Goal: Task Accomplishment & Management: Manage account settings

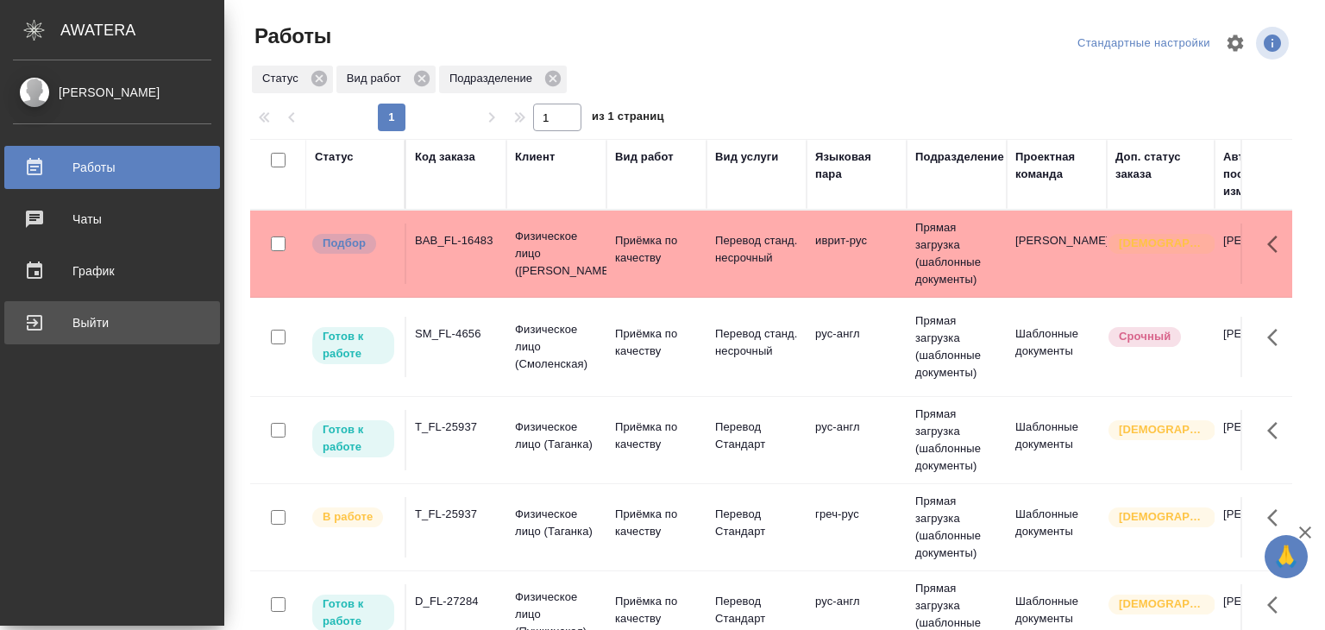
click at [33, 321] on div "Выйти" at bounding box center [112, 323] width 198 height 26
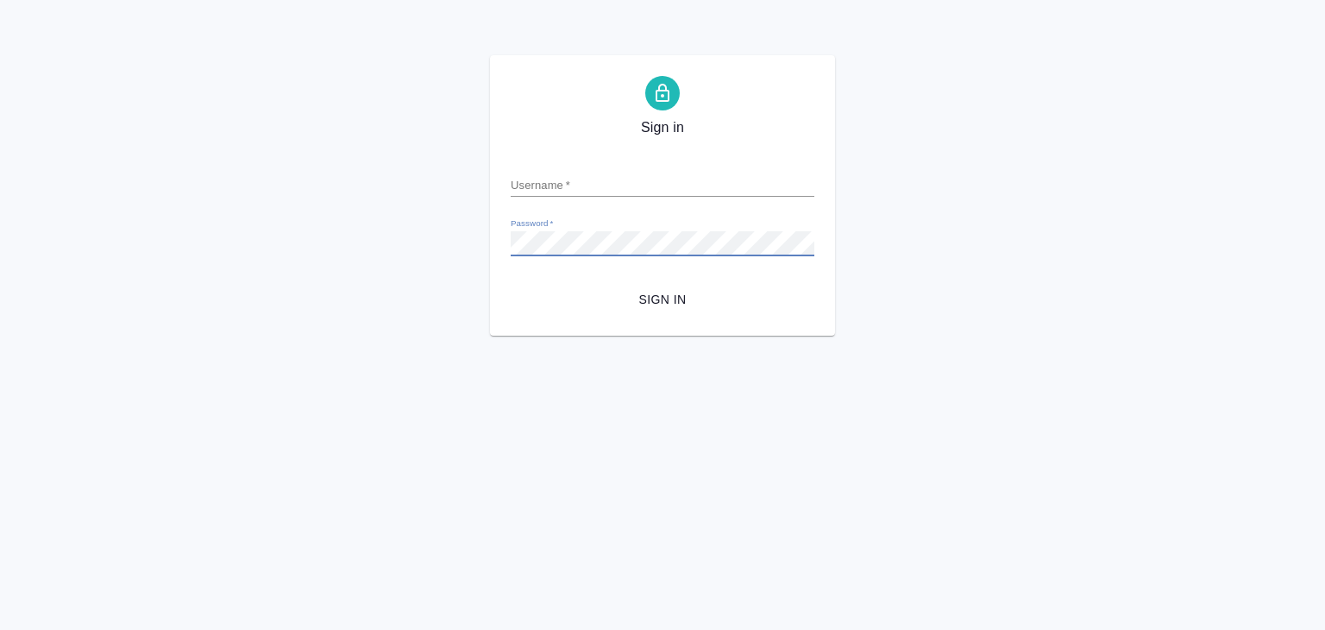
click at [540, 193] on input "Username   *" at bounding box center [663, 185] width 304 height 24
click at [557, 175] on input "Username   *" at bounding box center [663, 185] width 304 height 24
type input "v.alilekova@awatera.com"
click at [614, 305] on span "Sign in" at bounding box center [662, 300] width 276 height 22
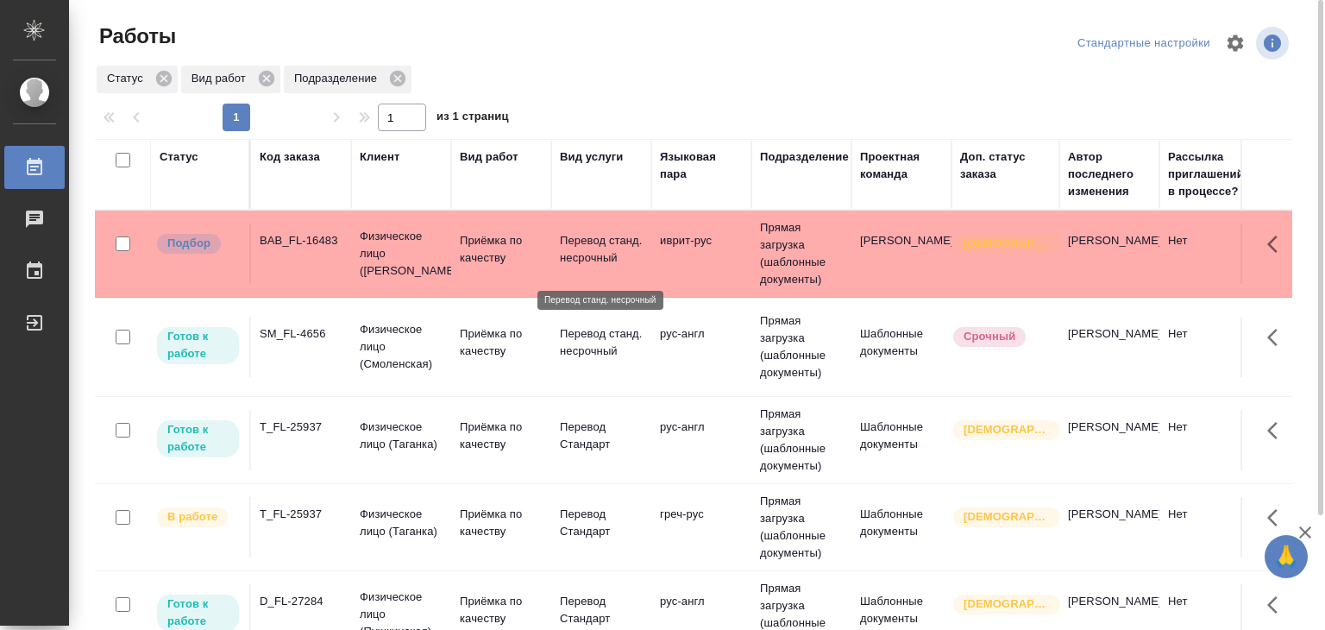
click at [605, 261] on p "Перевод станд. несрочный" at bounding box center [601, 249] width 83 height 35
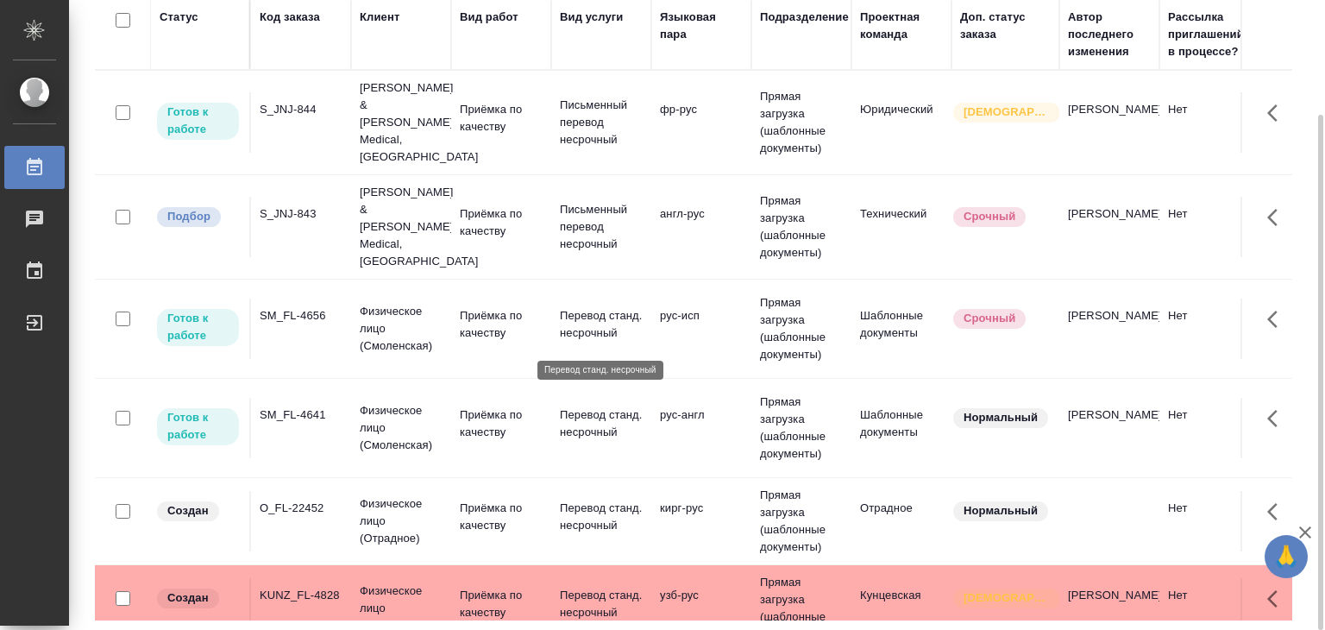
scroll to position [863, 0]
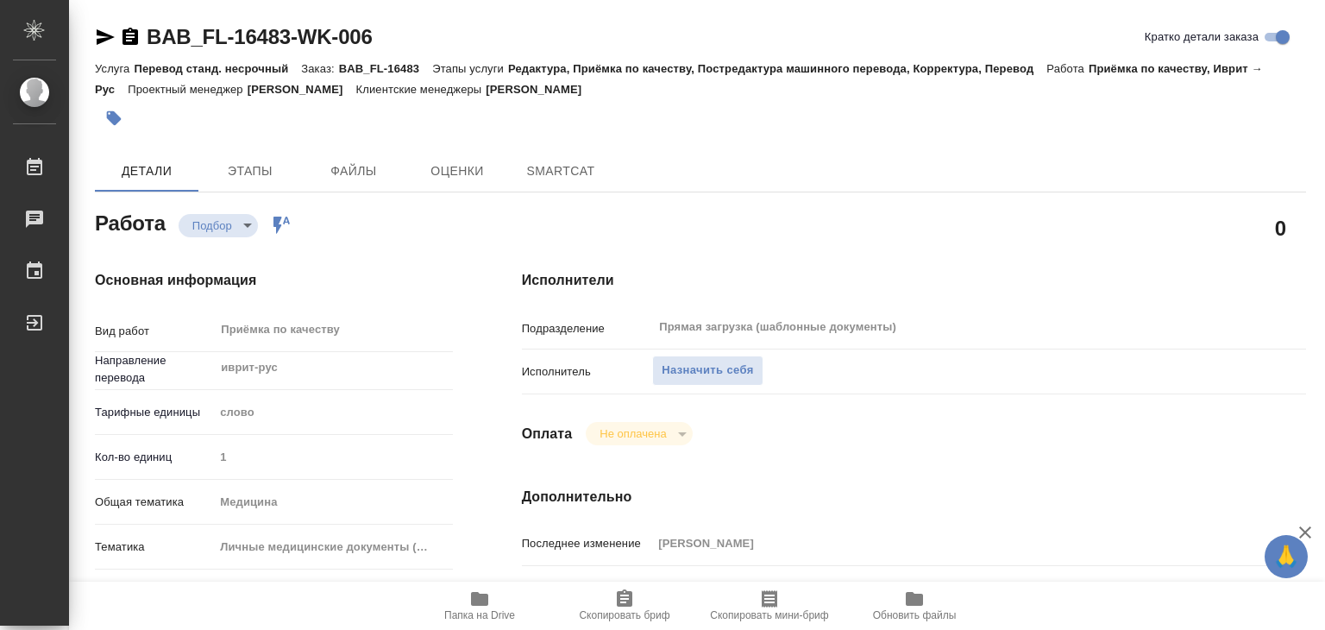
type textarea "x"
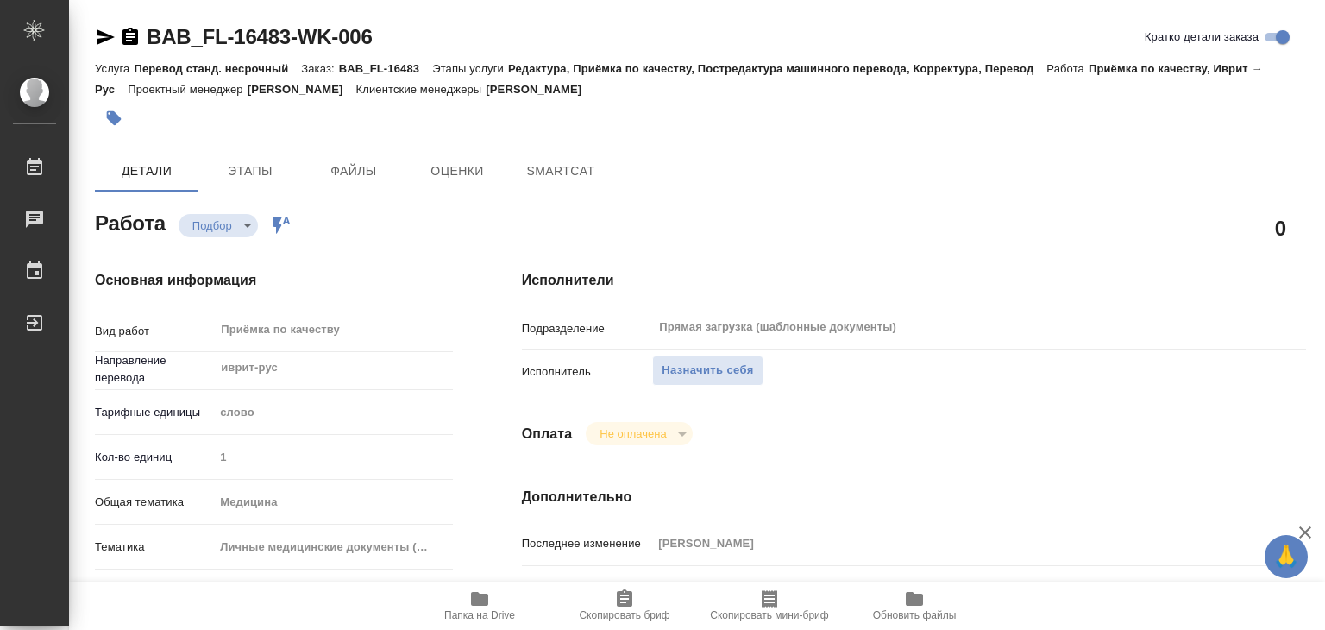
type textarea "x"
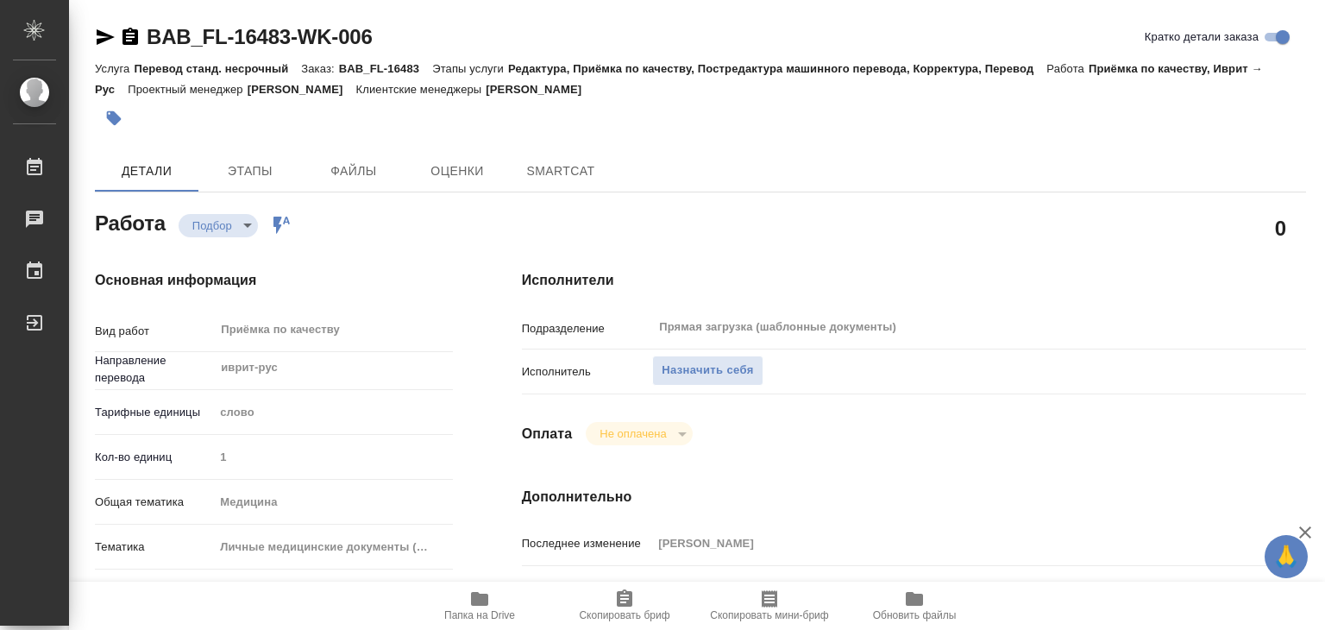
type textarea "x"
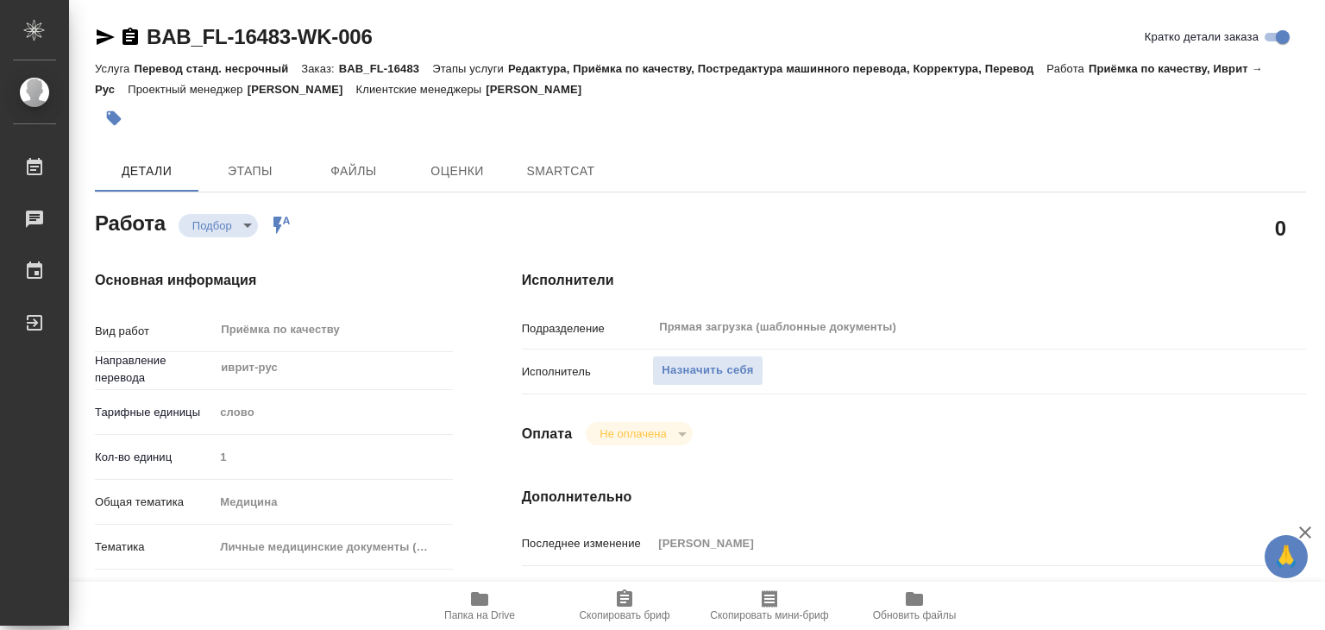
type textarea "x"
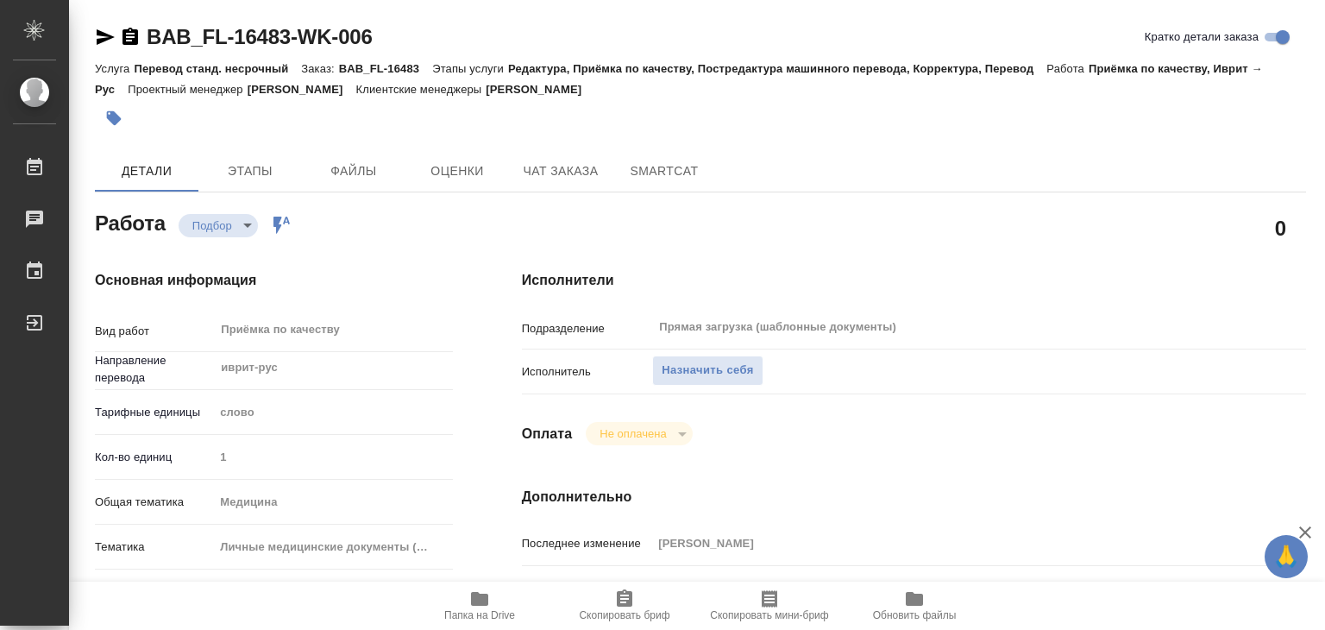
type textarea "x"
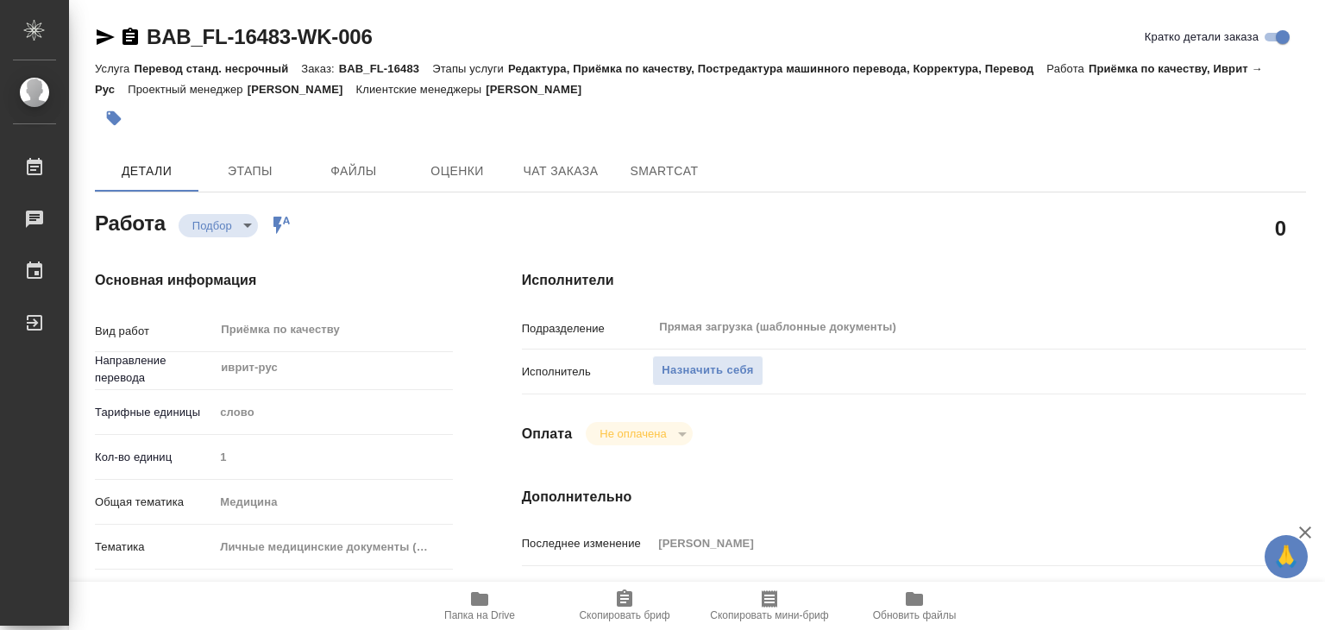
type textarea "x"
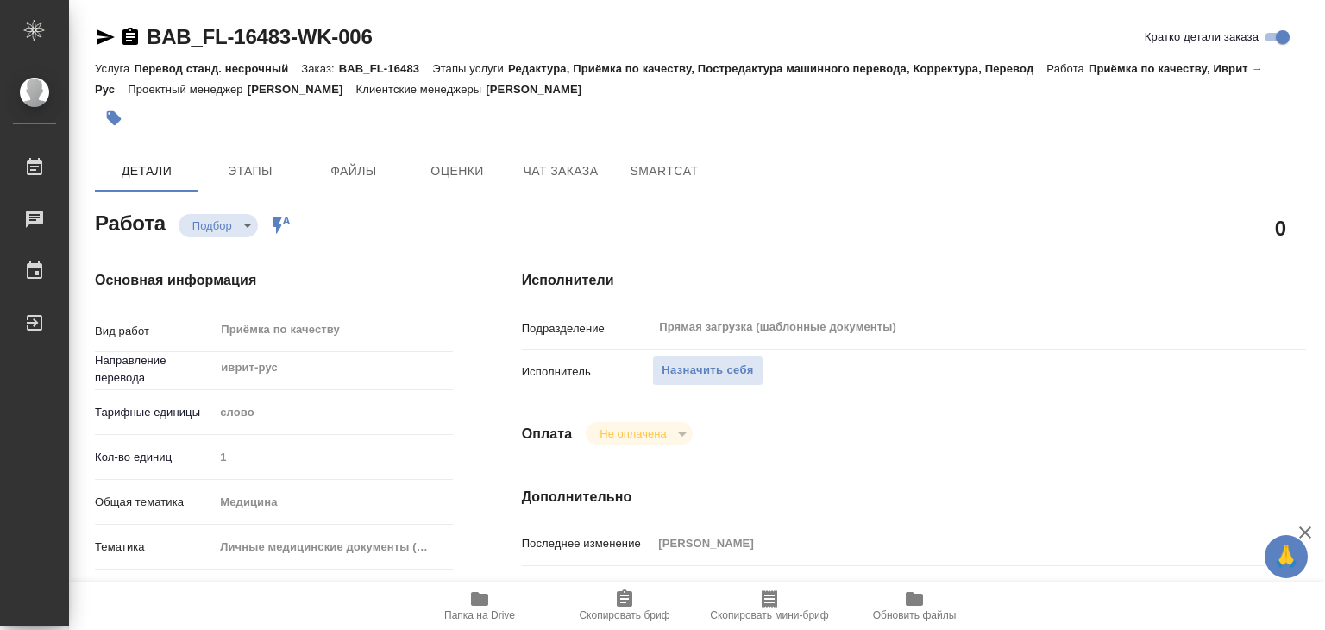
click at [487, 609] on span "Папка на Drive" at bounding box center [479, 615] width 71 height 12
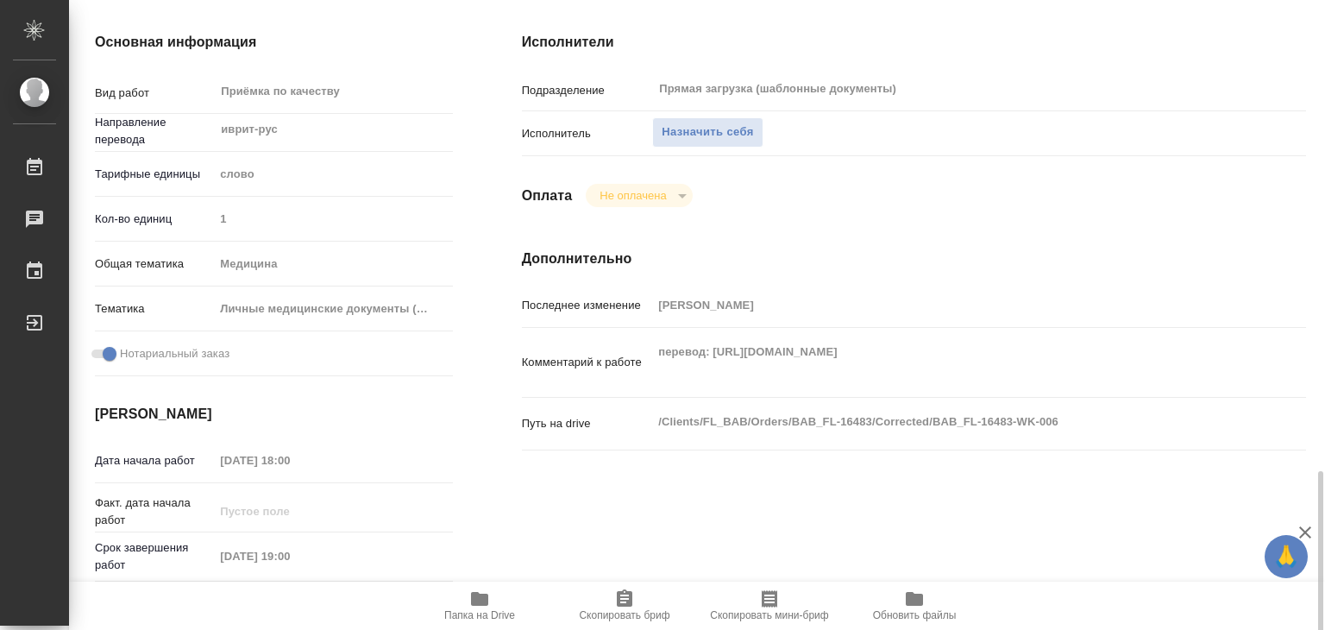
scroll to position [152, 0]
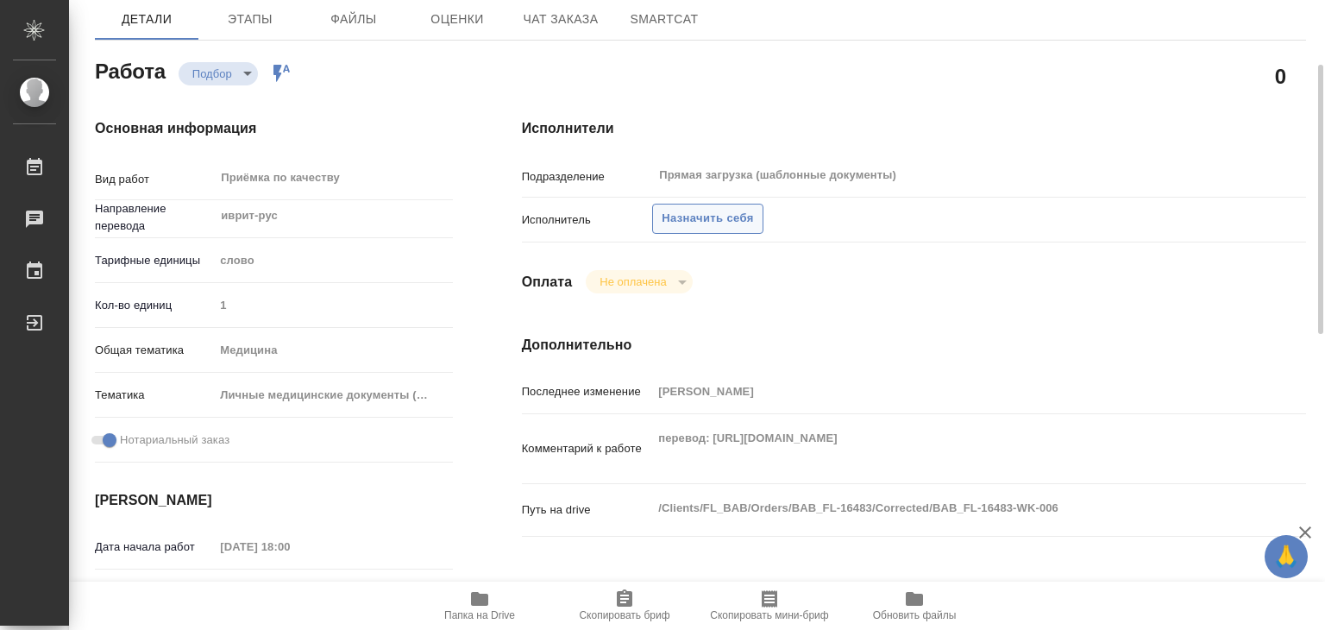
click at [698, 212] on span "Назначить себя" at bounding box center [707, 219] width 91 height 20
type textarea "x"
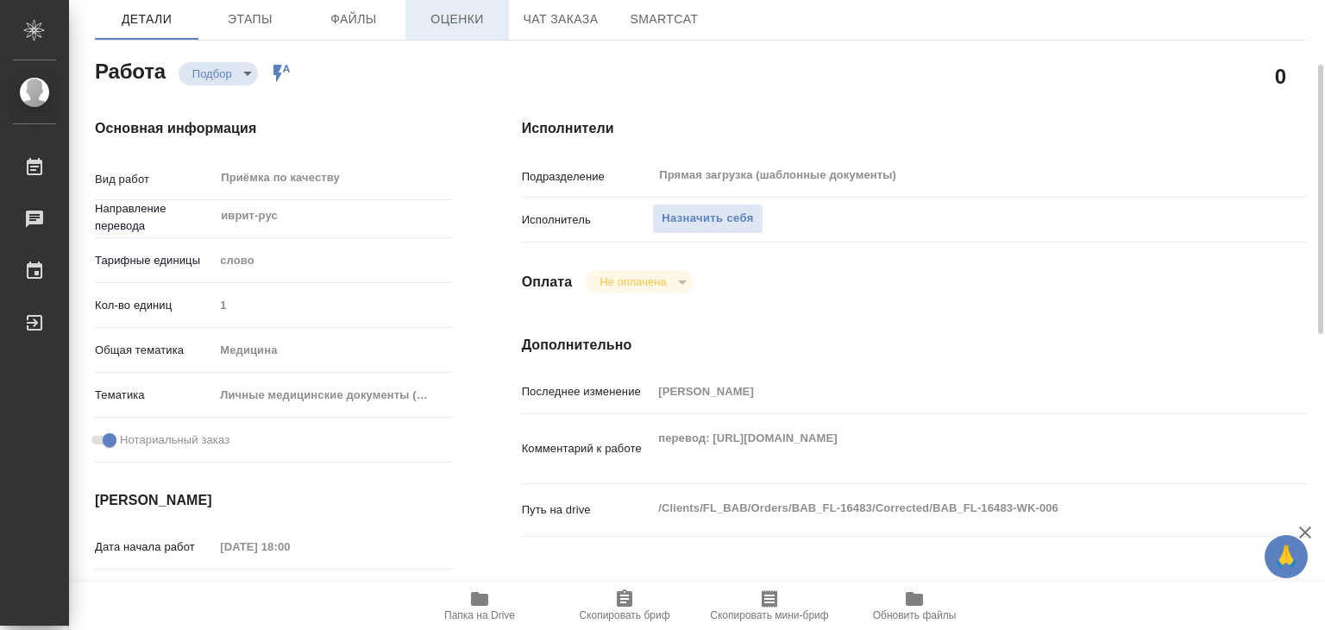
type textarea "x"
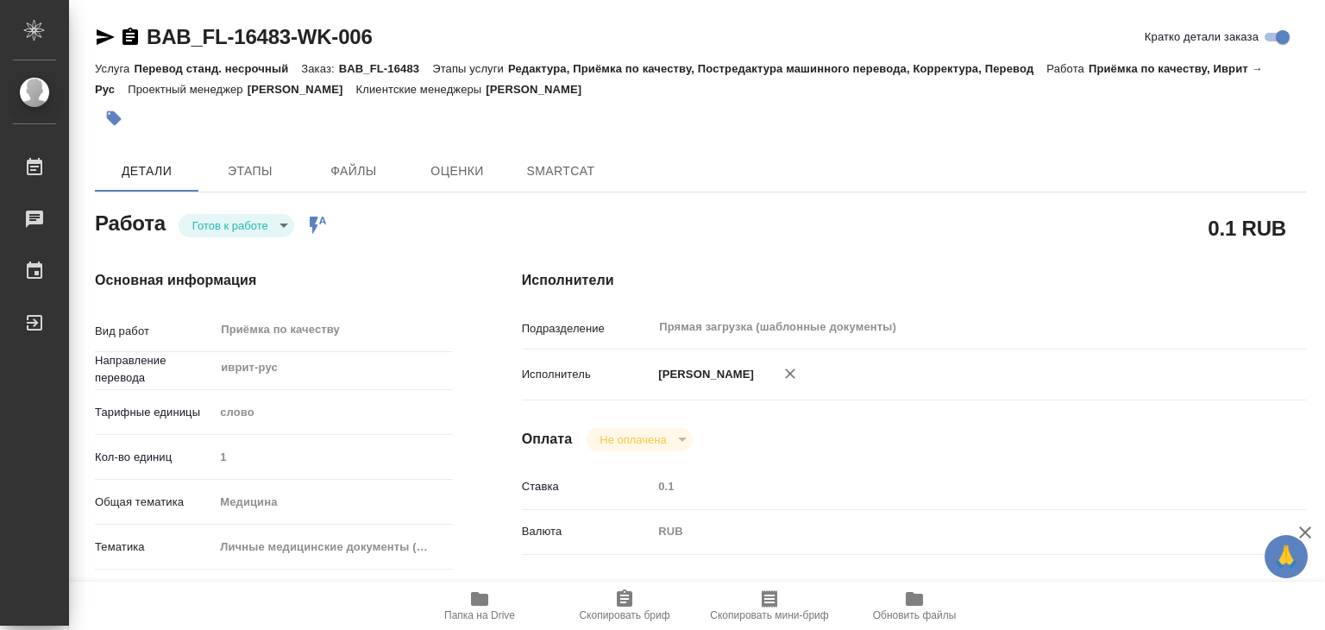
type textarea "x"
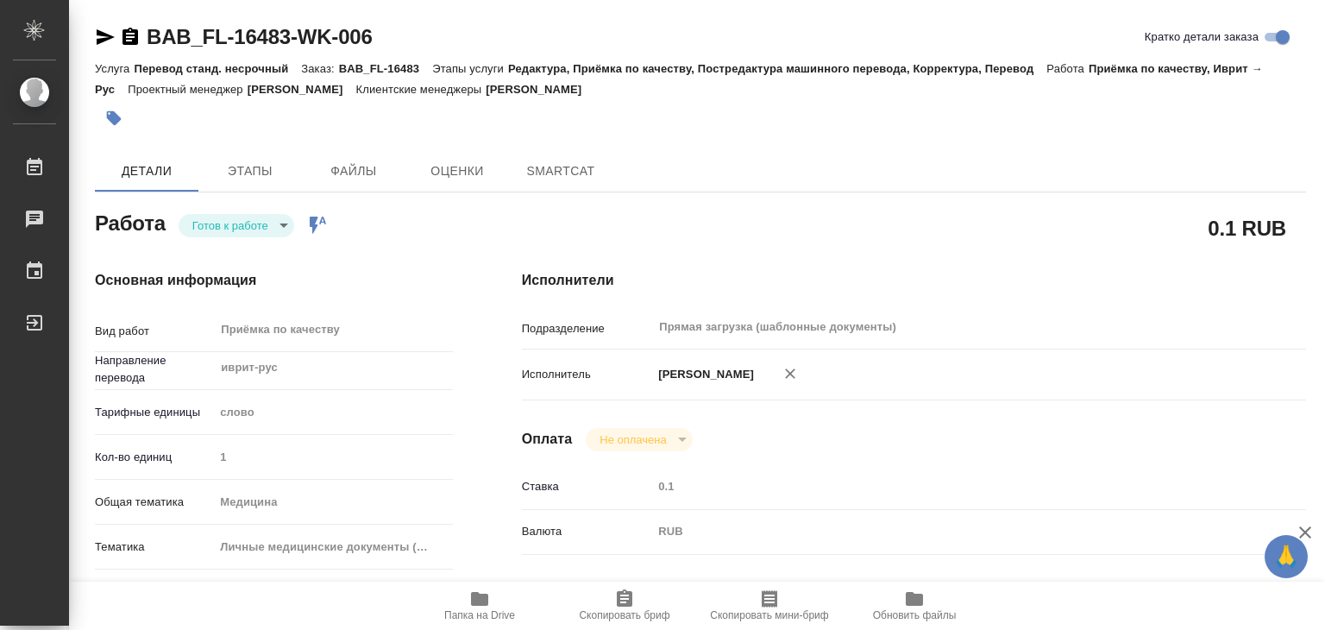
type textarea "x"
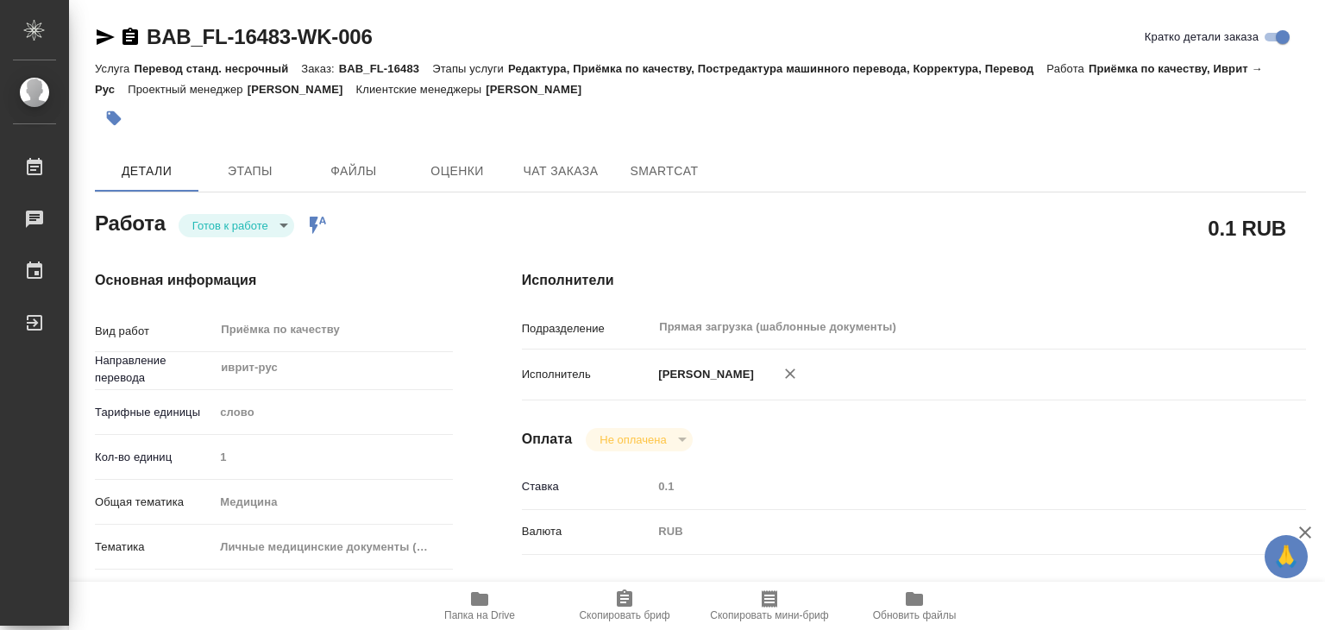
click at [266, 223] on body "🙏 .cls-1 fill:#fff; AWATERA Alilekova Valeriya Работы Чаты График Выйти BAB_FL-…" at bounding box center [662, 315] width 1325 height 630
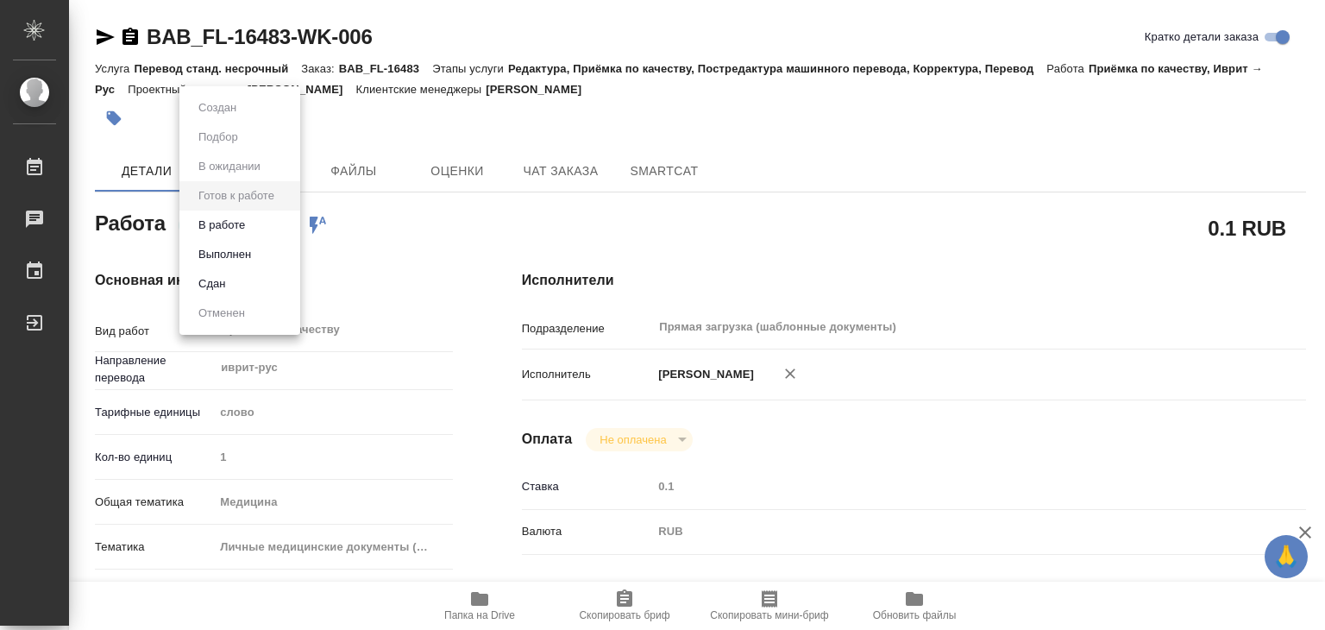
click at [255, 229] on li "В работе" at bounding box center [239, 224] width 121 height 29
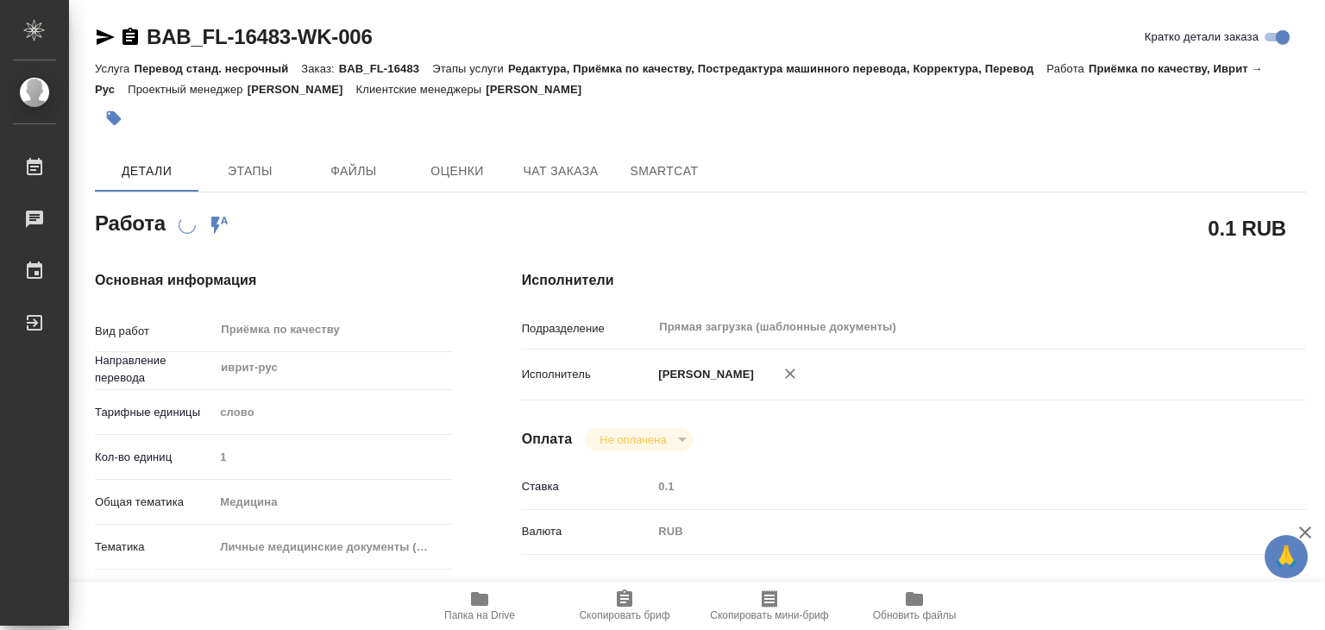
type textarea "x"
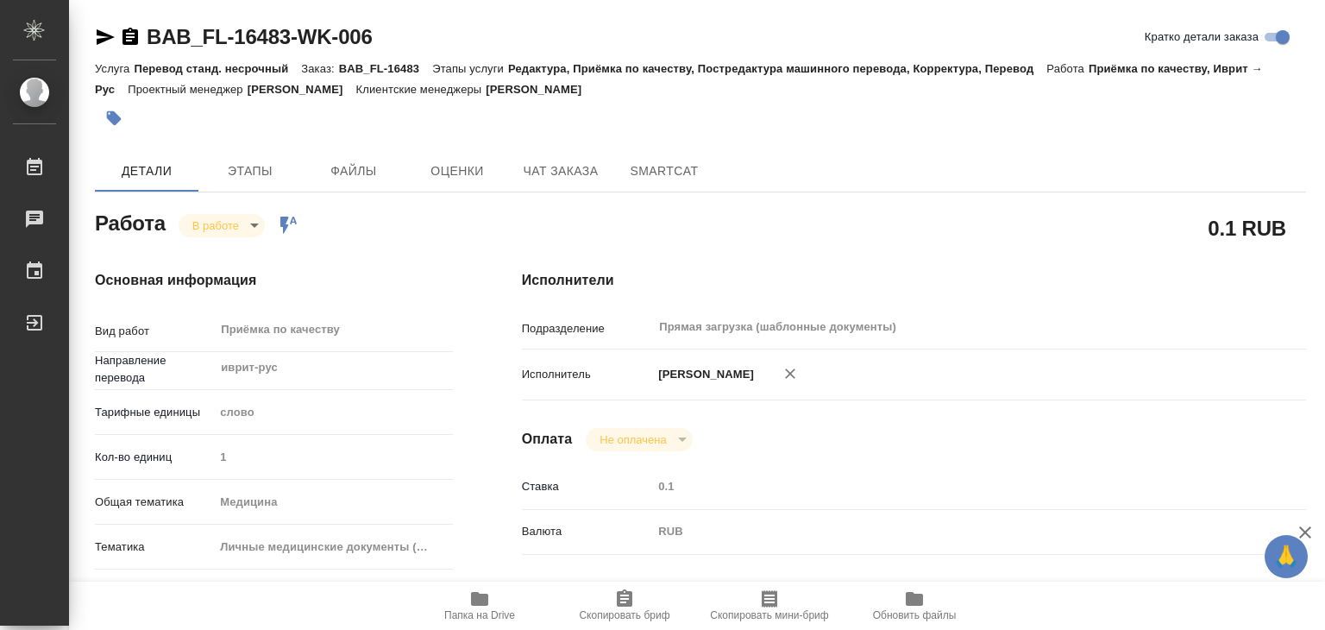
type textarea "x"
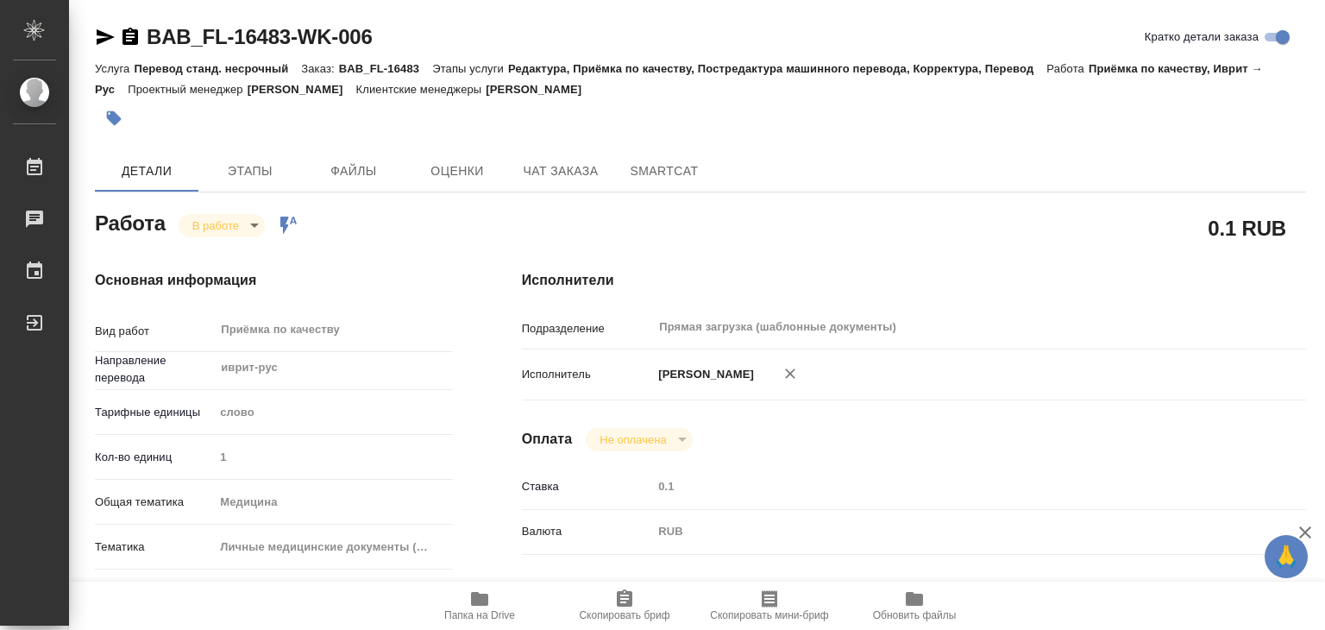
type textarea "x"
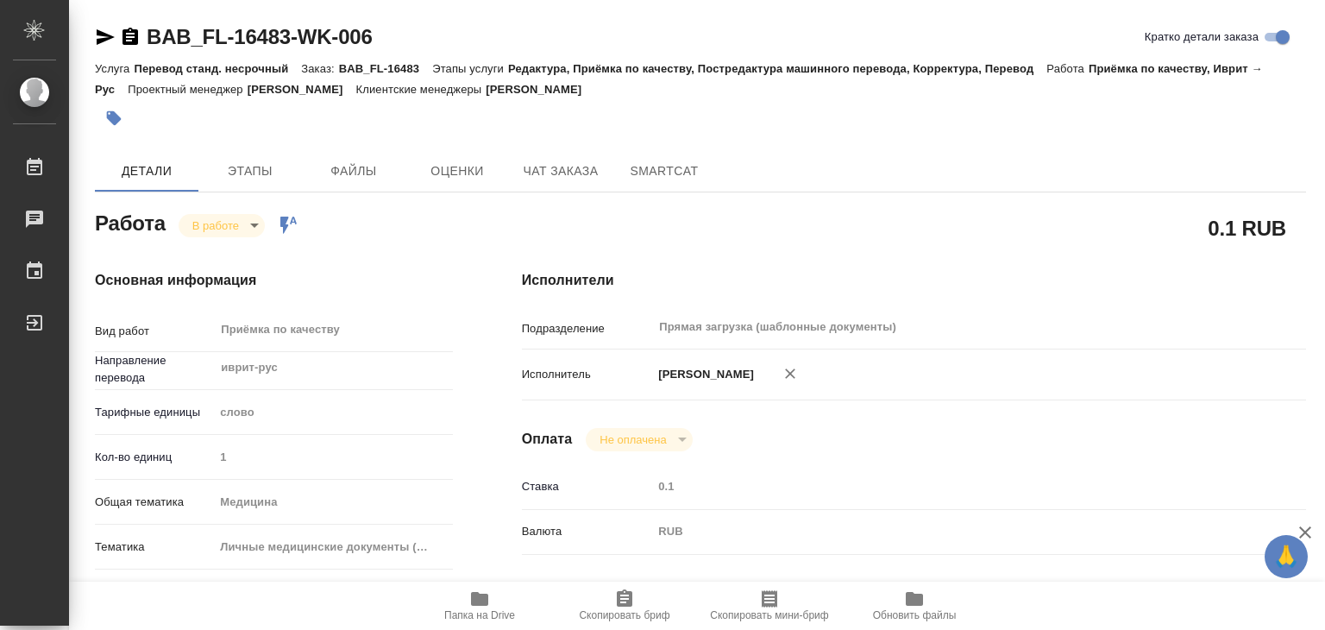
type textarea "x"
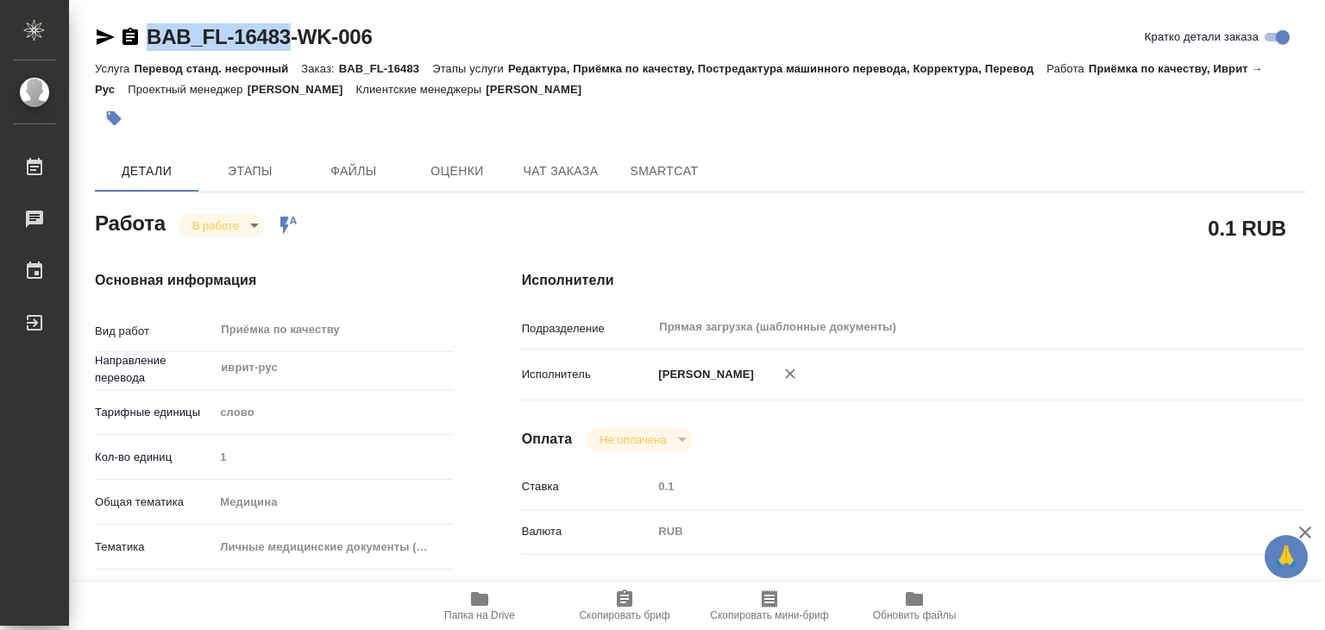
type textarea "x"
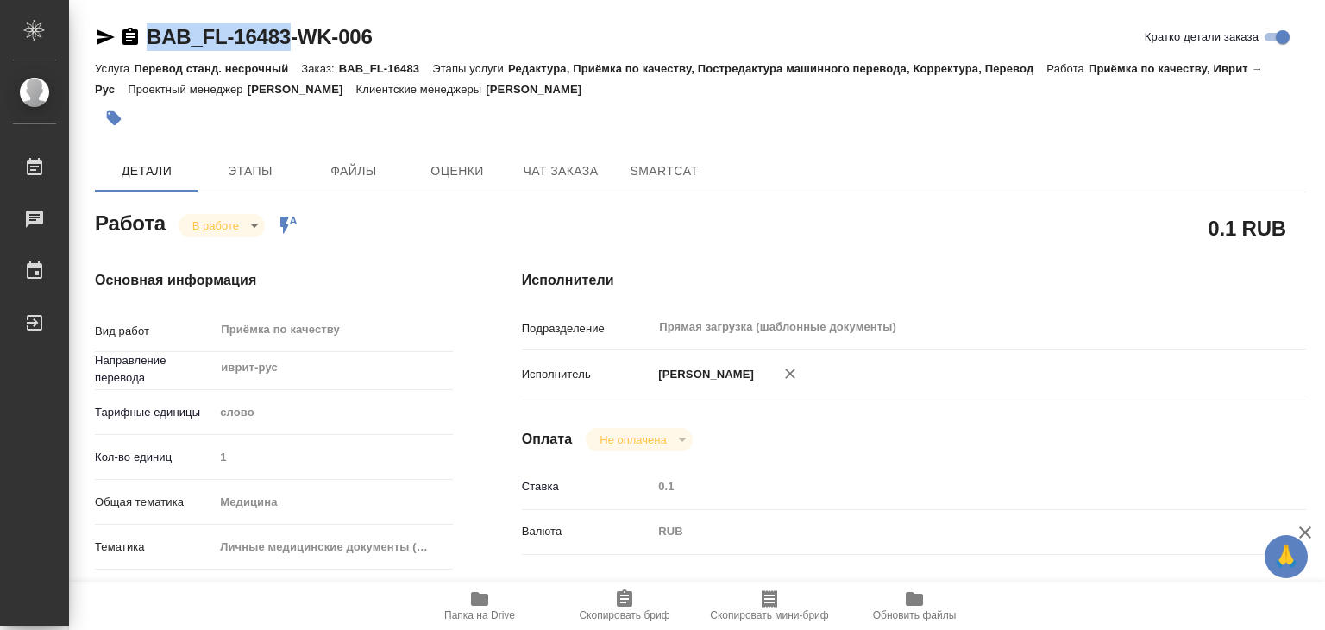
drag, startPoint x: 180, startPoint y: 36, endPoint x: 293, endPoint y: 41, distance: 113.1
copy link "BAB_FL-16483"
click at [545, 249] on div "Исполнители Подразделение Прямая загрузка (шаблонные документы) ​ Исполнитель А…" at bounding box center [913, 604] width 853 height 737
click at [473, 604] on icon "button" at bounding box center [479, 599] width 17 height 14
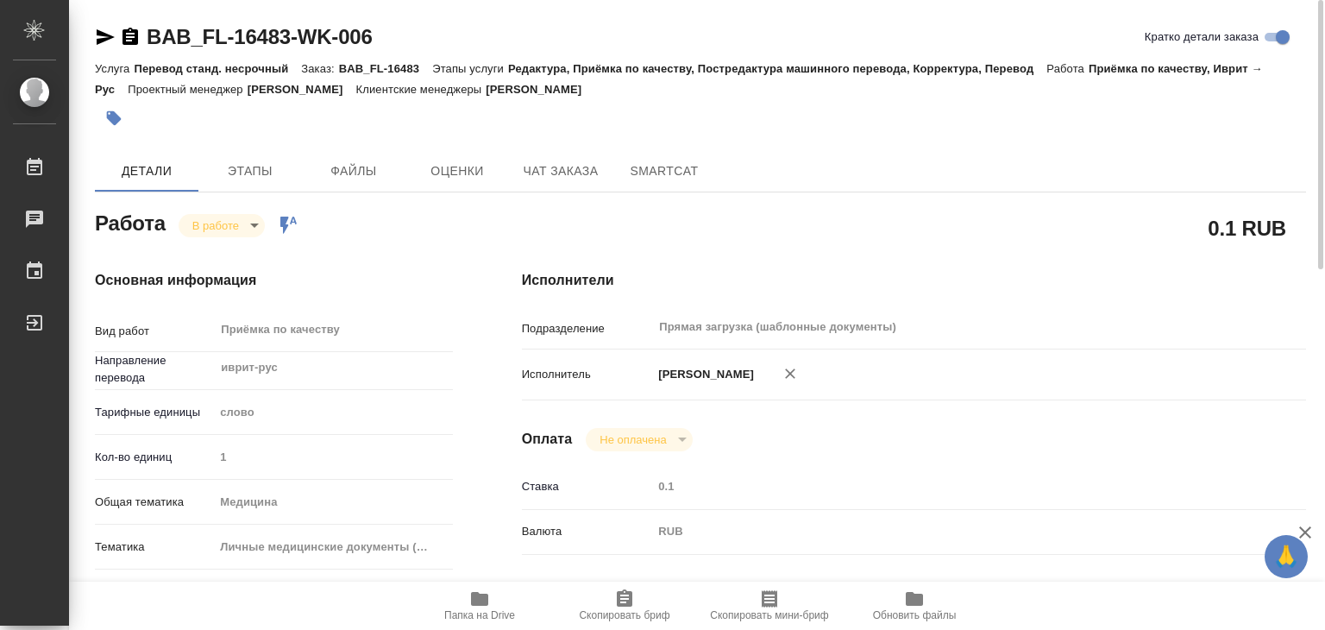
click at [120, 112] on icon "button" at bounding box center [113, 118] width 17 height 17
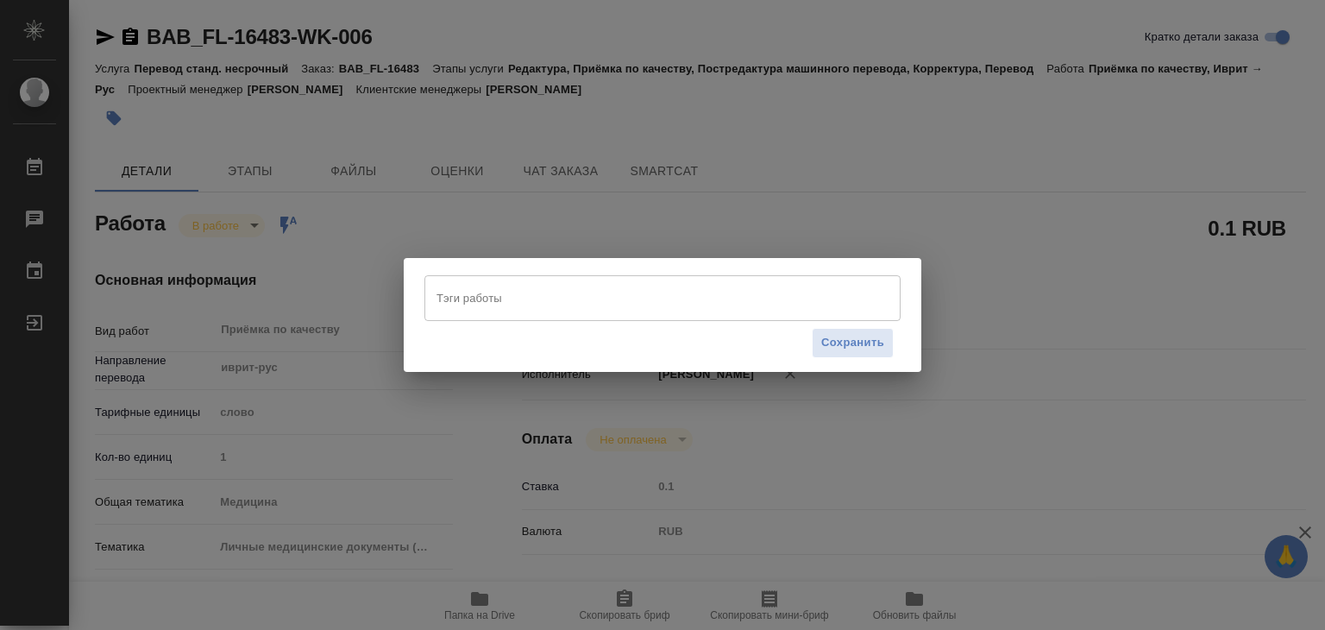
click at [485, 301] on input "Тэги работы" at bounding box center [646, 297] width 428 height 29
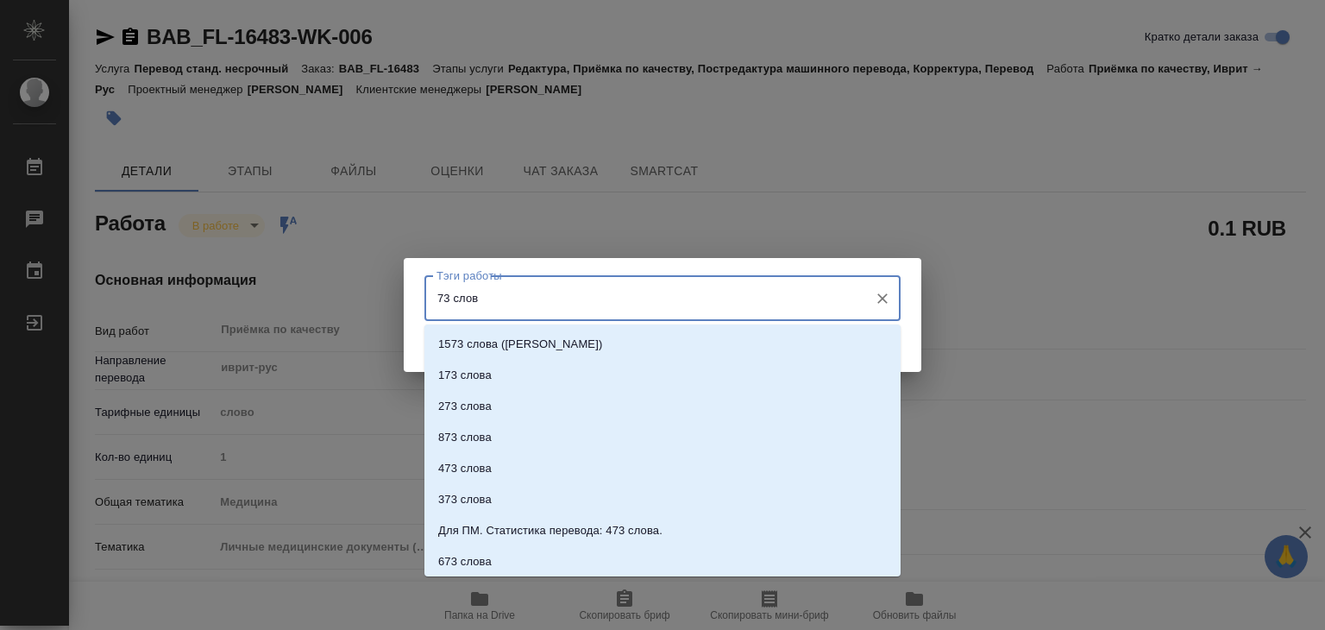
type input "73 слова"
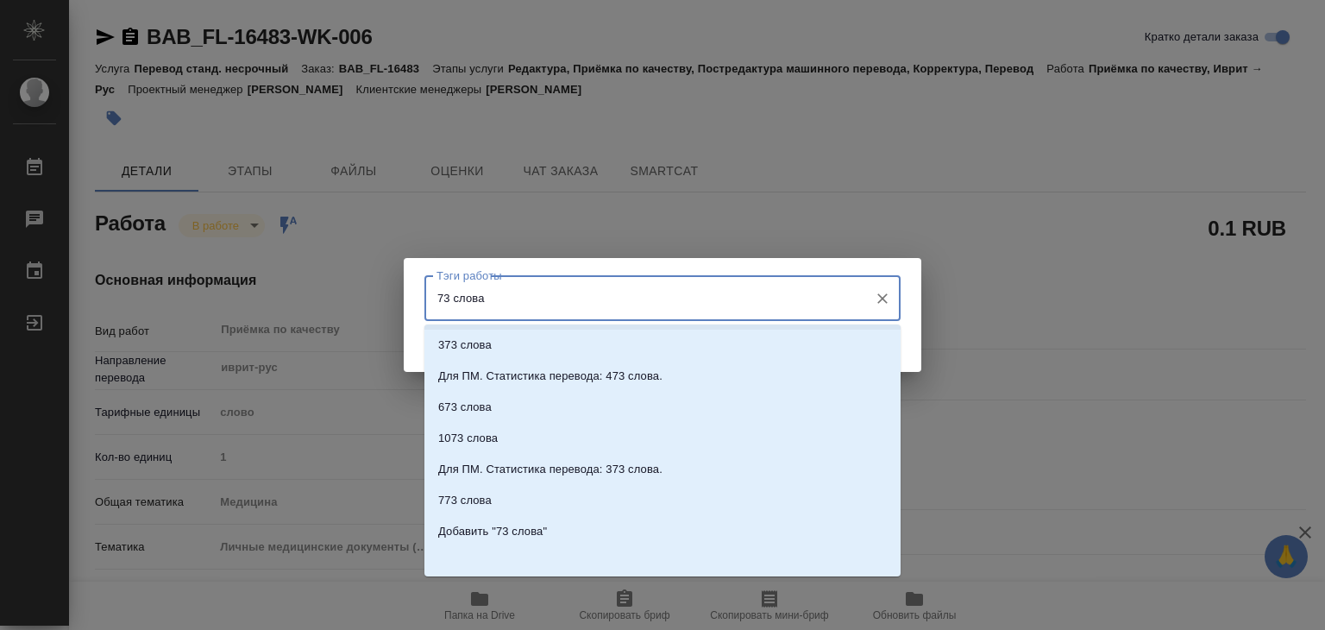
scroll to position [157, 0]
click at [530, 535] on p "Добавить "73 слова"" at bounding box center [492, 528] width 109 height 17
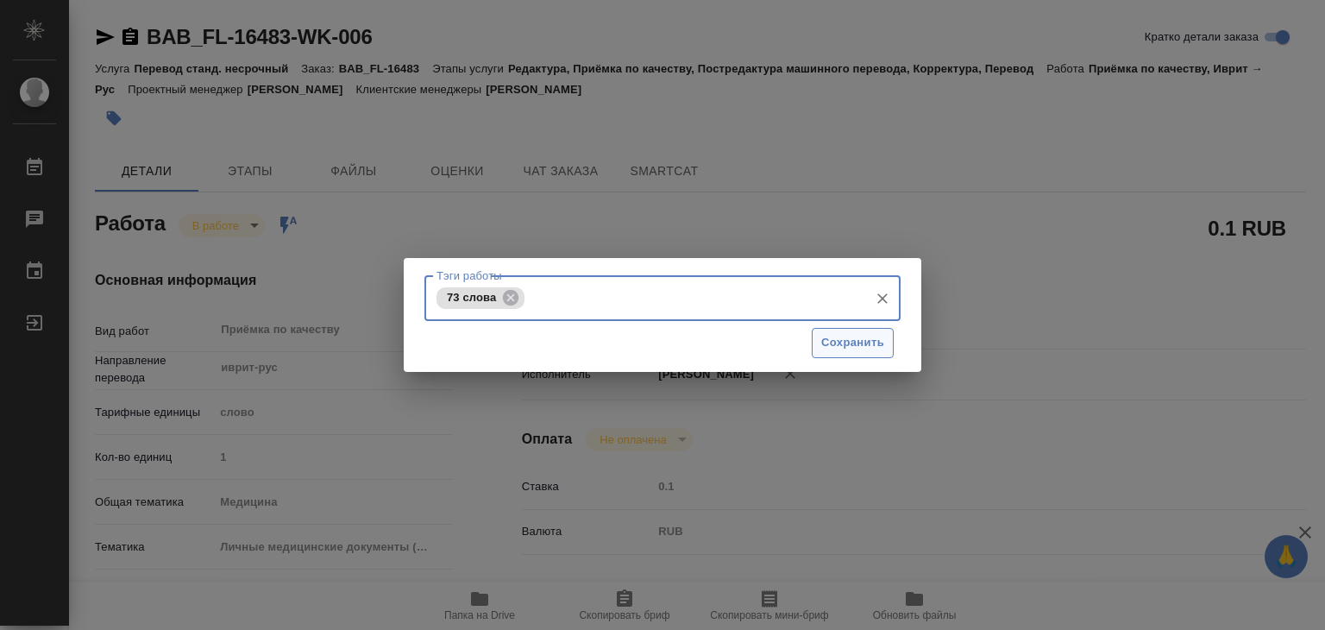
click at [829, 352] on span "Сохранить" at bounding box center [852, 343] width 63 height 20
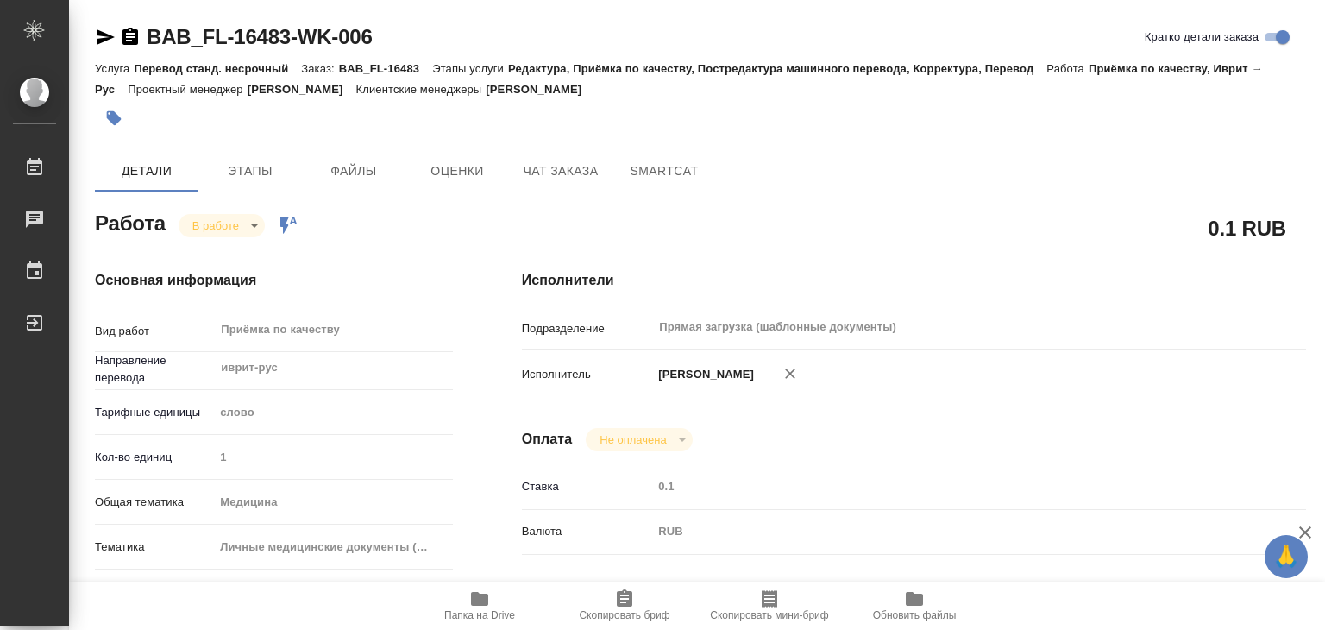
type input "inProgress"
type textarea "Приёмка по качеству"
type textarea "x"
type input "иврит-рус"
type input "5a8b1489cc6b4906c91bfd90"
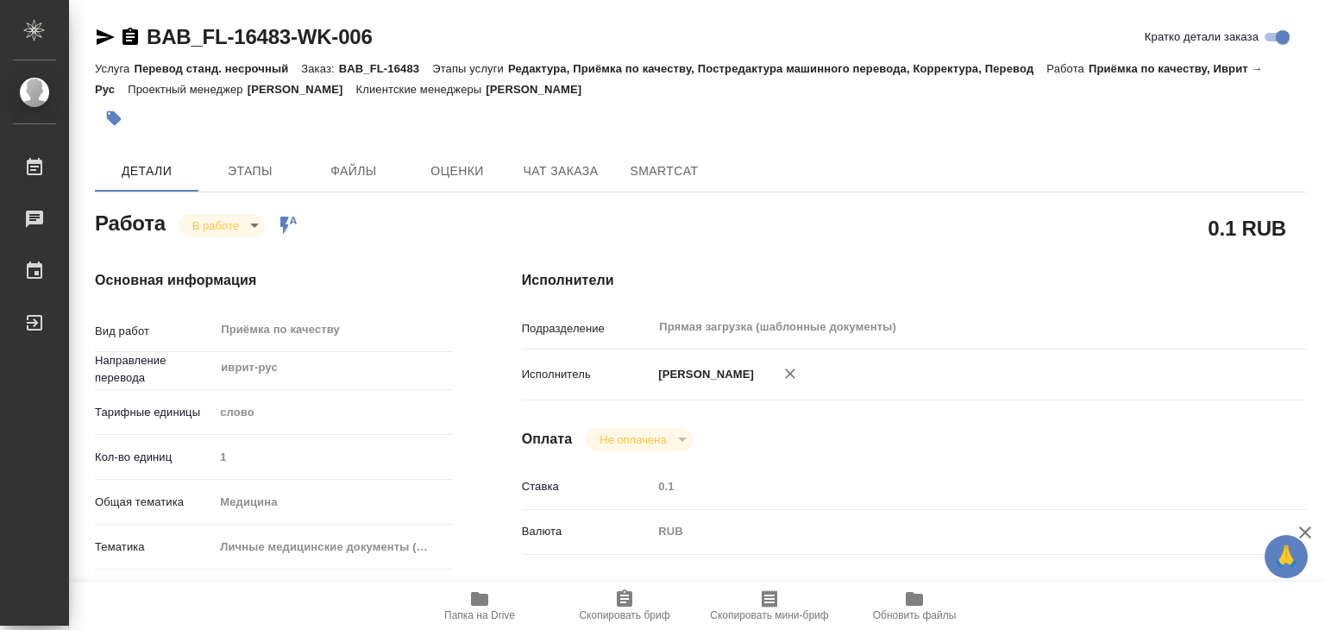
type input "1"
type input "med"
type input "5a8b8b956a9677013d343e74"
checkbox input "true"
type input "09.09.2025 18:00"
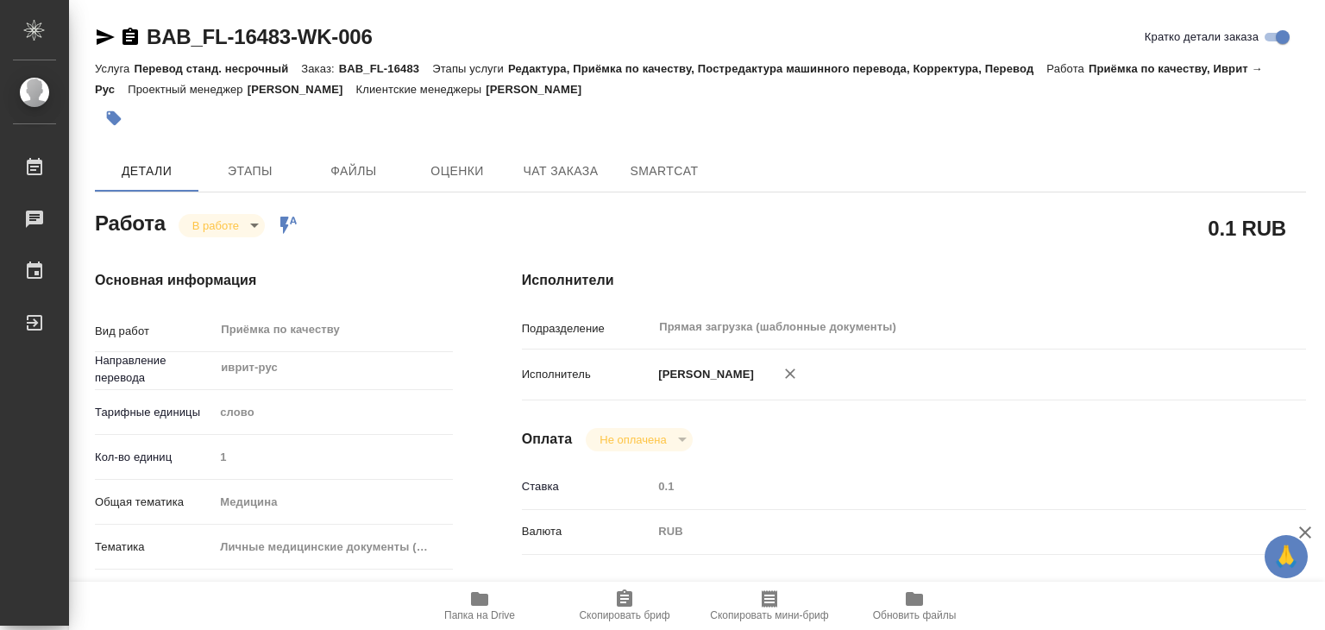
type input "09.09.2025 13:03"
type input "09.09.2025 19:00"
type input "09.09.2025 20:30"
type input "Прямая загрузка (шаблонные документы)"
type input "notPayed"
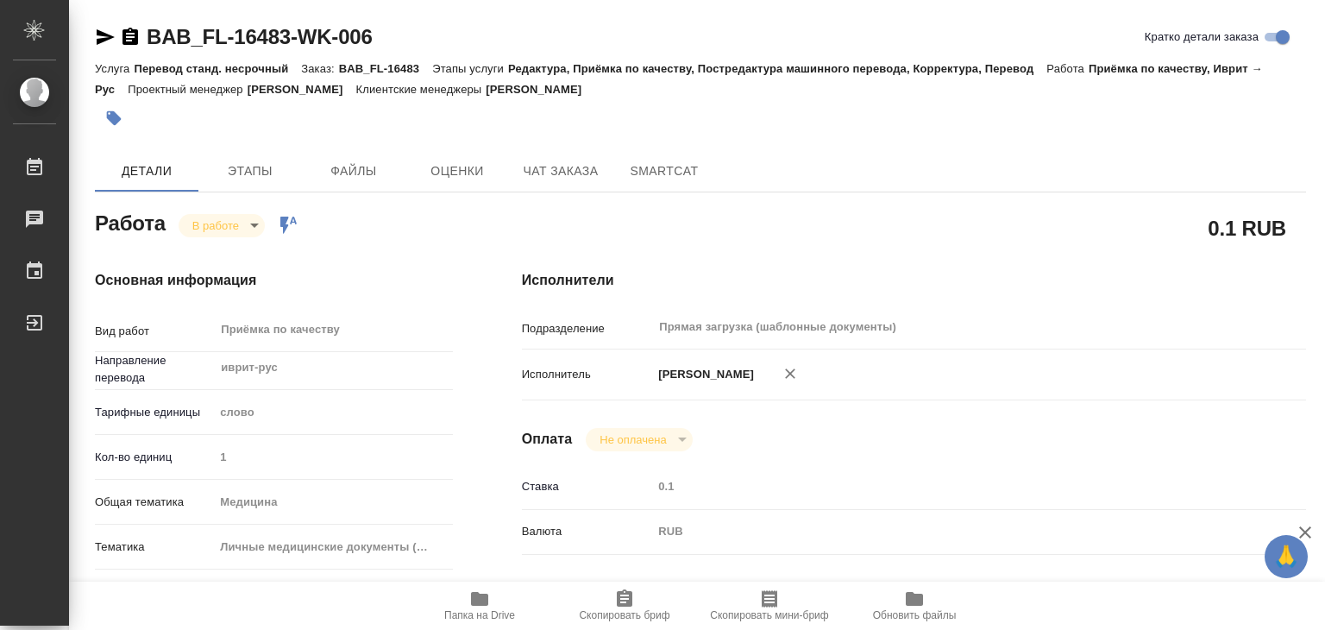
type input "0.1"
type input "RUB"
type input "[PERSON_NAME]"
type textarea "перевод: https://drive.awatera.com/apps/files/files/10313712?dir=/Shares/FL_BAB…"
type textarea "x"
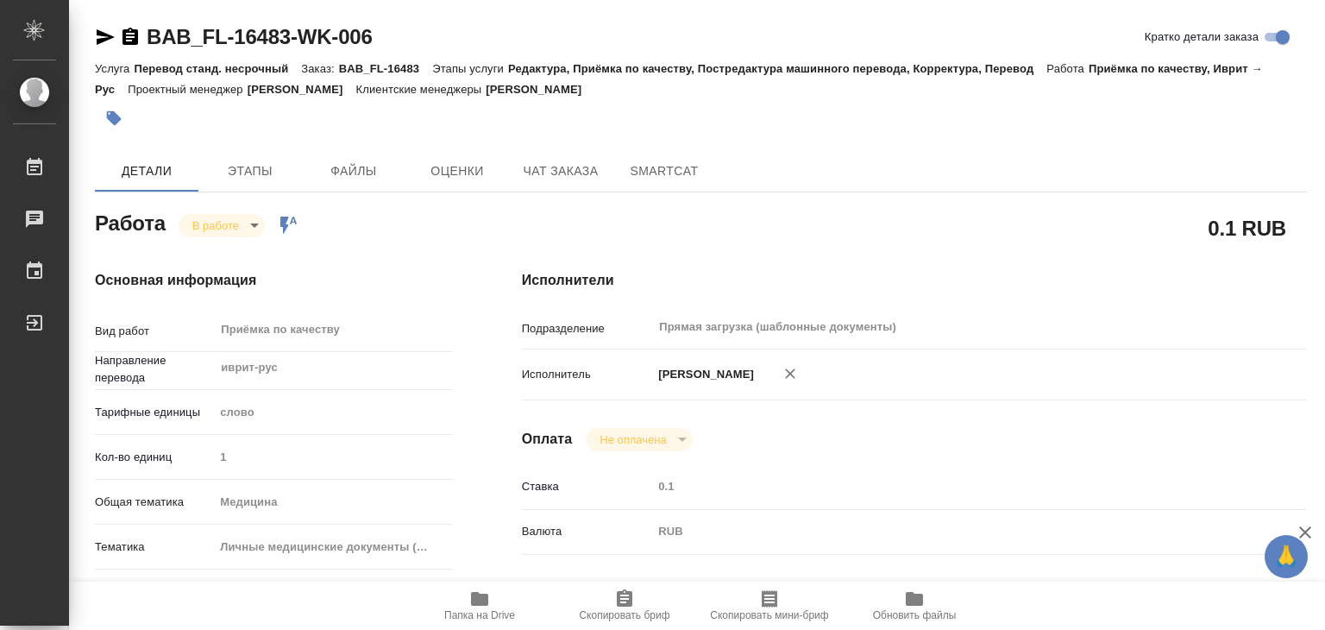
type textarea "/Clients/FL_BAB/Orders/BAB_FL-16483/Corrected/BAB_FL-16483-WK-006"
type textarea "x"
type input "BAB_FL-16483"
type input "Перевод станд. несрочный"
type input "Редактура, Приёмка по качеству, Постредактура машинного перевода, Корректура, П…"
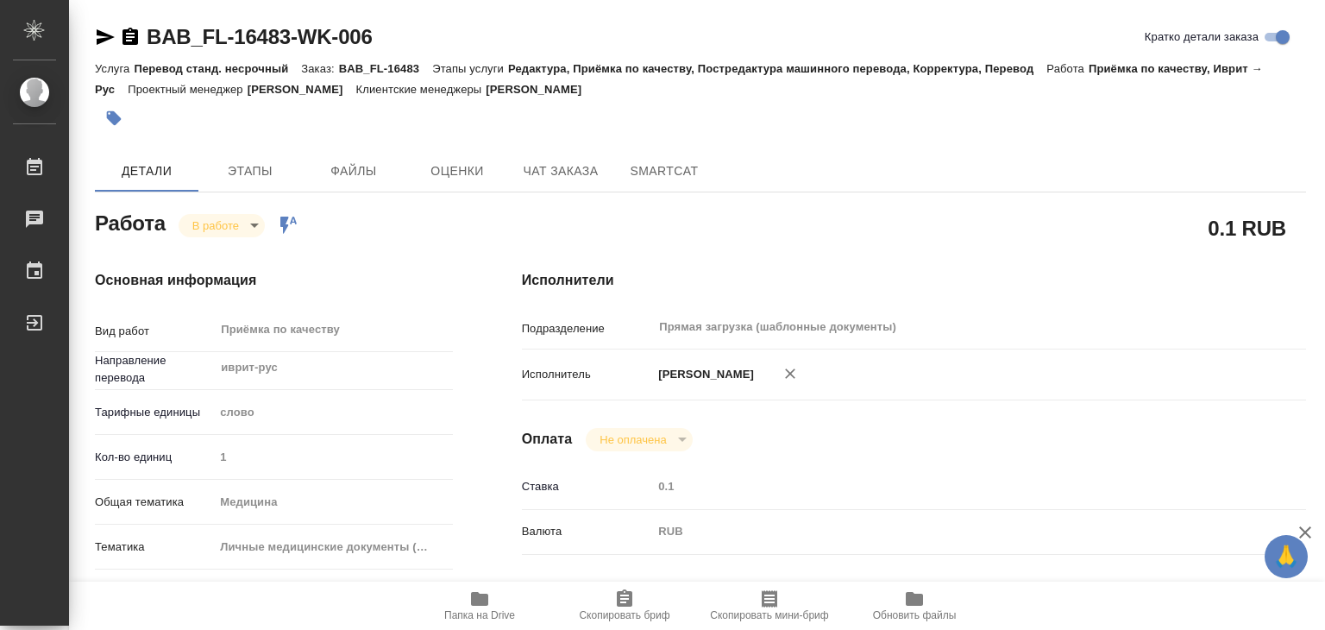
type input "Голубев Дмитрий"
type input "Заборова Александра"
type input "/Clients/FL_BAB/Orders/BAB_FL-16483"
type textarea "x"
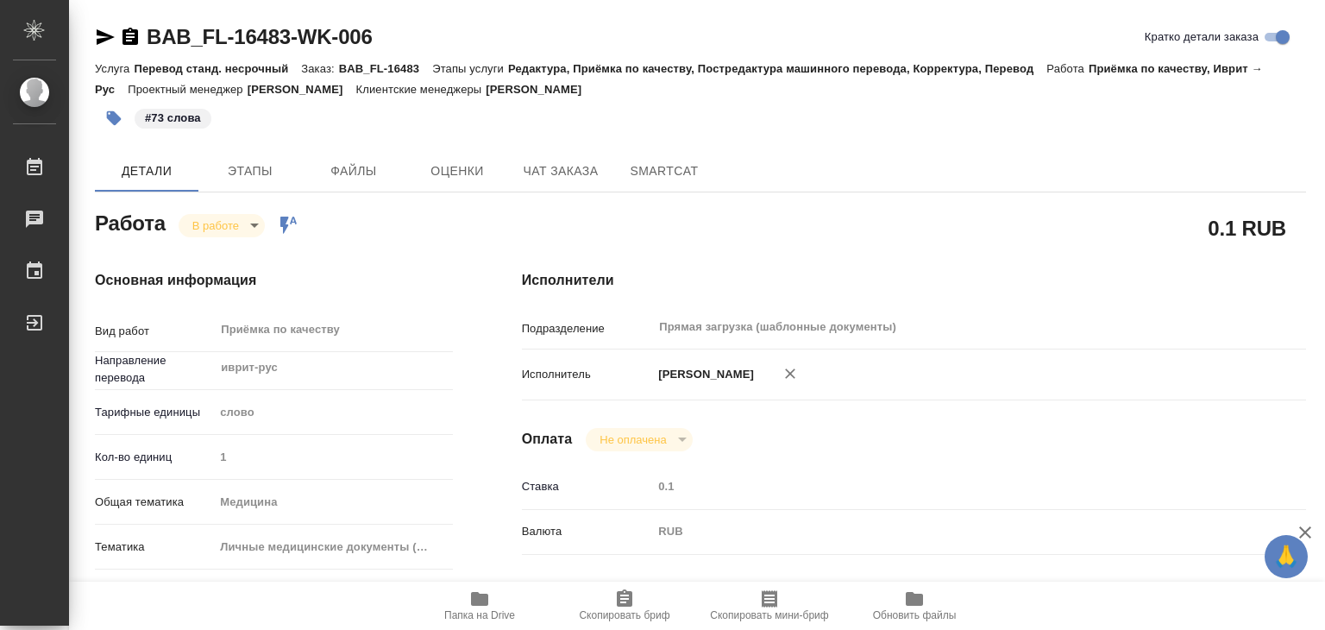
type textarea "x"
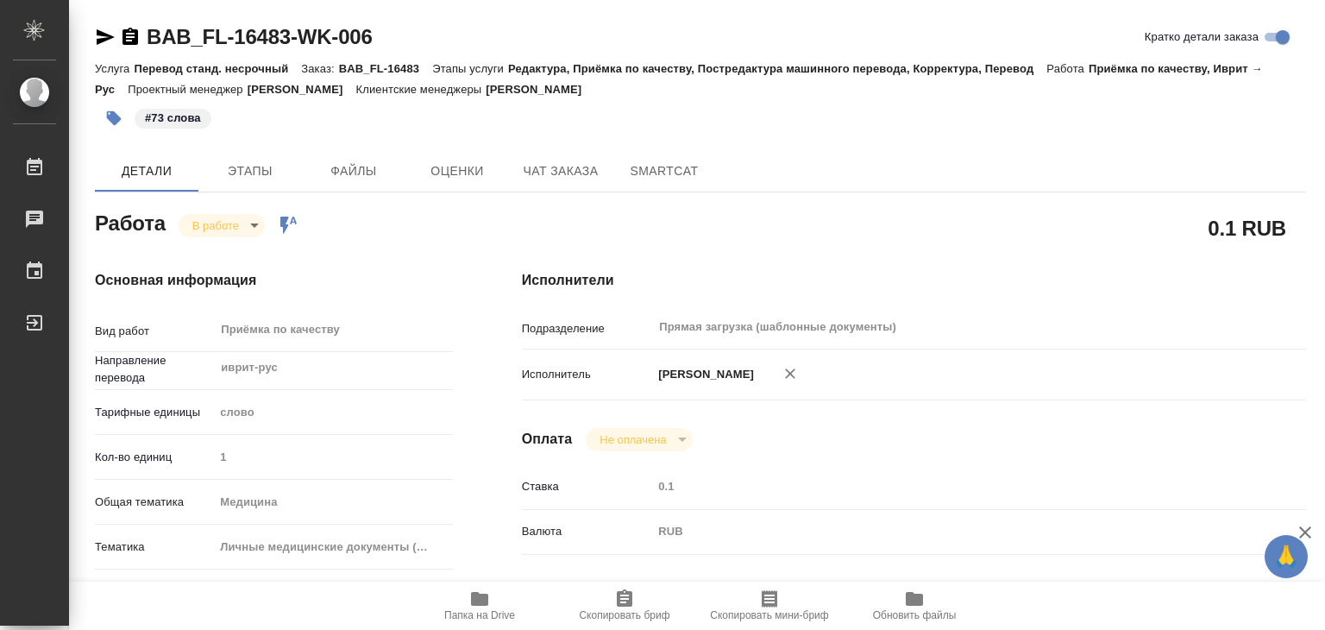
type textarea "x"
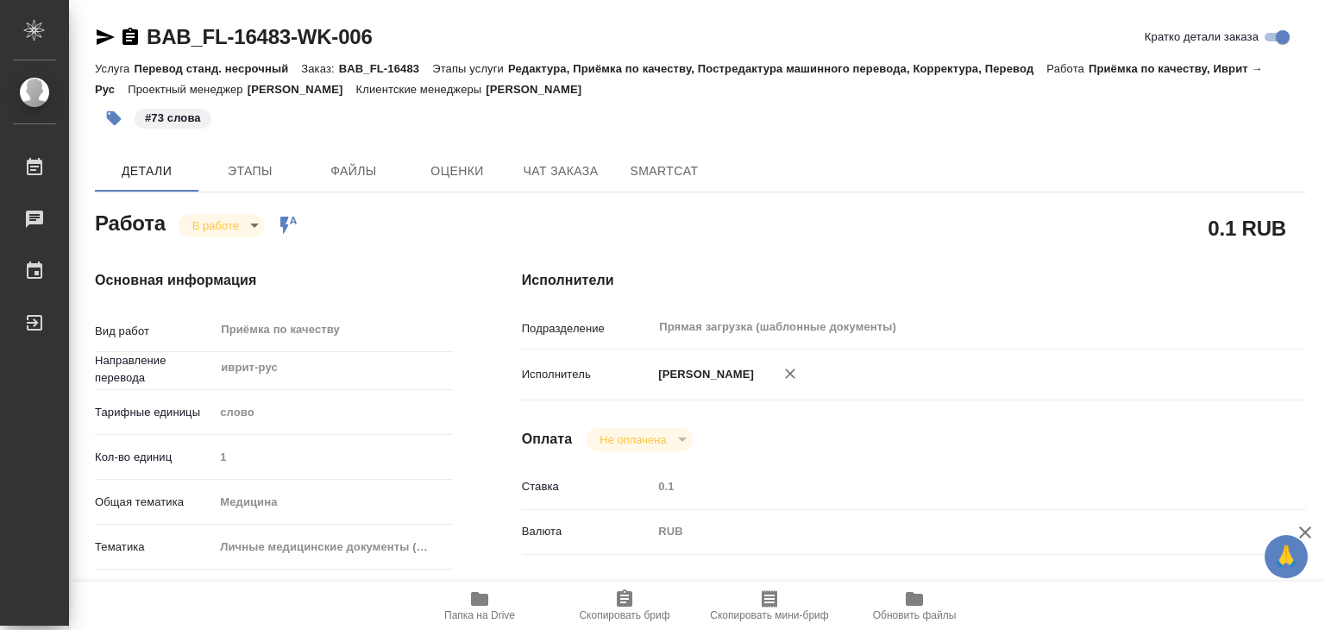
type textarea "x"
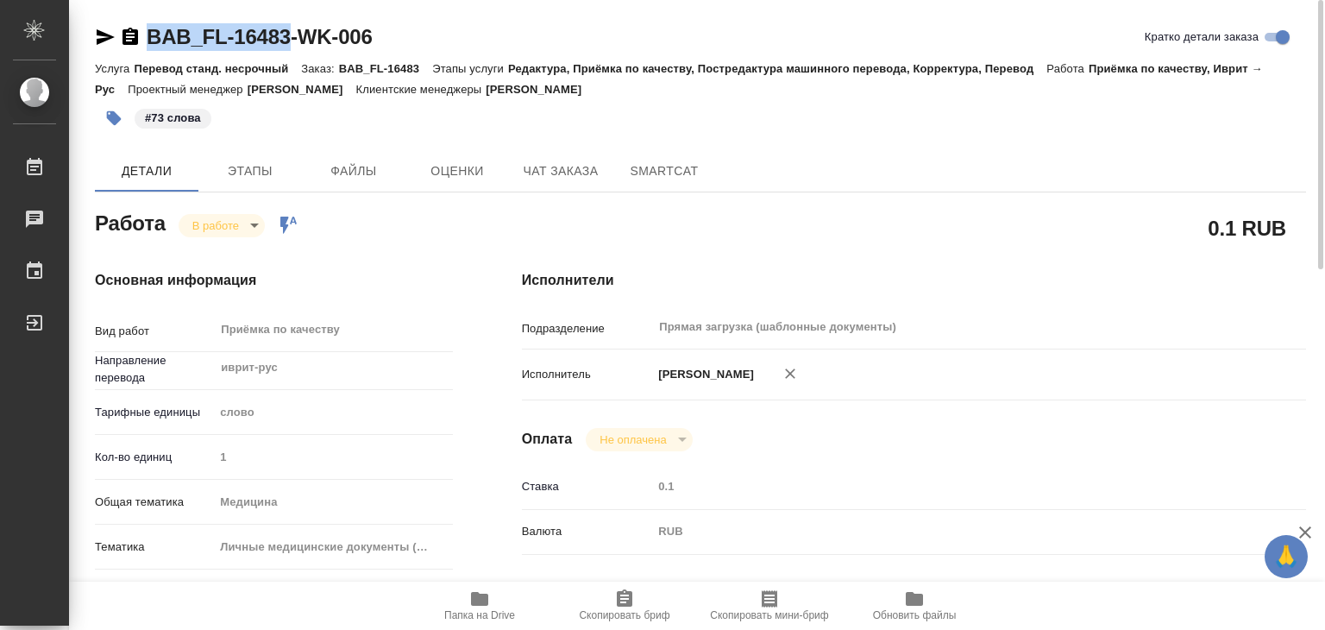
drag, startPoint x: 140, startPoint y: 22, endPoint x: 286, endPoint y: 40, distance: 147.8
copy link "BAB_FL-16483"
click at [228, 222] on body "🙏 .cls-1 fill:#fff; AWATERA Alilekova Valeriya Работы 0 Чаты График Выйти BAB_F…" at bounding box center [662, 315] width 1325 height 630
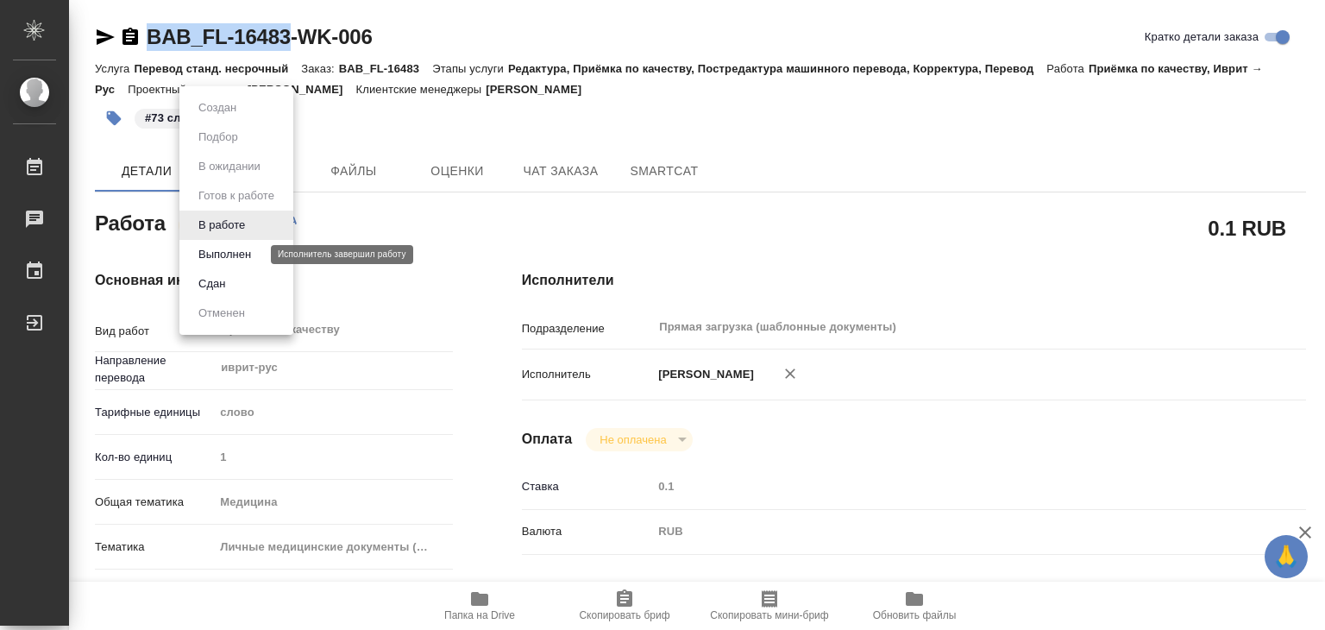
click at [242, 254] on button "Выполнен" at bounding box center [224, 254] width 63 height 19
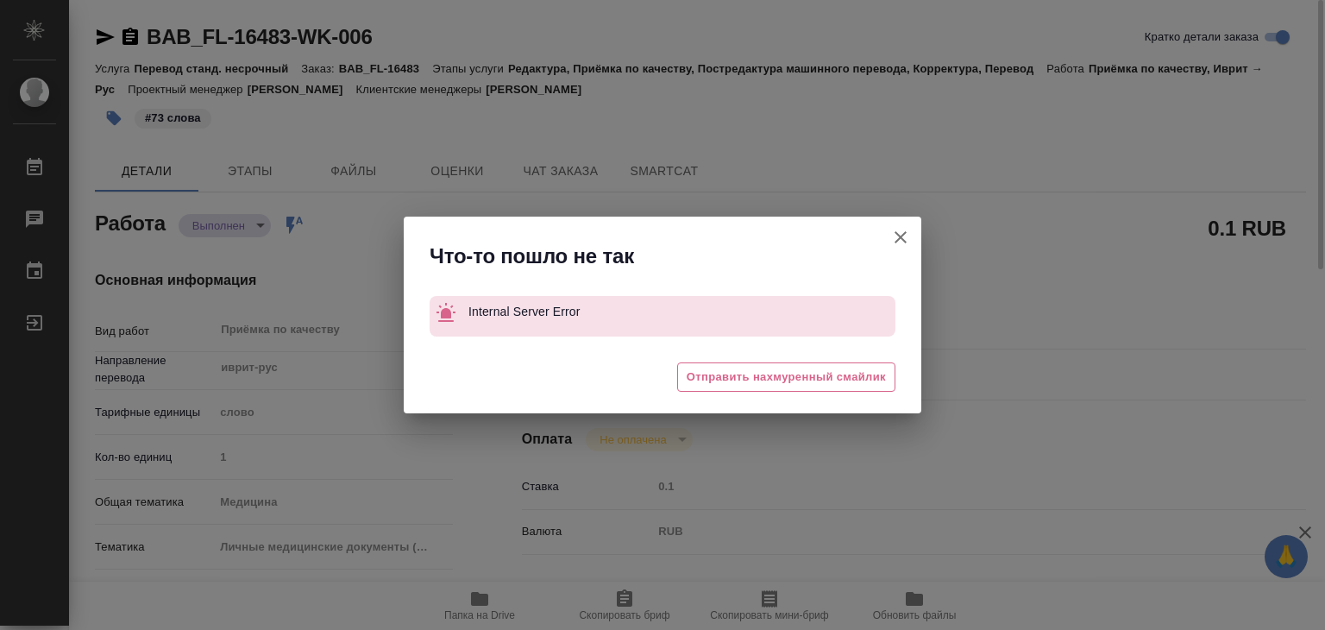
type textarea "x"
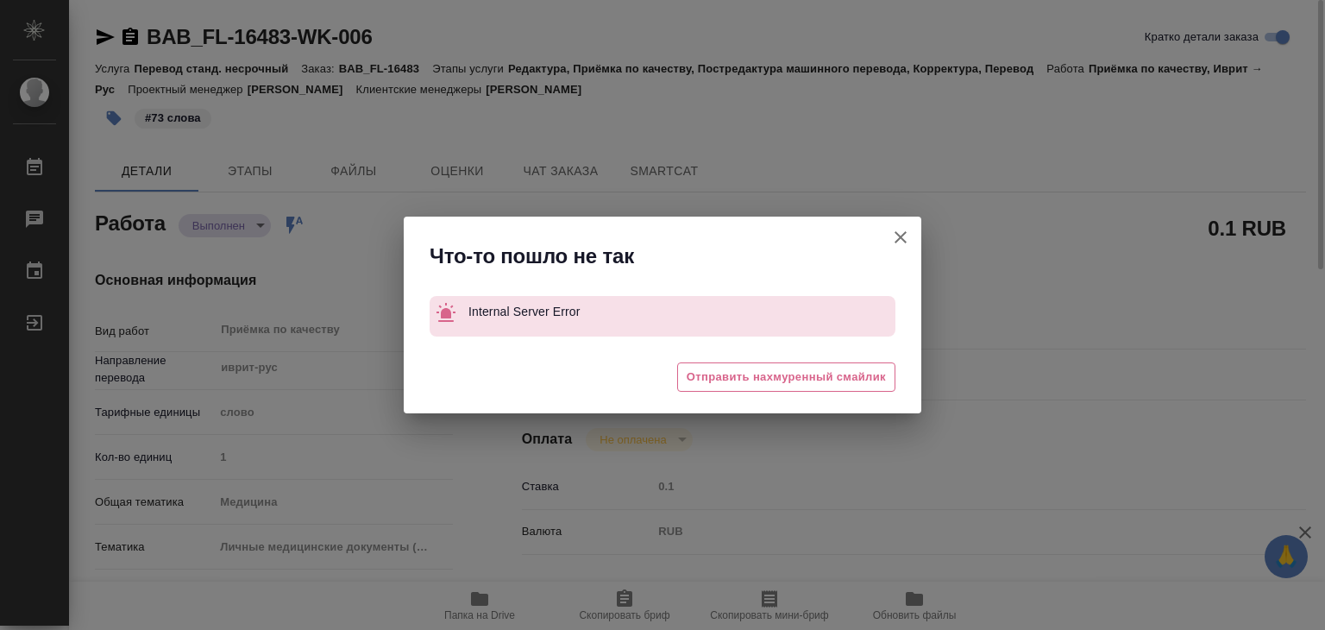
type textarea "x"
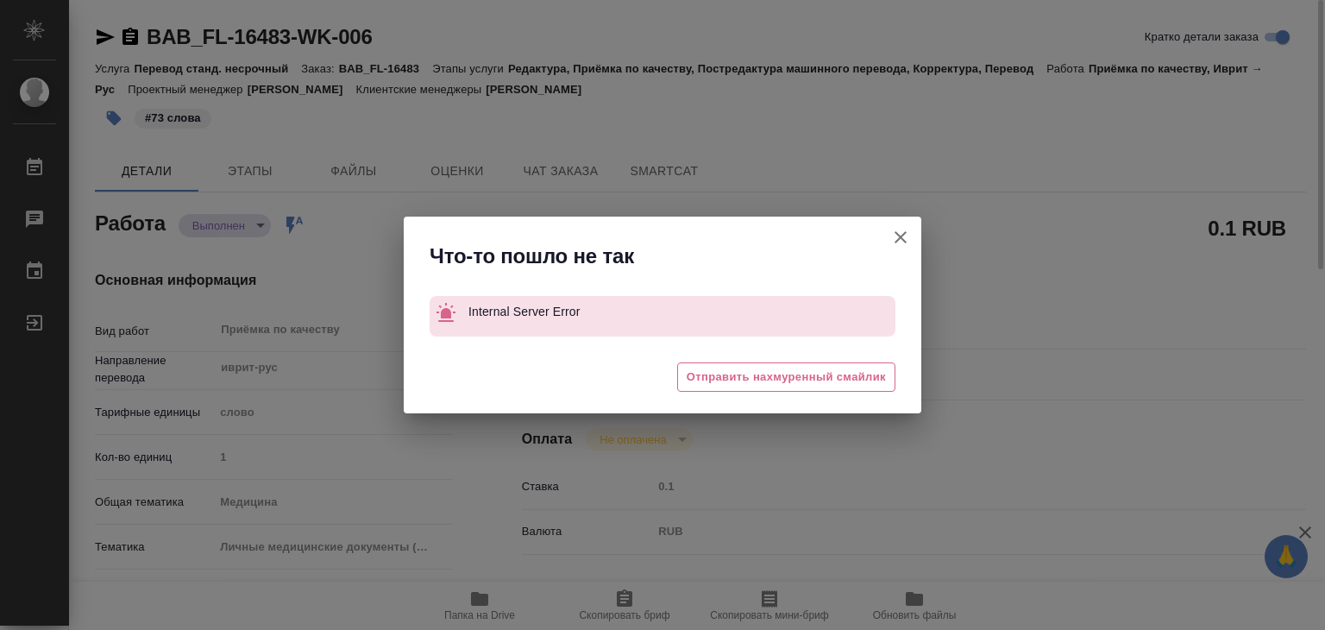
type textarea "x"
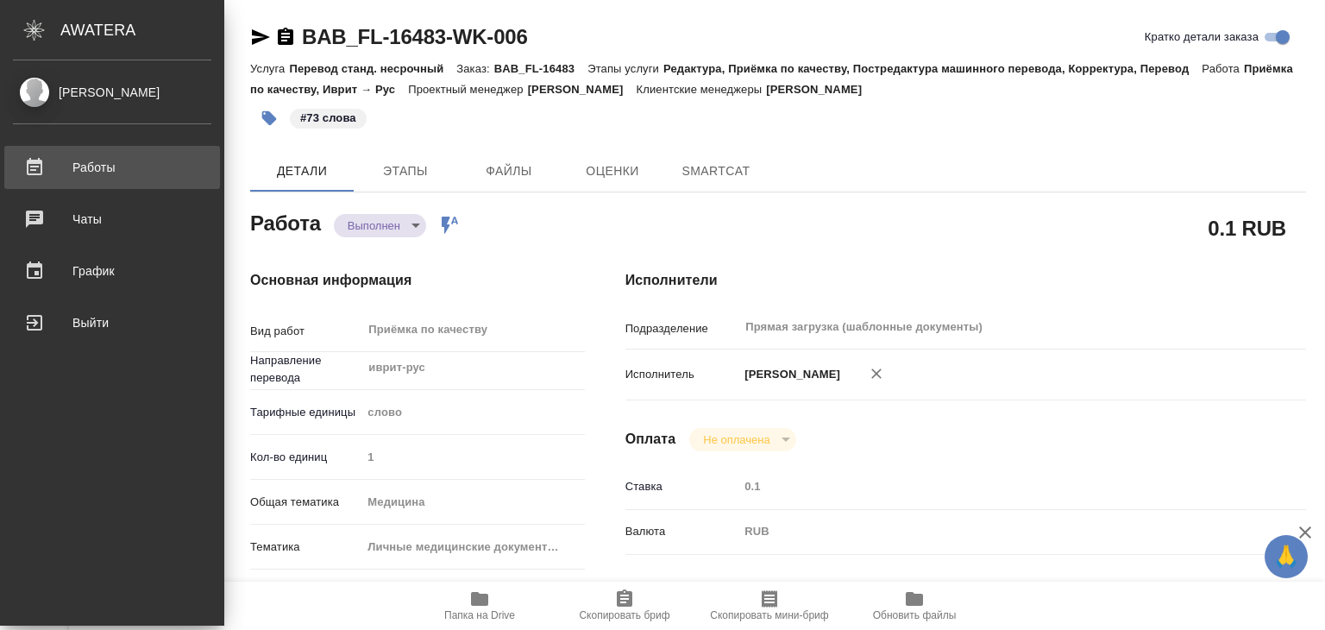
type textarea "x"
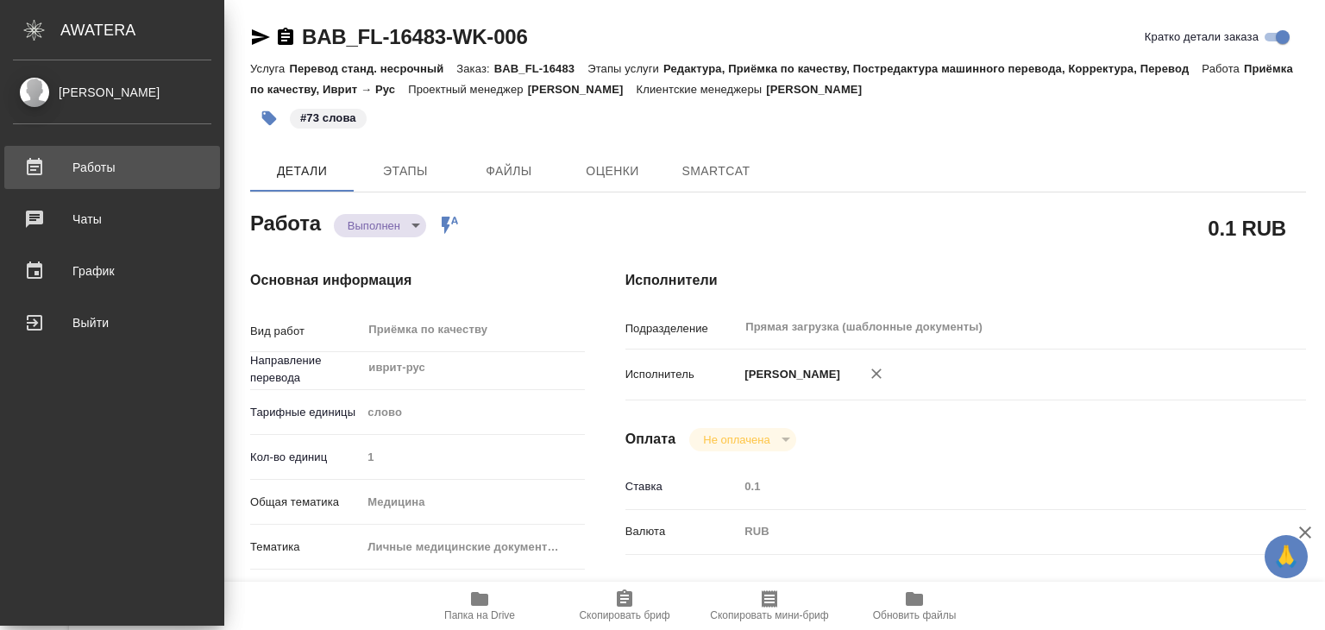
click at [104, 169] on div "Работы" at bounding box center [112, 167] width 198 height 26
type textarea "x"
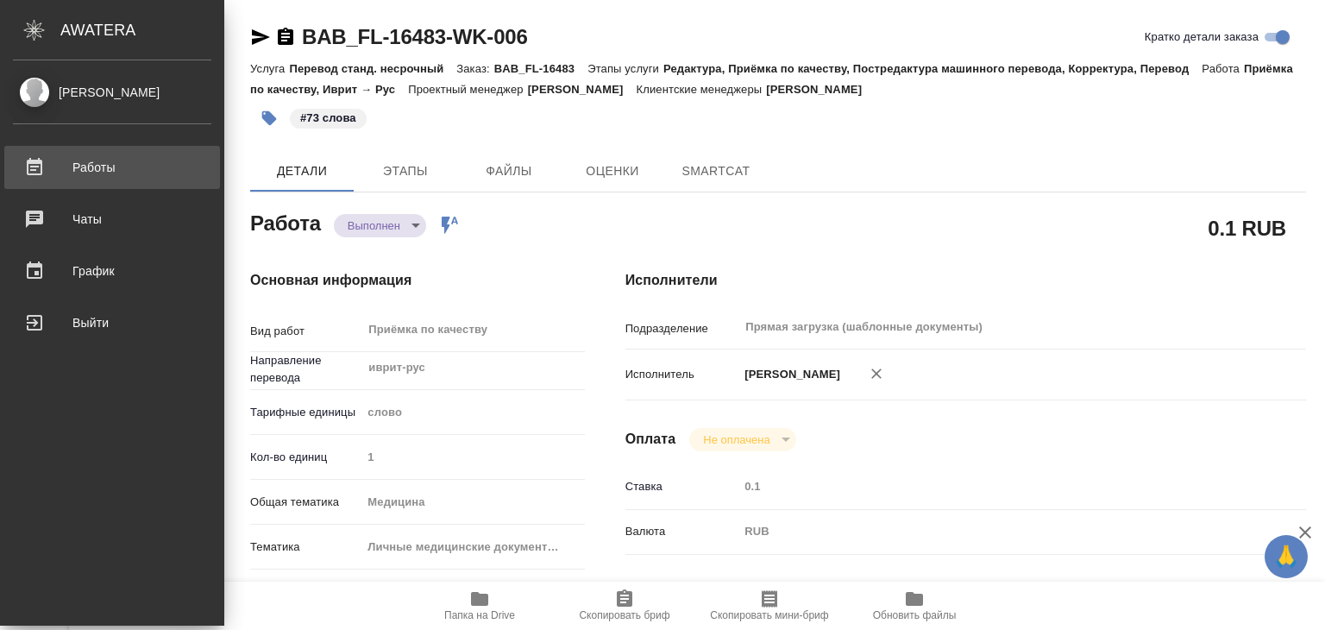
type textarea "x"
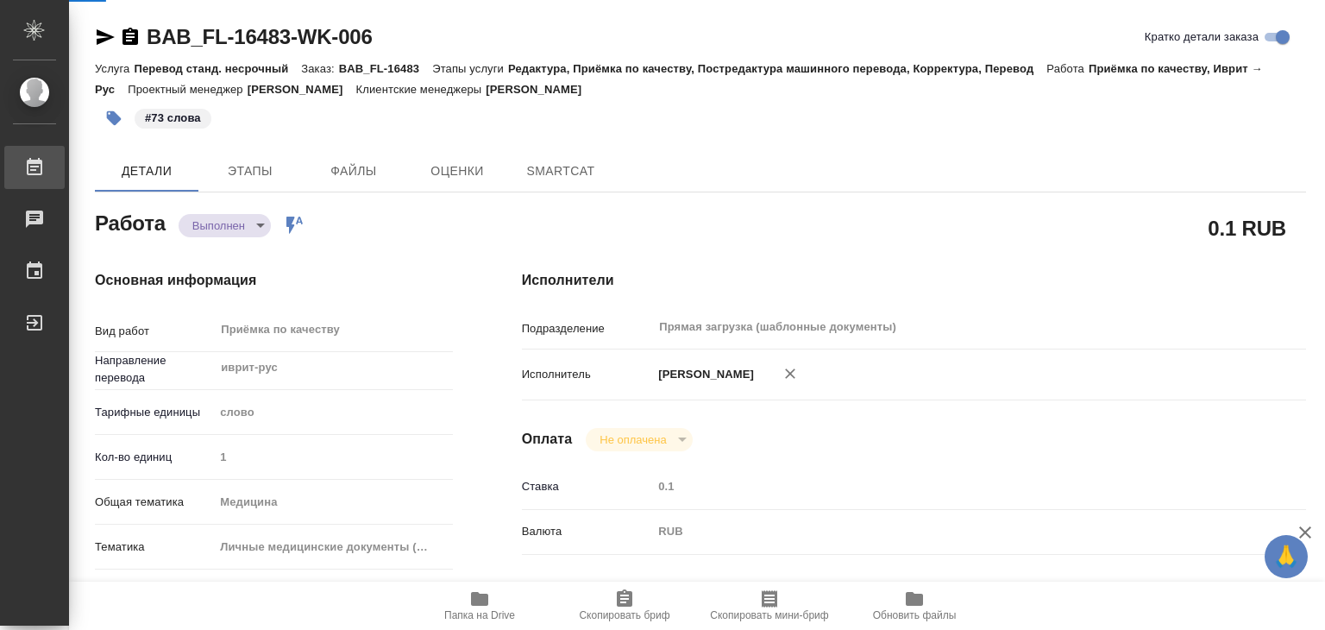
type textarea "x"
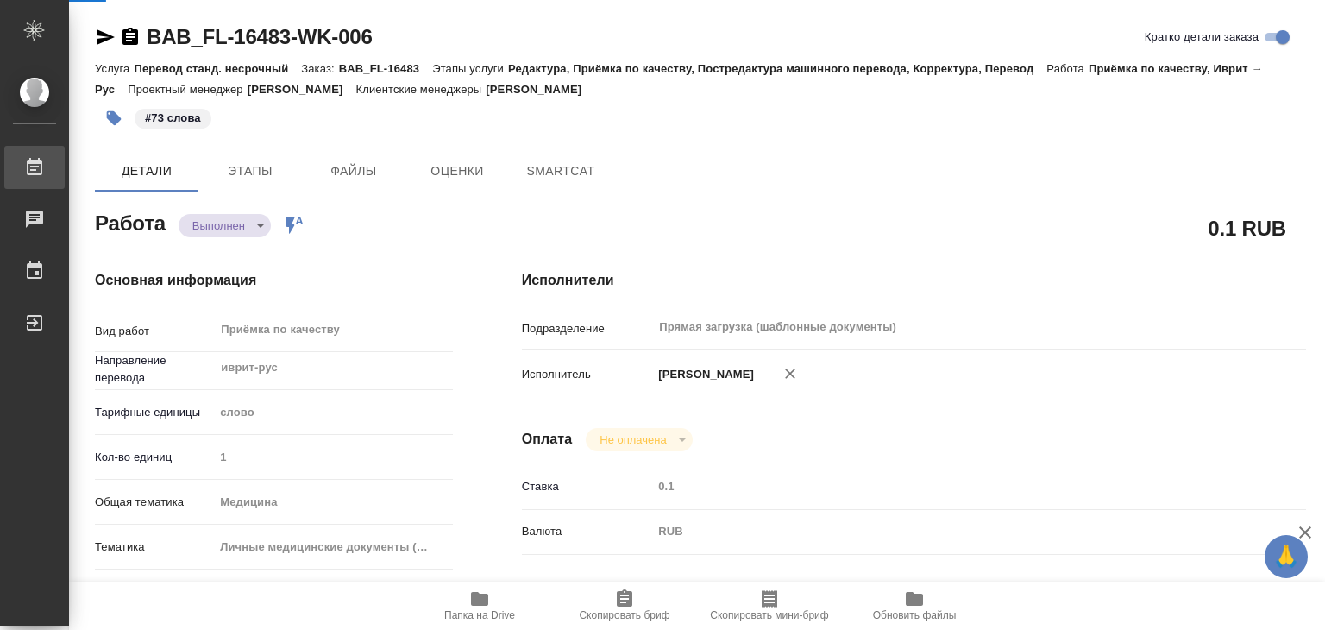
type textarea "x"
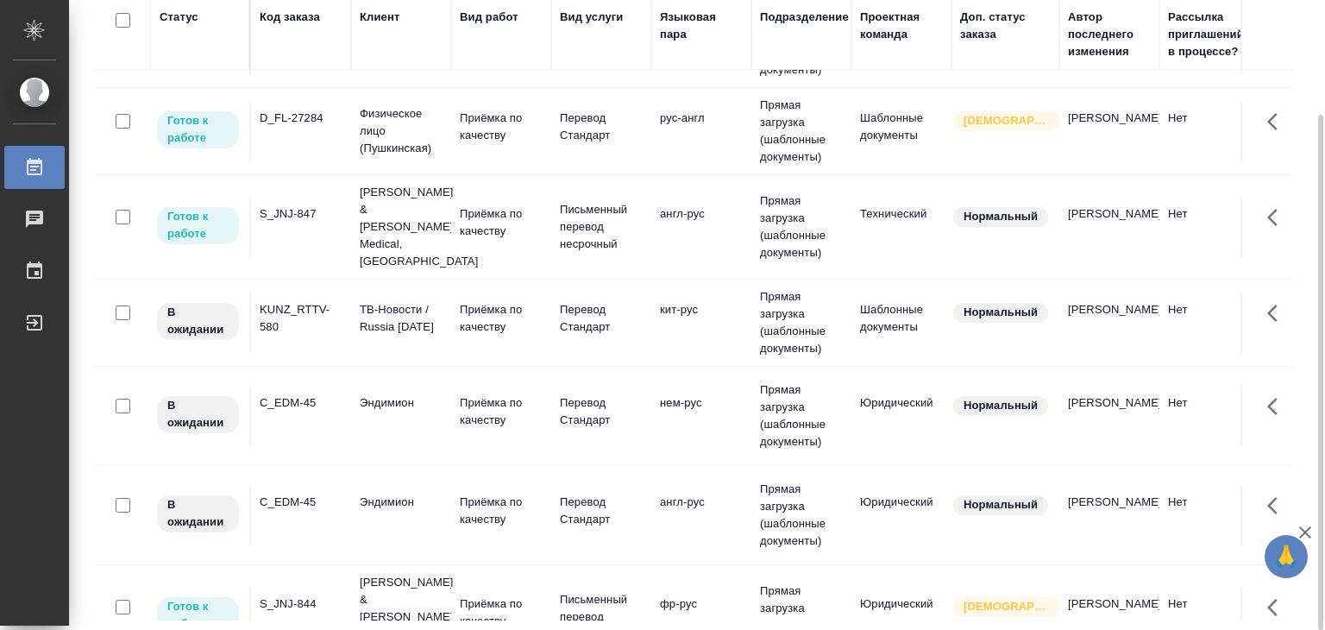
scroll to position [259, 0]
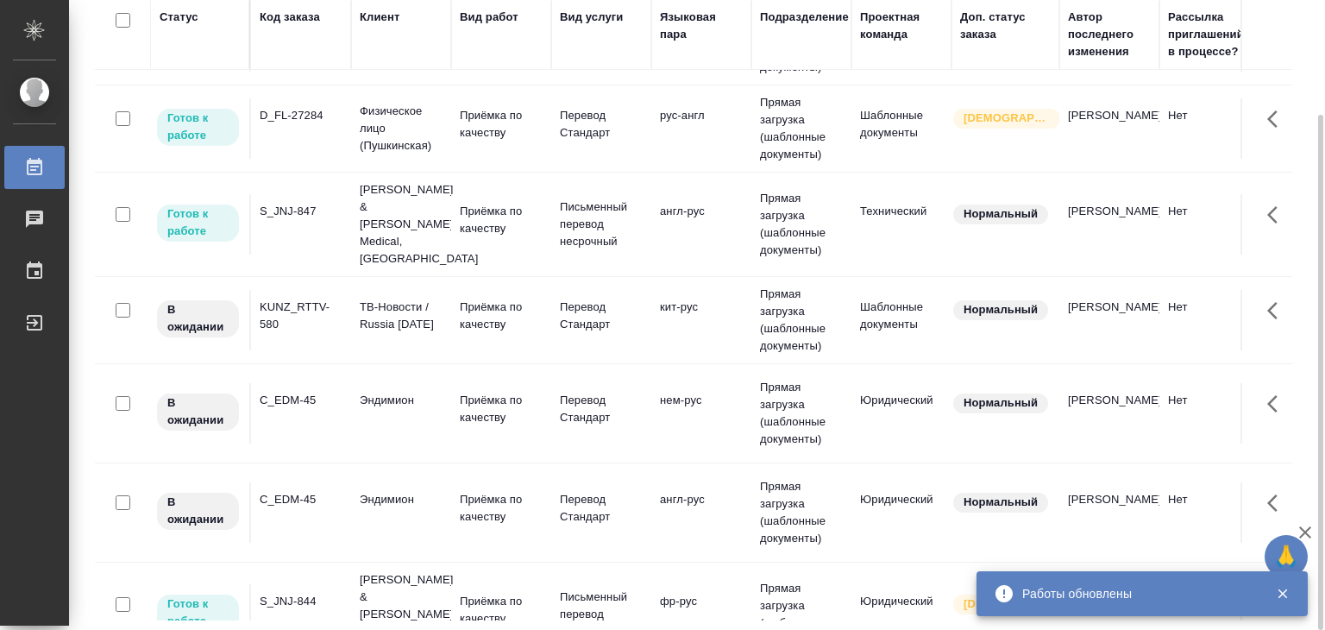
click at [373, 383] on td "Эндимион" at bounding box center [401, 413] width 100 height 60
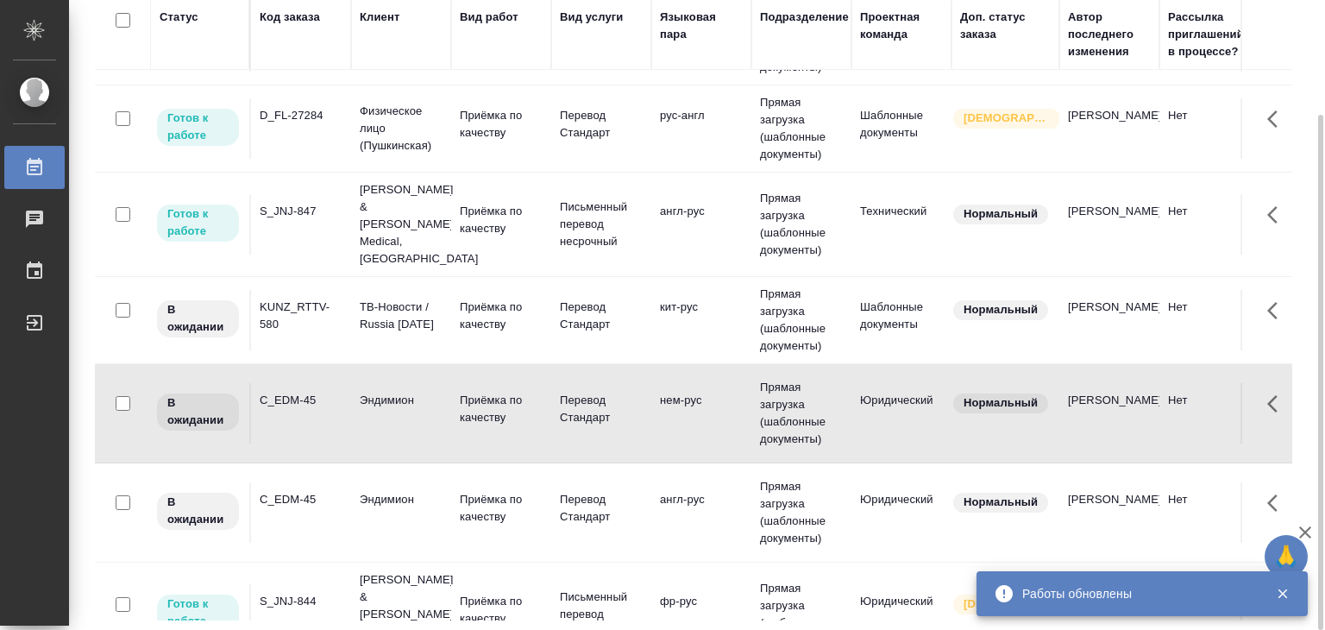
scroll to position [0, 0]
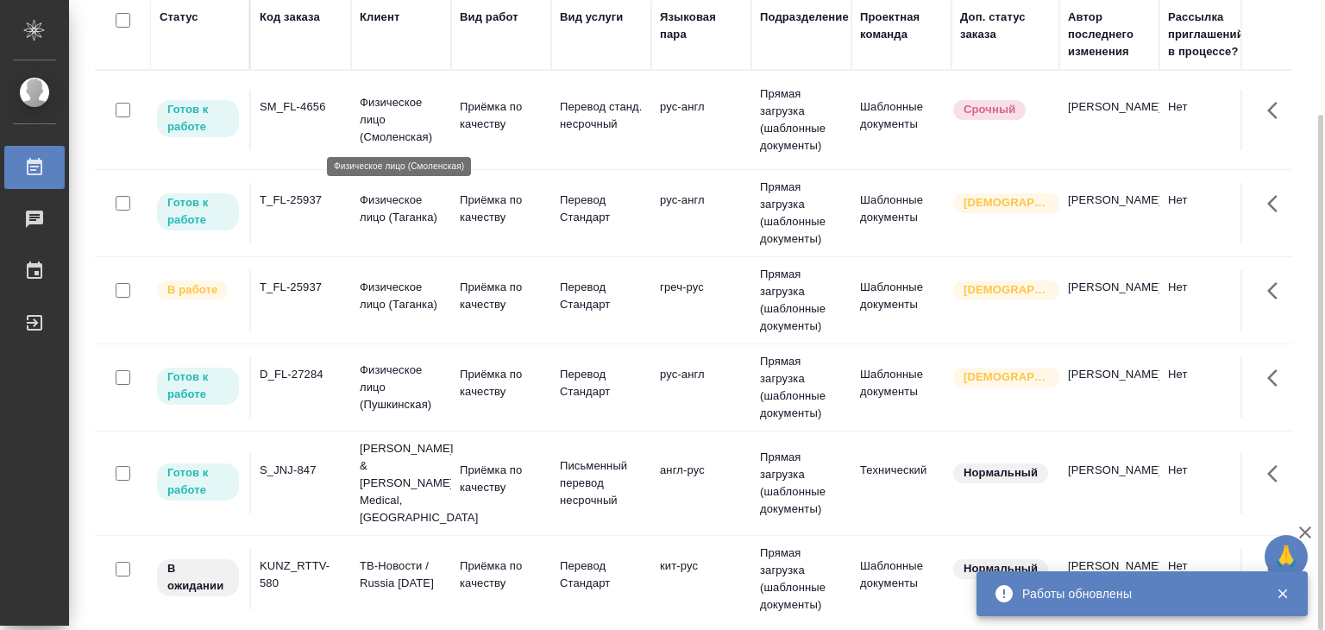
click at [389, 126] on p "Физическое лицо (Смоленская)" at bounding box center [401, 120] width 83 height 52
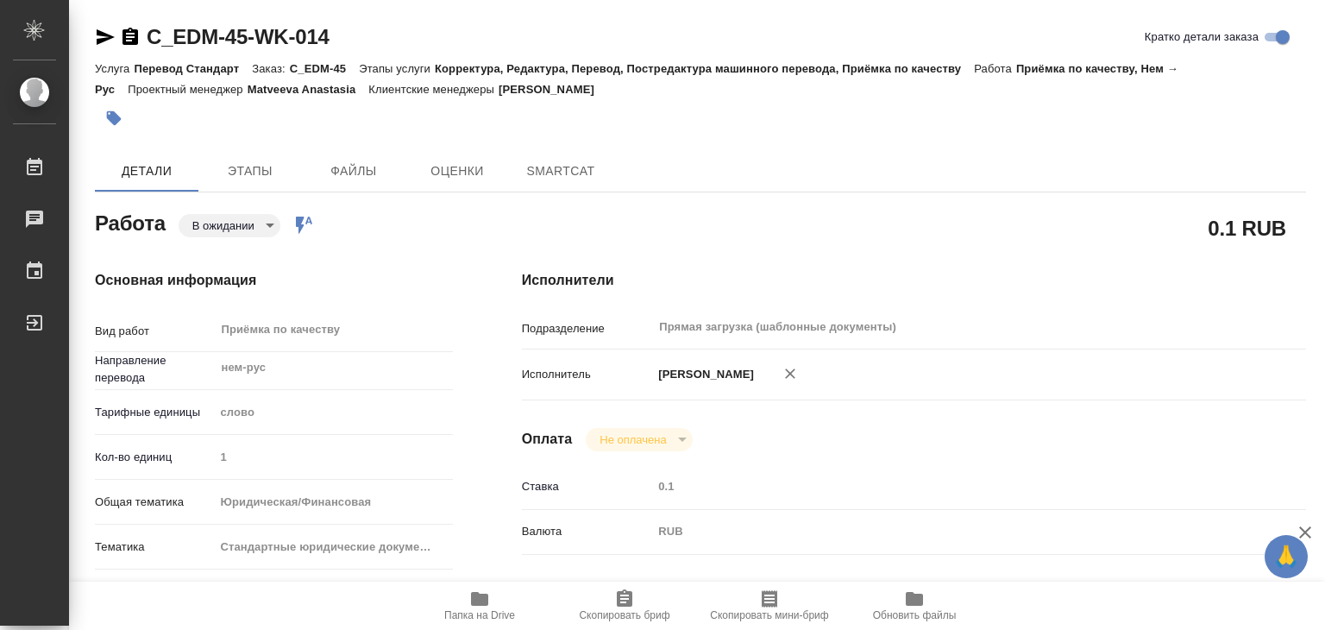
type textarea "x"
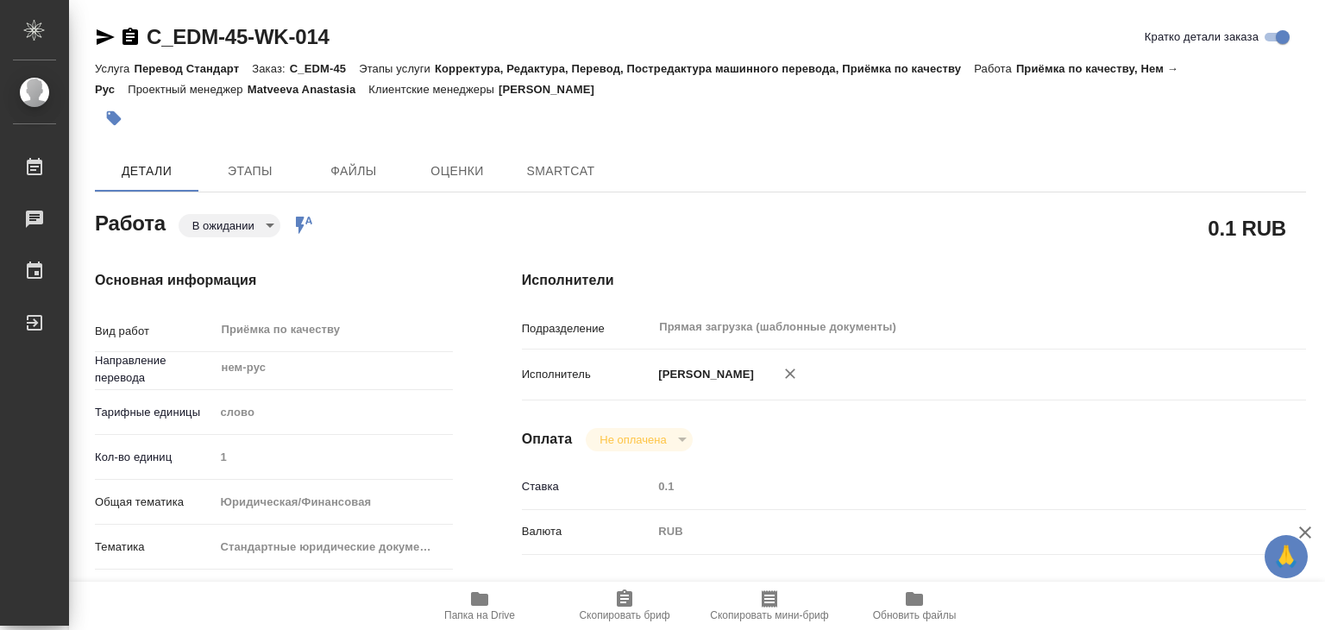
type textarea "x"
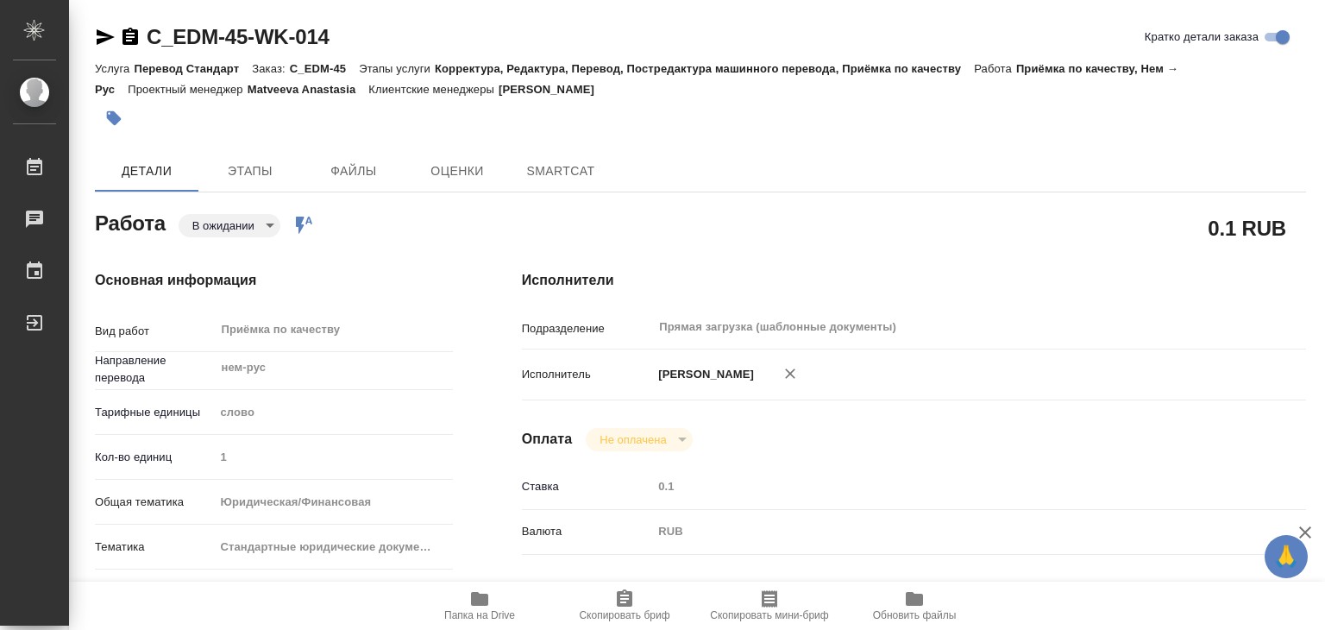
type textarea "x"
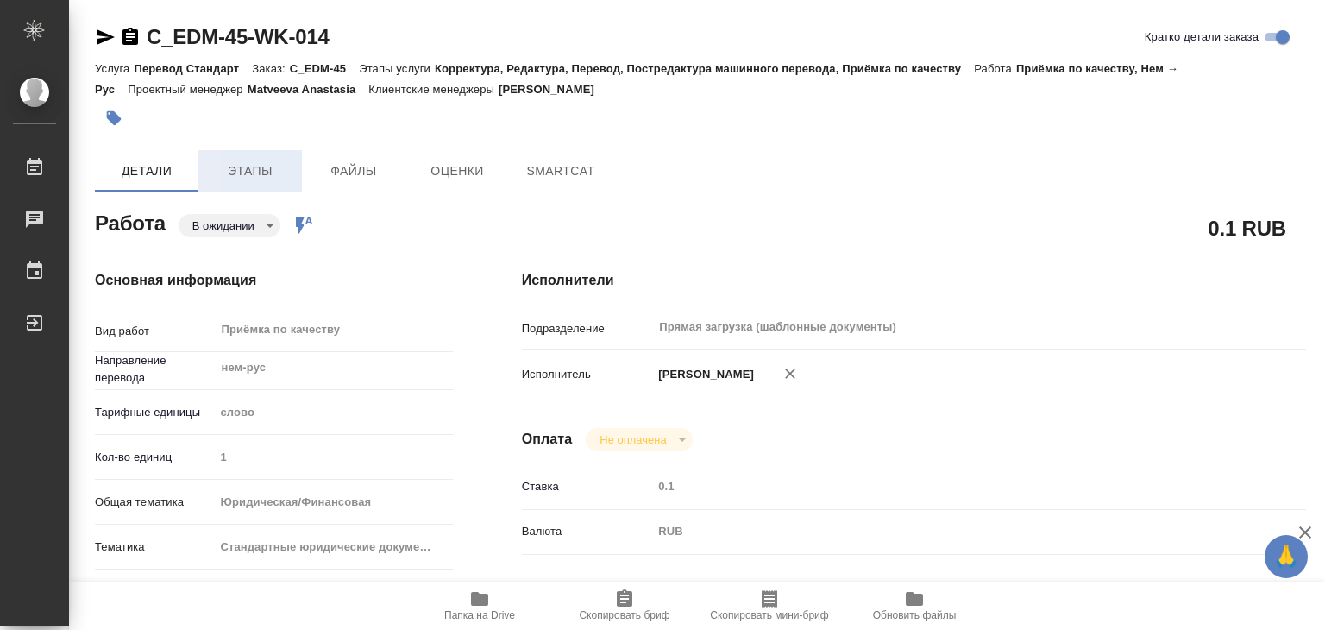
type textarea "x"
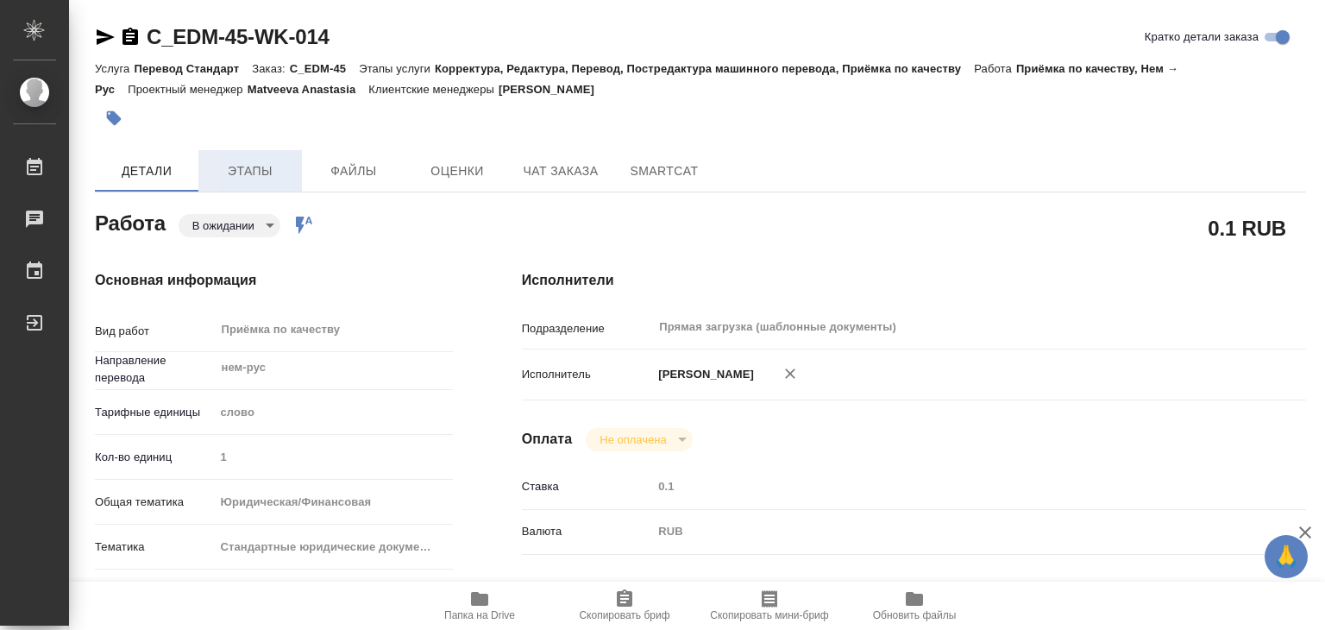
click at [259, 177] on span "Этапы" at bounding box center [250, 171] width 83 height 22
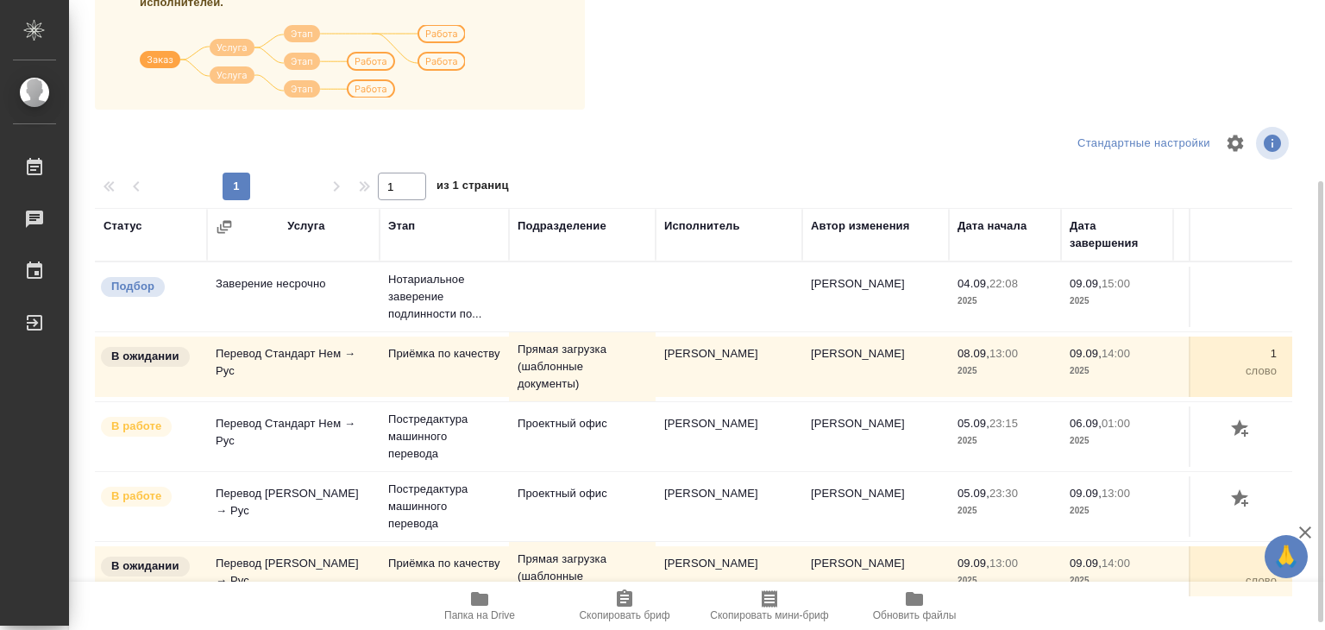
scroll to position [269, 0]
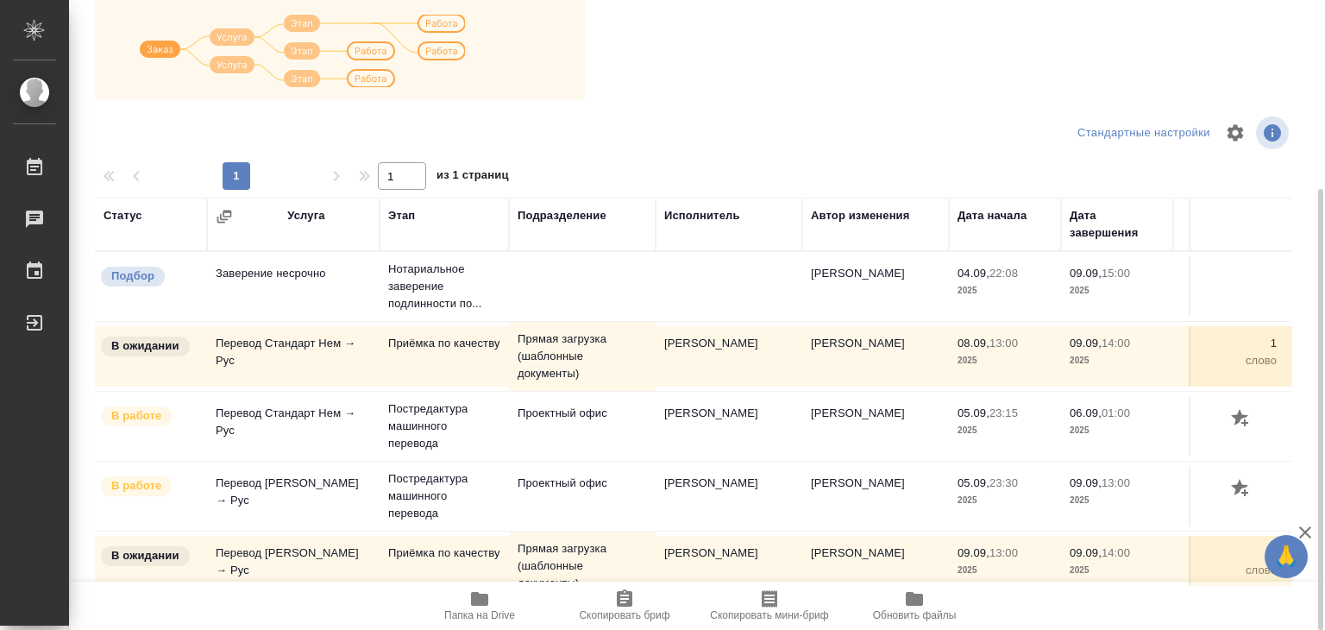
click at [487, 600] on icon "button" at bounding box center [479, 599] width 17 height 14
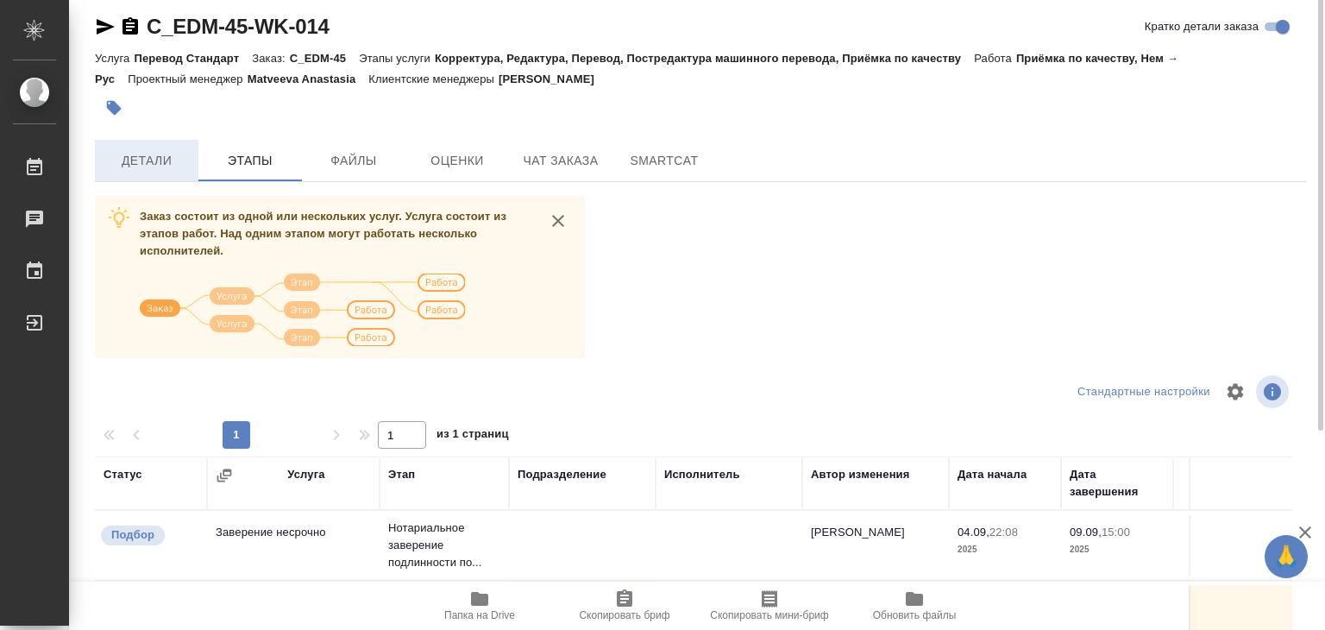
scroll to position [0, 0]
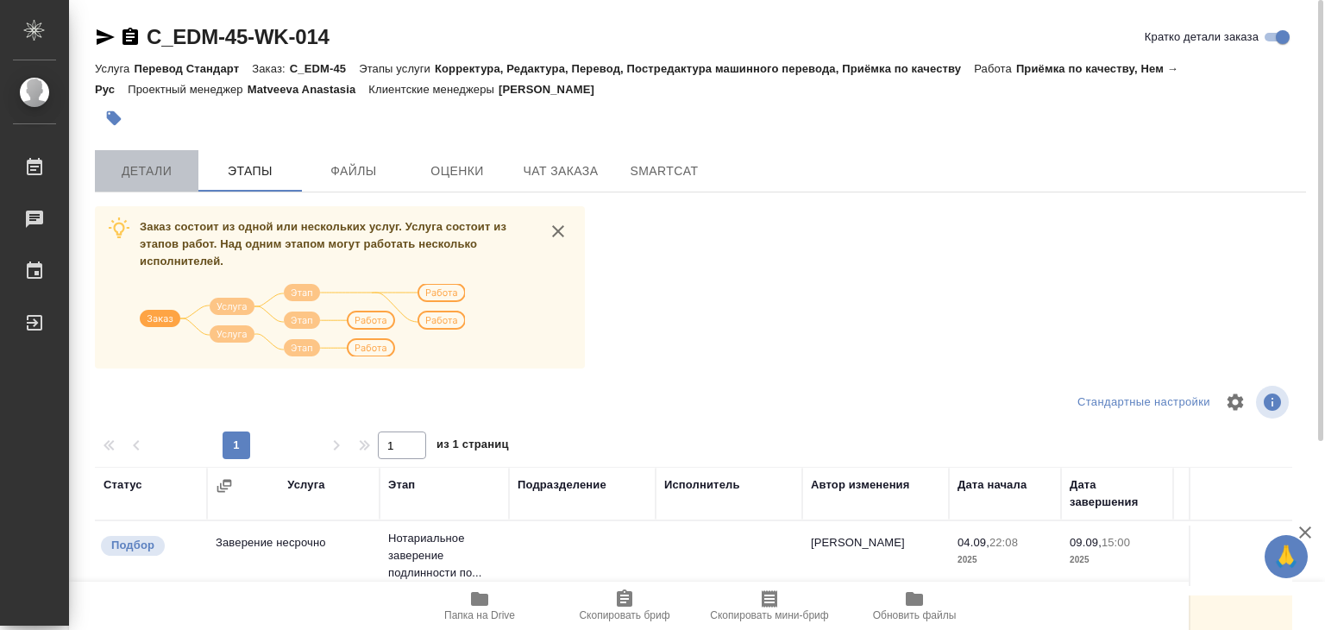
click at [150, 187] on button "Детали" at bounding box center [147, 170] width 104 height 41
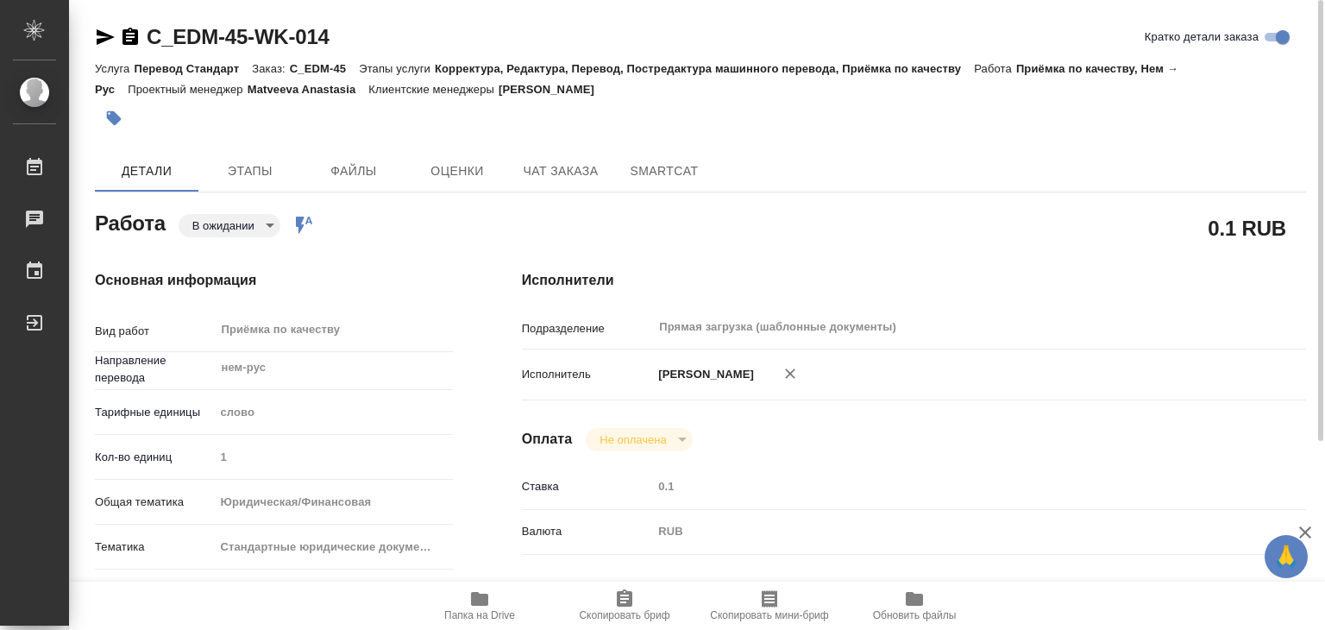
type textarea "x"
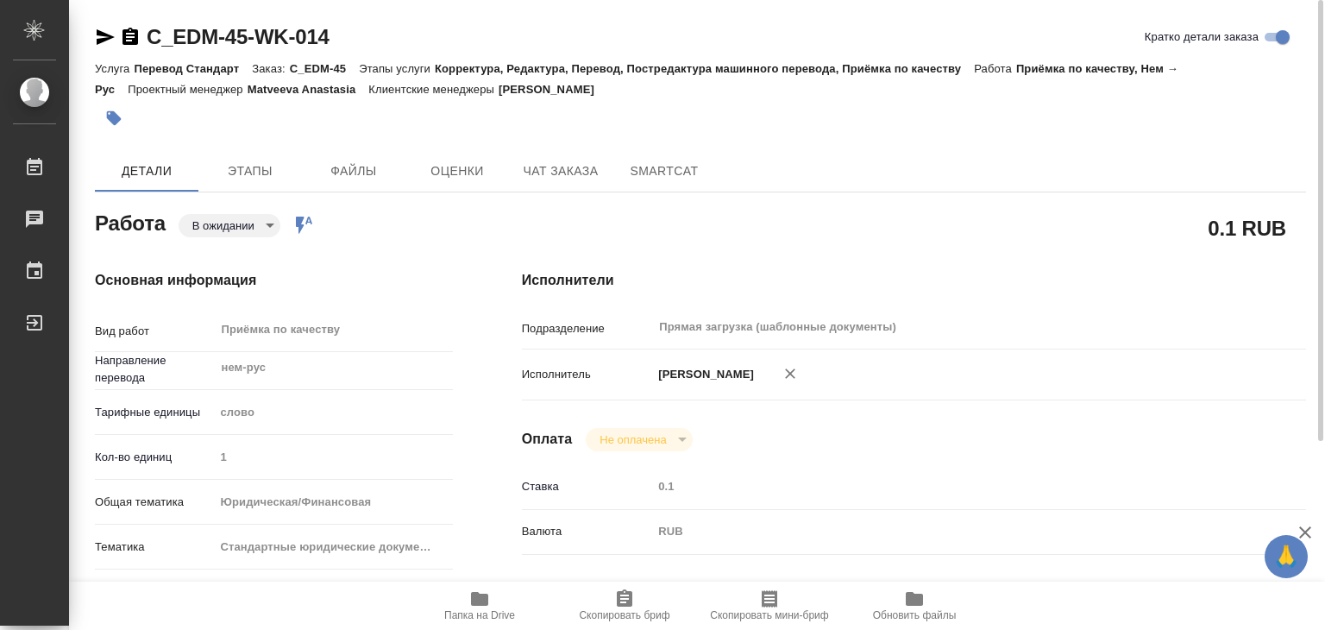
type textarea "x"
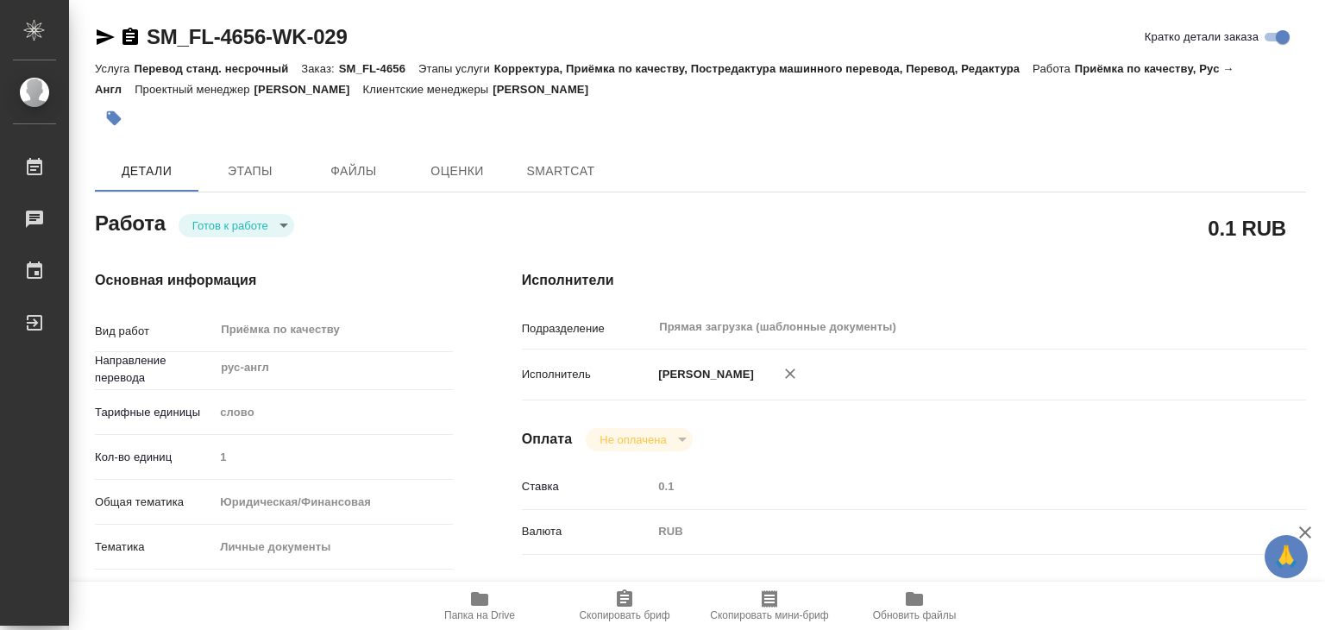
type textarea "x"
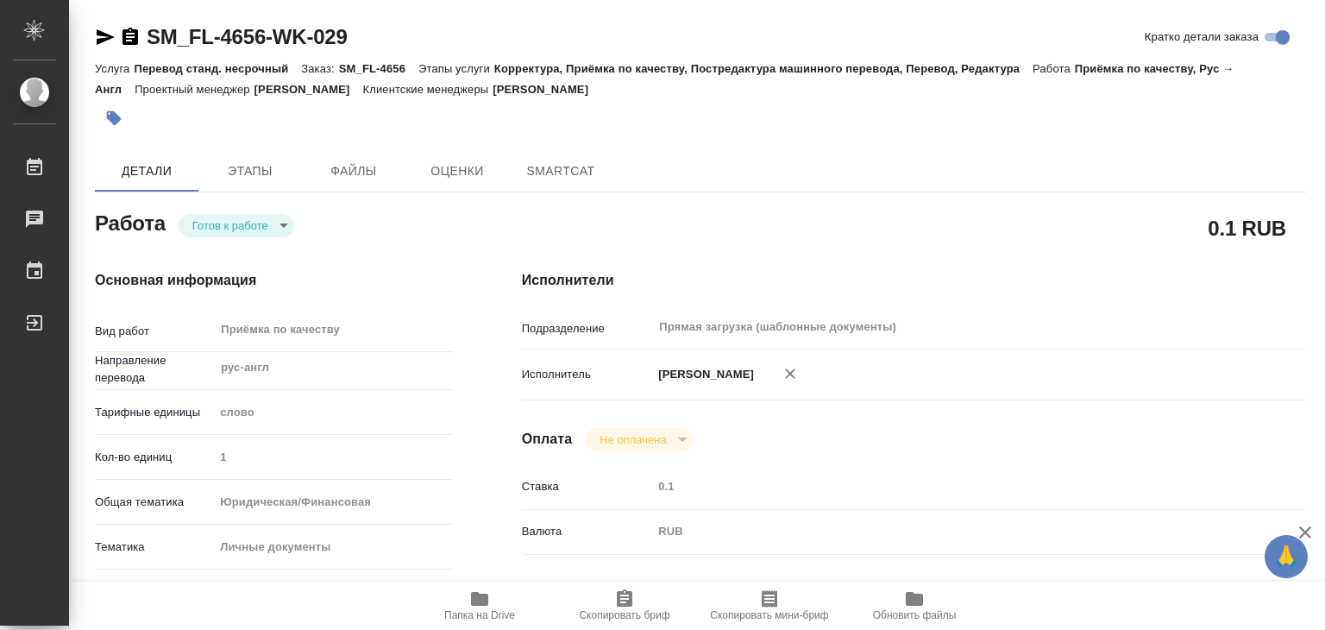
type textarea "x"
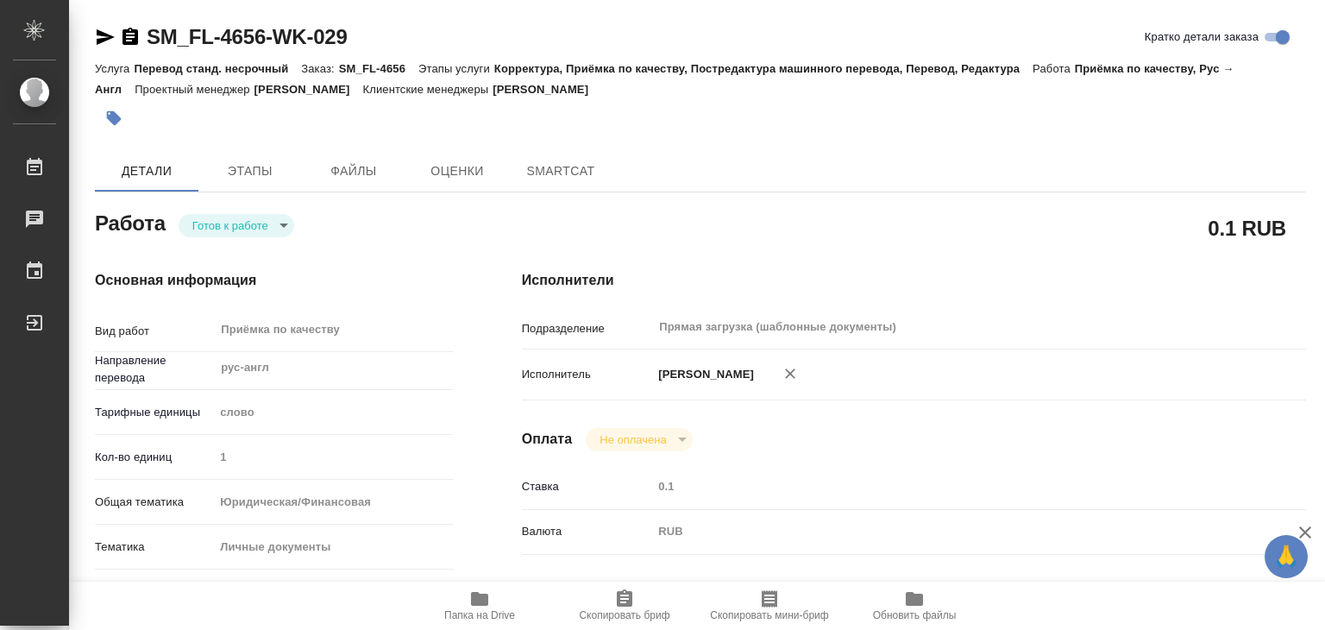
type textarea "x"
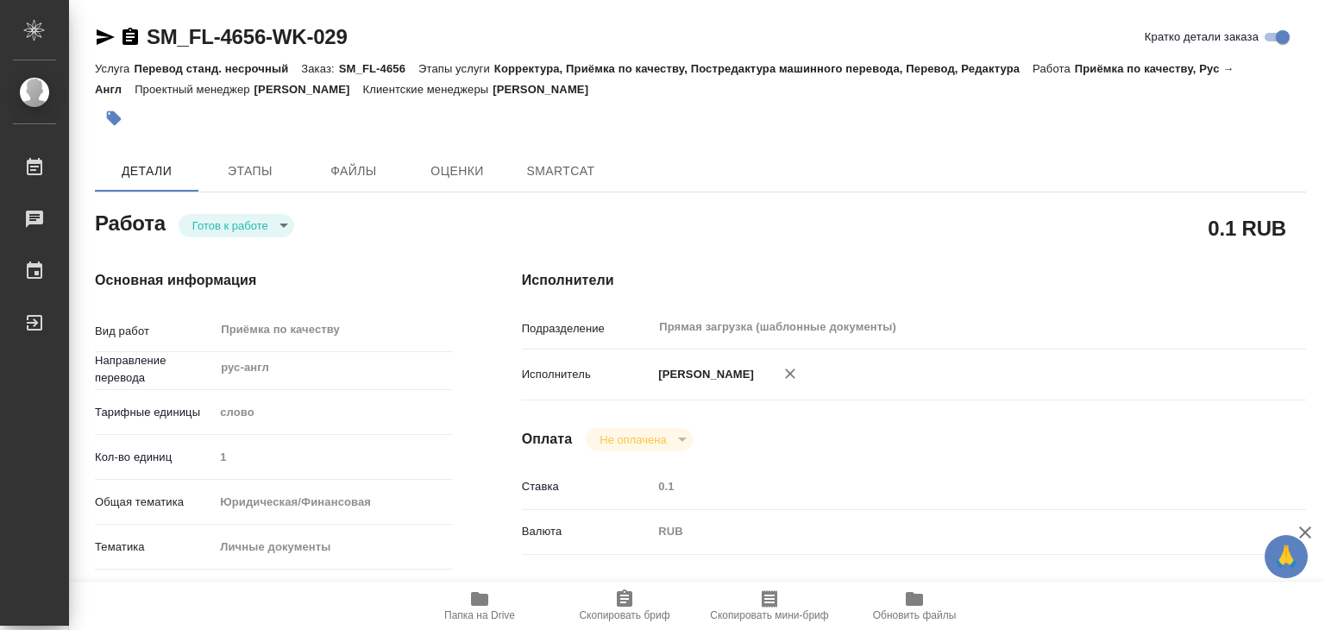
click at [231, 227] on body "🙏 .cls-1 fill:#fff; AWATERA Alilekova [PERSON_NAME] Работы Чаты График Выйти SM…" at bounding box center [662, 315] width 1325 height 630
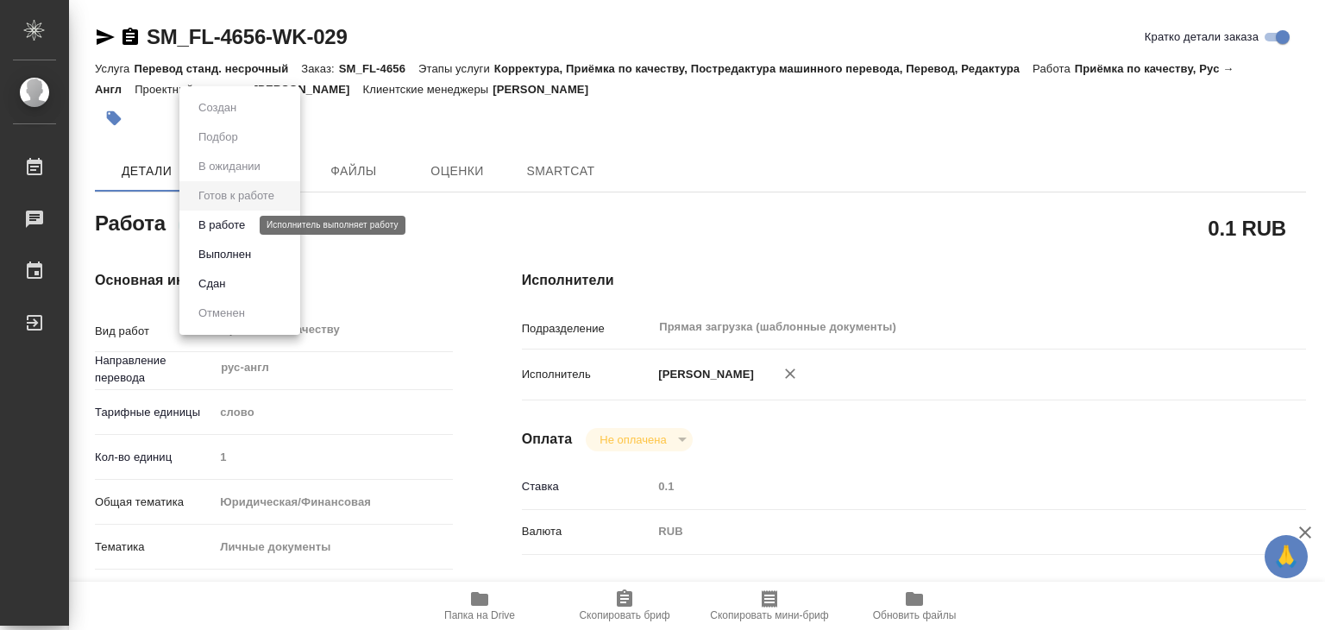
type textarea "x"
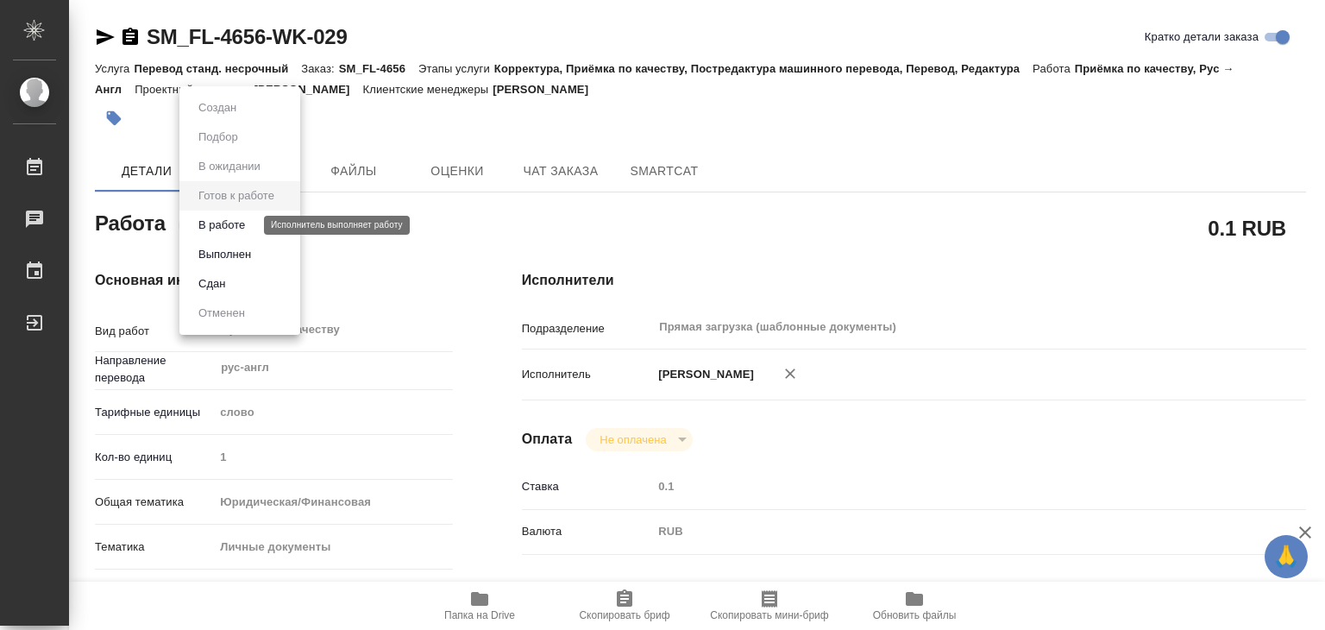
click at [248, 222] on button "В работе" at bounding box center [221, 225] width 57 height 19
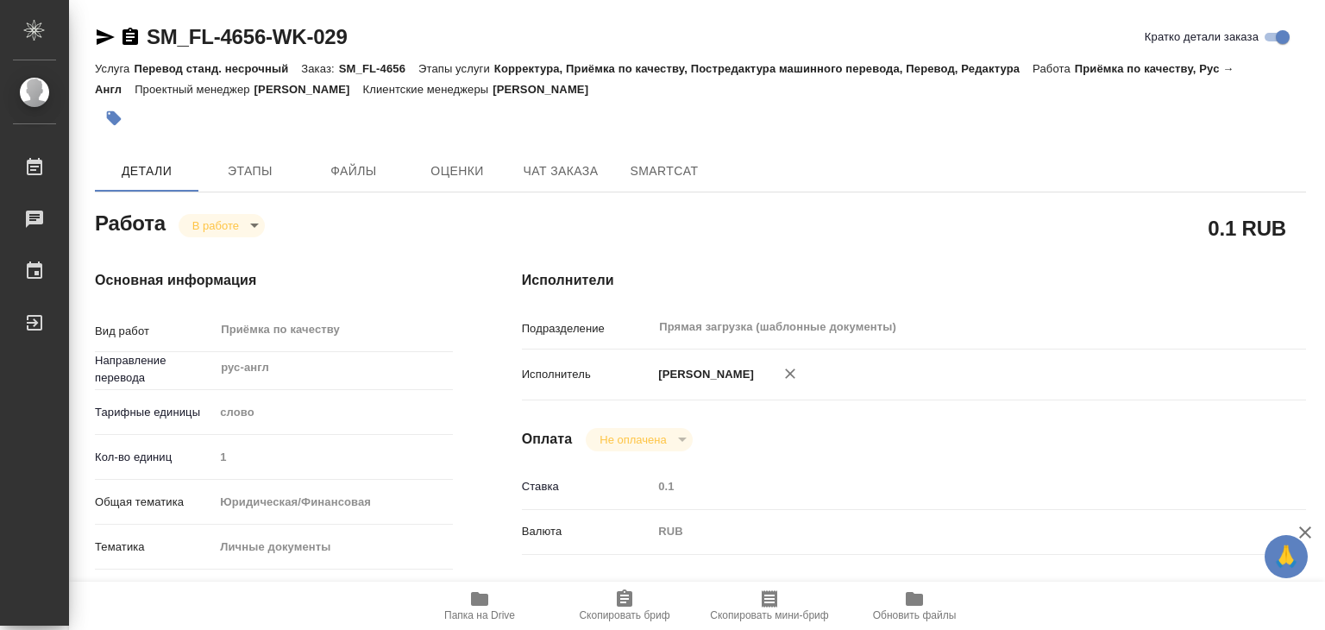
type textarea "x"
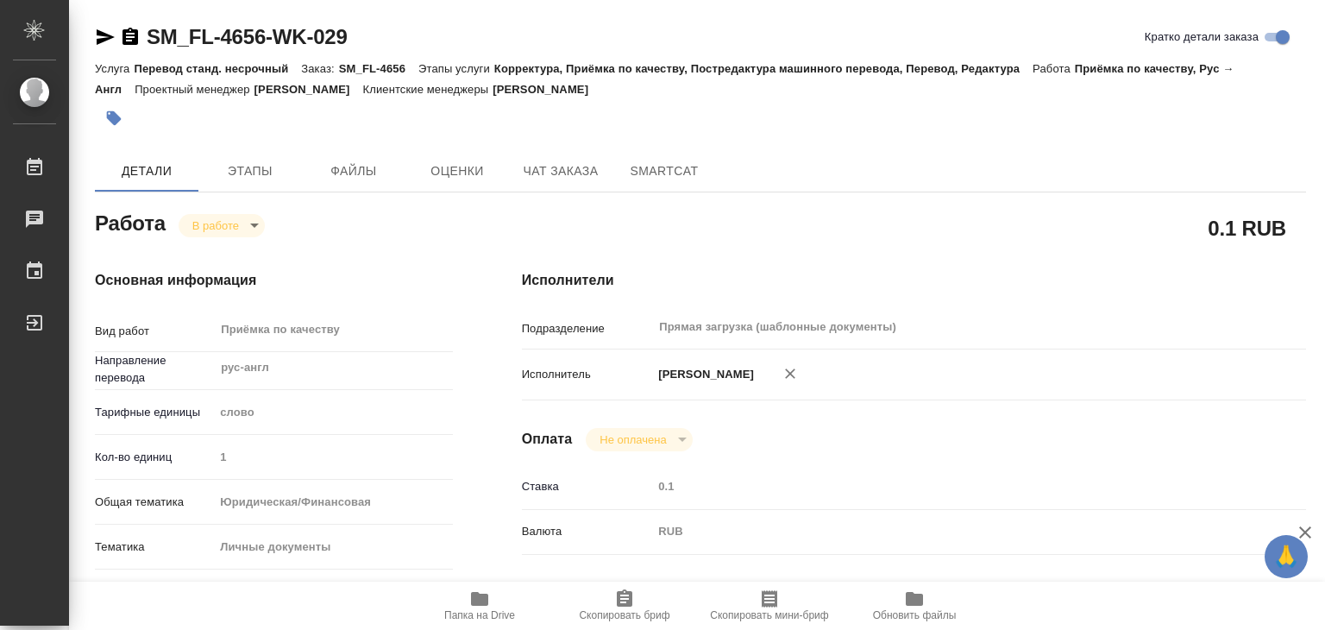
type textarea "x"
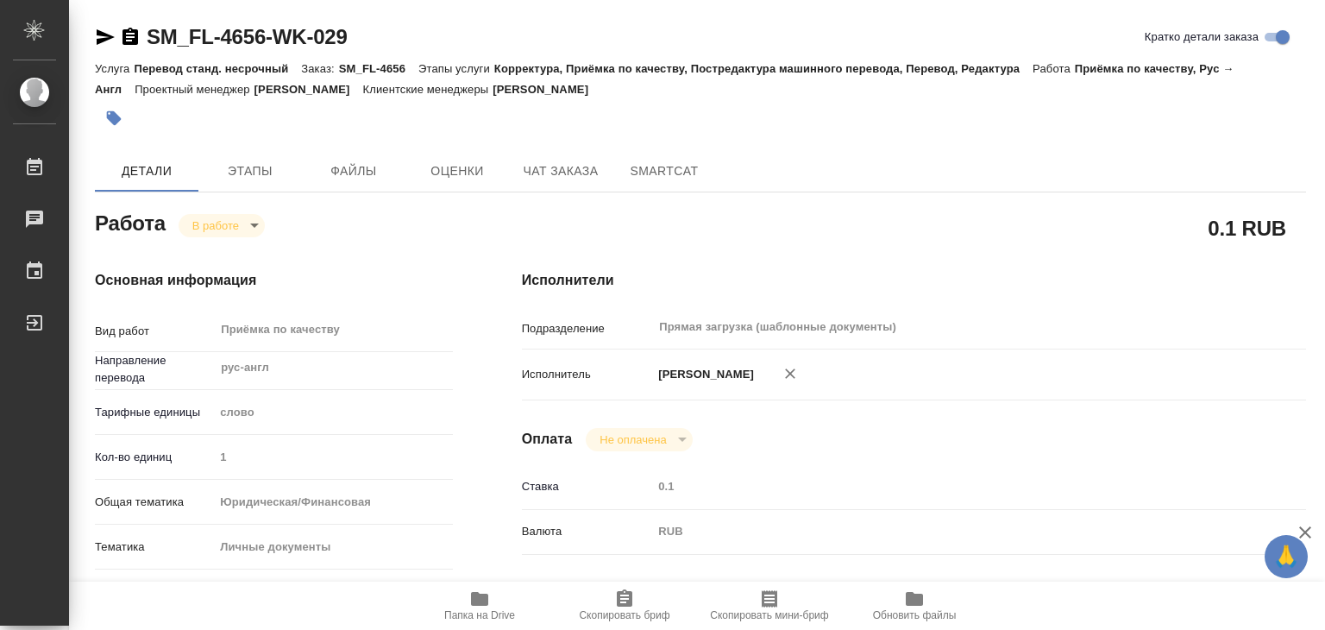
type textarea "x"
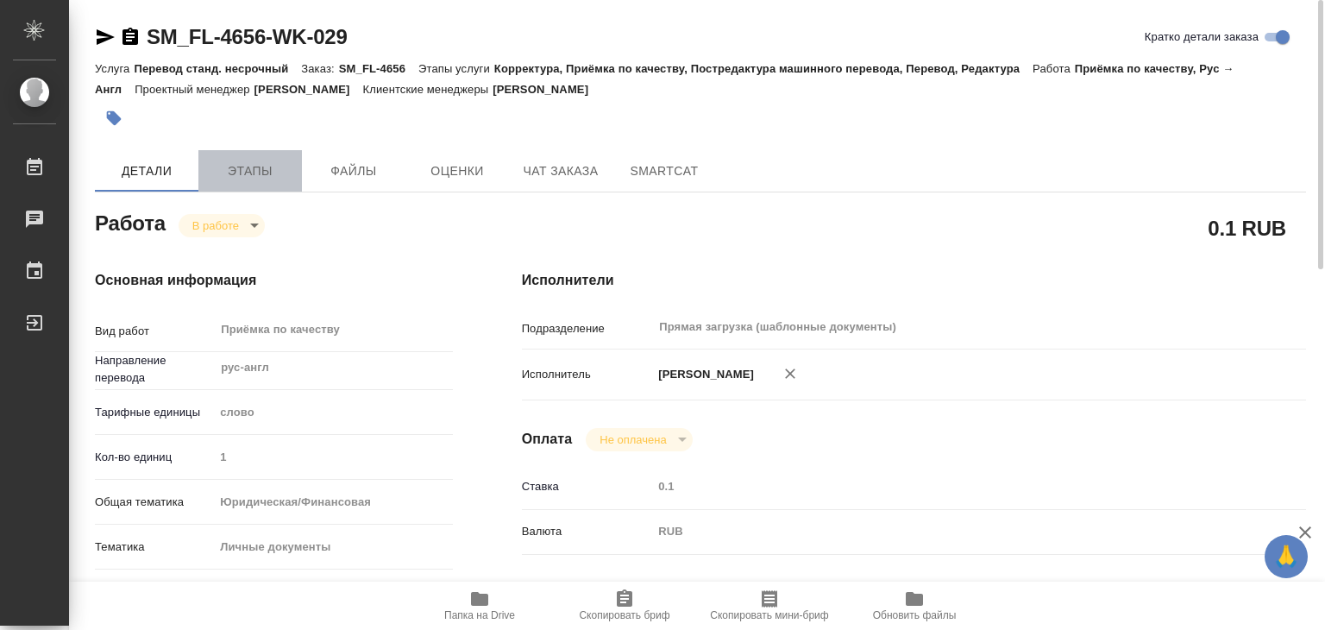
click at [221, 167] on span "Этапы" at bounding box center [250, 171] width 83 height 22
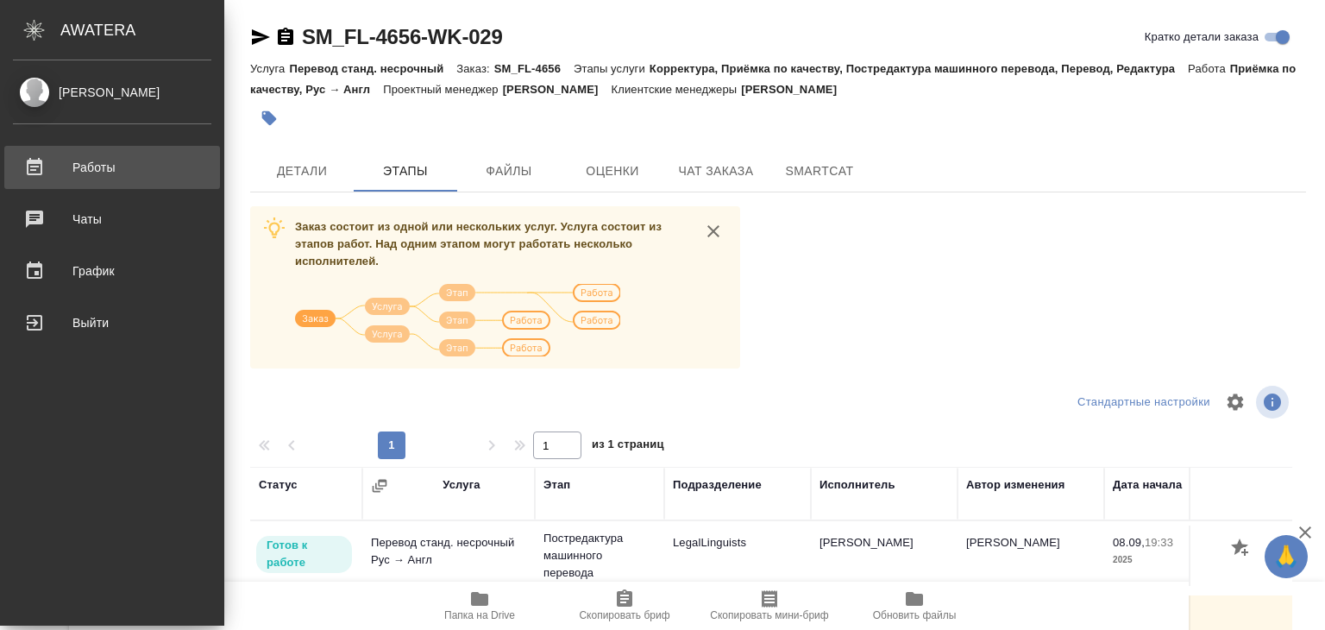
drag, startPoint x: 173, startPoint y: 183, endPoint x: 192, endPoint y: 173, distance: 21.2
click at [173, 183] on link "Работы" at bounding box center [112, 167] width 216 height 43
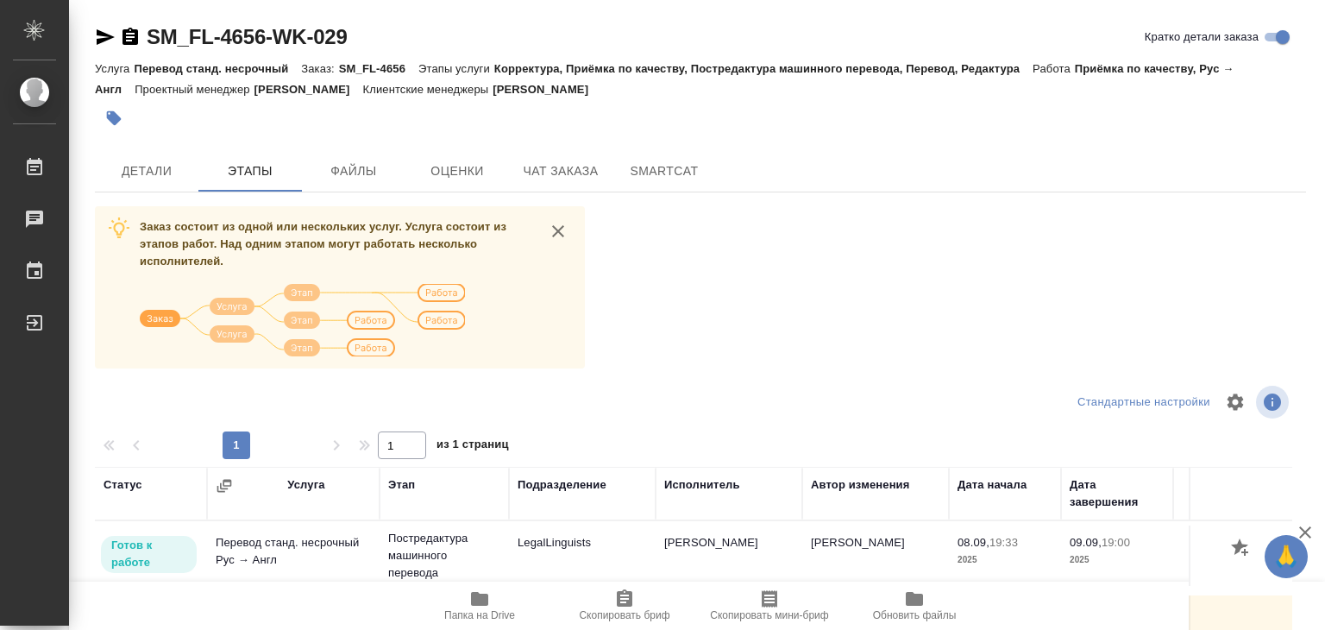
click at [167, 178] on span "Детали" at bounding box center [146, 171] width 83 height 22
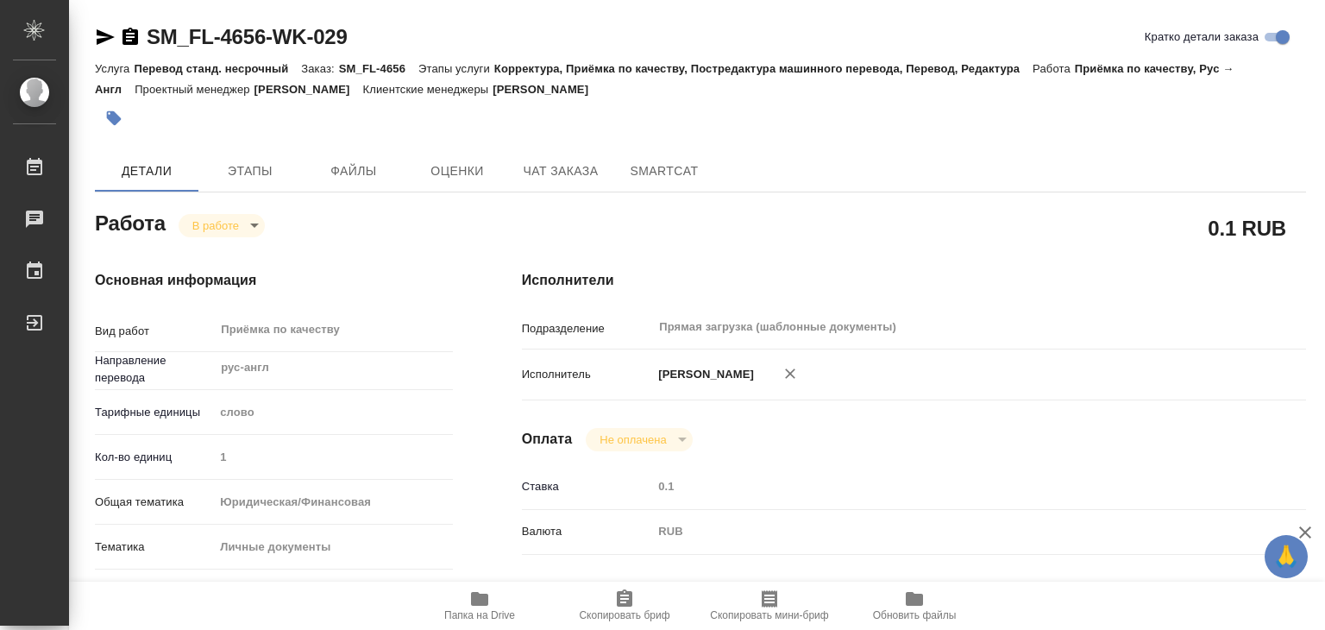
type textarea "x"
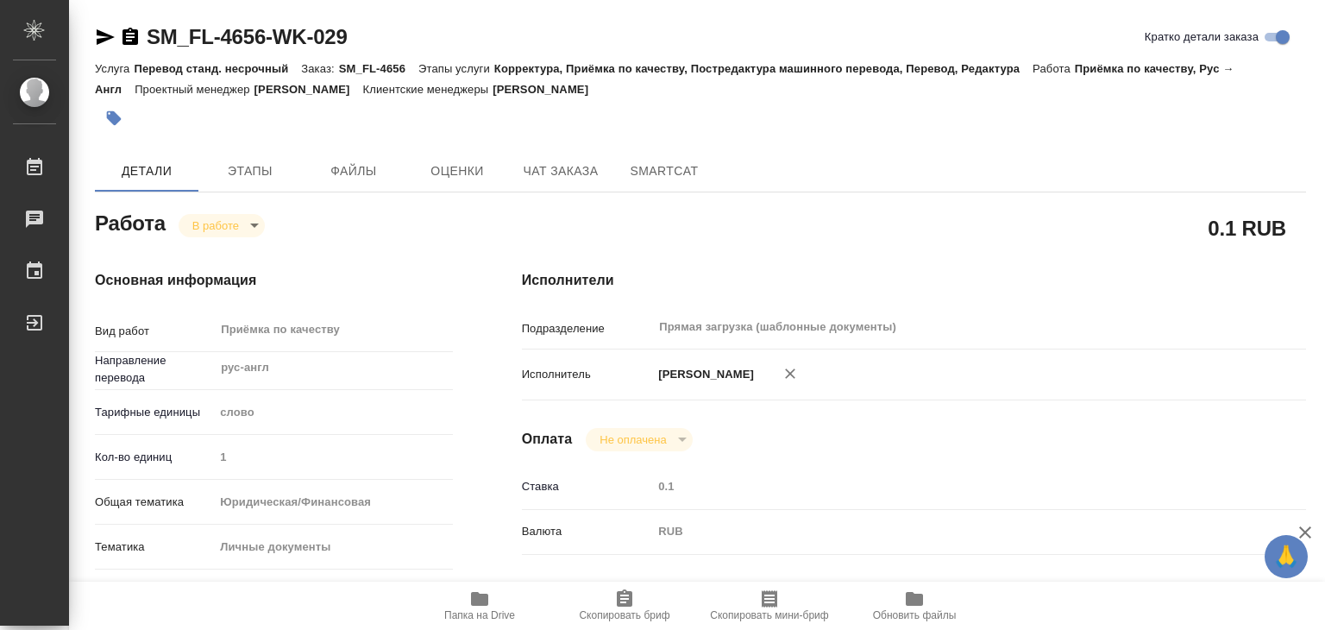
type textarea "x"
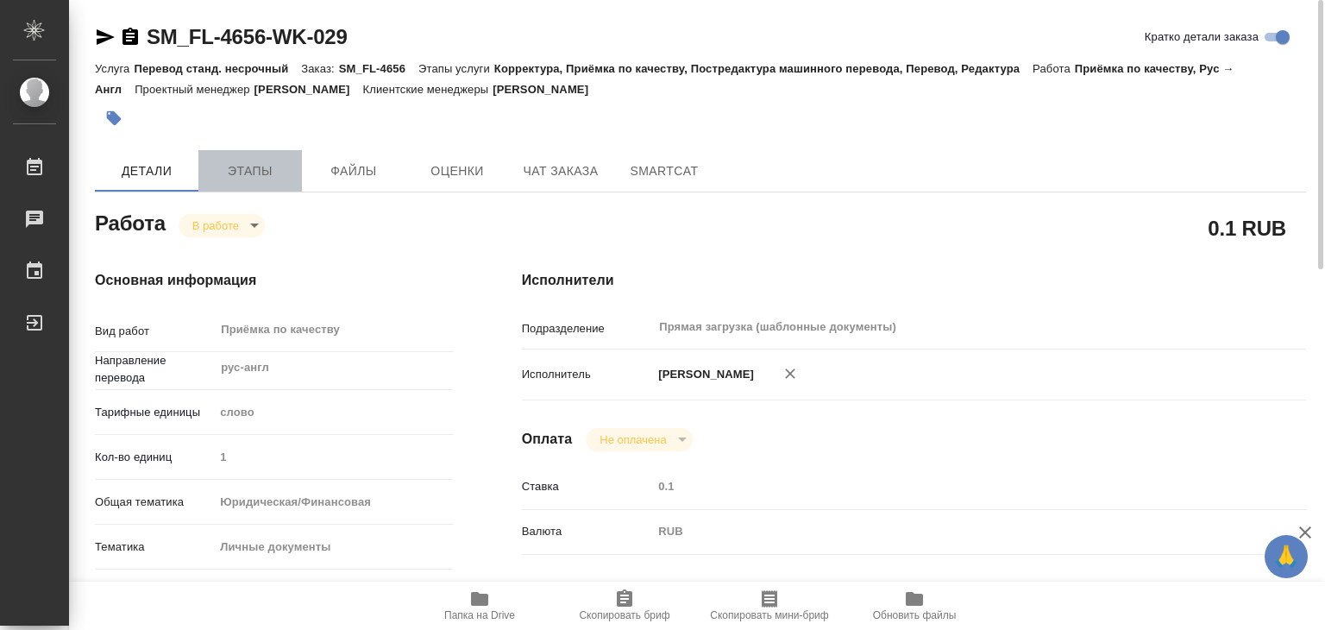
click at [252, 152] on button "Этапы" at bounding box center [250, 170] width 104 height 41
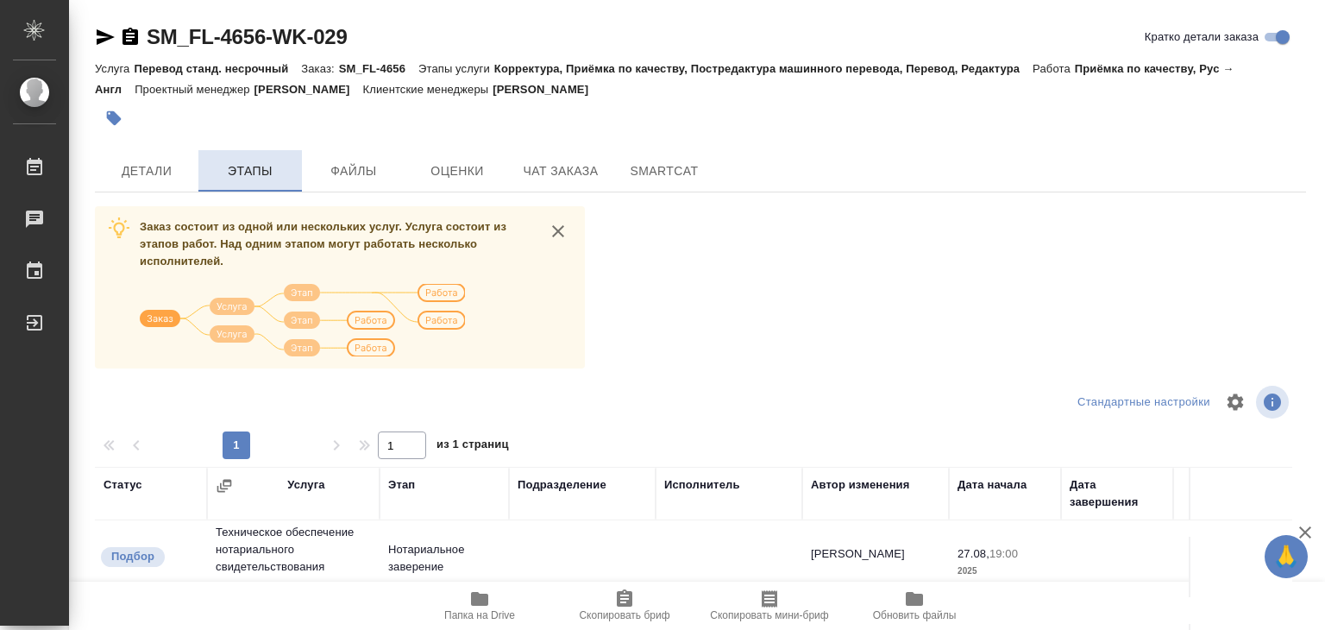
click at [237, 171] on span "Этапы" at bounding box center [250, 171] width 83 height 22
click at [151, 171] on span "Детали" at bounding box center [146, 171] width 83 height 22
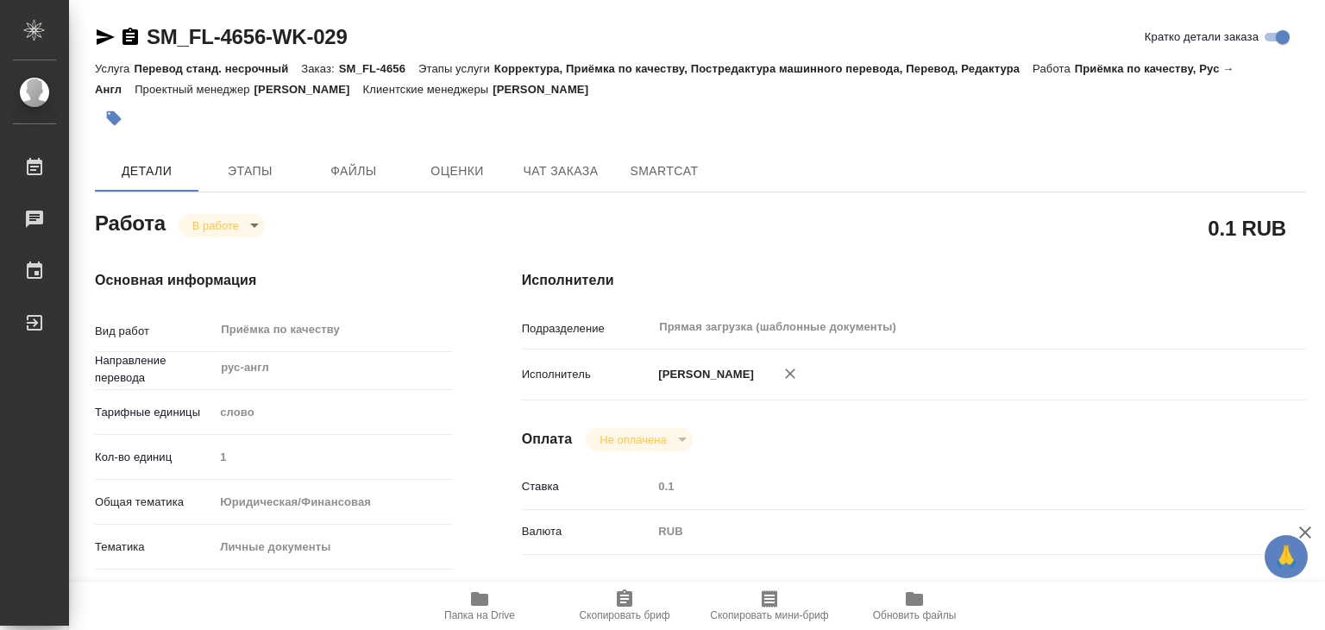
type textarea "x"
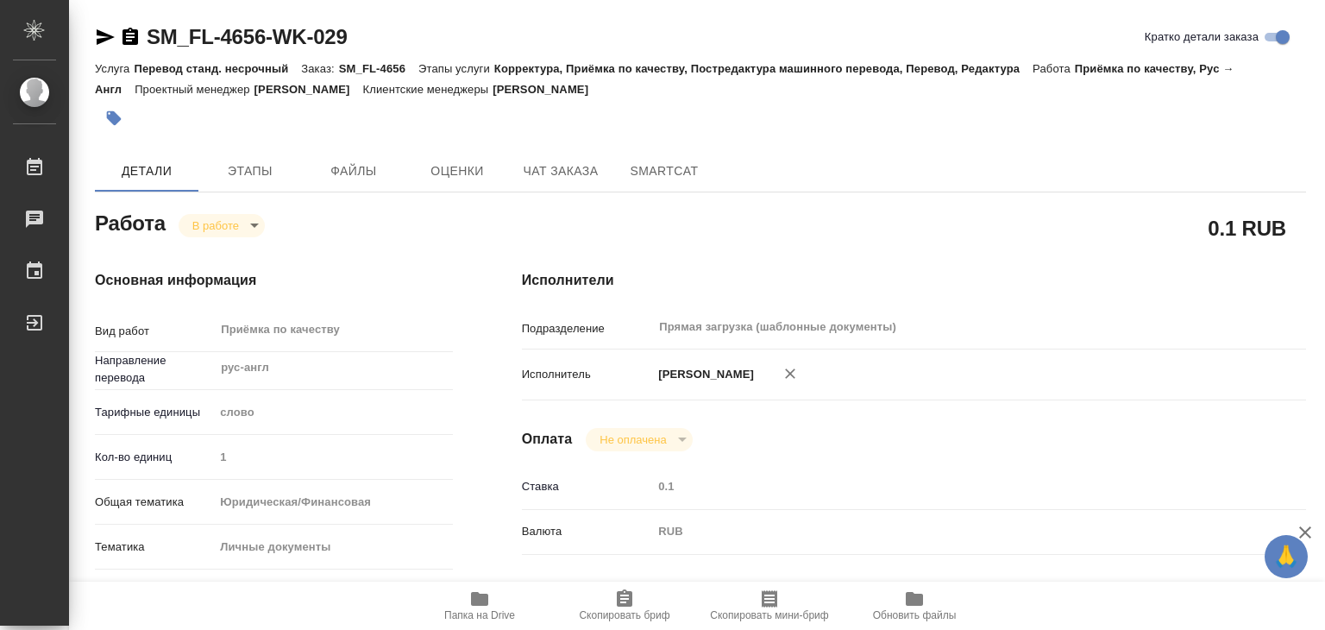
type textarea "x"
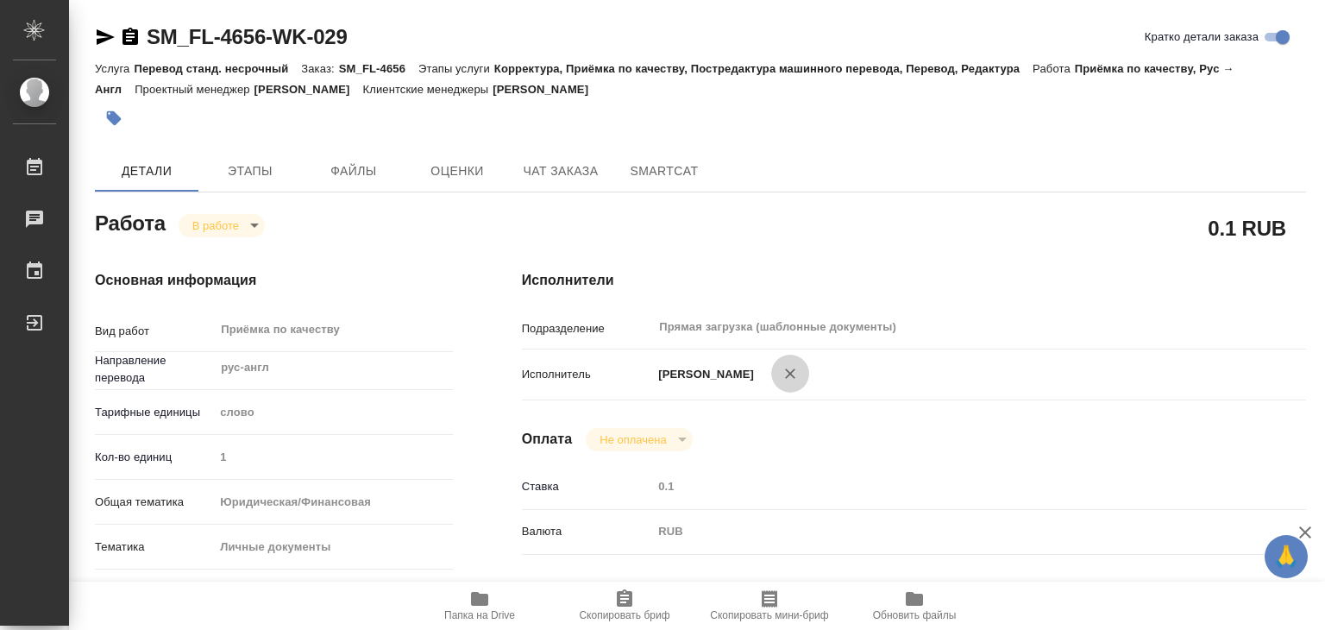
click at [797, 384] on button "button" at bounding box center [790, 374] width 38 height 38
type textarea "x"
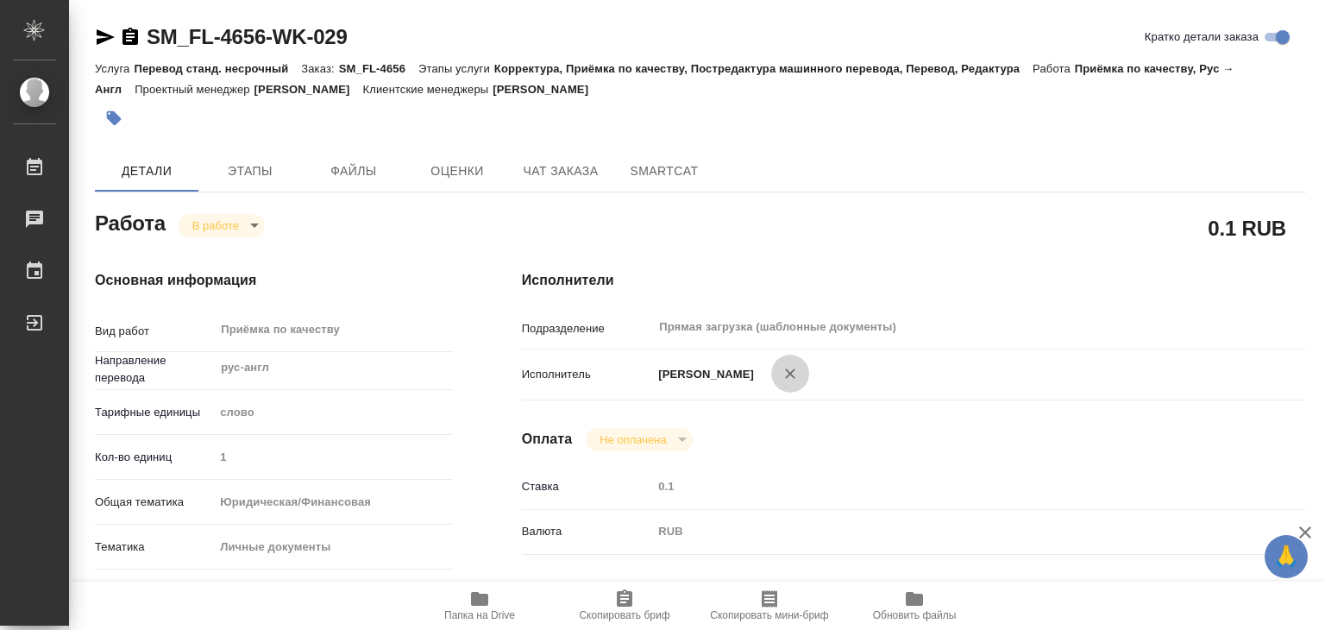
type textarea "x"
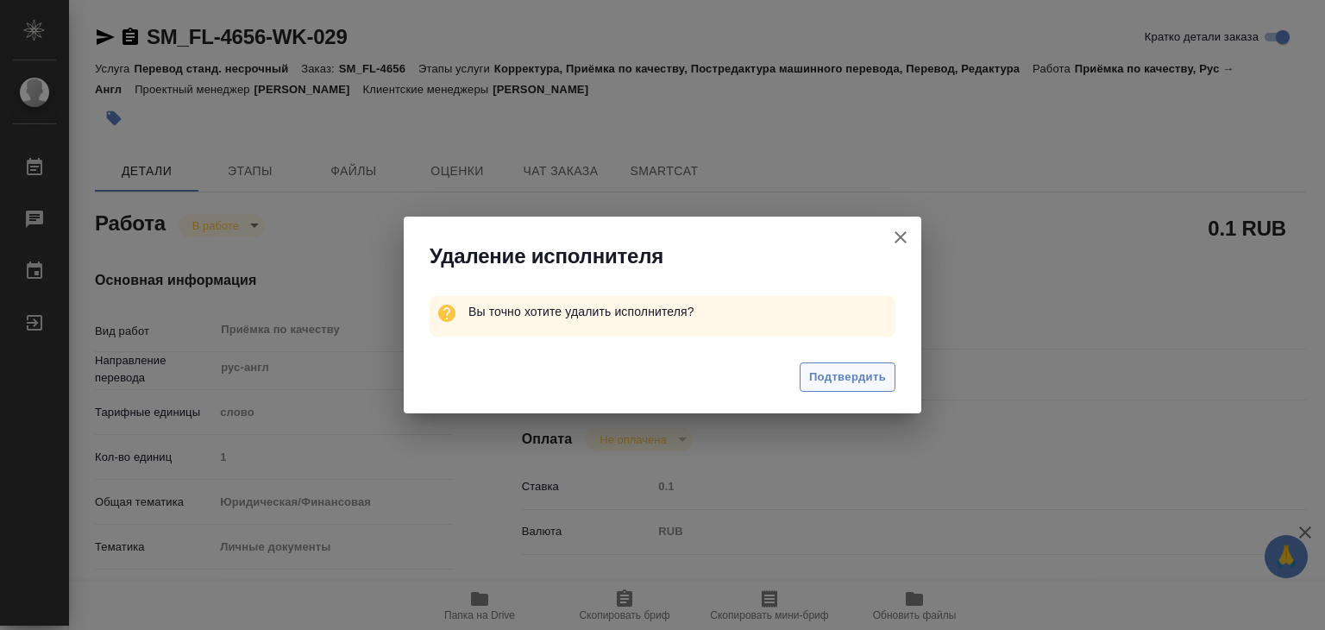
type textarea "x"
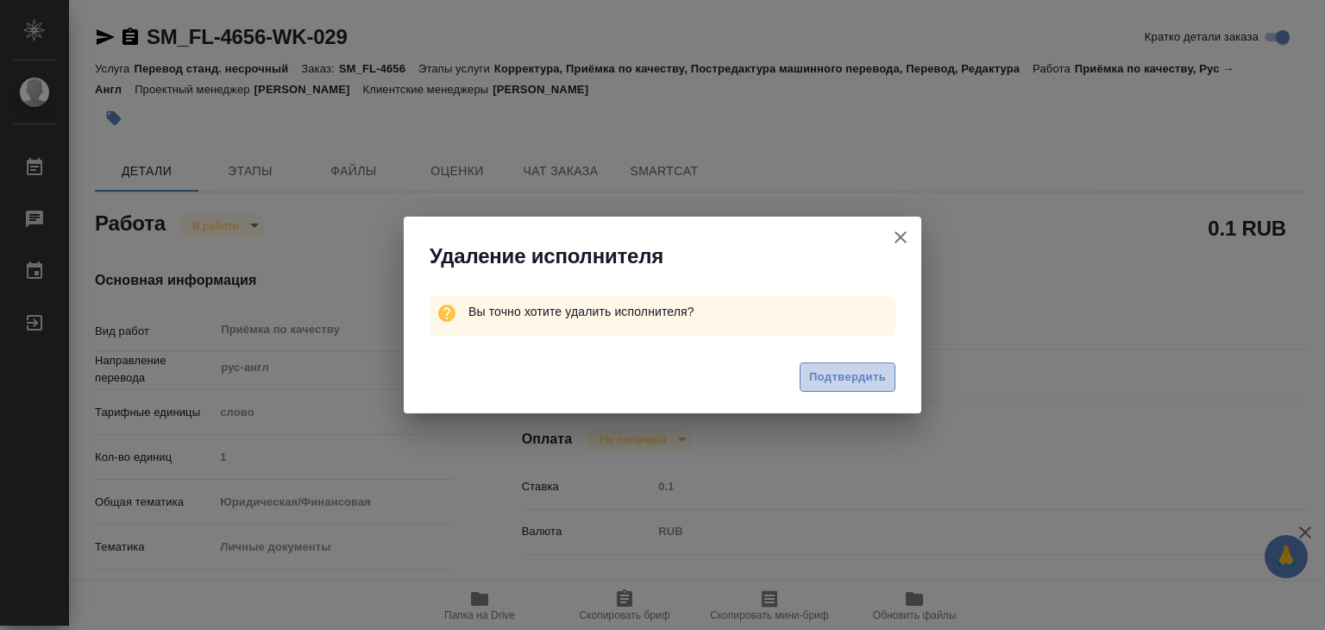
click at [835, 376] on span "Подтвердить" at bounding box center [847, 377] width 77 height 20
type textarea "x"
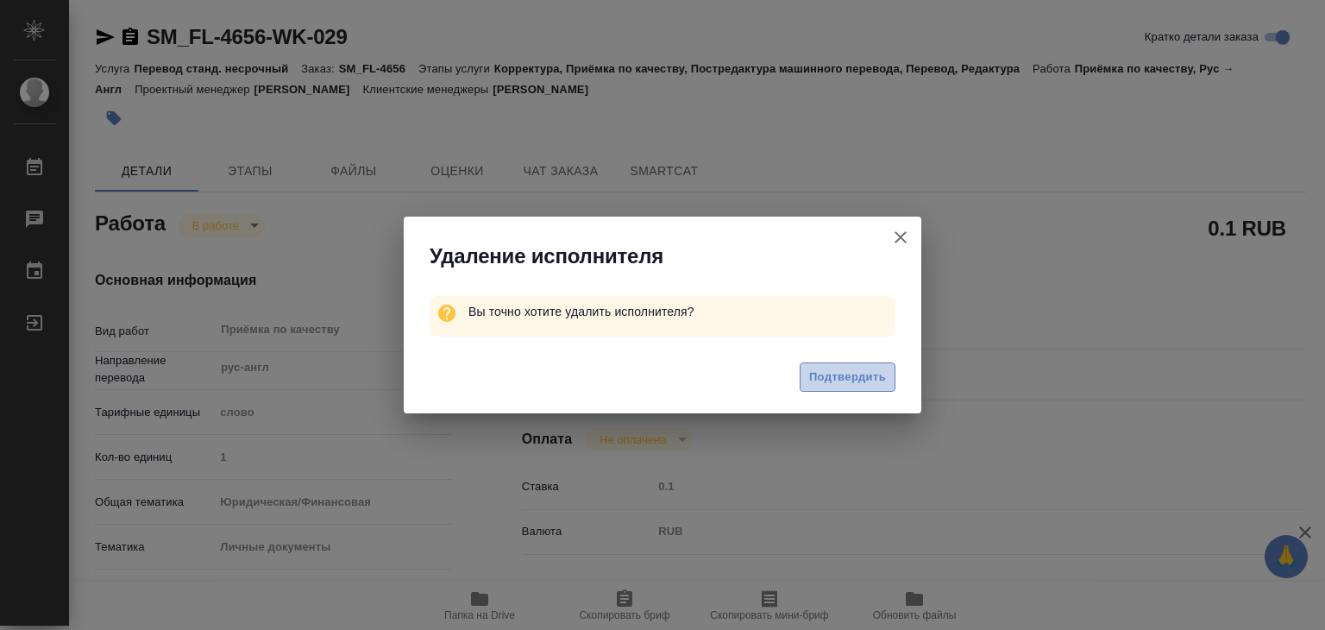
type textarea "x"
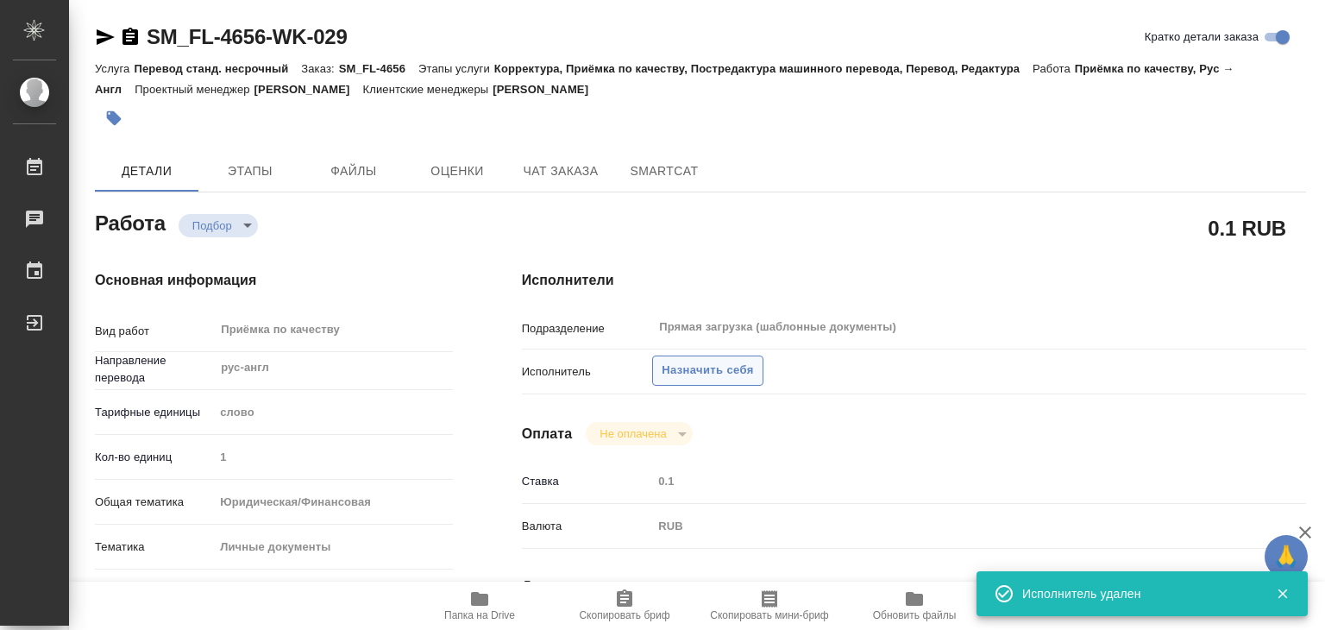
type textarea "x"
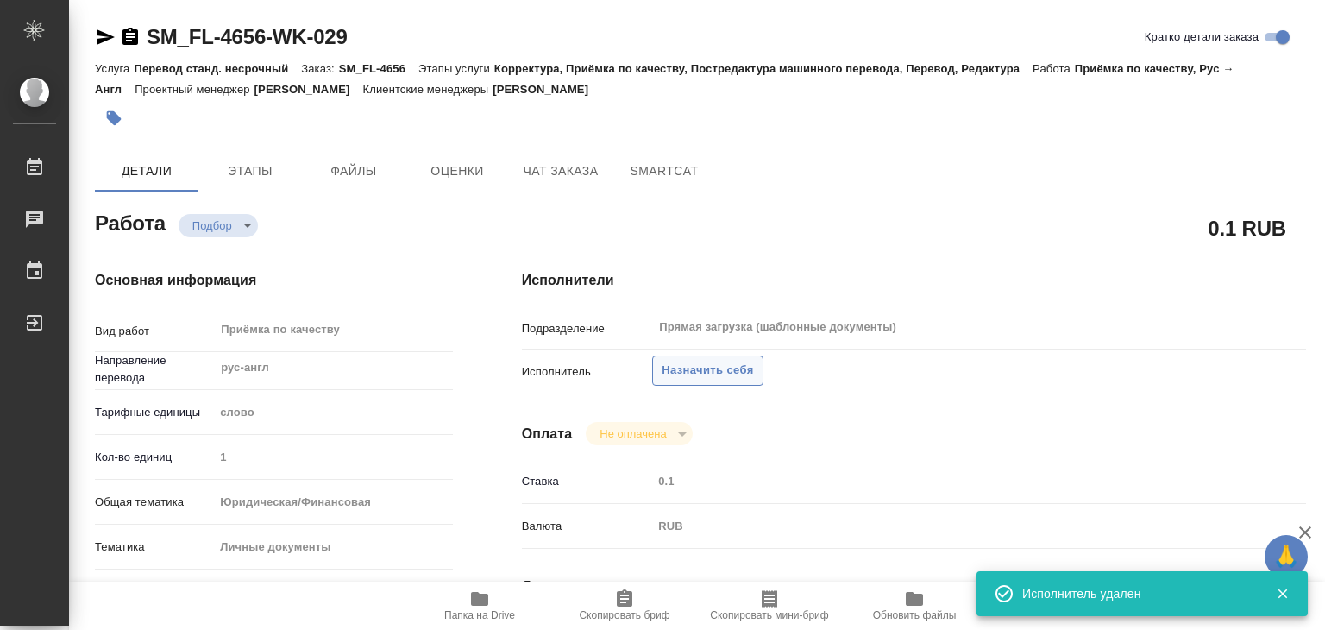
type textarea "x"
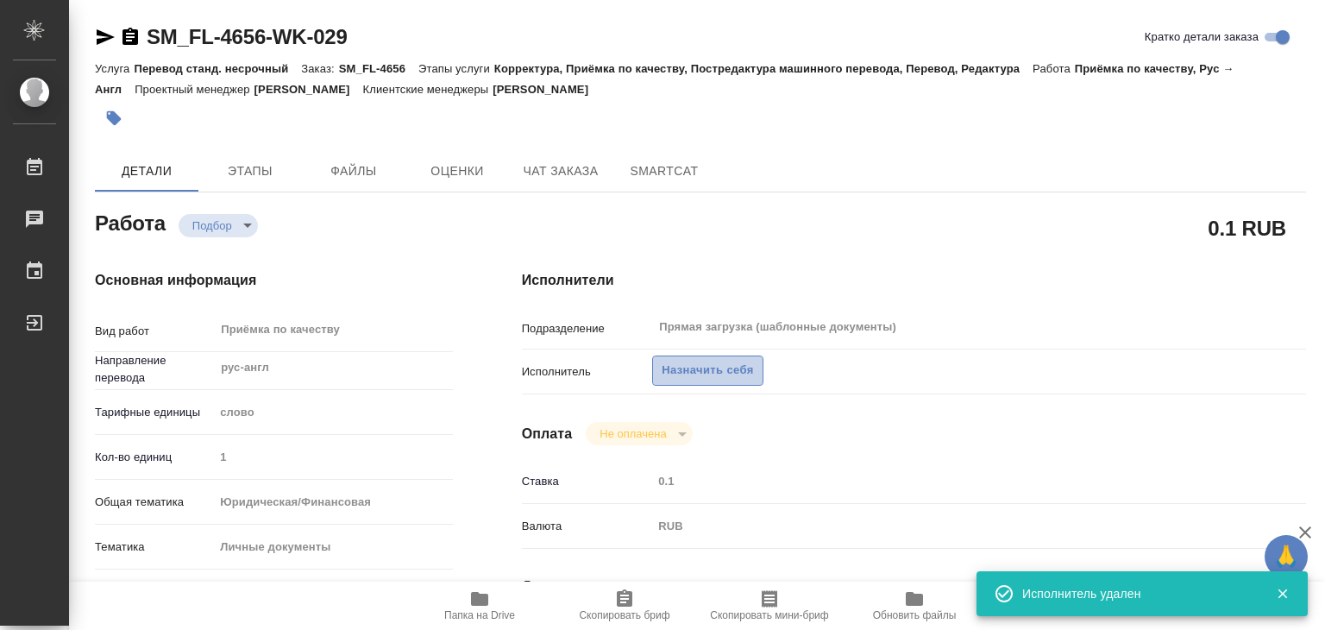
click at [721, 373] on span "Назначить себя" at bounding box center [707, 371] width 91 height 20
type textarea "x"
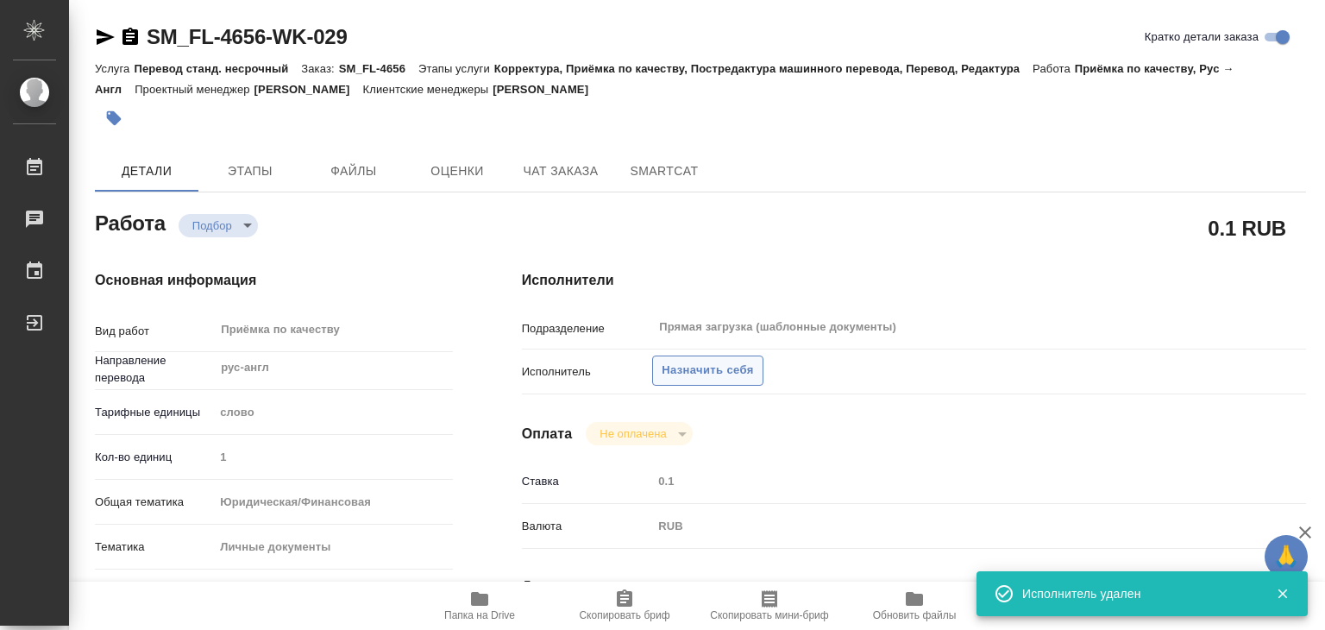
type textarea "x"
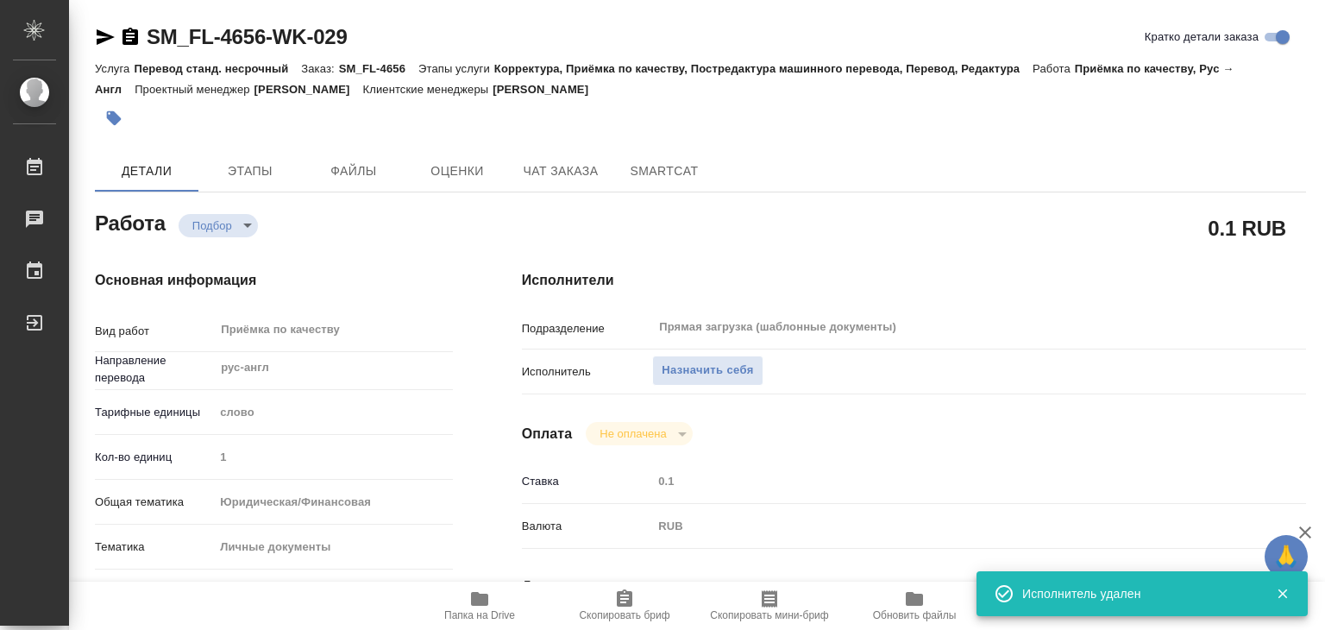
type textarea "x"
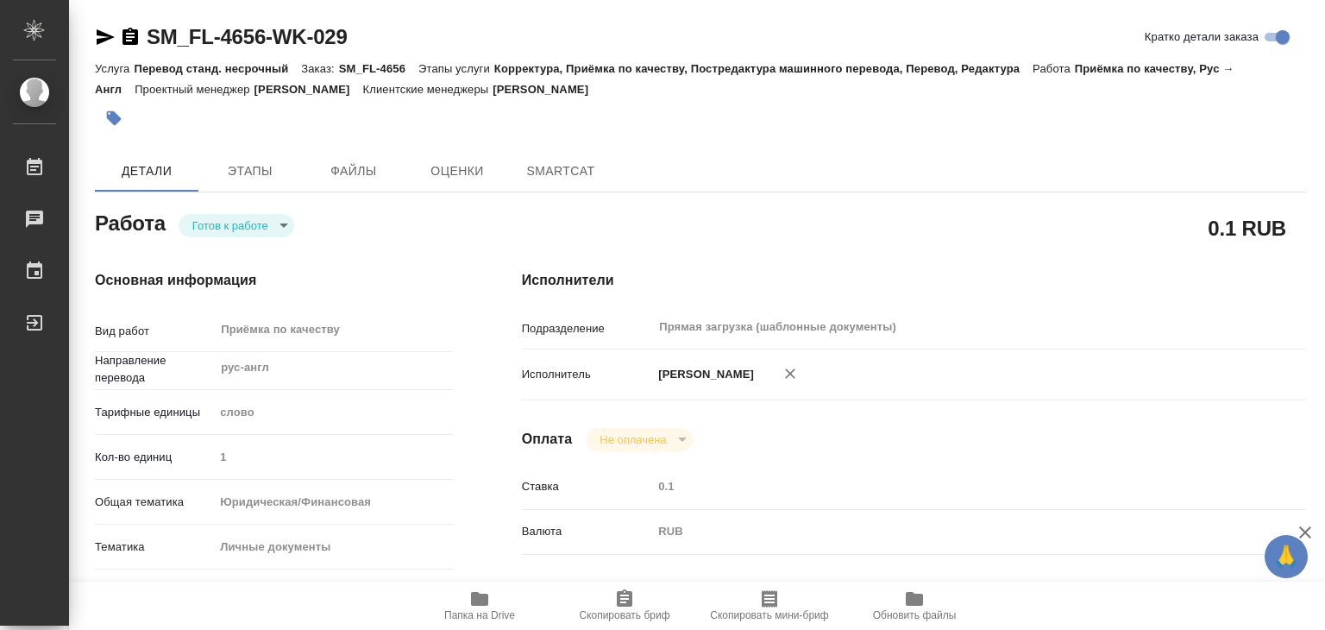
type textarea "x"
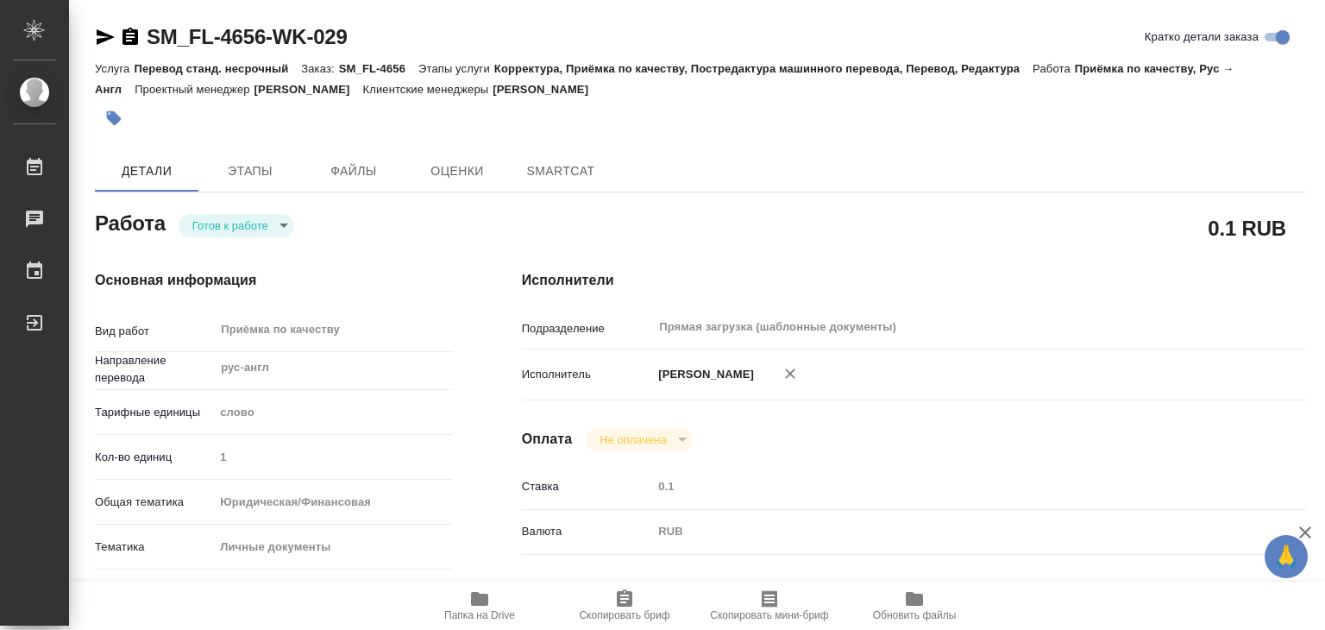
type textarea "x"
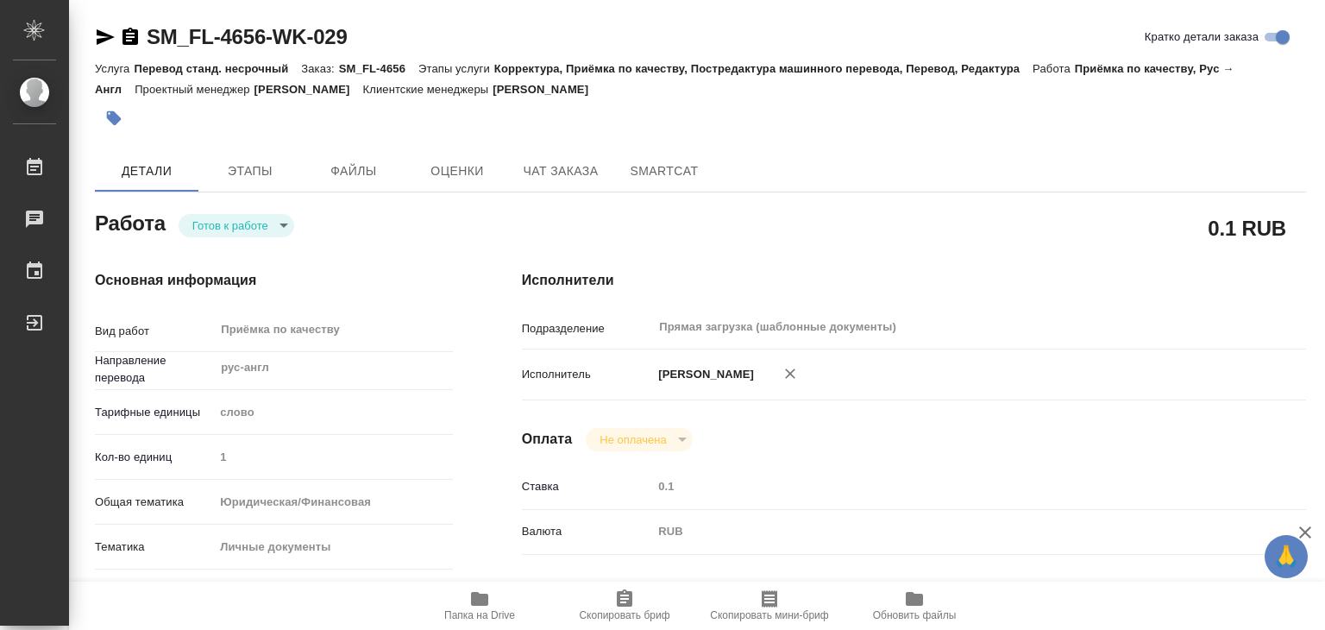
type textarea "x"
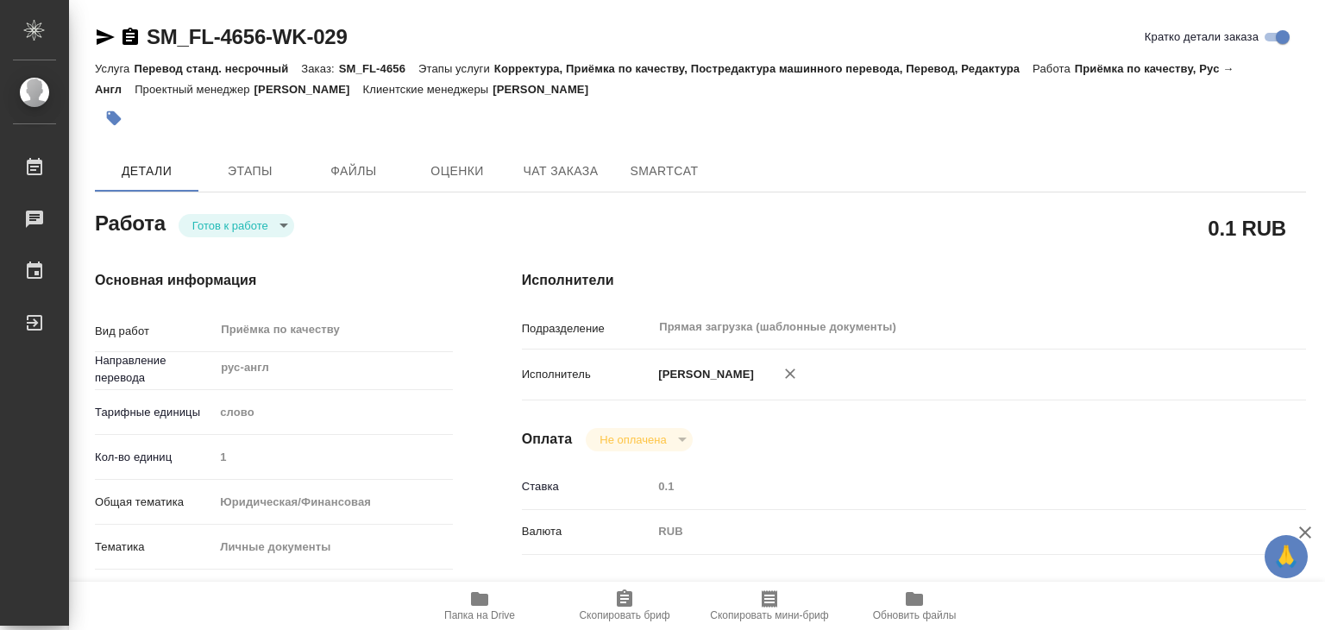
type textarea "x"
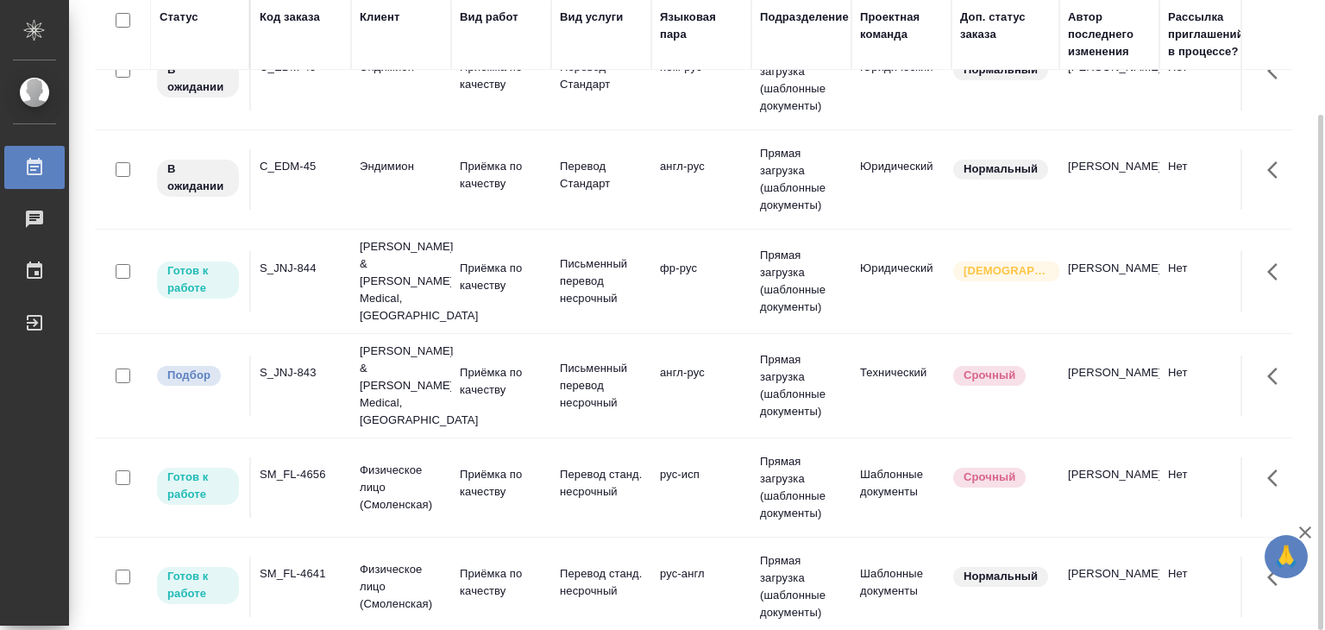
scroll to position [604, 0]
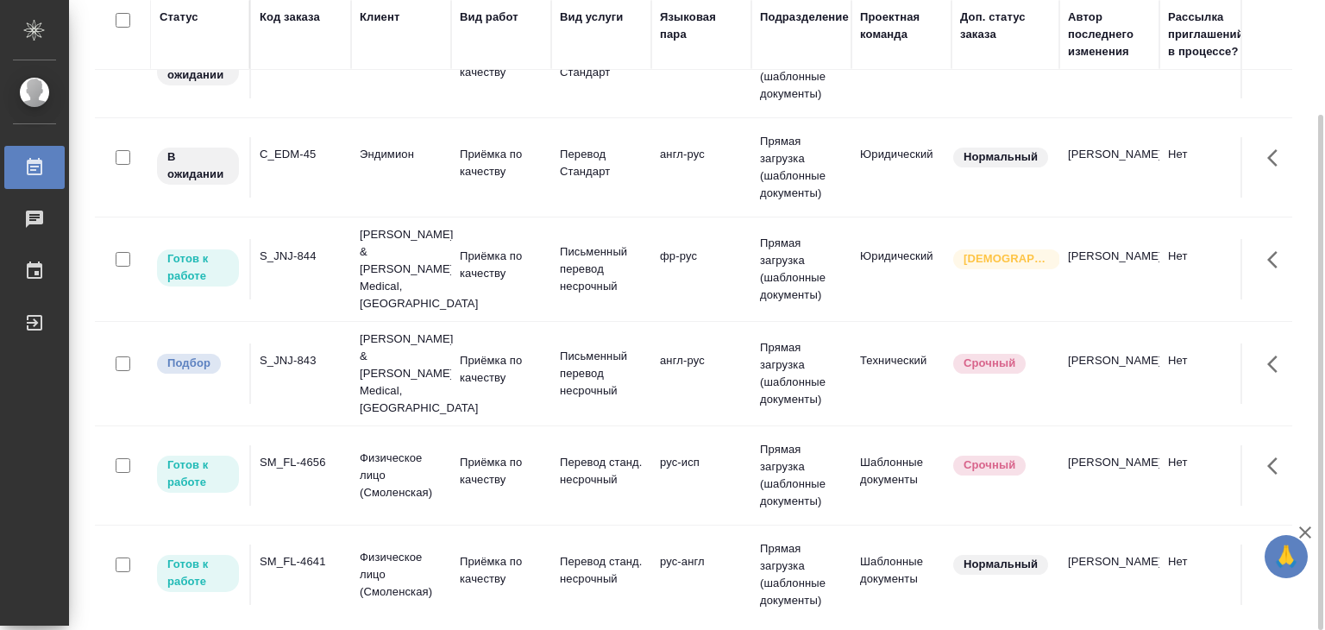
click at [689, 343] on td "англ-рус" at bounding box center [701, 373] width 100 height 60
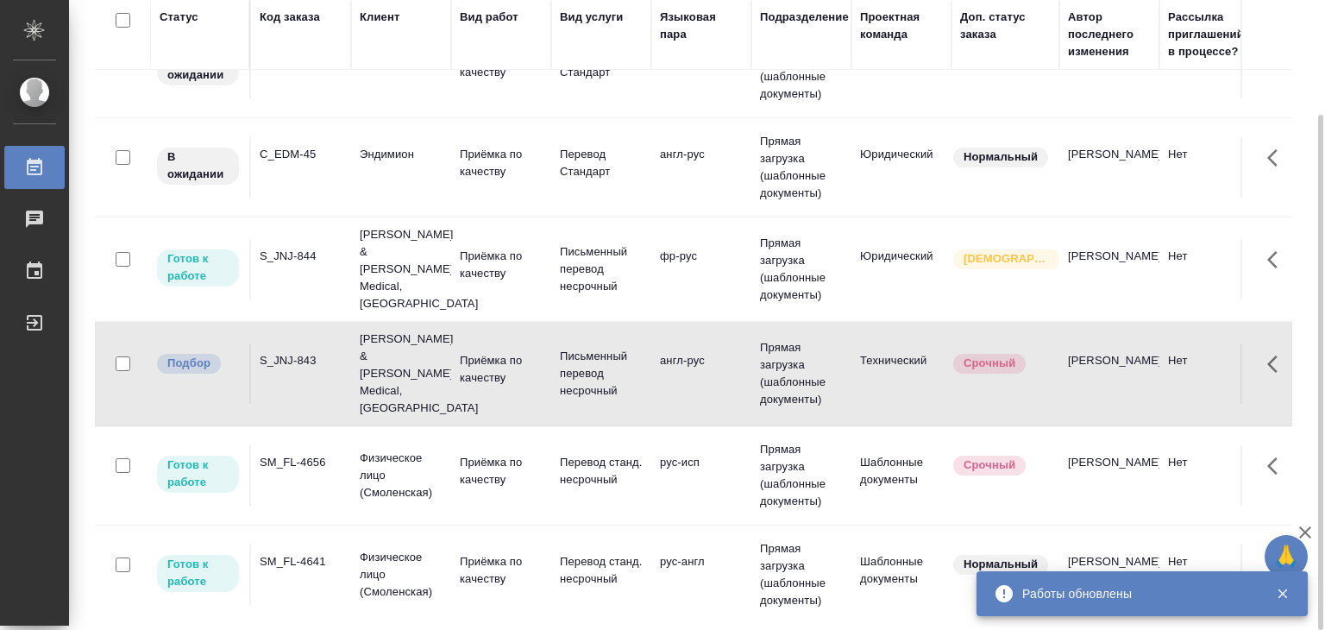
scroll to position [69, 0]
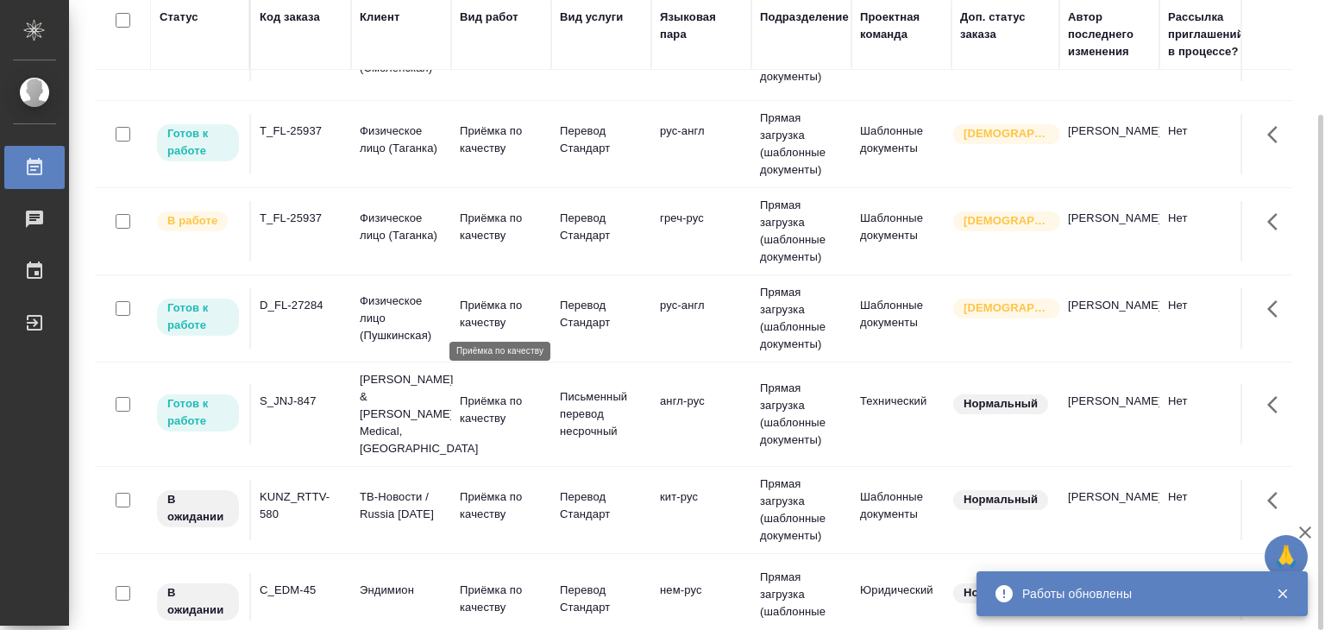
click at [480, 326] on p "Приёмка по качеству" at bounding box center [501, 314] width 83 height 35
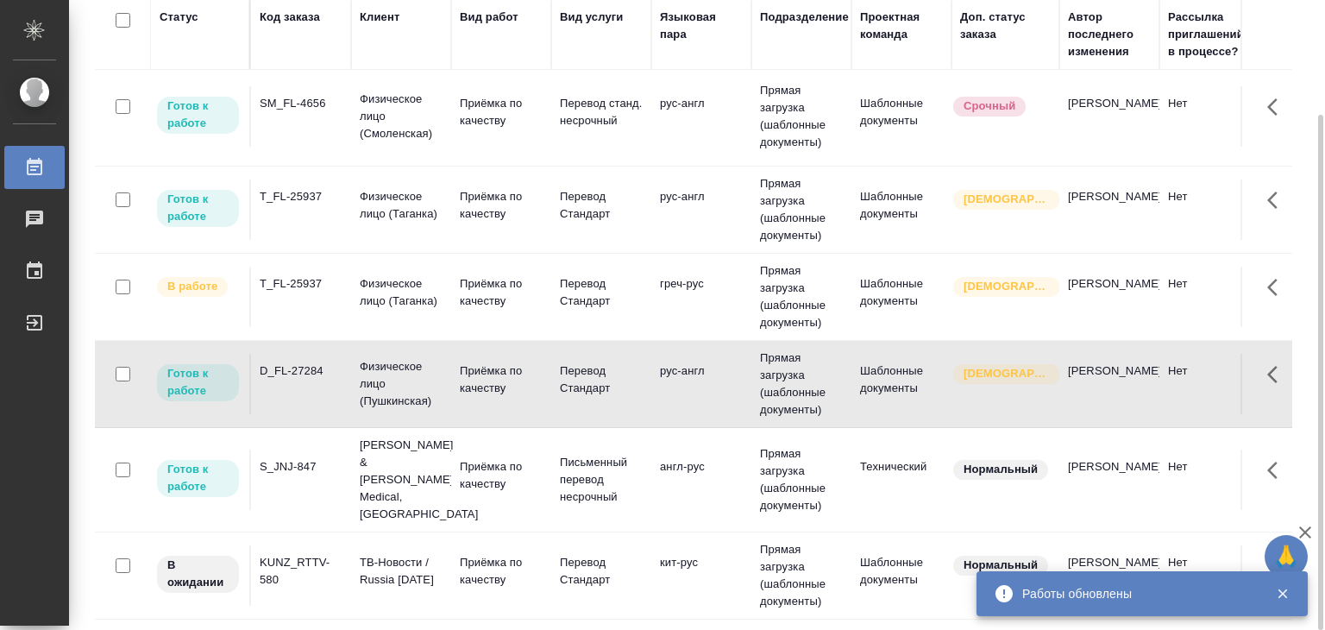
scroll to position [0, 0]
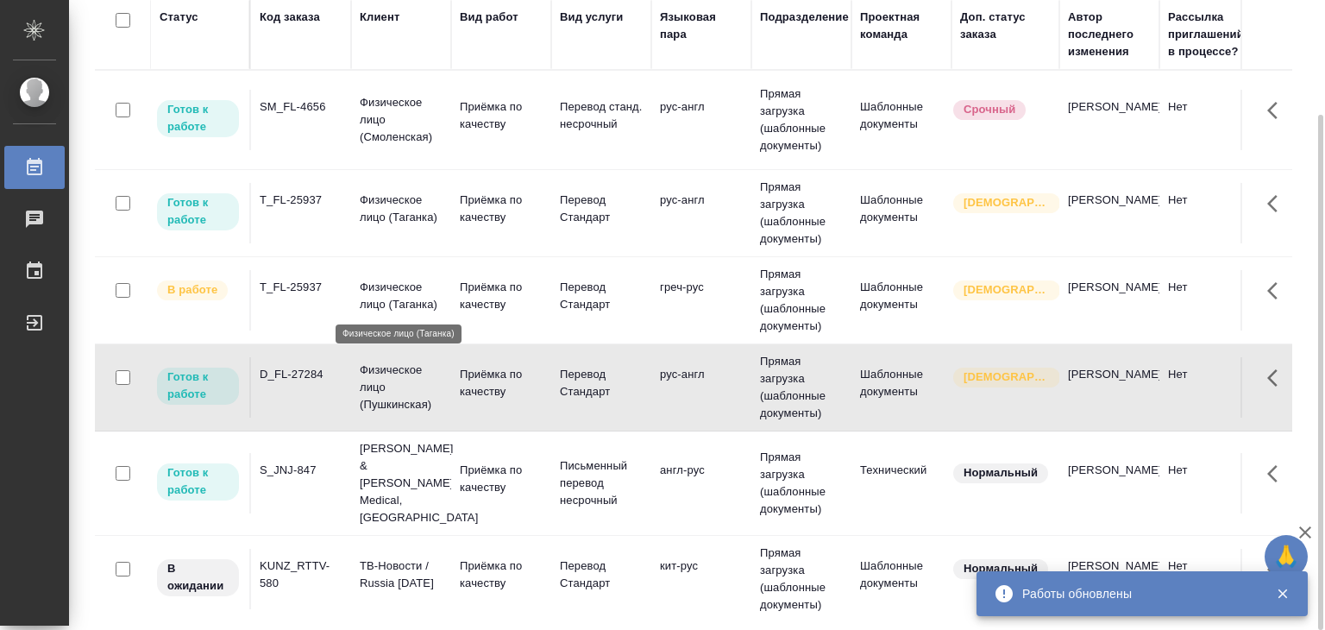
click at [421, 300] on p "Физическое лицо (Таганка)" at bounding box center [401, 296] width 83 height 35
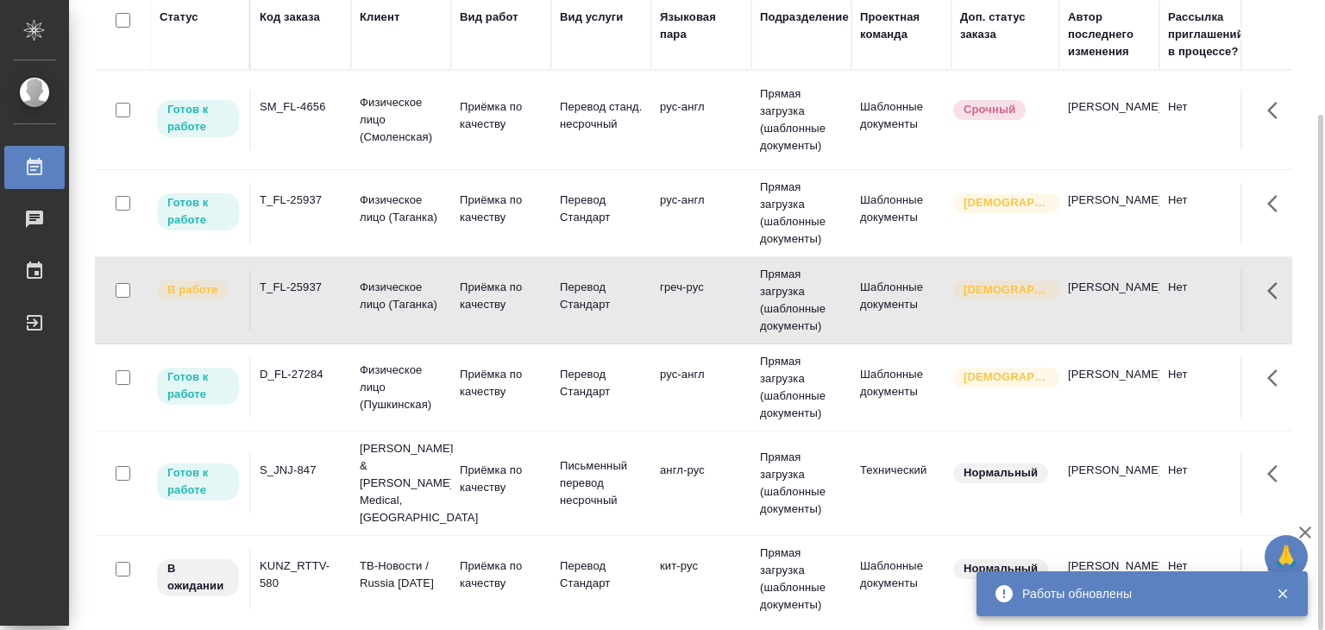
click at [538, 207] on p "Приёмка по качеству" at bounding box center [501, 209] width 83 height 35
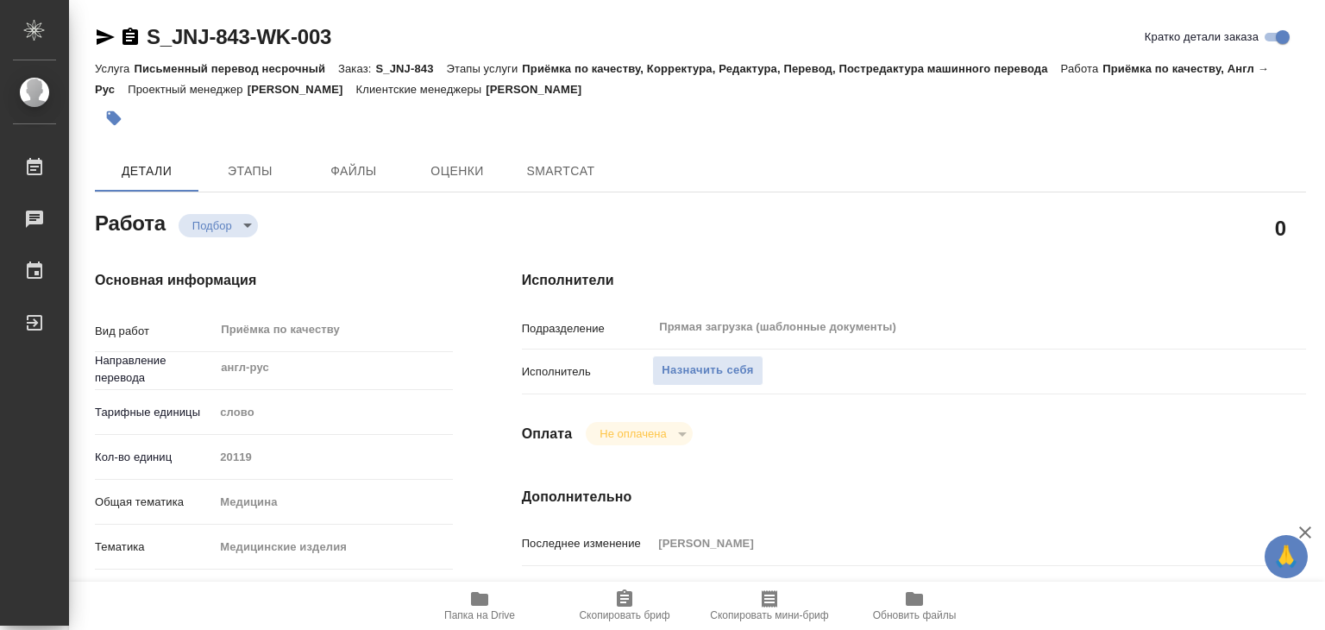
type textarea "x"
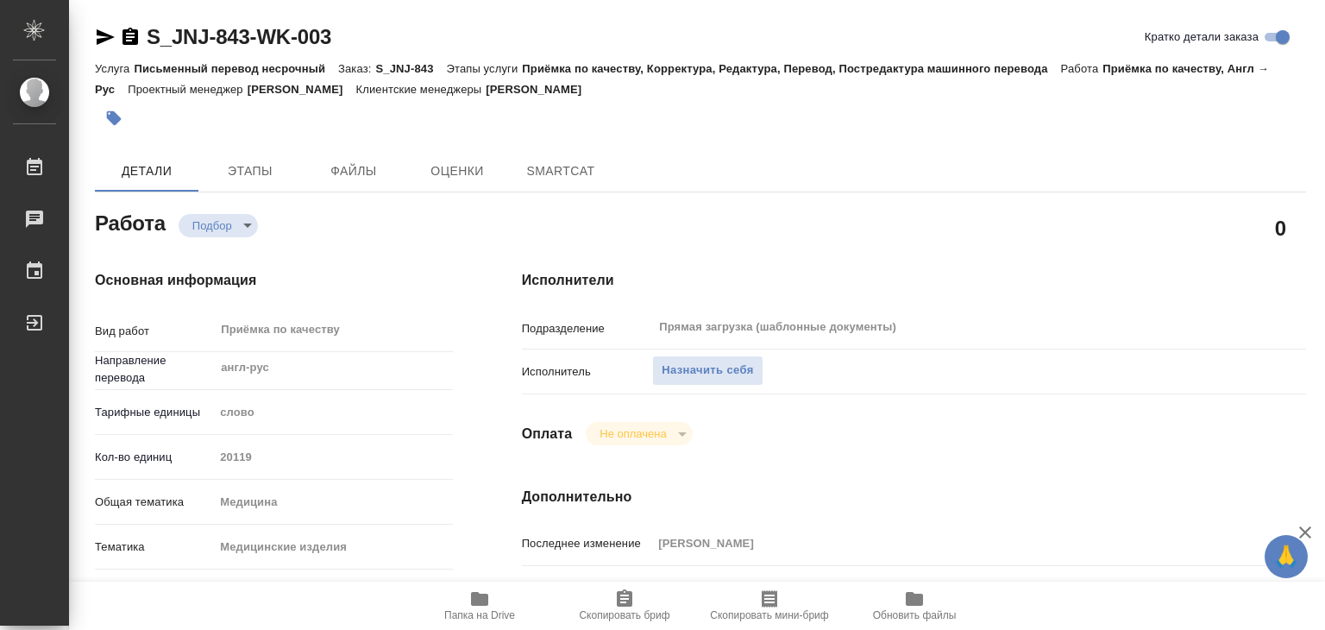
type textarea "x"
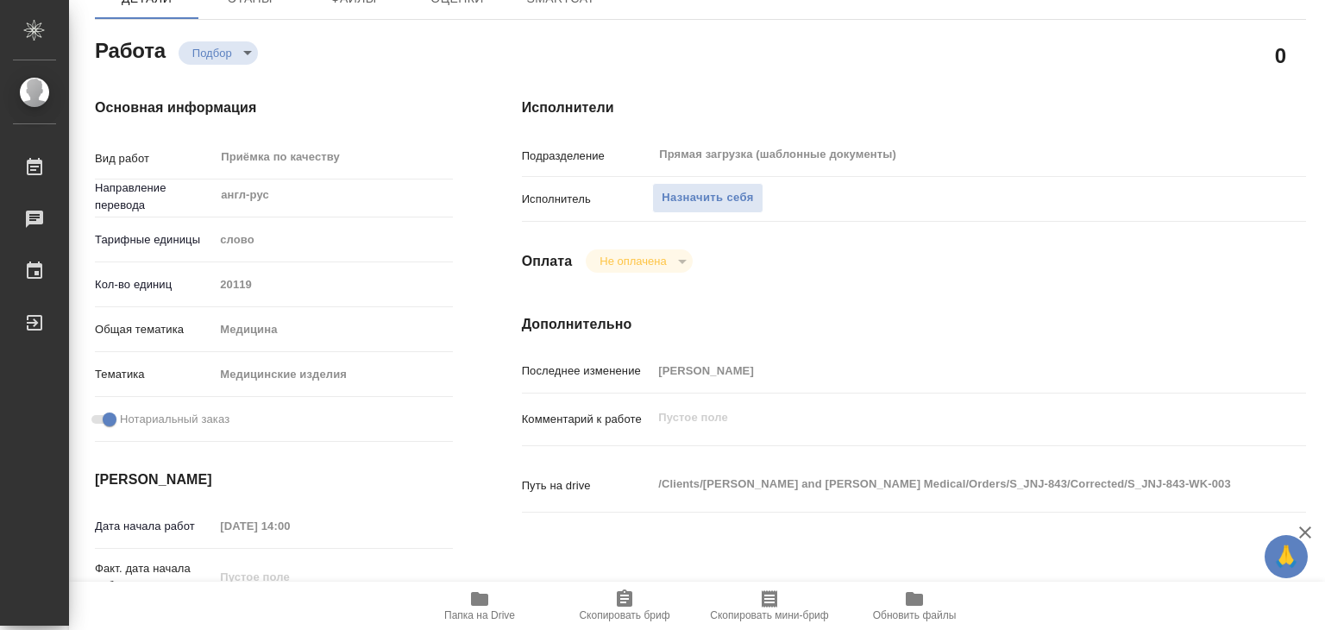
type textarea "x"
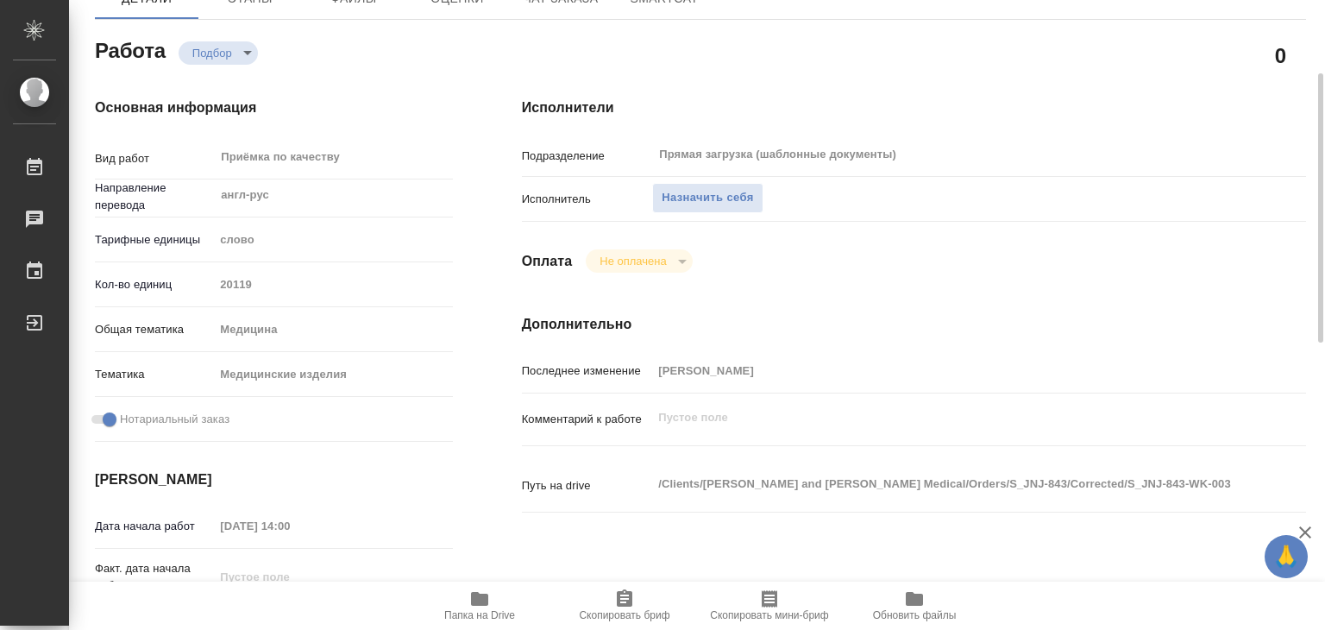
scroll to position [345, 0]
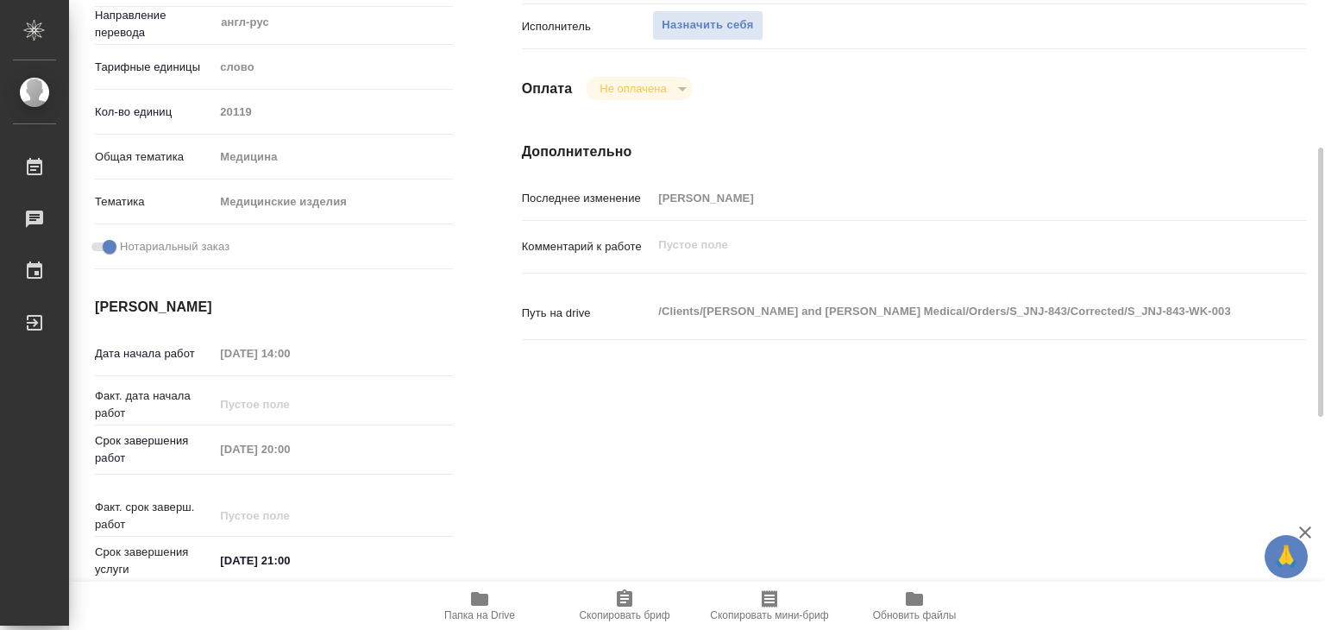
type textarea "x"
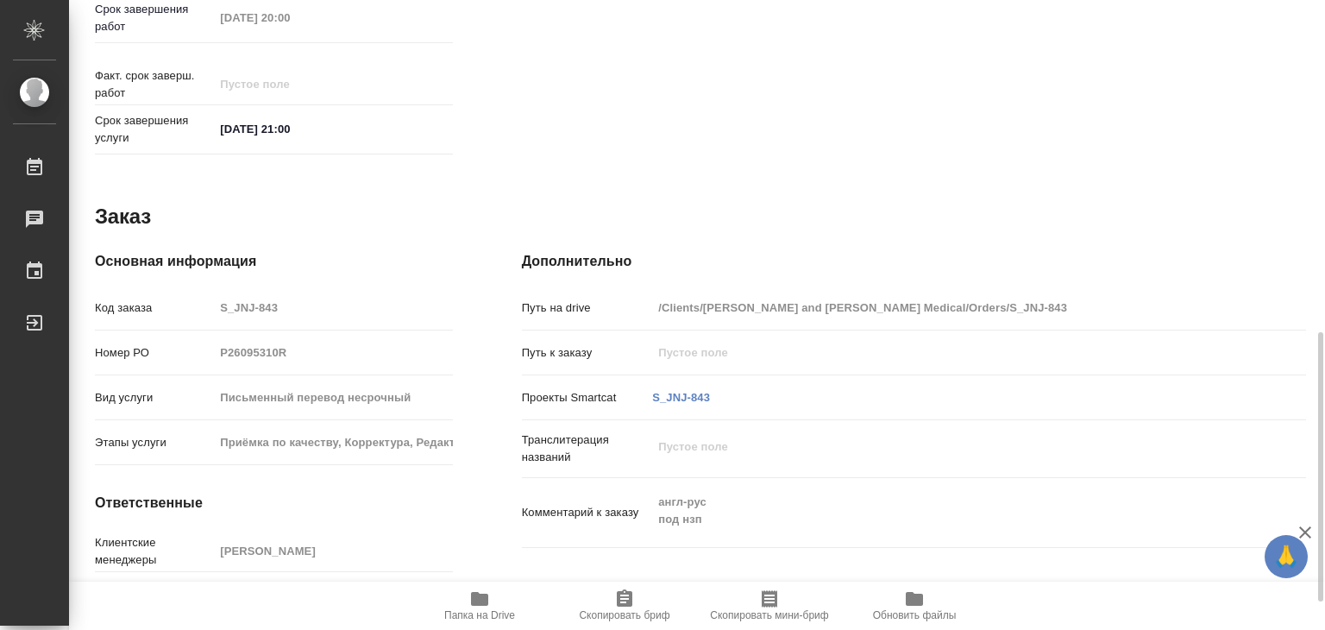
type textarea "x"
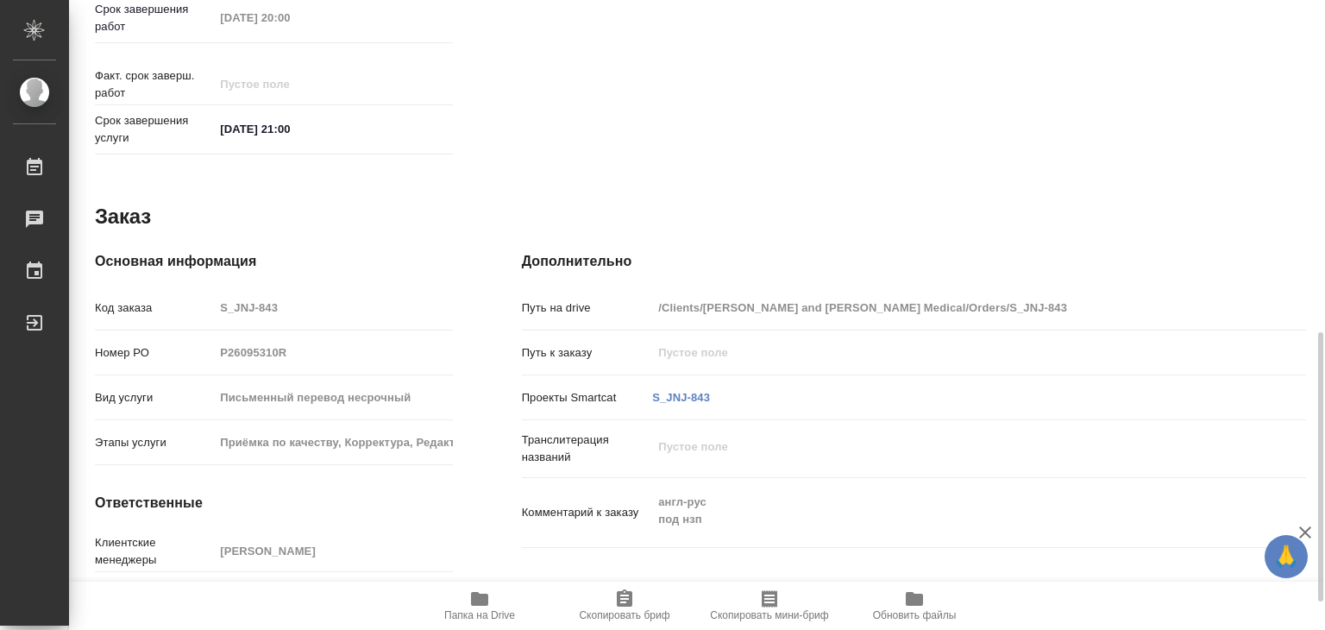
scroll to position [842, 0]
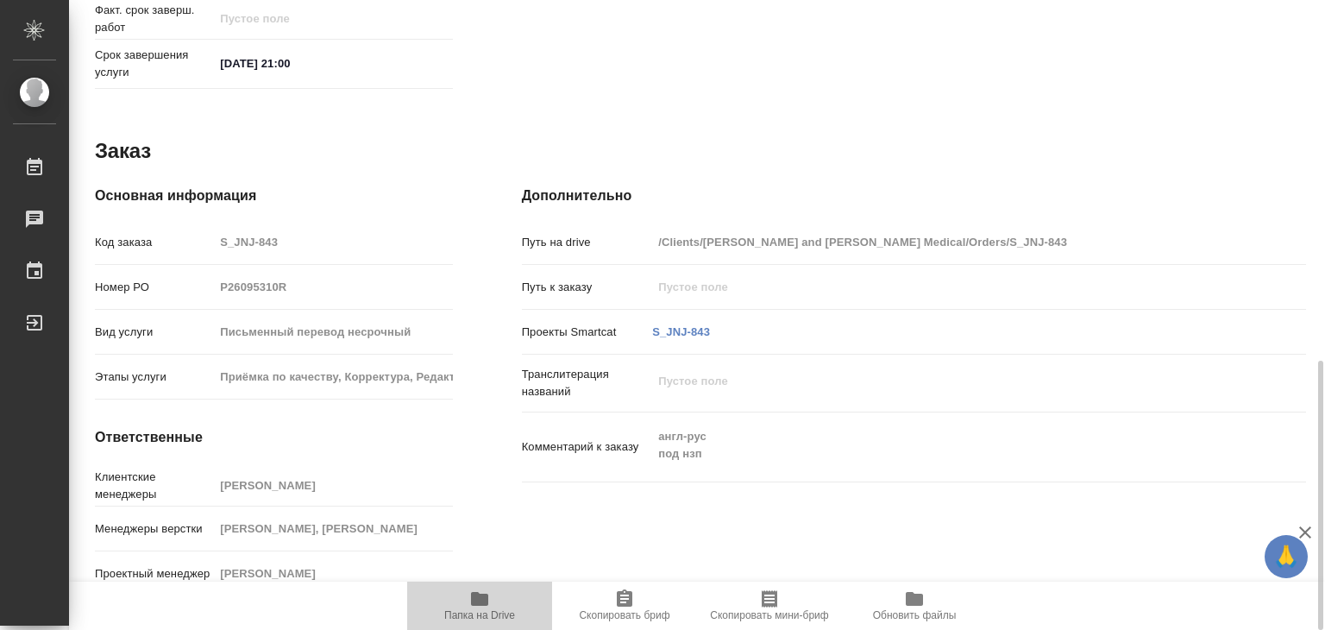
click at [469, 602] on icon "button" at bounding box center [479, 598] width 21 height 21
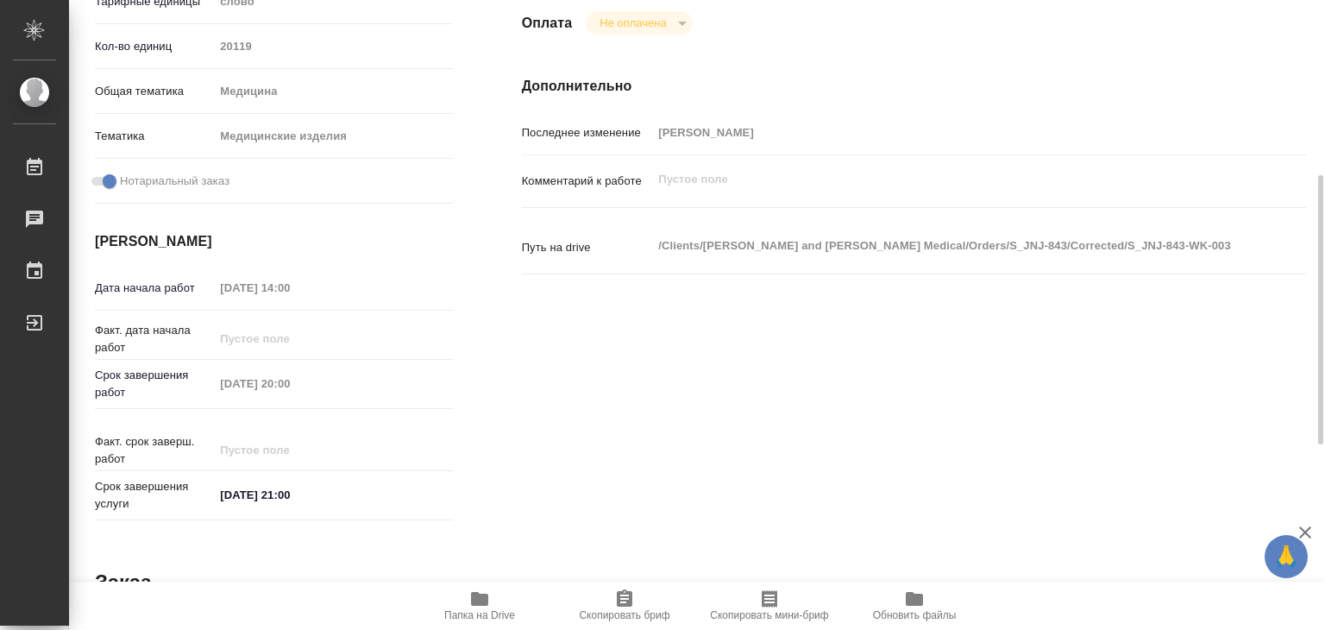
scroll to position [0, 0]
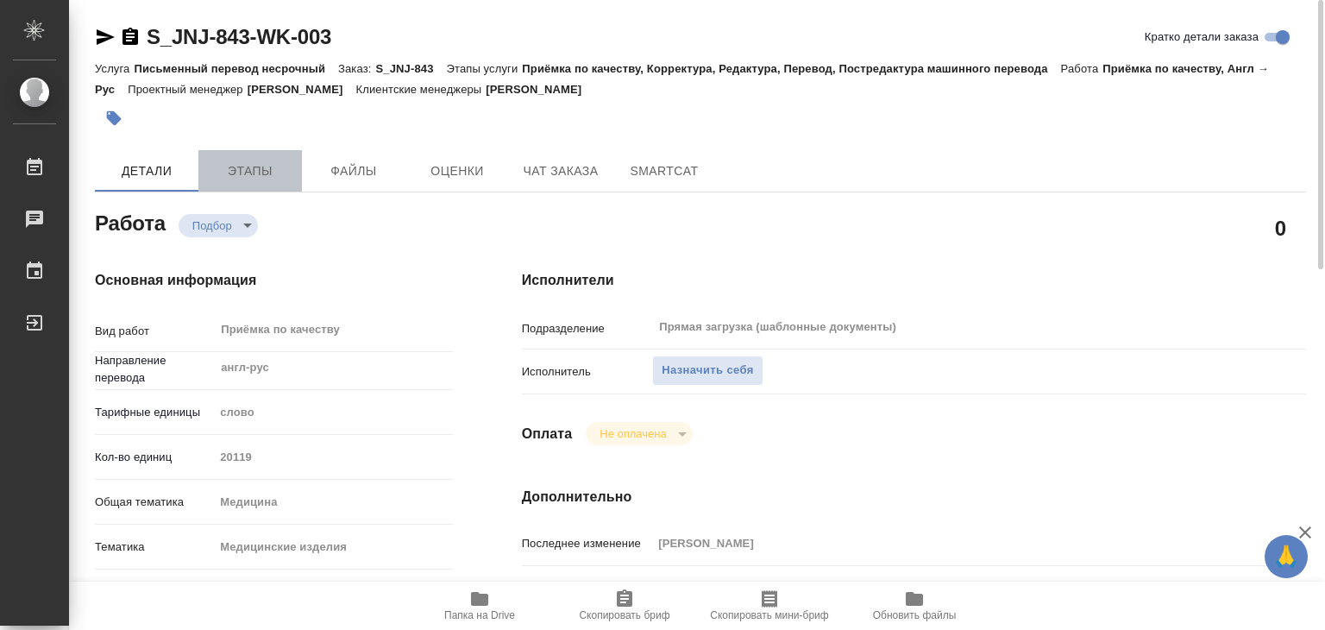
click at [255, 171] on span "Этапы" at bounding box center [250, 171] width 83 height 22
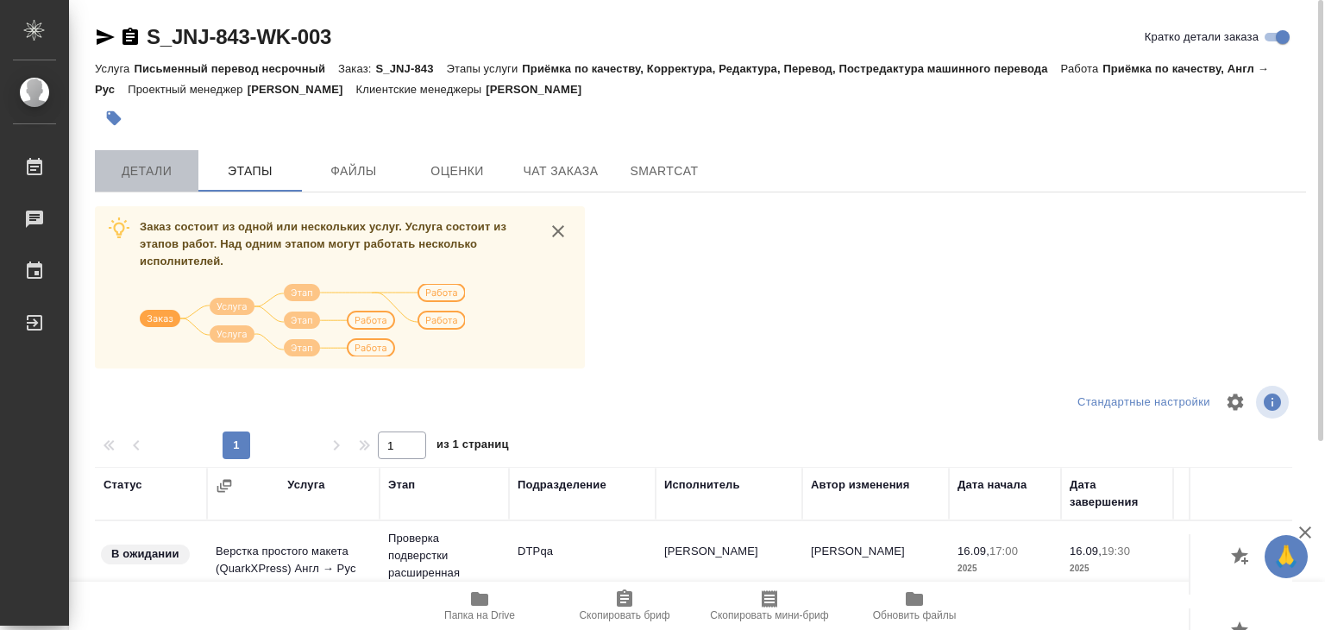
click at [162, 179] on span "Детали" at bounding box center [146, 171] width 83 height 22
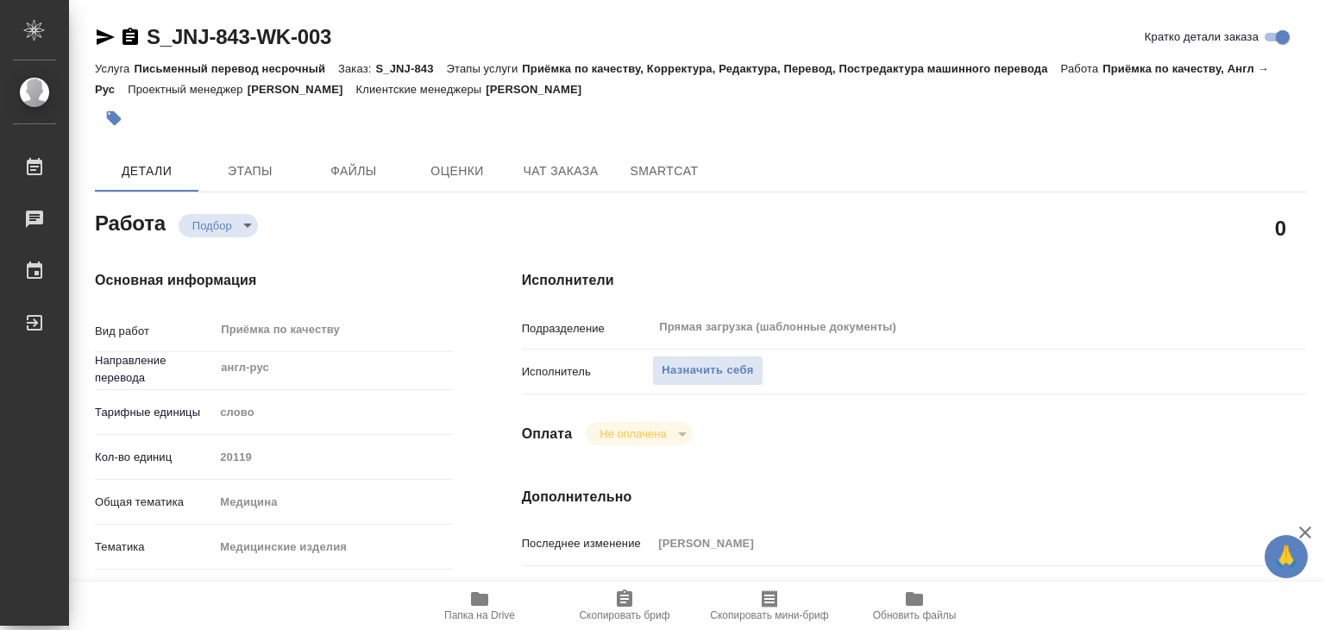
type textarea "x"
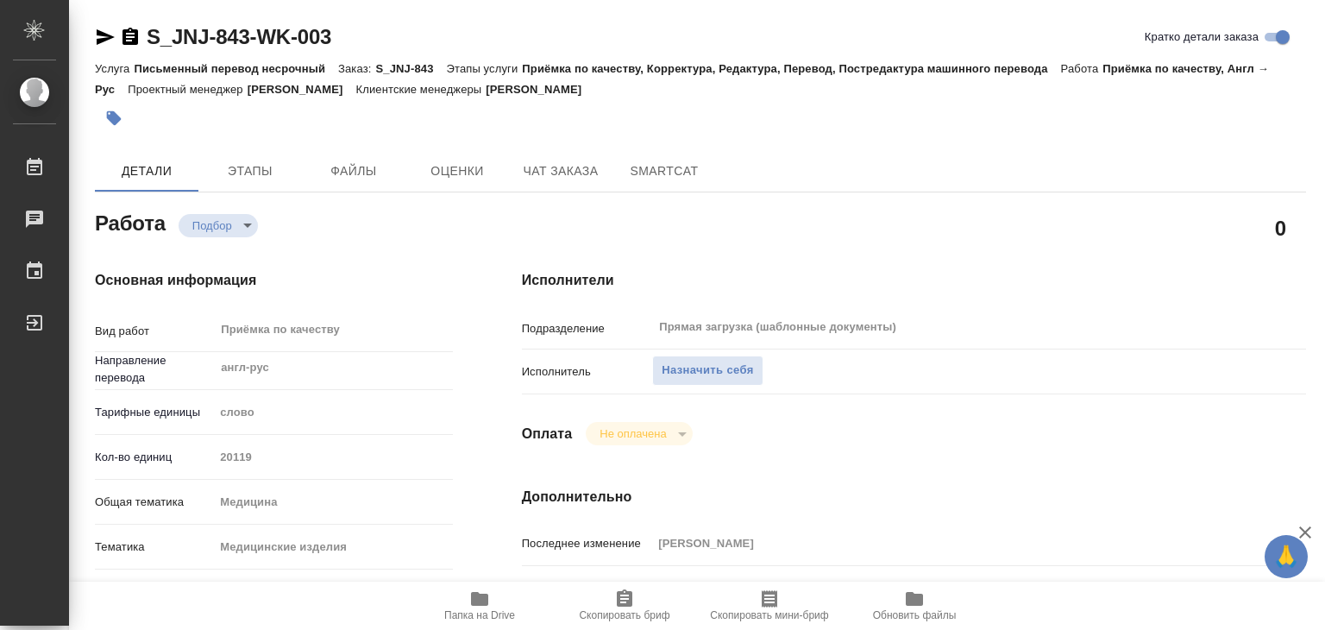
type textarea "x"
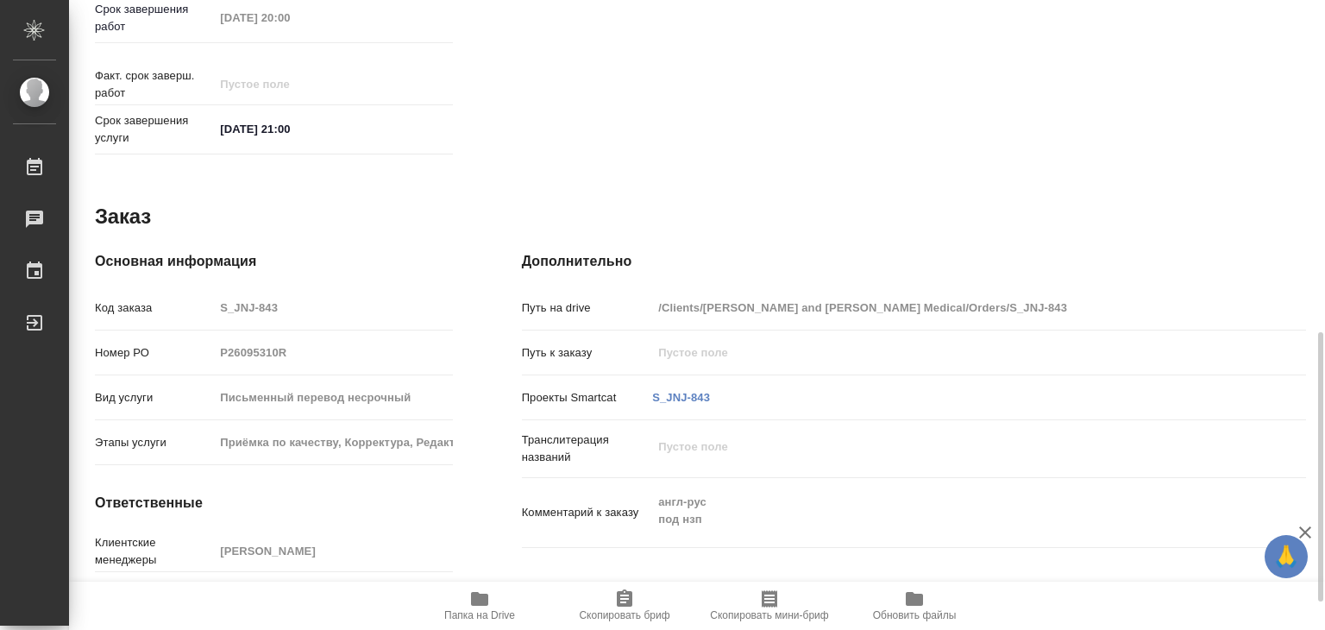
type textarea "x"
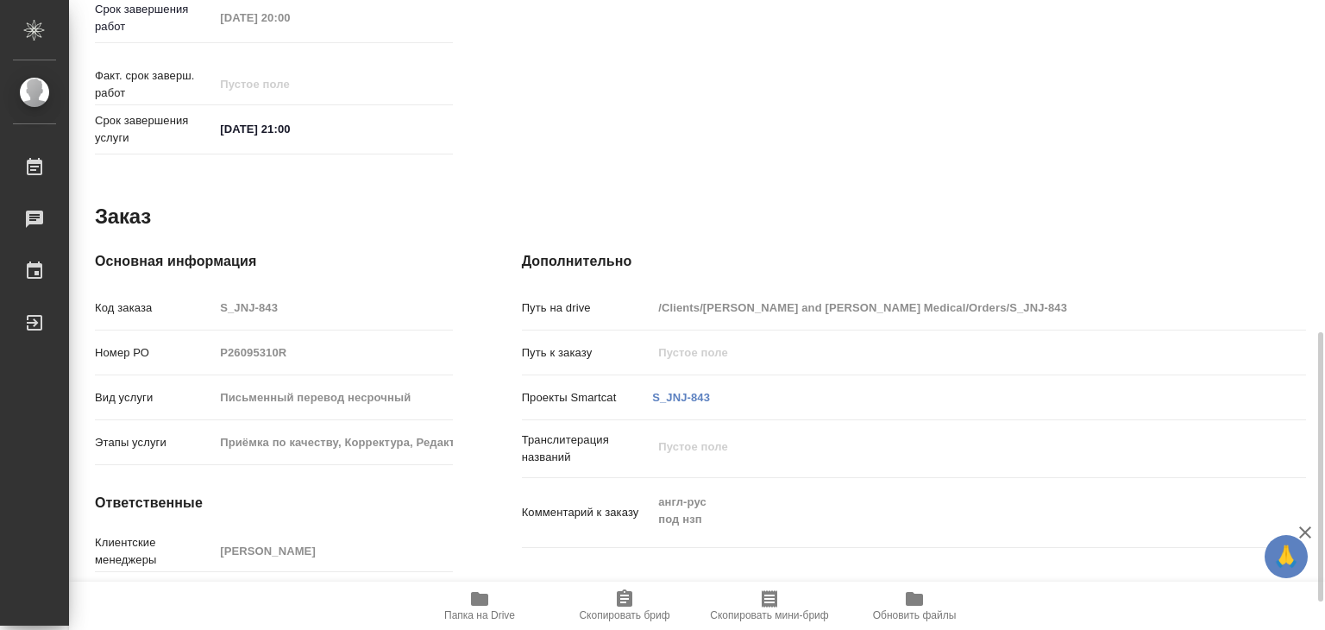
scroll to position [842, 0]
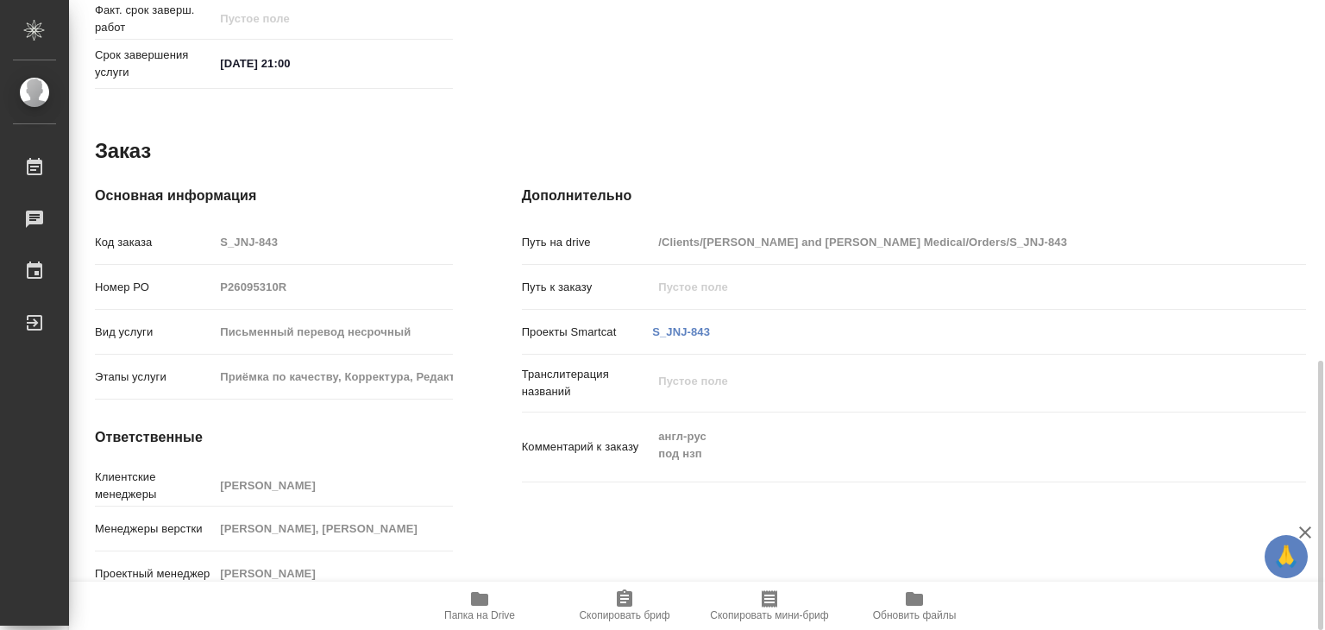
click at [714, 435] on div "Комментарий к заказу англ-рус под нзп x" at bounding box center [914, 446] width 784 height 55
click at [514, 417] on div "Дополнительно Путь на drive /Clients/Johnson and Johnson Medical/Orders/S_JNJ-8…" at bounding box center [913, 394] width 853 height 487
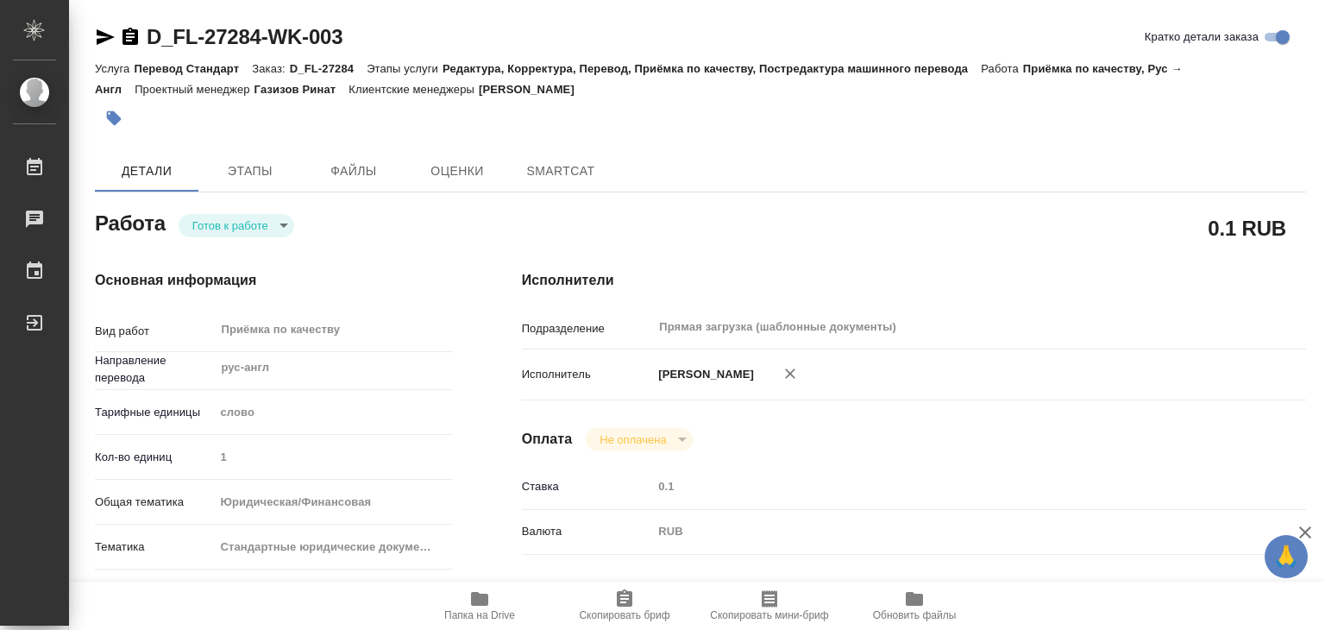
type textarea "x"
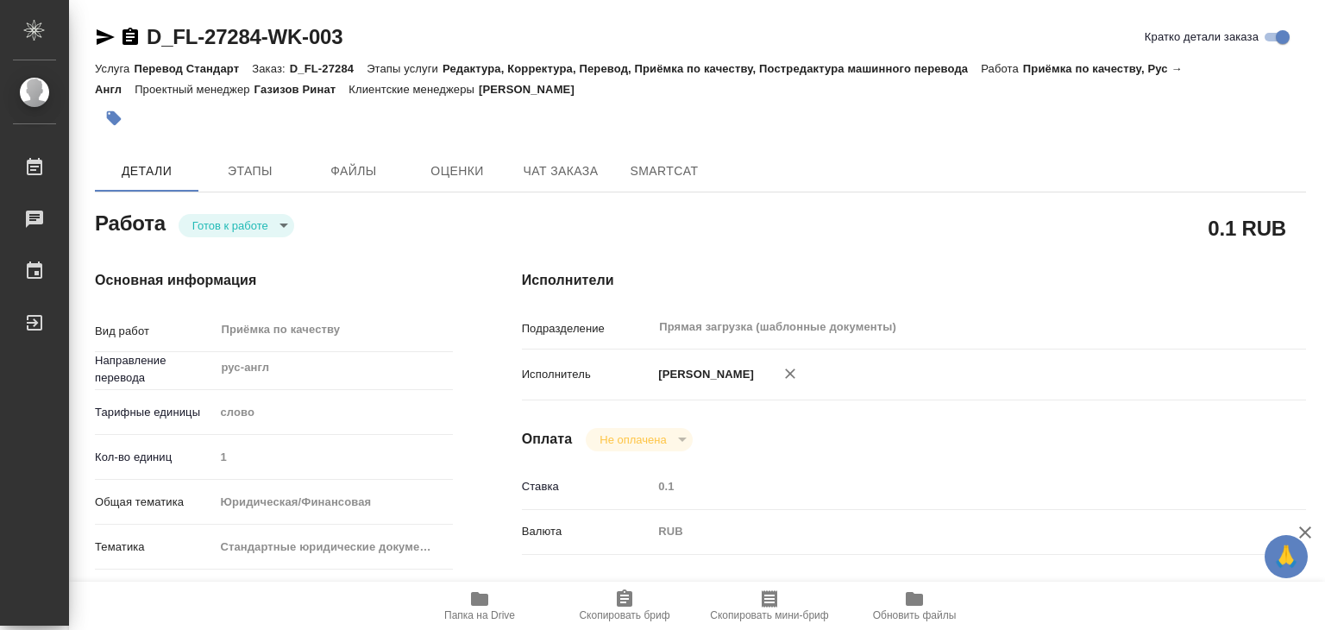
type textarea "x"
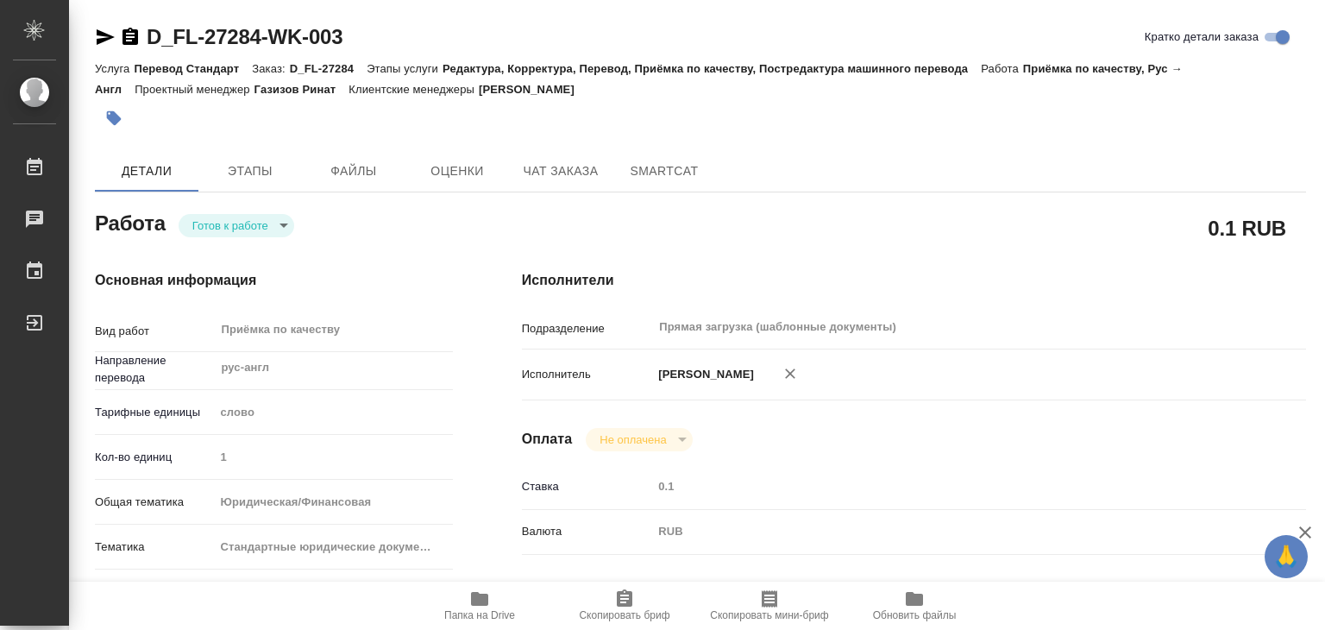
type textarea "x"
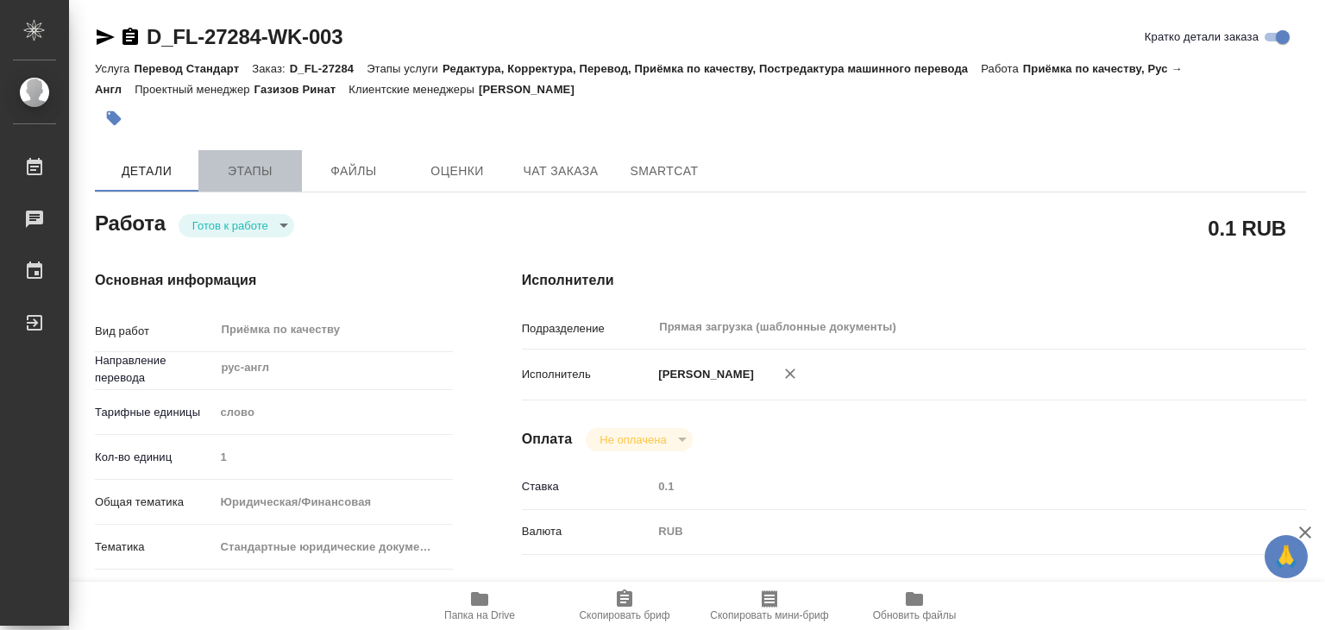
click at [248, 184] on button "Этапы" at bounding box center [250, 170] width 104 height 41
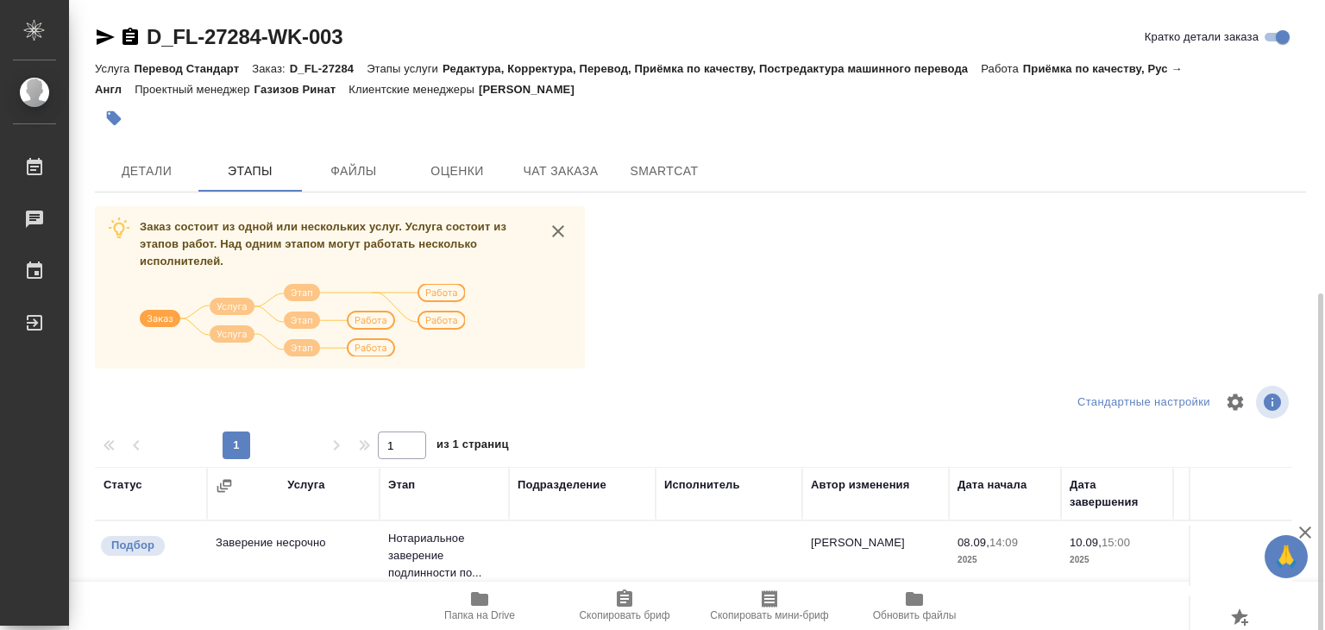
scroll to position [259, 0]
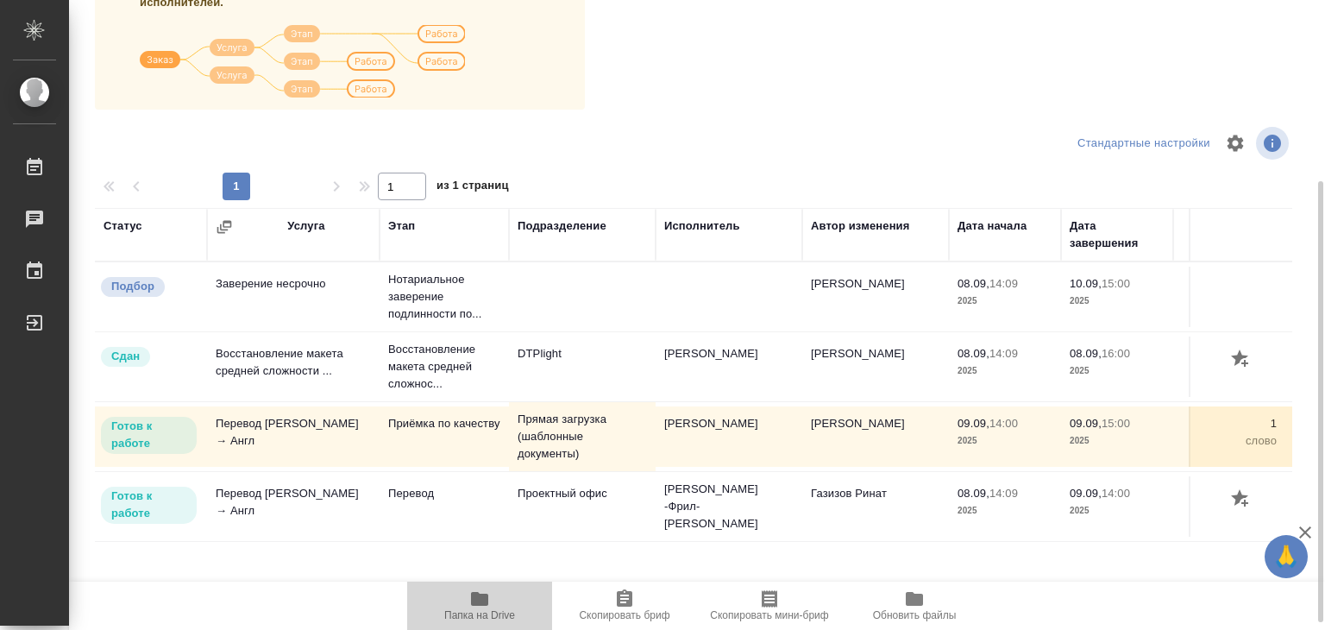
click at [473, 605] on icon "button" at bounding box center [479, 599] width 17 height 14
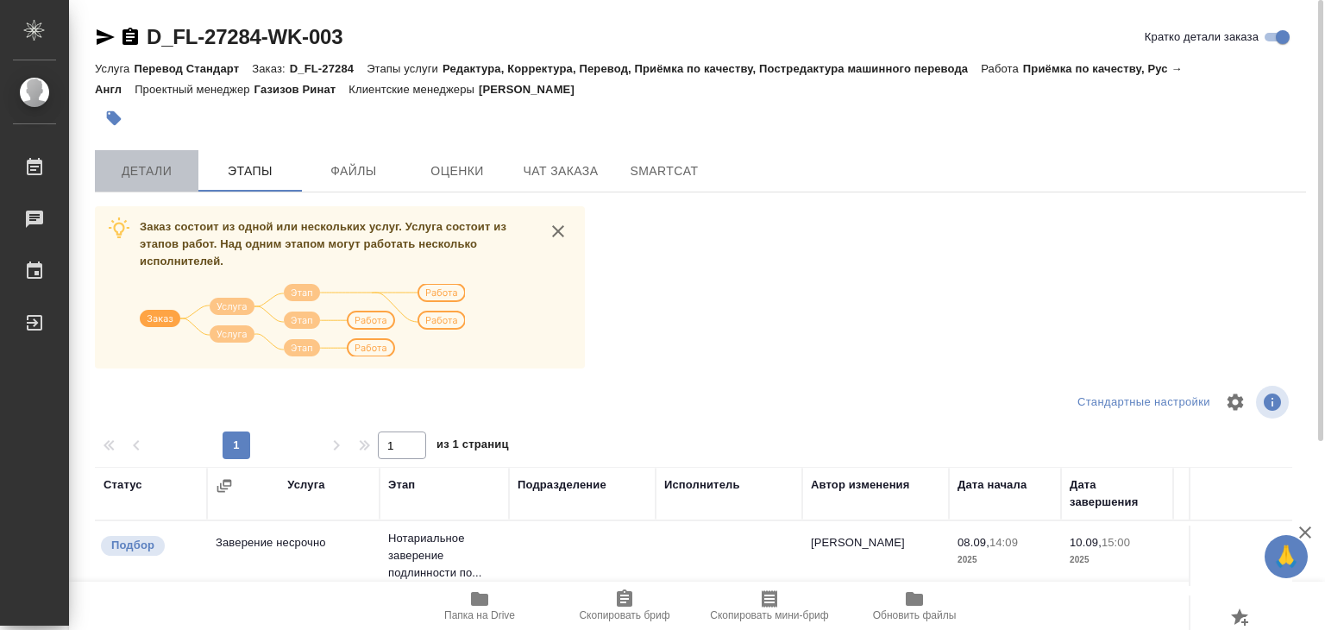
click at [167, 162] on span "Детали" at bounding box center [146, 171] width 83 height 22
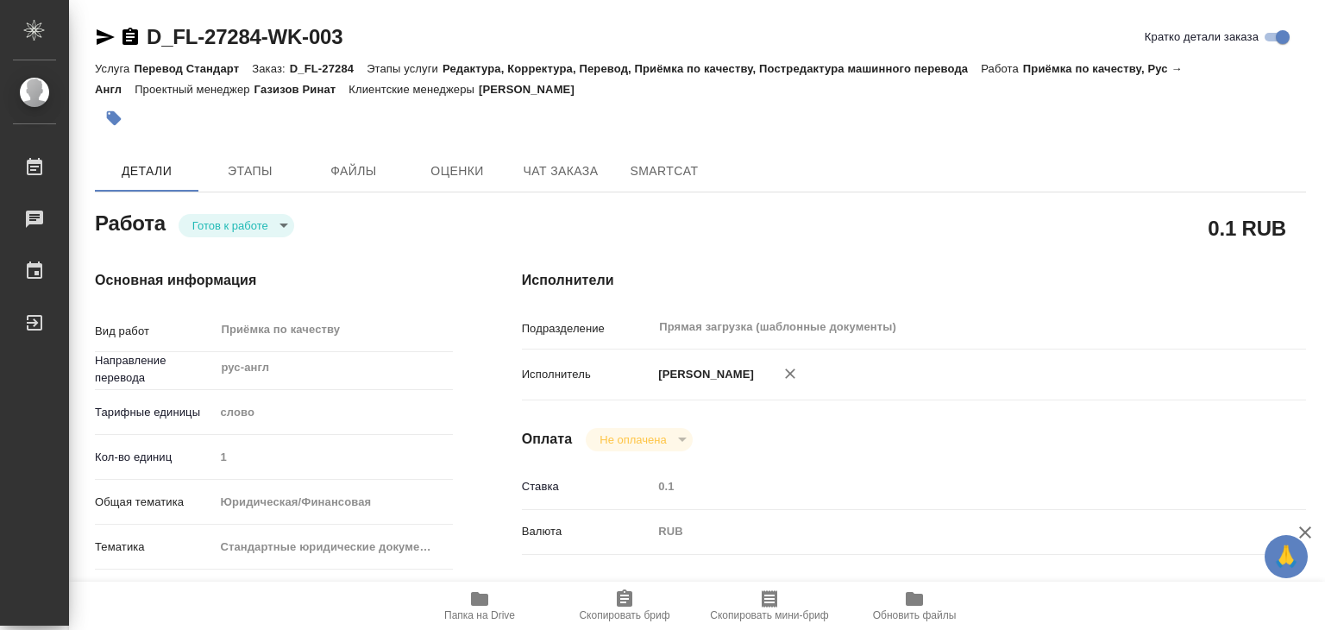
type textarea "x"
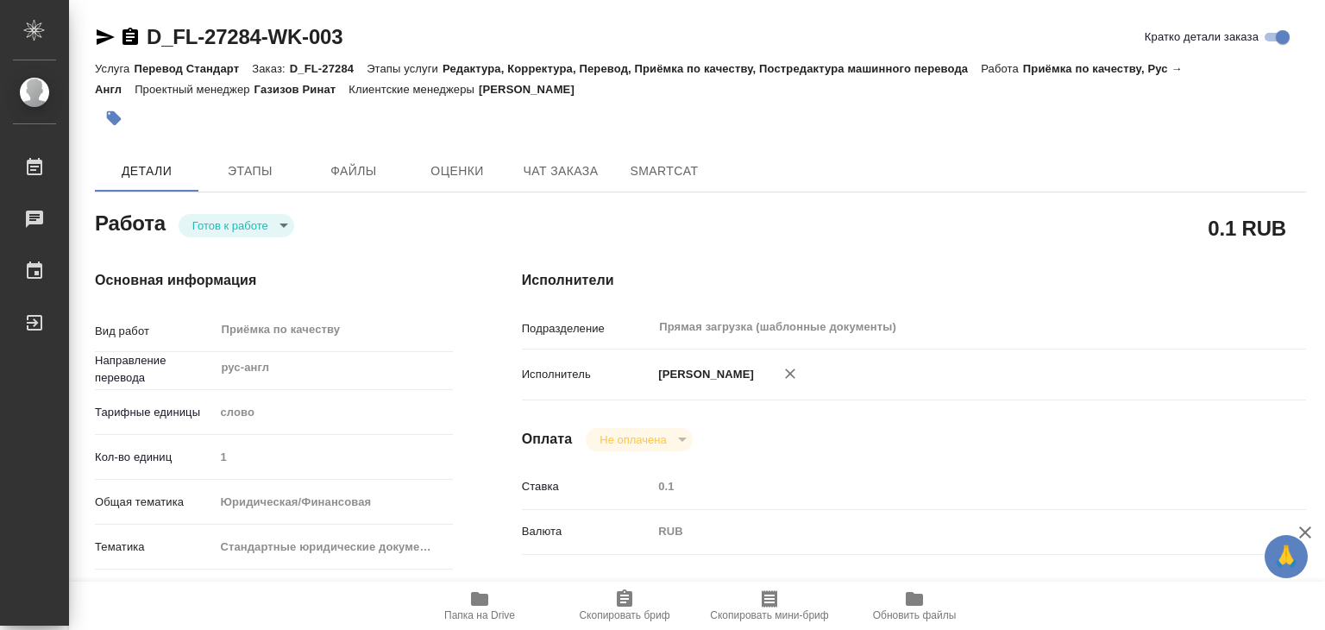
type textarea "x"
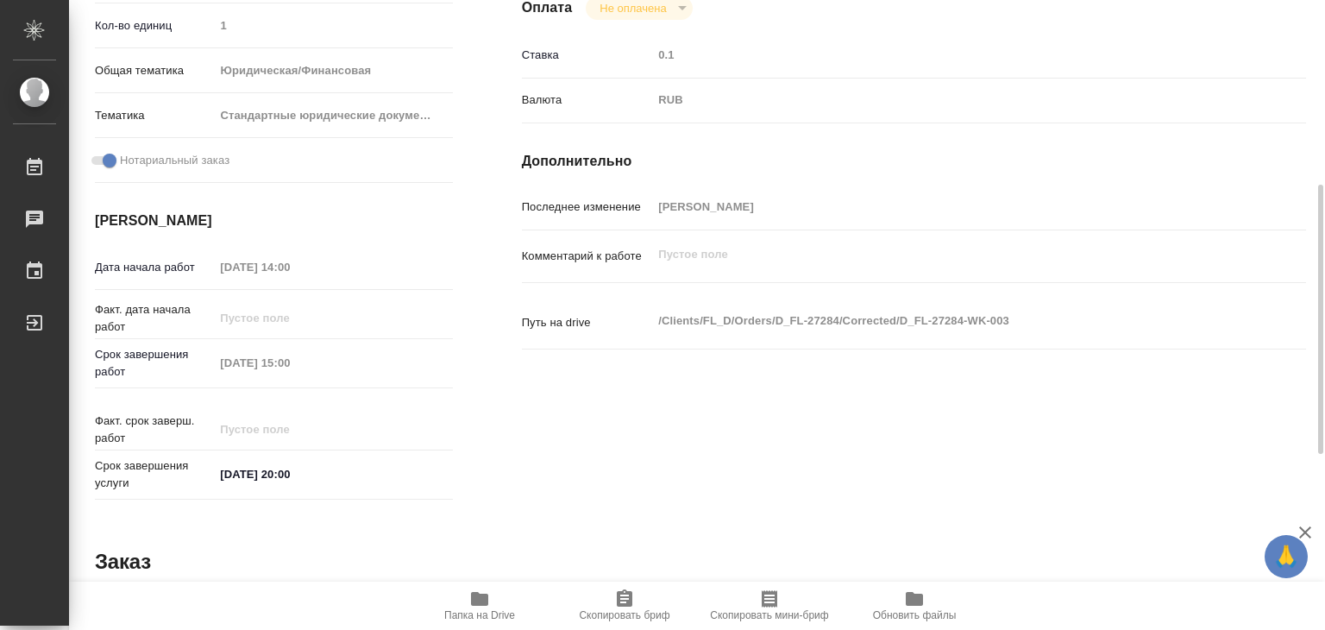
type textarea "x"
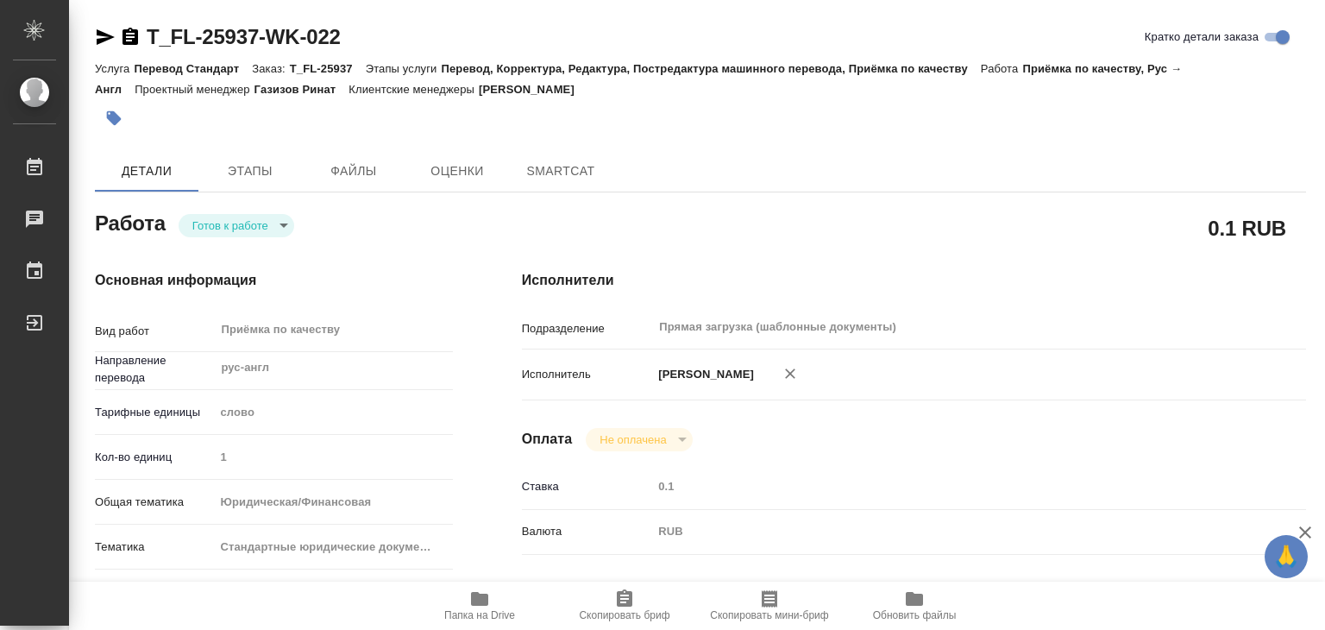
type textarea "x"
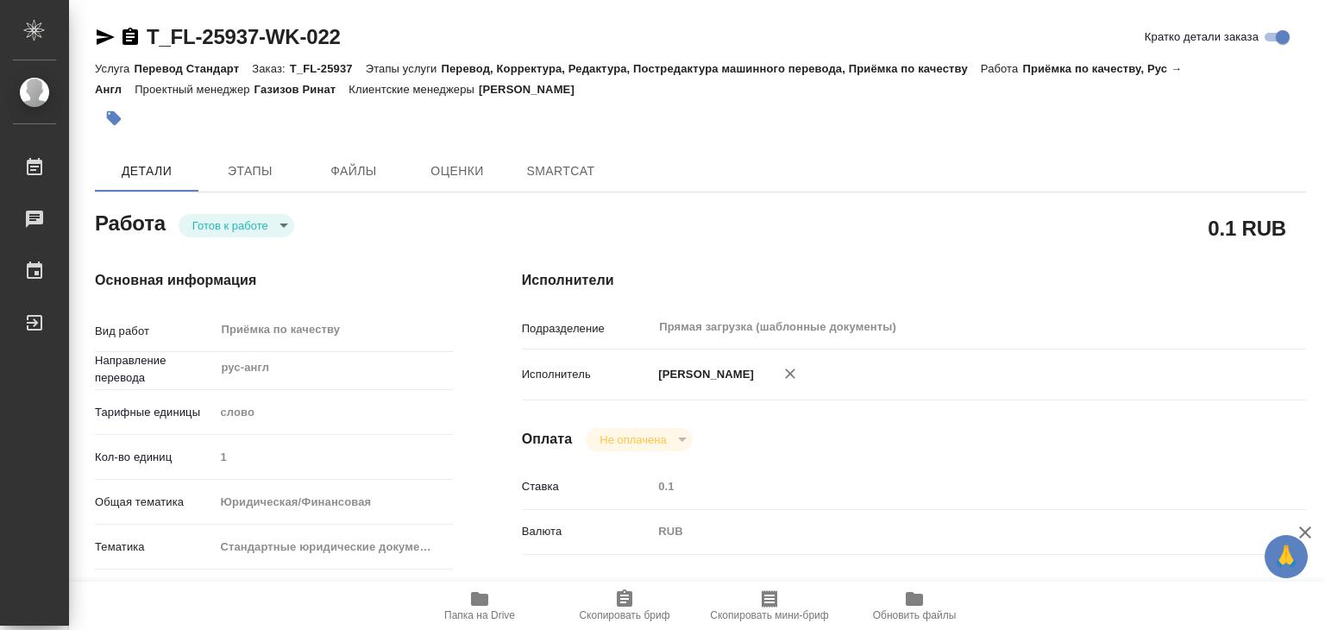
type textarea "x"
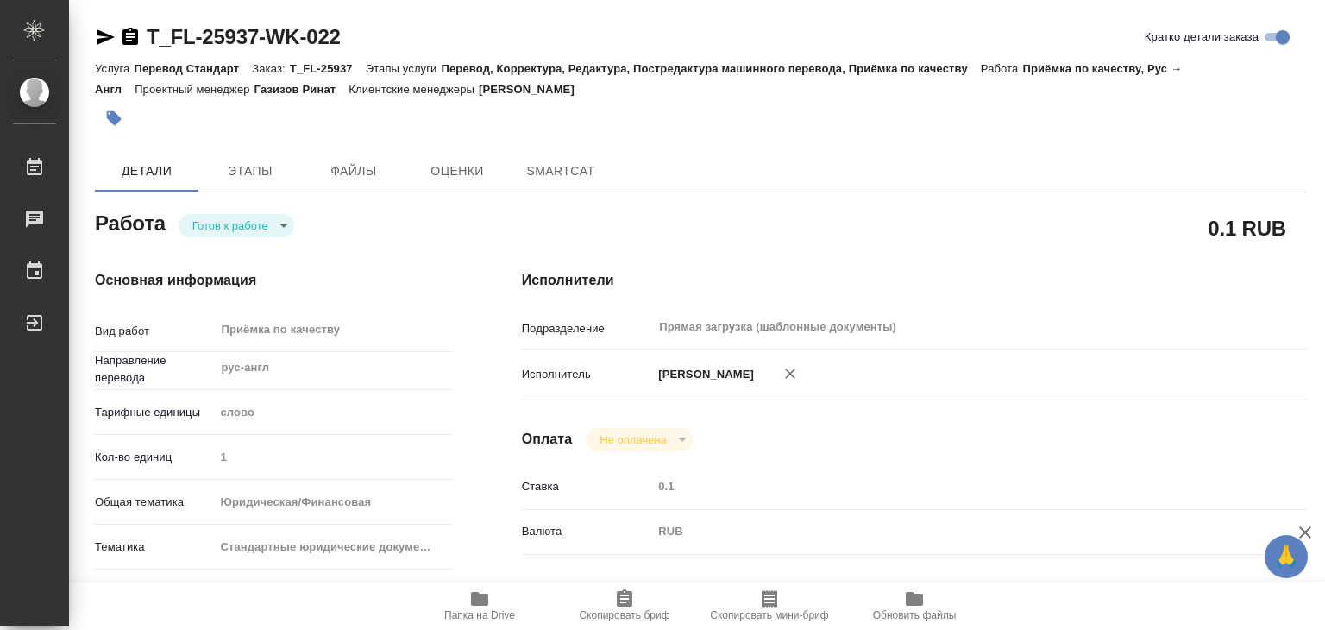
type textarea "x"
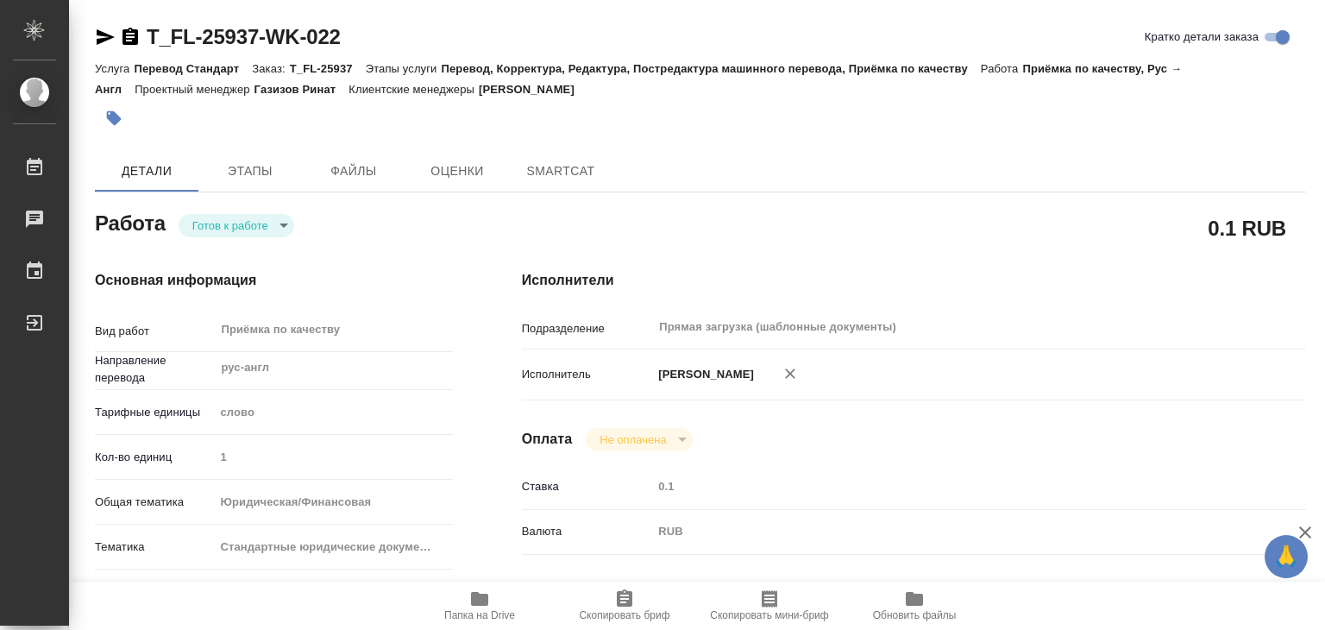
type textarea "x"
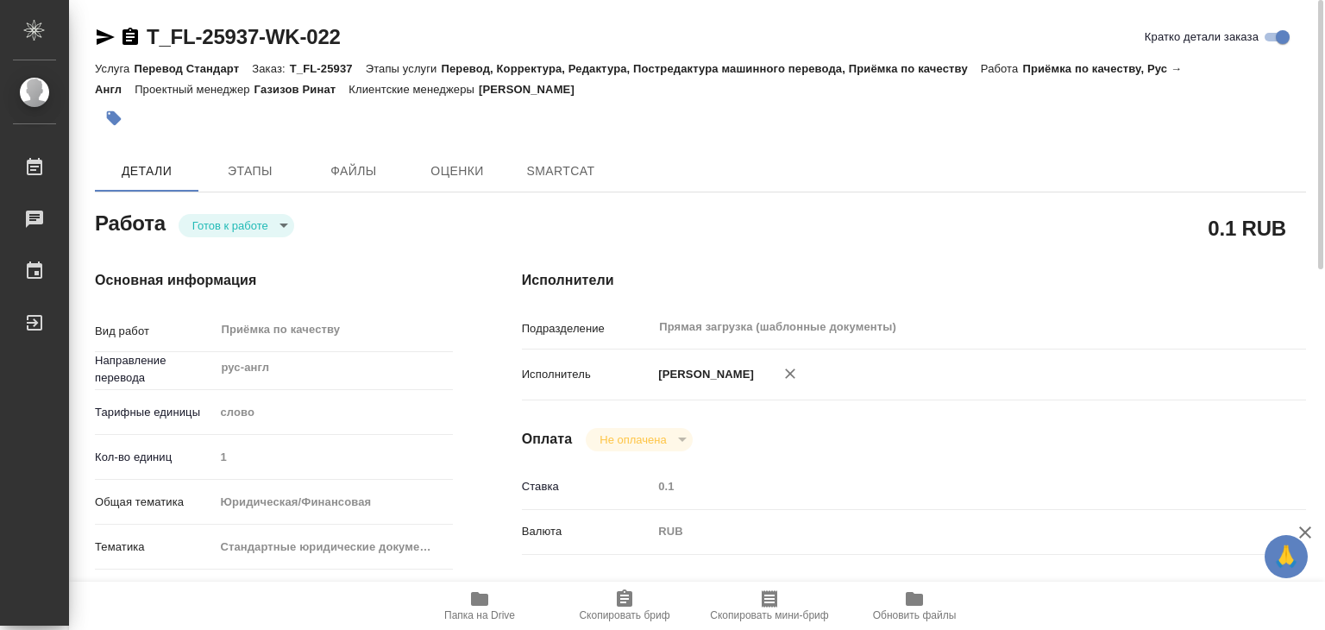
type textarea "x"
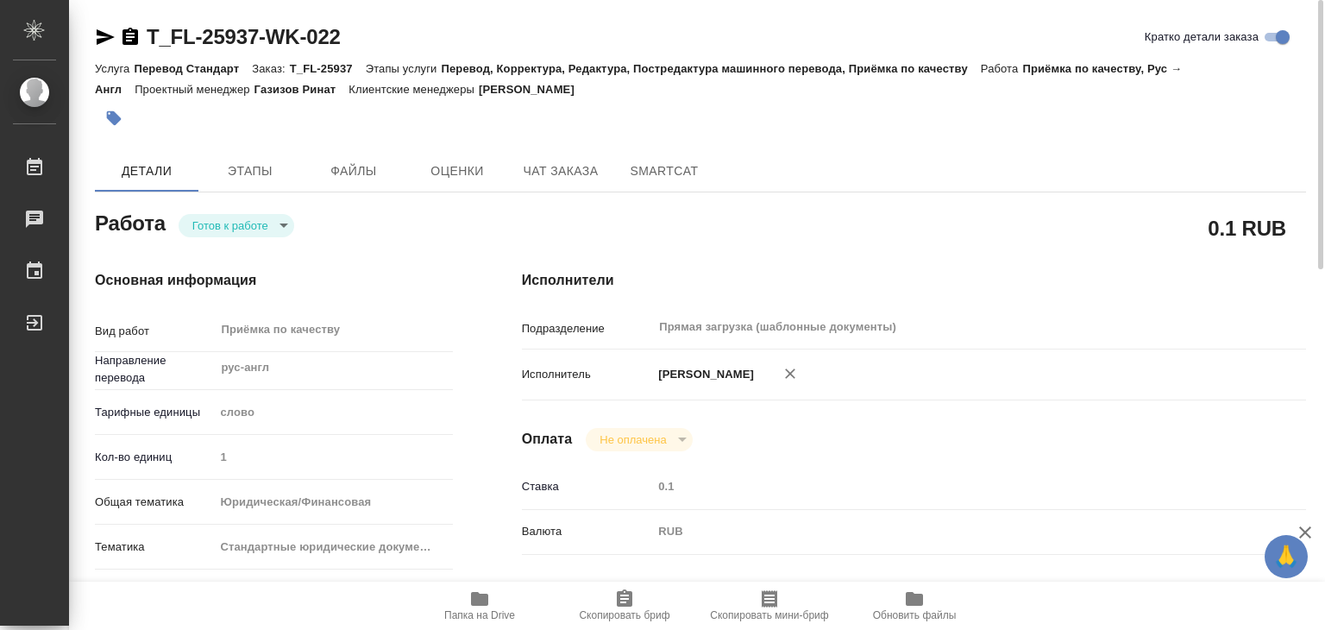
type textarea "x"
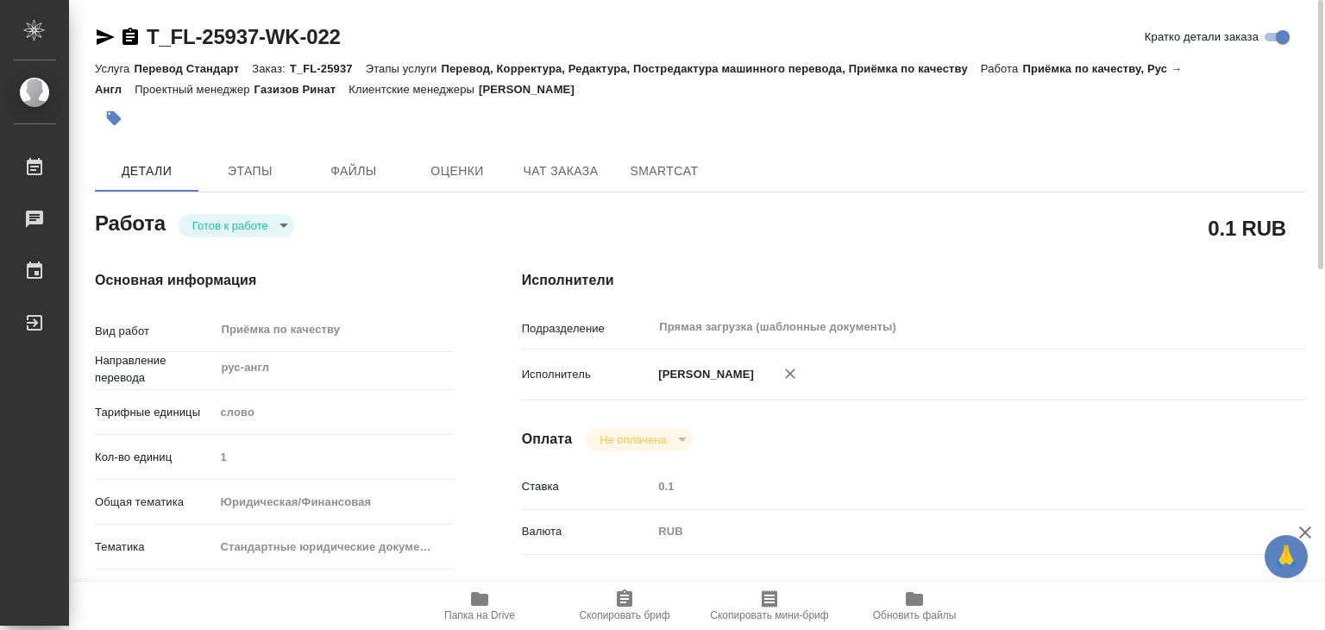
type textarea "x"
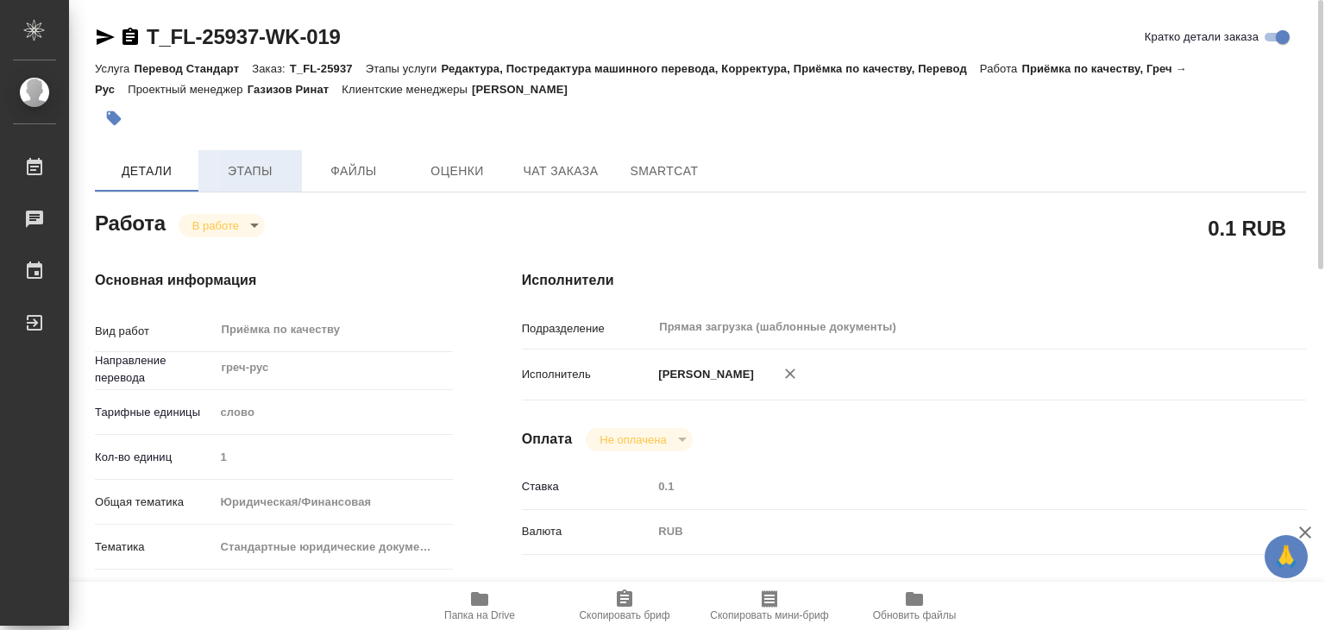
click at [260, 180] on span "Этапы" at bounding box center [250, 171] width 83 height 22
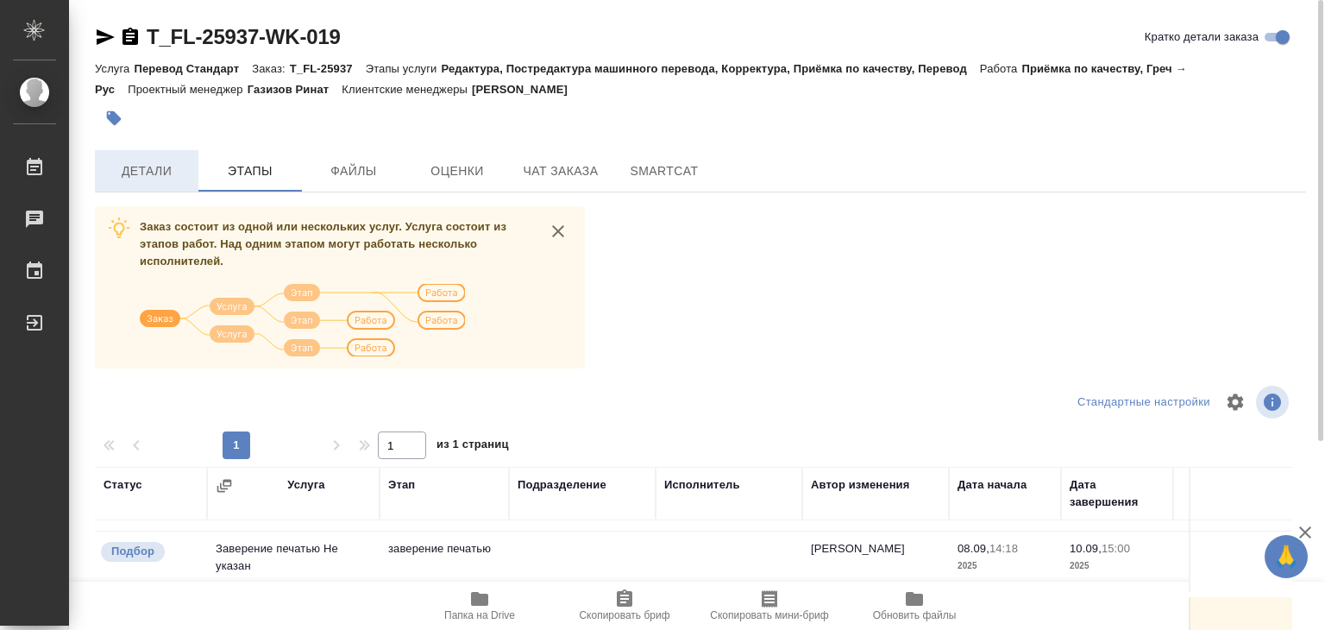
click at [146, 157] on button "Детали" at bounding box center [147, 170] width 104 height 41
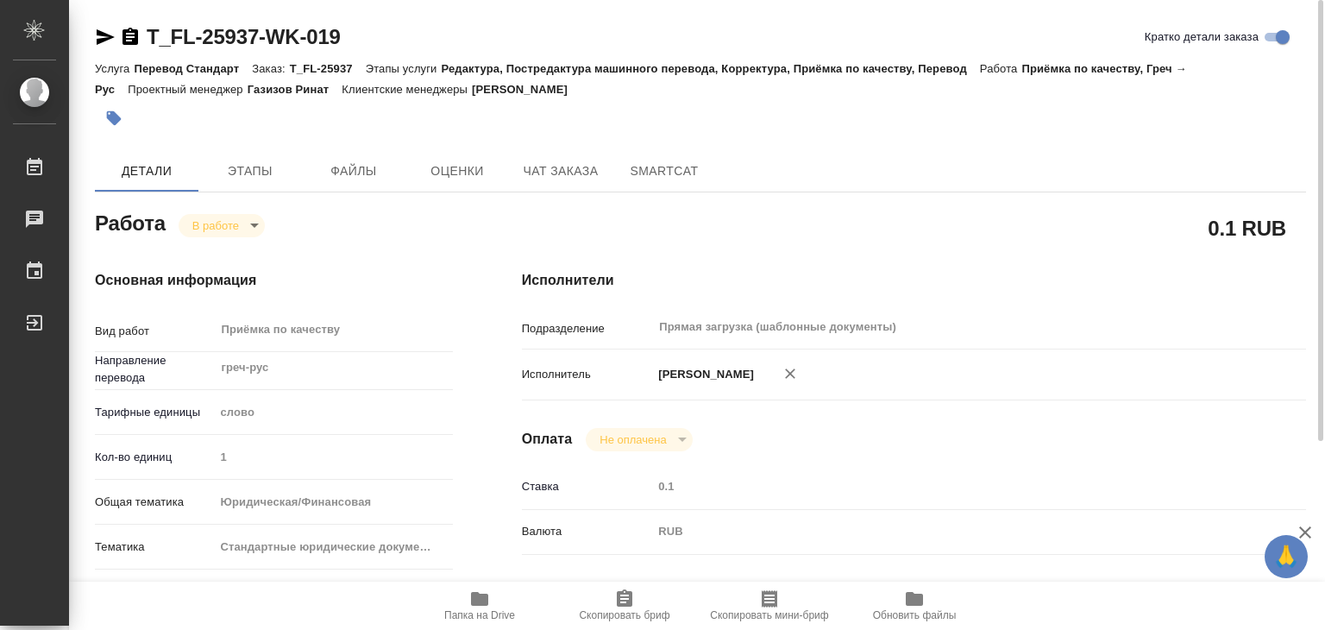
type textarea "x"
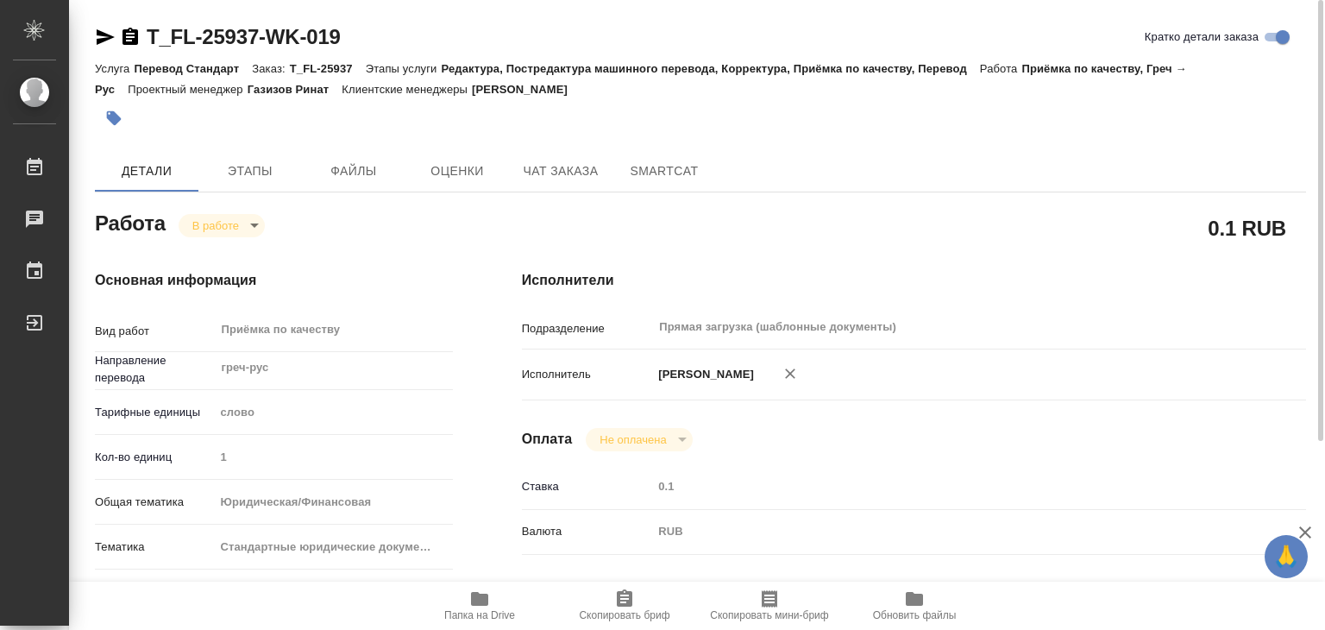
type textarea "x"
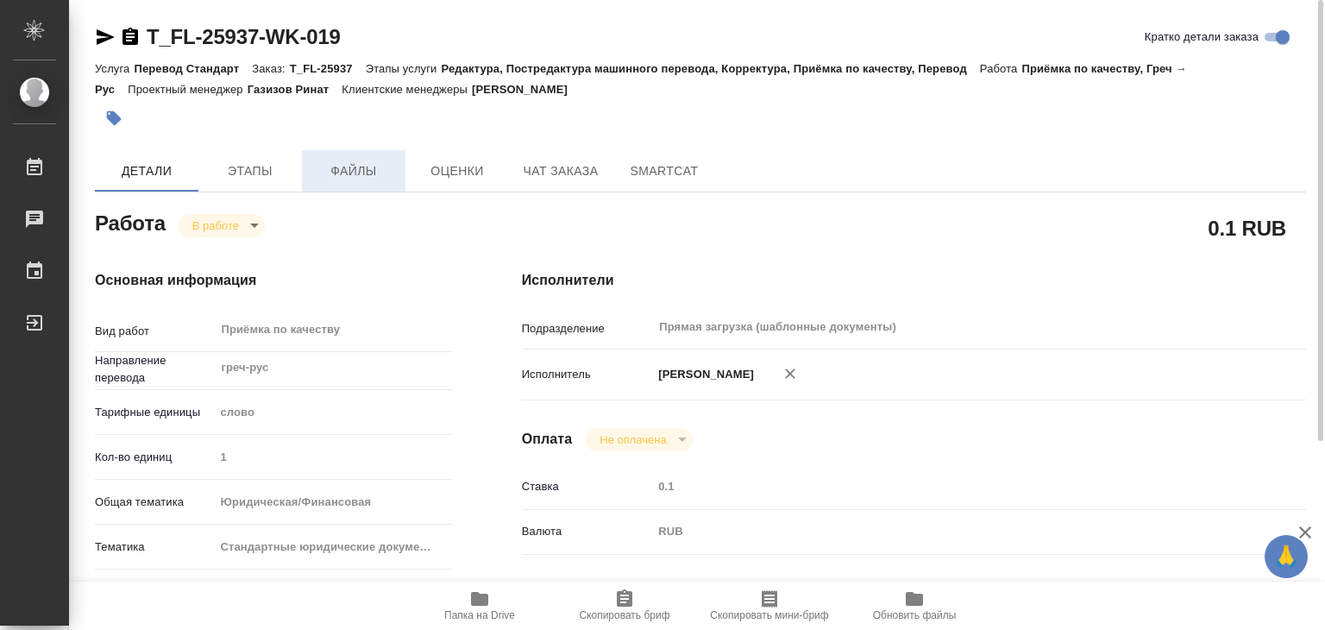
click at [346, 168] on span "Файлы" at bounding box center [353, 171] width 83 height 22
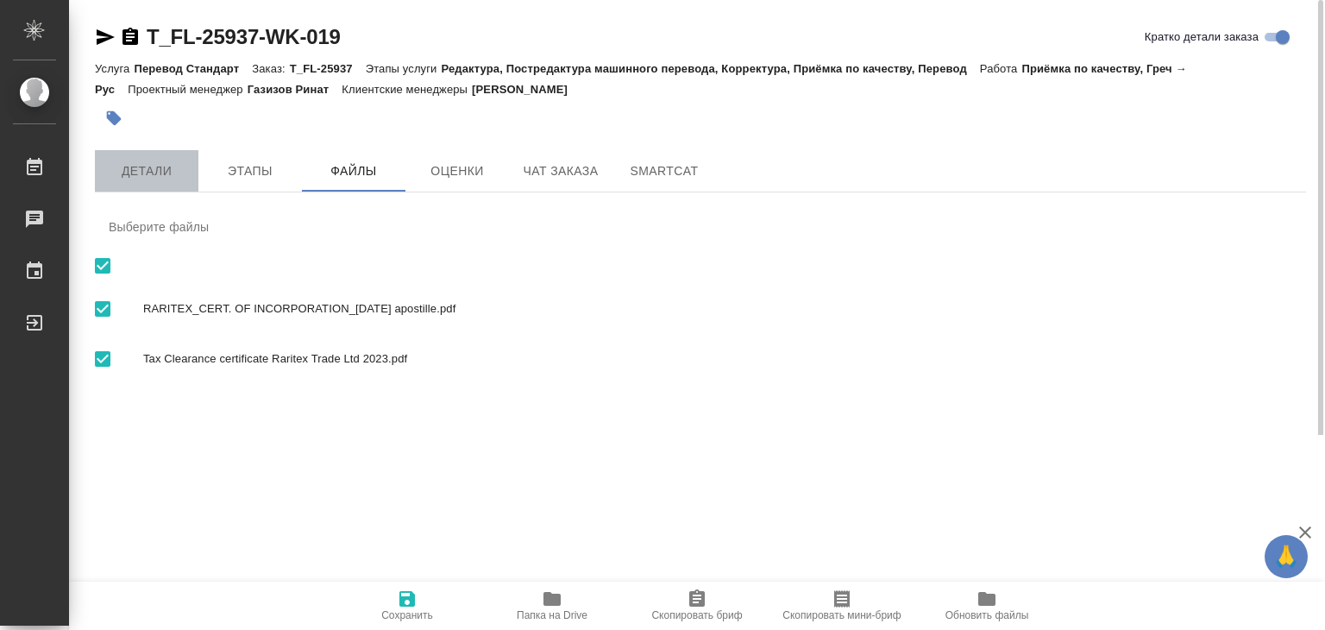
click at [175, 187] on button "Детали" at bounding box center [147, 170] width 104 height 41
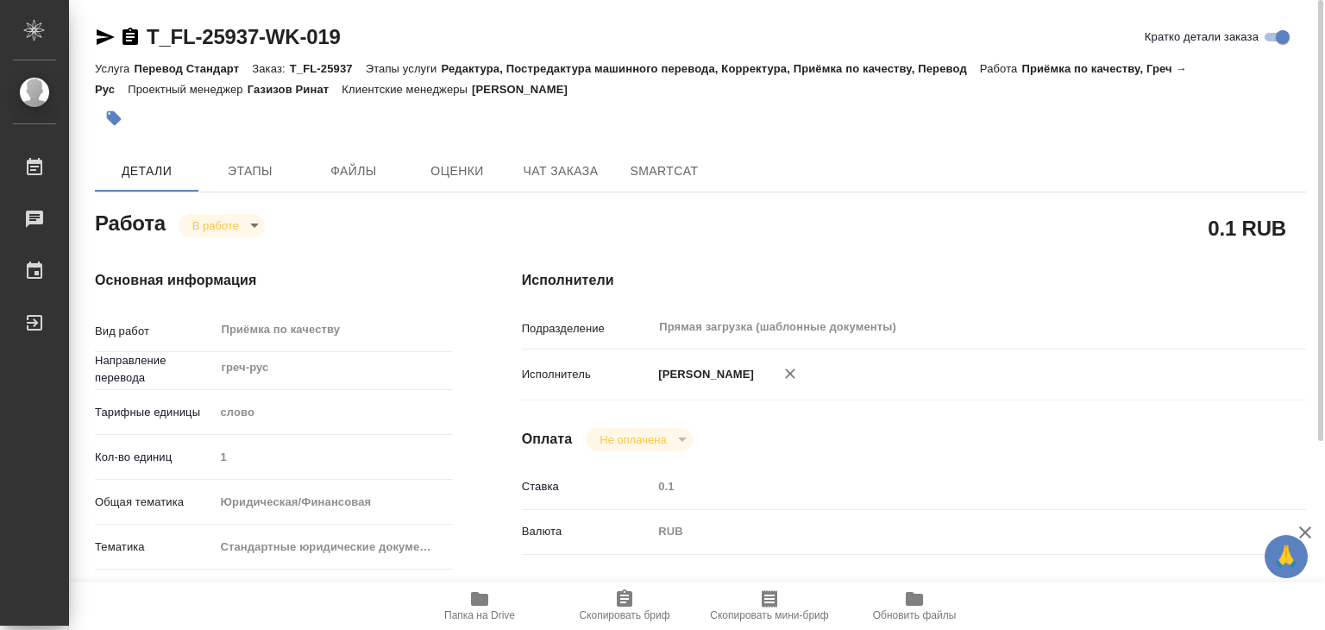
type textarea "x"
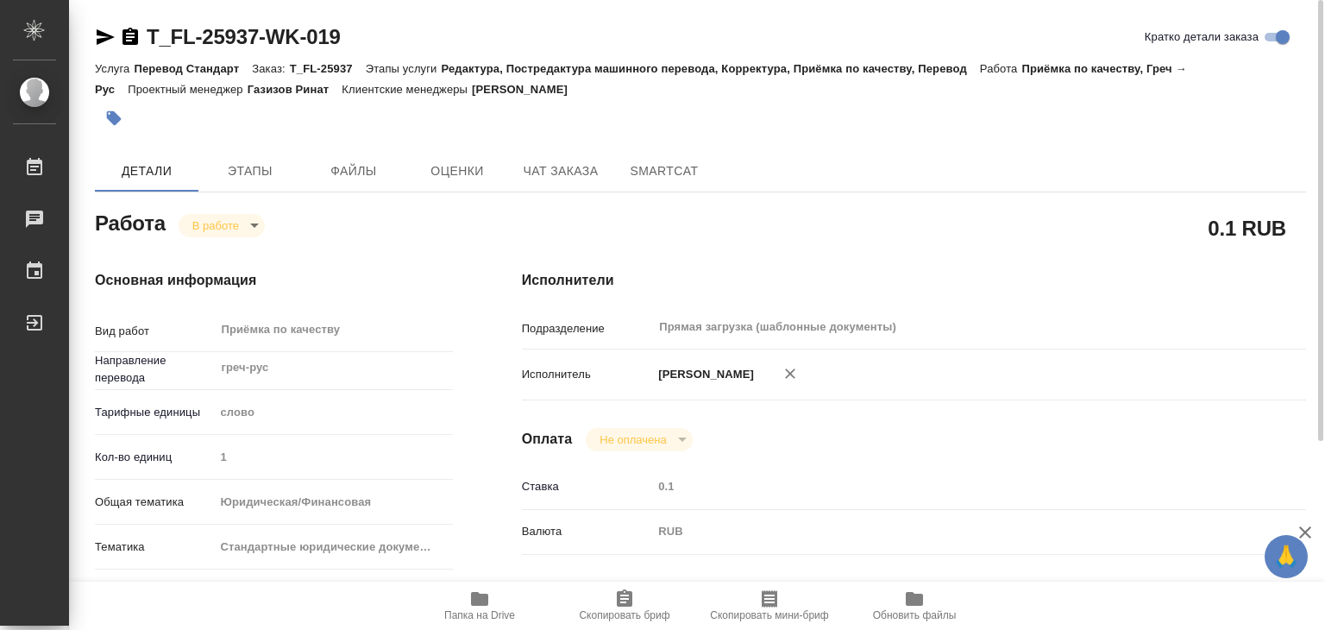
type textarea "x"
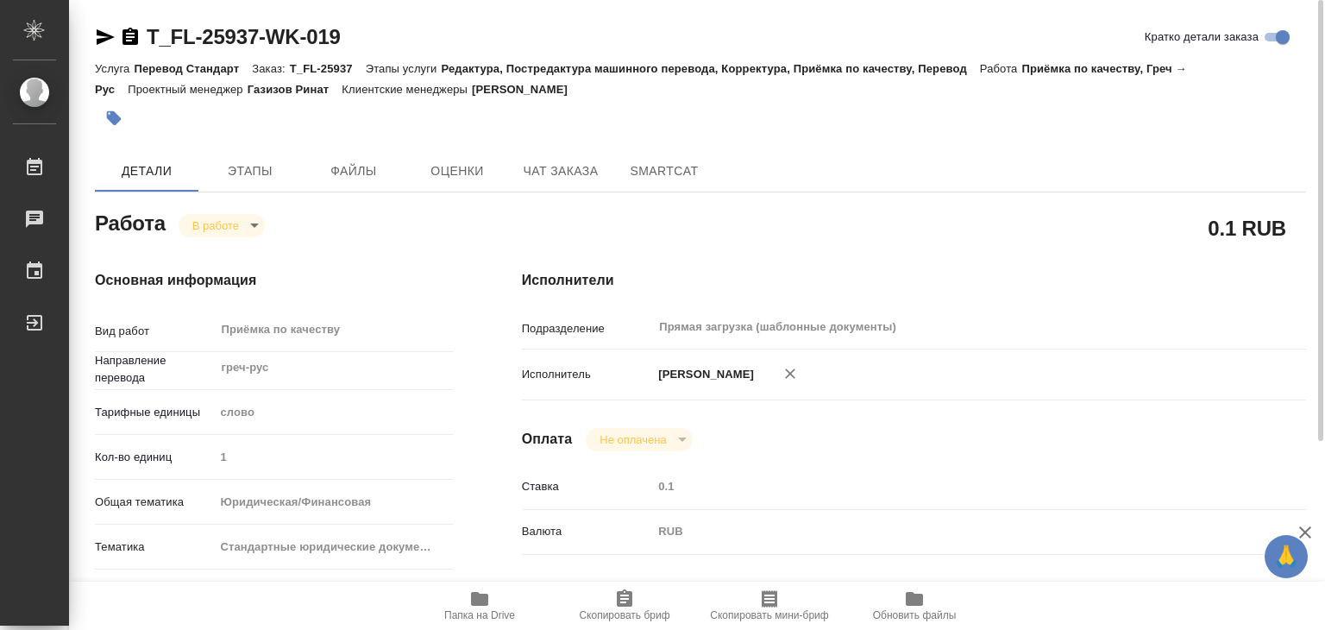
click at [120, 122] on icon "button" at bounding box center [113, 118] width 17 height 17
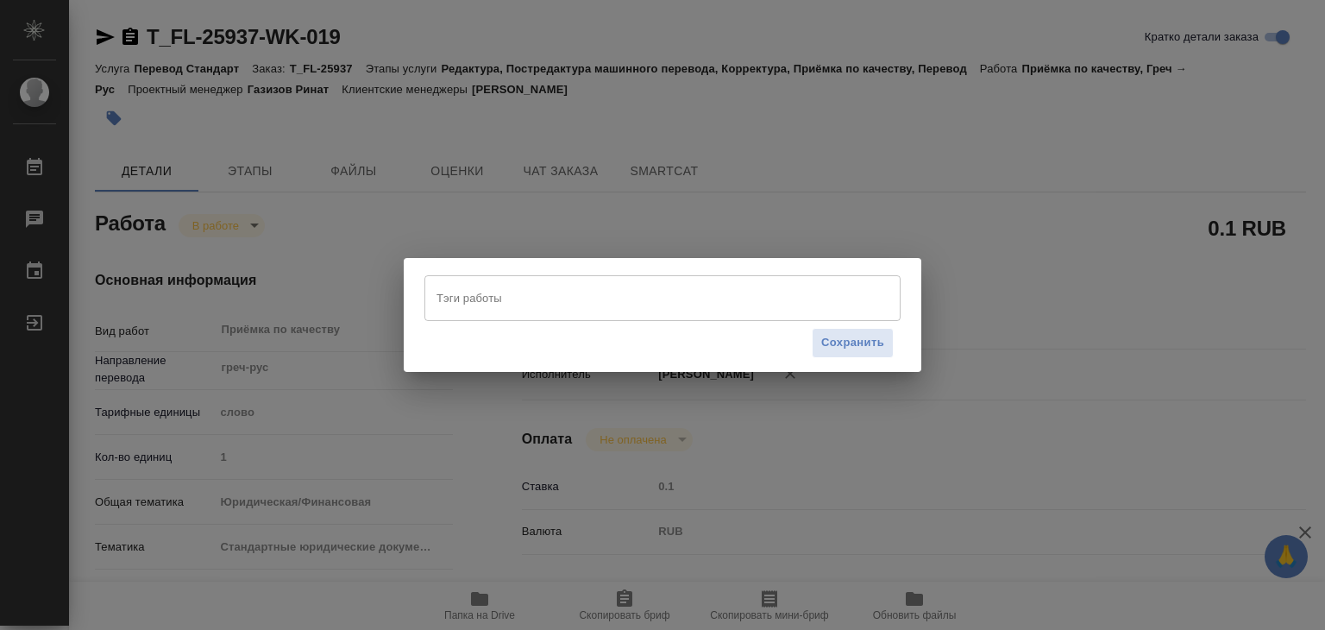
click at [625, 293] on input "Тэги работы" at bounding box center [646, 297] width 428 height 29
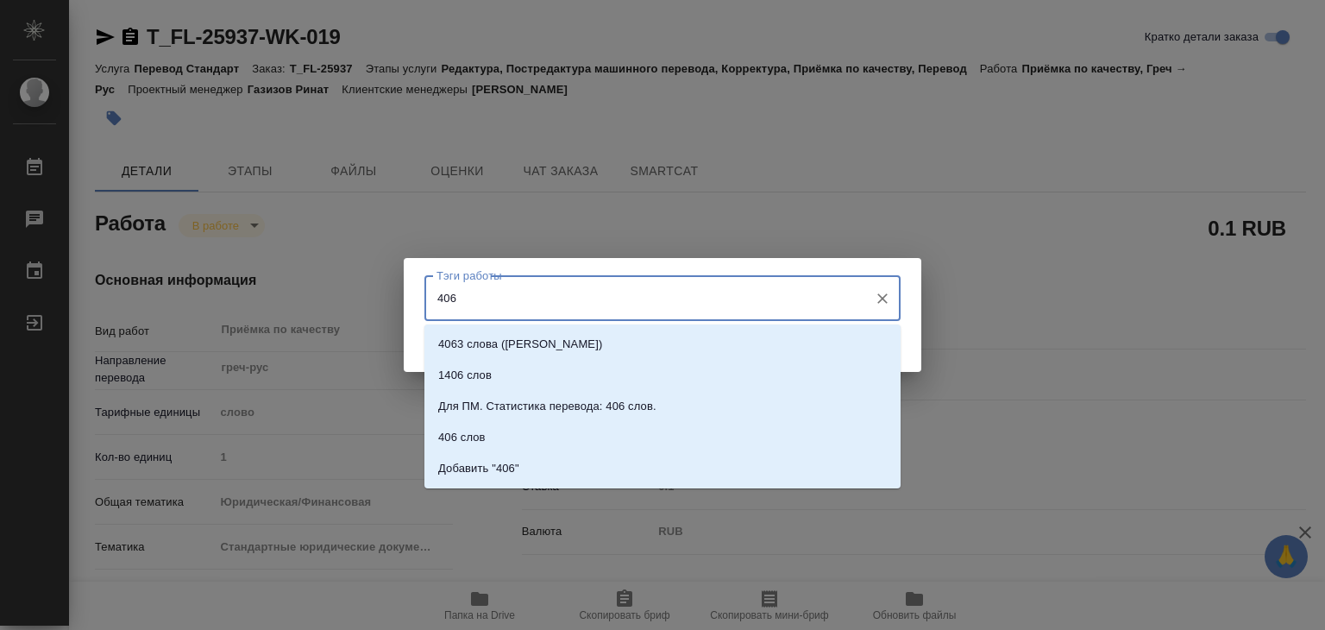
type input "406"
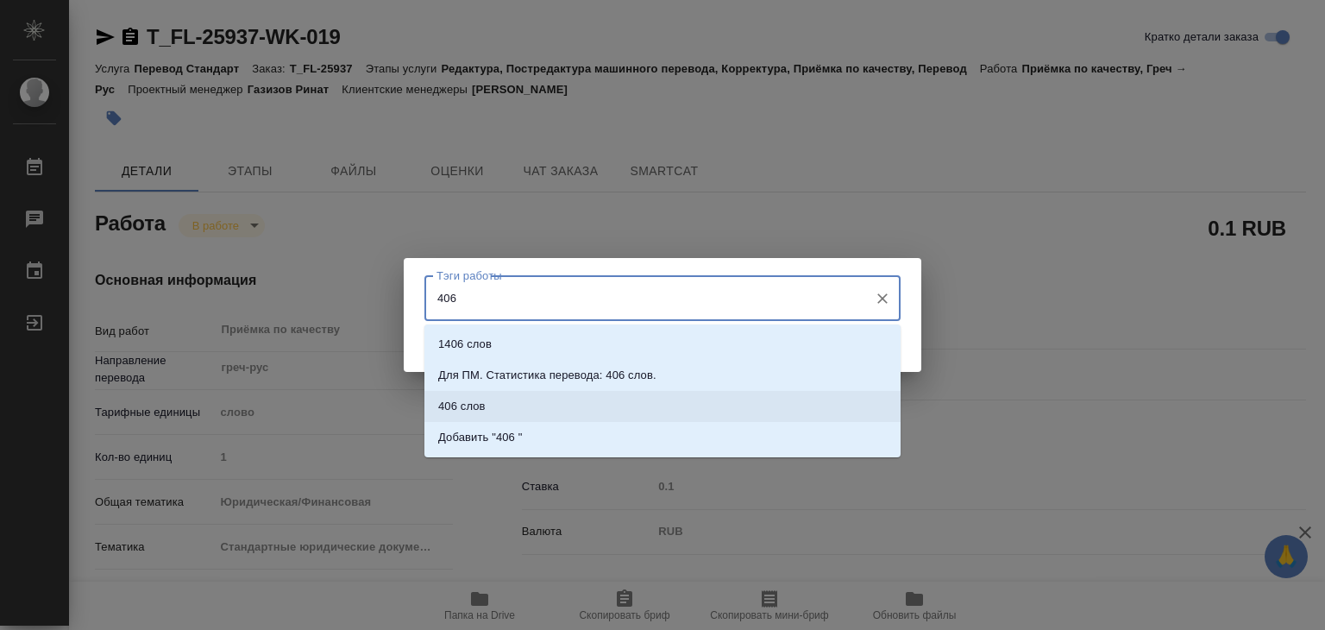
click at [494, 405] on li "406 слов" at bounding box center [662, 406] width 476 height 31
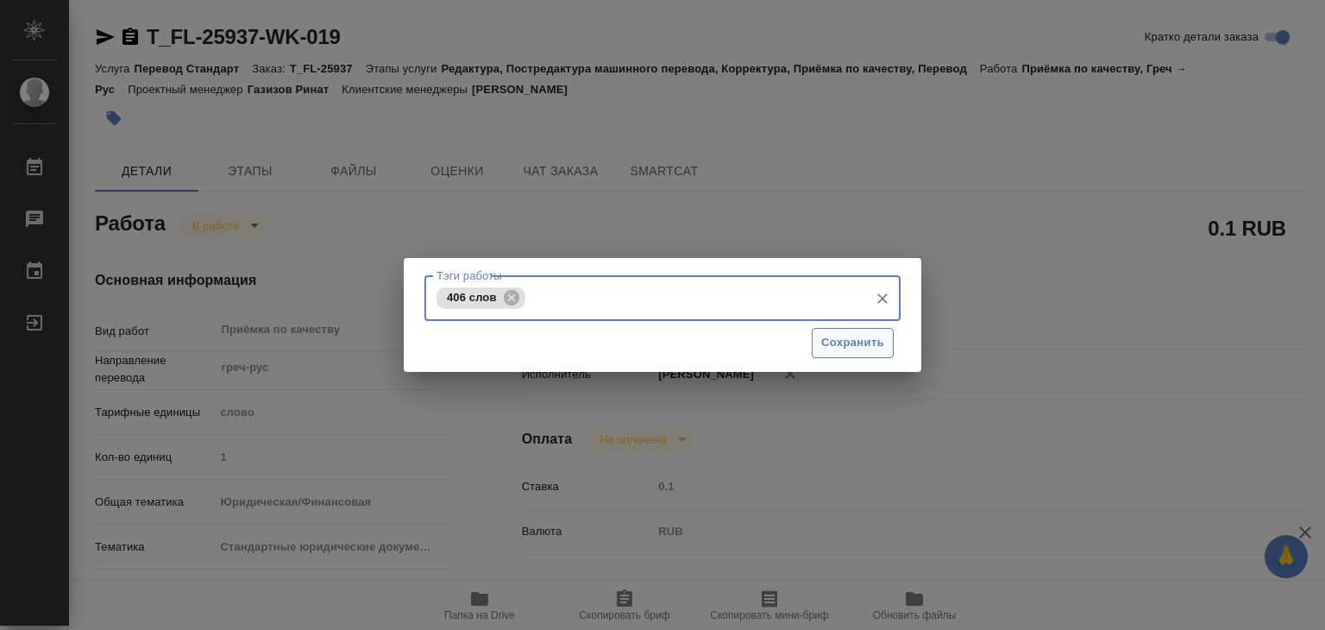
click at [843, 342] on span "Сохранить" at bounding box center [852, 343] width 63 height 20
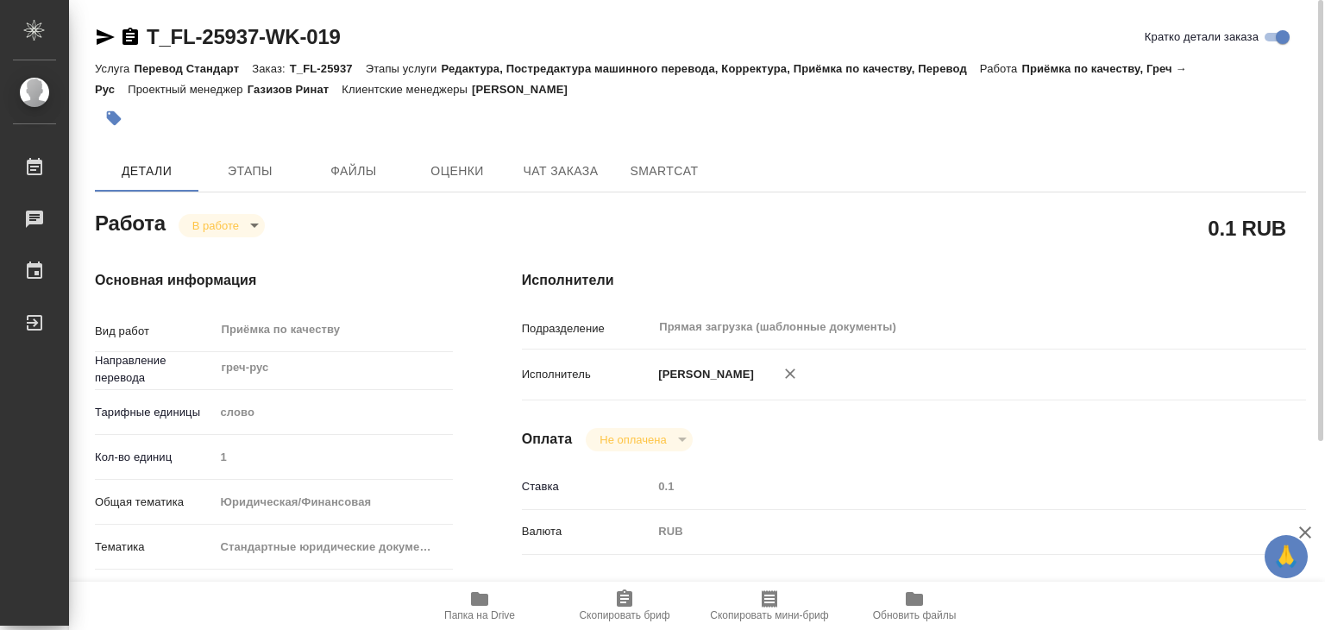
type input "inProgress"
type textarea "Приёмка по качеству"
type textarea "x"
type input "греч-рус"
type input "5a8b1489cc6b4906c91bfd90"
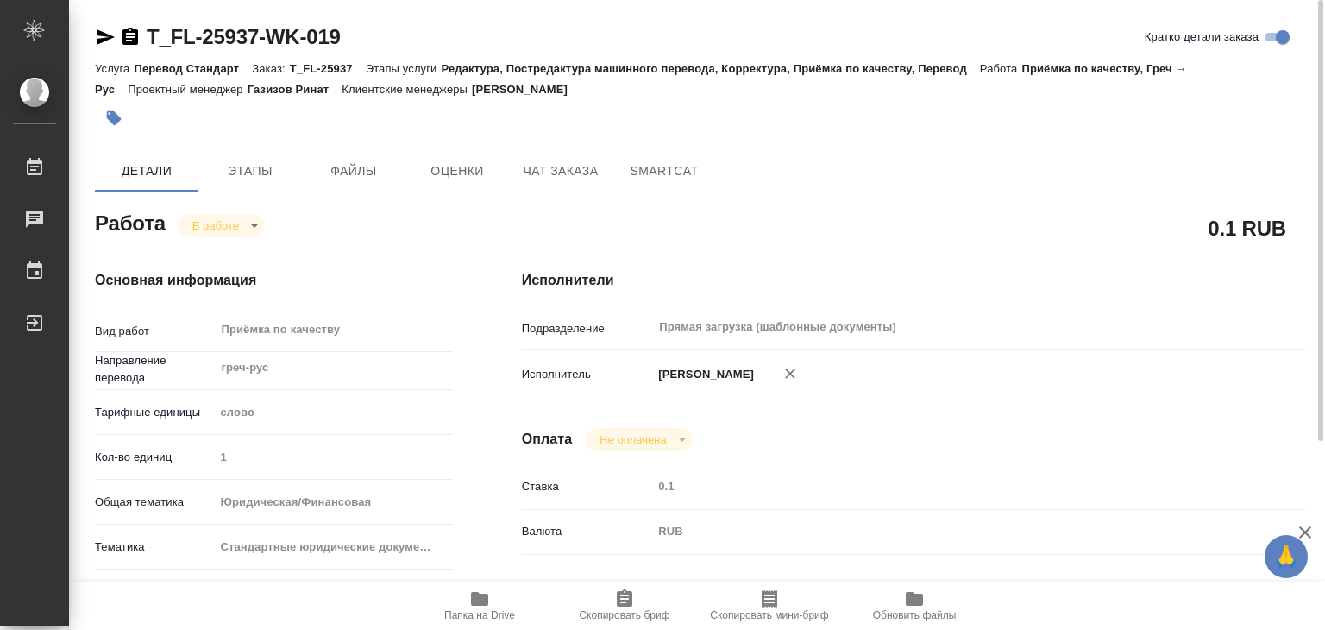
type input "1"
type input "yr-fn"
type input "5f647205b73bc97568ca66bf"
checkbox input "true"
type input "08.09.2025 20:00"
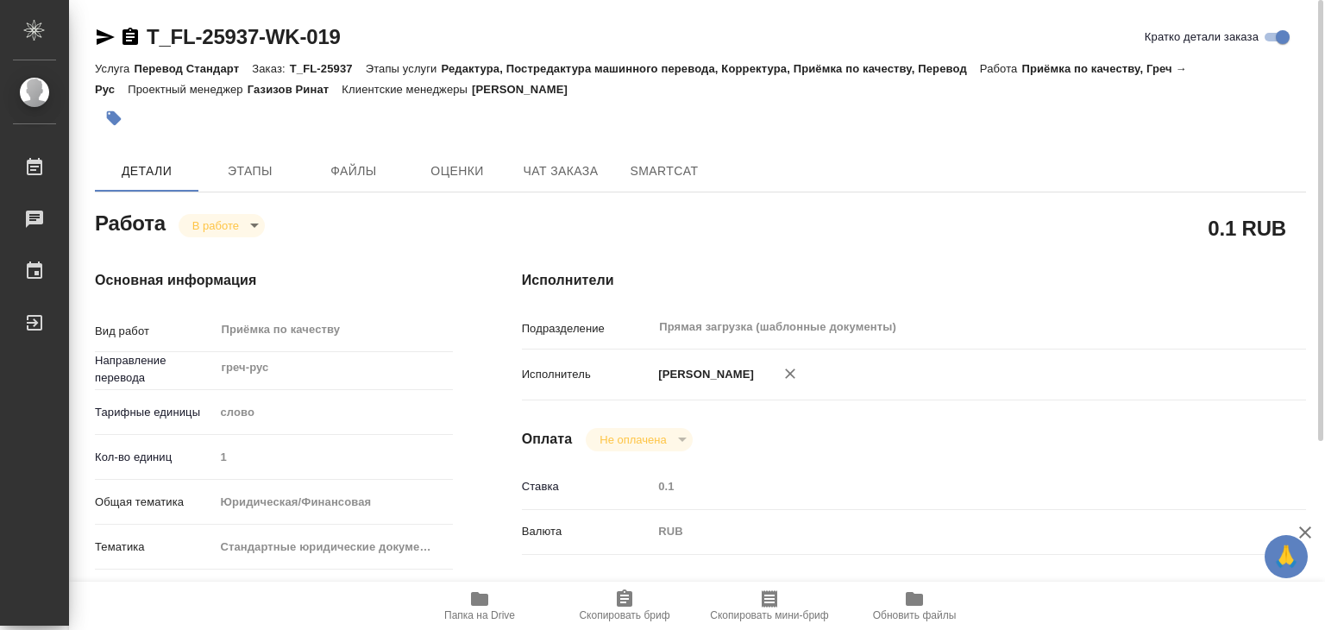
type input "08.09.2025 18:23"
type input "08.09.2025 21:00"
type input "[DATE] 20:00"
type input "Прямая загрузка (шаблонные документы)"
type input "notPayed"
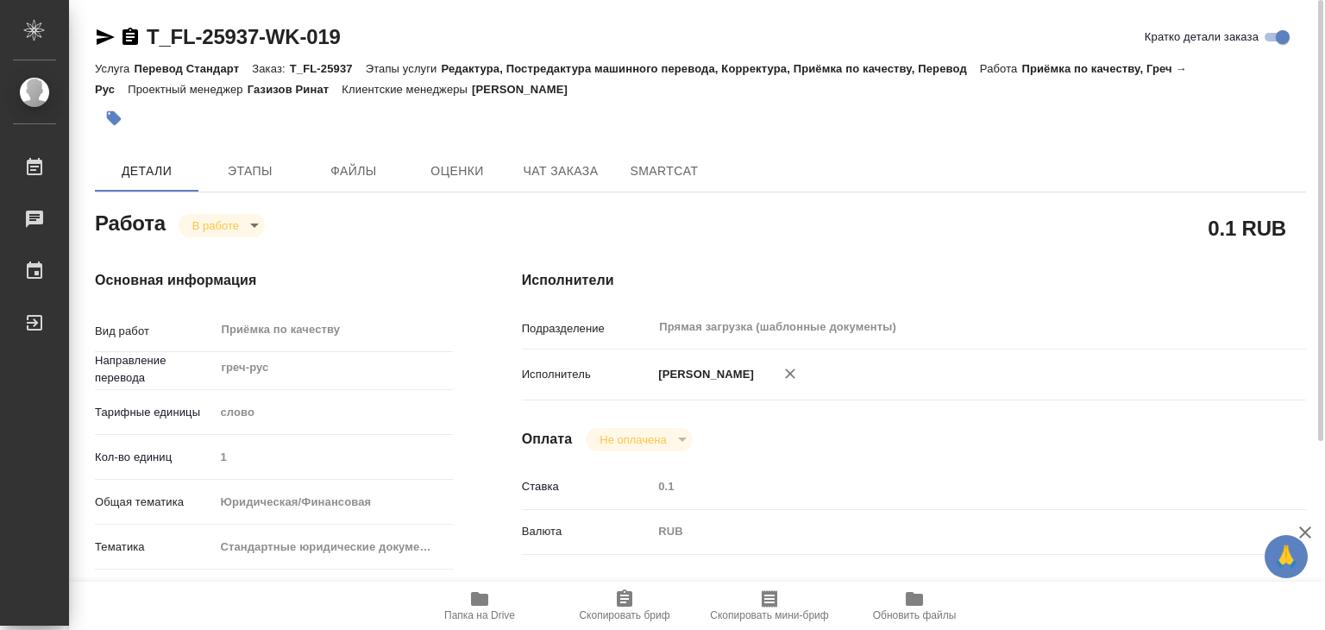
type input "0.1"
type input "RUB"
type input "[PERSON_NAME]"
type textarea "x"
type textarea "/Clients/FL_T/Orders/T_FL-25937/Corrected/T_FL-25937-WK-019"
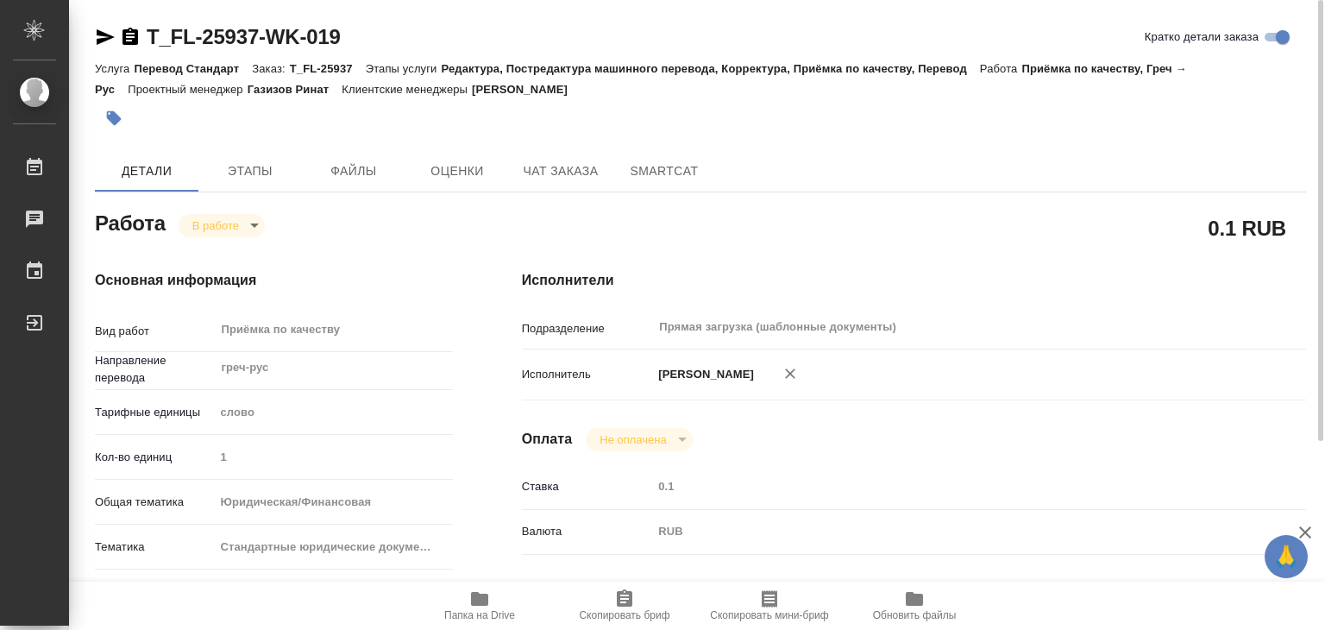
type textarea "x"
type input "T_FL-25937"
type input "Перевод Стандарт"
type input "Редактура, Постредактура машинного перевода, Корректура, Приёмка по качеству, П…"
type input "[PERSON_NAME]"
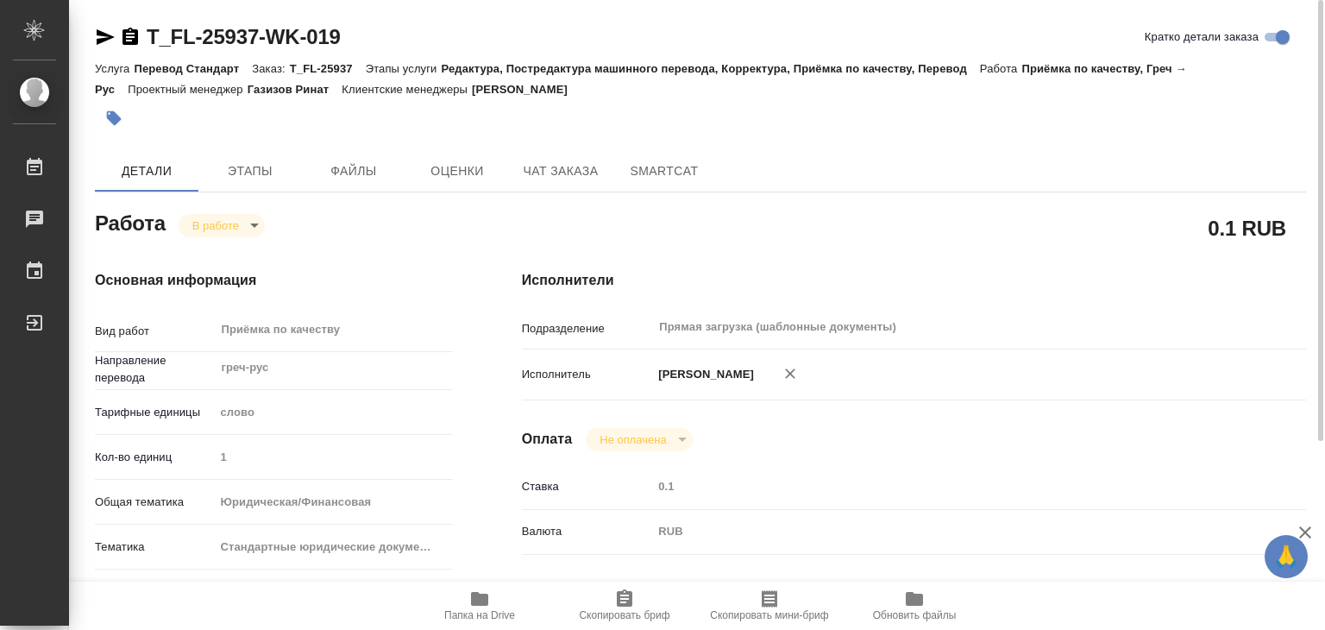
type input "[PERSON_NAME]"
type input "/Clients/FL_T/Orders/T_FL-25937"
type textarea "x"
type textarea "Перевод греч-анг под ЗПК"
type textarea "x"
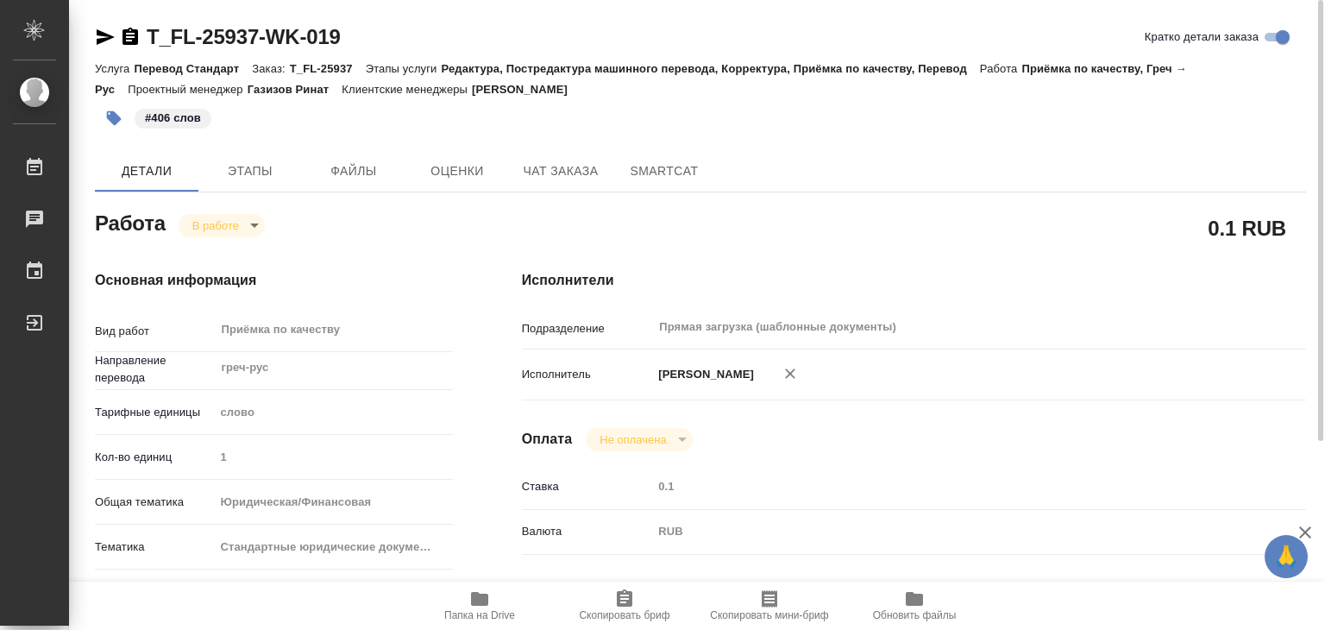
type textarea "x"
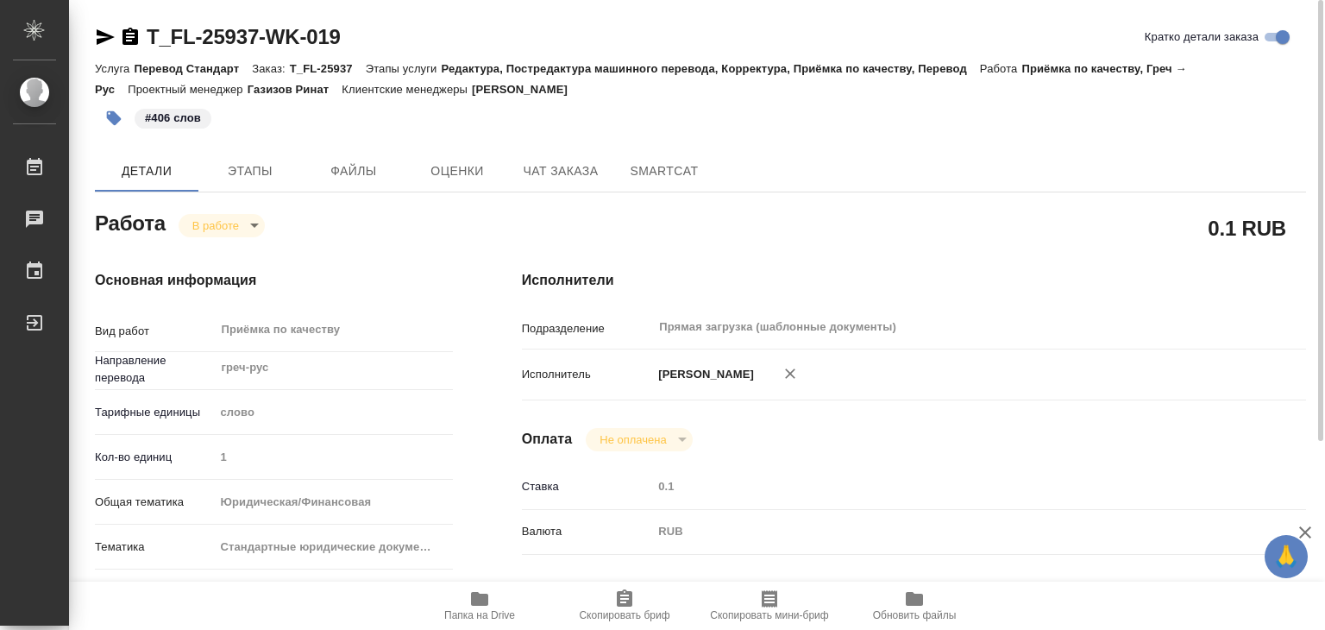
type textarea "x"
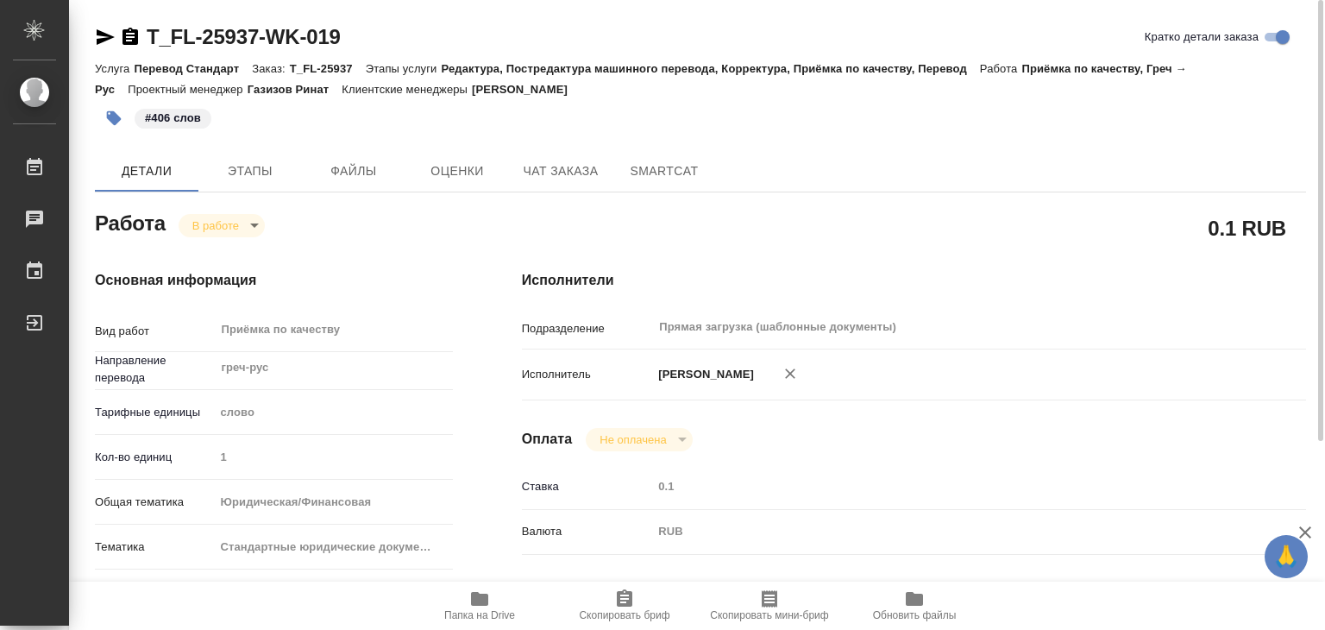
click at [248, 218] on body "🙏 .cls-1 fill:#fff; AWATERA Alilekova Valeriya Работы 0 Чаты График Выйти T_FL-…" at bounding box center [662, 315] width 1325 height 630
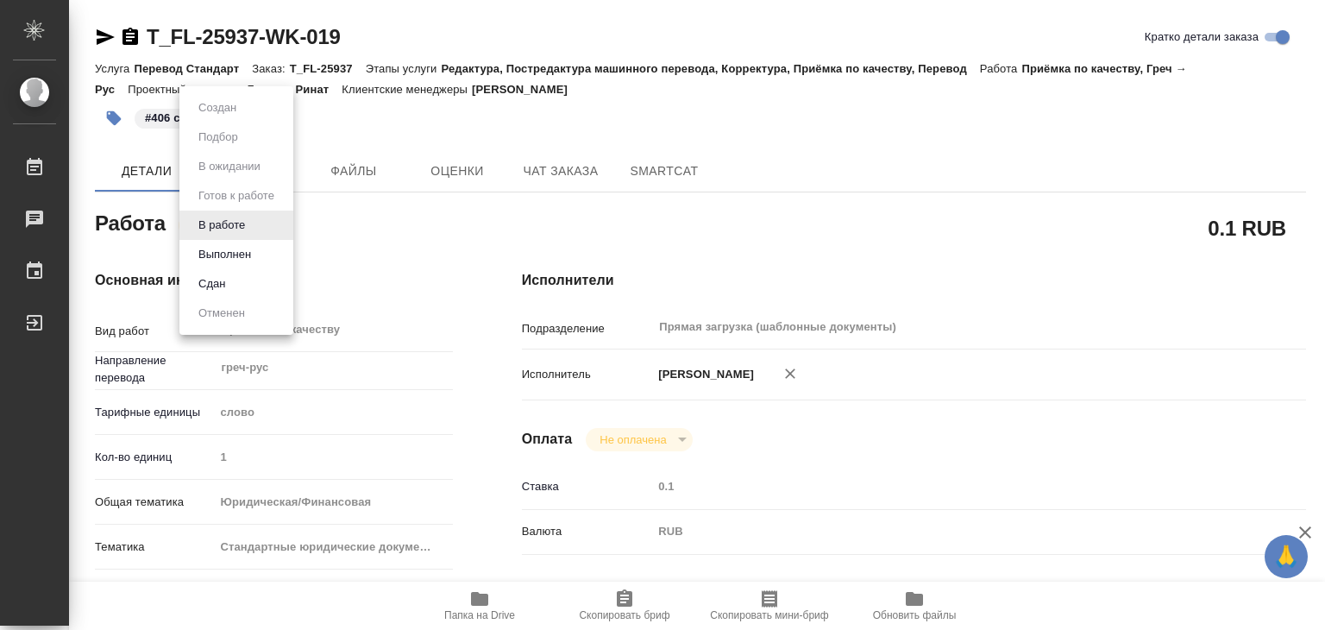
type textarea "x"
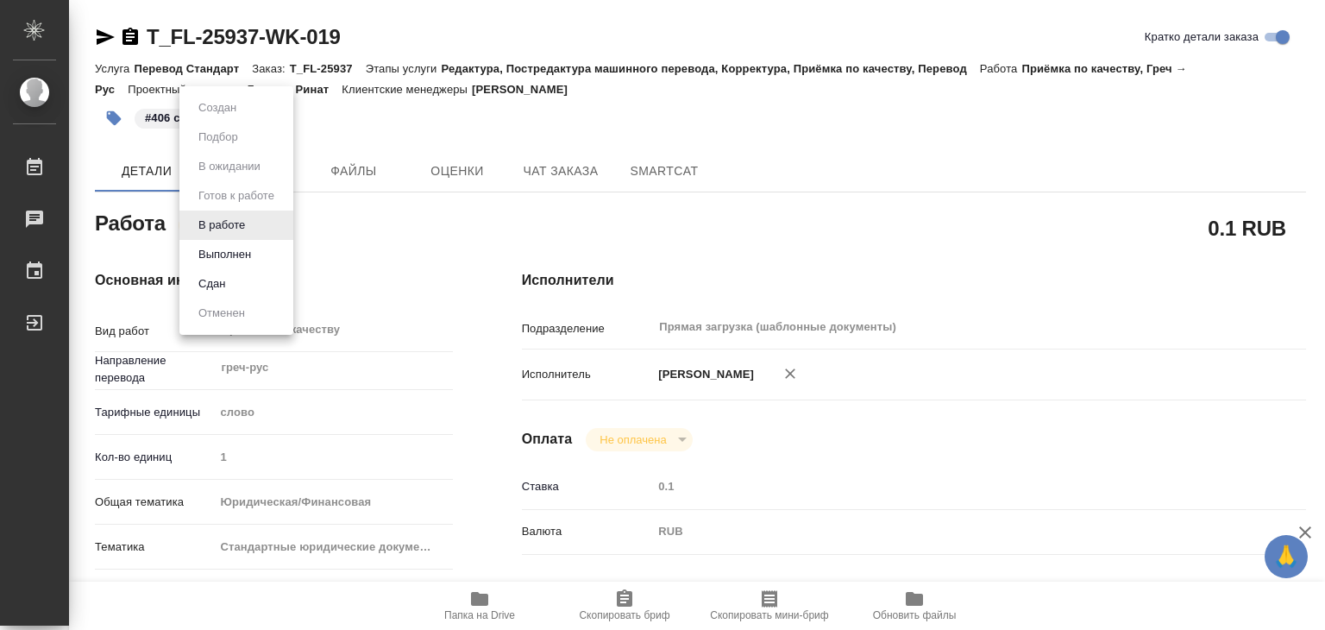
click at [248, 253] on button "Выполнен" at bounding box center [224, 254] width 63 height 19
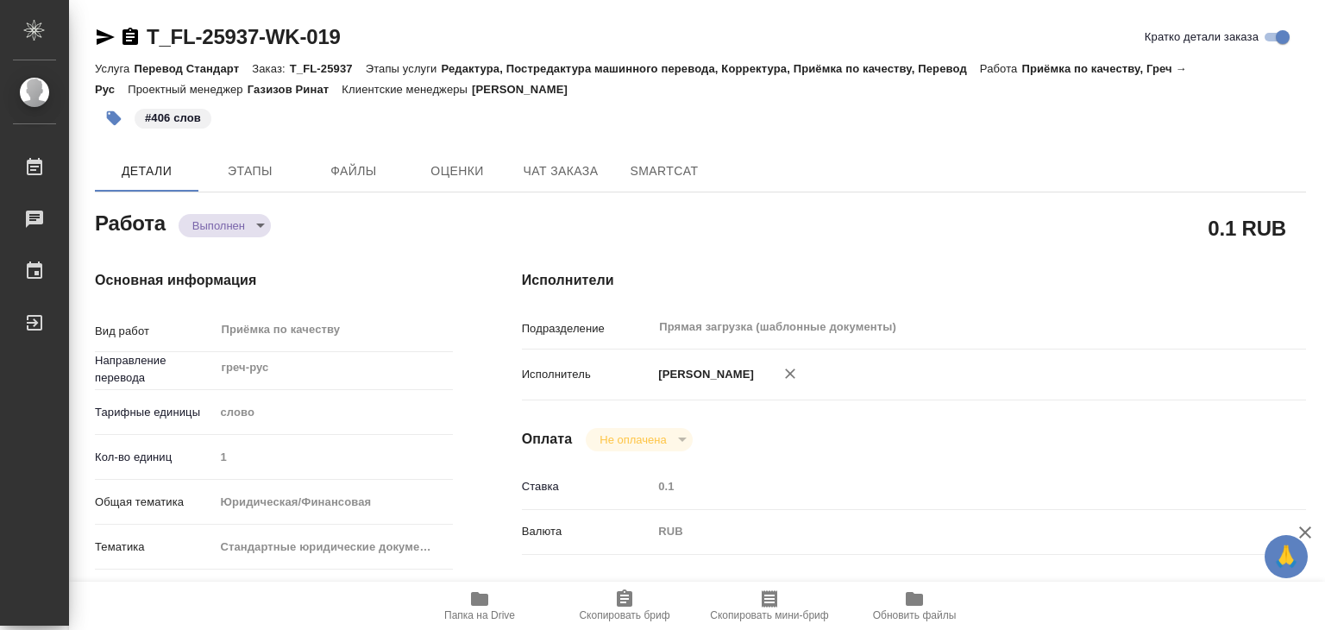
type textarea "x"
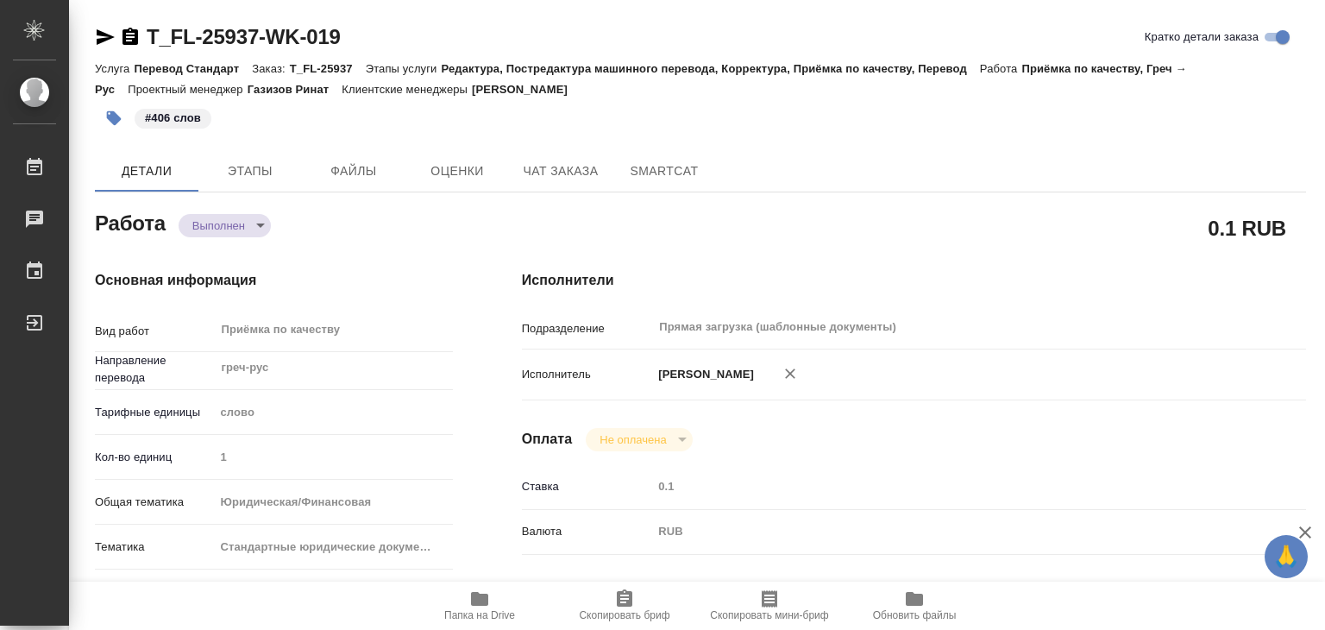
type textarea "x"
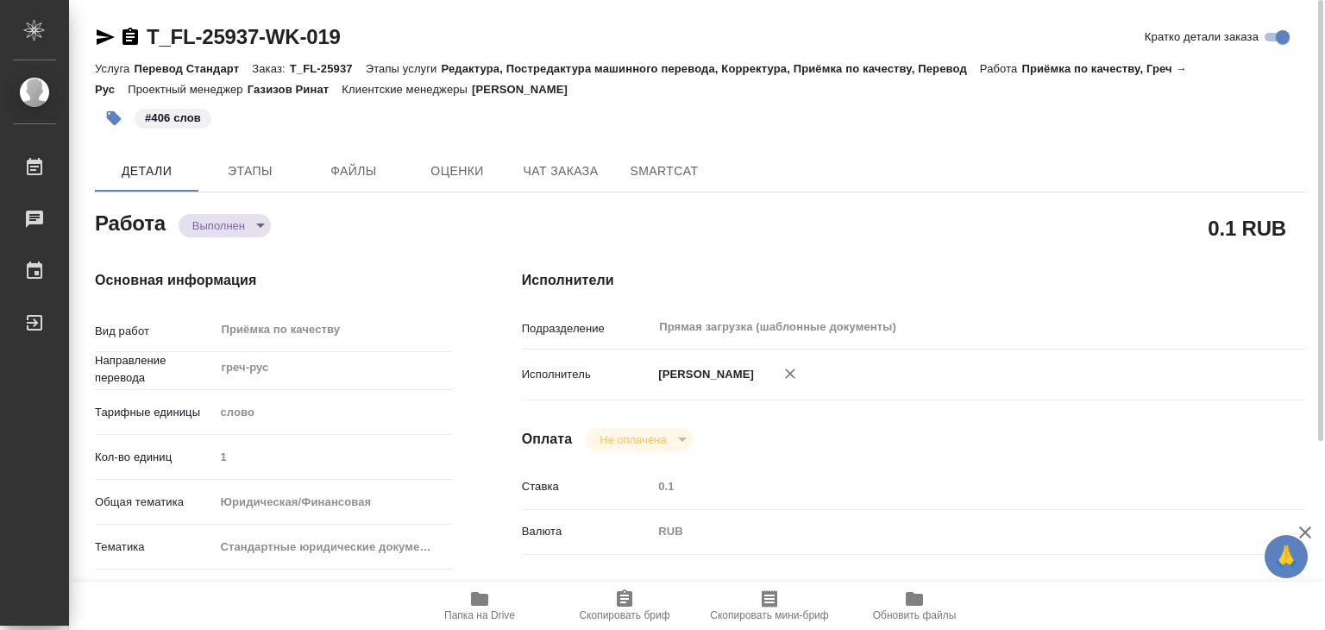
type textarea "x"
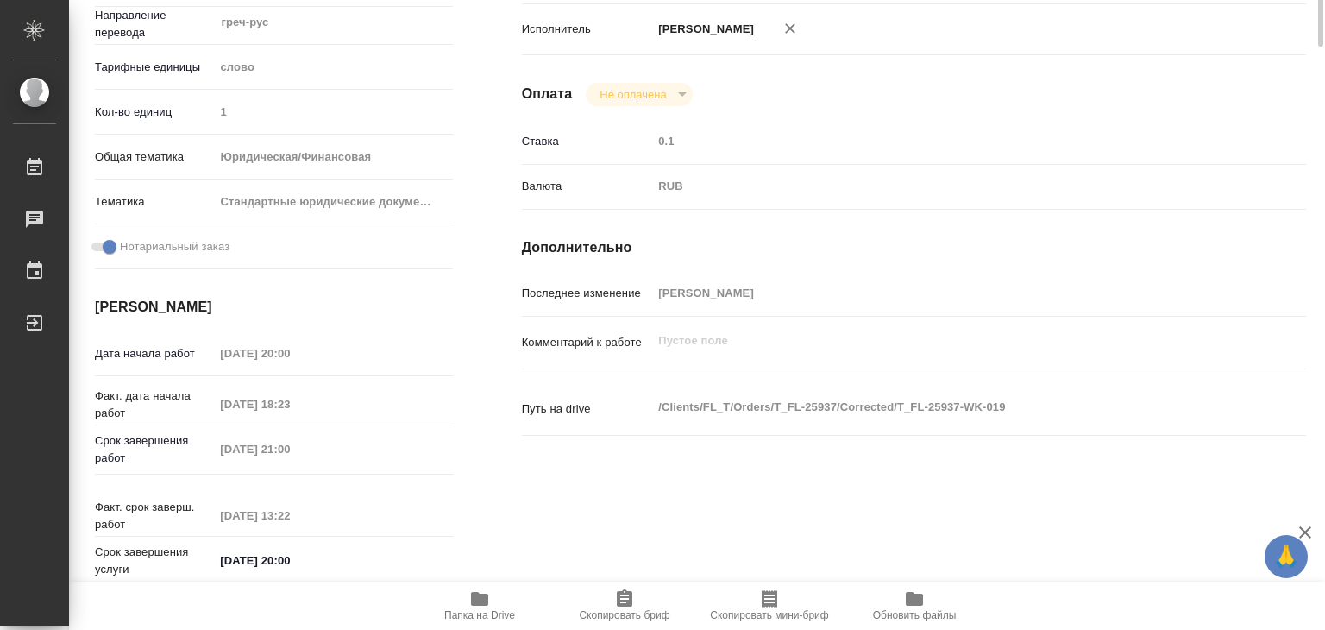
scroll to position [86, 0]
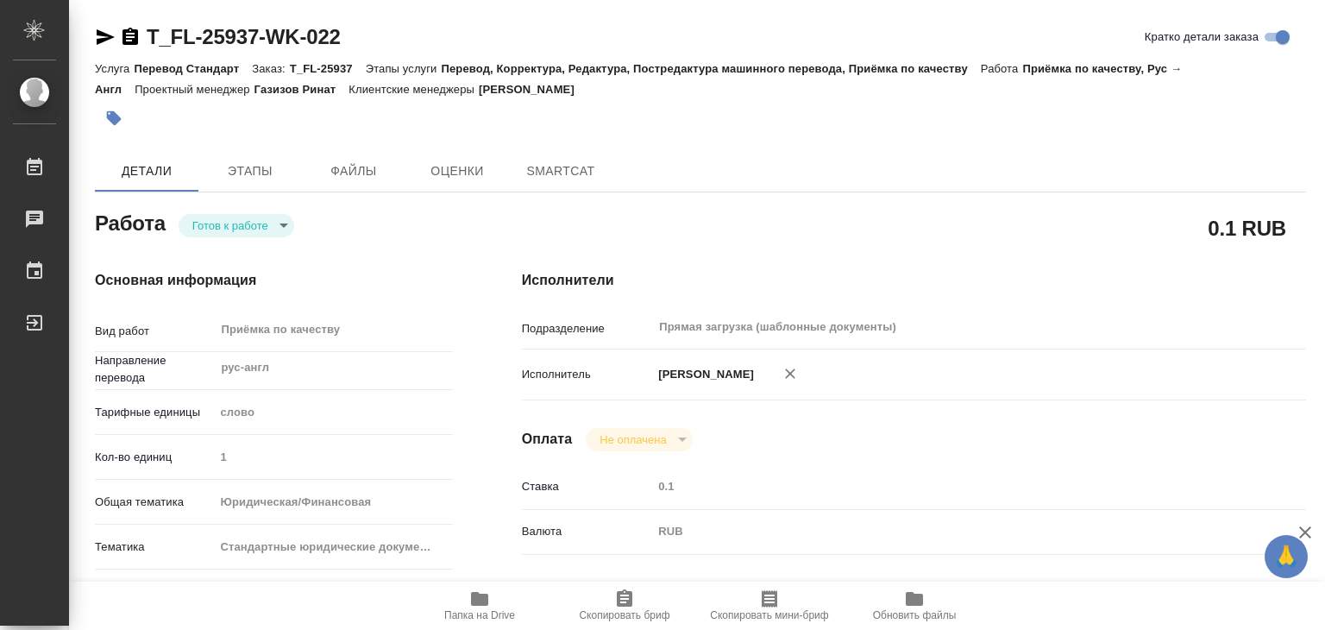
type textarea "x"
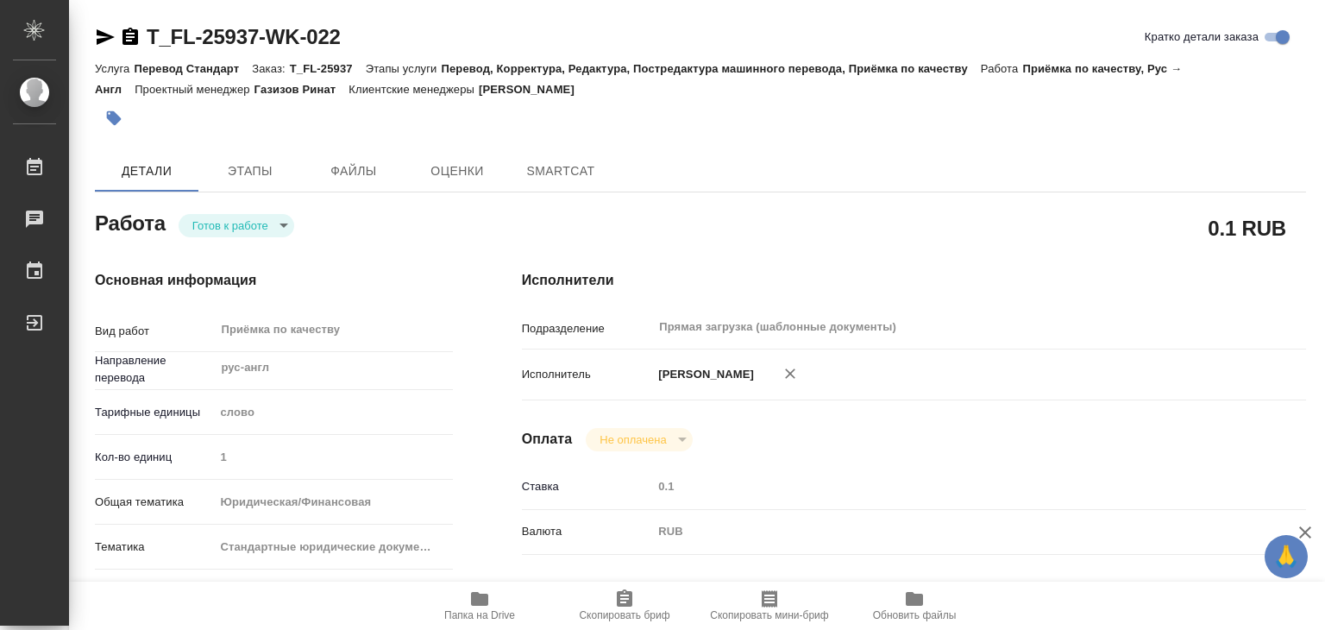
type textarea "x"
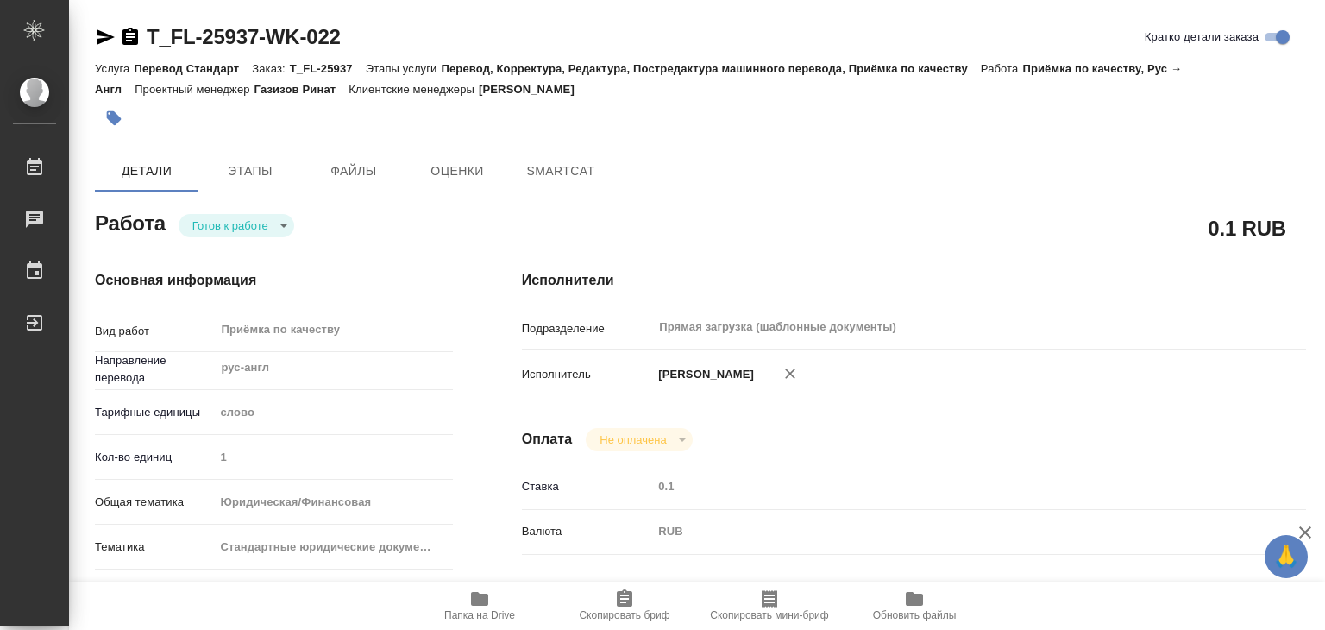
type textarea "x"
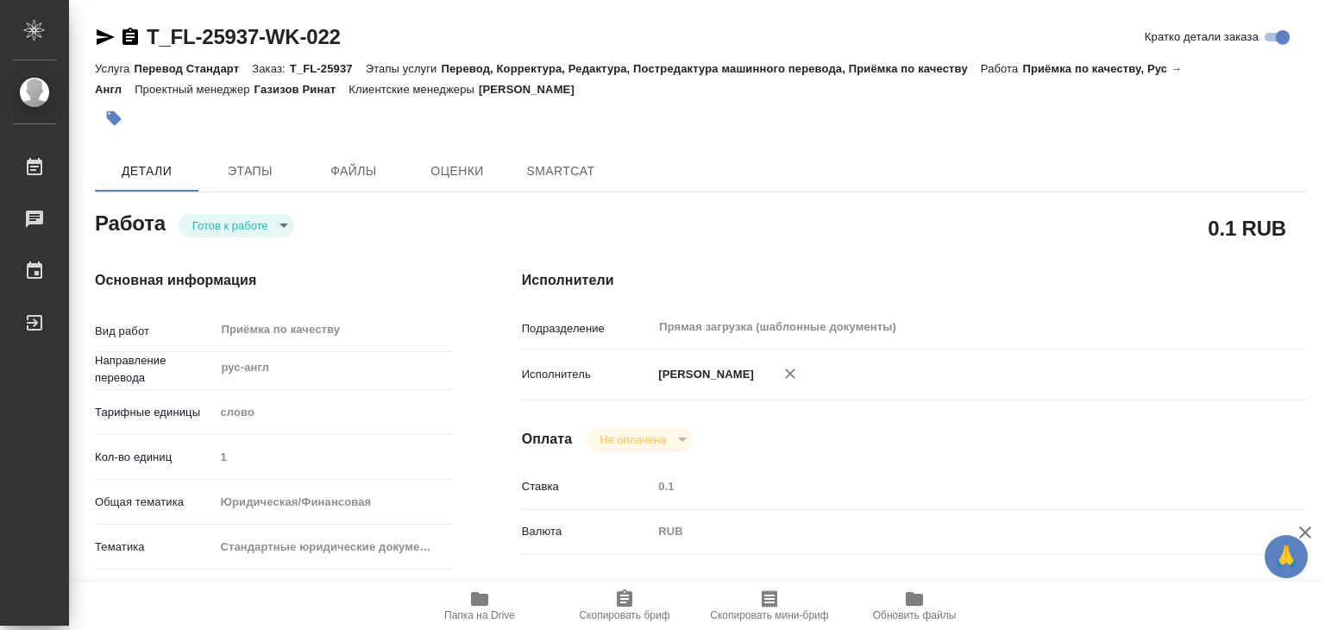
type textarea "x"
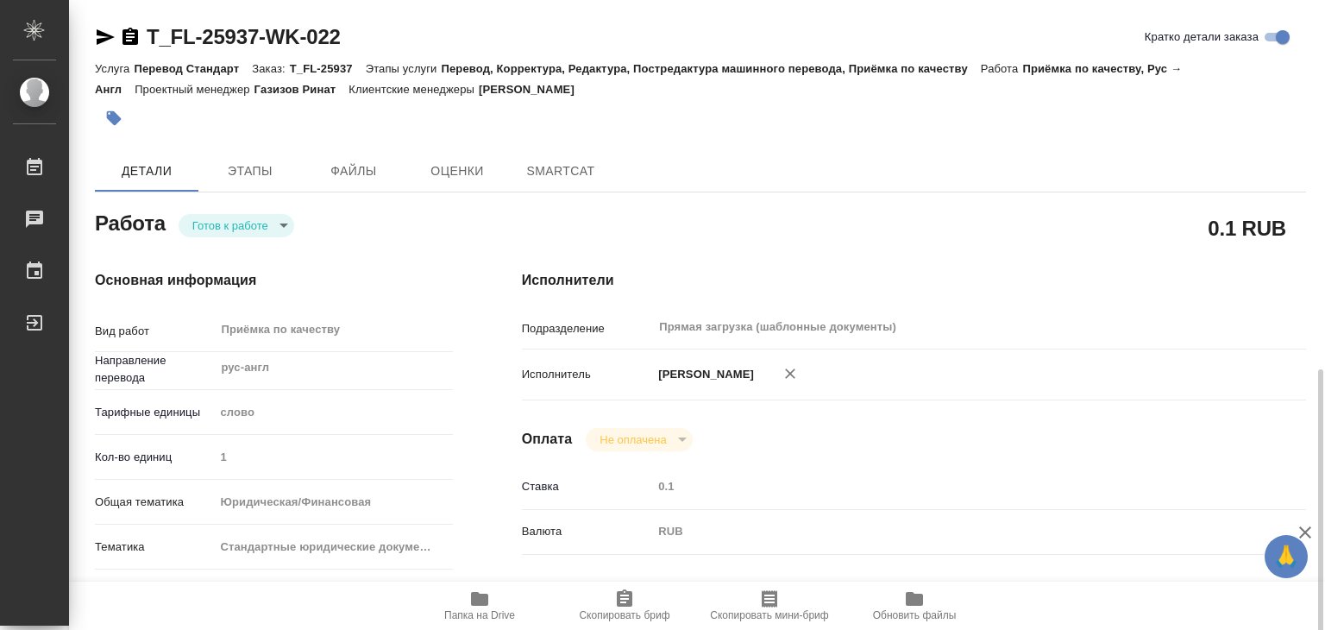
scroll to position [345, 0]
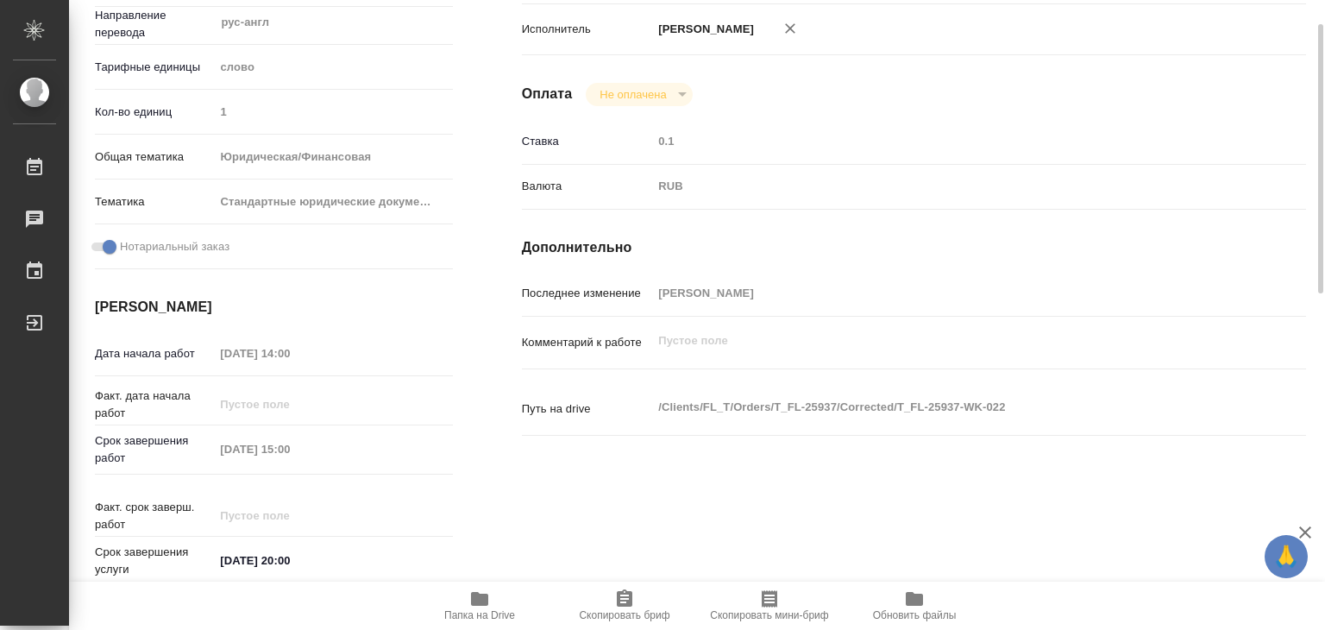
type textarea "x"
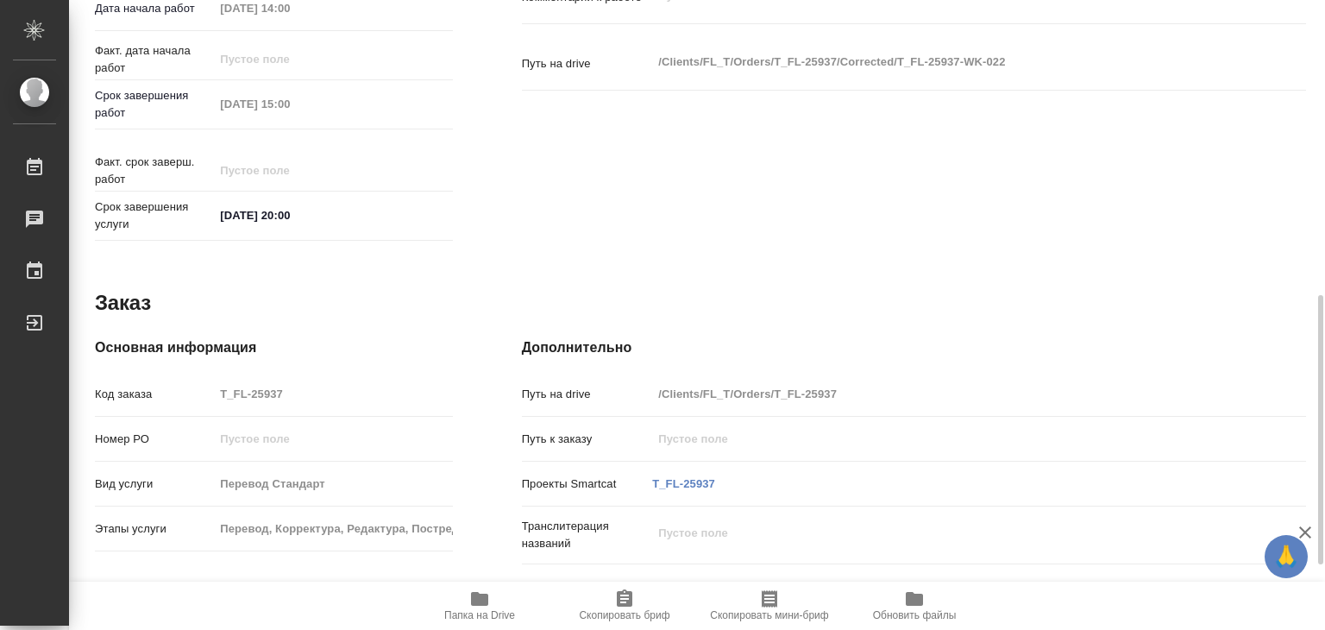
type textarea "x"
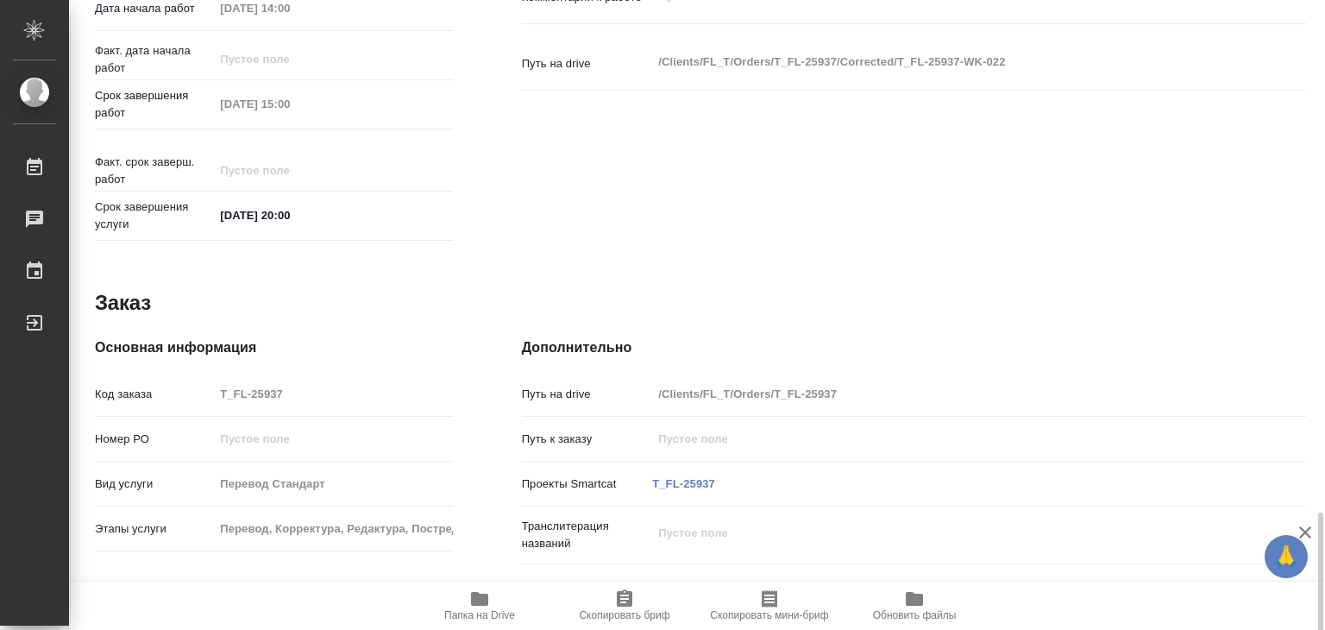
scroll to position [842, 0]
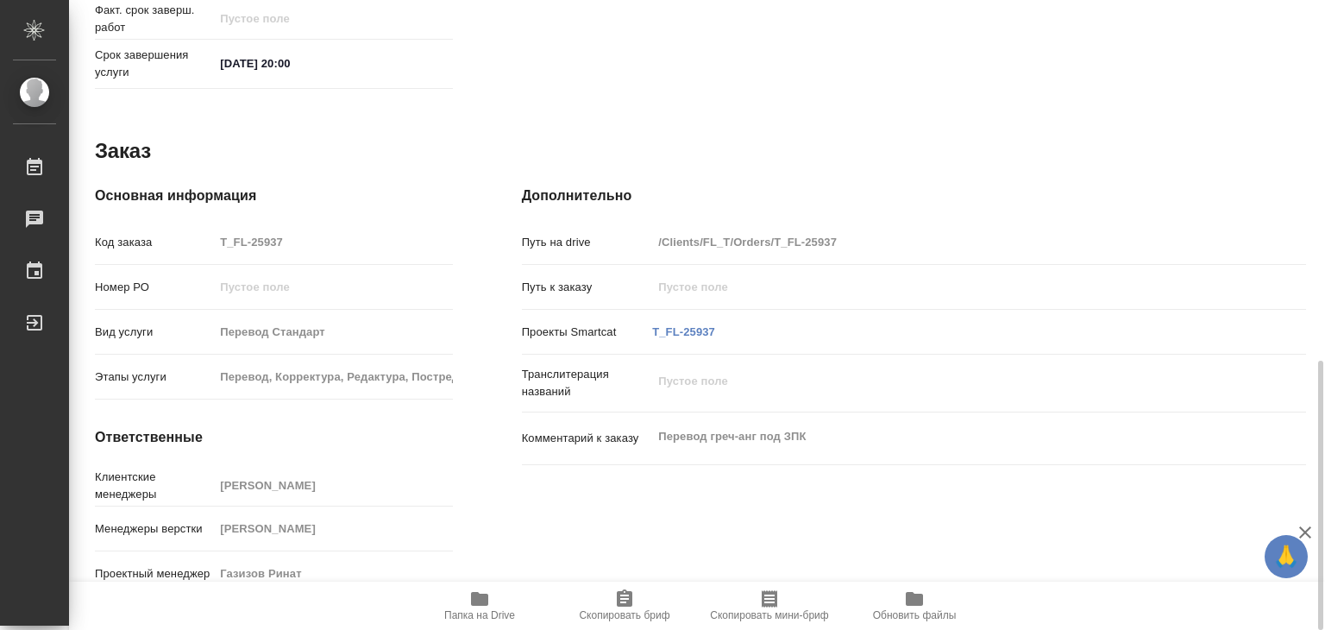
type textarea "x"
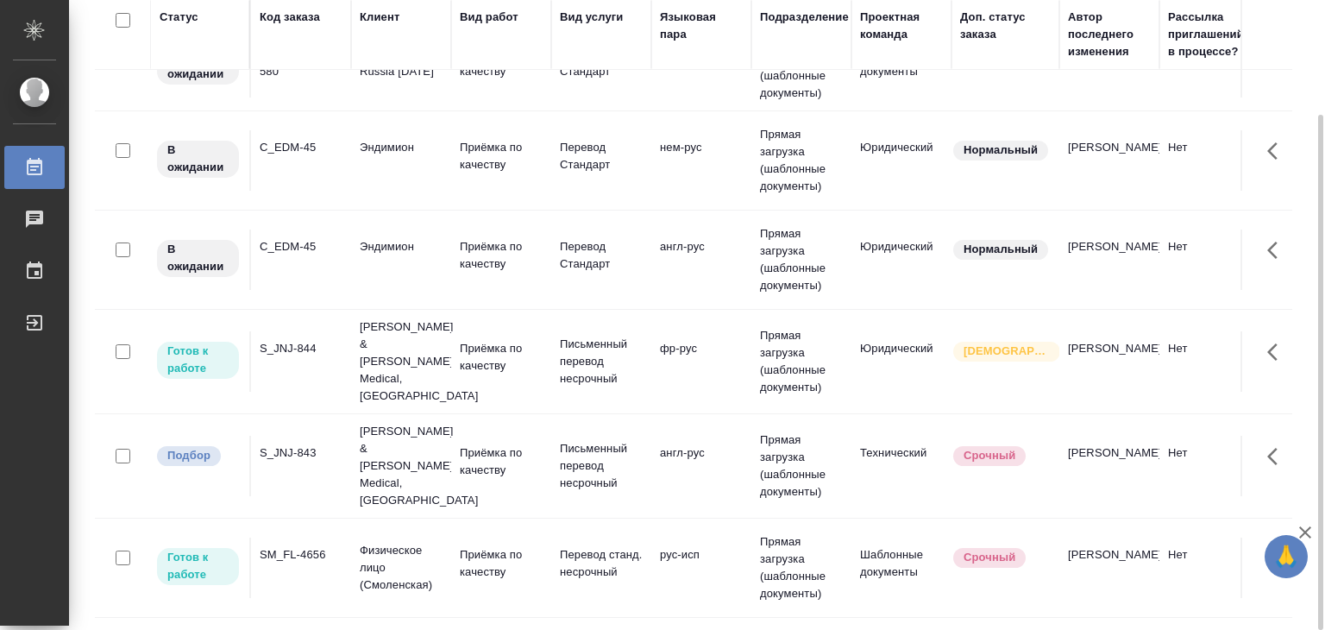
scroll to position [431, 0]
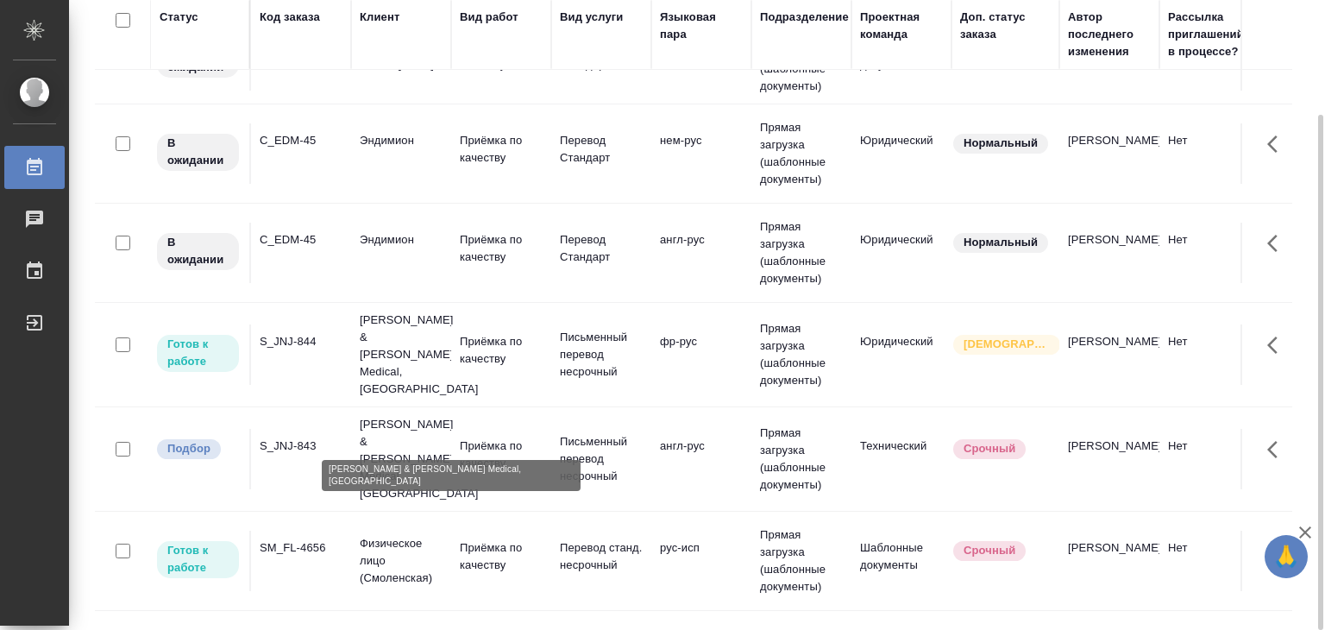
click at [406, 422] on p "Johnson & Johnson Medical, Russia" at bounding box center [401, 459] width 83 height 86
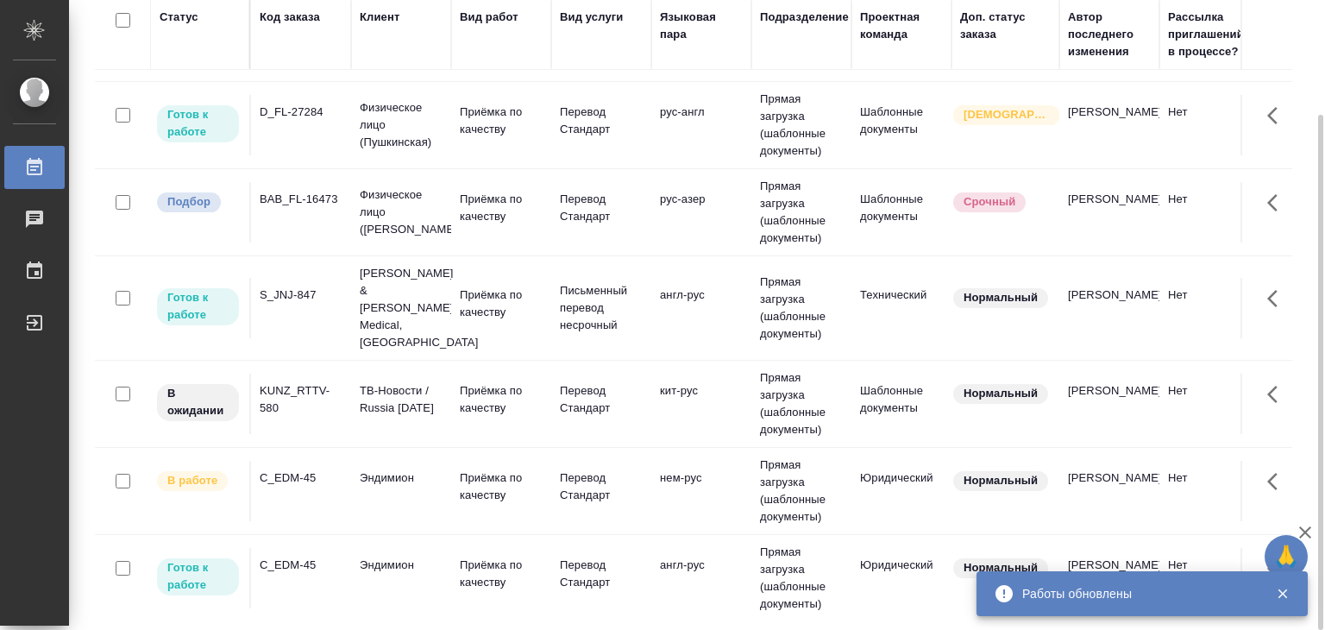
scroll to position [259, 0]
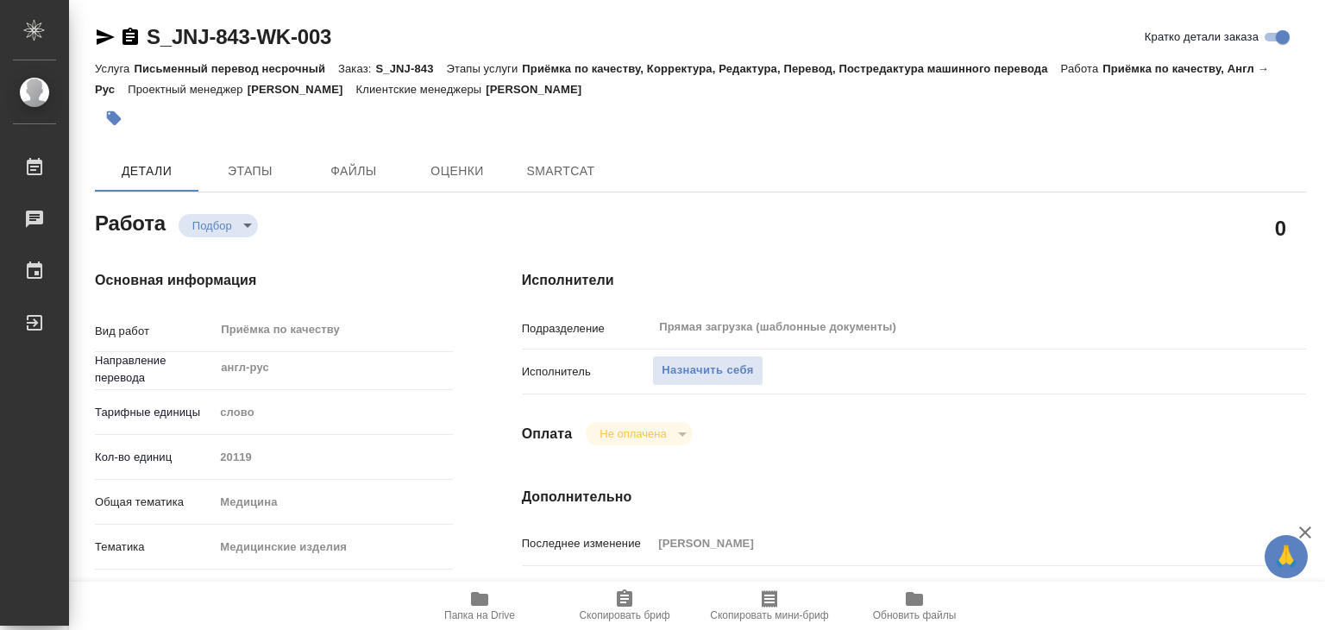
type textarea "x"
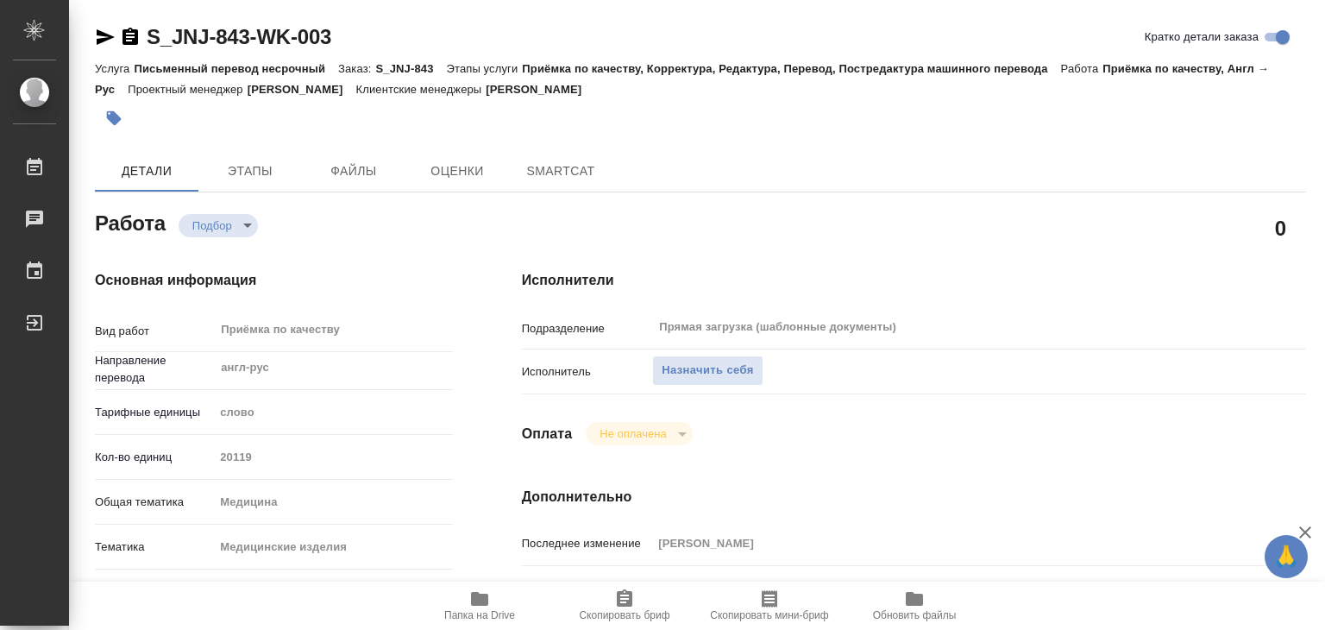
type textarea "x"
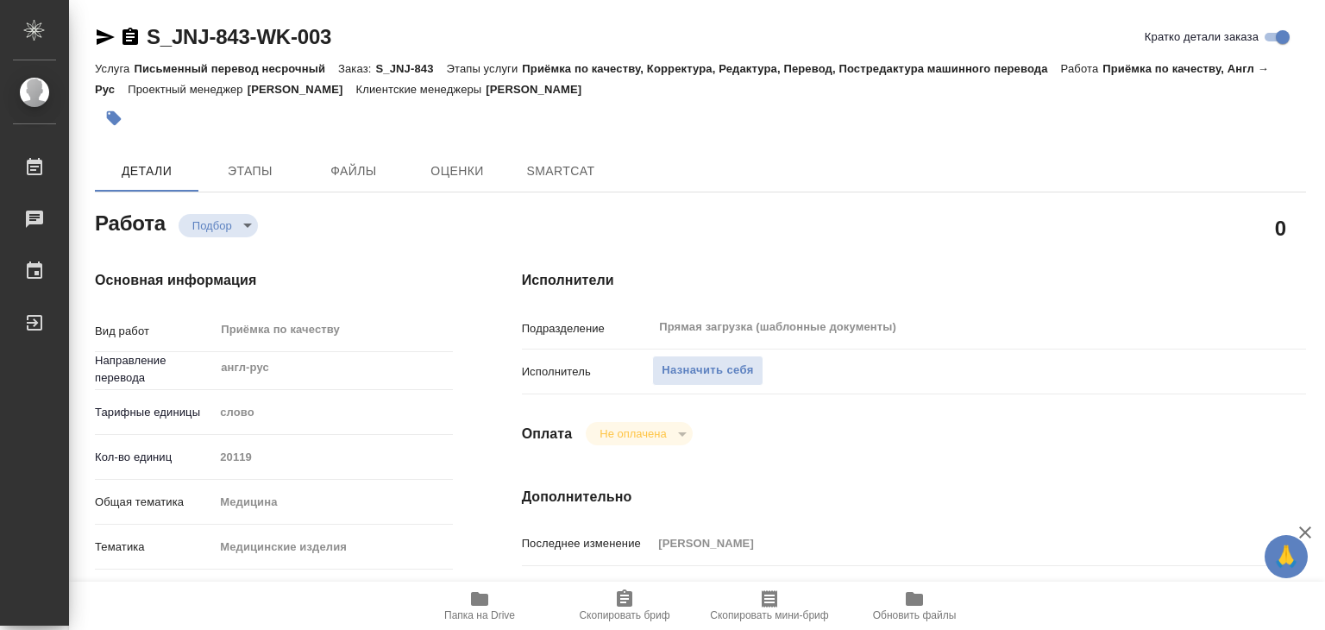
type textarea "x"
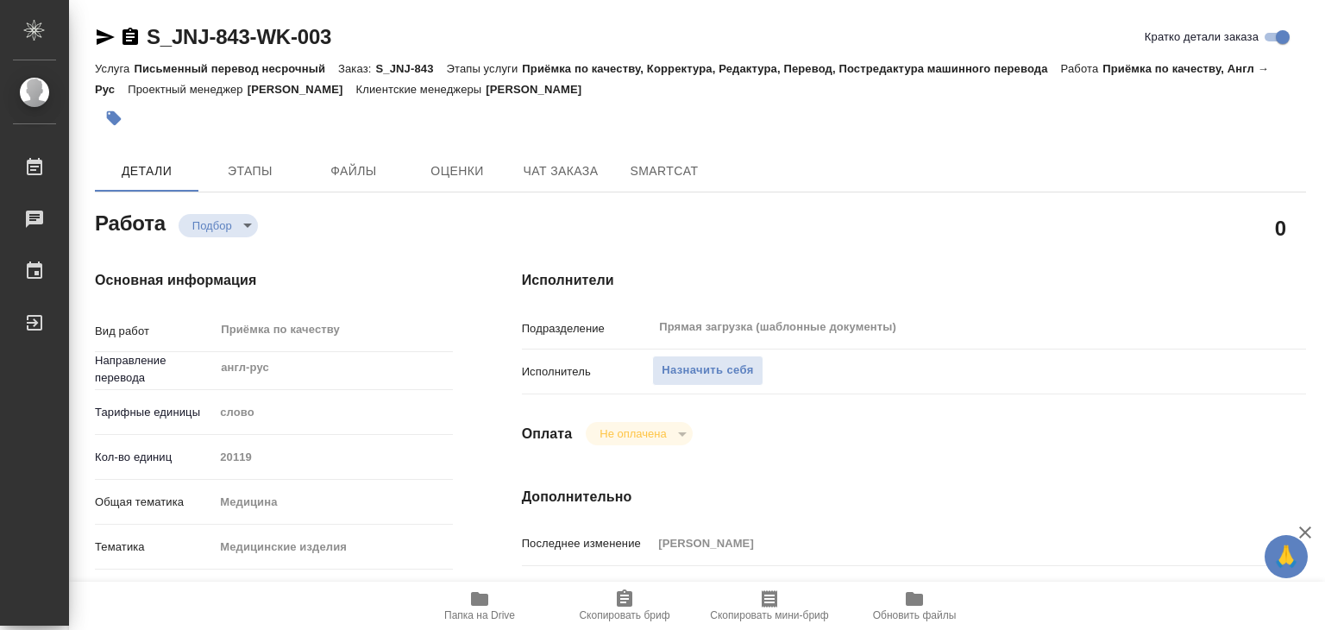
type textarea "x"
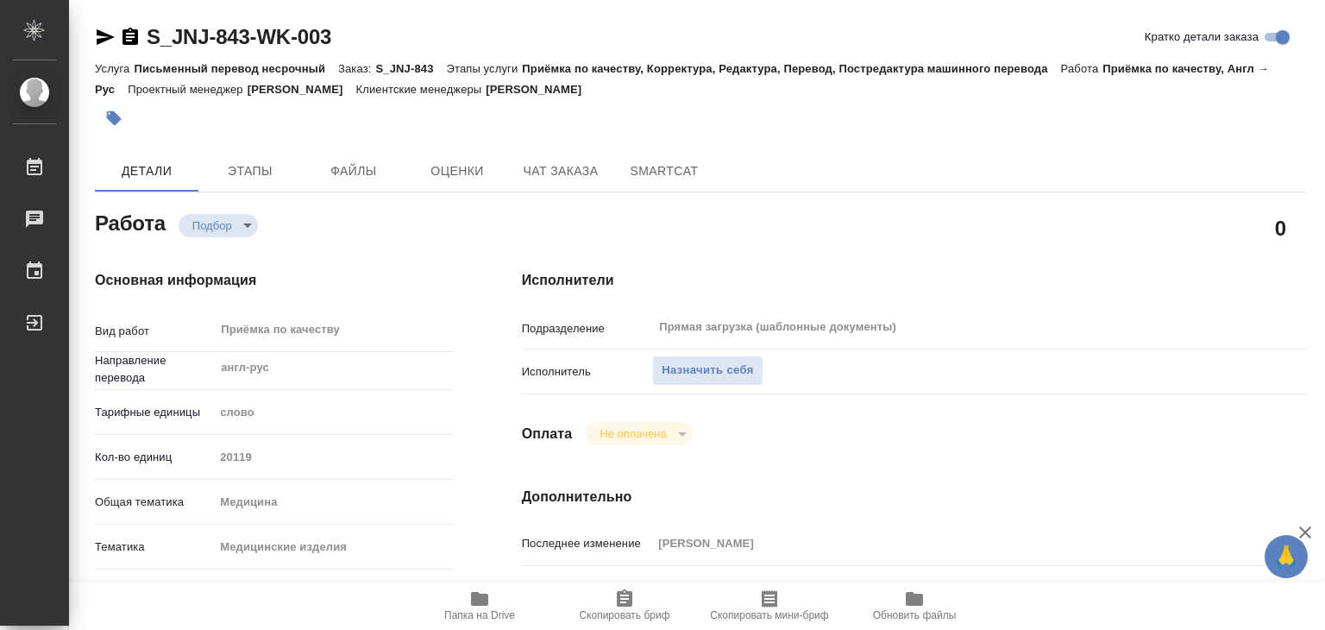
type textarea "x"
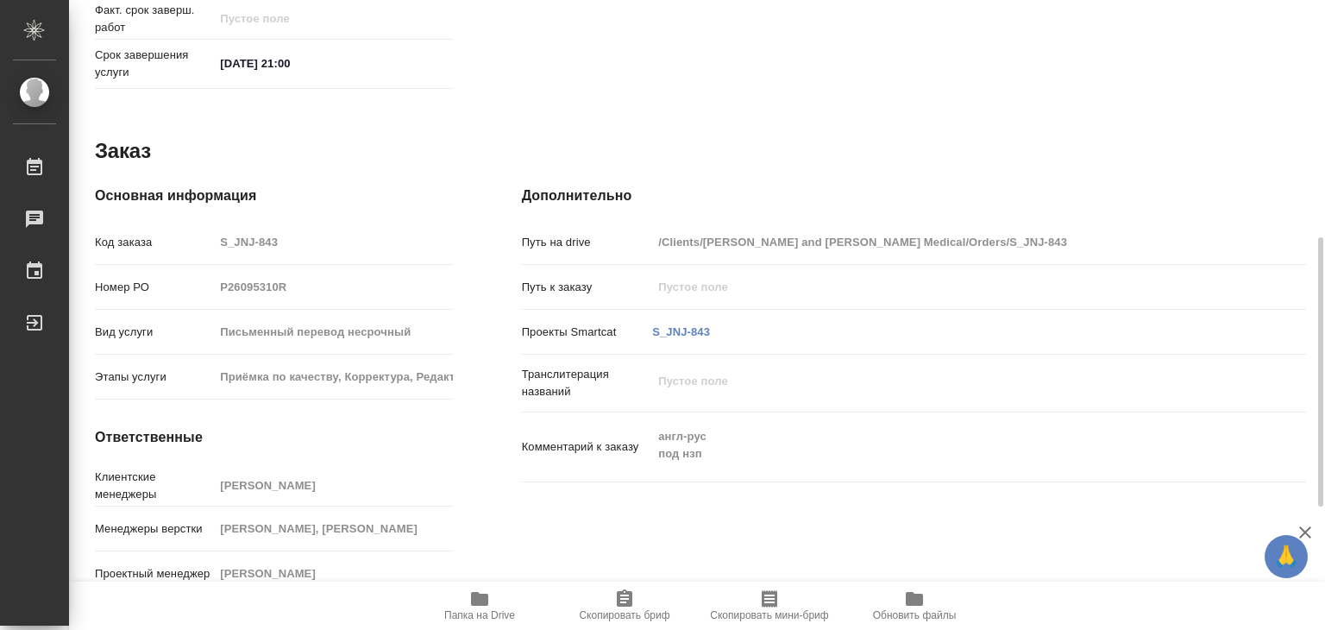
scroll to position [756, 0]
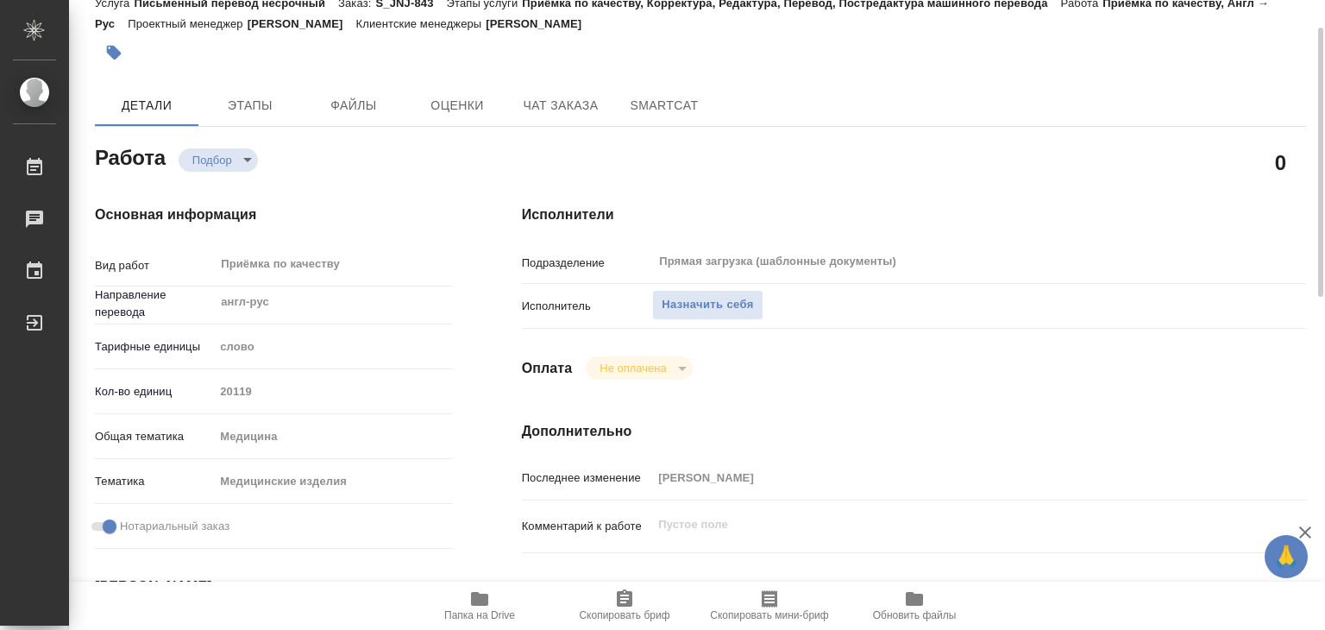
scroll to position [0, 0]
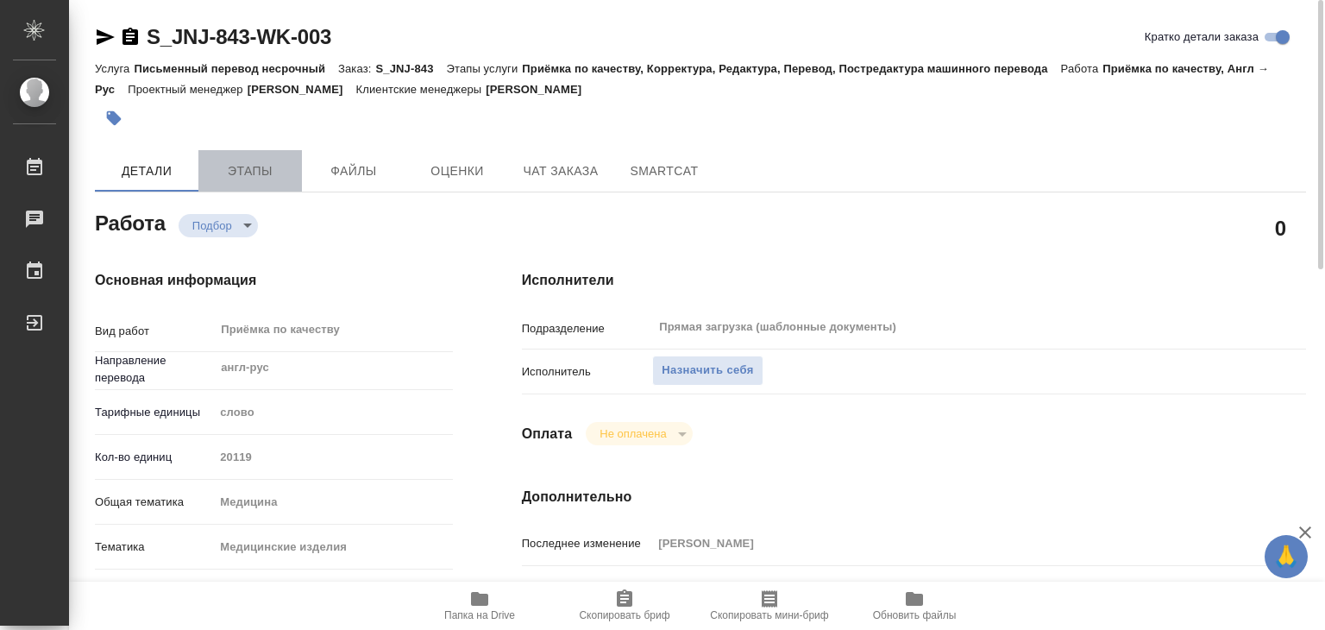
click at [218, 160] on span "Этапы" at bounding box center [250, 171] width 83 height 22
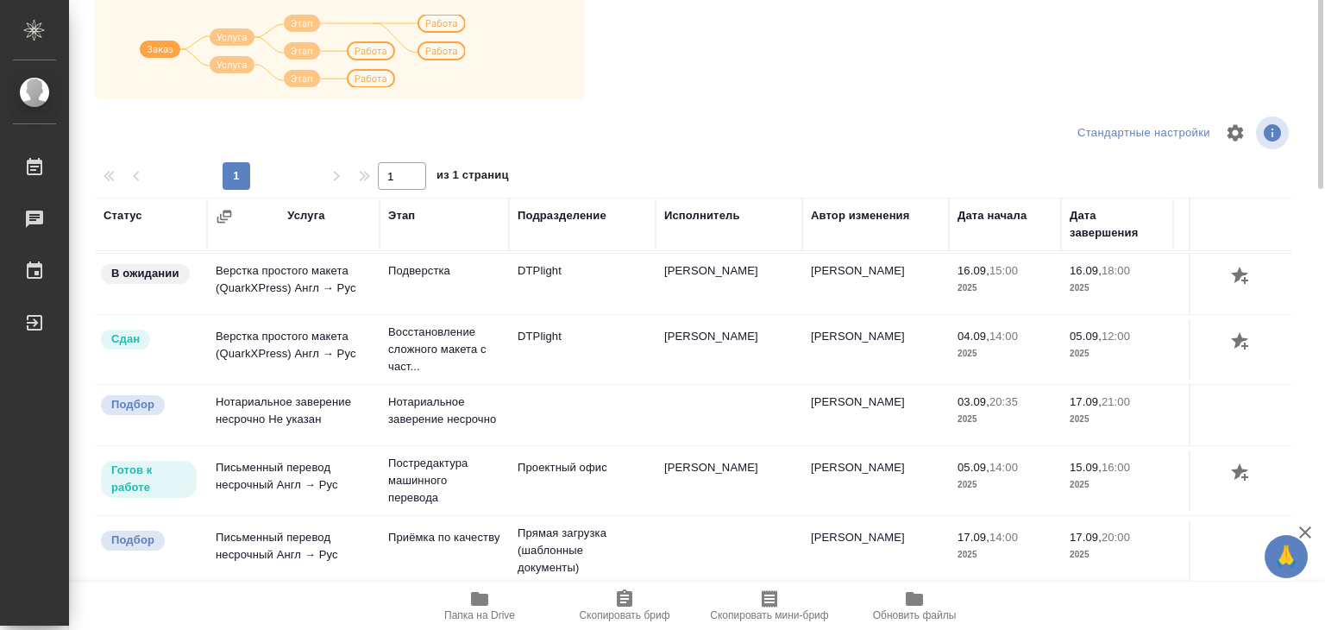
scroll to position [10, 0]
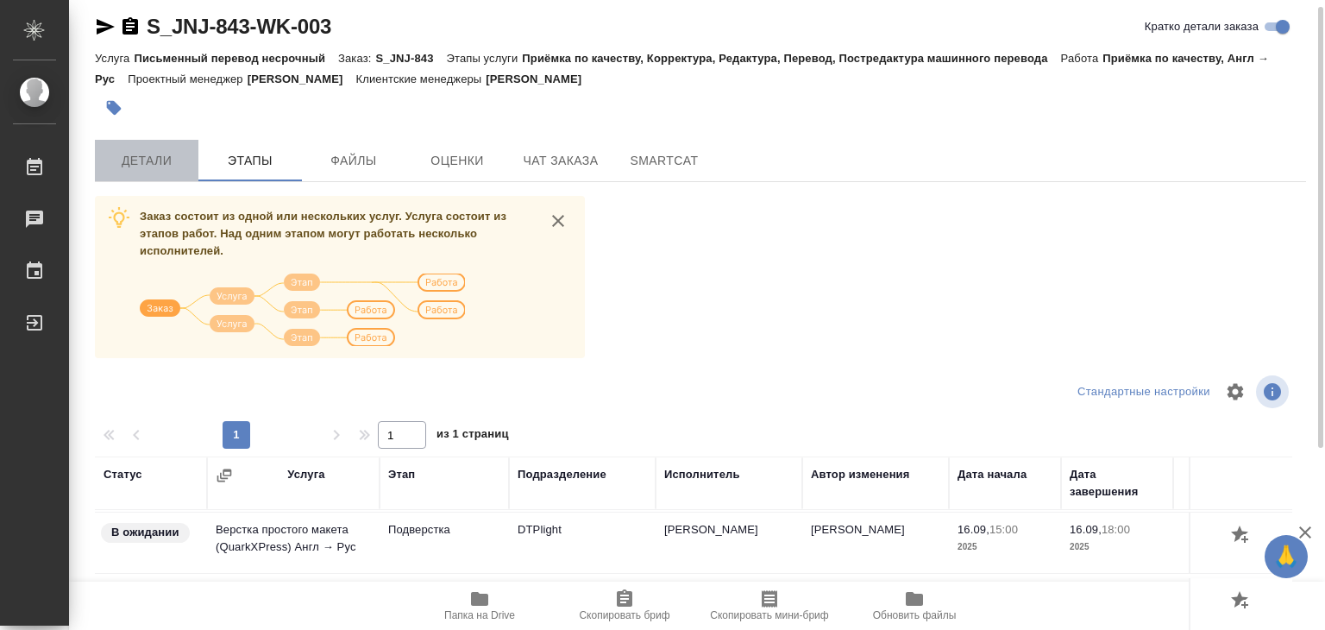
click at [155, 164] on span "Детали" at bounding box center [146, 161] width 83 height 22
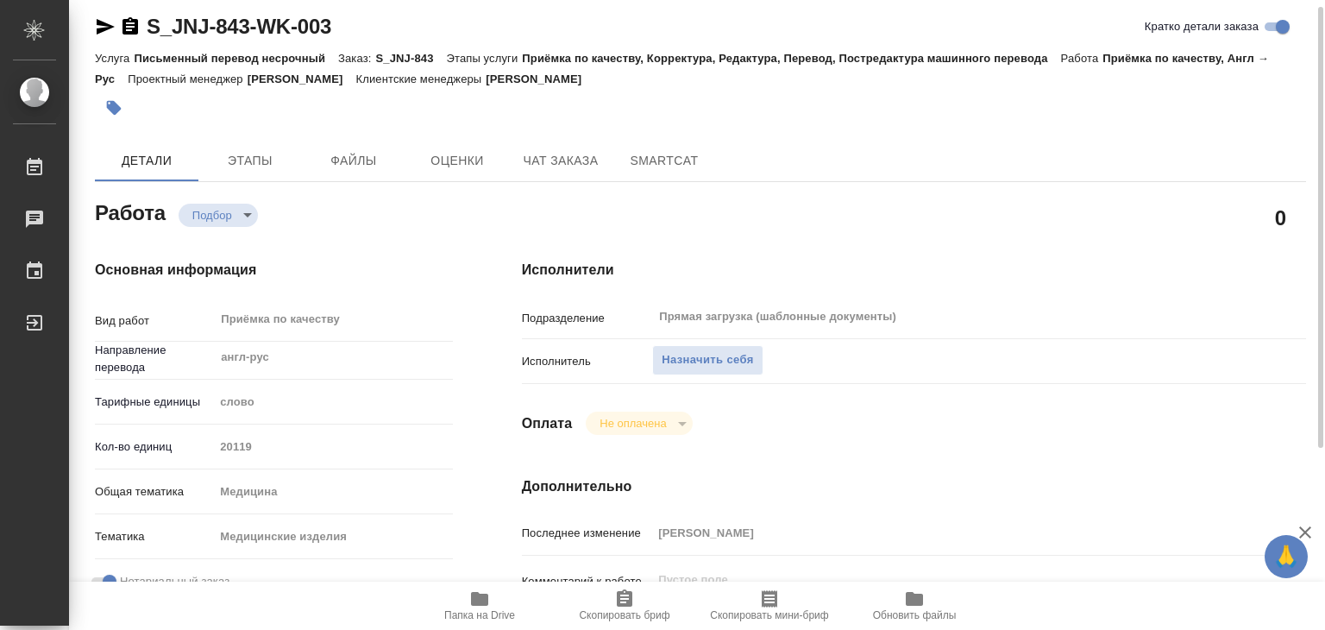
type textarea "x"
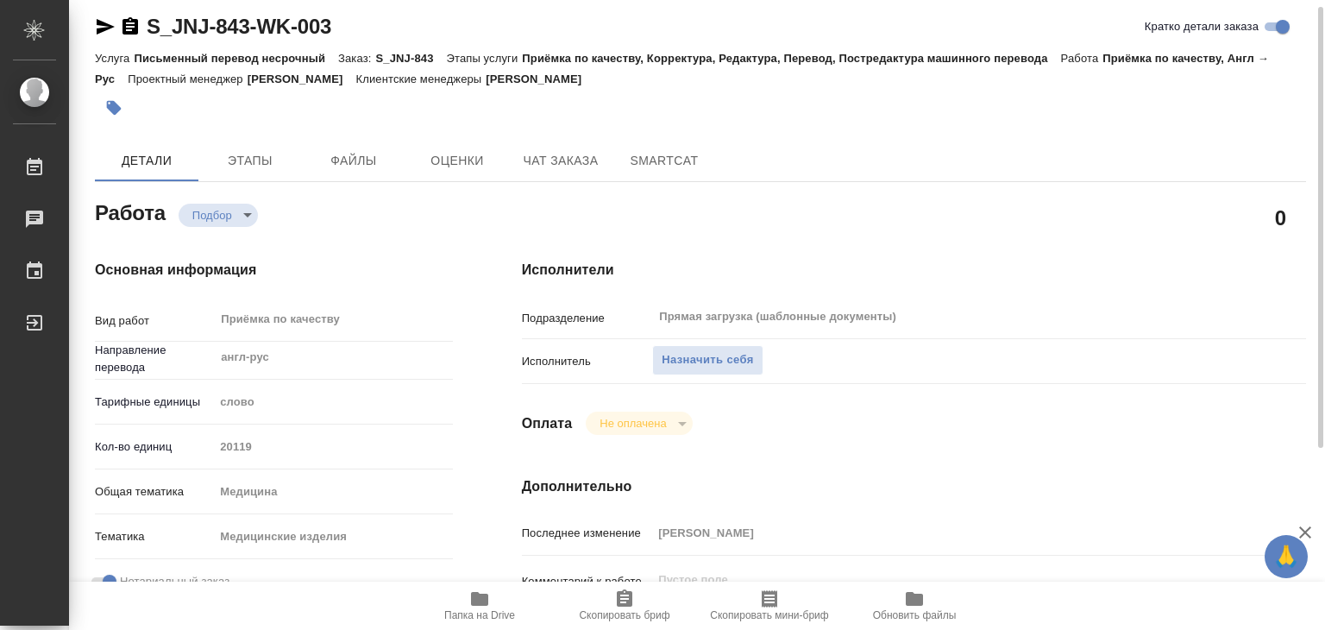
type textarea "x"
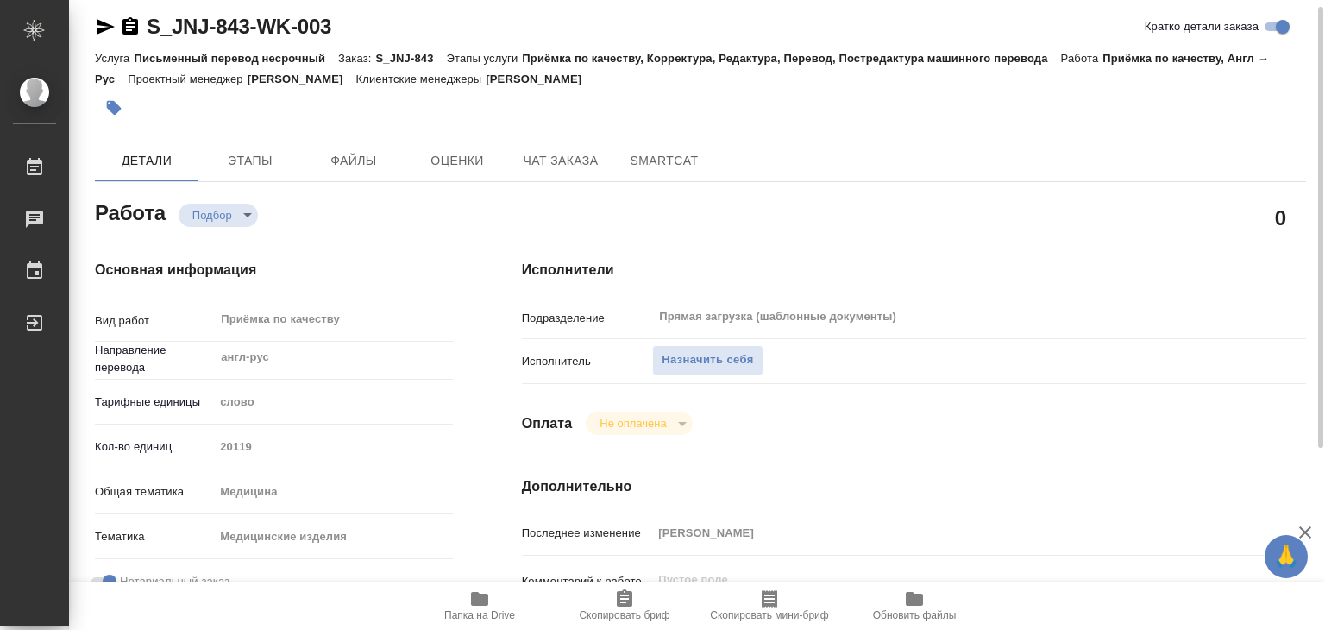
type textarea "x"
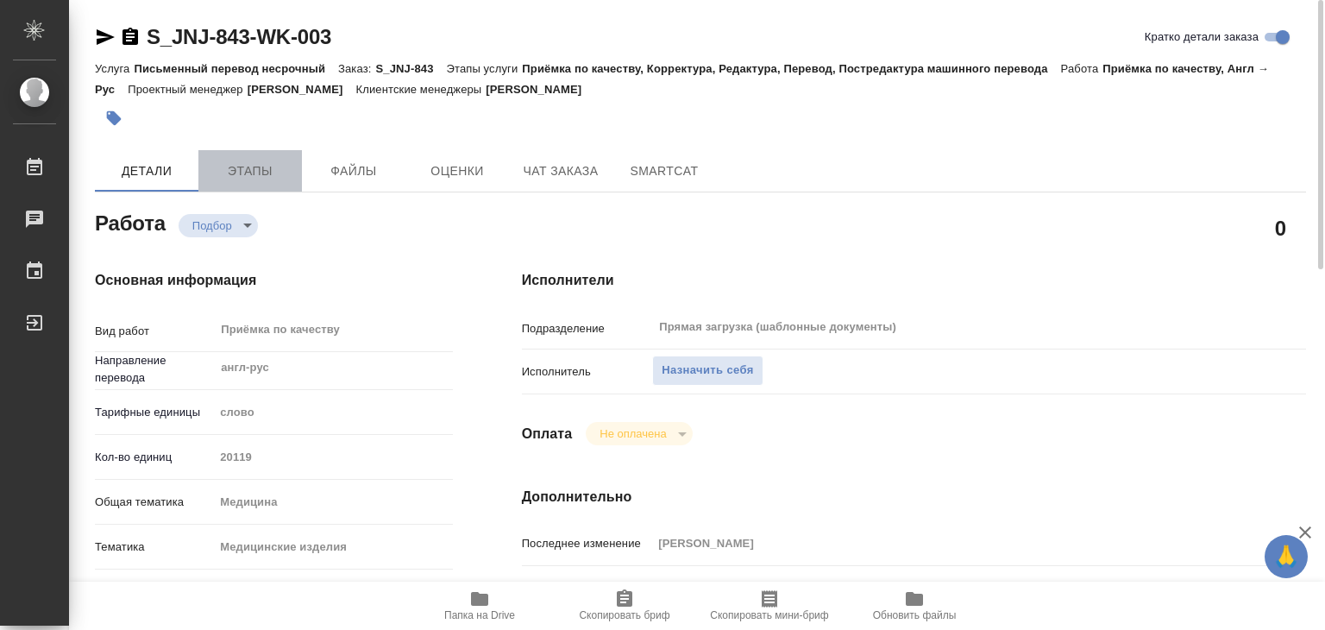
click at [248, 162] on span "Этапы" at bounding box center [250, 171] width 83 height 22
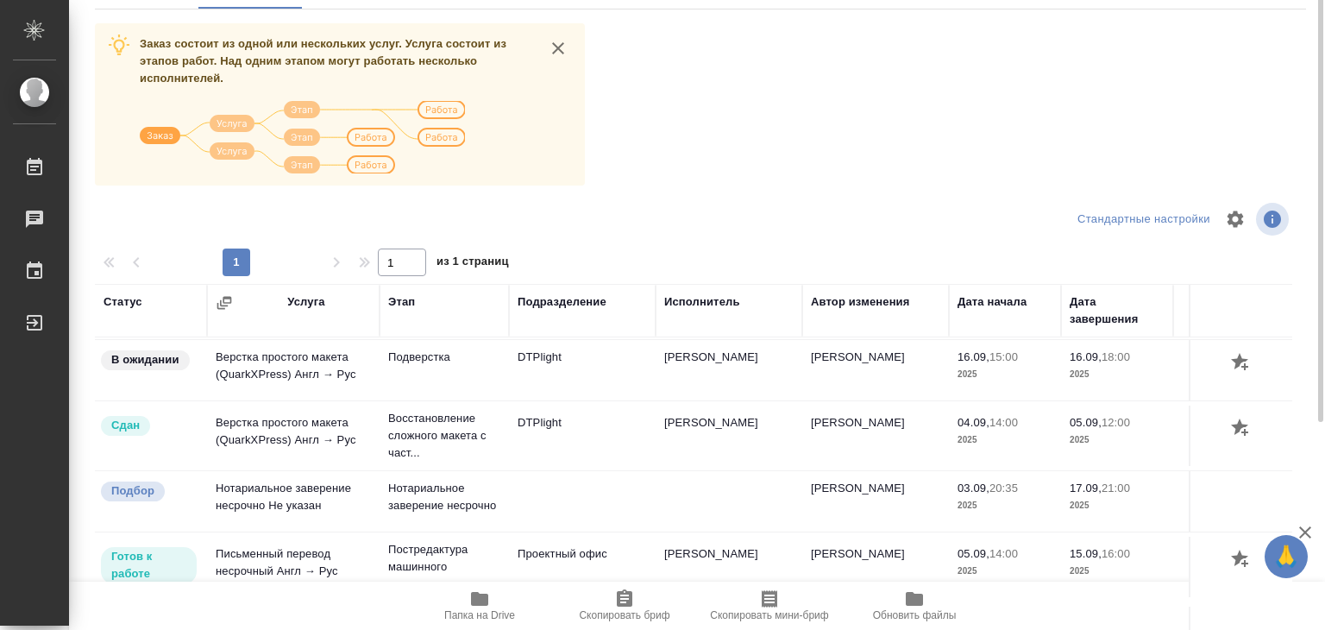
scroll to position [10, 0]
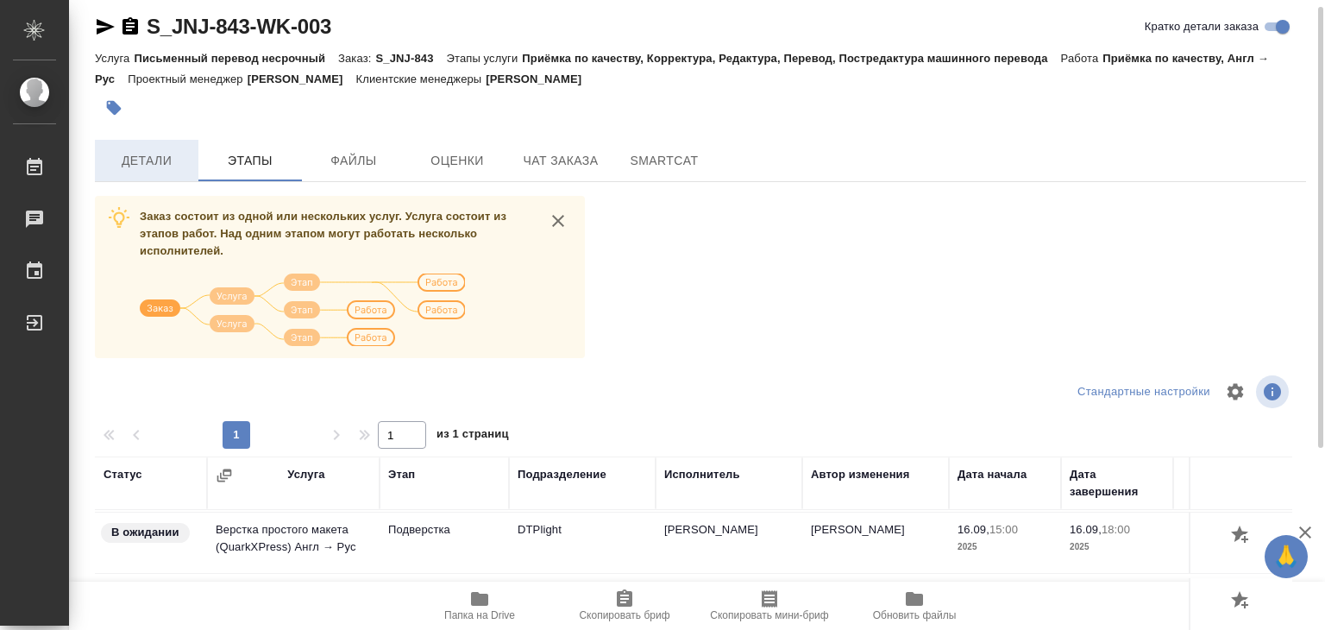
click at [138, 167] on span "Детали" at bounding box center [146, 161] width 83 height 22
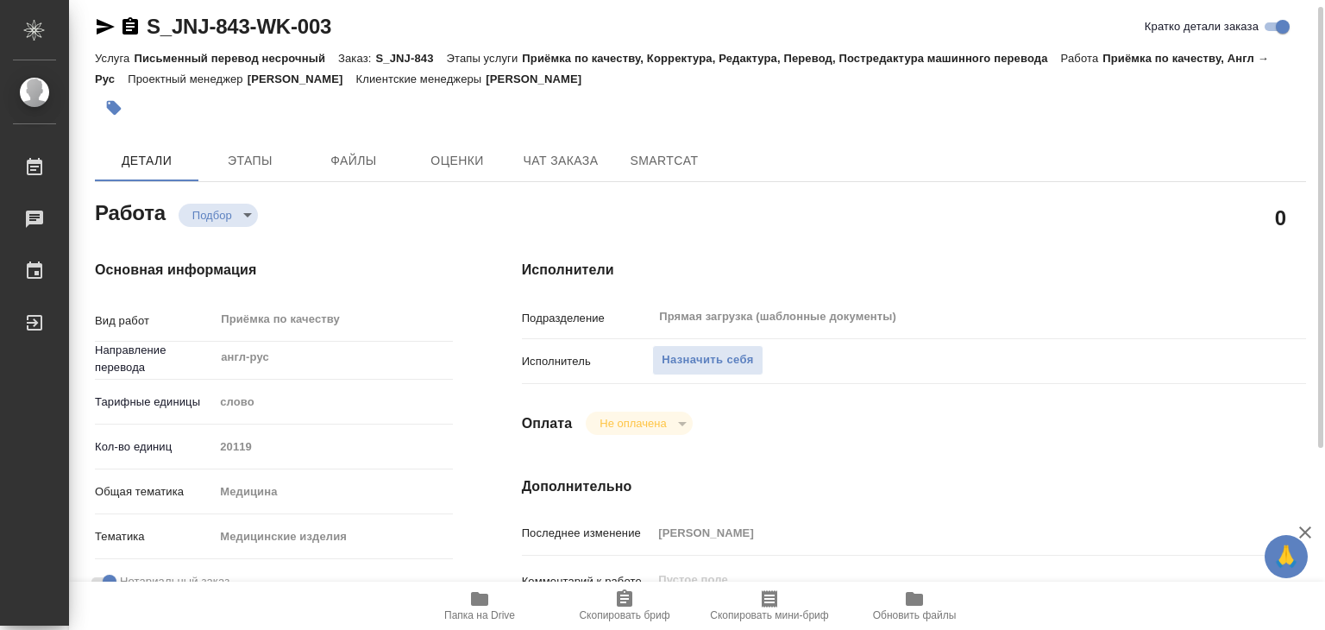
type textarea "x"
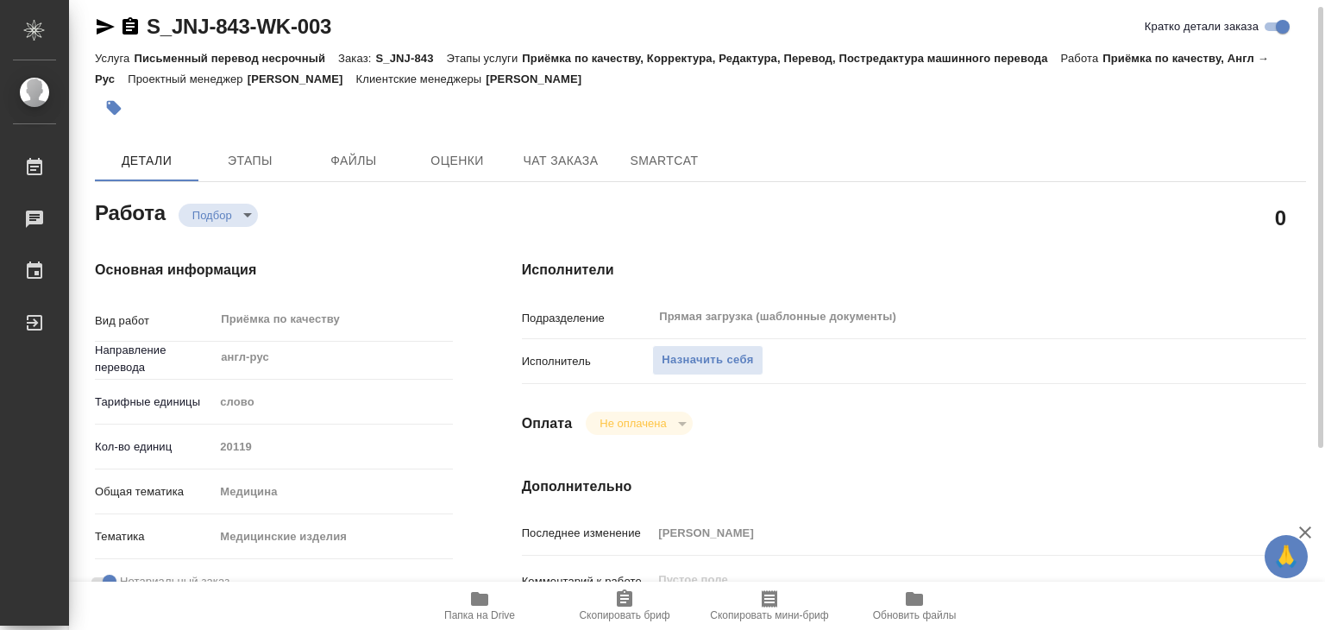
type textarea "x"
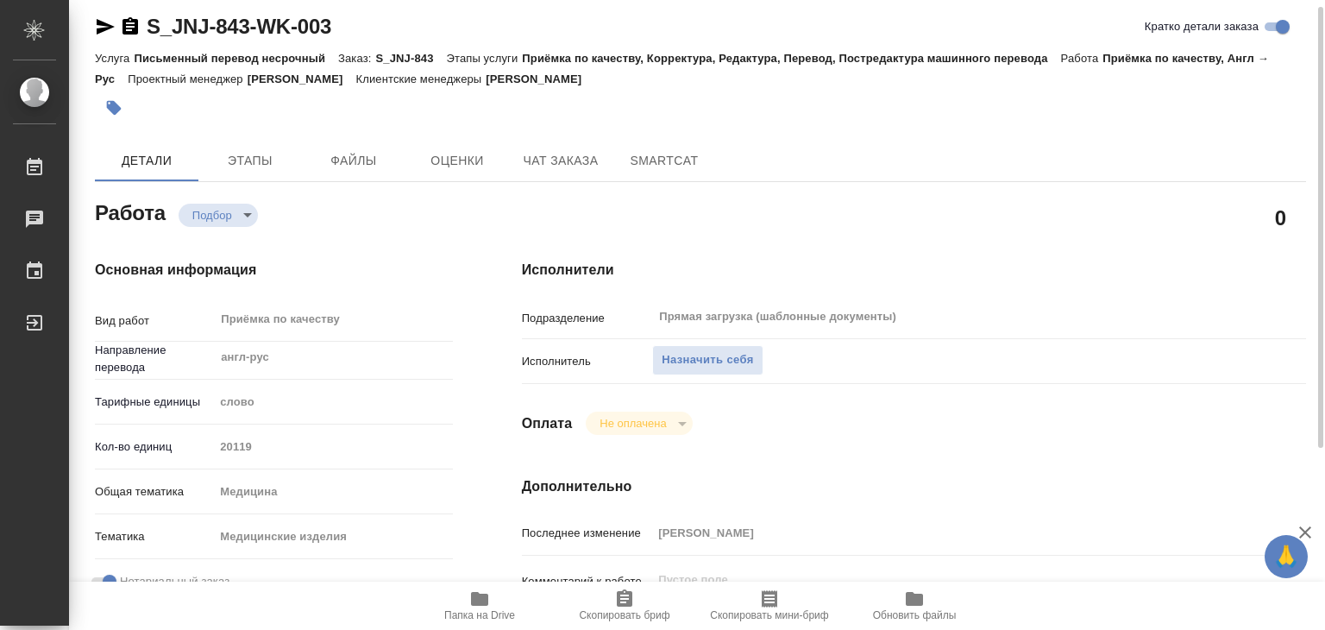
type textarea "x"
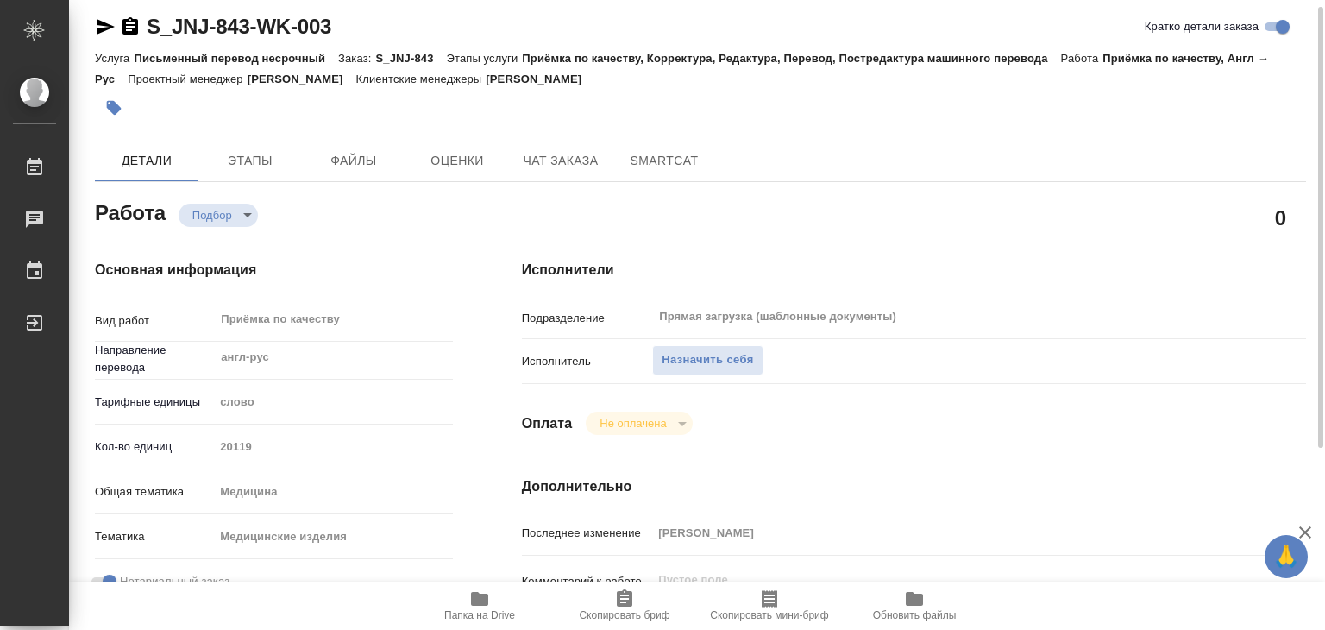
type textarea "x"
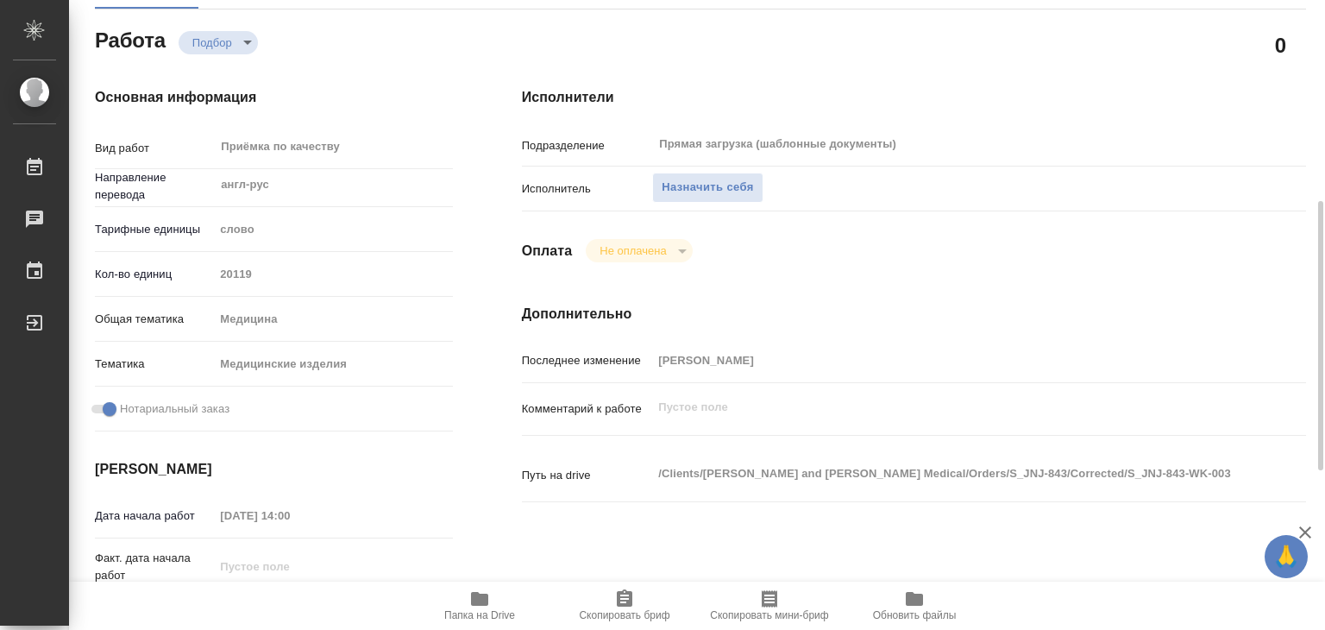
scroll to position [355, 0]
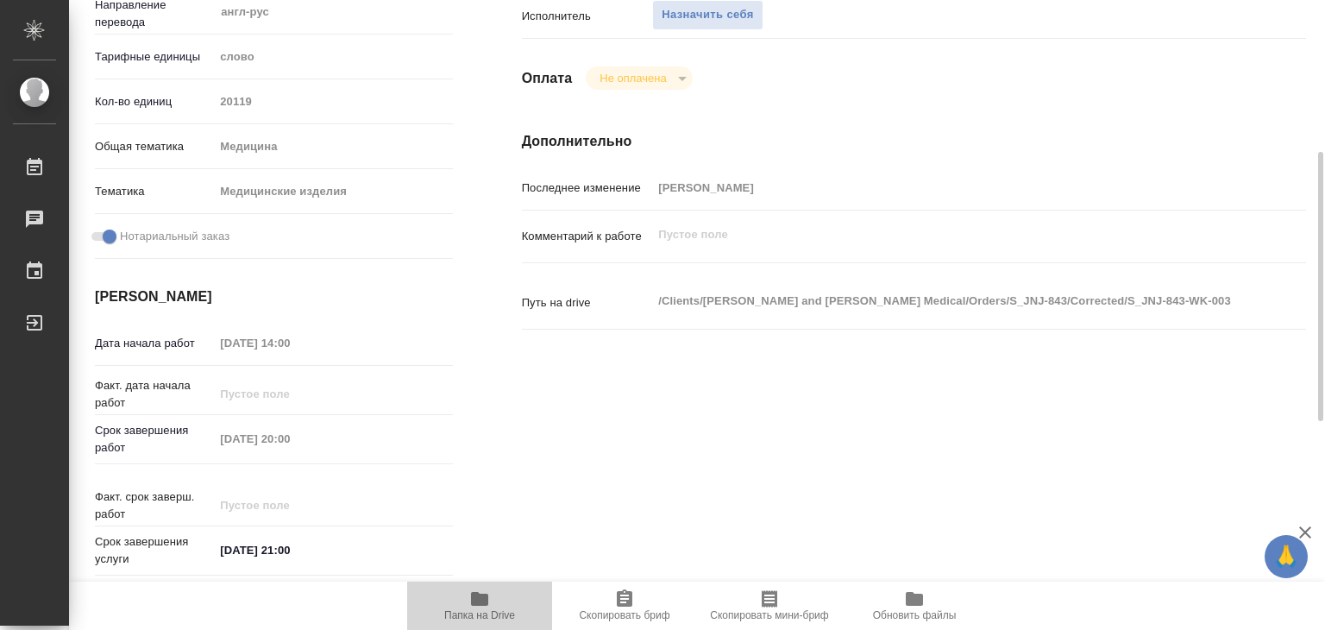
click at [469, 600] on icon "button" at bounding box center [479, 598] width 21 height 21
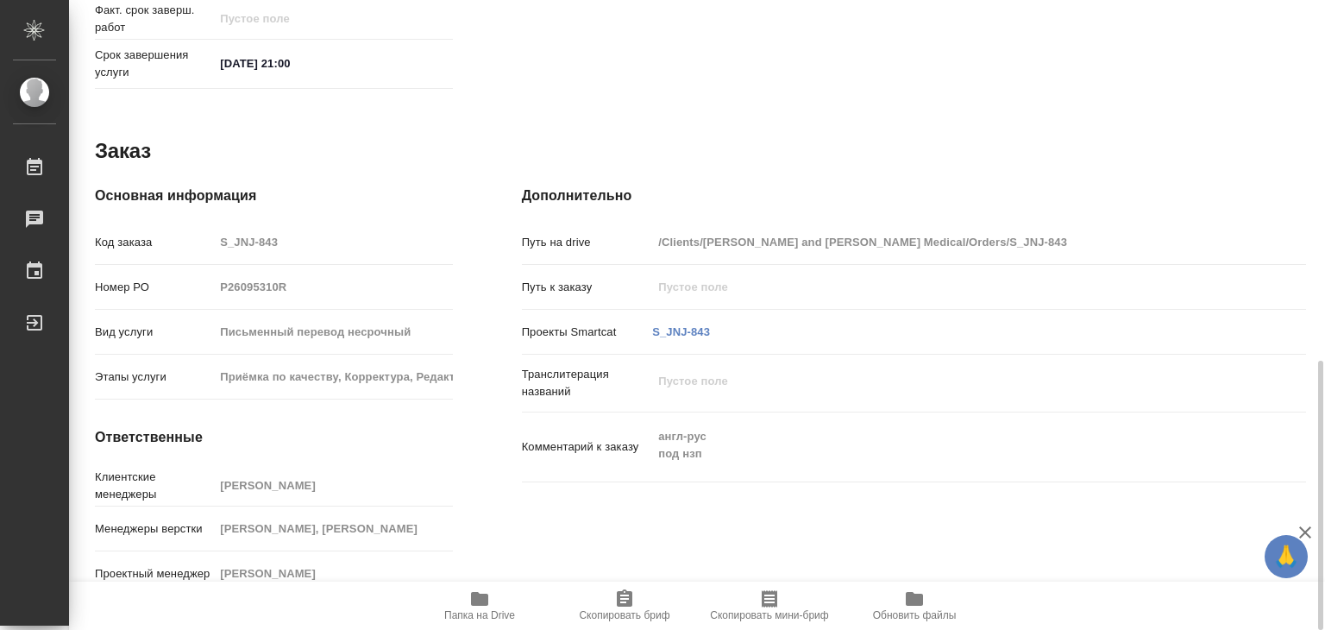
scroll to position [411, 0]
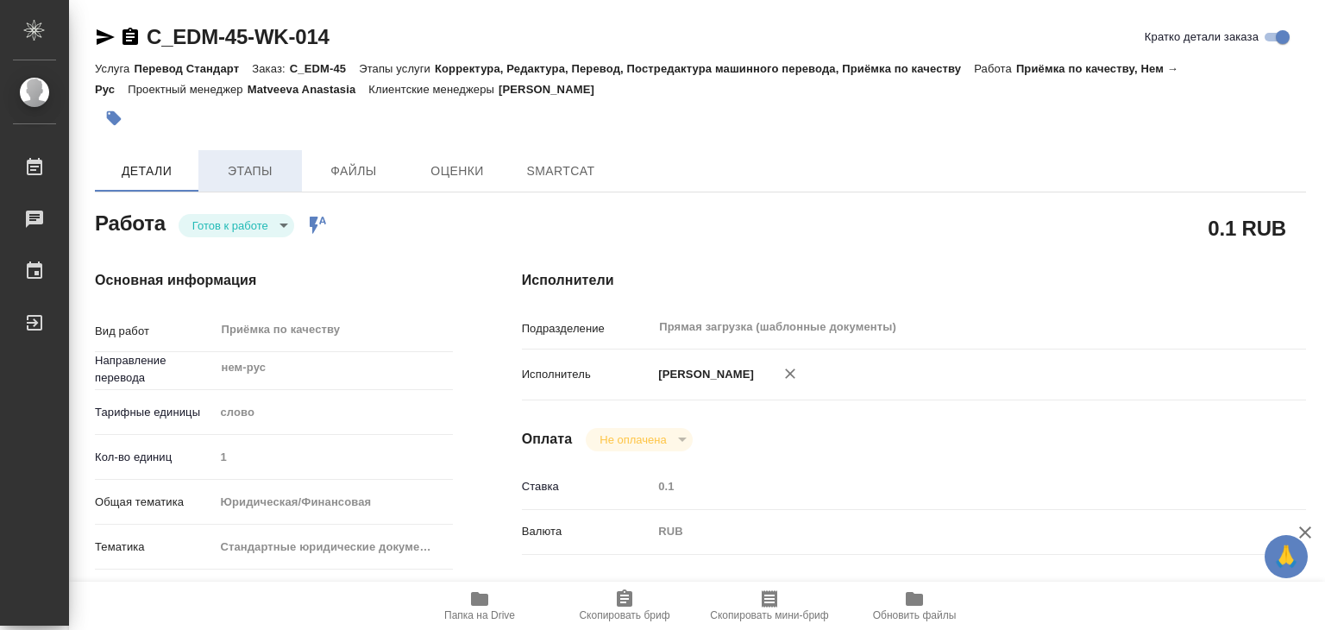
type textarea "x"
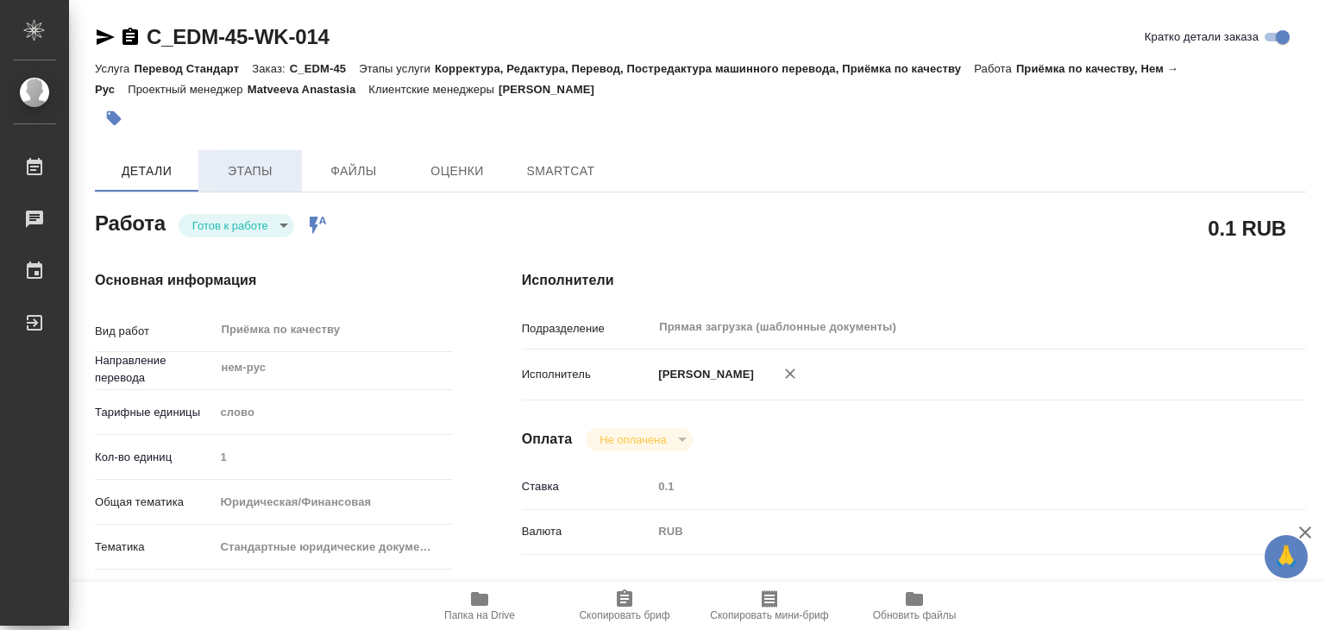
click at [251, 176] on span "Этапы" at bounding box center [250, 171] width 83 height 22
type textarea "x"
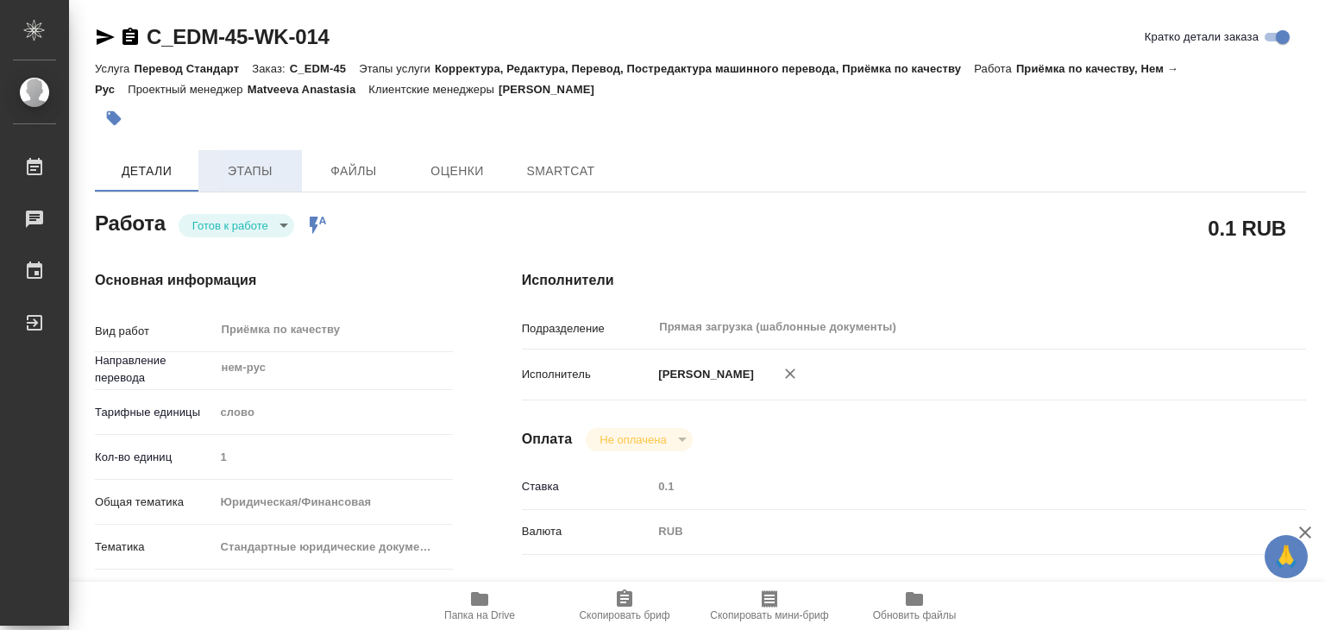
type textarea "x"
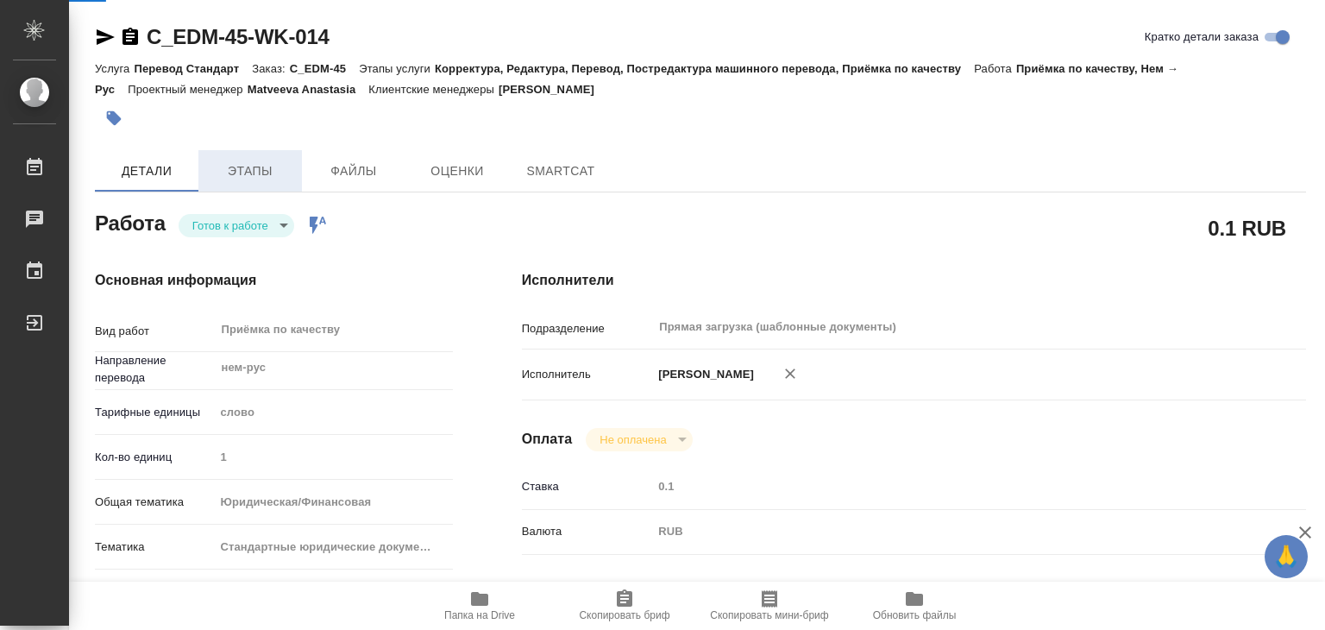
type textarea "x"
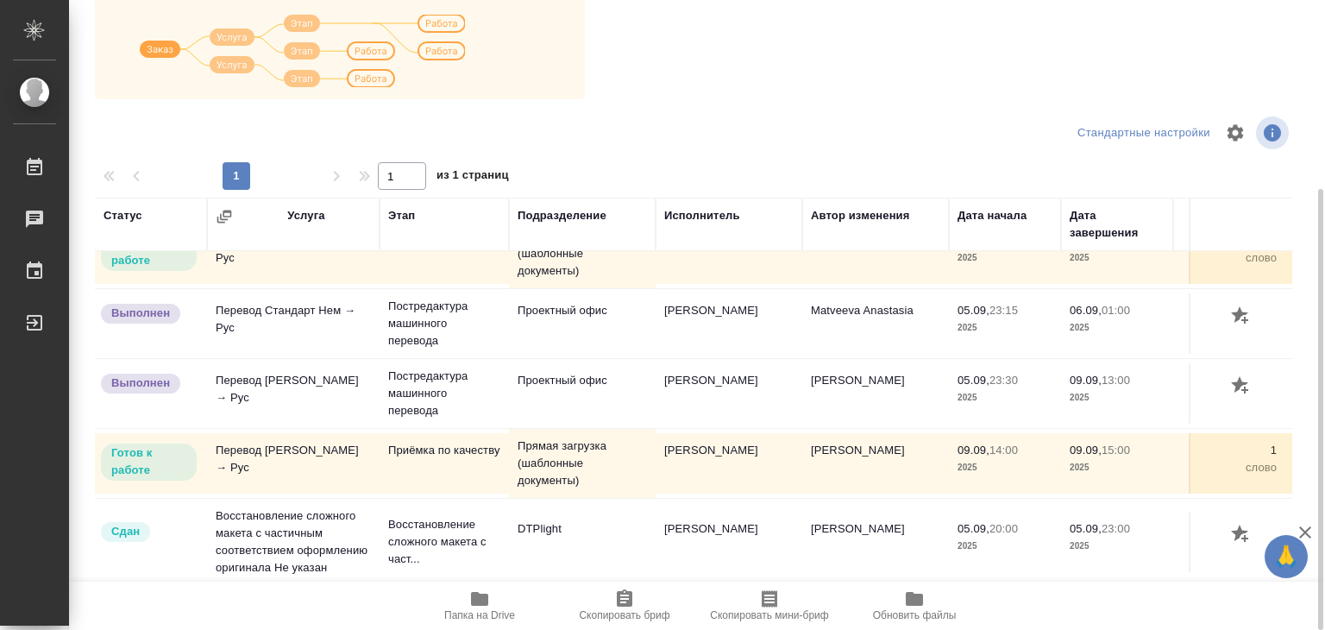
scroll to position [183, 0]
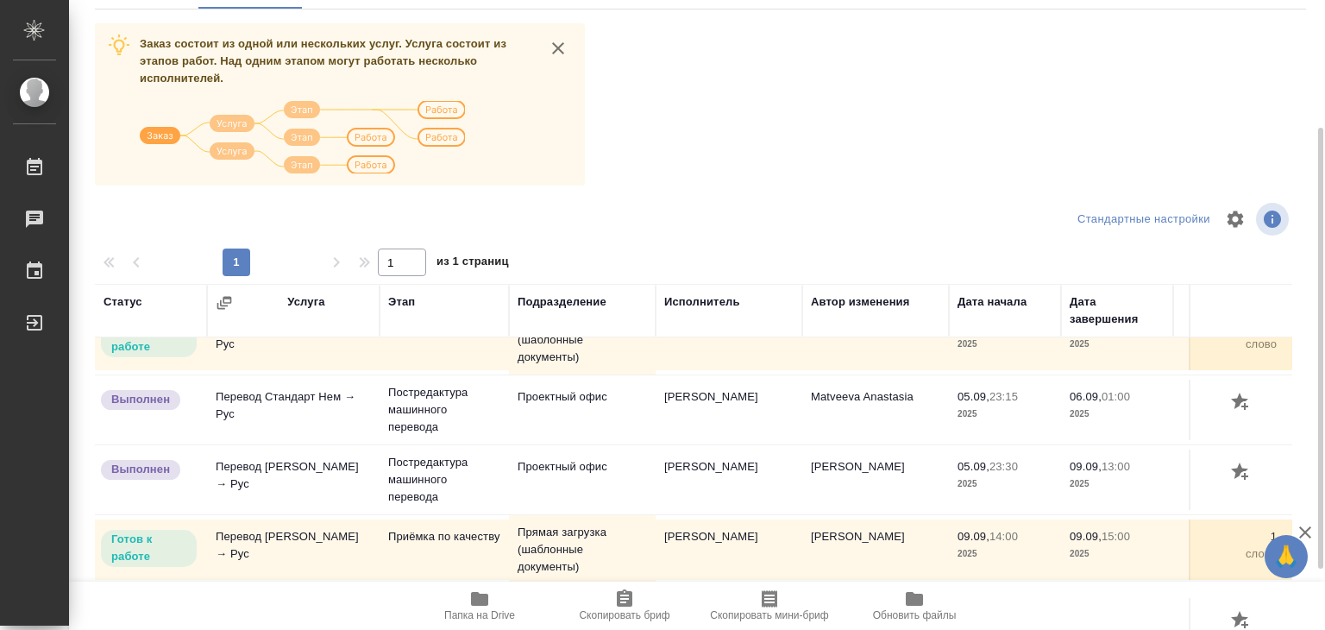
click at [476, 612] on span "Папка на Drive" at bounding box center [479, 615] width 71 height 12
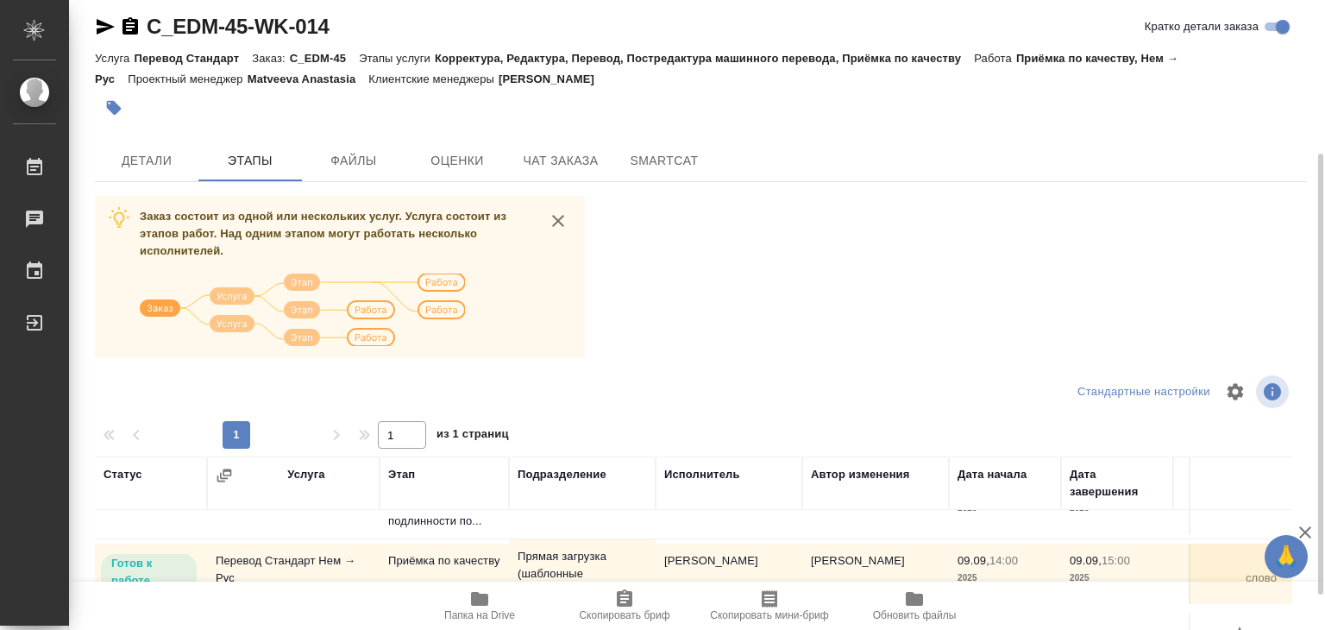
scroll to position [0, 0]
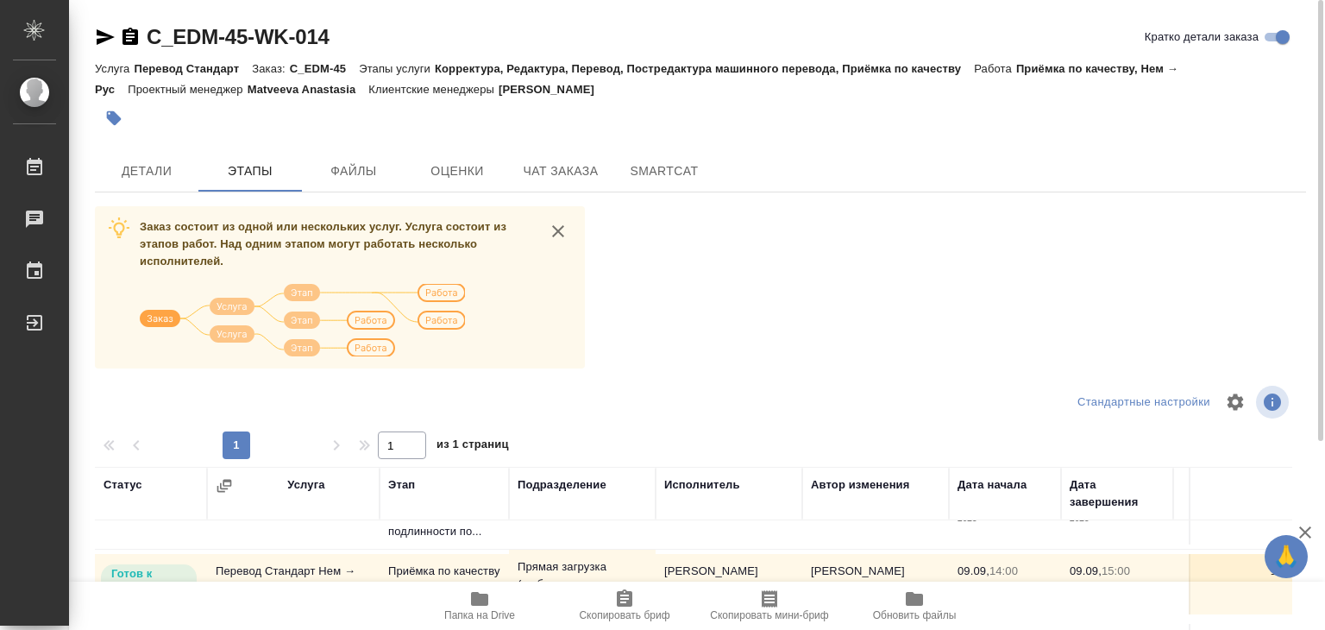
click at [141, 199] on div "C_EDM-45-WK-014 [PERSON_NAME] детали заказа Услуга Перевод Стандарт Заказ: C_ED…" at bounding box center [700, 449] width 1230 height 899
click at [141, 179] on span "Детали" at bounding box center [146, 171] width 83 height 22
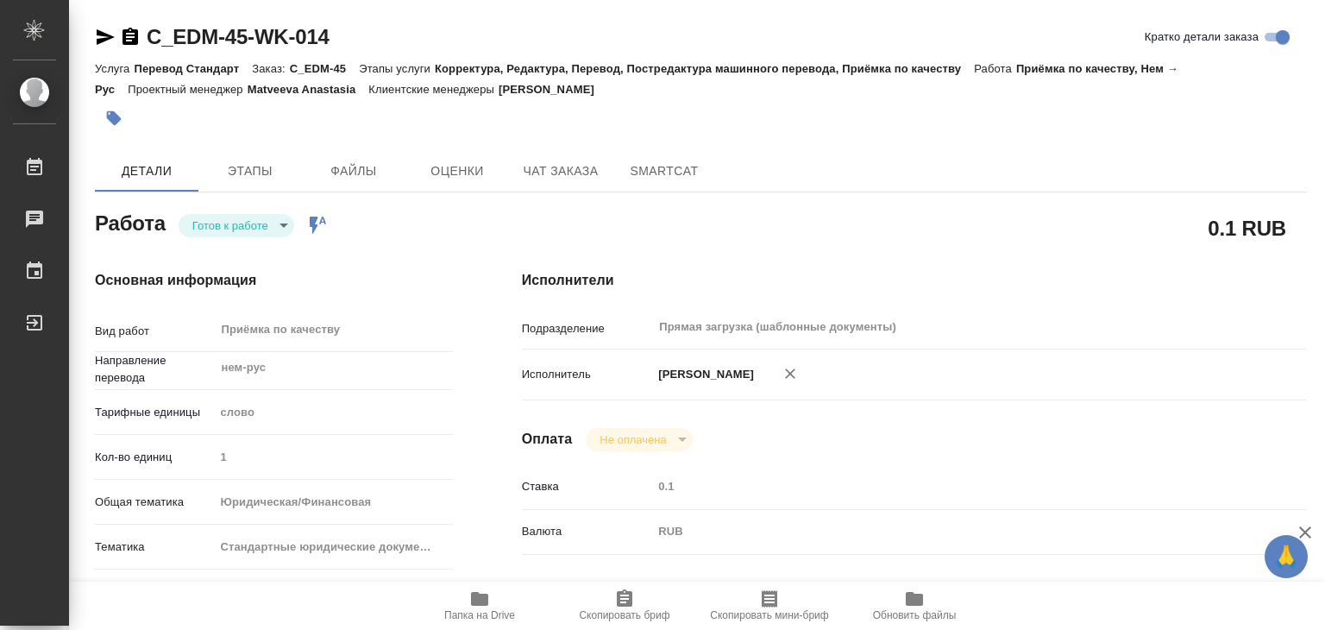
type textarea "x"
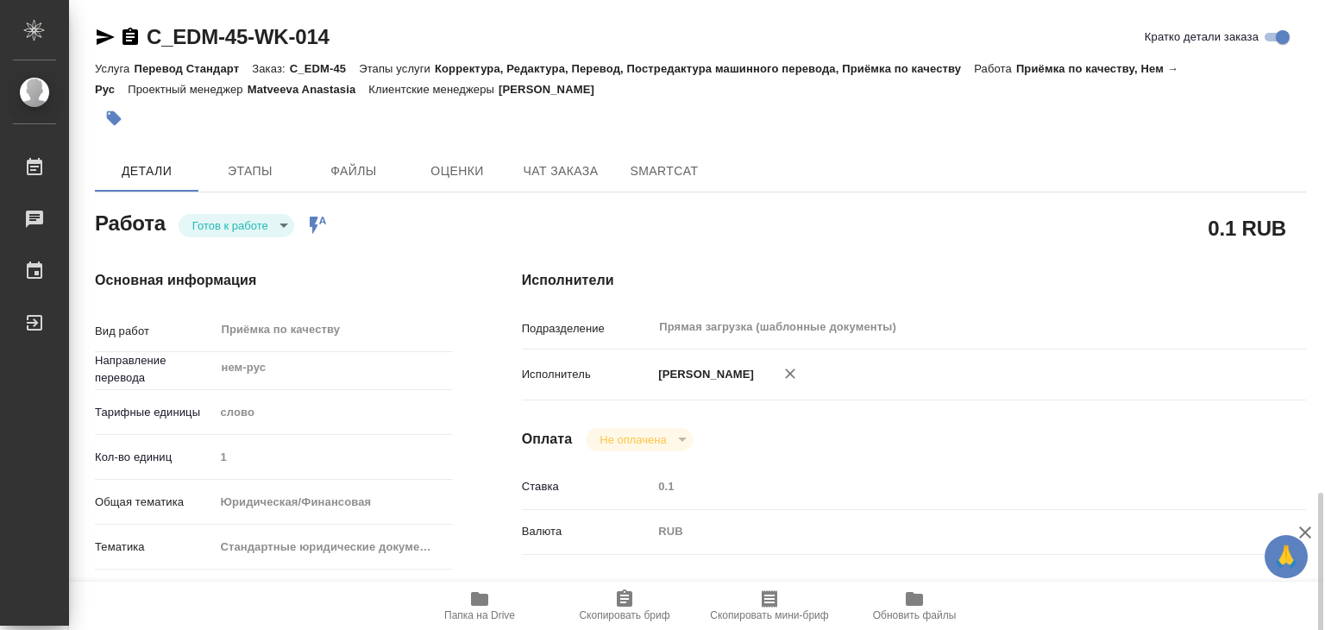
type textarea "x"
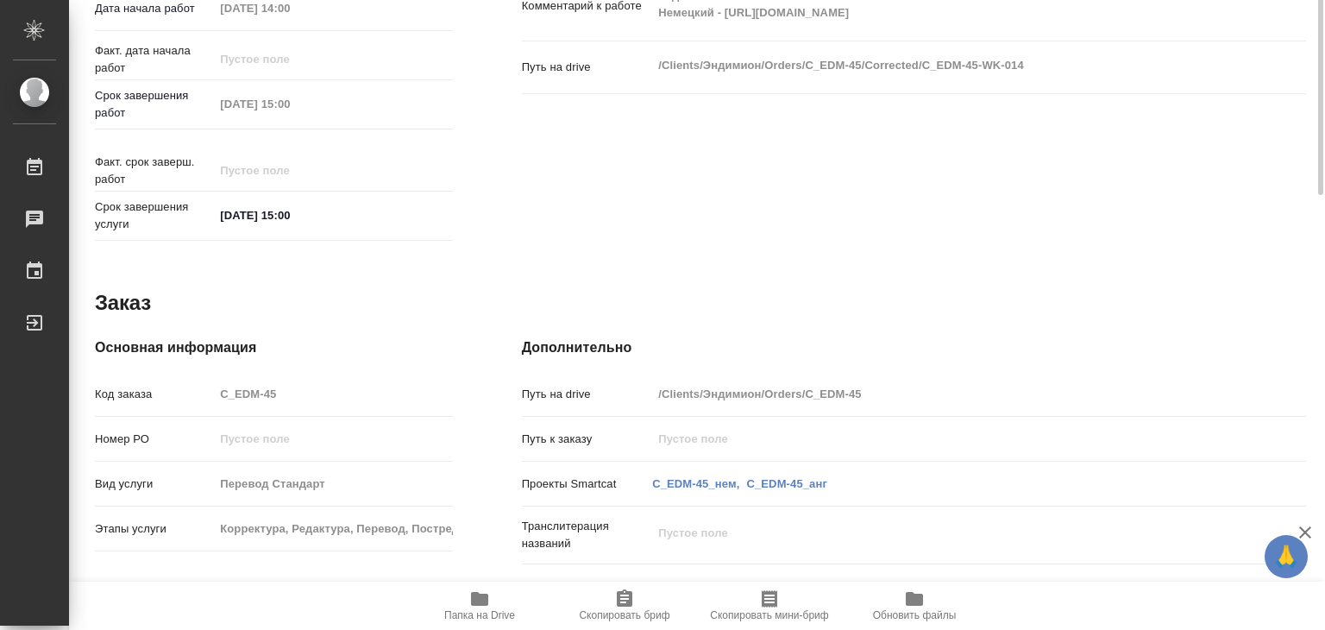
type textarea "x"
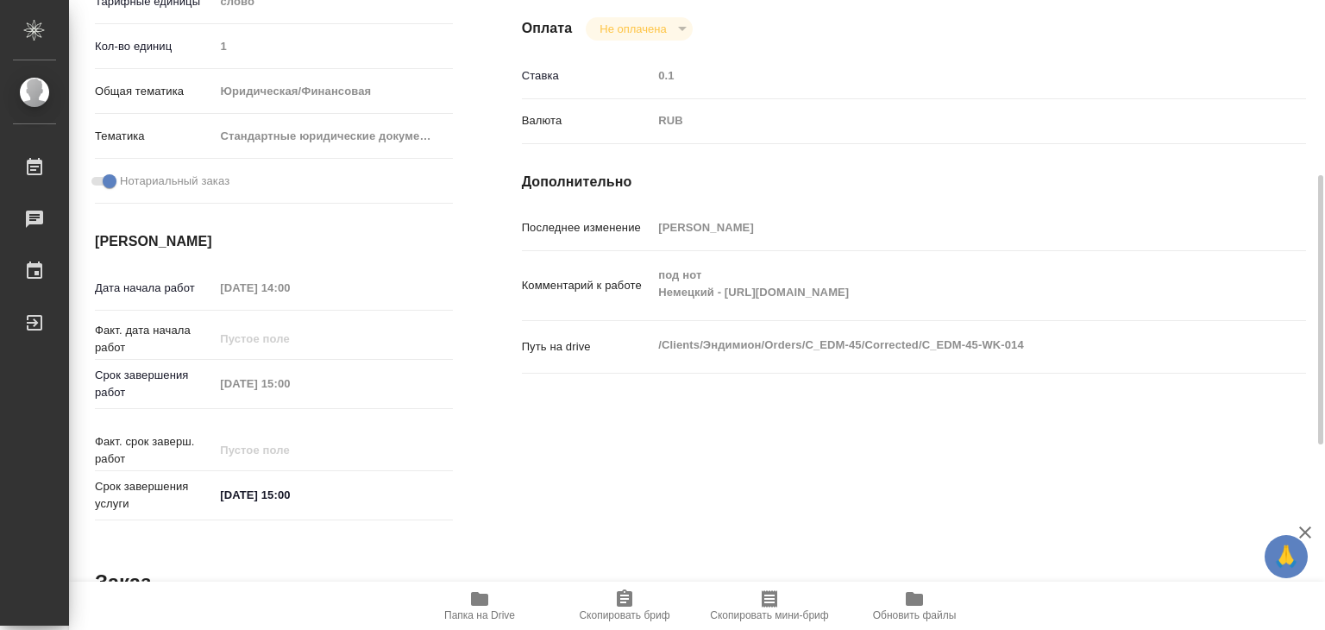
scroll to position [238, 0]
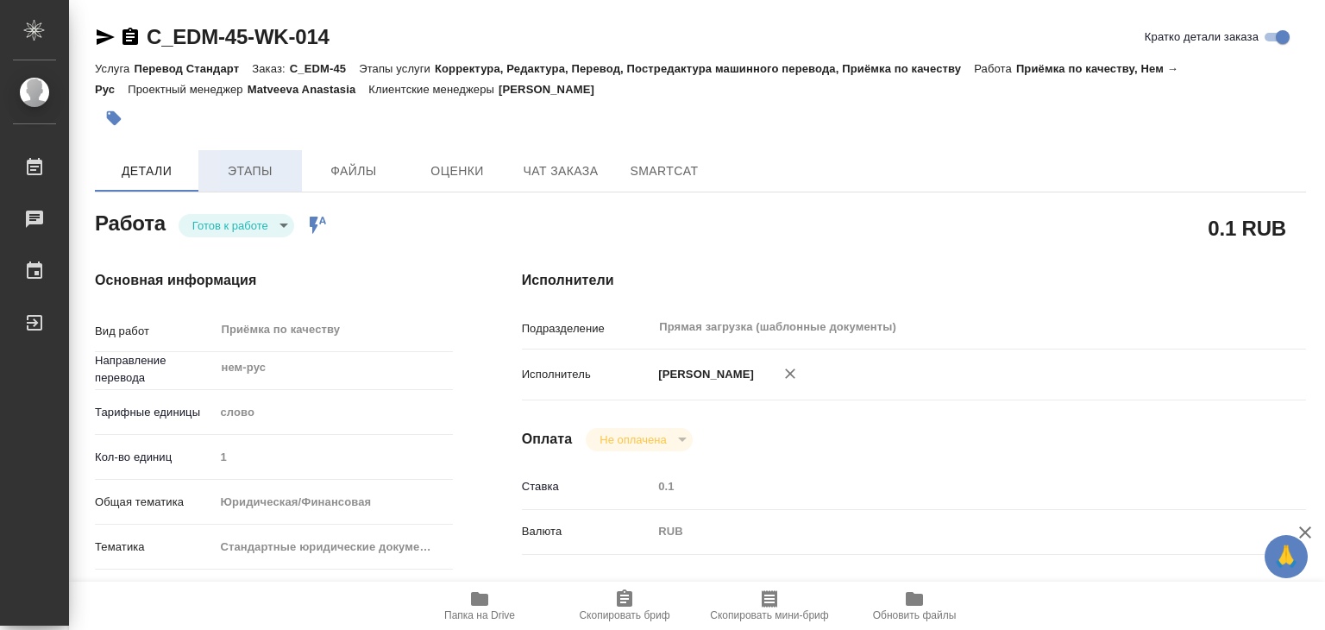
type textarea "x"
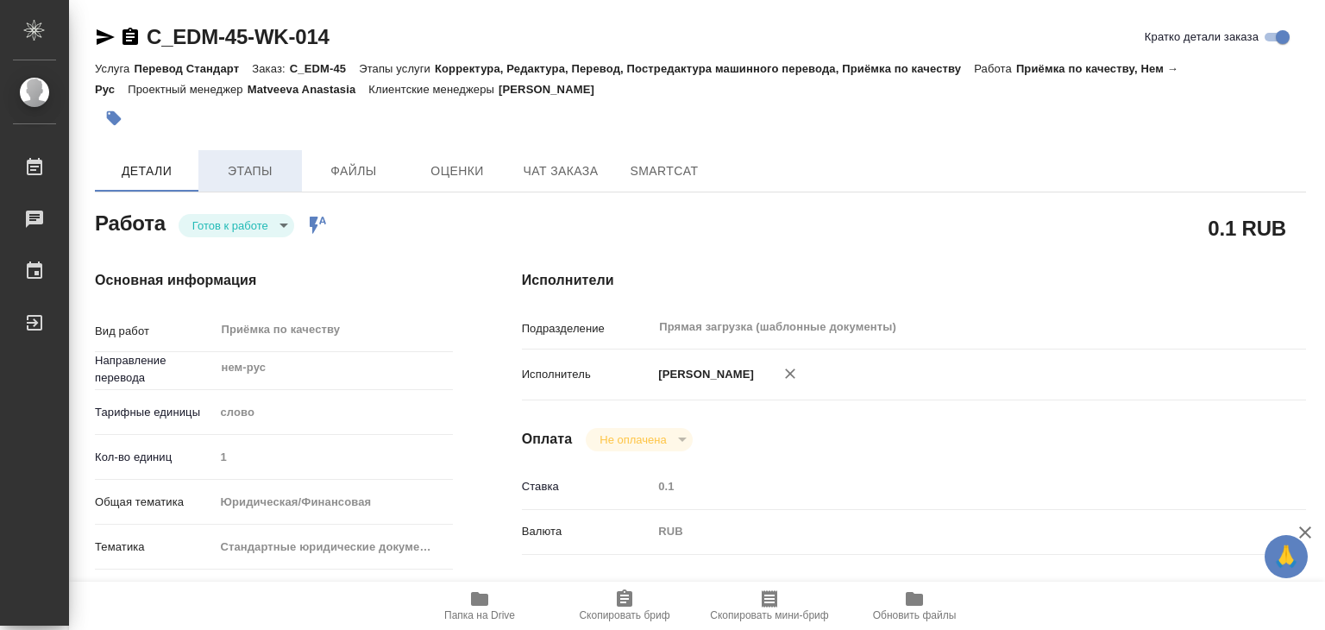
type textarea "x"
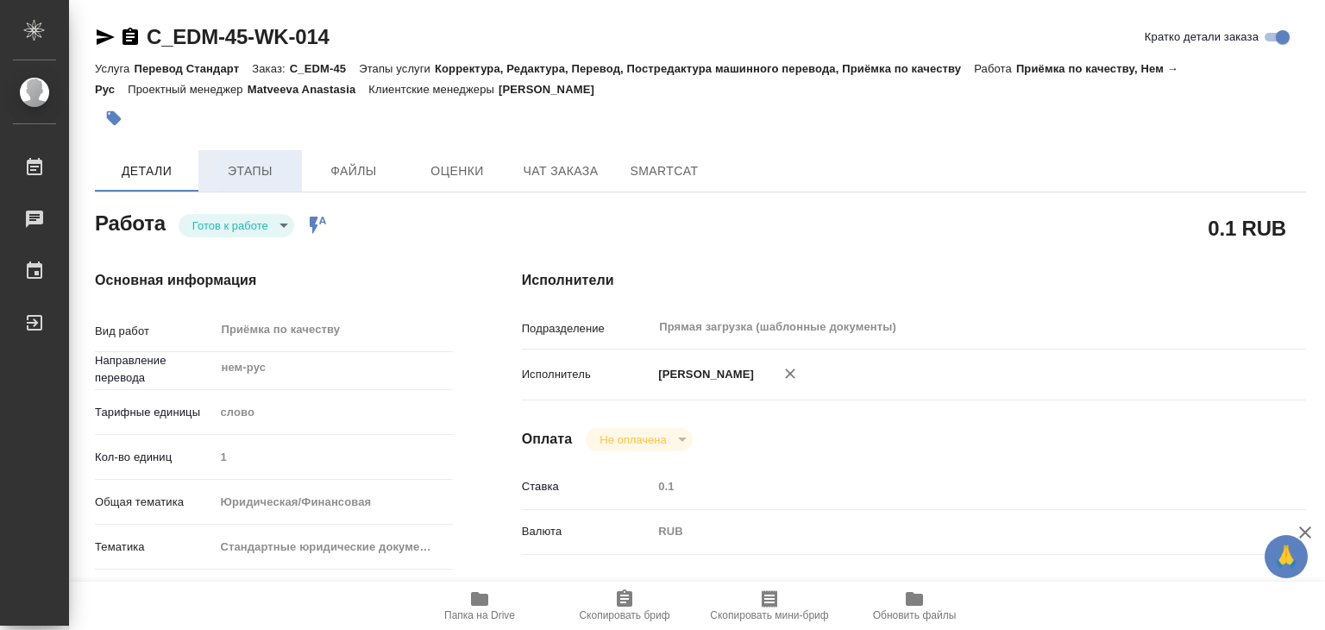
type textarea "x"
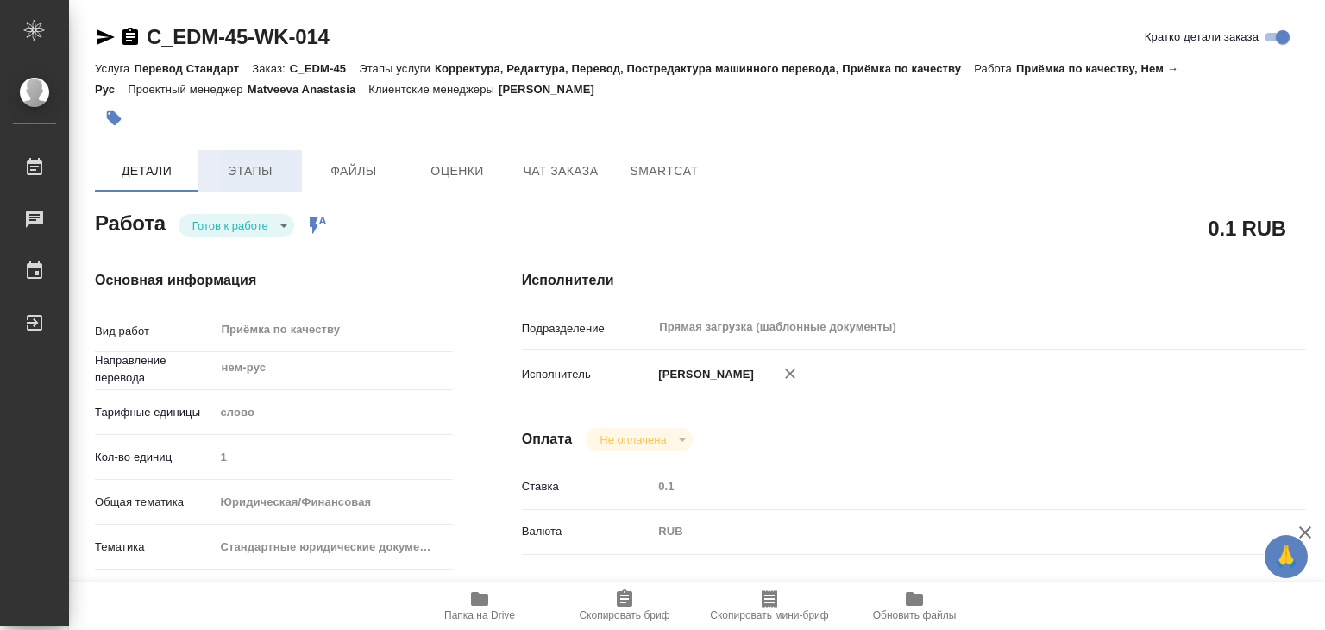
click at [268, 174] on span "Этапы" at bounding box center [250, 171] width 83 height 22
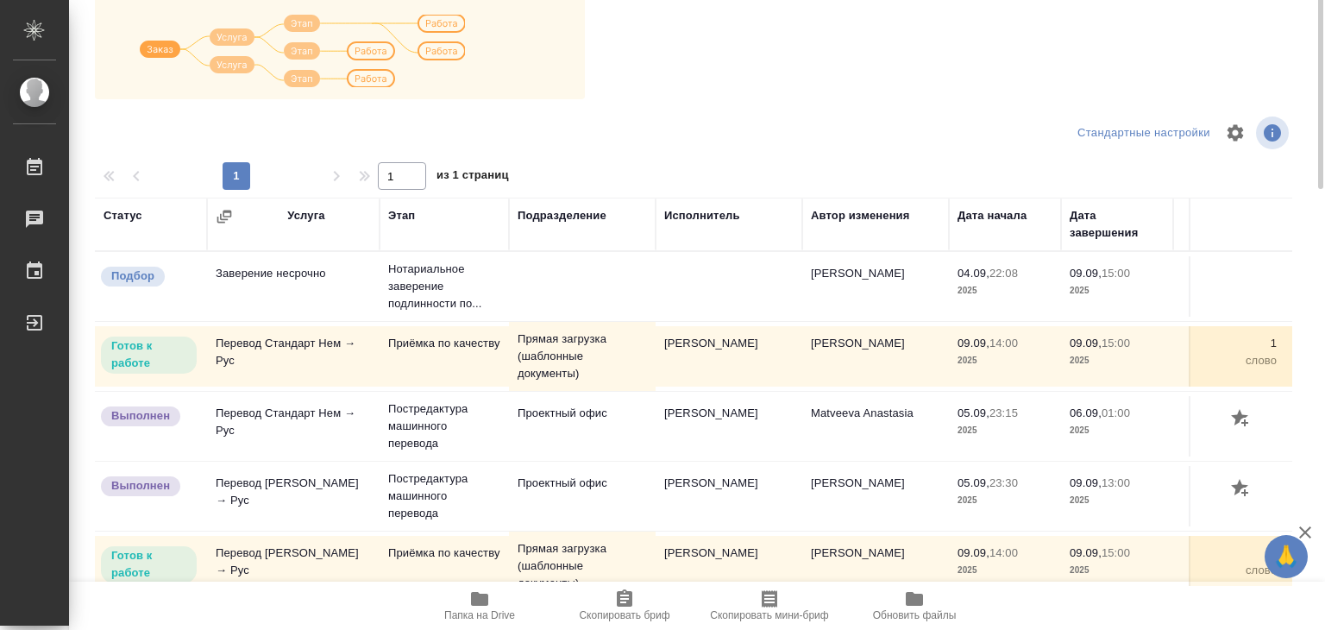
scroll to position [10, 0]
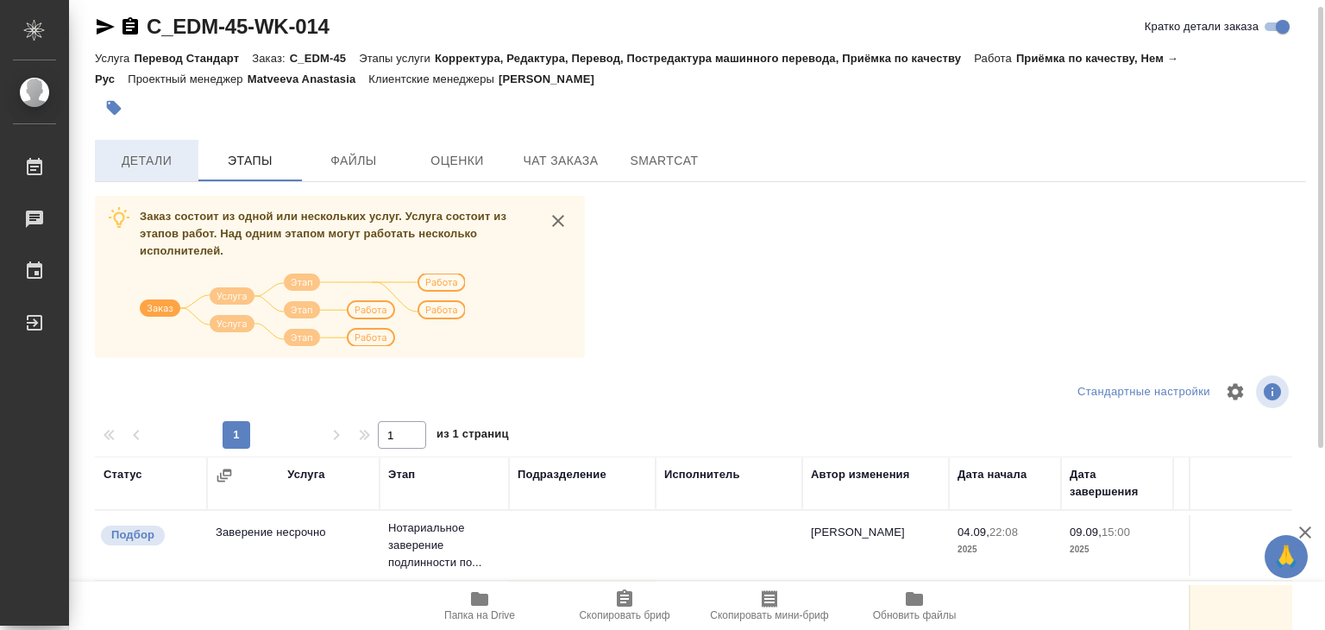
click at [186, 166] on span "Детали" at bounding box center [146, 161] width 83 height 22
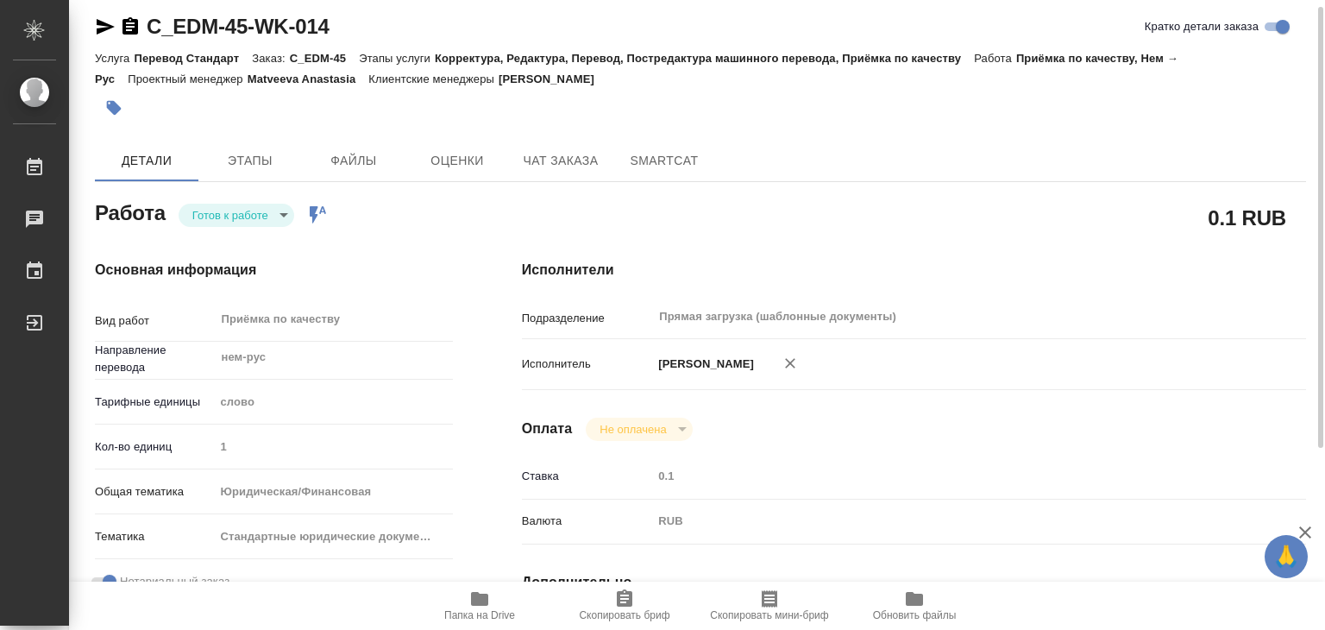
type textarea "x"
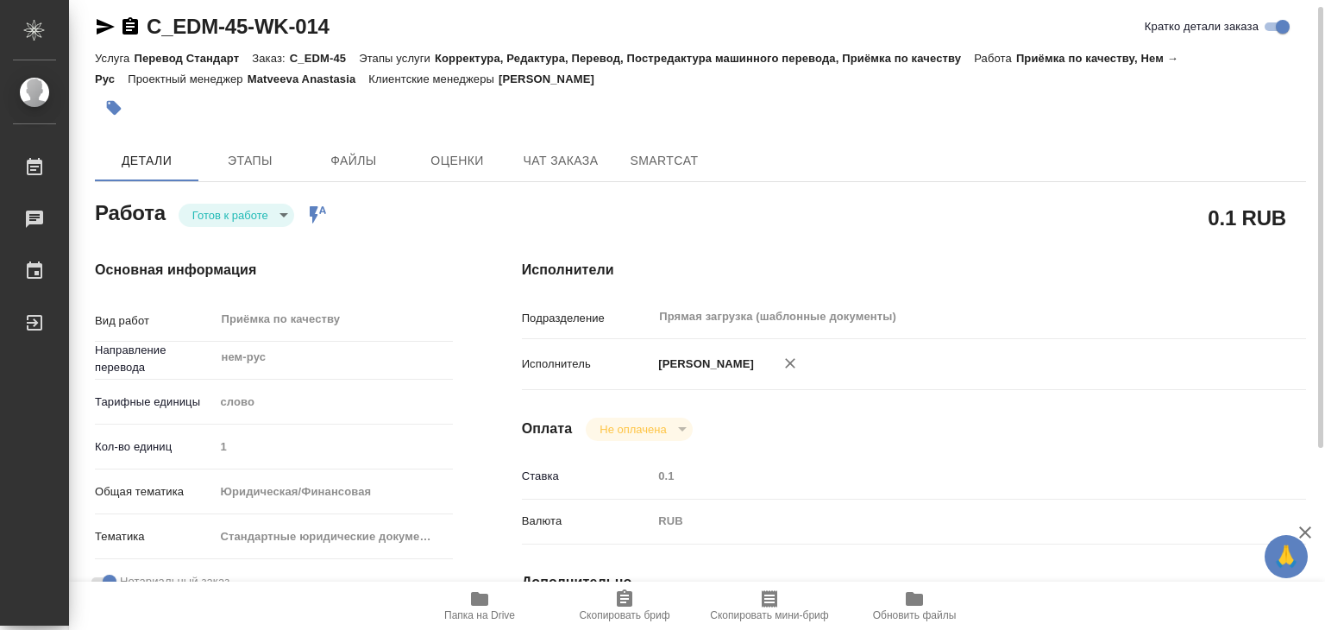
type textarea "x"
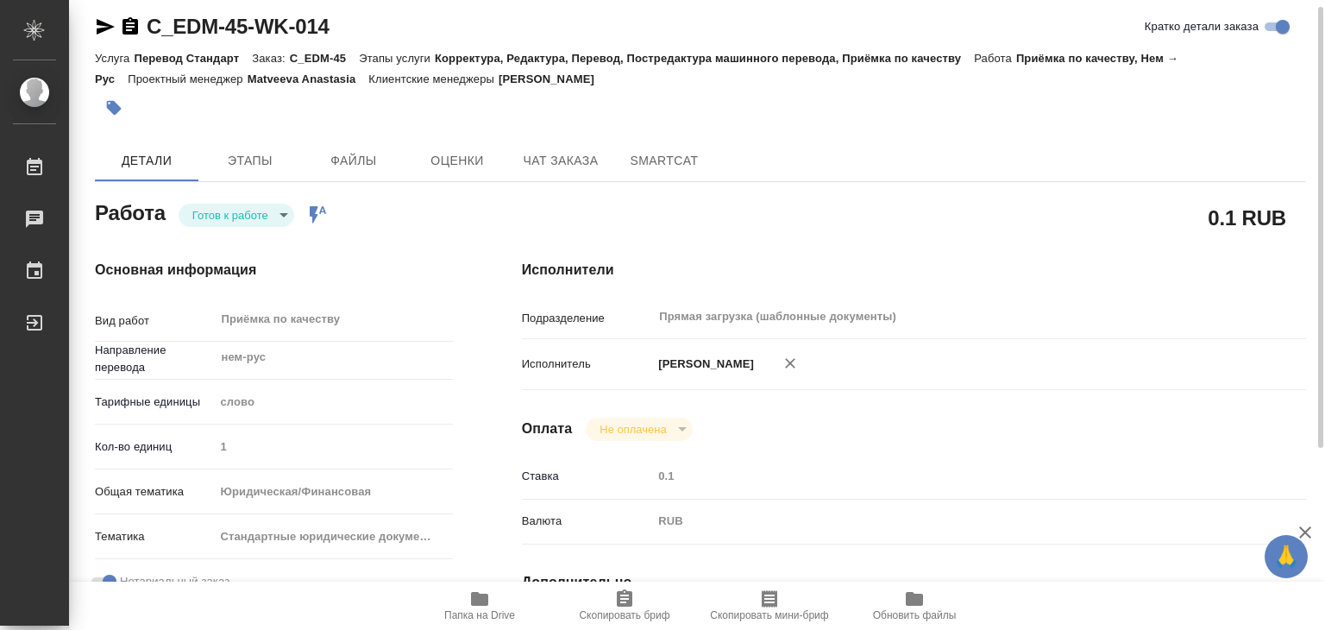
type textarea "x"
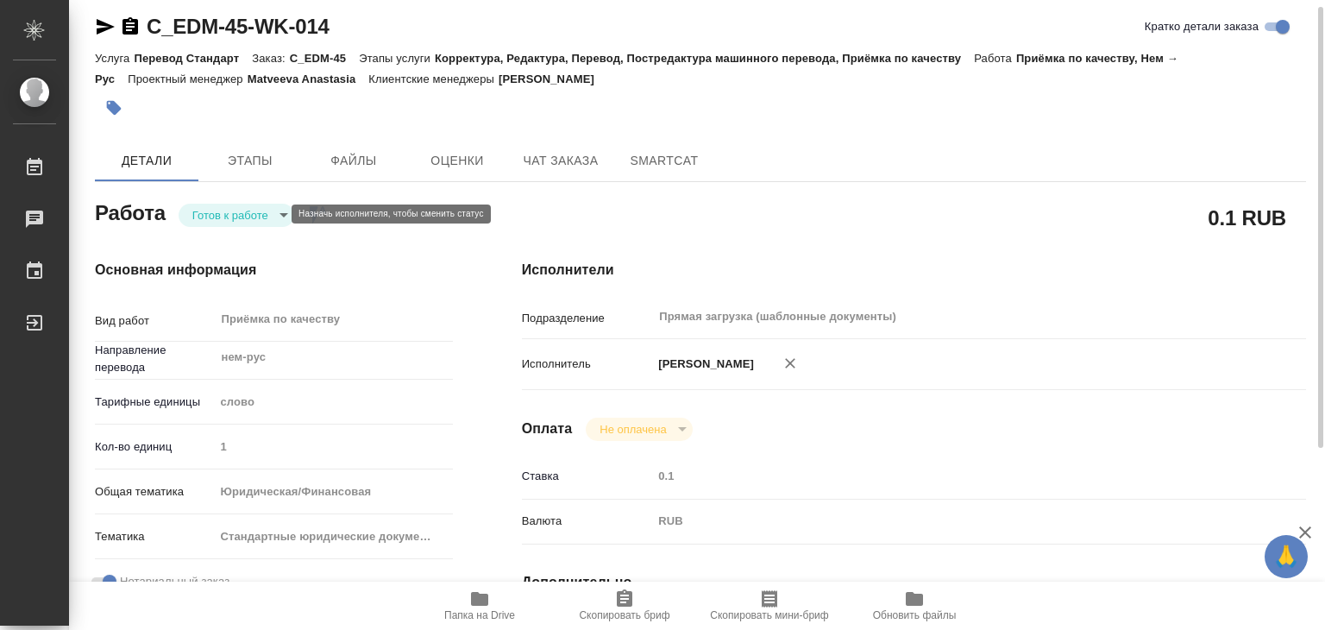
click at [232, 217] on body "🙏 .cls-1 fill:#fff; AWATERA Alilekova [PERSON_NAME] Работы 0 Чаты График Выйти …" at bounding box center [662, 315] width 1325 height 630
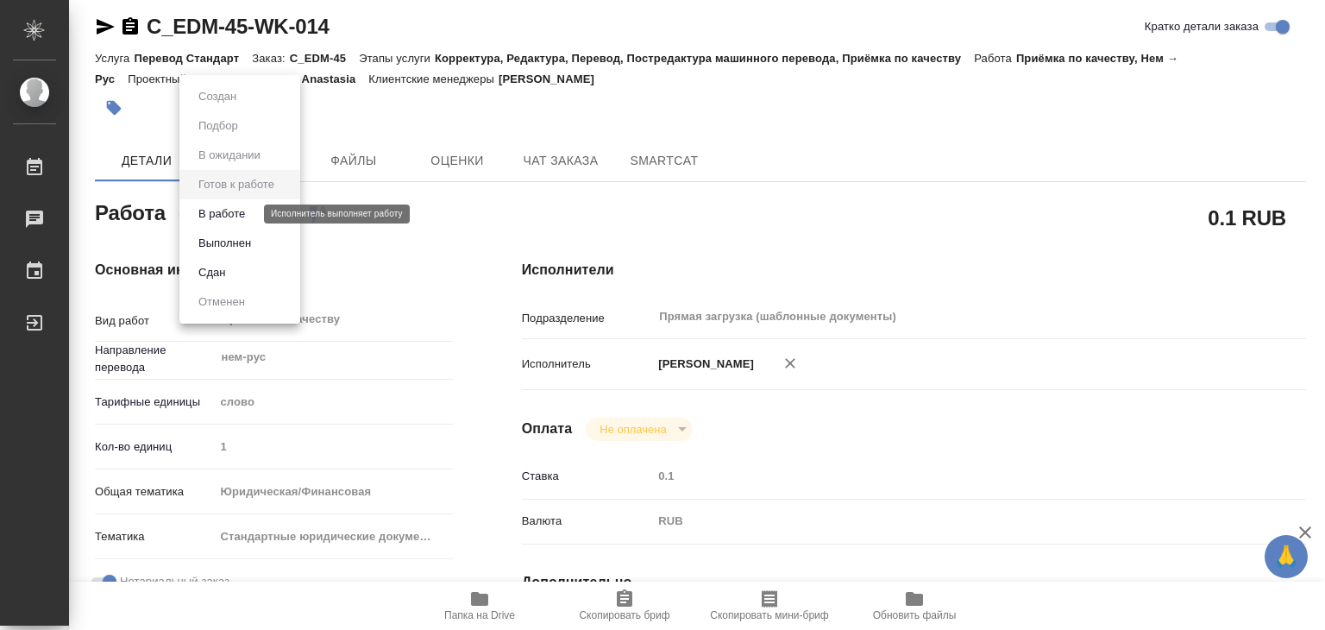
click at [250, 216] on button "В работе" at bounding box center [221, 213] width 57 height 19
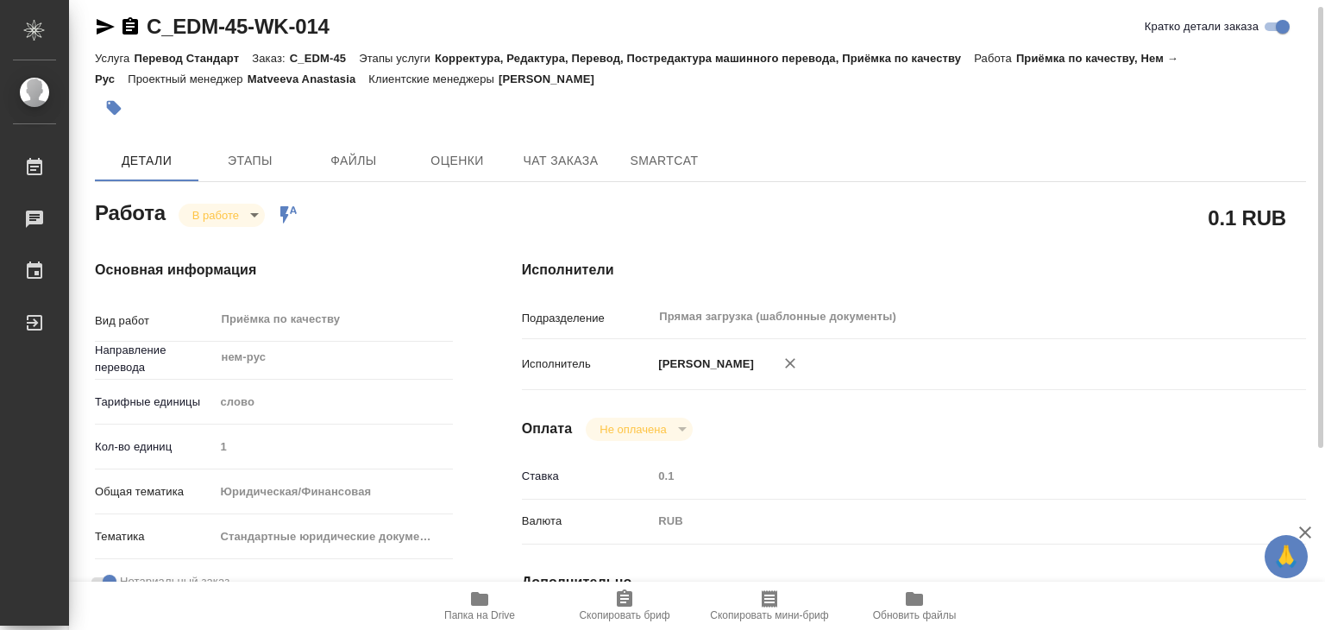
type textarea "x"
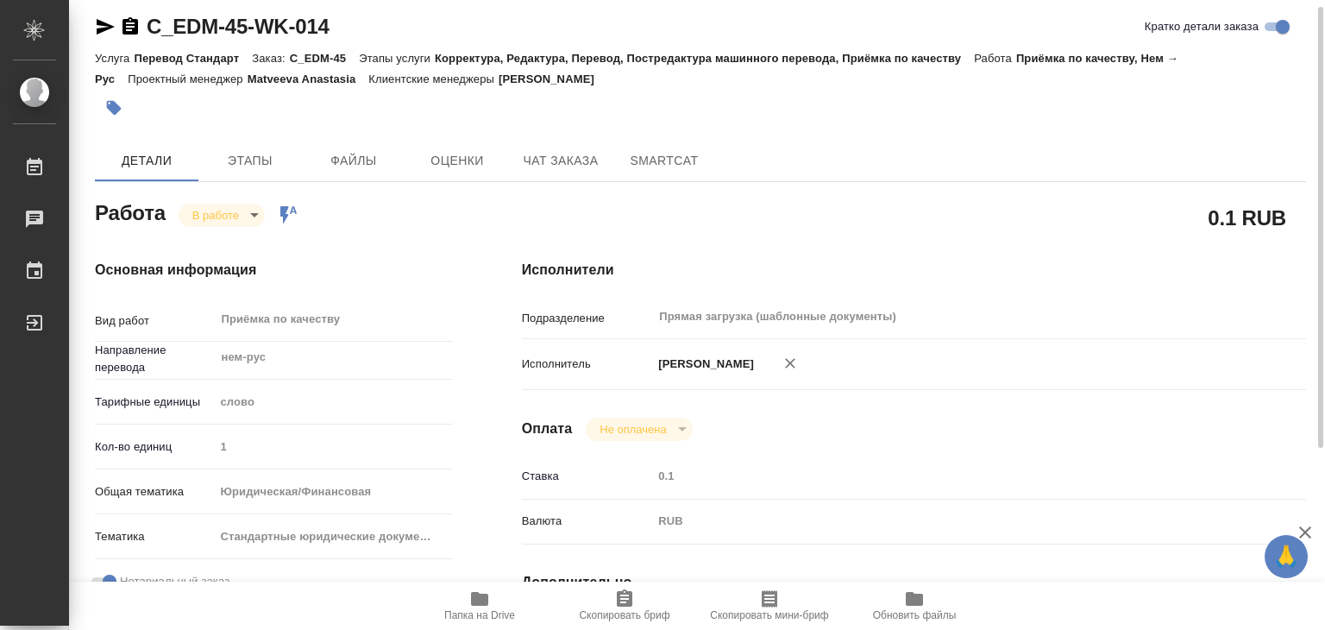
type textarea "x"
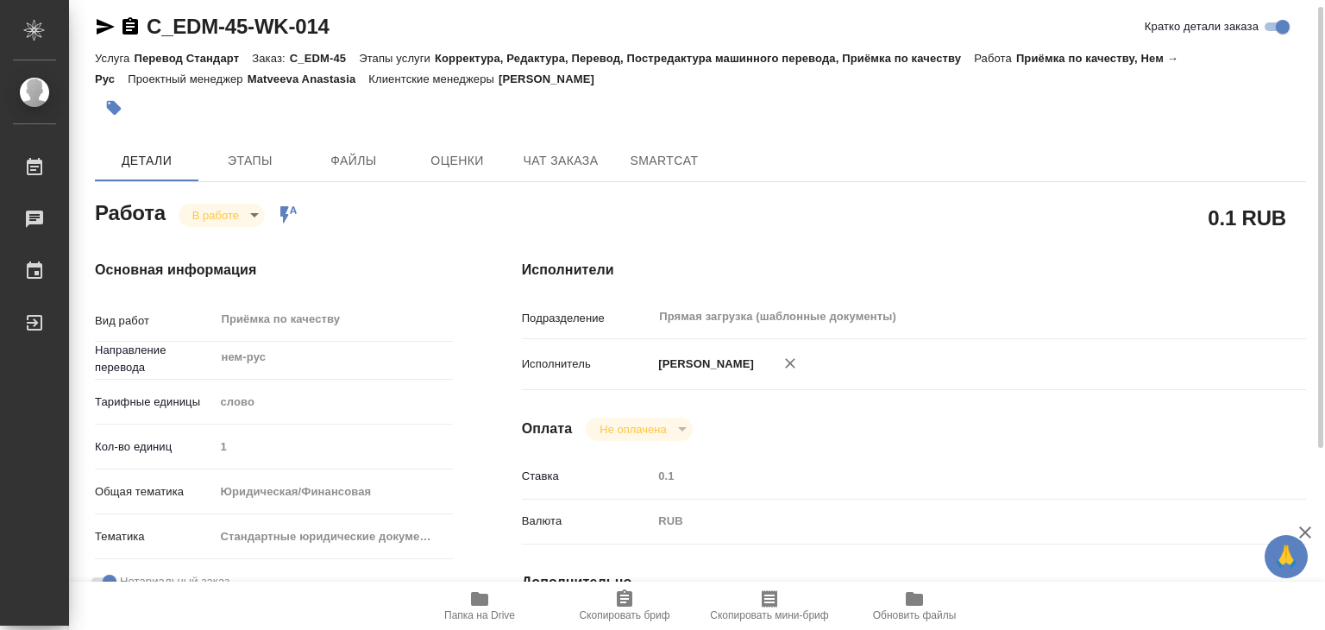
type textarea "x"
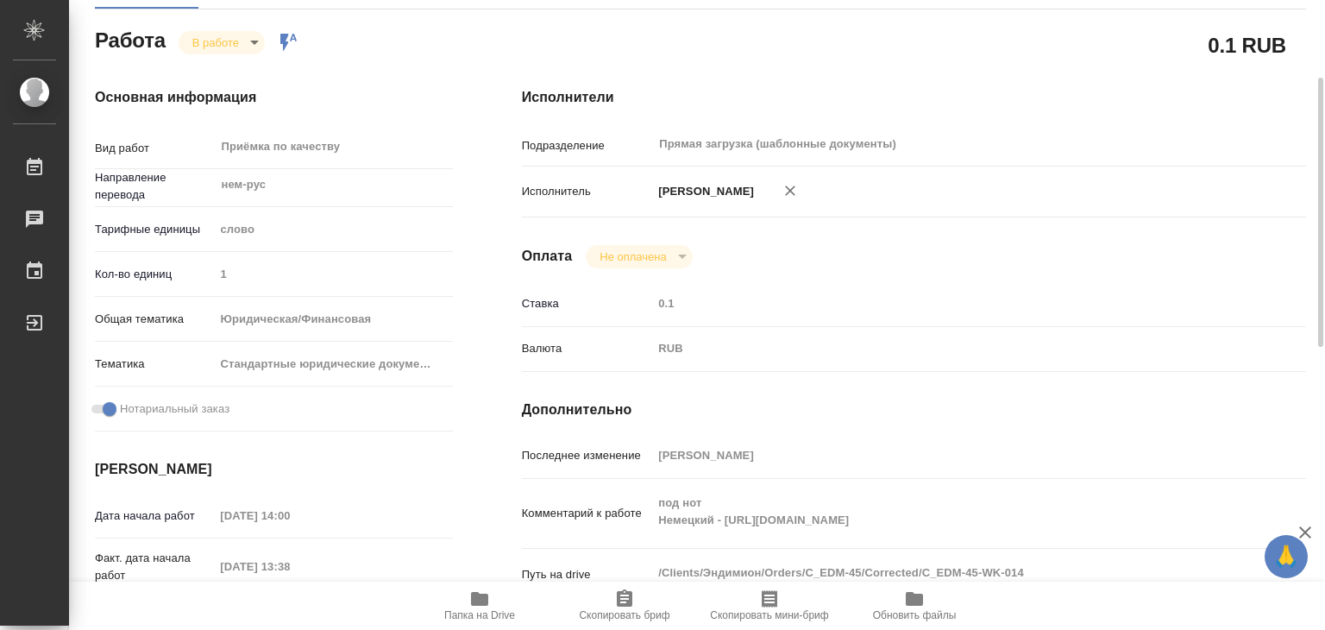
scroll to position [10, 0]
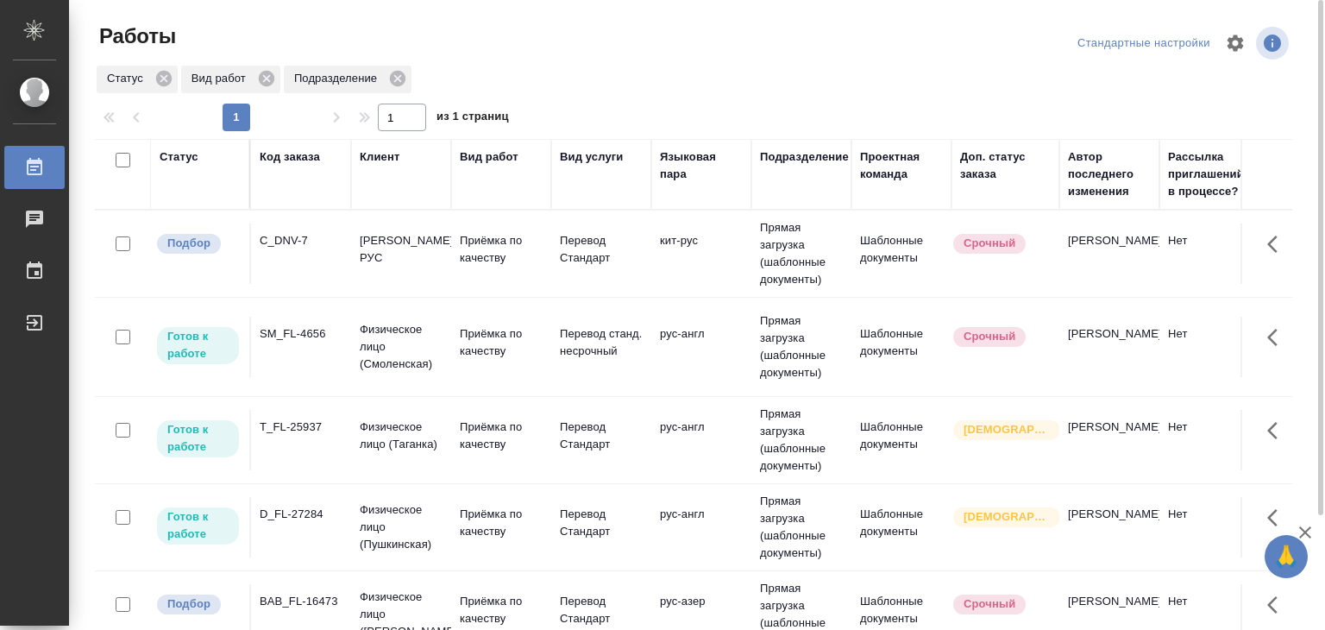
click at [480, 271] on td "Приёмка по качеству" at bounding box center [501, 253] width 100 height 60
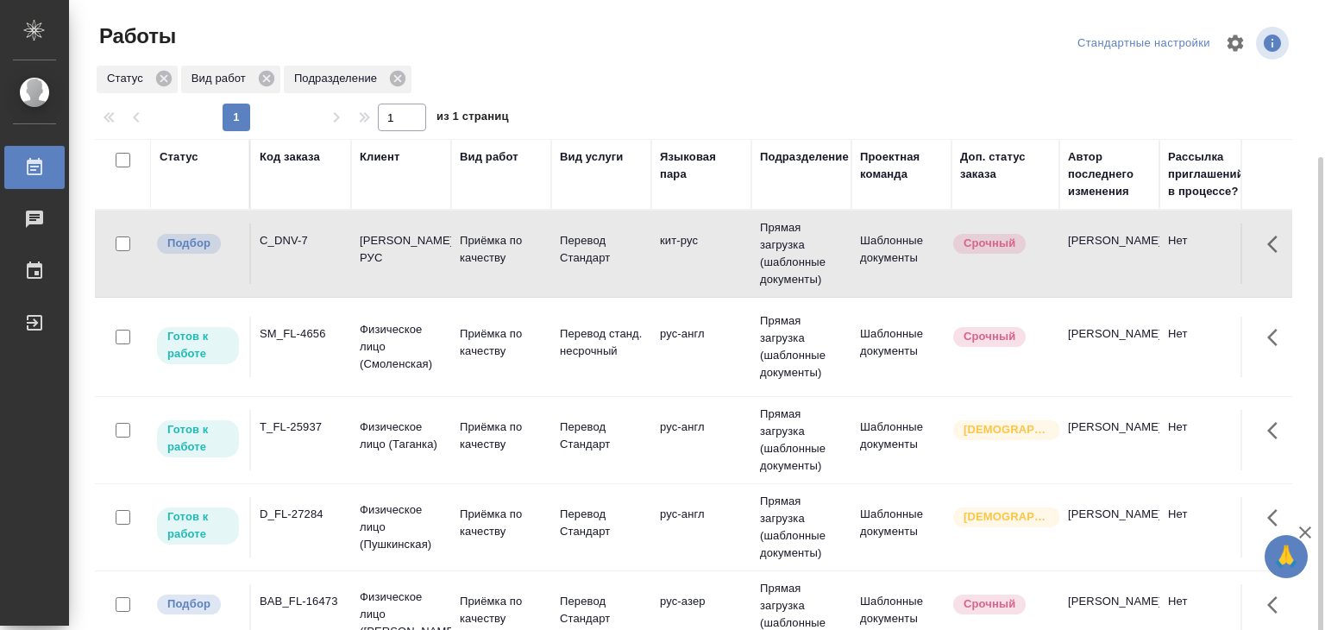
scroll to position [86, 0]
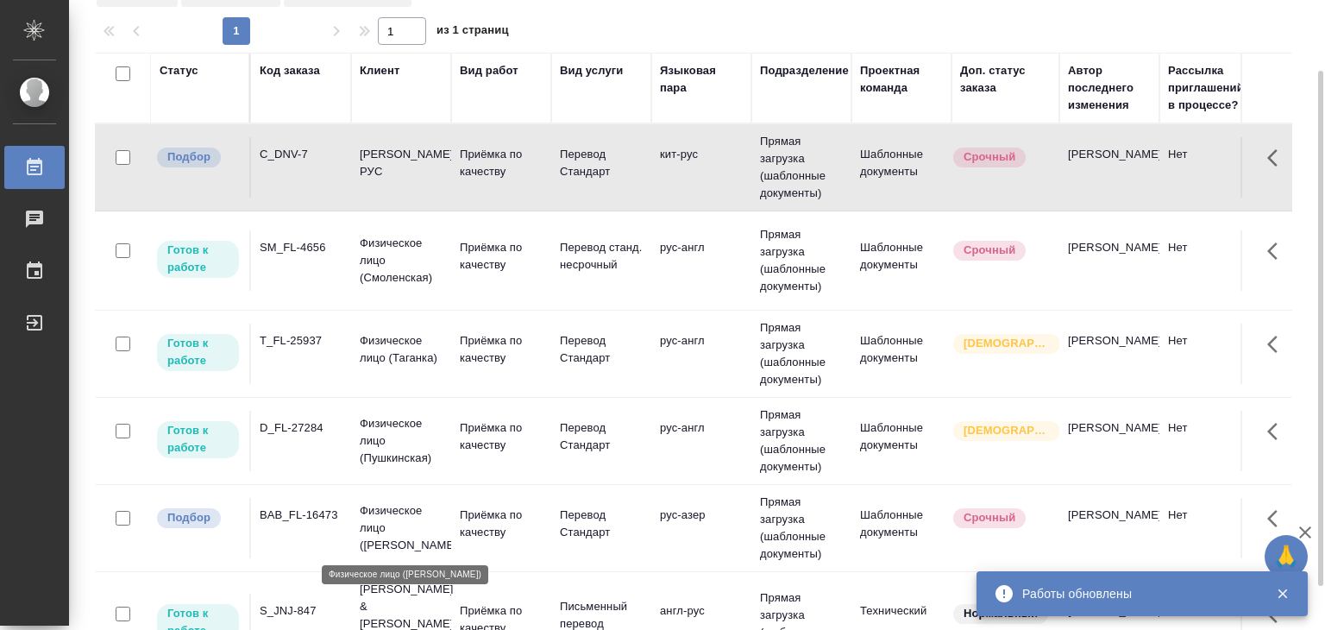
click at [373, 514] on p "Физическое лицо (Бабушкинская)" at bounding box center [401, 528] width 83 height 52
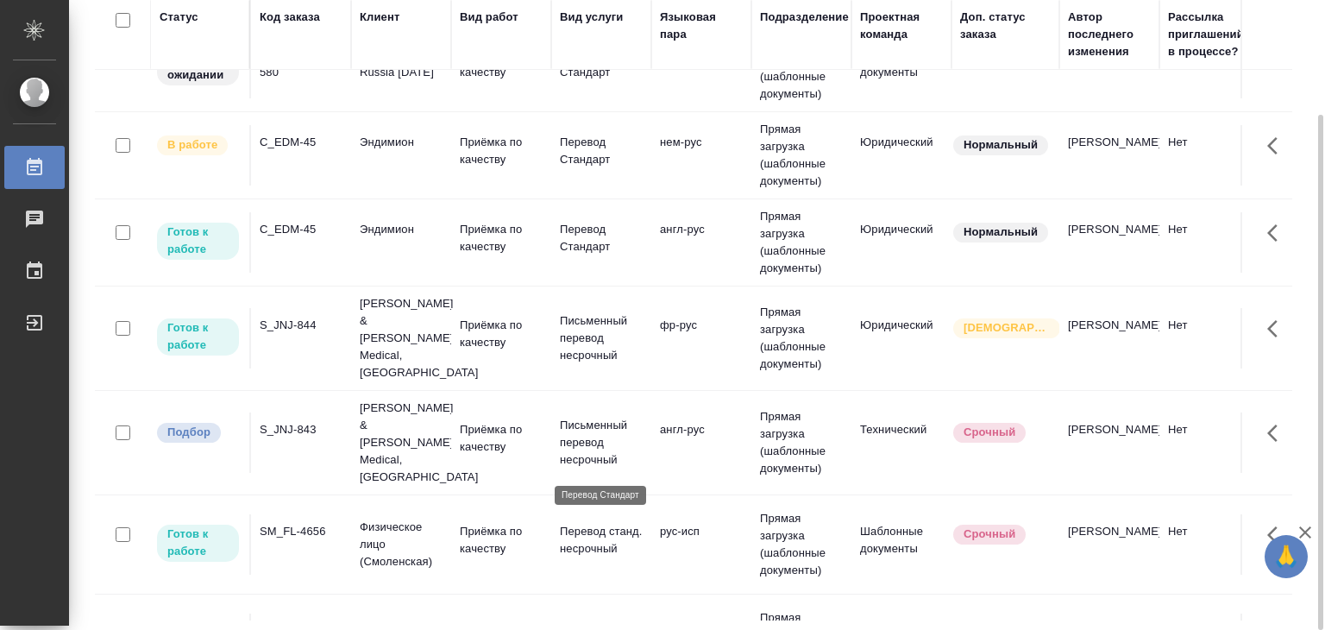
scroll to position [604, 0]
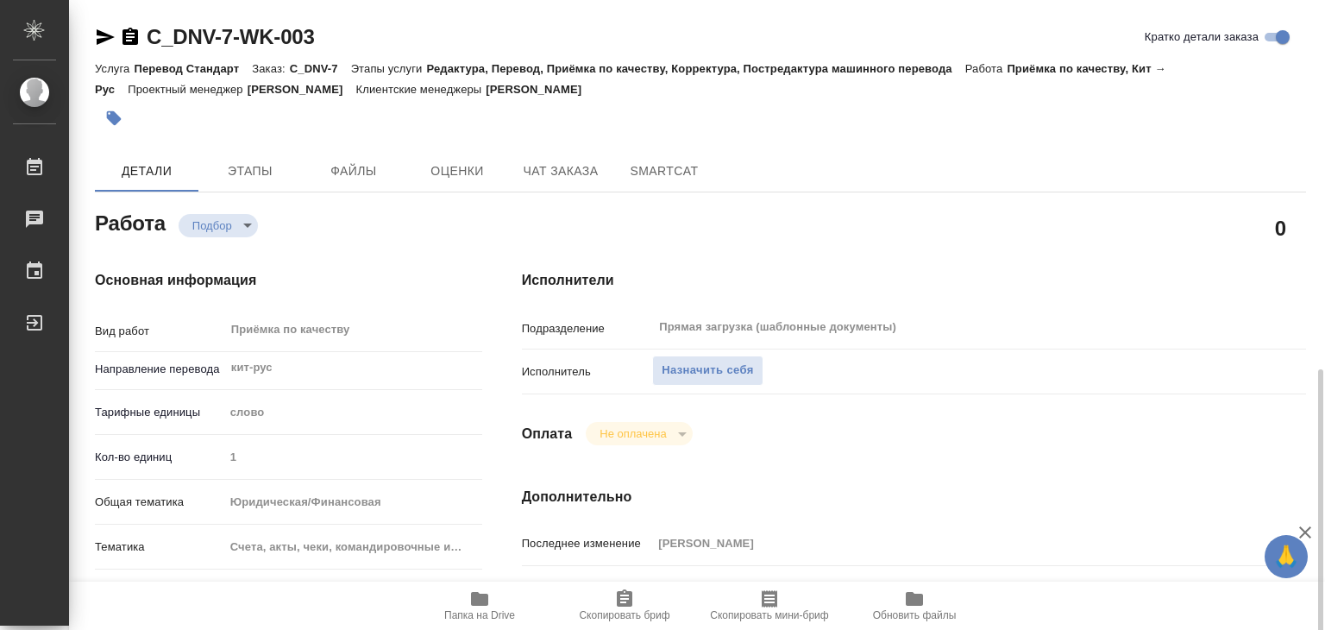
scroll to position [431, 0]
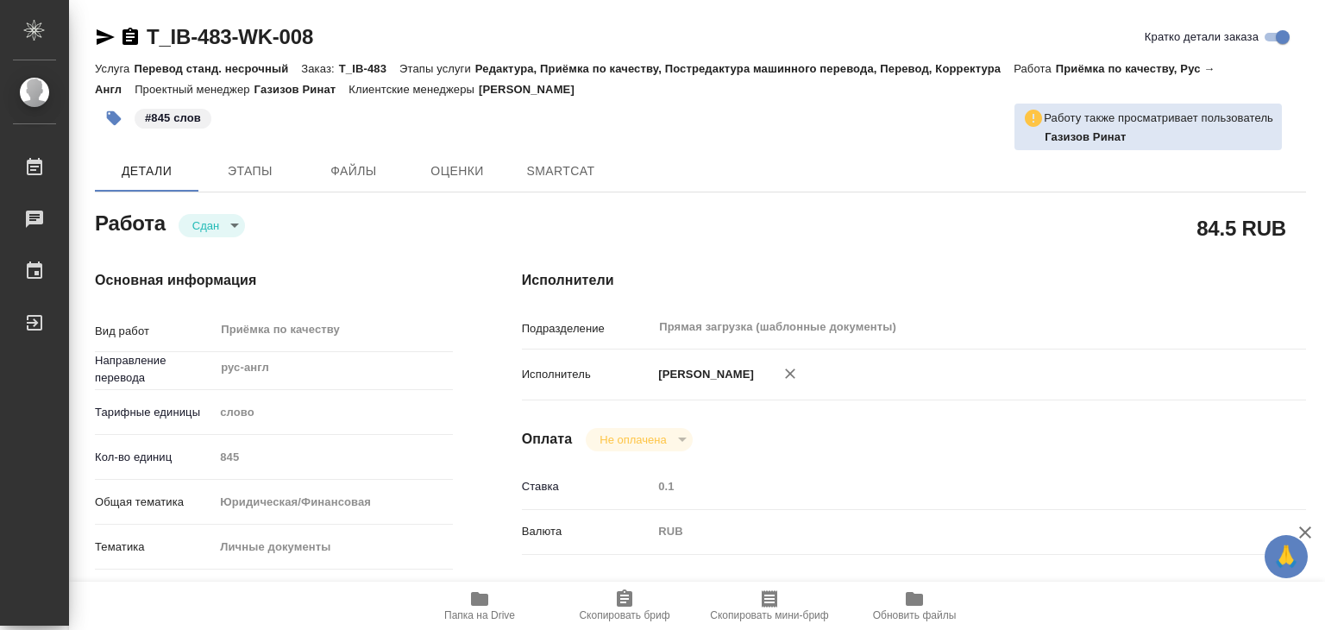
type textarea "x"
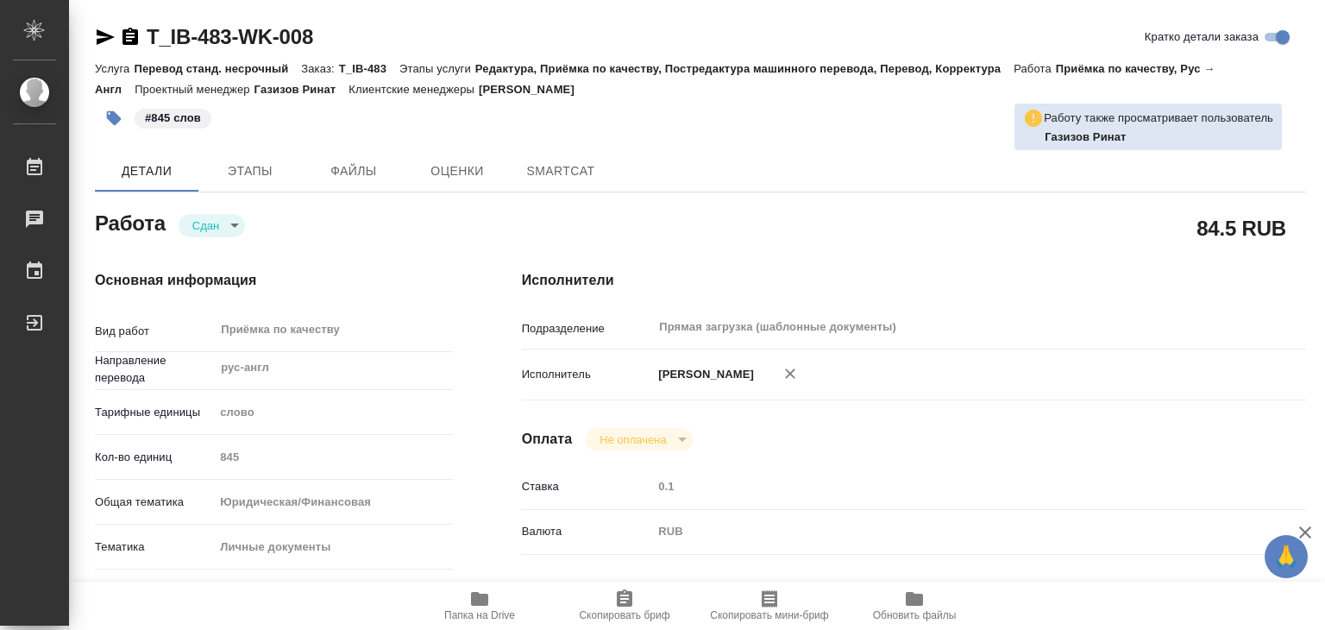
type textarea "x"
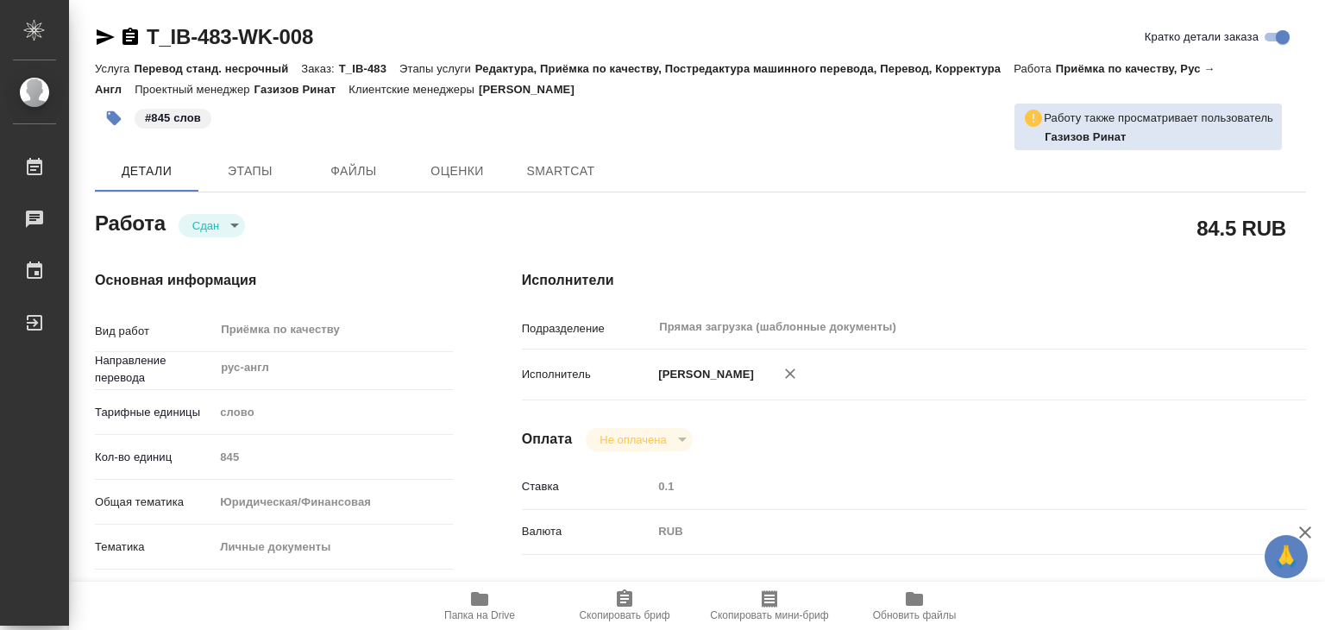
type textarea "x"
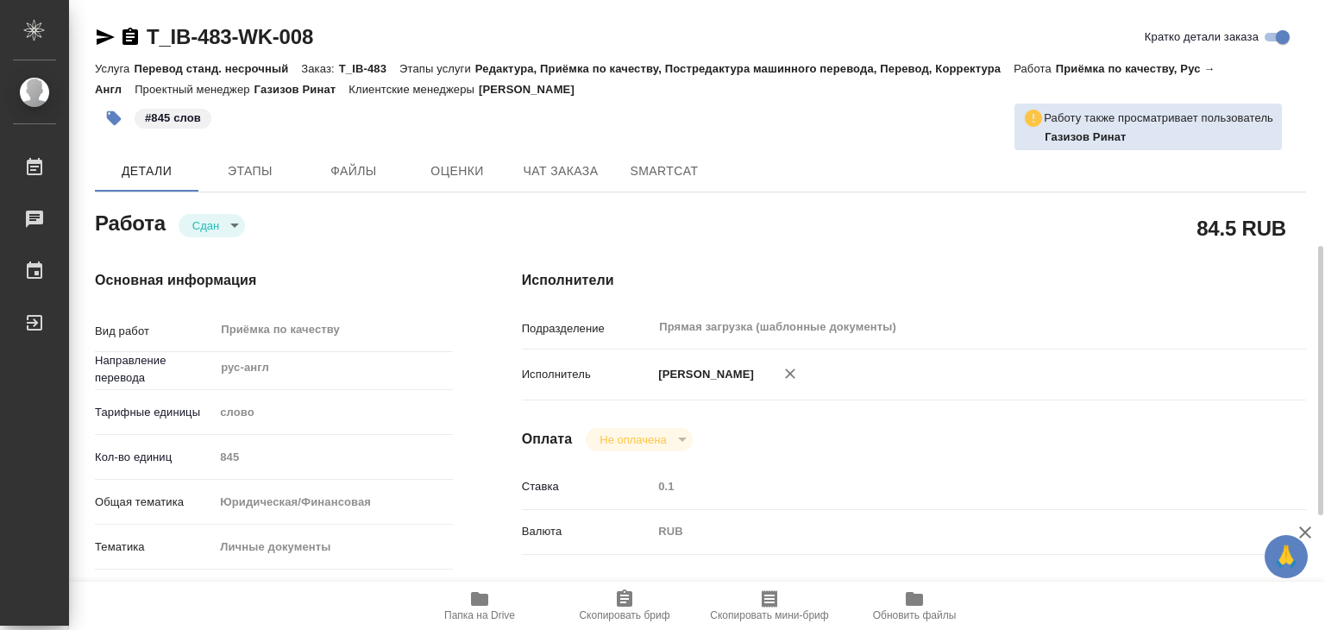
scroll to position [345, 0]
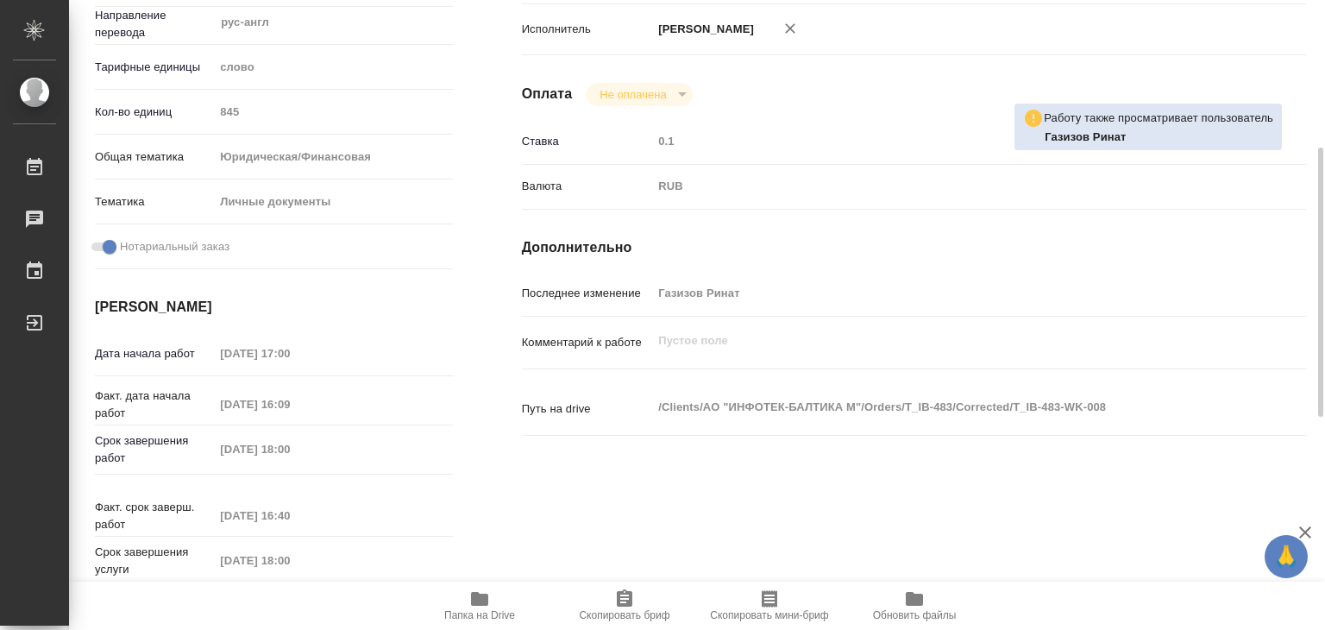
type textarea "x"
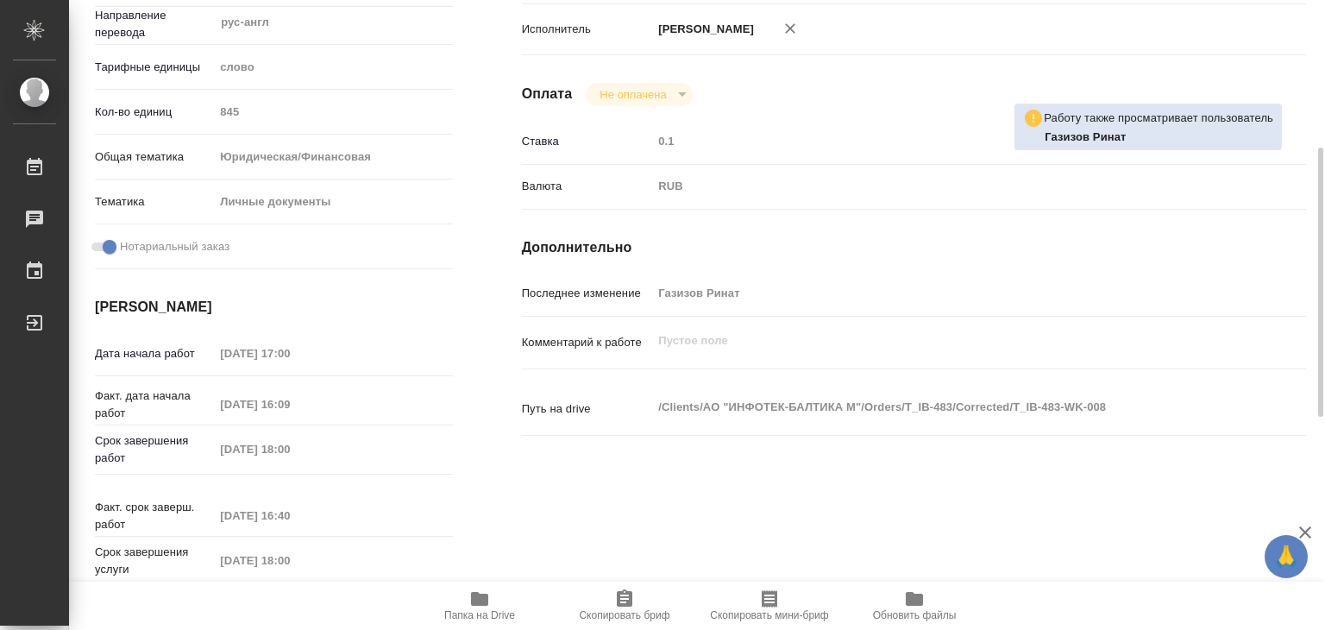
type textarea "x"
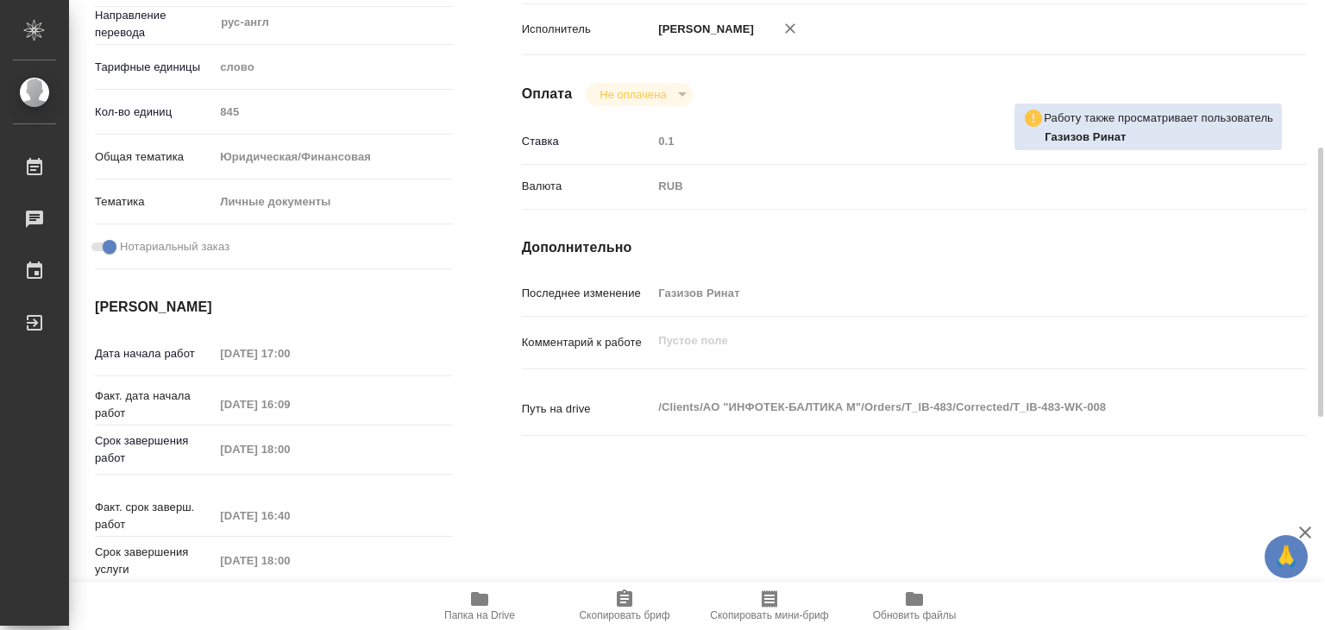
scroll to position [690, 0]
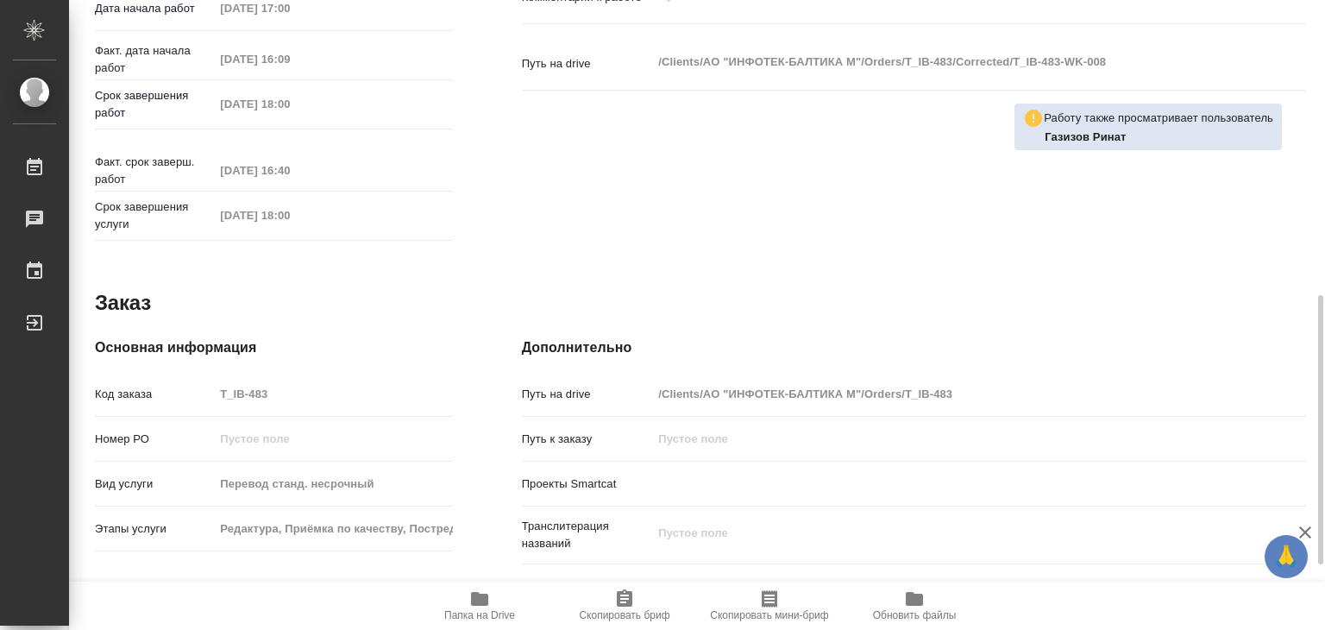
click at [490, 609] on span "Папка на Drive" at bounding box center [479, 615] width 71 height 12
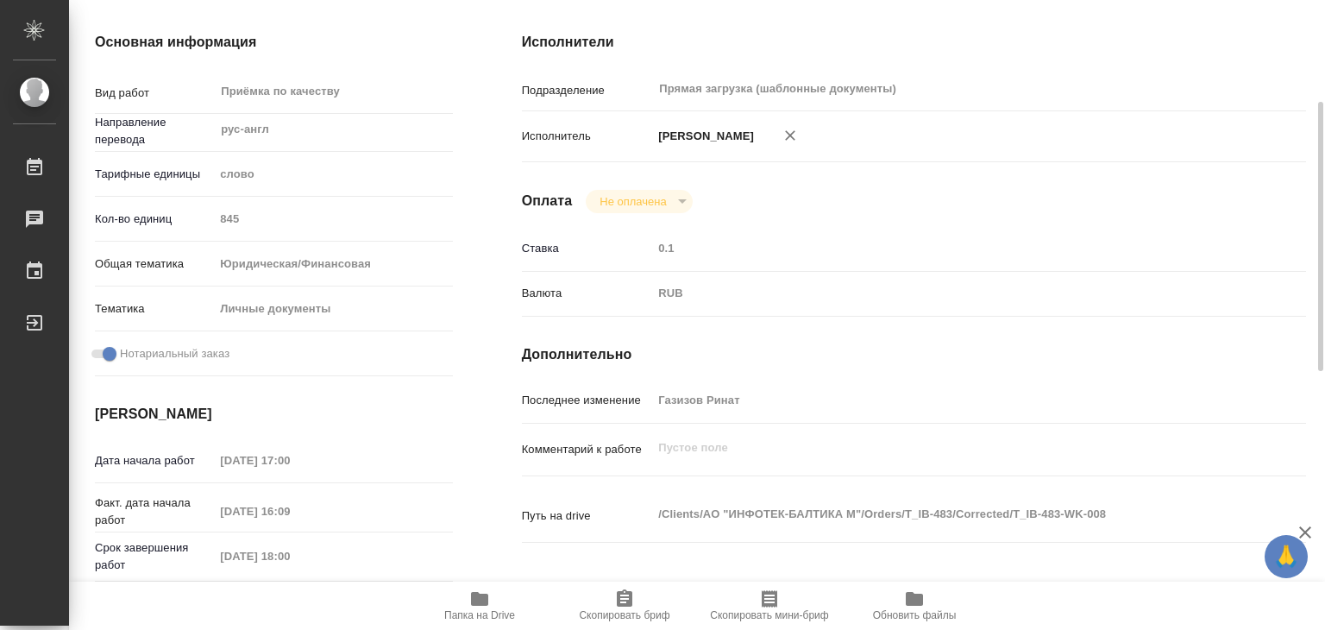
scroll to position [0, 0]
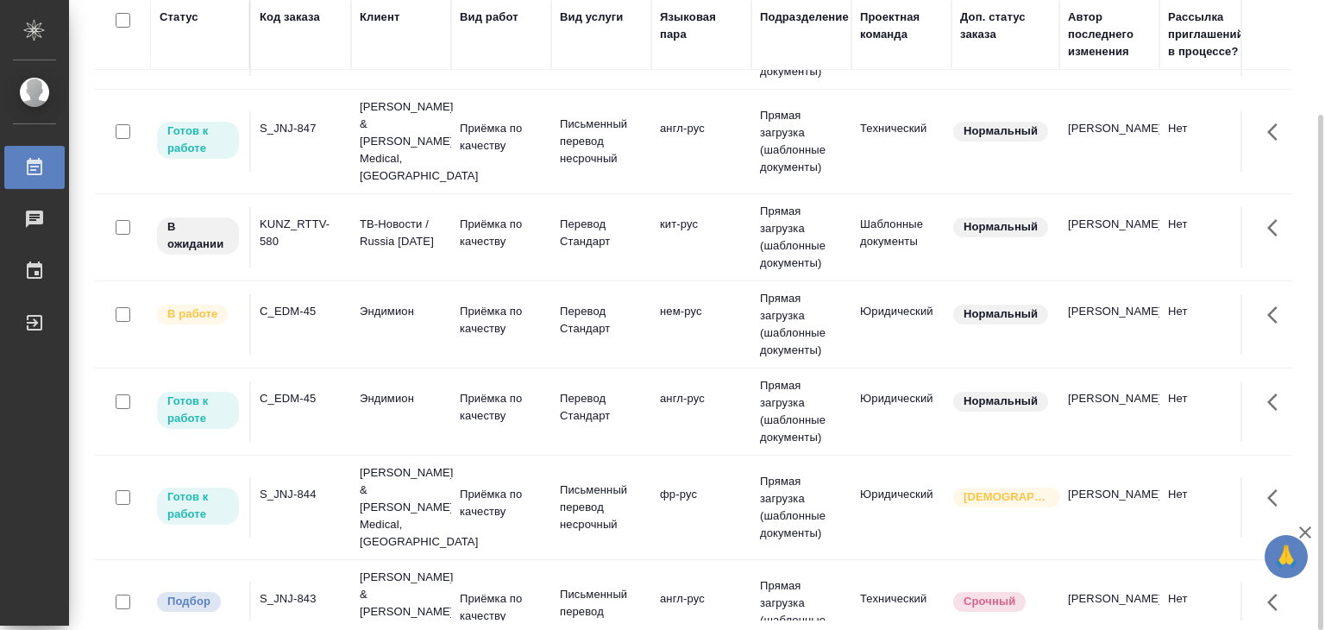
scroll to position [431, 0]
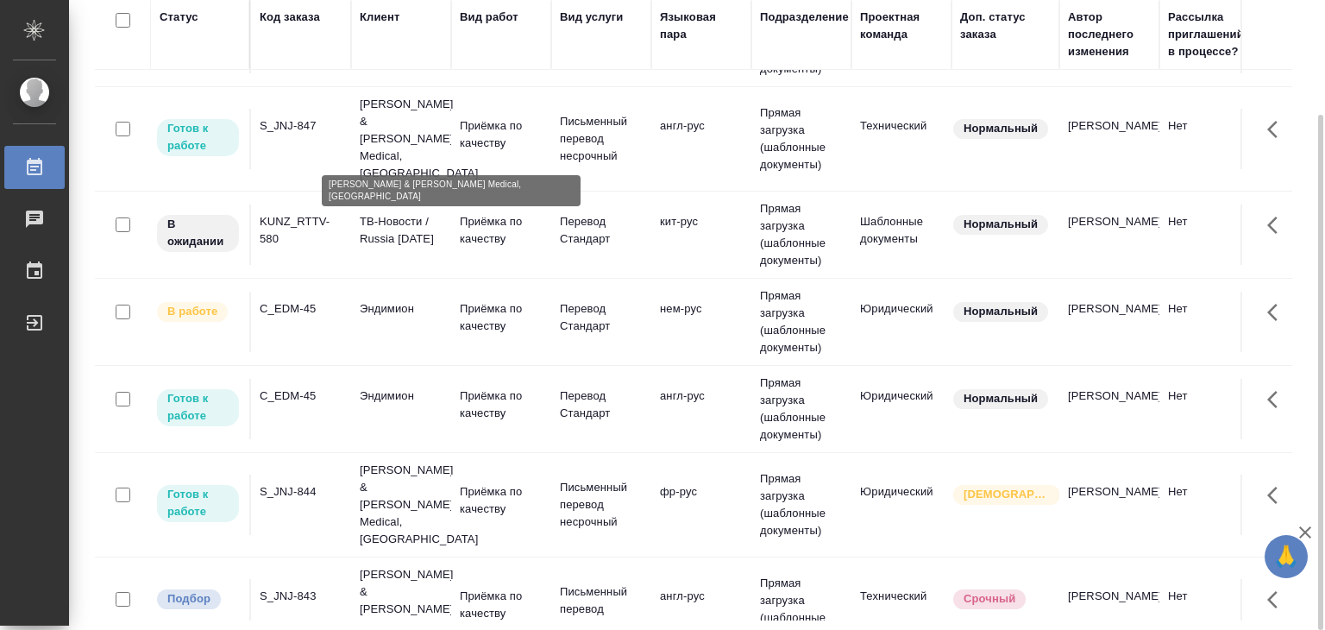
click at [365, 118] on p "[PERSON_NAME] & [PERSON_NAME] Medical, [GEOGRAPHIC_DATA]" at bounding box center [401, 139] width 83 height 86
click at [365, 118] on p "Johnson & Johnson Medical, Russia" at bounding box center [401, 139] width 83 height 86
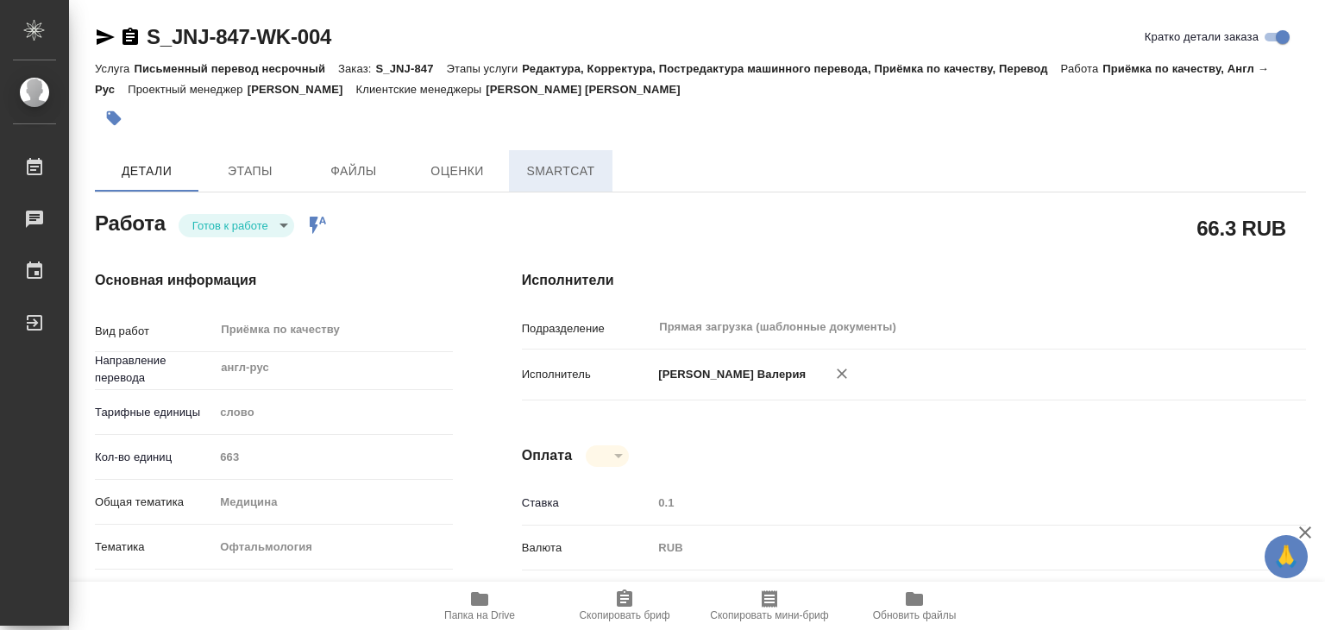
type textarea "x"
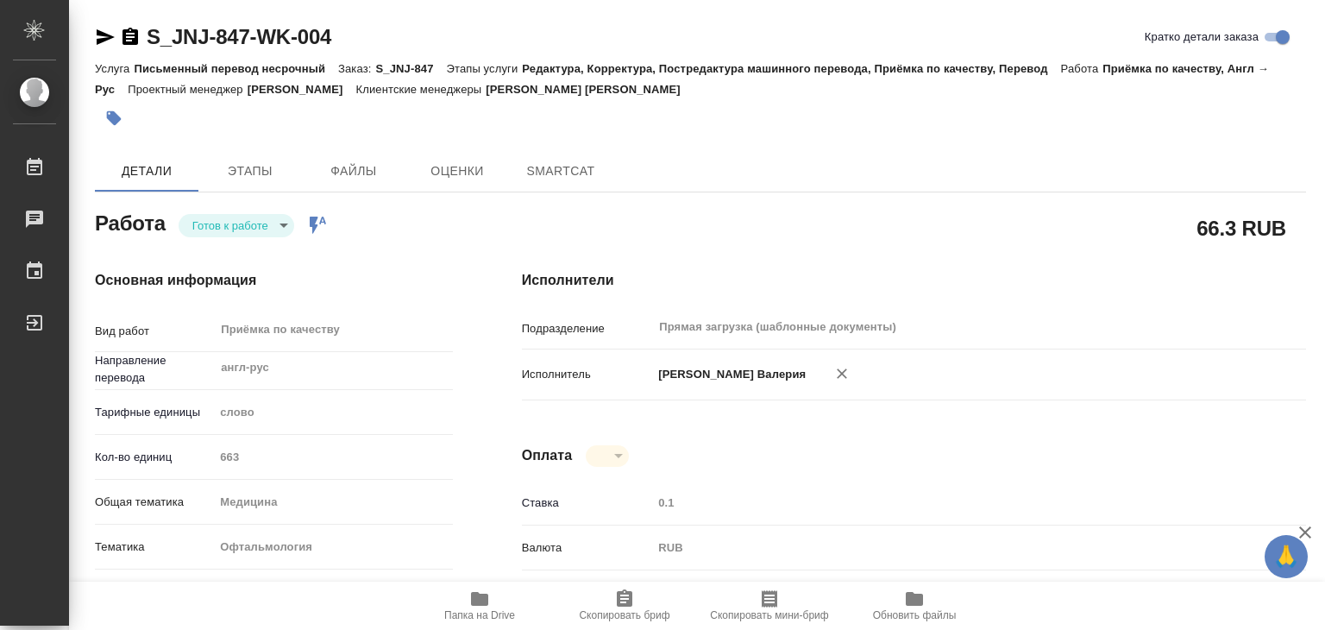
type textarea "x"
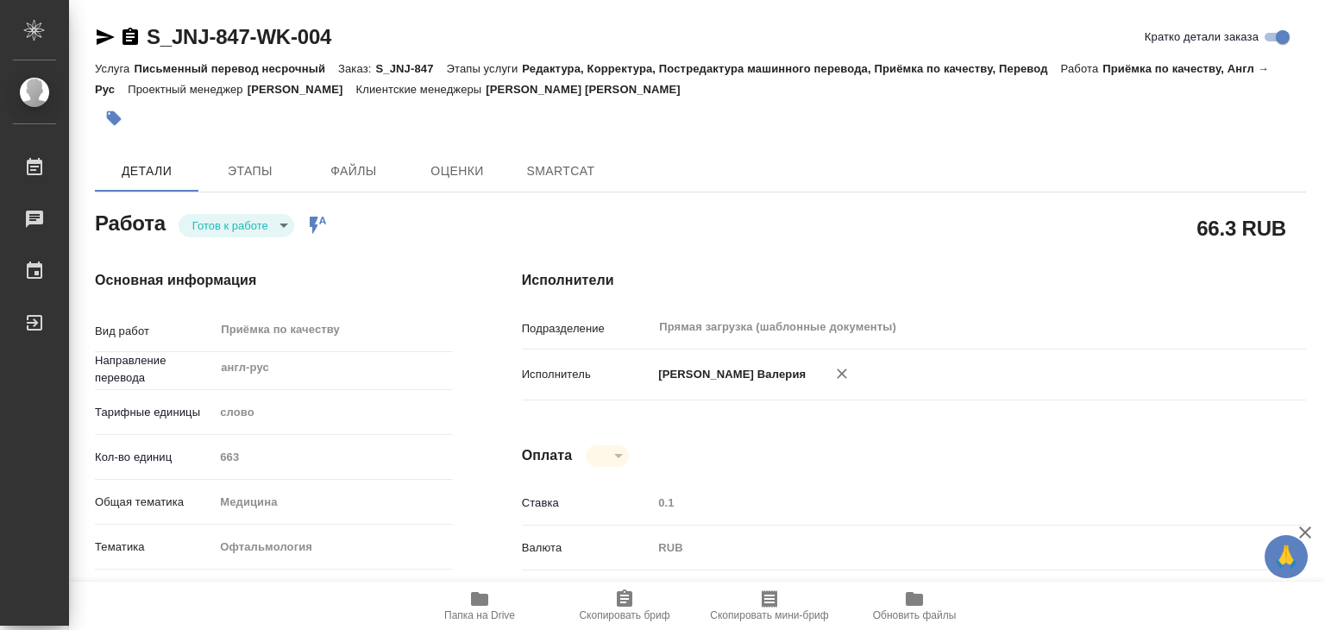
type textarea "x"
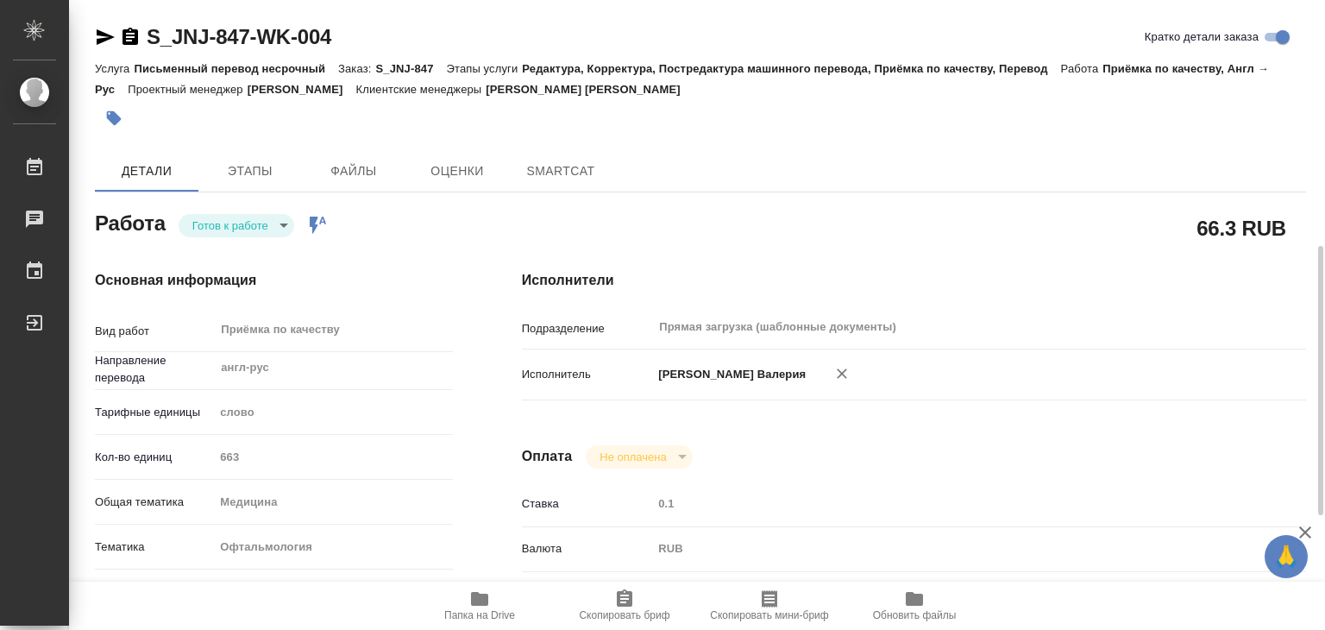
scroll to position [173, 0]
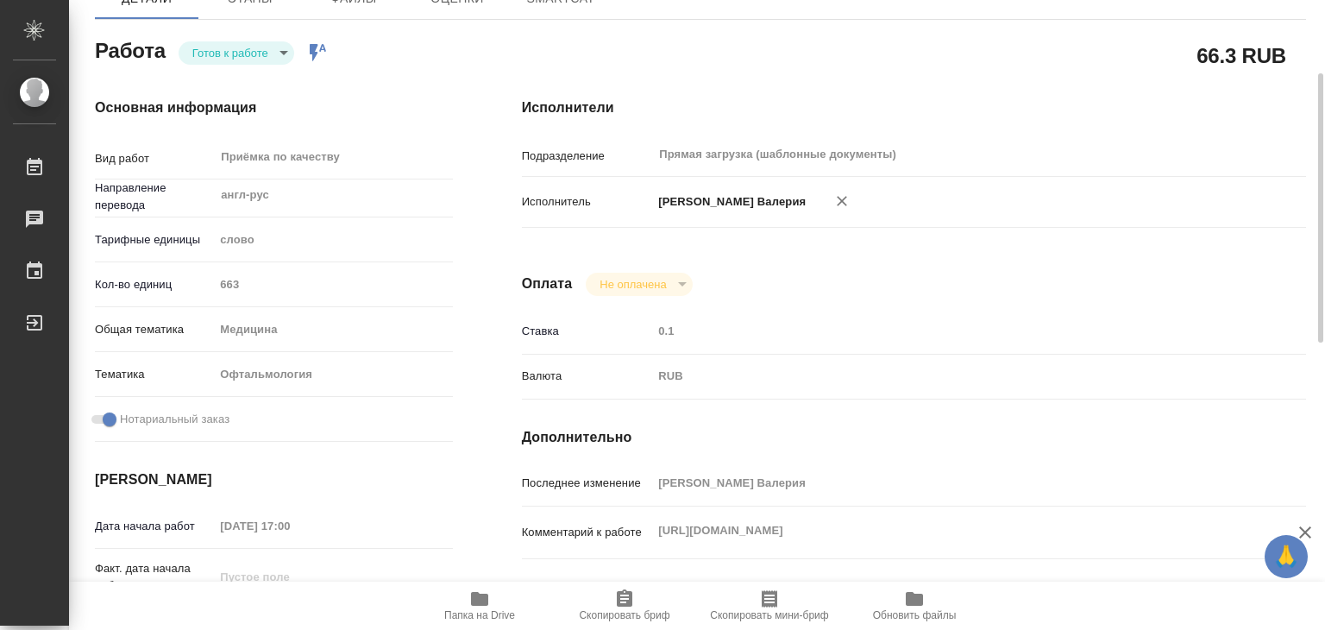
type textarea "x"
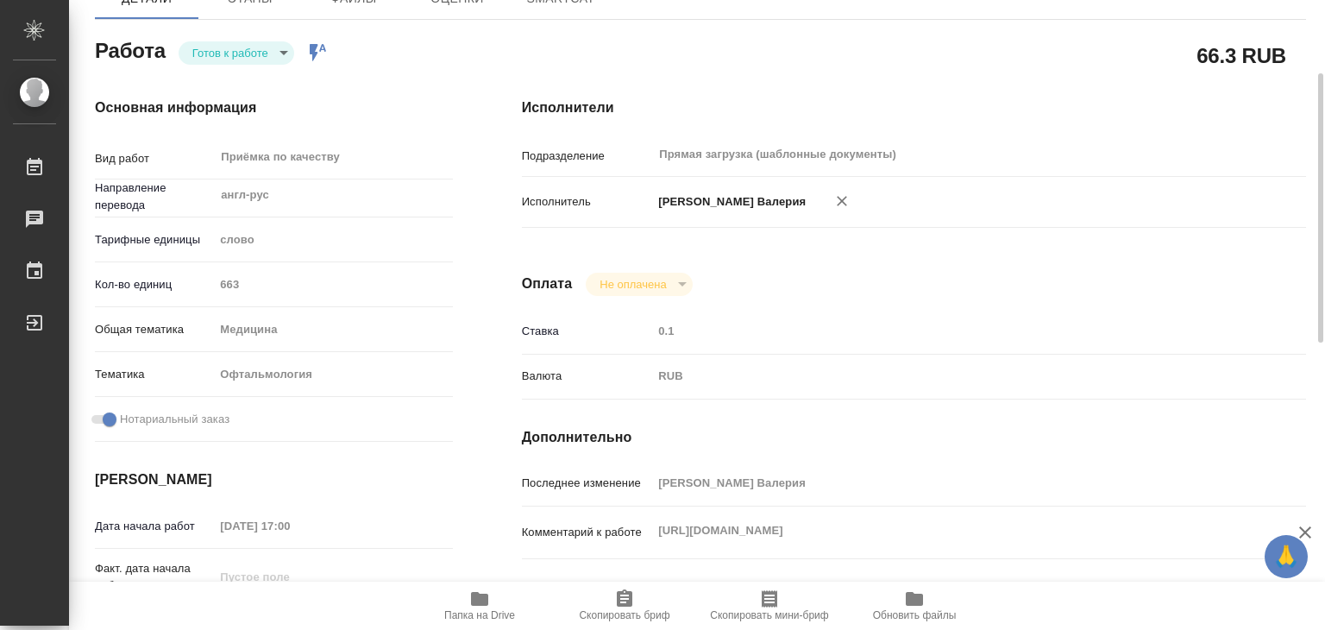
type textarea "x"
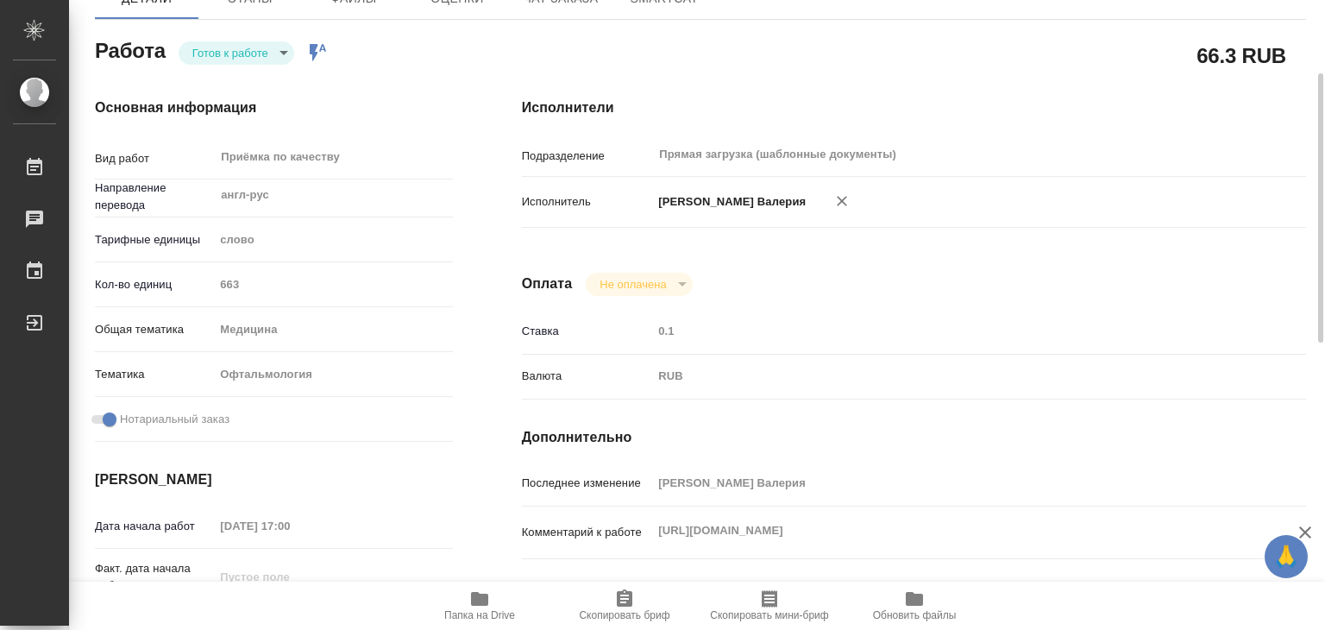
type textarea "x"
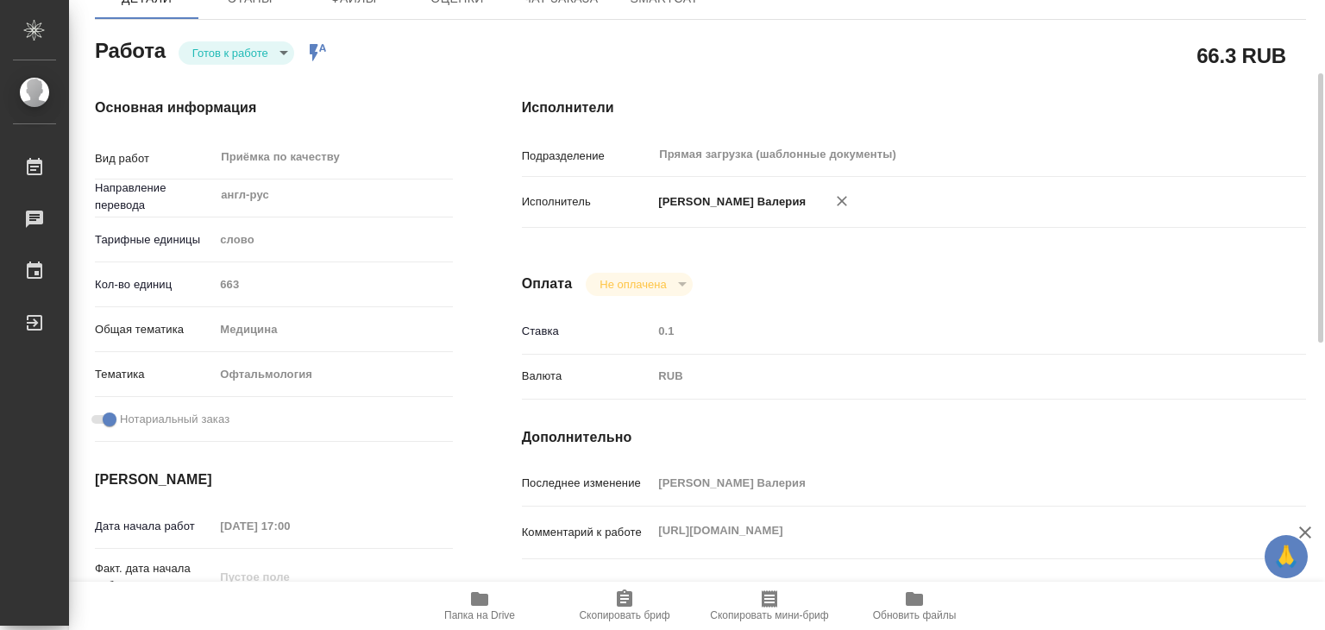
type textarea "x"
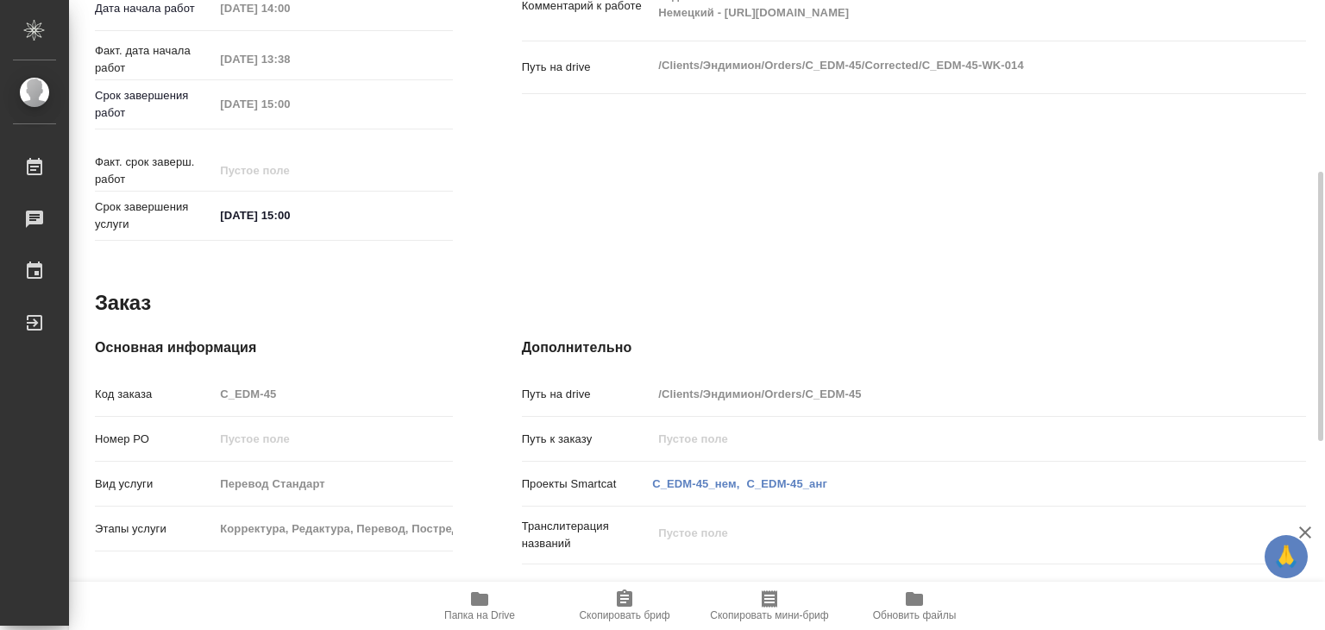
scroll to position [431, 0]
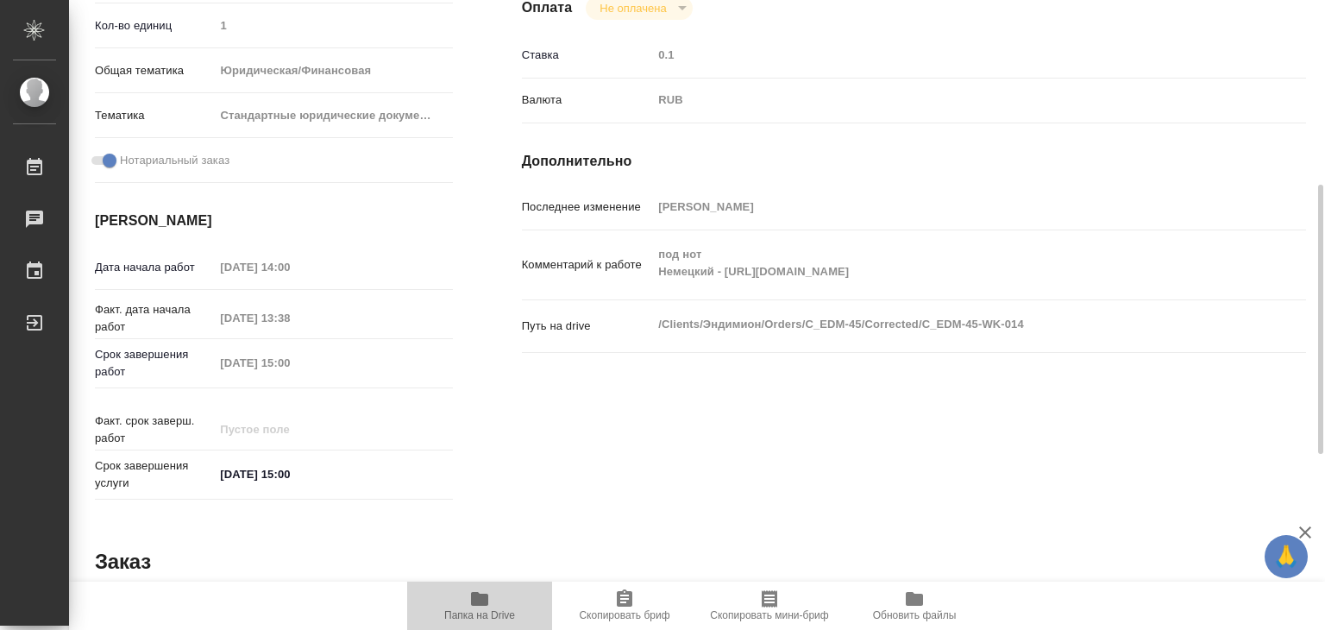
click at [484, 596] on icon "button" at bounding box center [479, 599] width 17 height 14
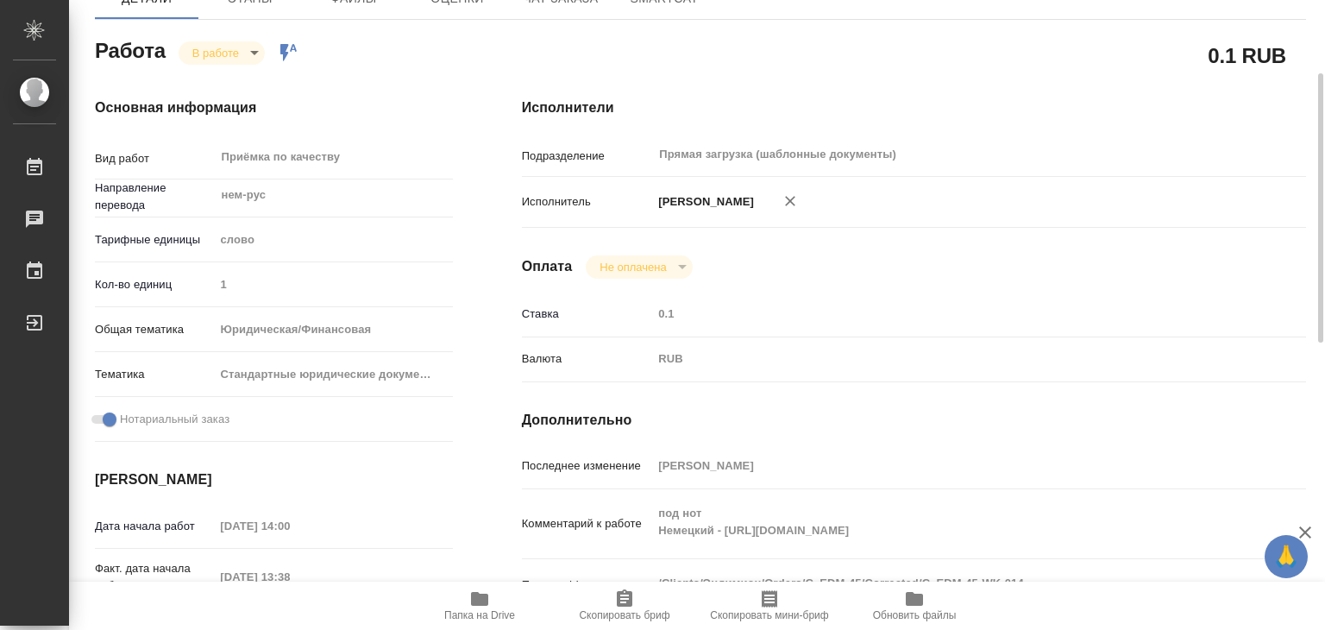
scroll to position [0, 0]
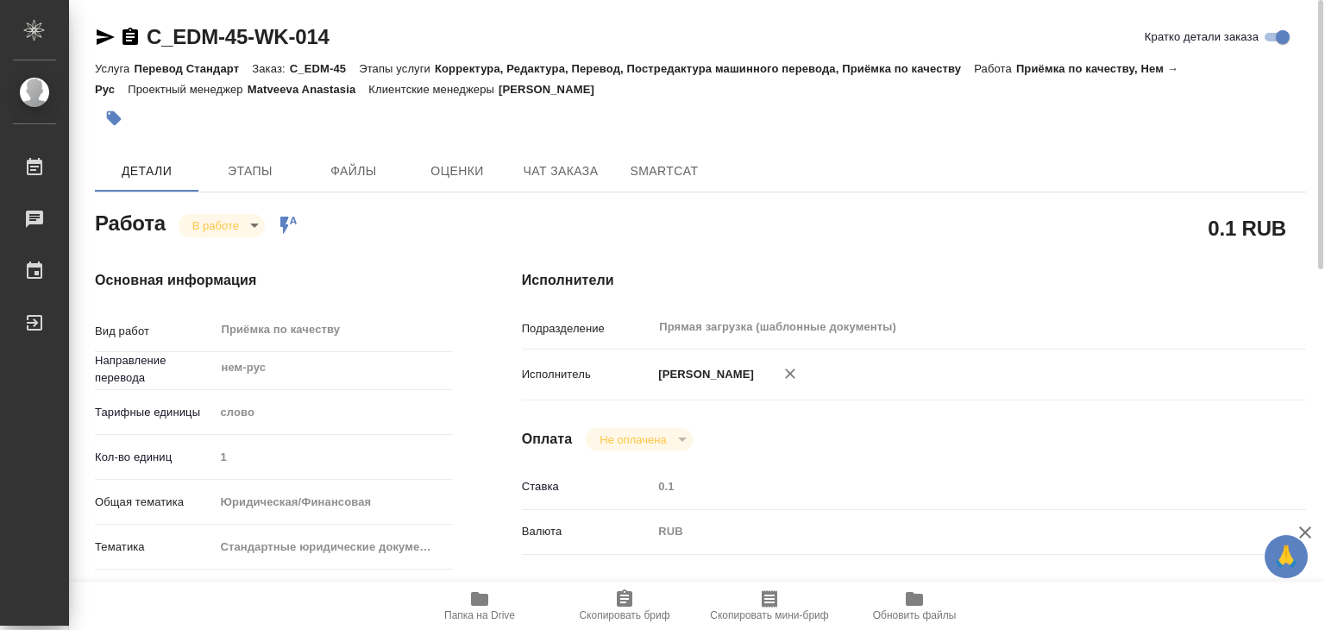
click at [120, 121] on icon "button" at bounding box center [113, 118] width 17 height 17
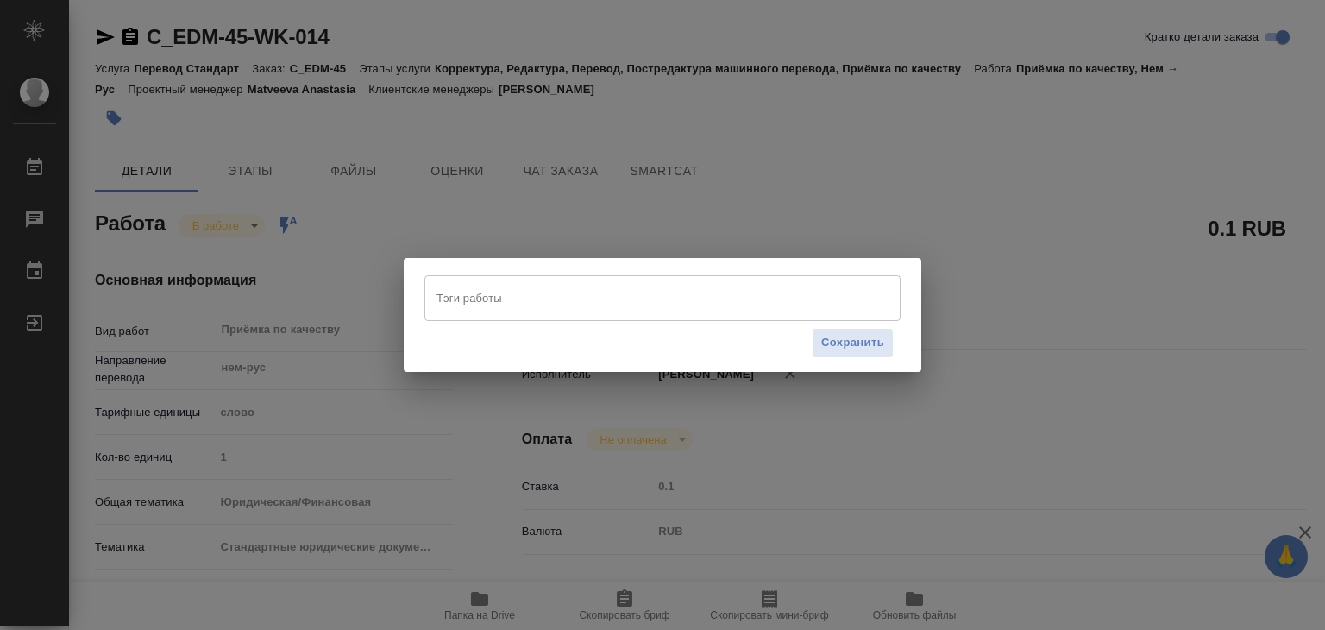
click at [494, 299] on input "Тэги работы" at bounding box center [646, 297] width 428 height 29
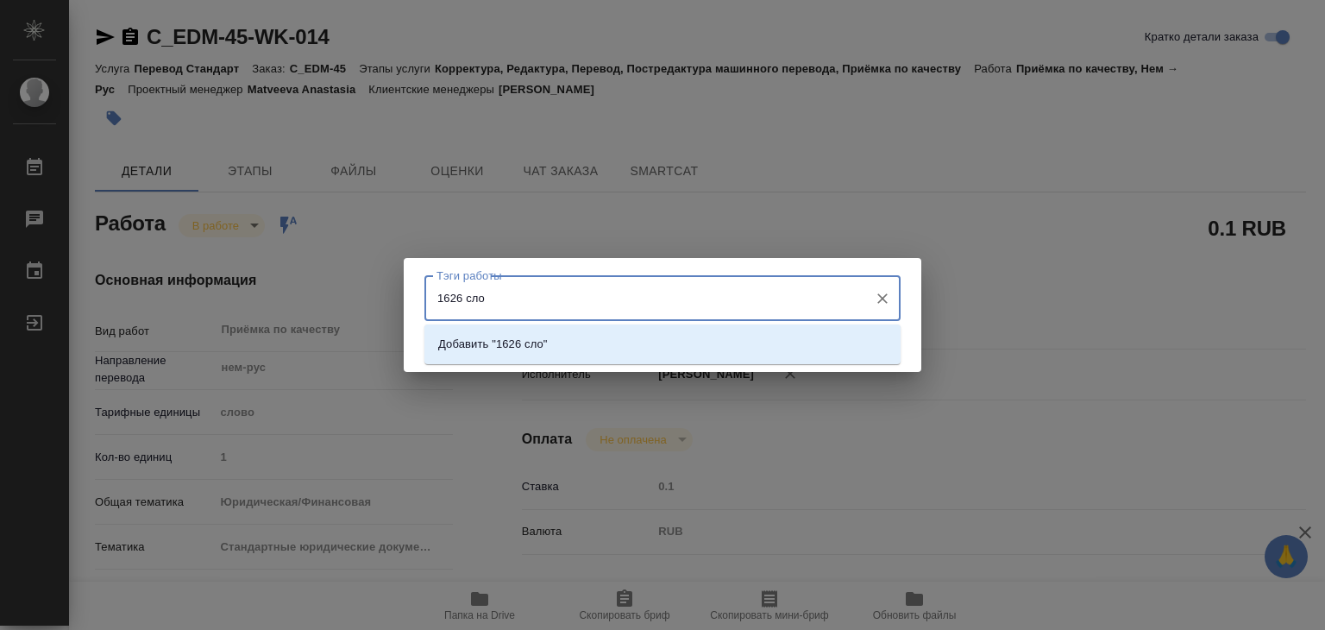
type input "1626 слов"
click at [598, 338] on li "Добавить "1626 слов"" at bounding box center [662, 344] width 476 height 31
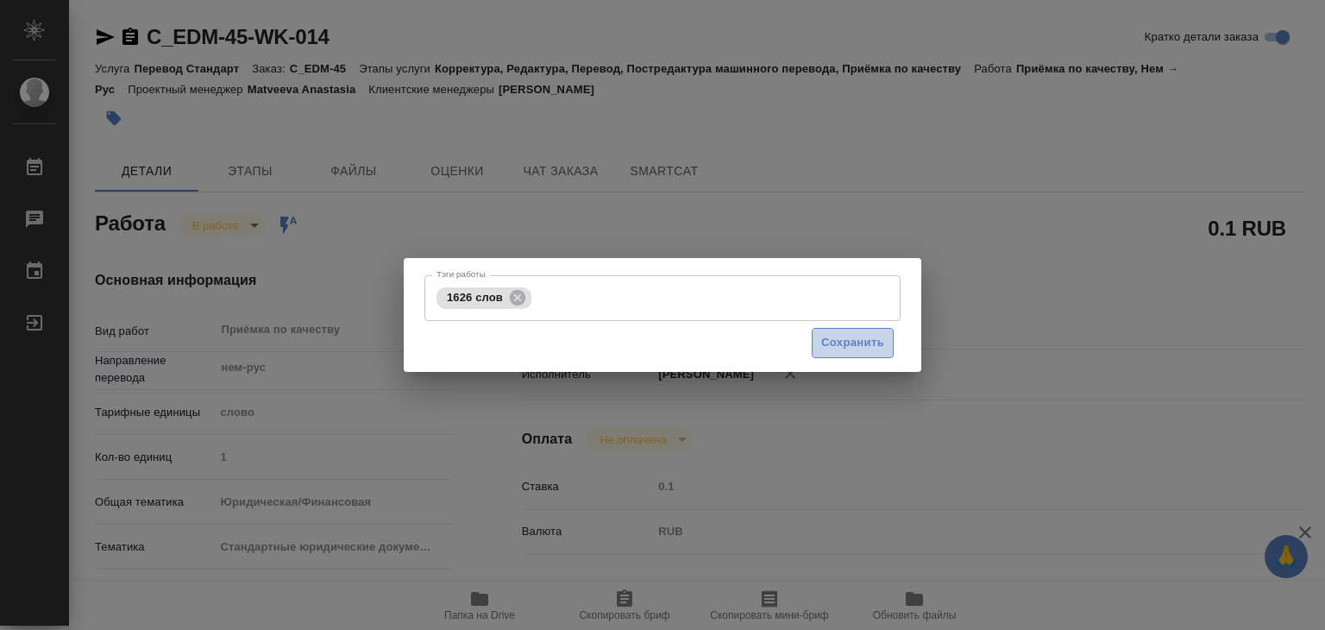
click at [852, 342] on span "Сохранить" at bounding box center [852, 343] width 63 height 20
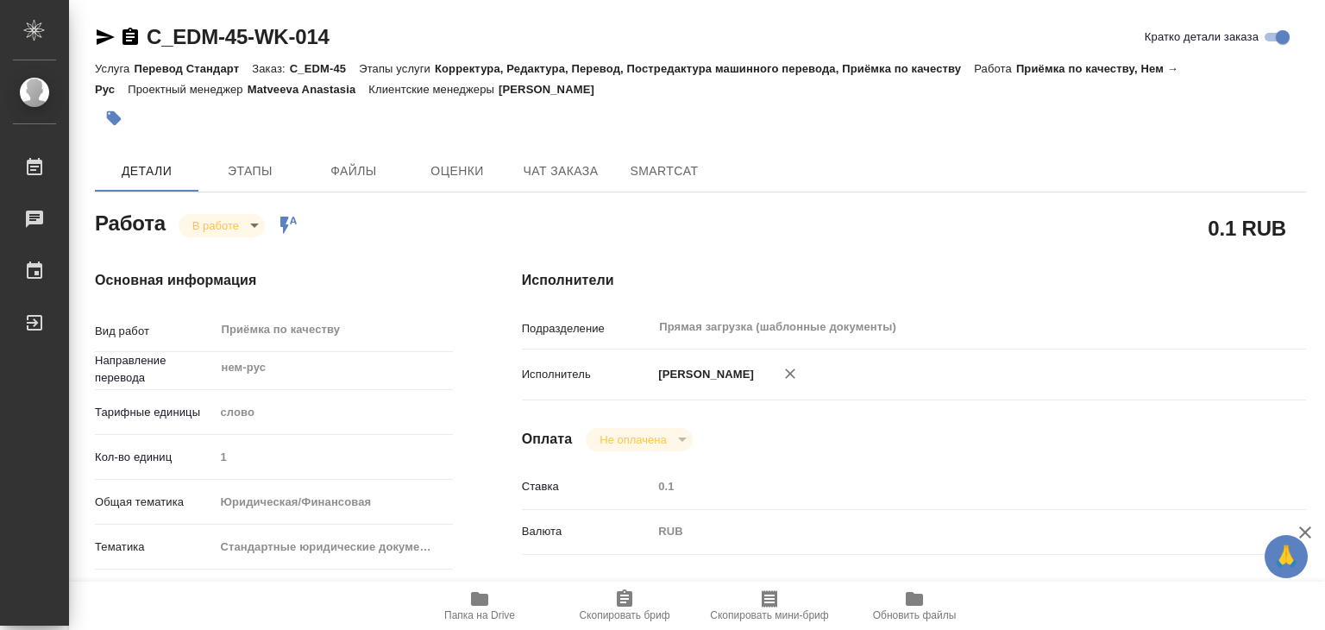
type input "inProgress"
type input "нем-рус"
type input "5a8b1489cc6b4906c91bfd90"
type input "1"
type input "yr-fn"
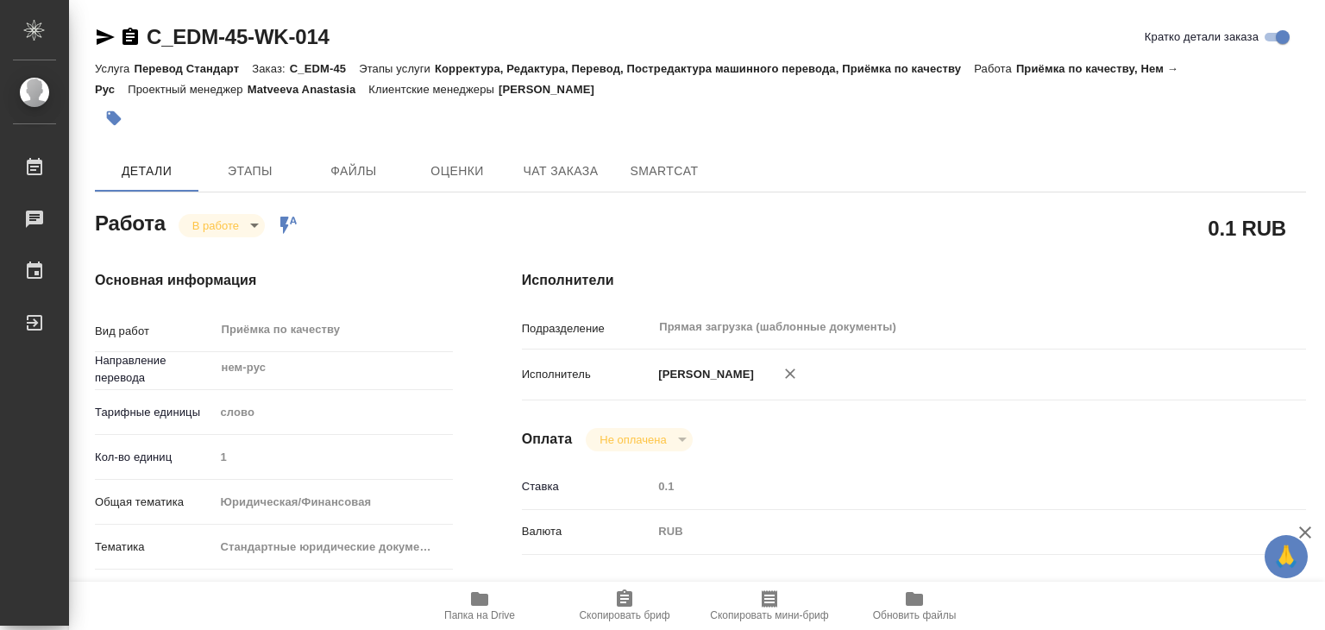
type input "5f647205b73bc97568ca66bf"
checkbox input "true"
type input "[DATE] 14:00"
type input "[DATE] 13:38"
type input "[DATE] 15:00"
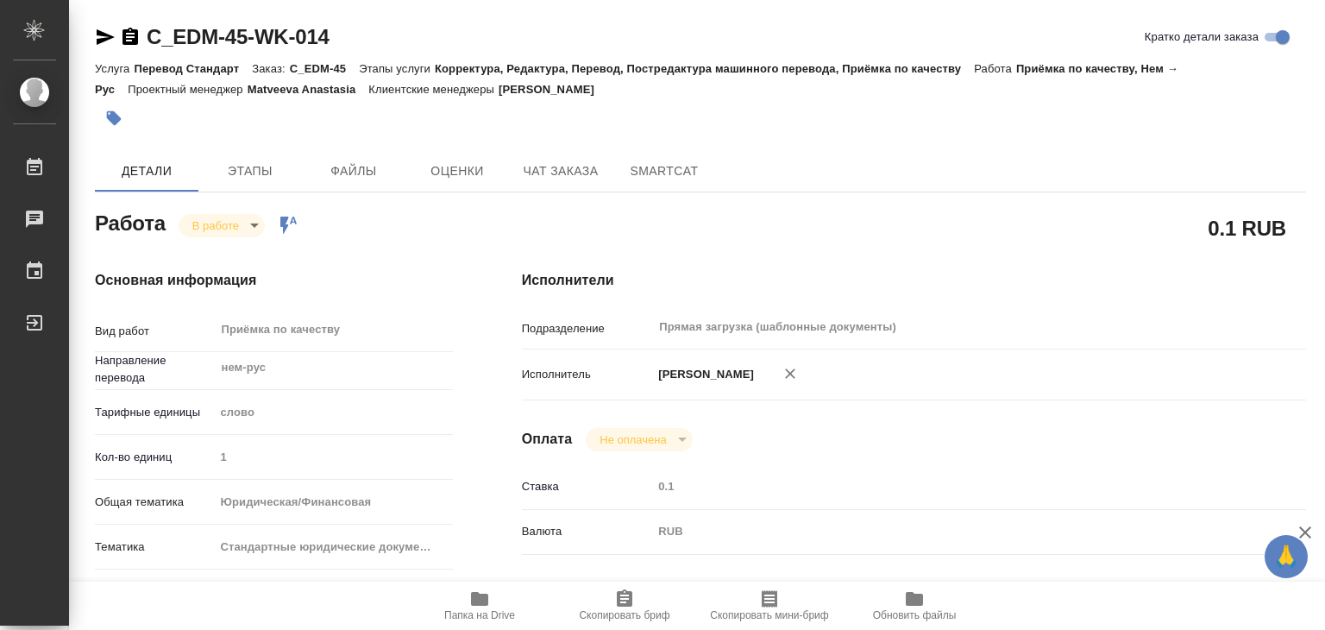
type input "[DATE] 15:00"
type input "Прямая загрузка (шаблонные документы)"
type input "notPayed"
type input "0.1"
type input "RUB"
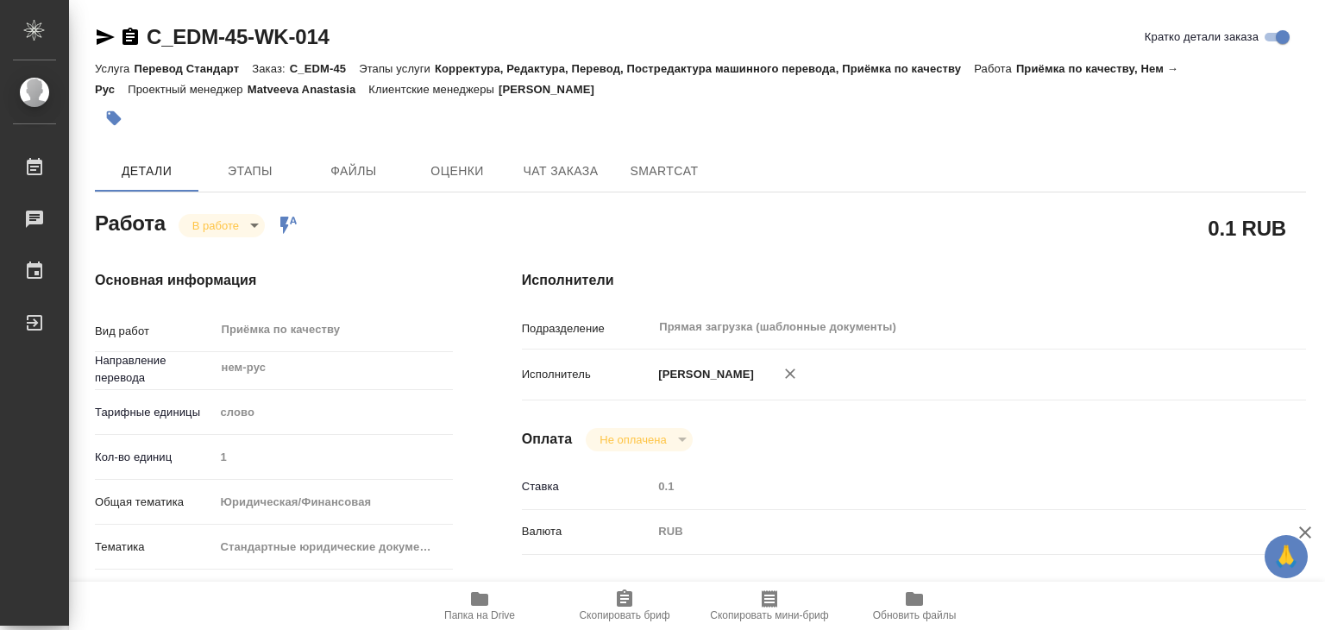
type input "[PERSON_NAME]"
type input "C_EDM-45"
type input "Перевод Стандарт"
type input "Корректура, Редактура, Перевод, Постредактура машинного перевода, Приёмка по ка…"
type input "[PERSON_NAME]"
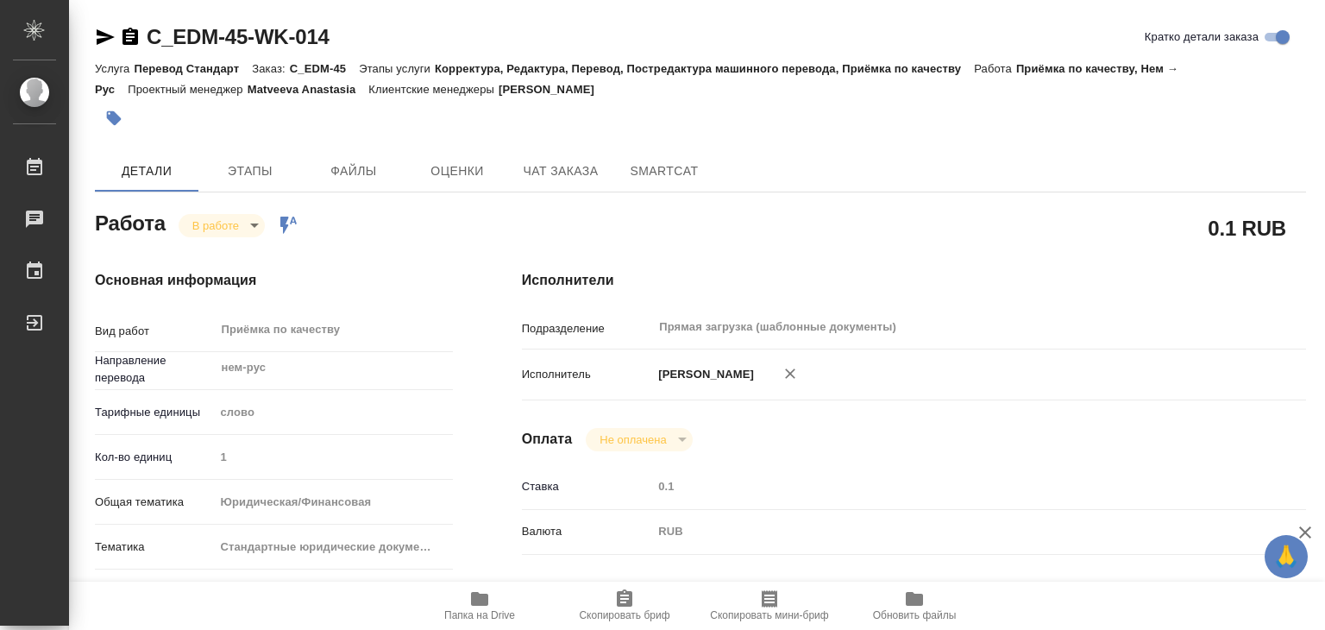
type input "[PERSON_NAME]"
type input "/Clients/Эндимион/Orders/C_EDM-45"
click at [263, 179] on span "Этапы" at bounding box center [250, 171] width 83 height 22
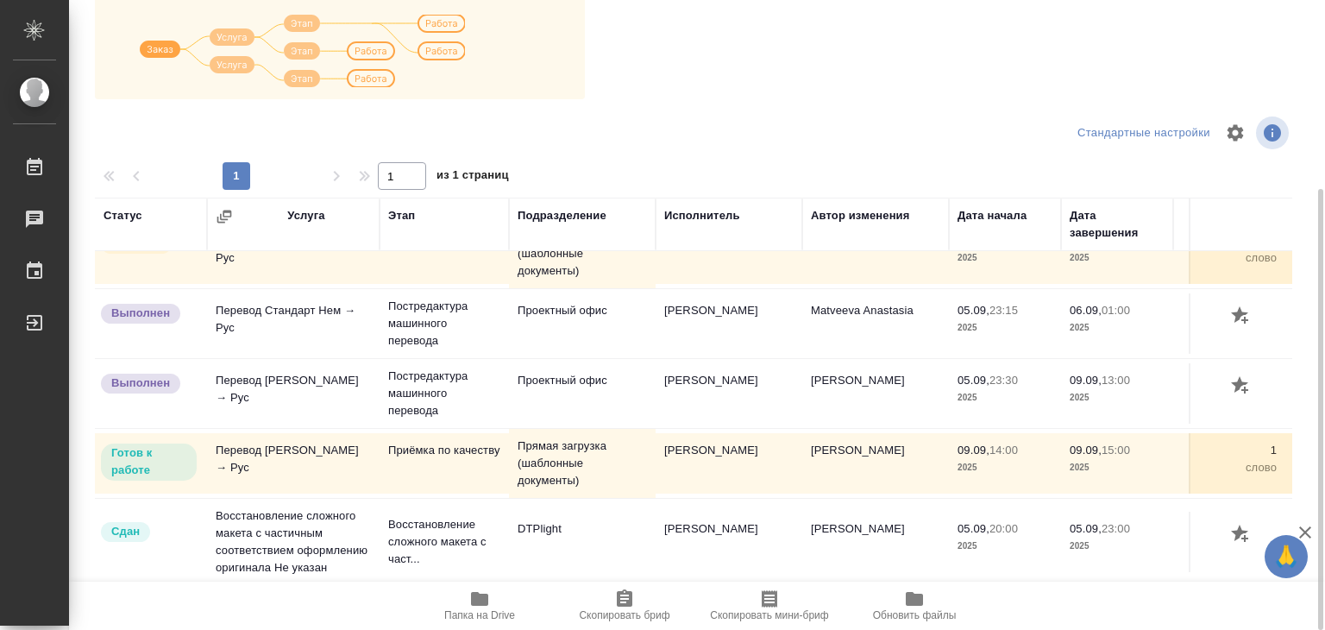
scroll to position [10, 0]
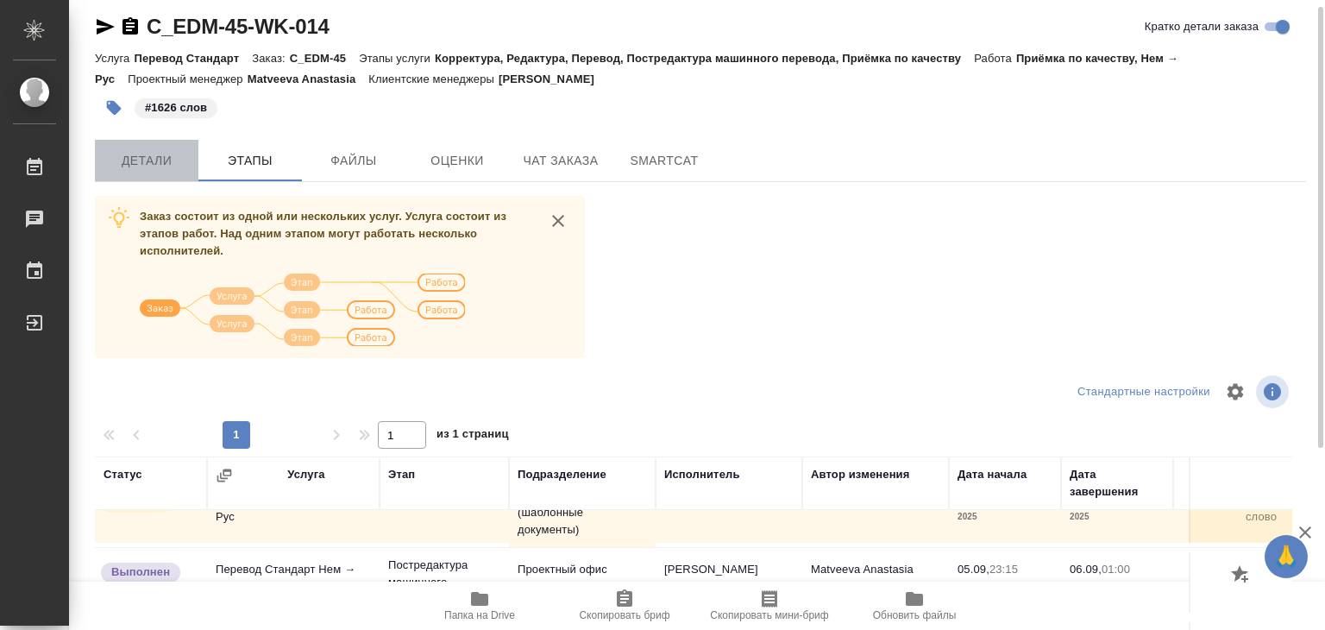
click at [172, 150] on span "Детали" at bounding box center [146, 161] width 83 height 22
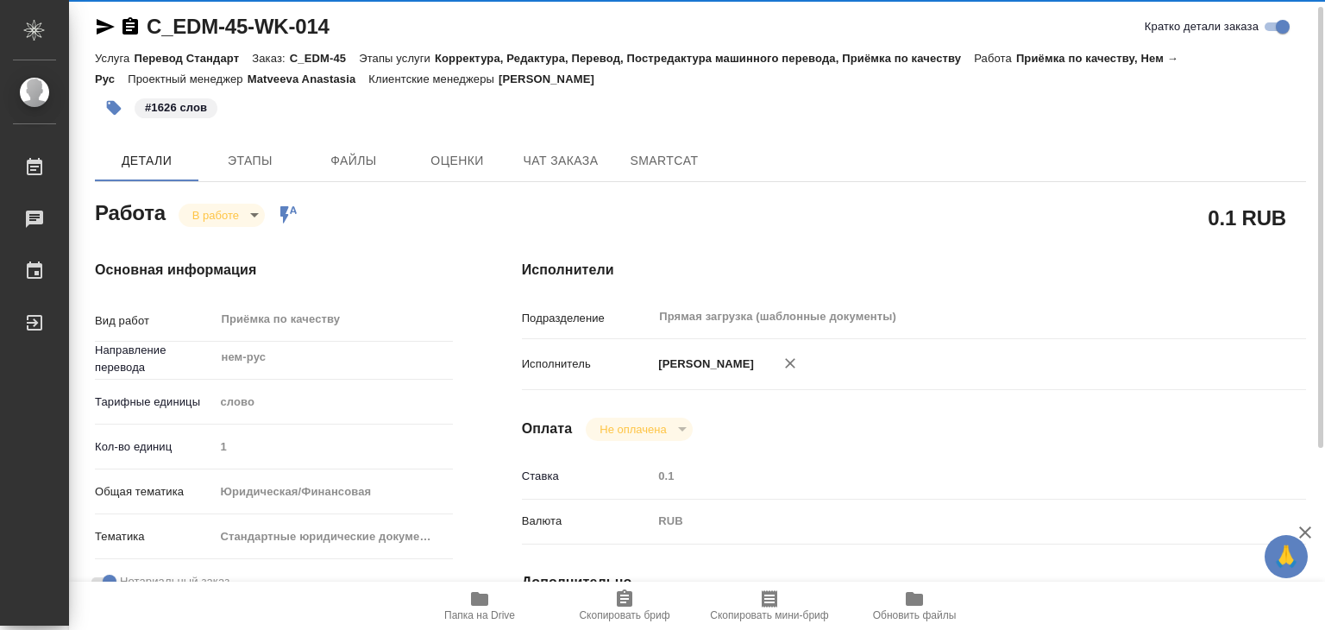
type textarea "x"
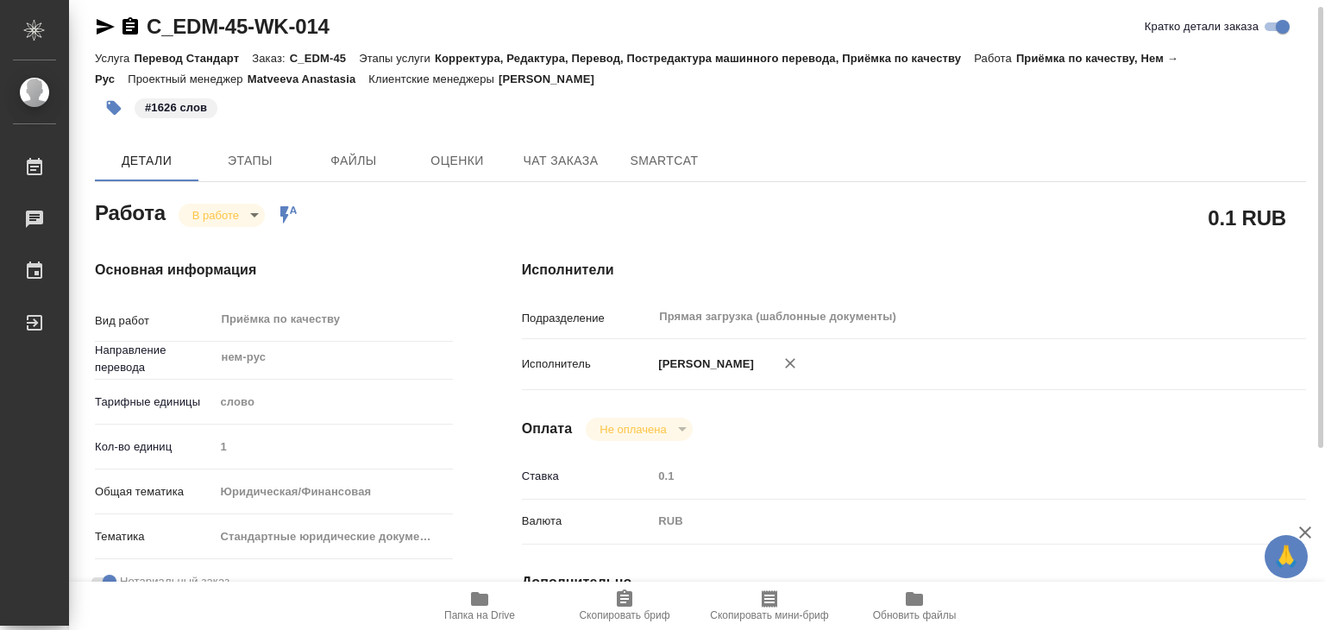
type textarea "x"
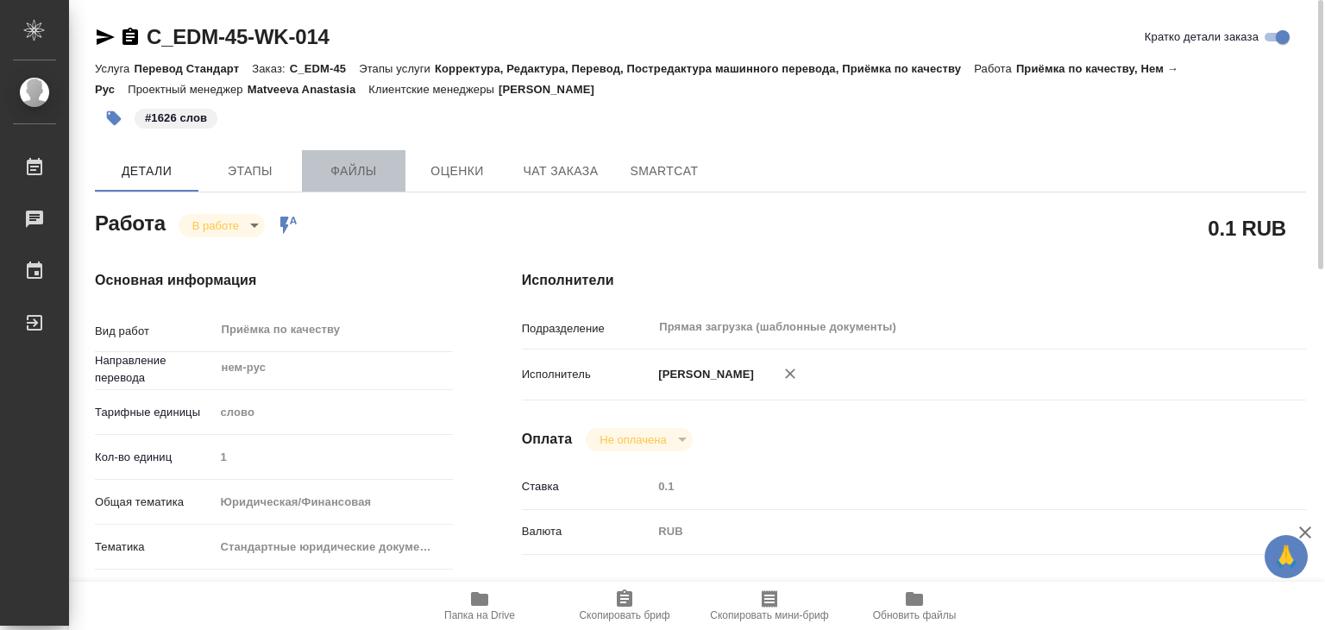
click at [339, 178] on span "Файлы" at bounding box center [353, 171] width 83 height 22
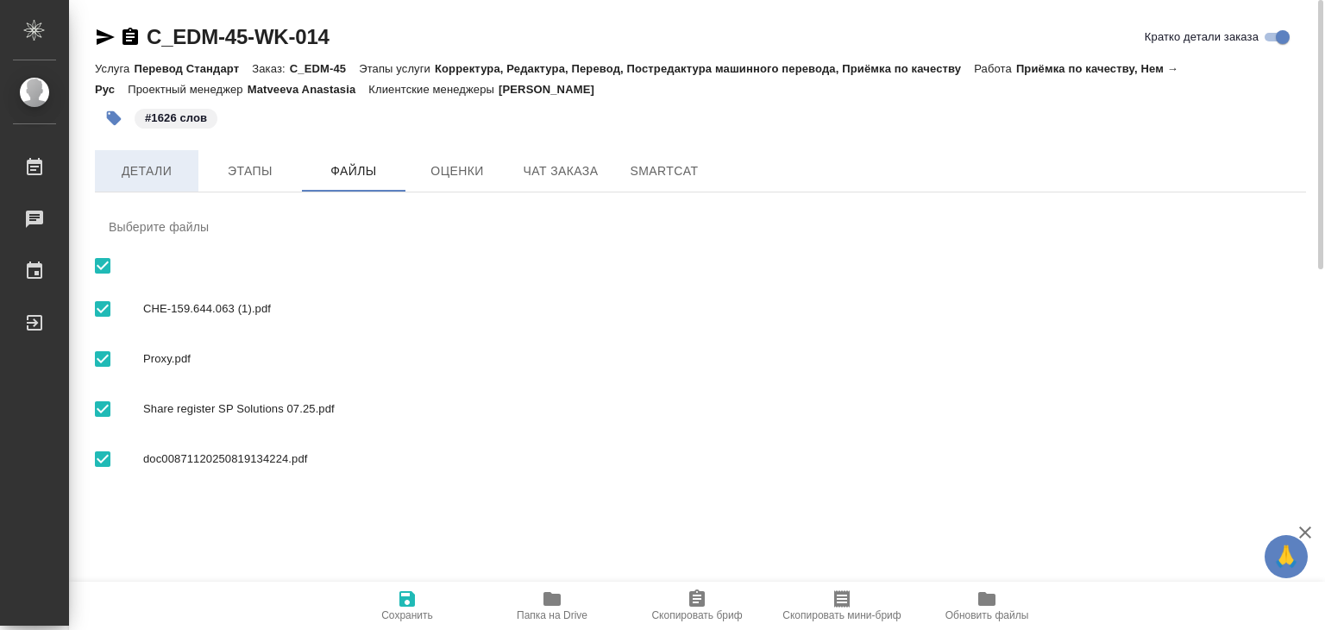
click at [127, 176] on span "Детали" at bounding box center [146, 171] width 83 height 22
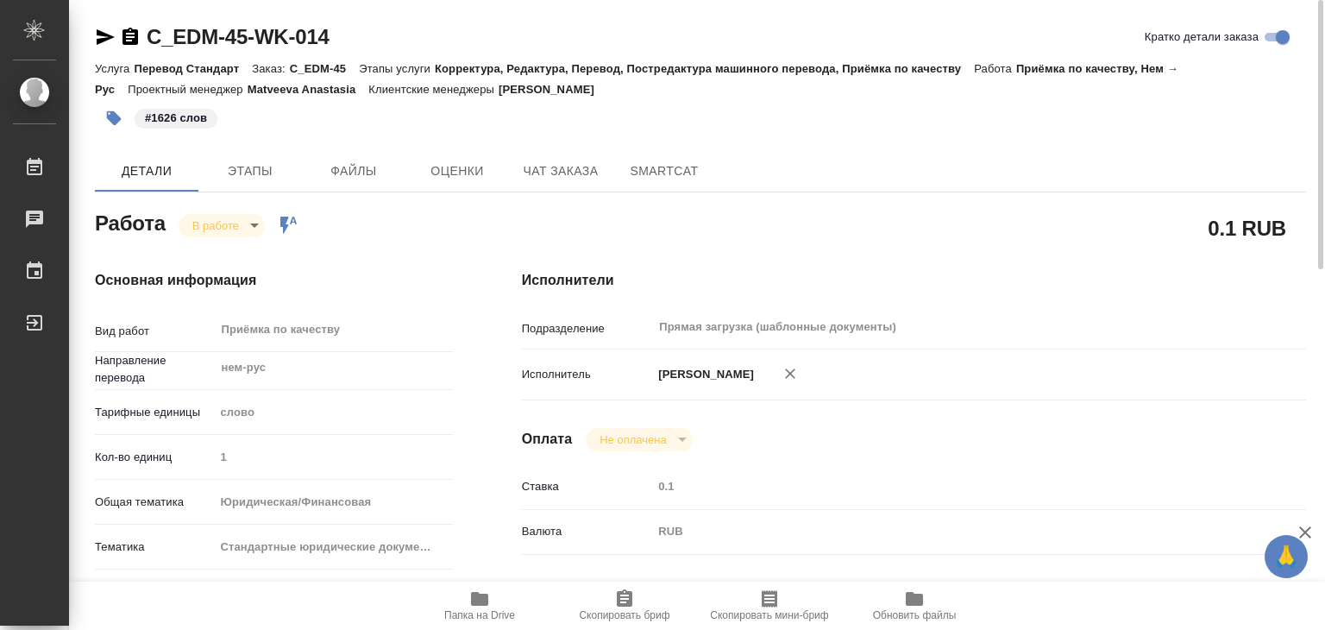
type textarea "x"
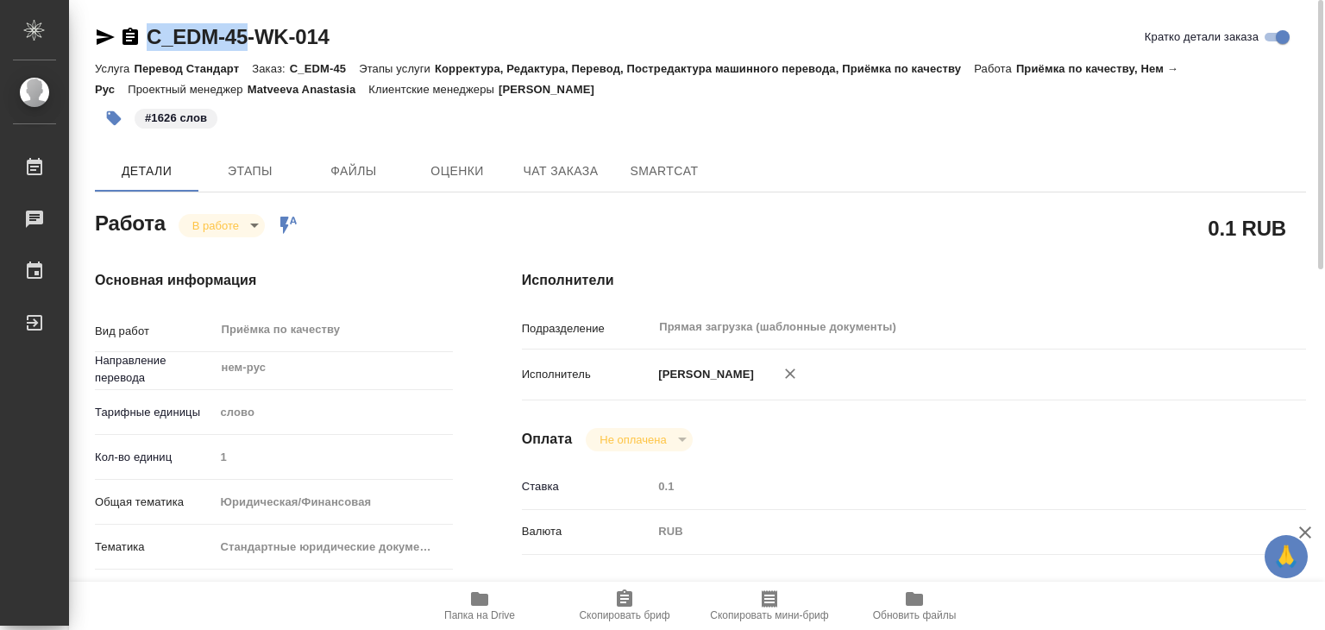
drag, startPoint x: 151, startPoint y: 20, endPoint x: 254, endPoint y: 37, distance: 104.9
copy link "C_EDM-45"
click at [227, 224] on body "🙏 .cls-1 fill:#fff; AWATERA Alilekova Valeriya Работы 0 Чаты График Выйти C_EDM…" at bounding box center [662, 315] width 1325 height 630
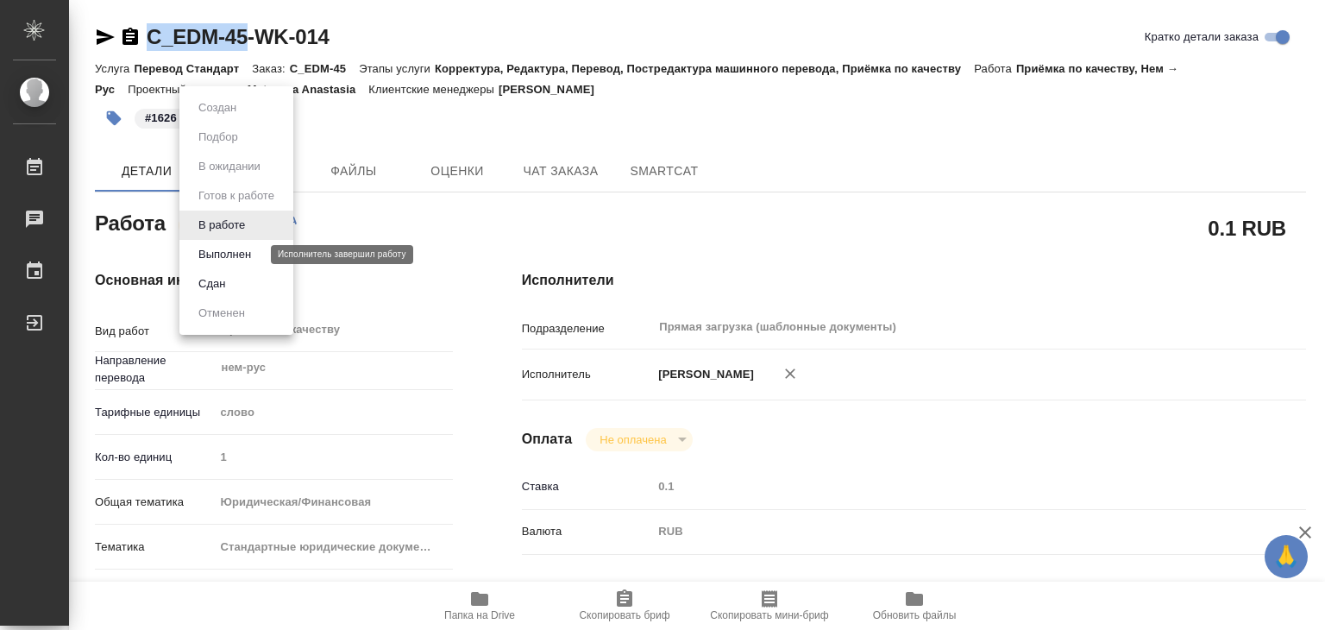
click at [229, 255] on button "Выполнен" at bounding box center [224, 254] width 63 height 19
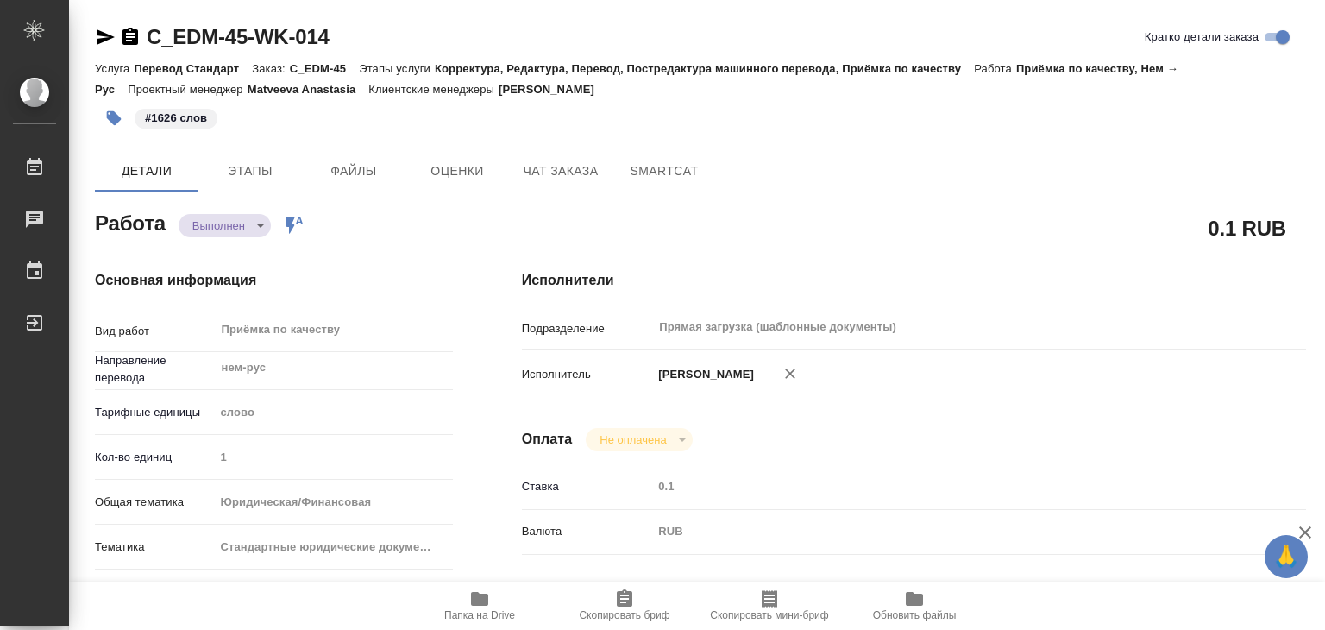
type textarea "x"
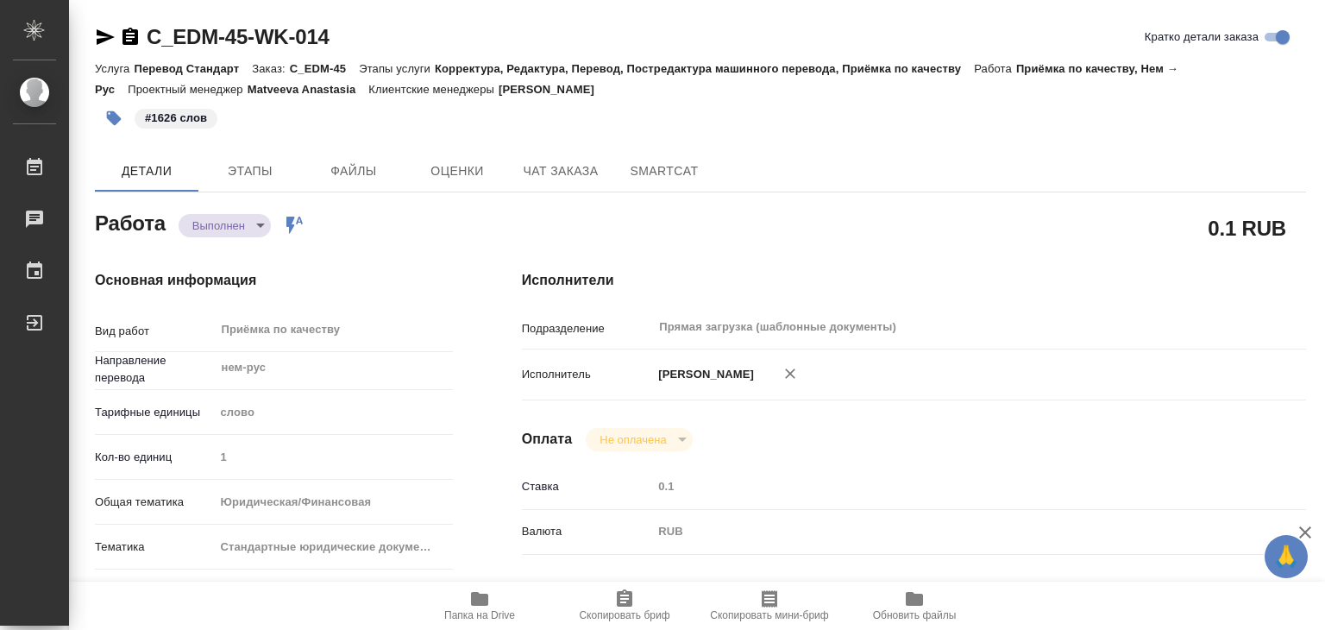
type textarea "x"
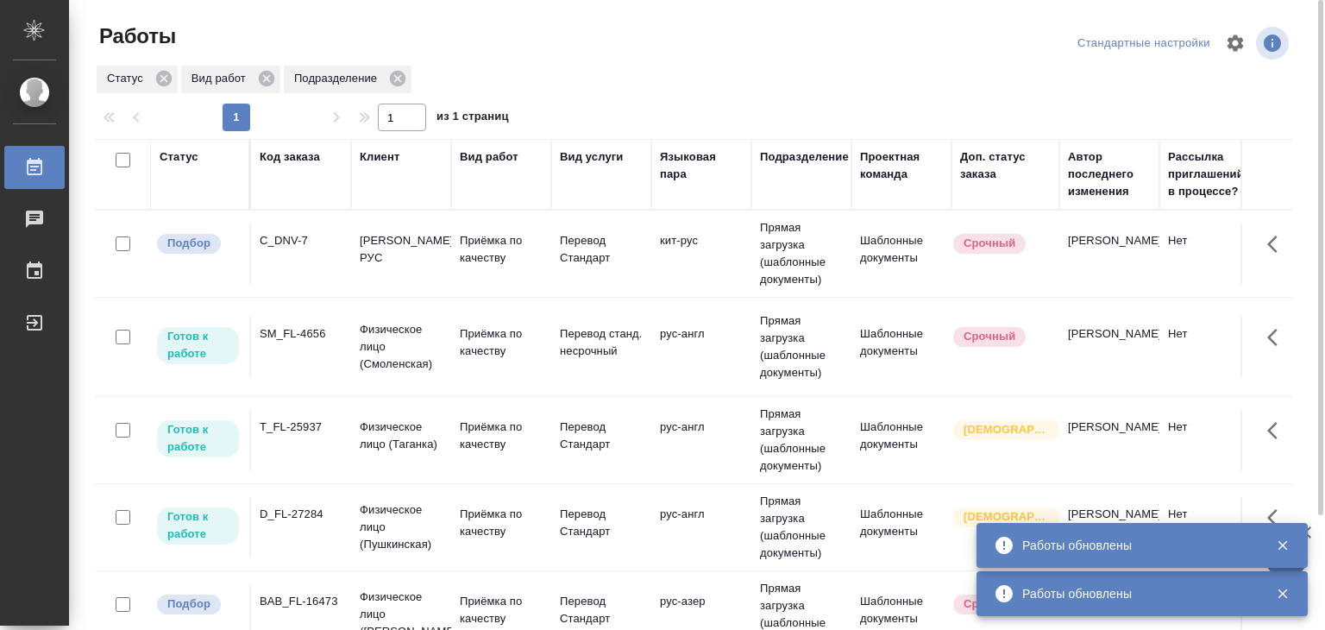
click at [334, 532] on td "D_FL-27284" at bounding box center [301, 527] width 100 height 60
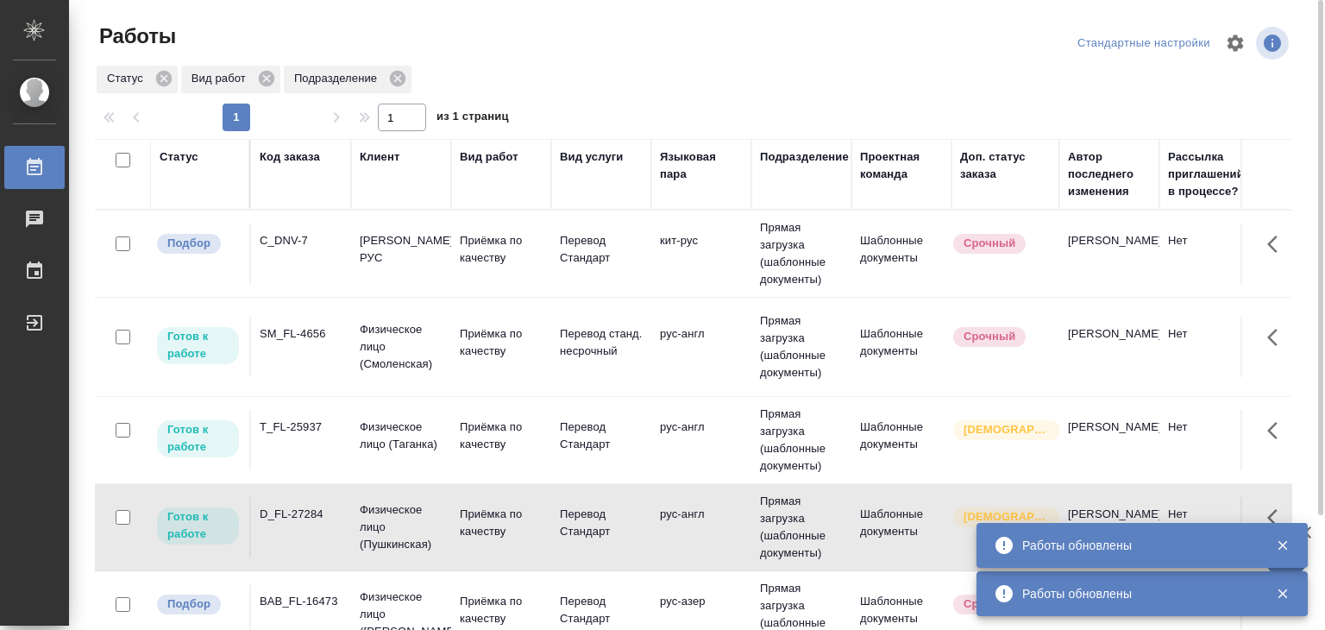
click at [334, 532] on td "D_FL-27284" at bounding box center [301, 527] width 100 height 60
click at [346, 436] on td "T_FL-25937" at bounding box center [301, 440] width 100 height 60
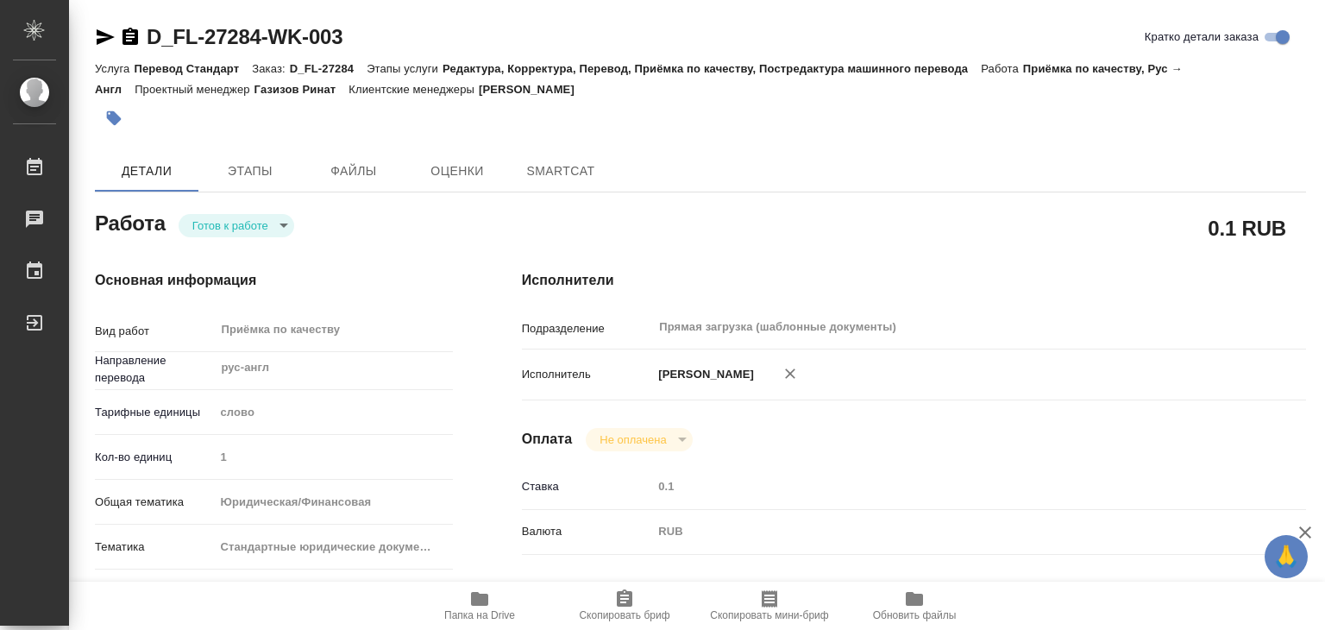
type textarea "x"
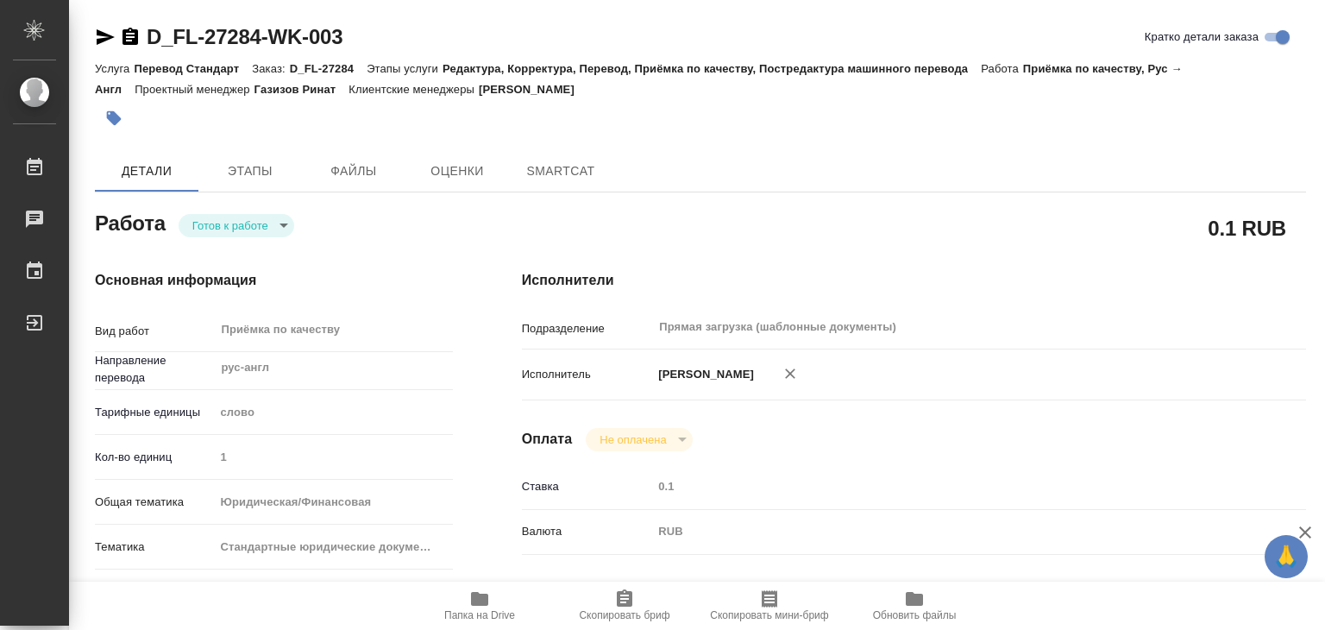
type textarea "x"
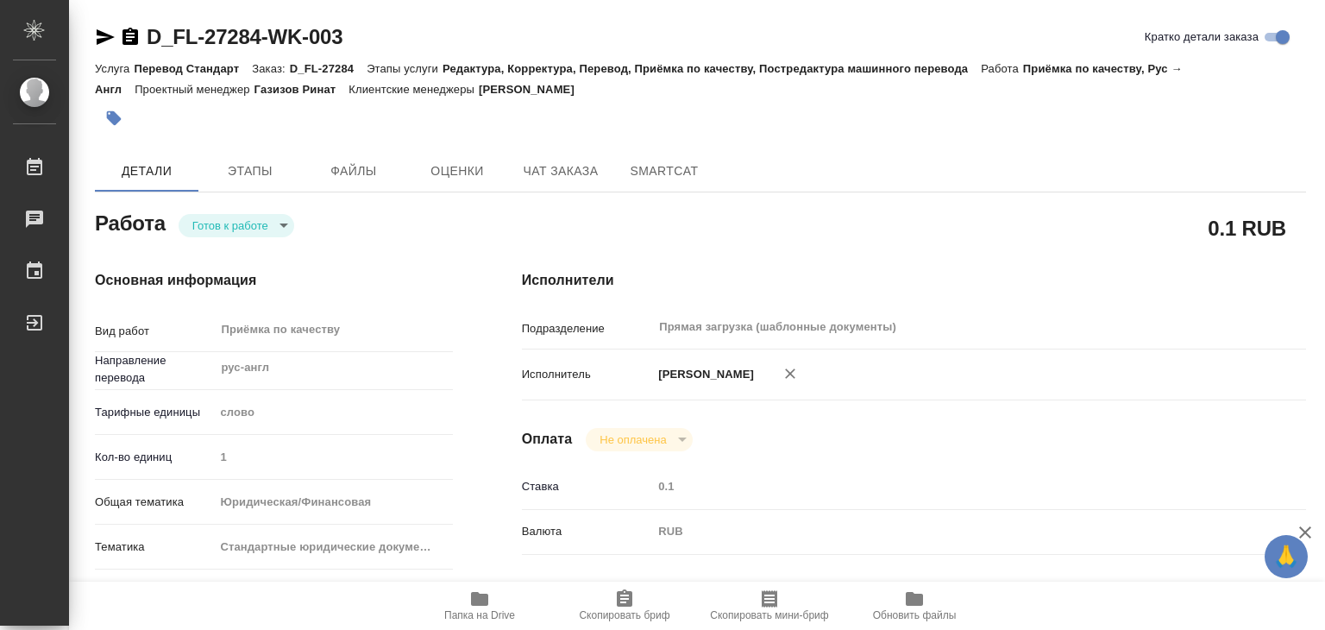
type textarea "x"
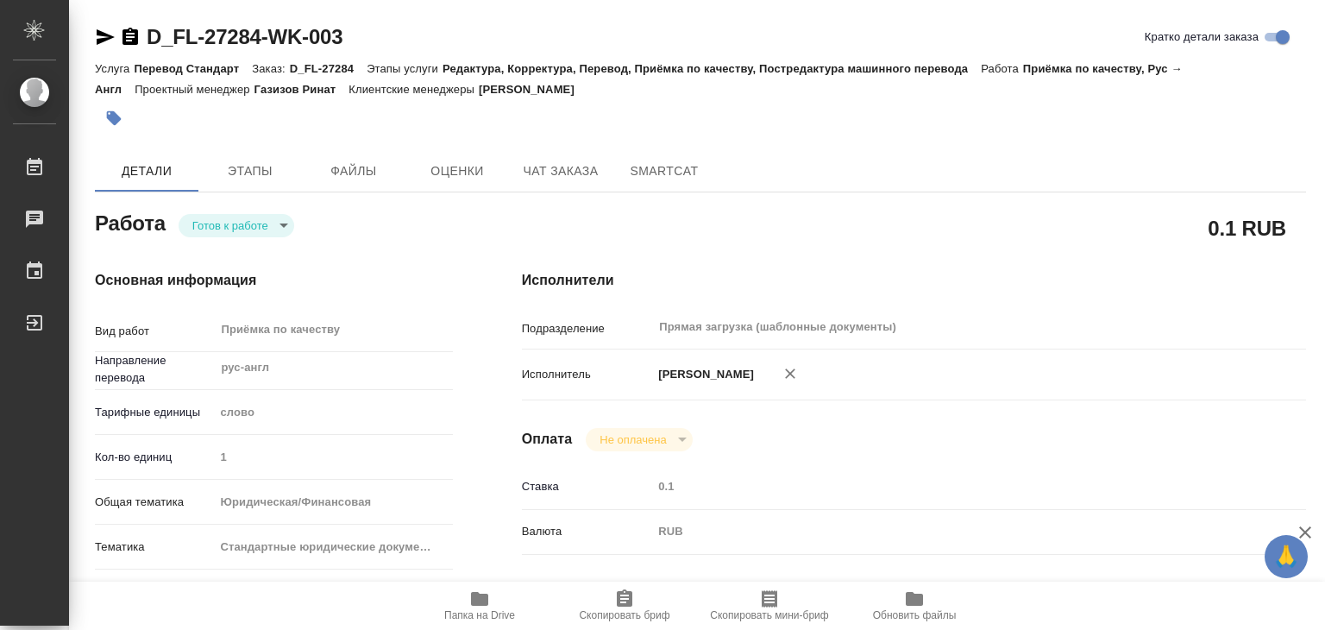
type textarea "x"
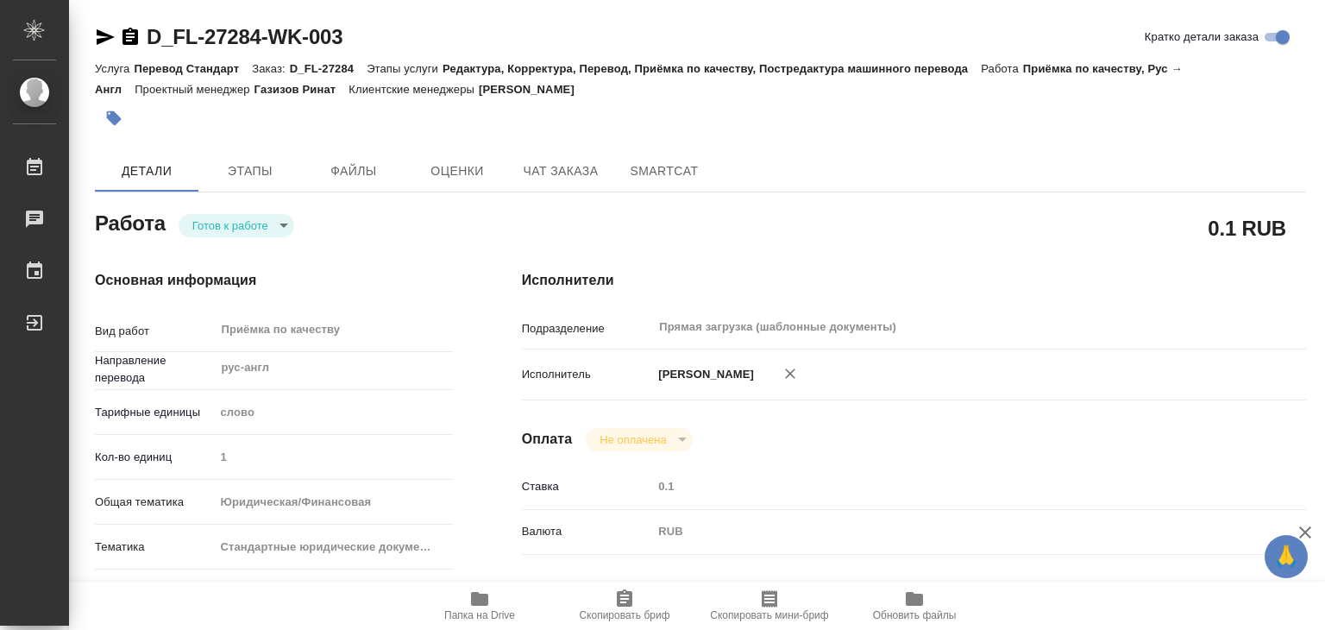
type textarea "x"
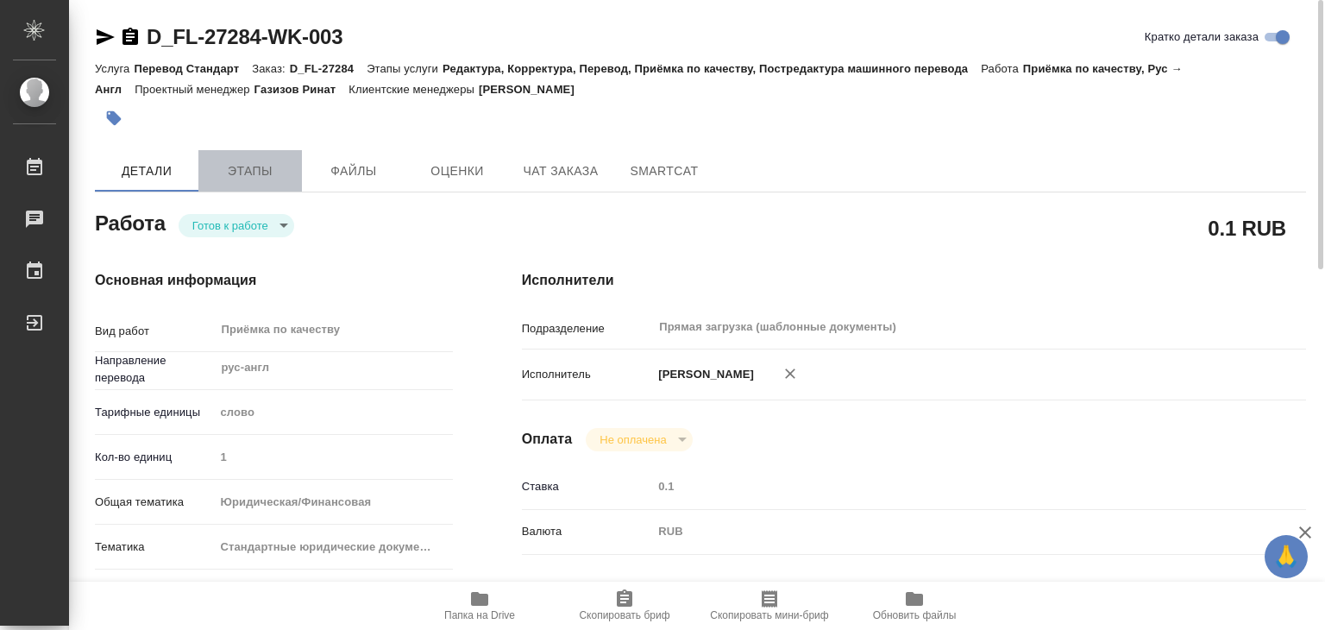
click at [252, 180] on span "Этапы" at bounding box center [250, 171] width 83 height 22
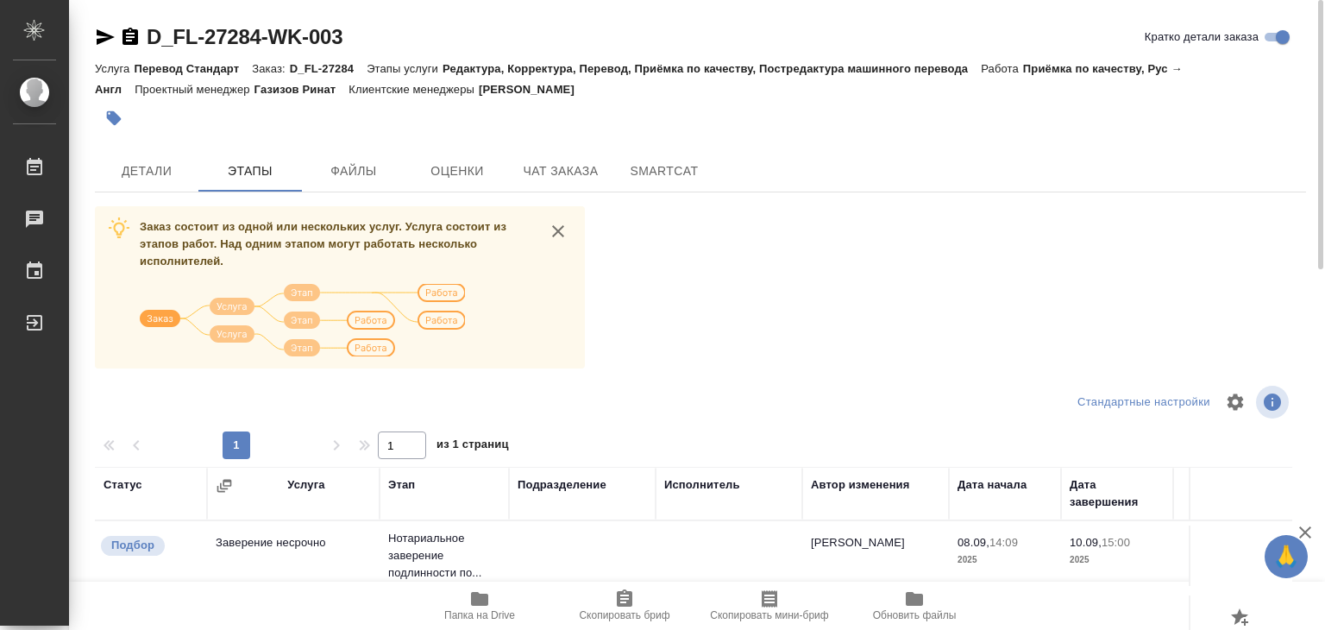
scroll to position [269, 0]
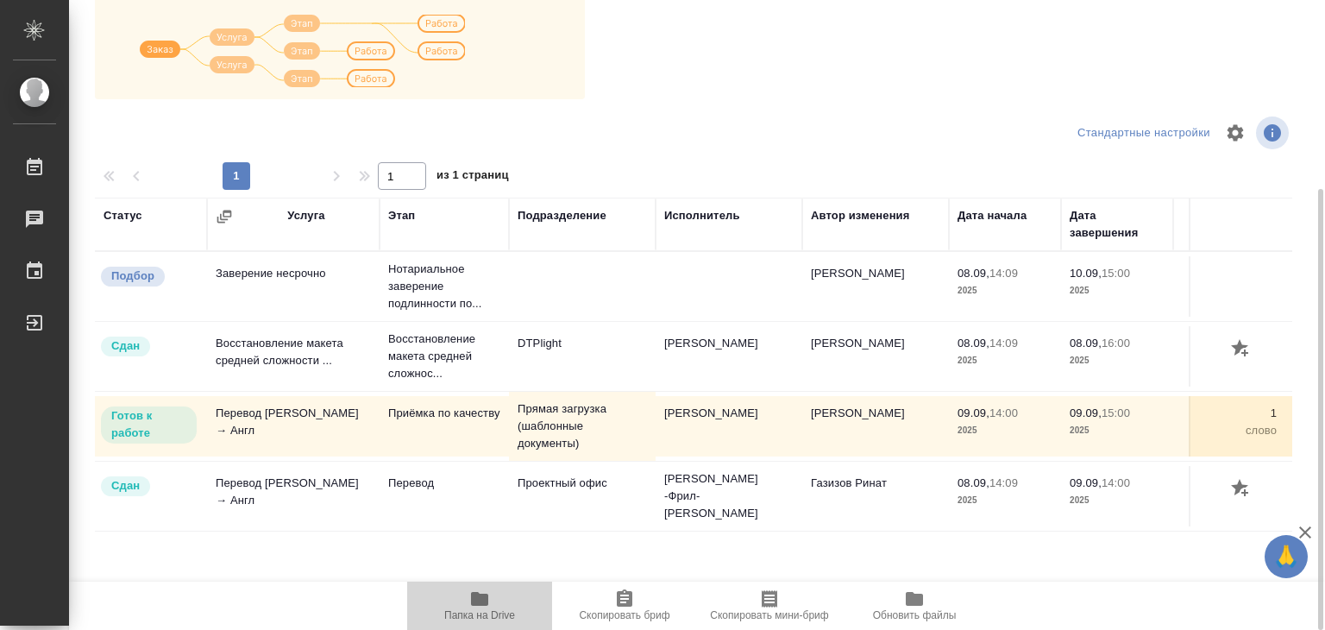
click at [480, 606] on icon "button" at bounding box center [479, 598] width 21 height 21
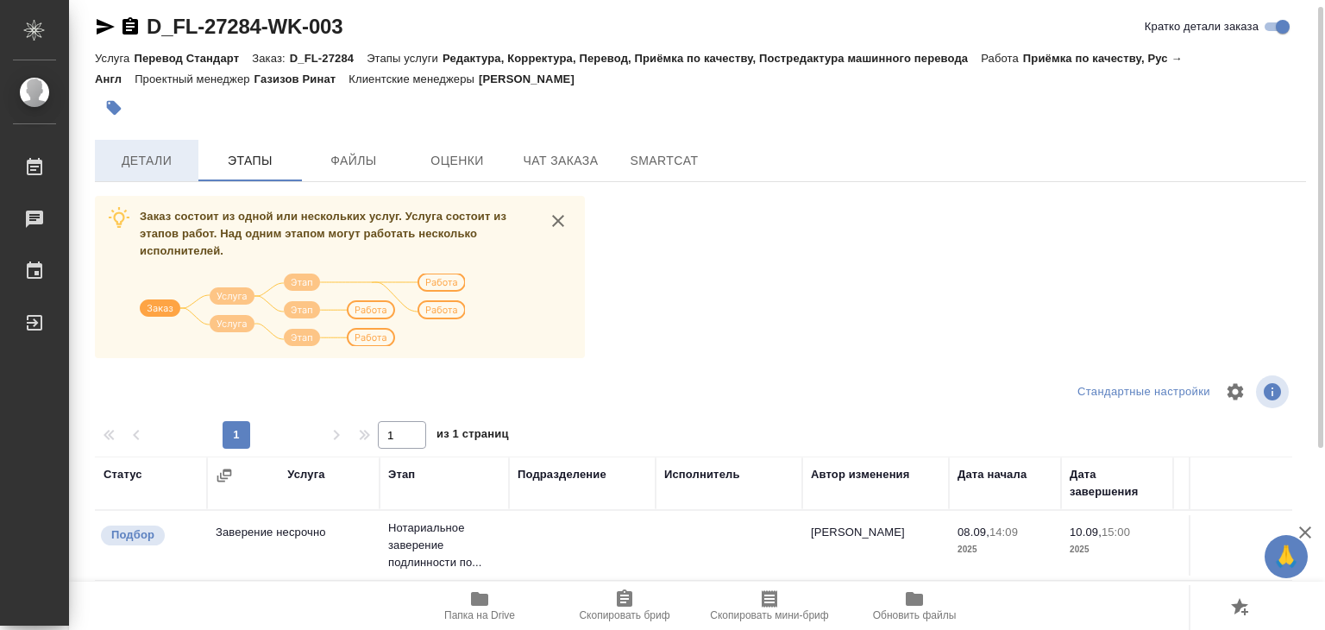
click at [160, 166] on span "Детали" at bounding box center [146, 161] width 83 height 22
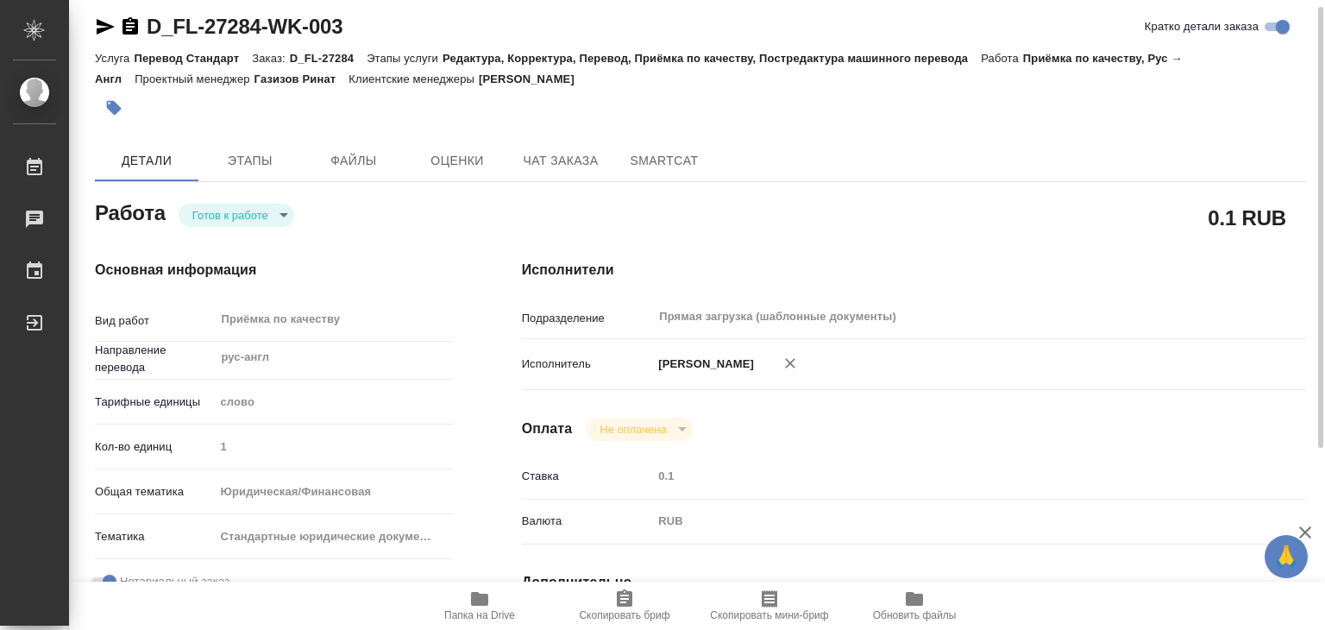
type textarea "x"
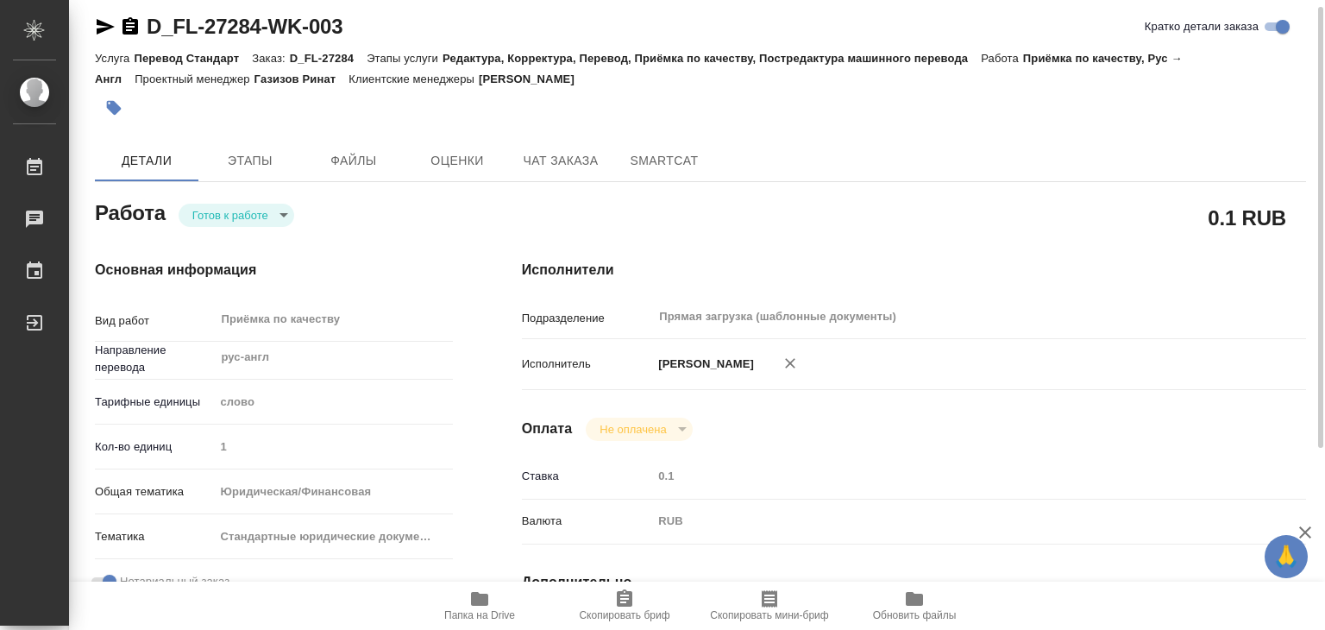
type textarea "x"
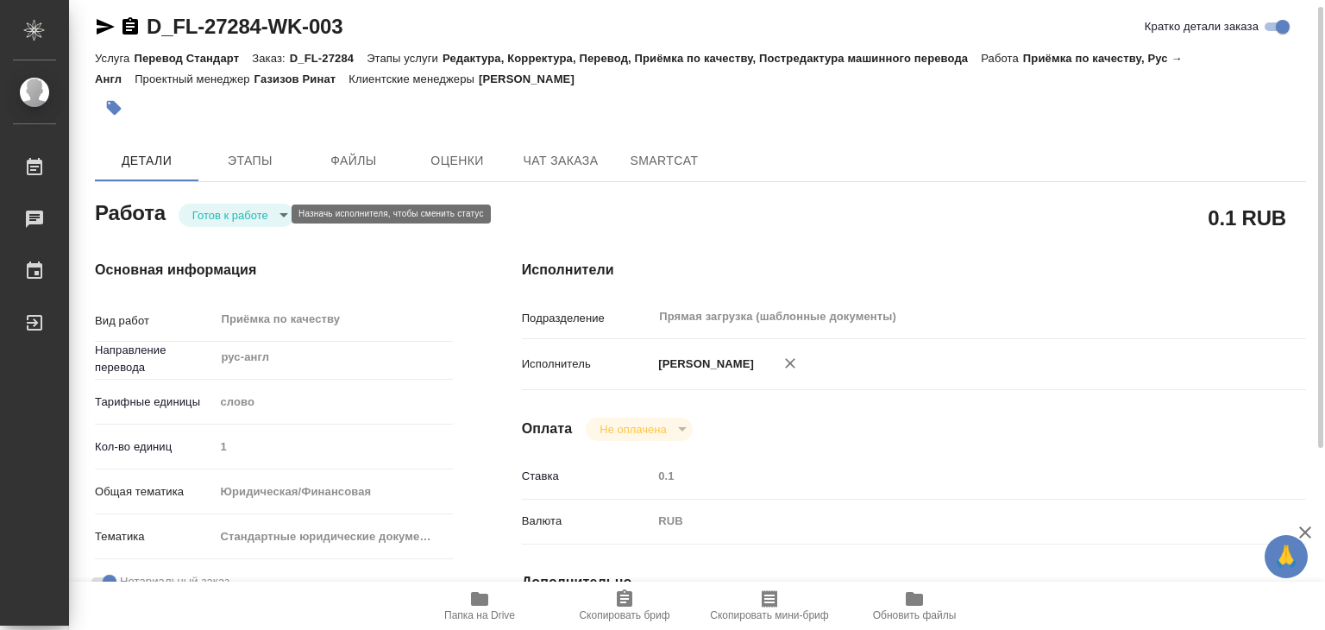
click at [207, 207] on body "🙏 .cls-1 fill:#fff; AWATERA Alilekova Valeriya Работы 0 Чаты График Выйти D_FL-…" at bounding box center [662, 315] width 1325 height 630
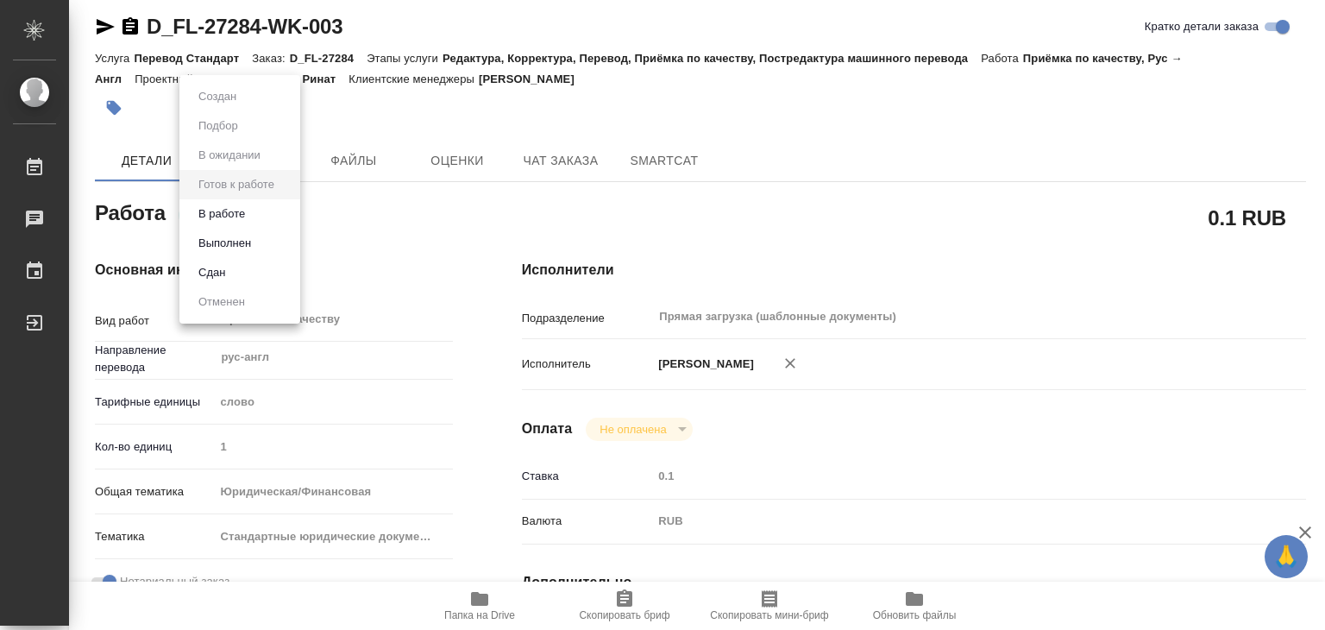
type textarea "x"
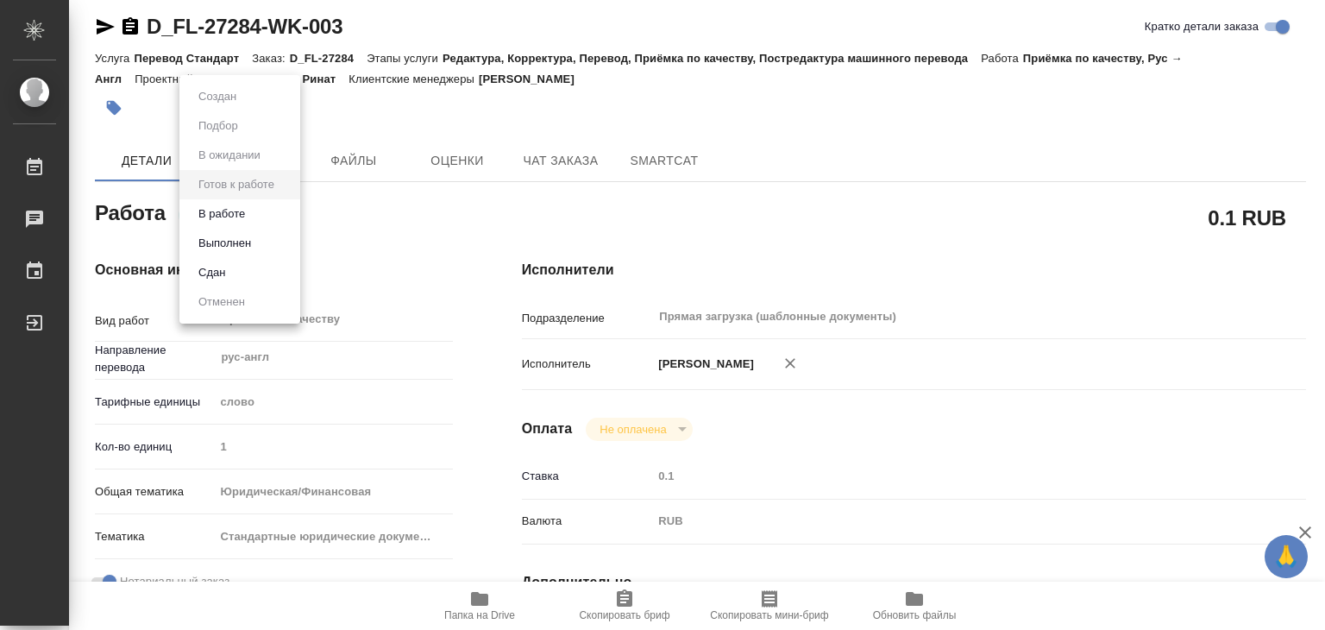
click at [260, 219] on li "В работе" at bounding box center [239, 213] width 121 height 29
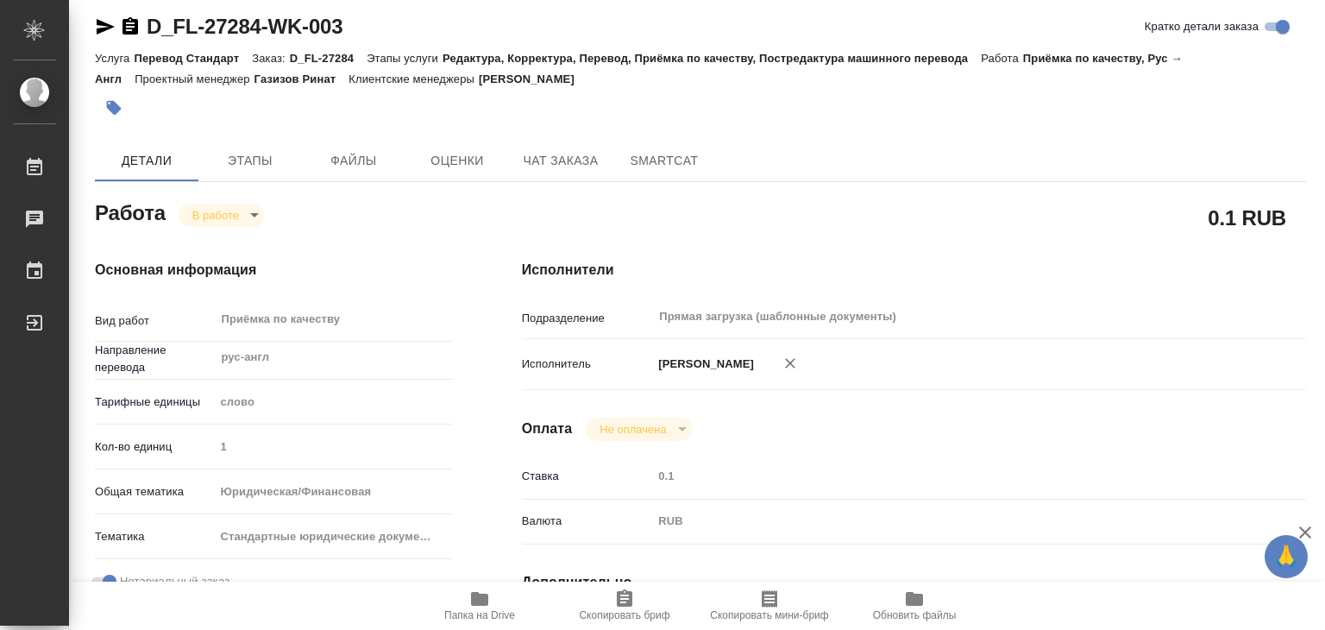
type textarea "x"
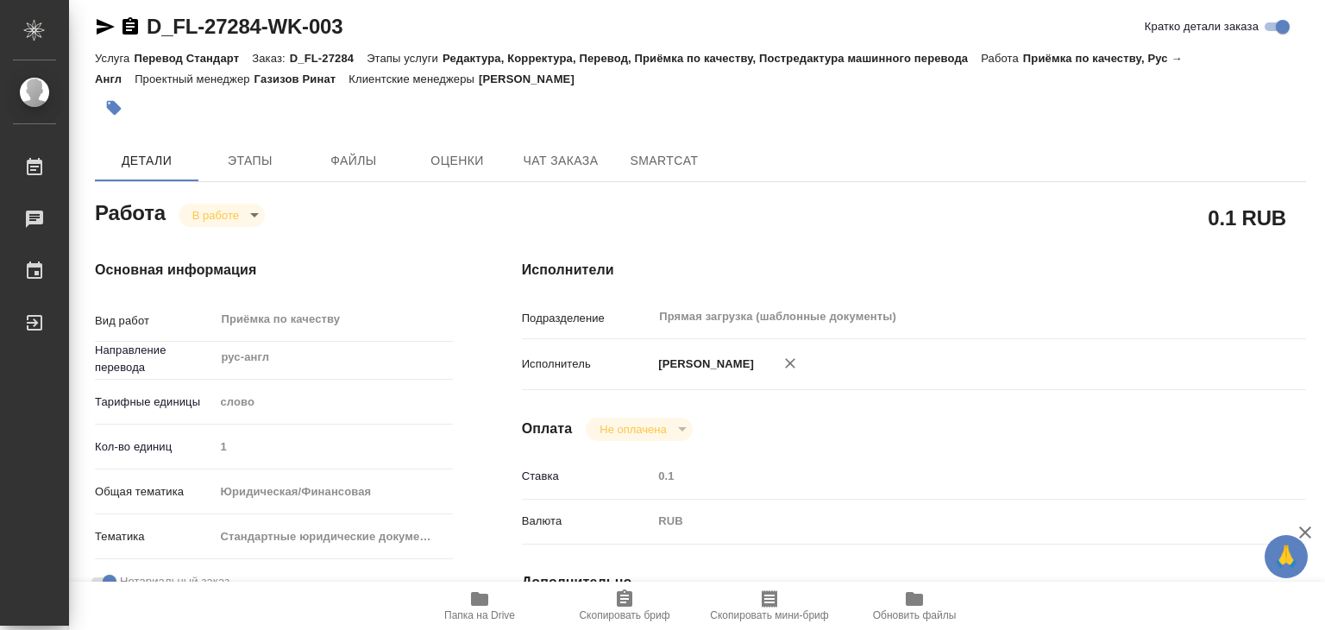
type textarea "x"
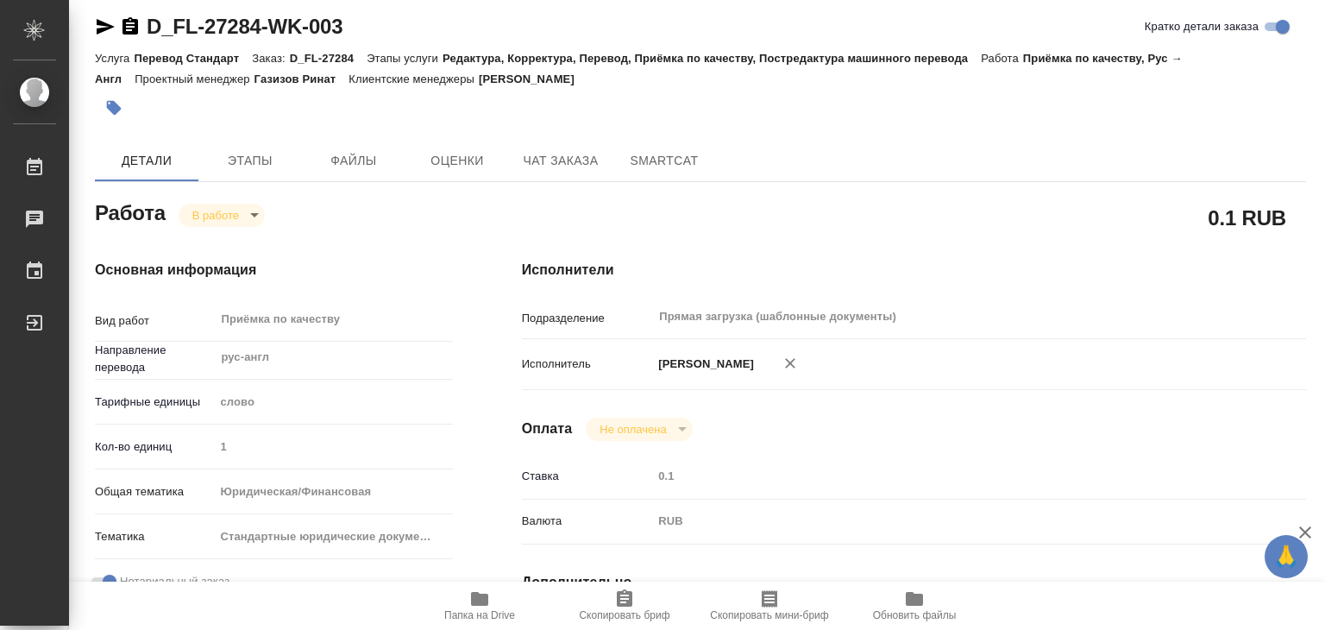
type textarea "x"
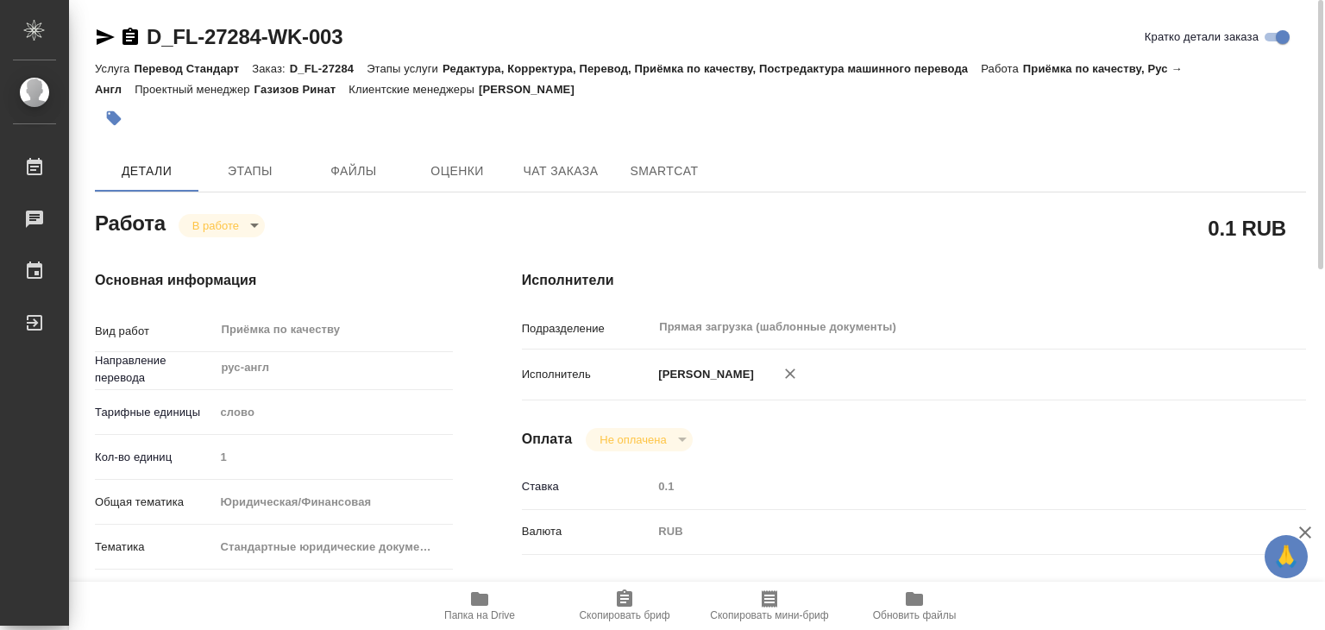
click at [102, 113] on button "button" at bounding box center [114, 118] width 38 height 38
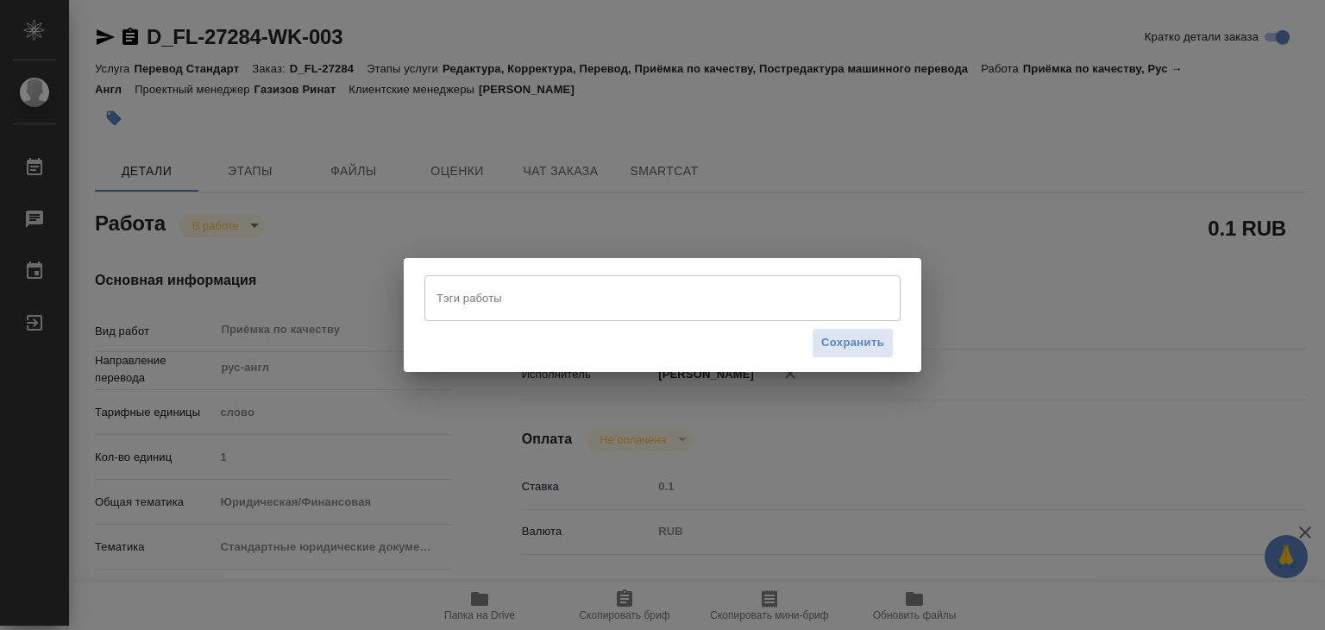
click at [675, 316] on div "Тэги работы" at bounding box center [662, 297] width 476 height 45
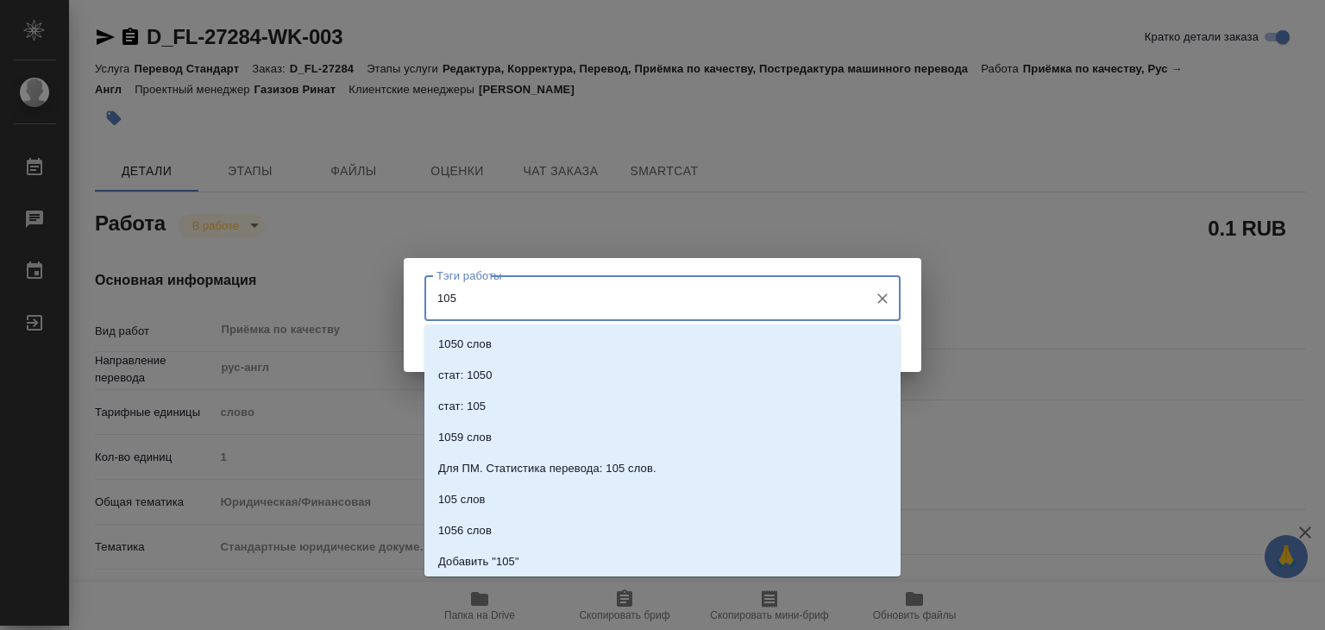
type input "1056"
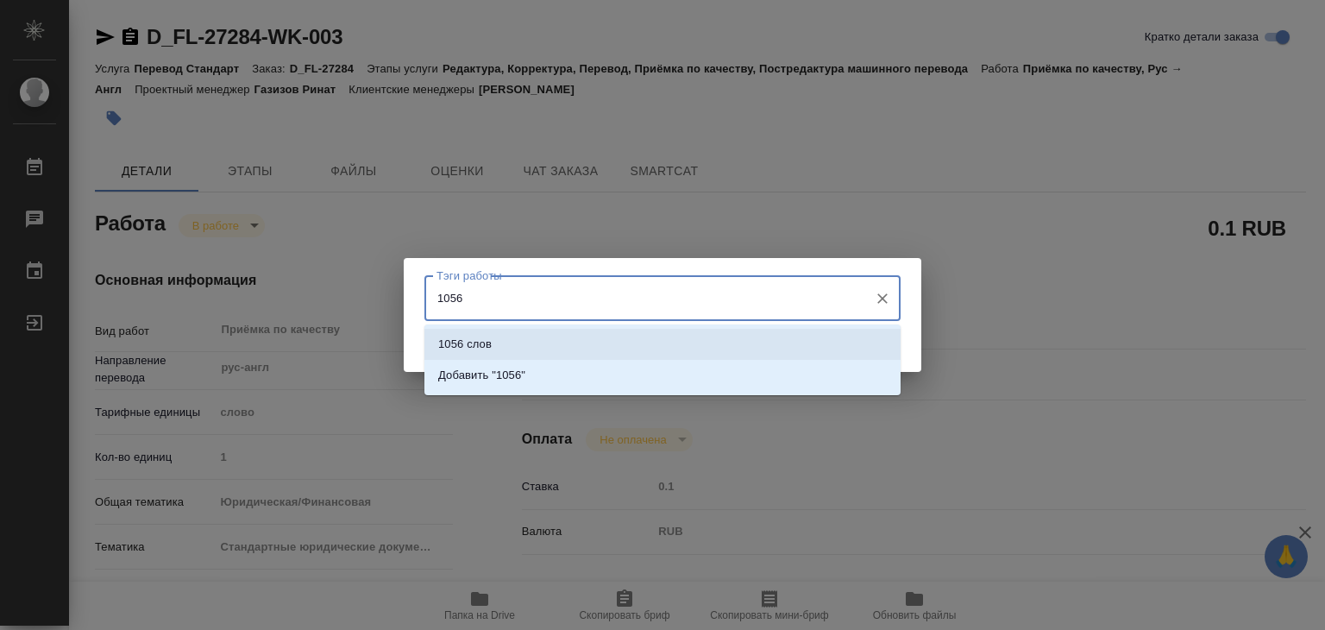
click at [668, 340] on li "1056 слов" at bounding box center [662, 344] width 476 height 31
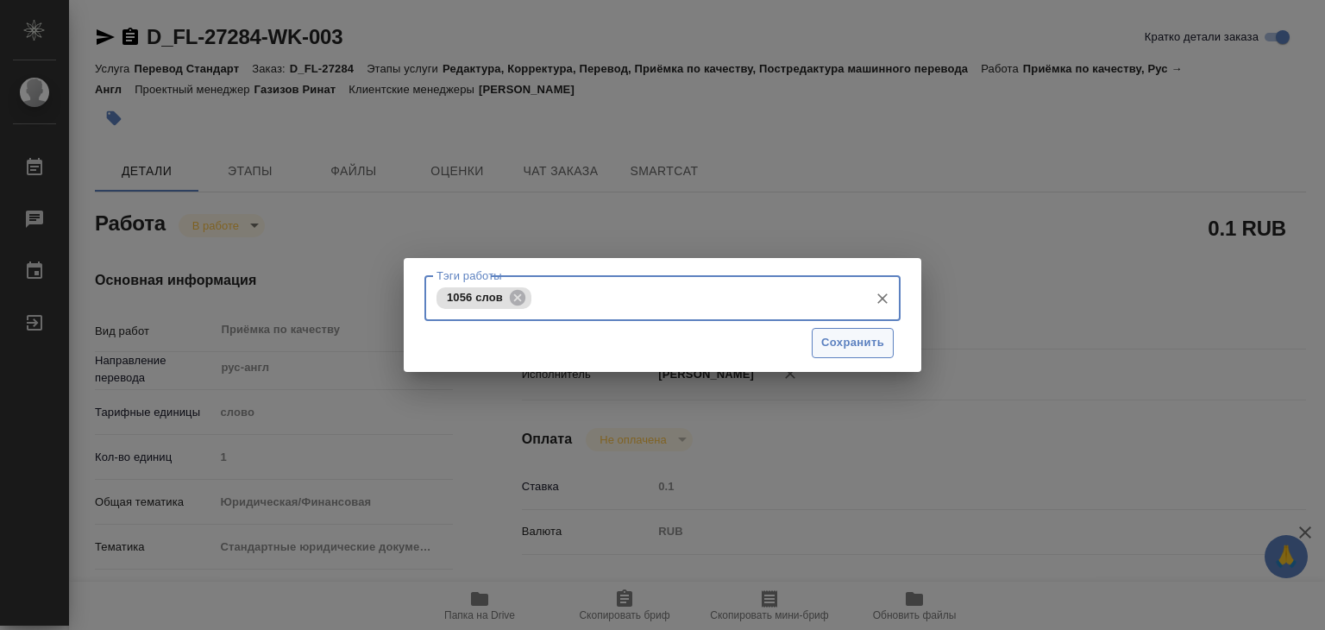
click at [867, 338] on span "Сохранить" at bounding box center [852, 343] width 63 height 20
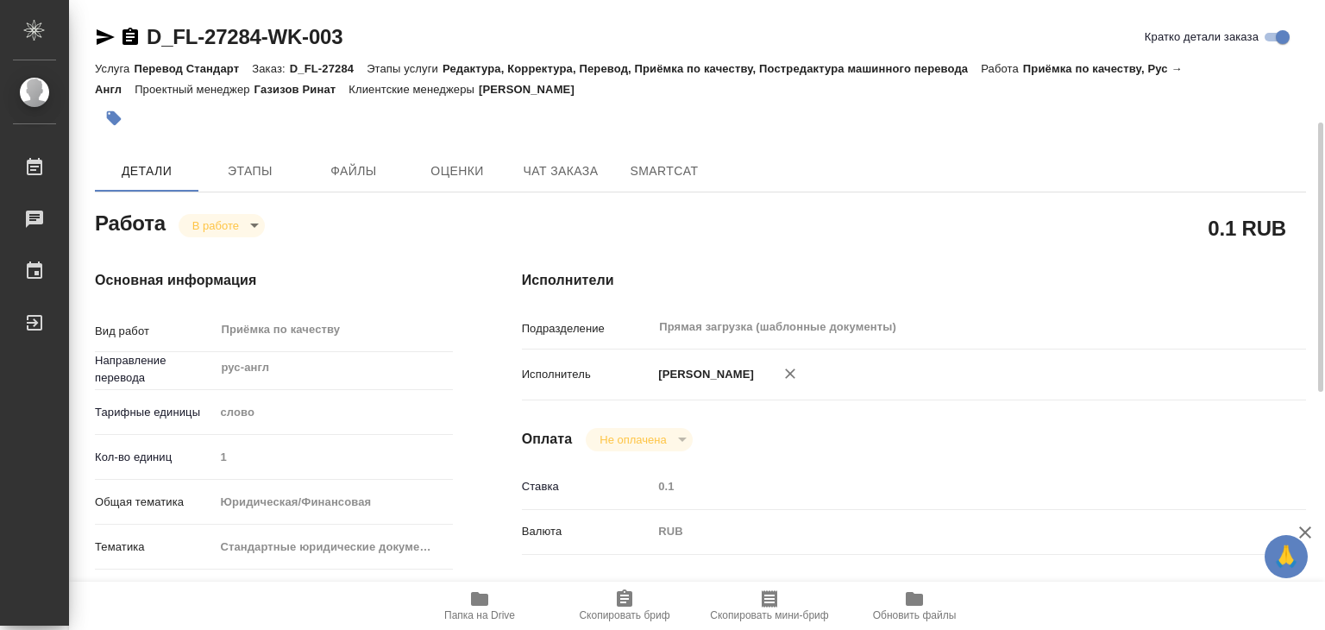
type input "inProgress"
type textarea "Приёмка по качеству"
type textarea "x"
type input "рус-англ"
type input "5a8b1489cc6b4906c91bfd90"
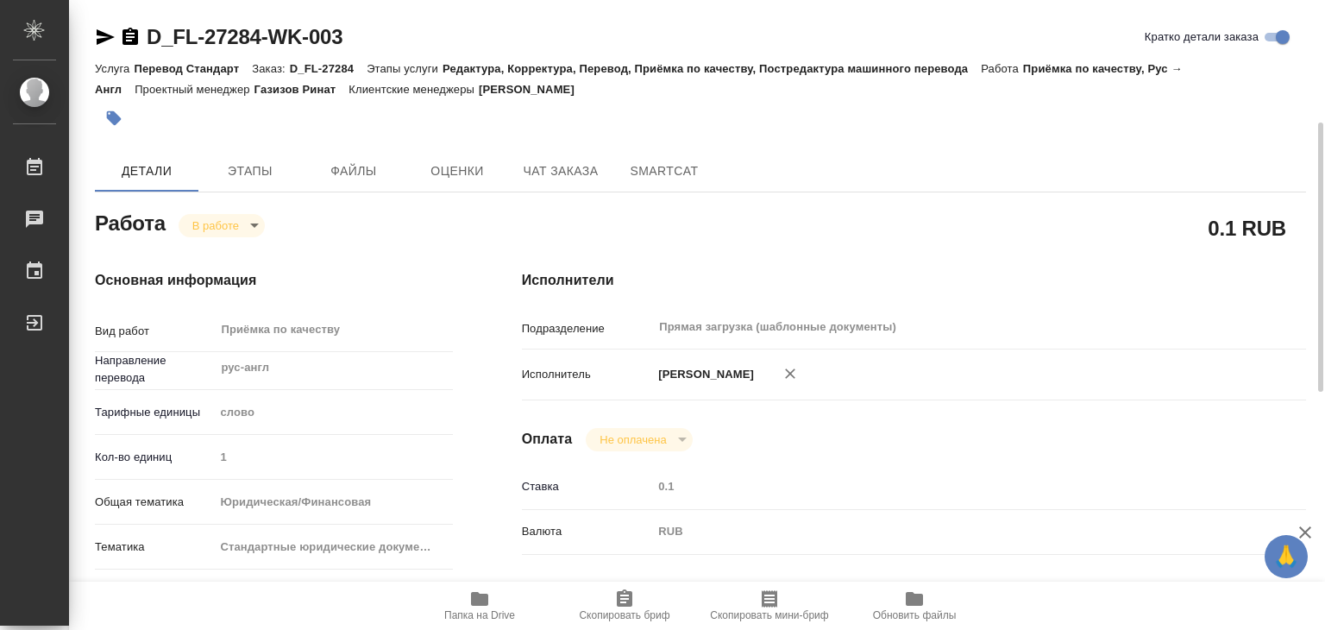
type input "1"
type input "yr-fn"
type input "5f647205b73bc97568ca66bf"
checkbox input "true"
type input "09.09.2025 14:00"
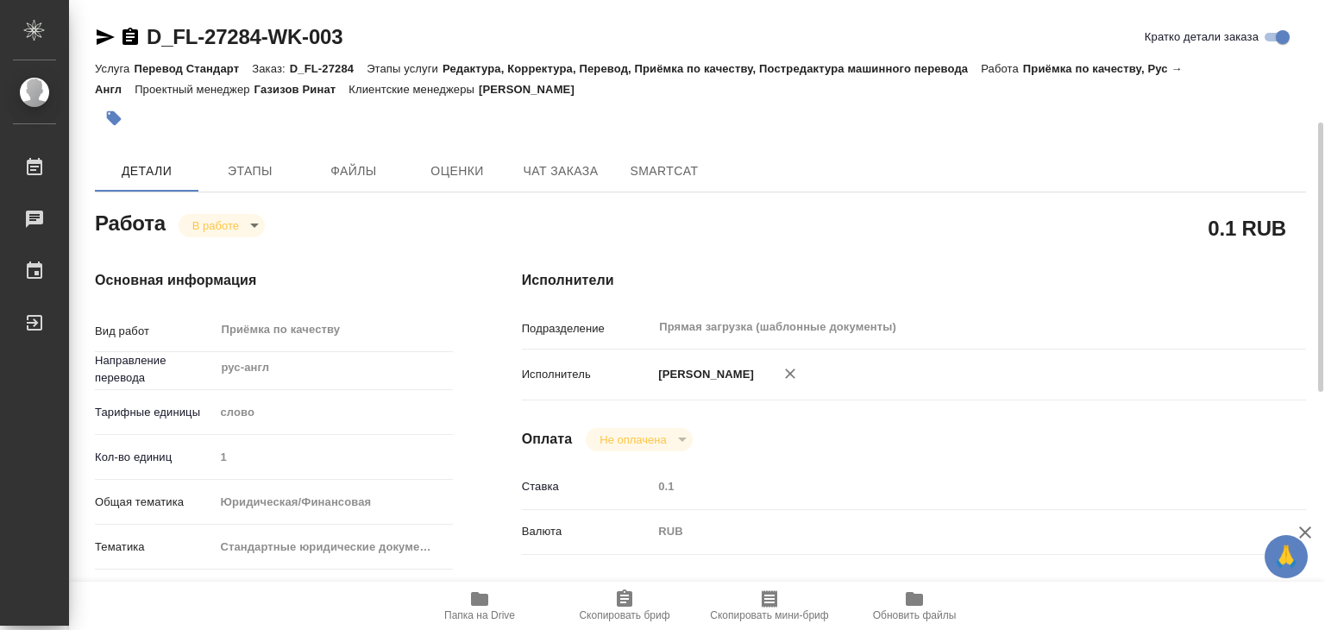
type input "09.09.2025 14:45"
type input "09.09.2025 15:00"
type input "09.09.2025 20:00"
type input "Прямая загрузка (шаблонные документы)"
type input "notPayed"
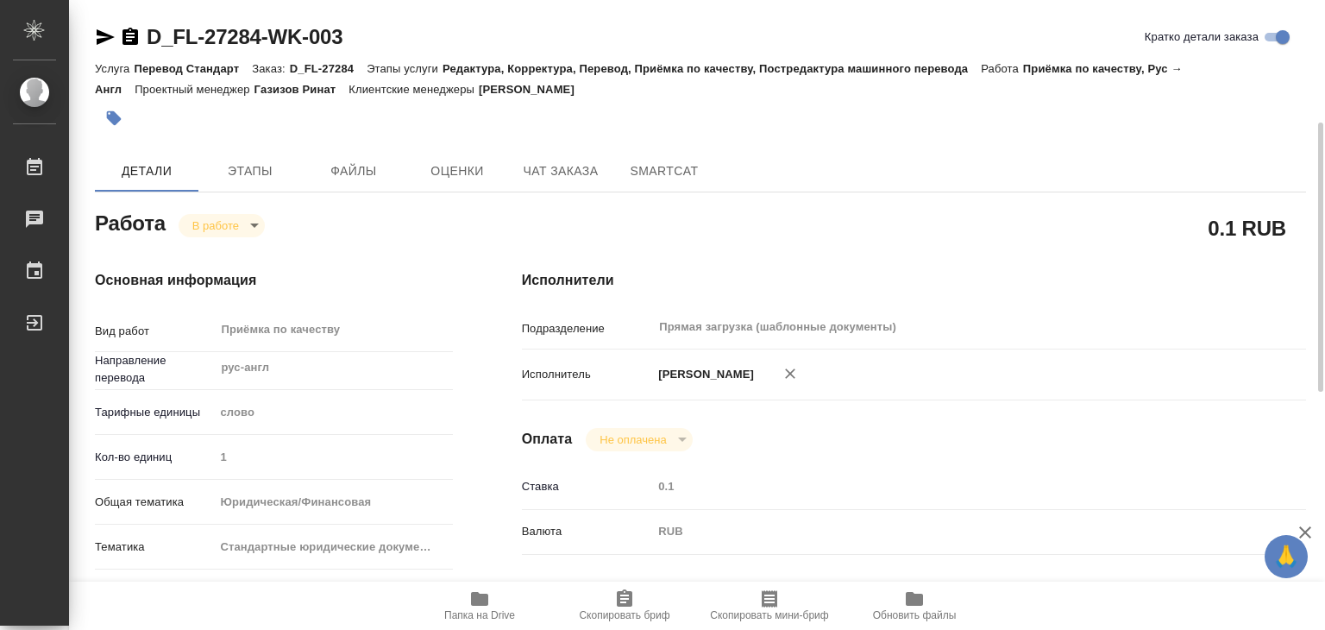
type input "0.1"
type input "RUB"
type input "[PERSON_NAME]"
type textarea "x"
type textarea "/Clients/FL_D/Orders/D_FL-27284/Corrected/D_FL-27284-WK-003"
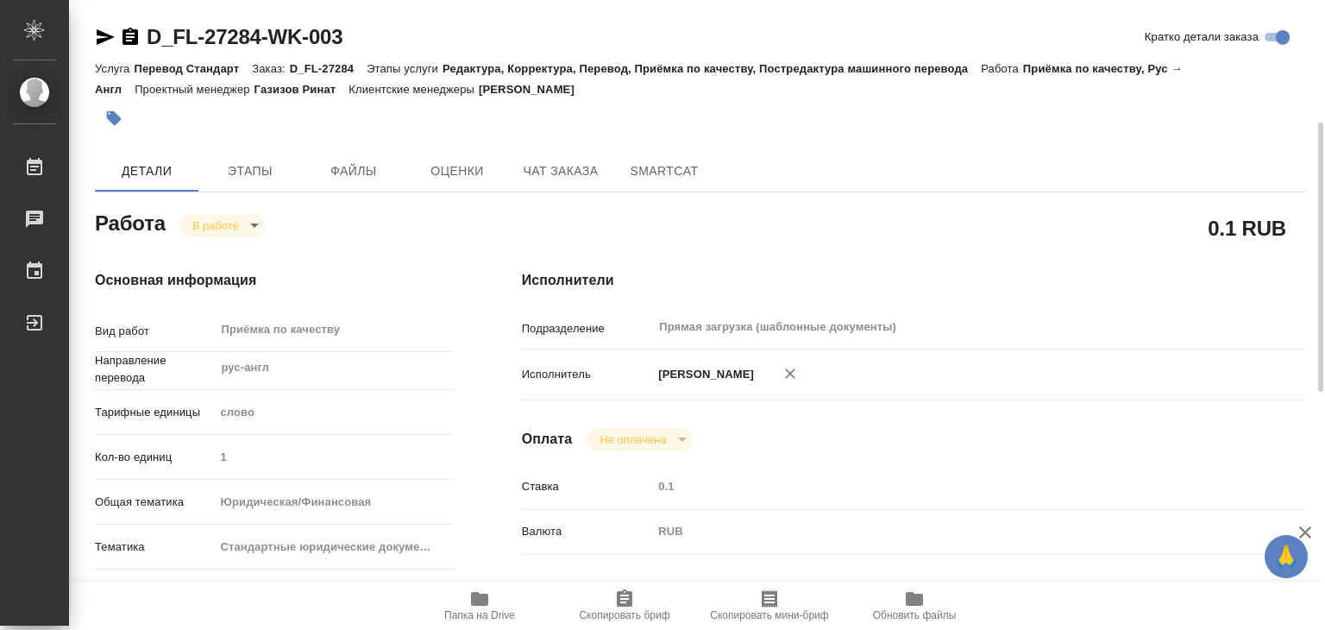
type textarea "x"
type input "D_FL-27284"
type input "Перевод Стандарт"
type input "Редактура, Корректура, Перевод, Приёмка по качеству, Постредактура машинного пе…"
type input "Булахова Елена"
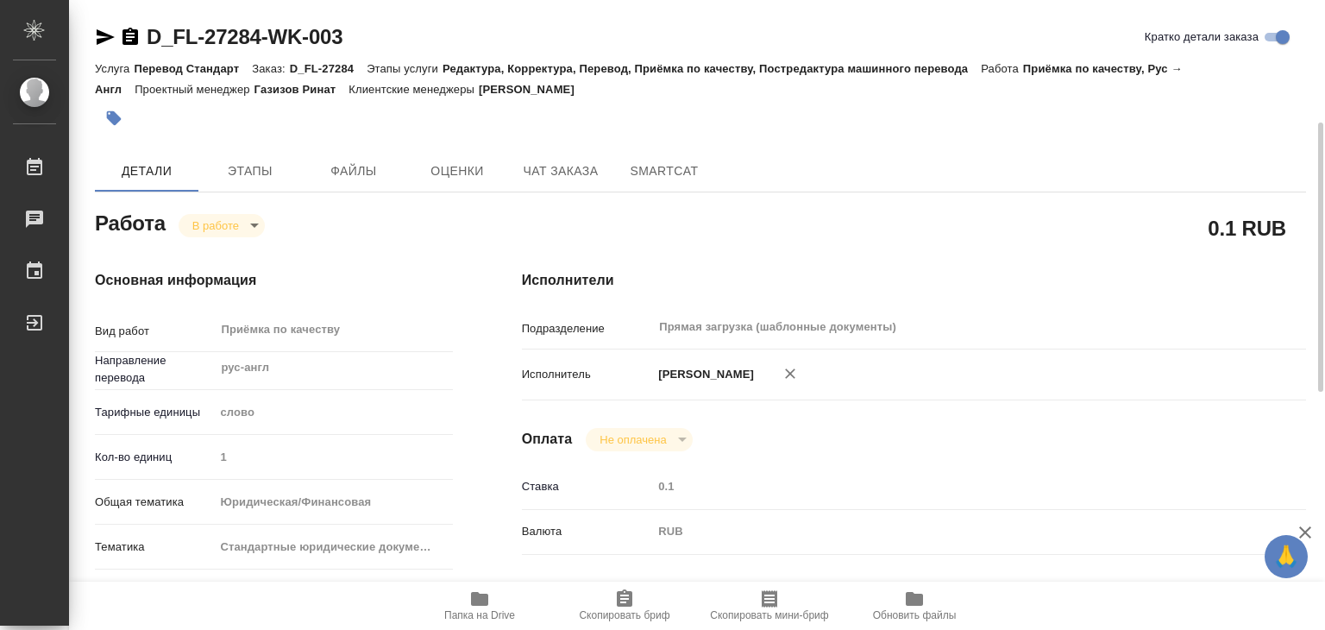
type input "/Clients/FL_D/Orders/D_FL-27284"
type textarea "x"
type textarea "Sinyugin Viacheslav Siniugina Tatiana Siniugin Petr Siniugina Mariia"
type textarea "x"
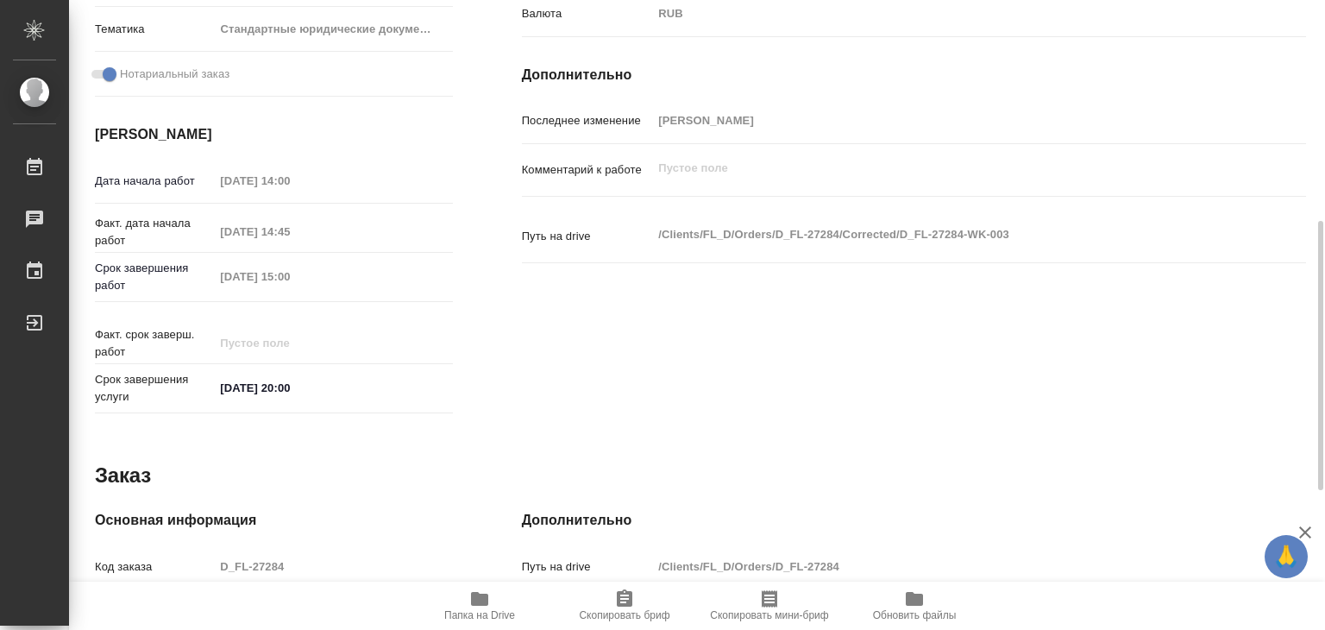
type textarea "x"
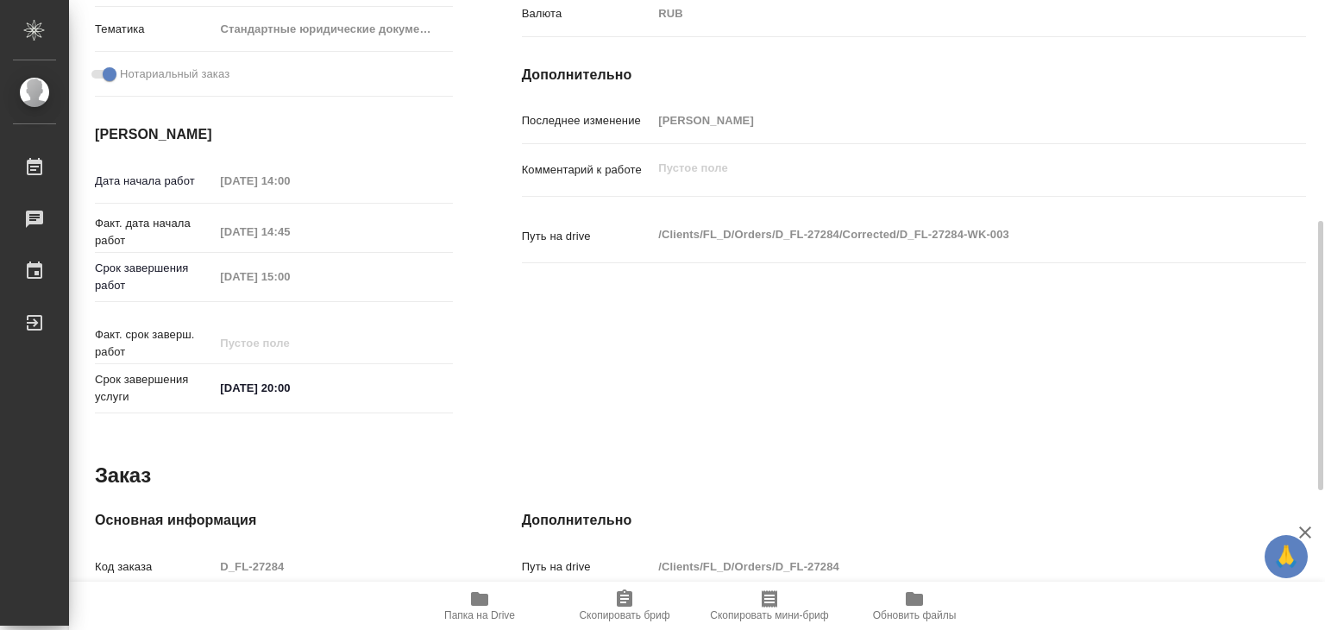
type textarea "x"
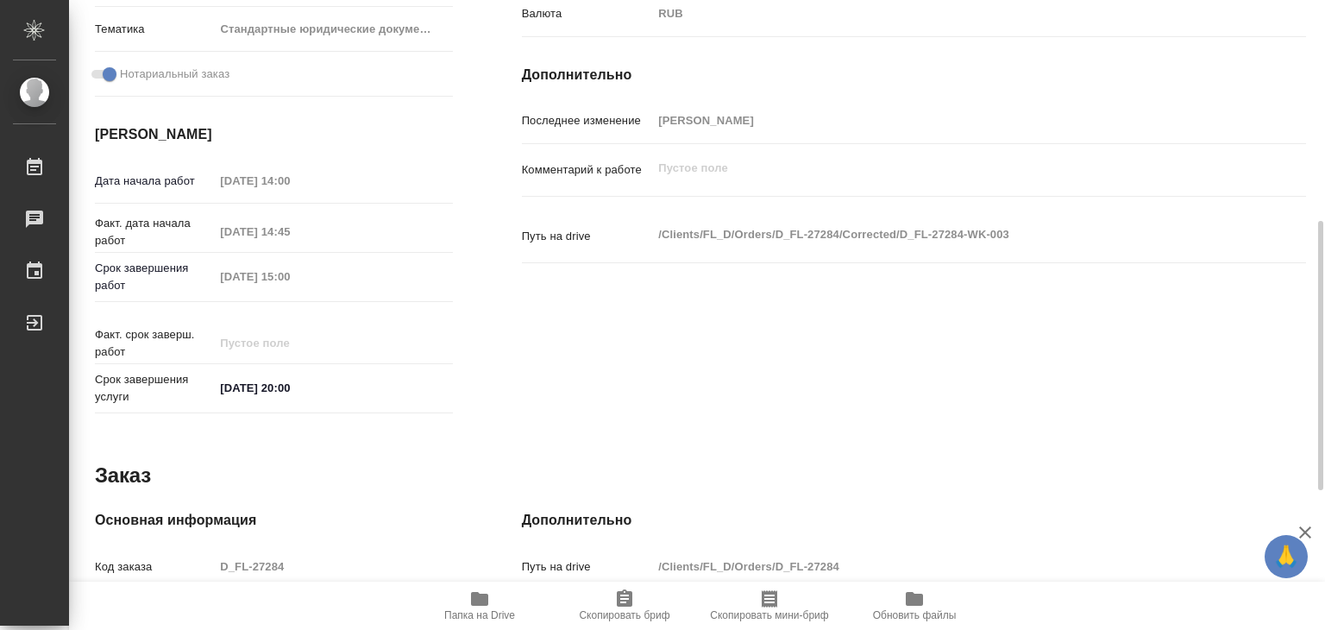
type textarea "x"
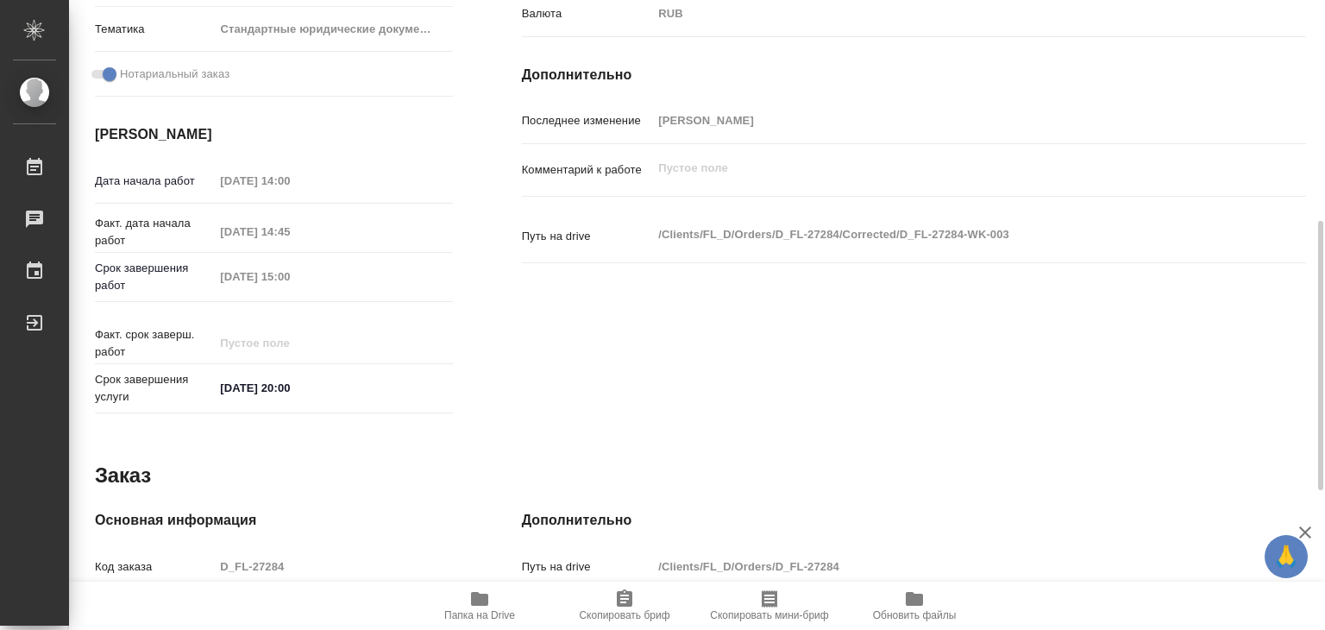
scroll to position [842, 0]
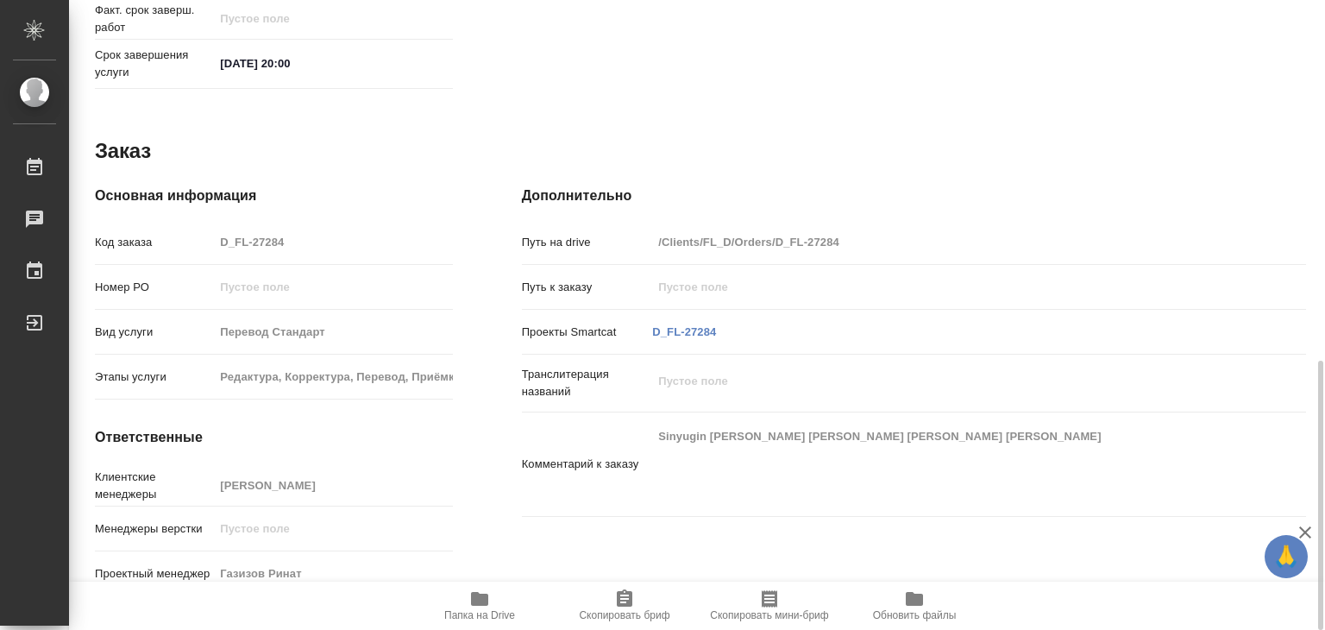
type textarea "x"
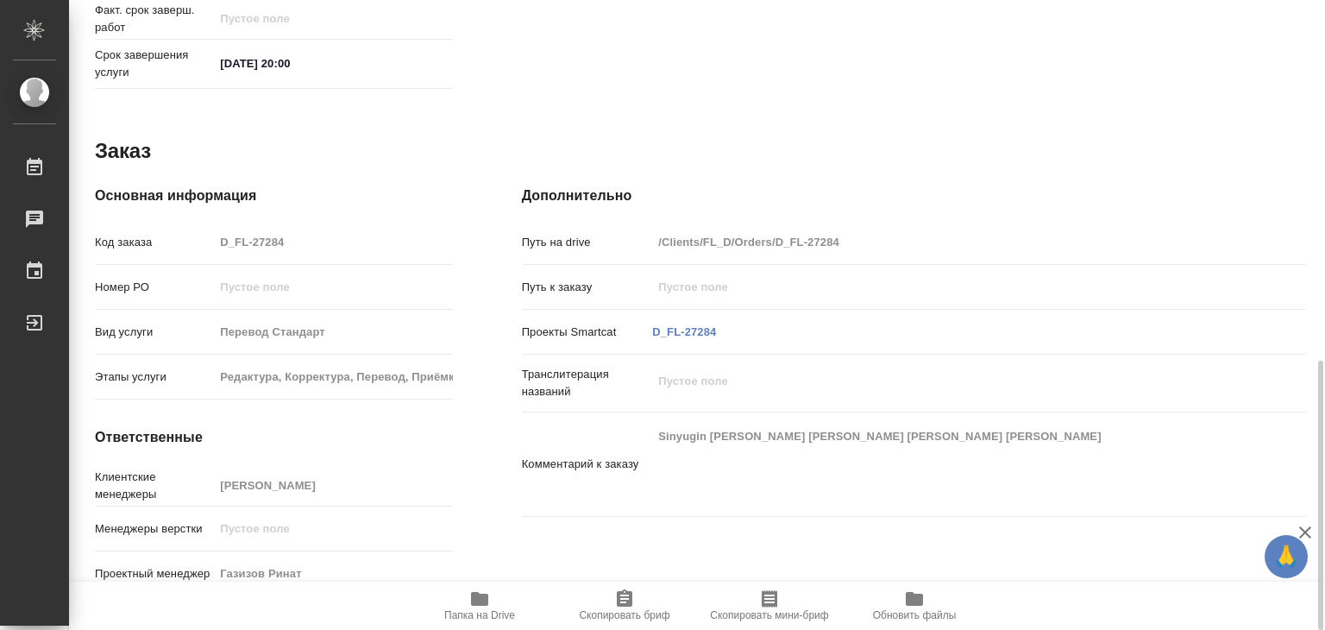
click at [758, 468] on div "Комментарий к заказу Sinyugin Viacheslav Siniugina Tatiana Siniugin Petr Siniug…" at bounding box center [914, 464] width 784 height 90
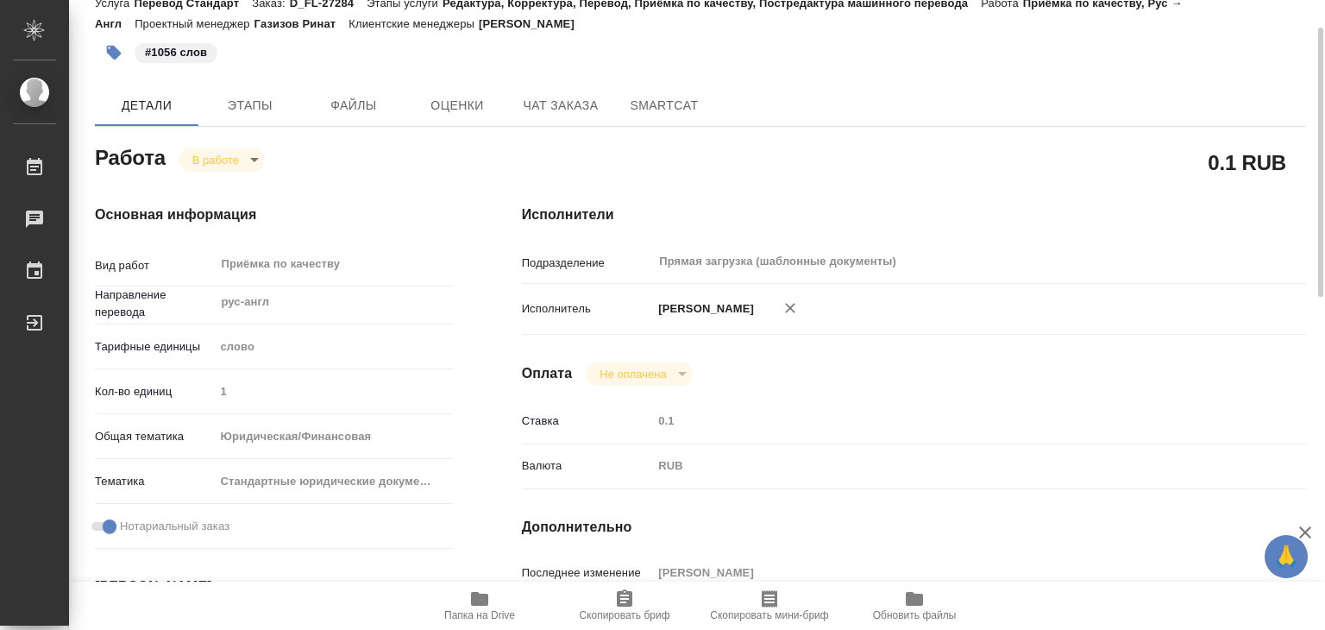
scroll to position [0, 0]
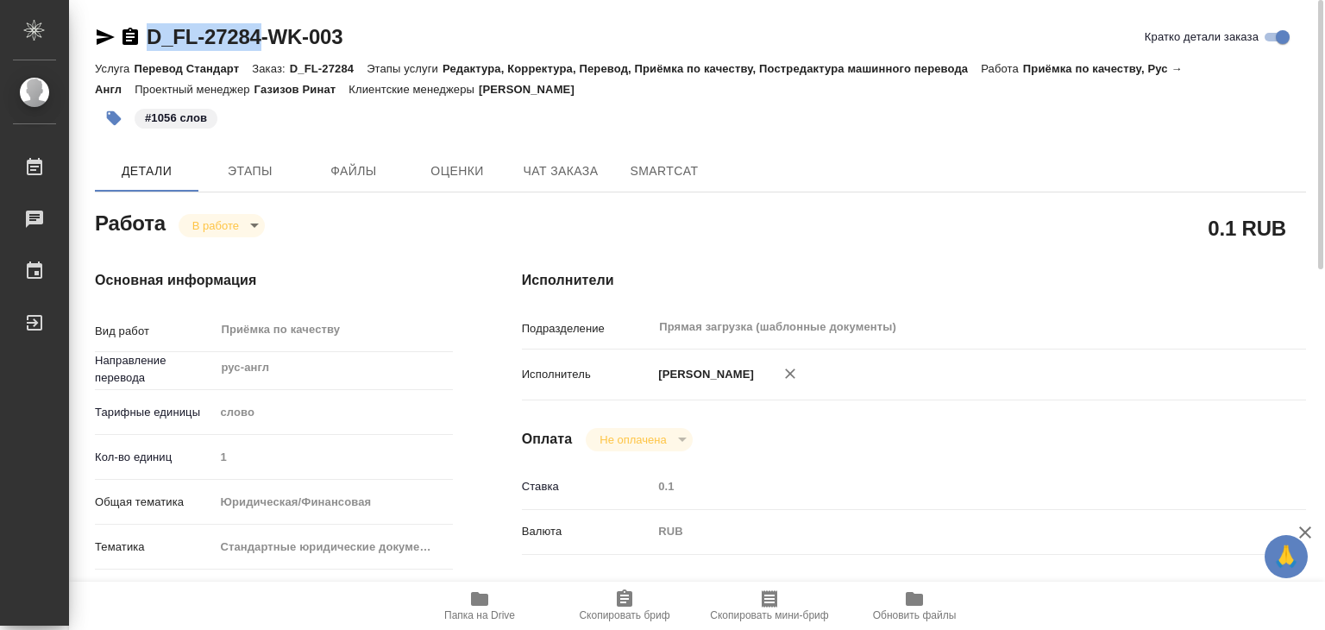
drag, startPoint x: 163, startPoint y: 19, endPoint x: 261, endPoint y: 39, distance: 99.5
copy link "D_FL-27284"
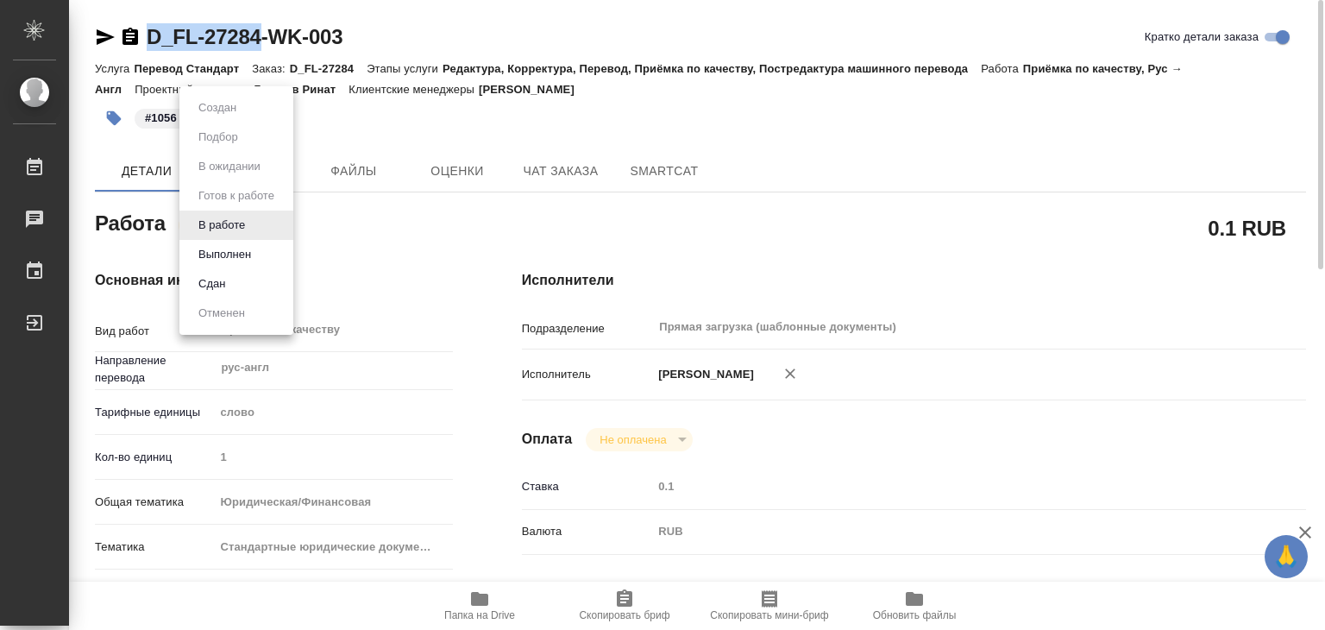
click at [228, 220] on body "🙏 .cls-1 fill:#fff; AWATERA Alilekova Valeriya Работы 0 Чаты График Выйти D_FL-…" at bounding box center [662, 315] width 1325 height 630
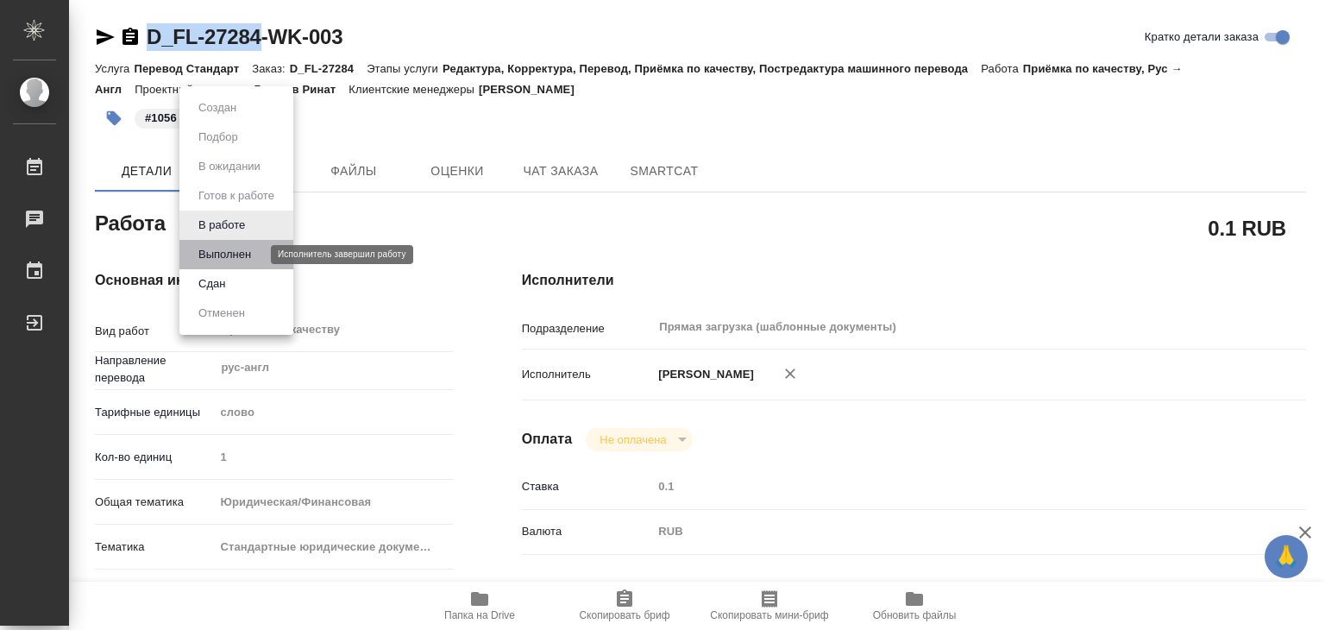
click at [246, 247] on button "Выполнен" at bounding box center [224, 254] width 63 height 19
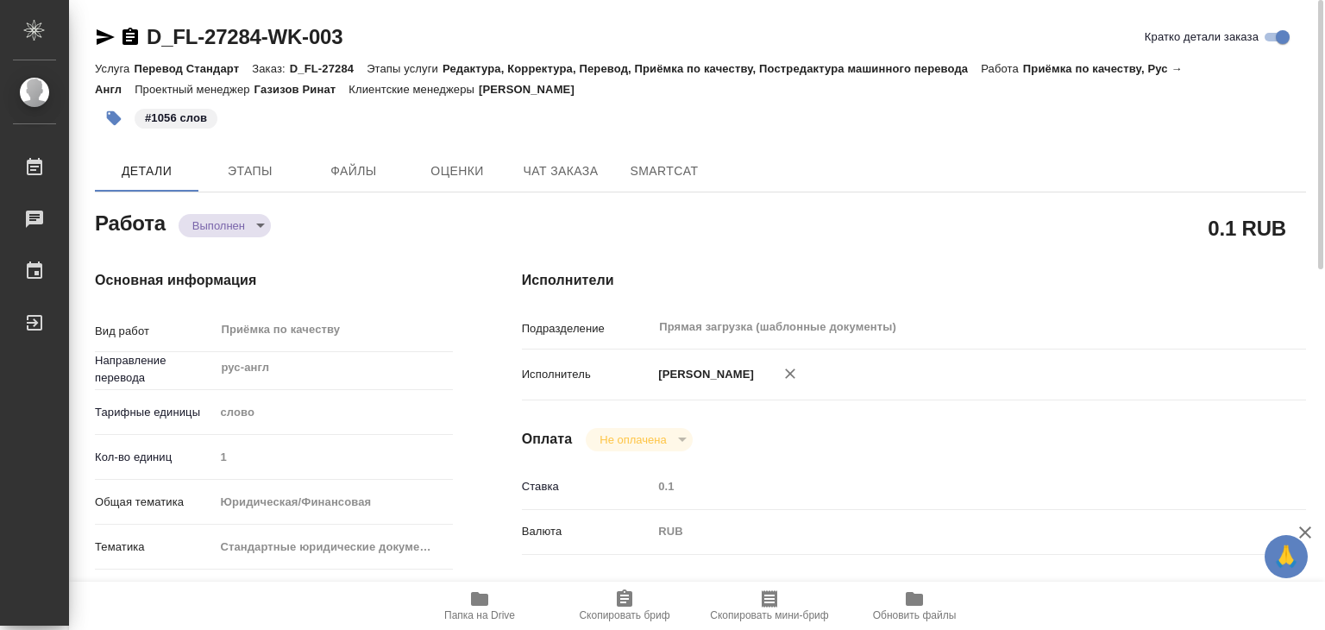
type textarea "x"
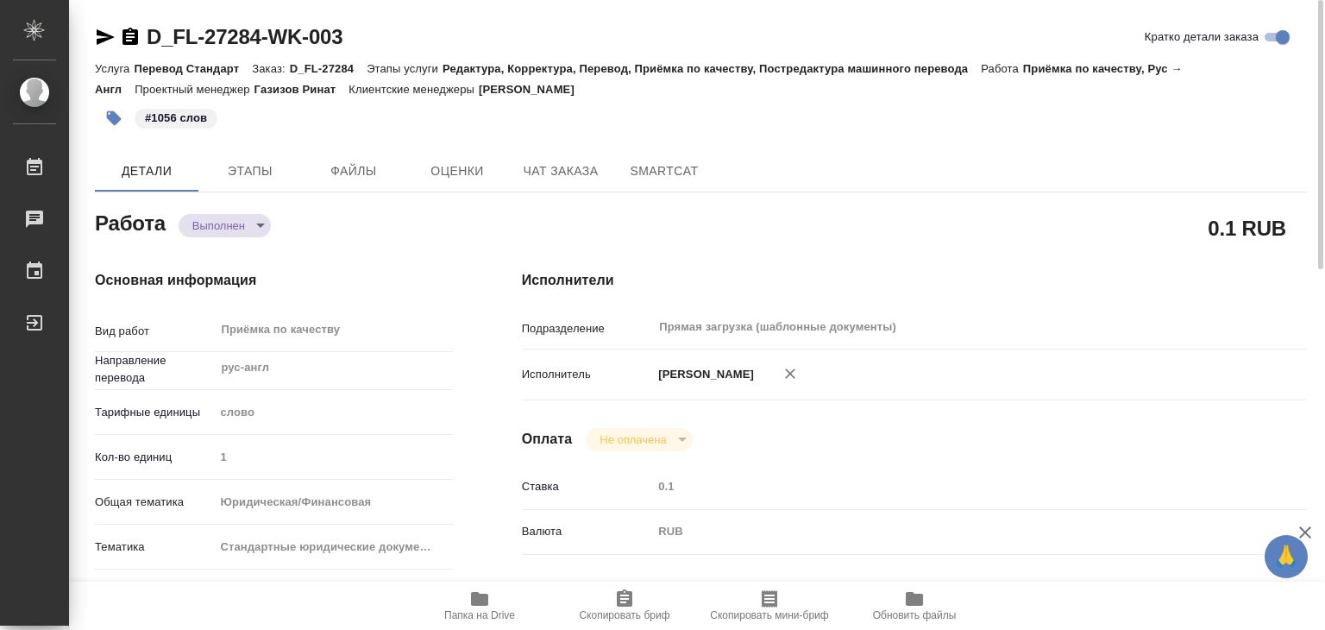
type textarea "x"
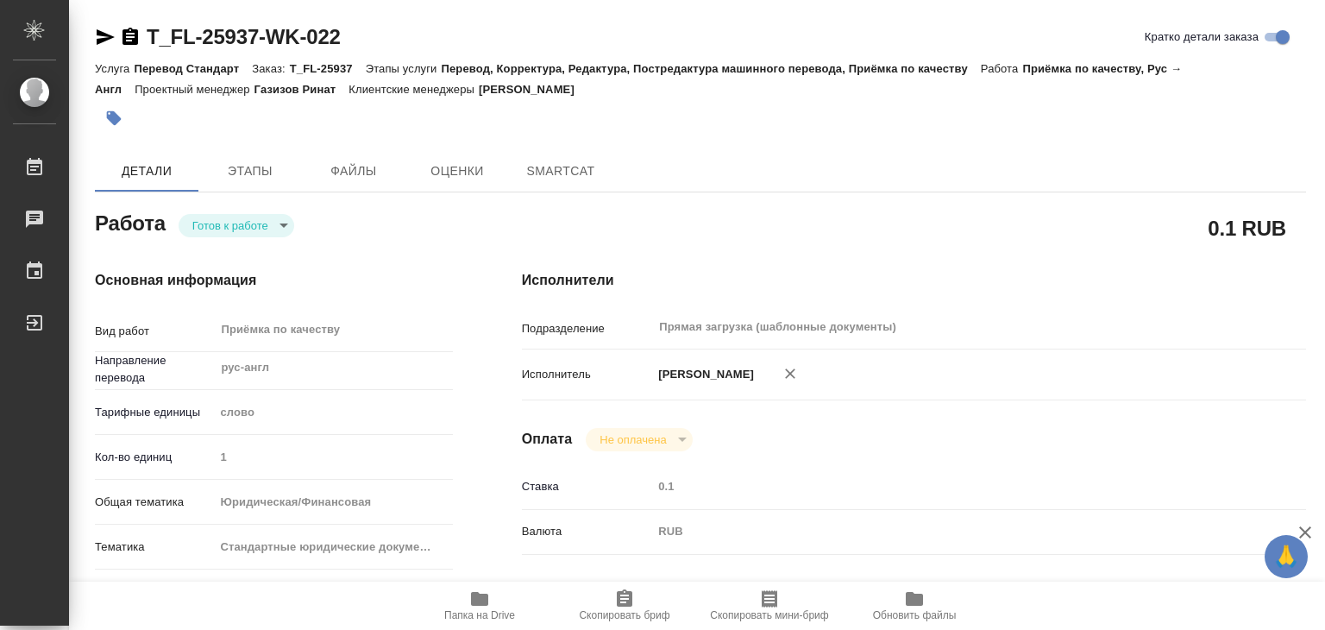
type textarea "x"
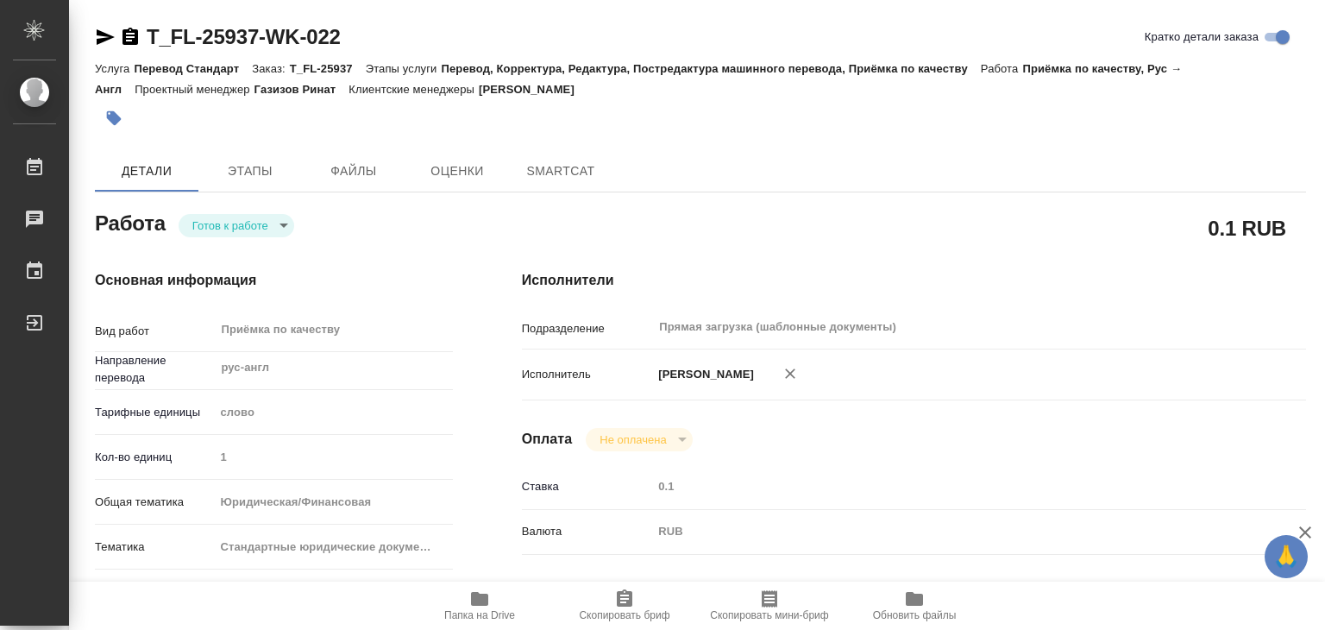
type textarea "x"
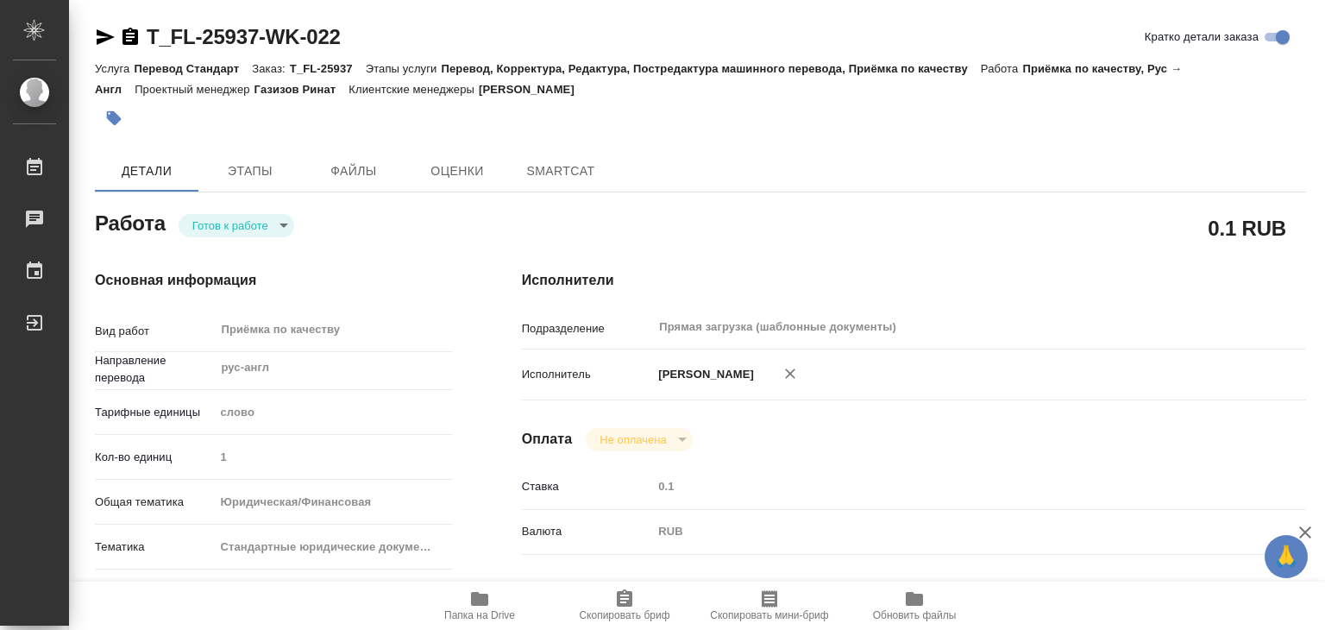
type textarea "x"
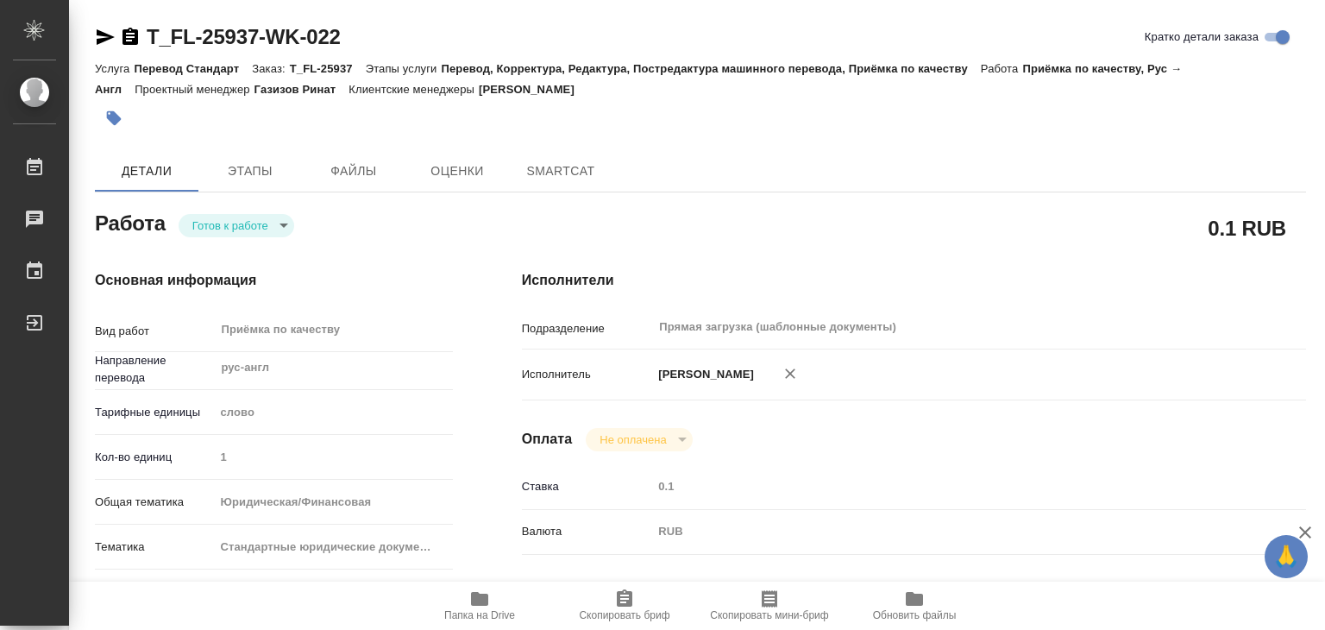
type textarea "x"
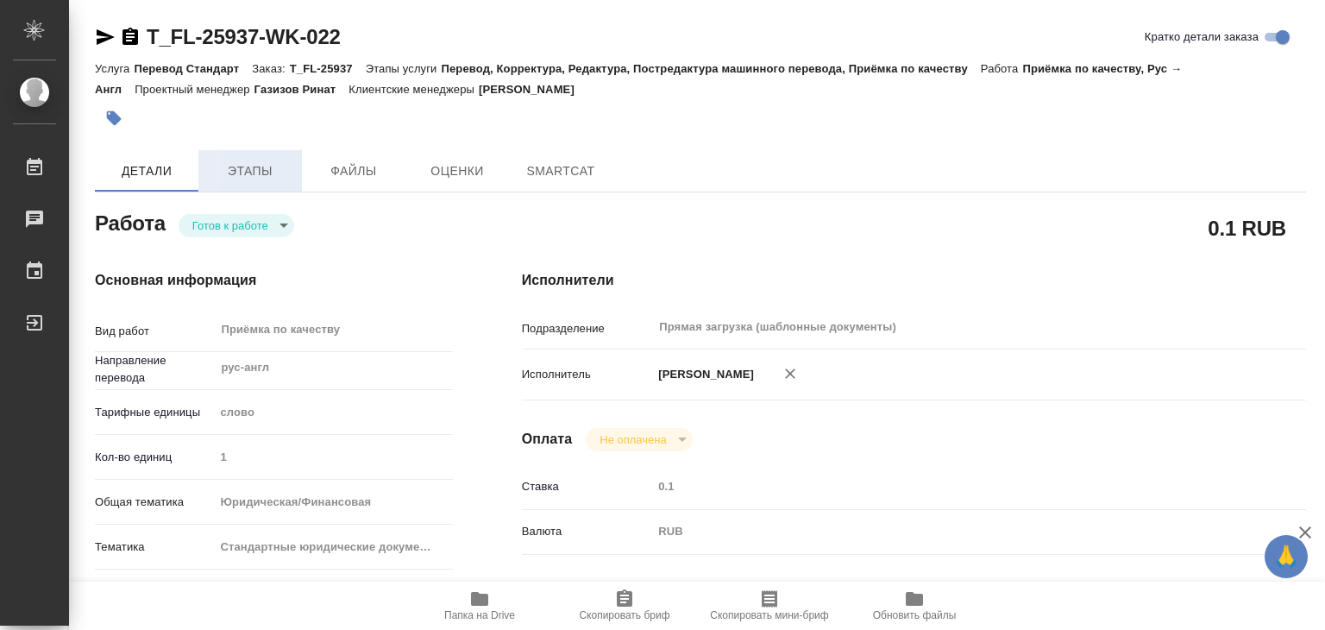
click at [234, 173] on span "Этапы" at bounding box center [250, 171] width 83 height 22
type textarea "x"
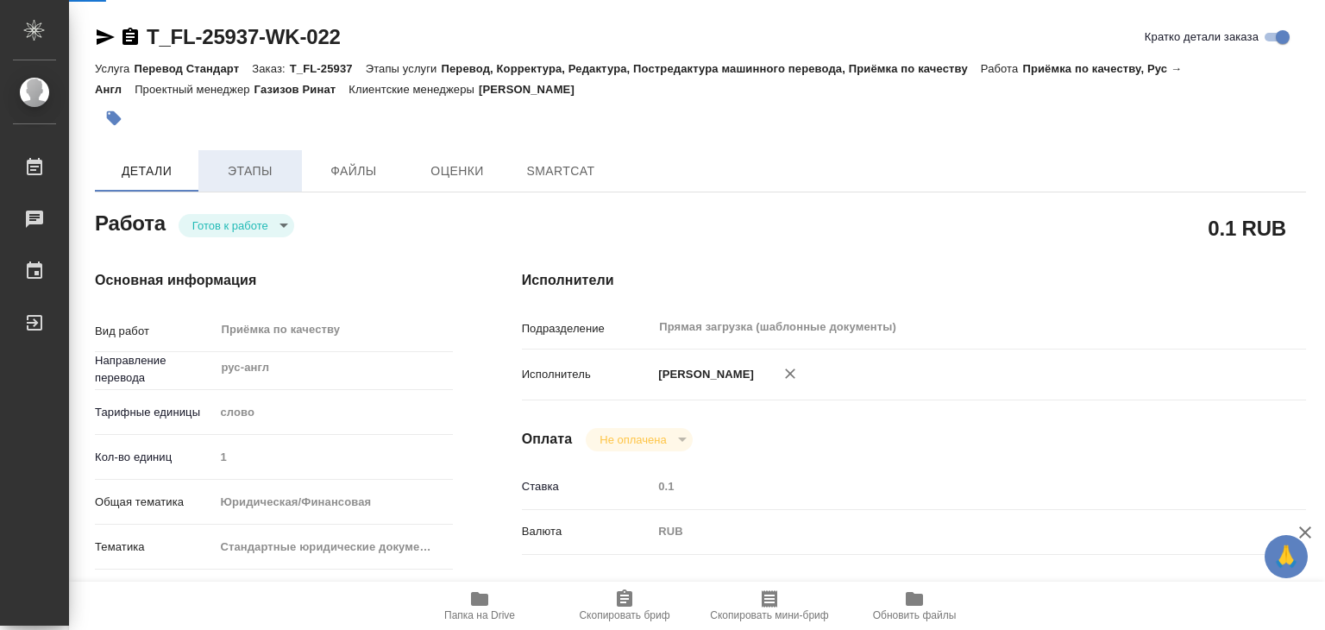
type textarea "x"
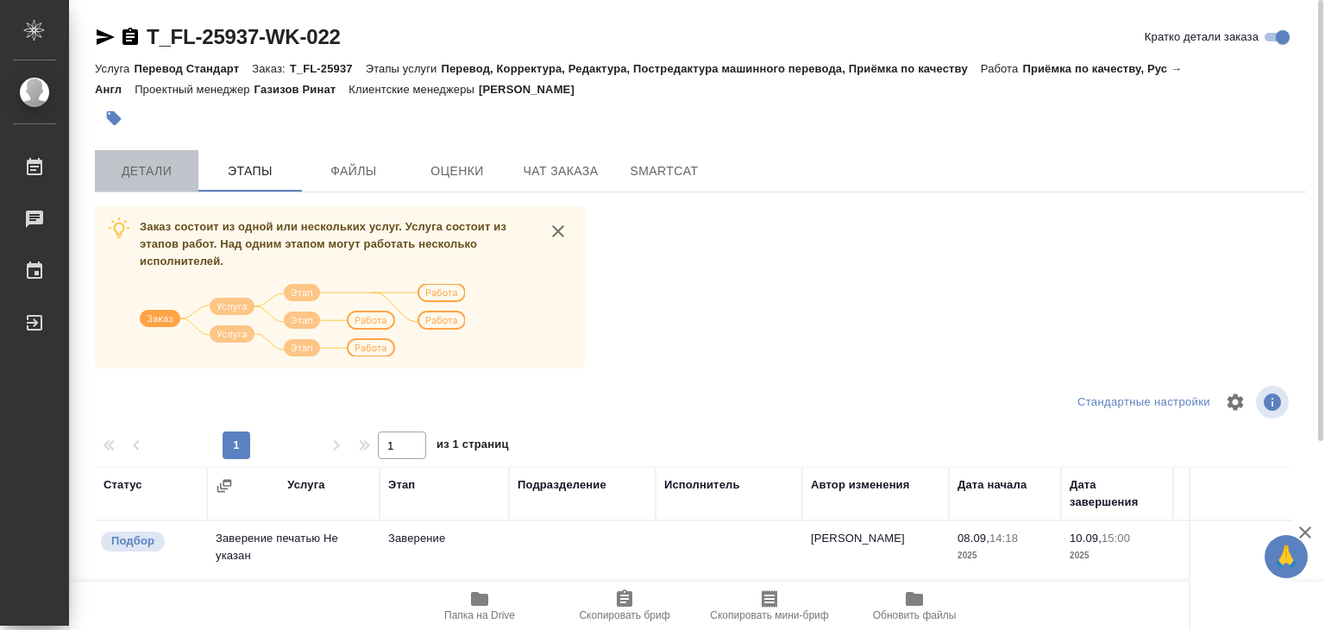
click at [184, 162] on span "Детали" at bounding box center [146, 171] width 83 height 22
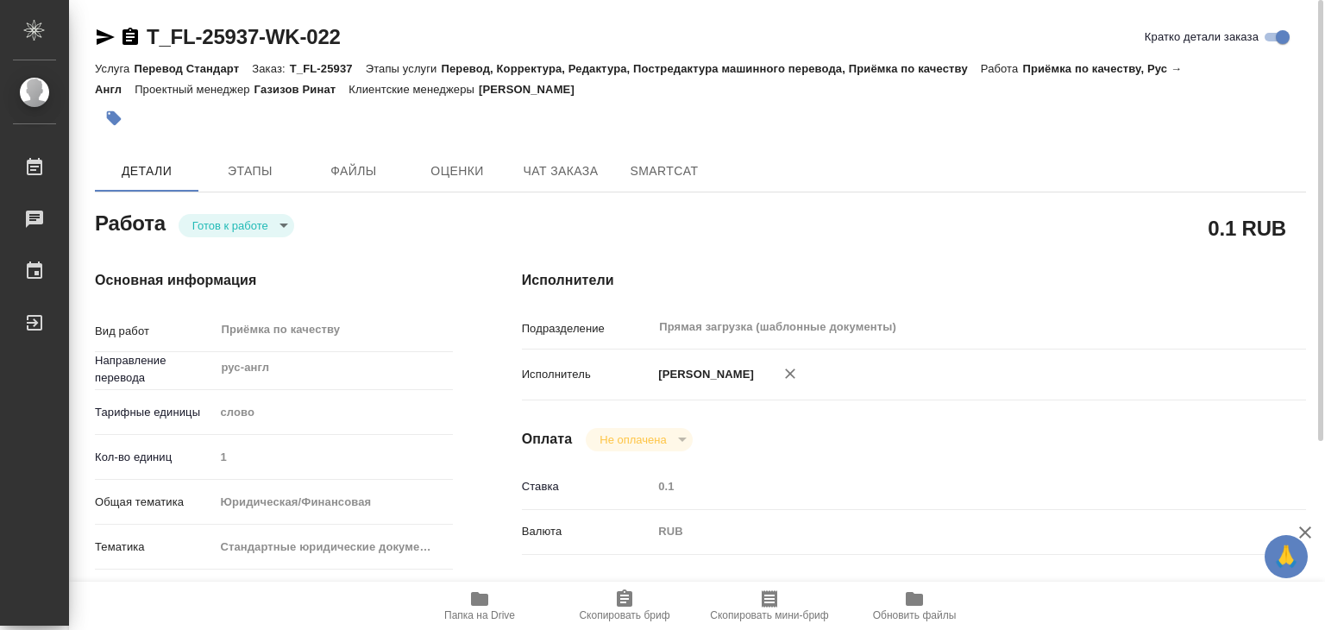
type textarea "x"
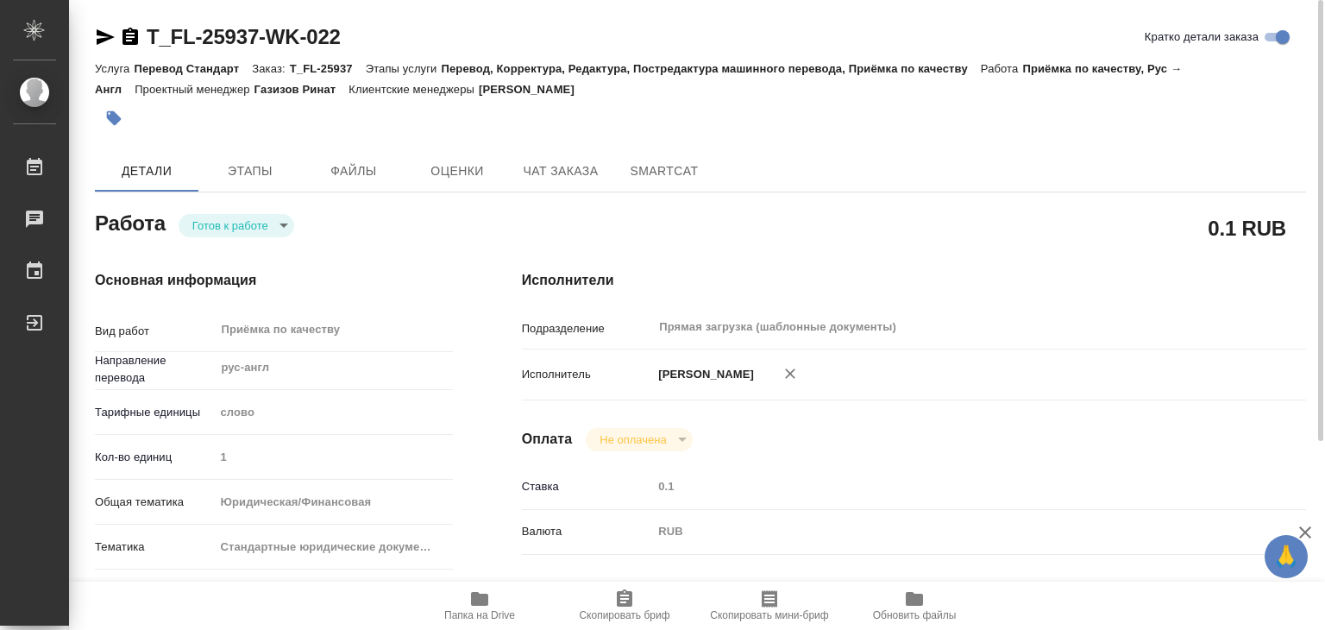
type textarea "x"
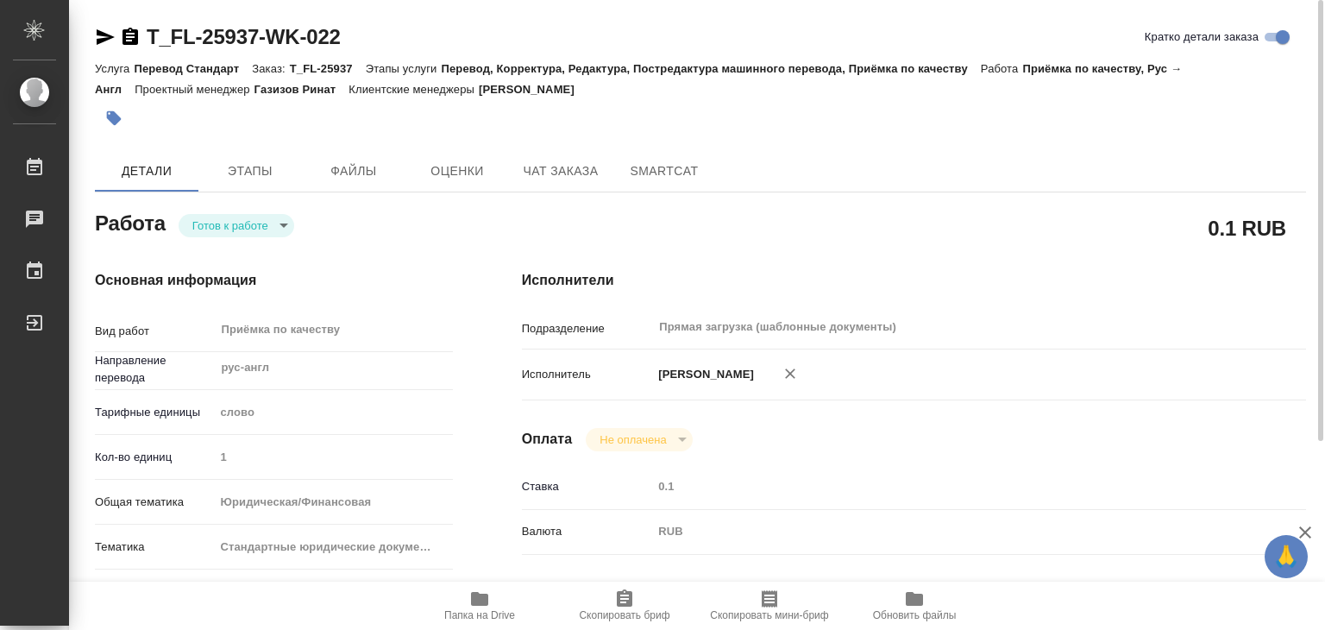
type textarea "x"
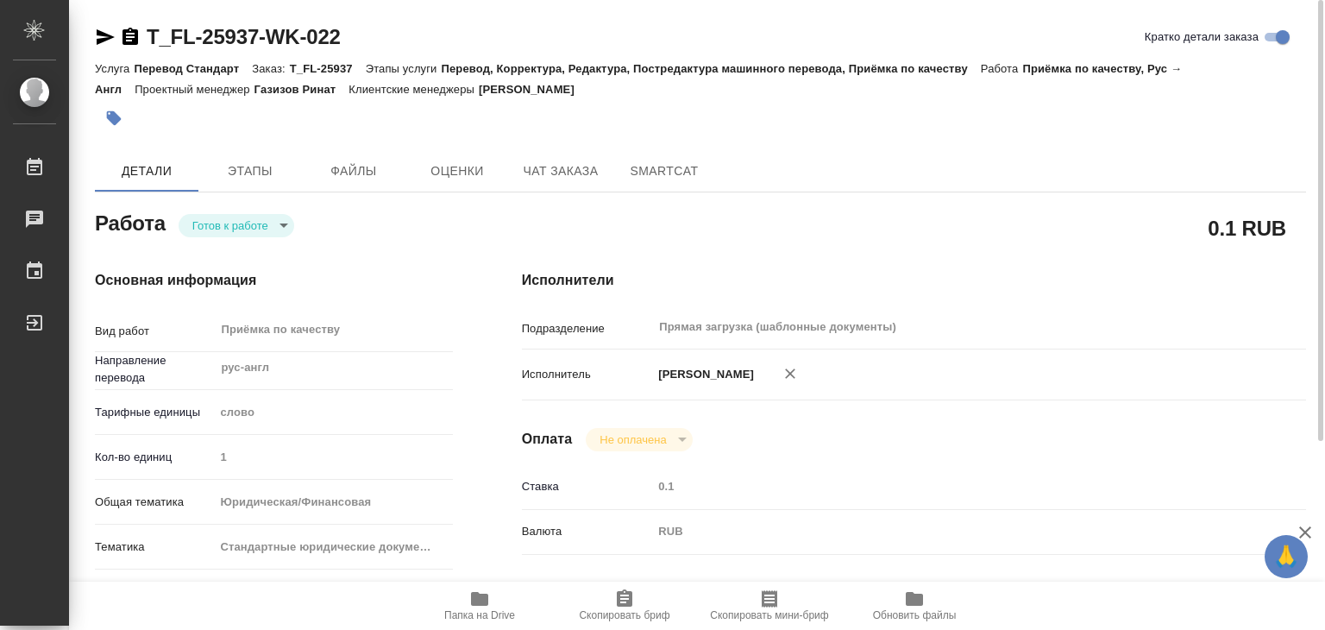
click at [481, 598] on icon "button" at bounding box center [479, 599] width 17 height 14
type textarea "x"
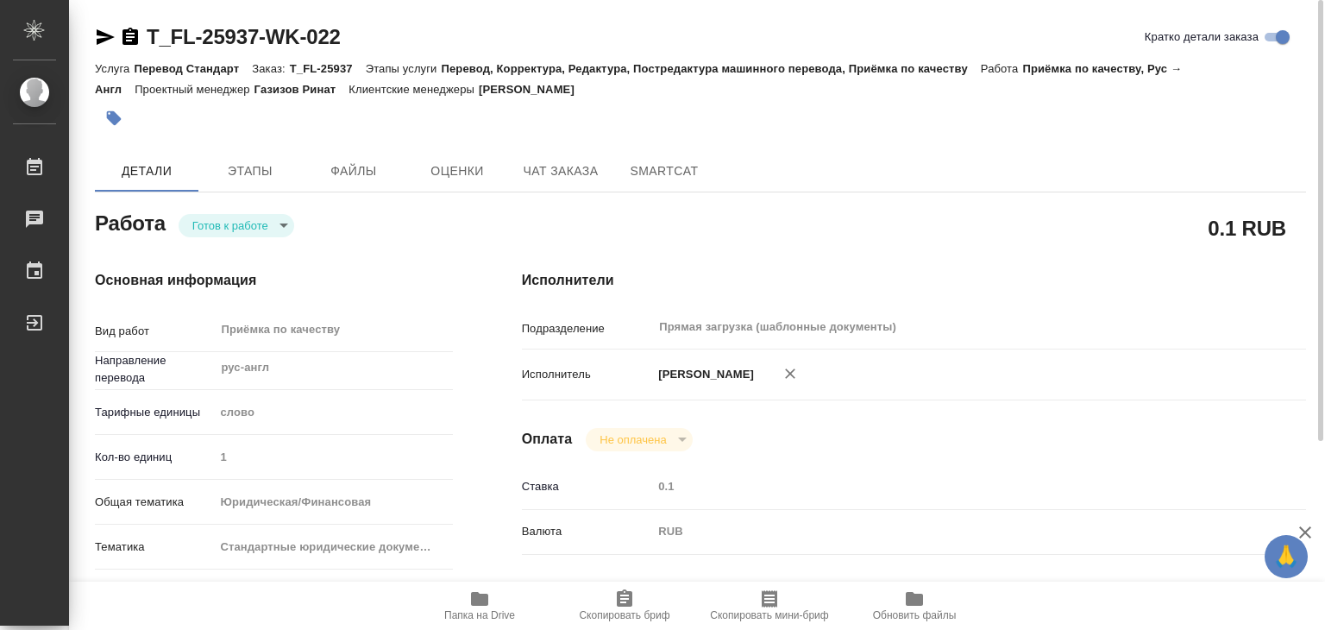
type textarea "x"
click at [230, 164] on span "Этапы" at bounding box center [250, 171] width 83 height 22
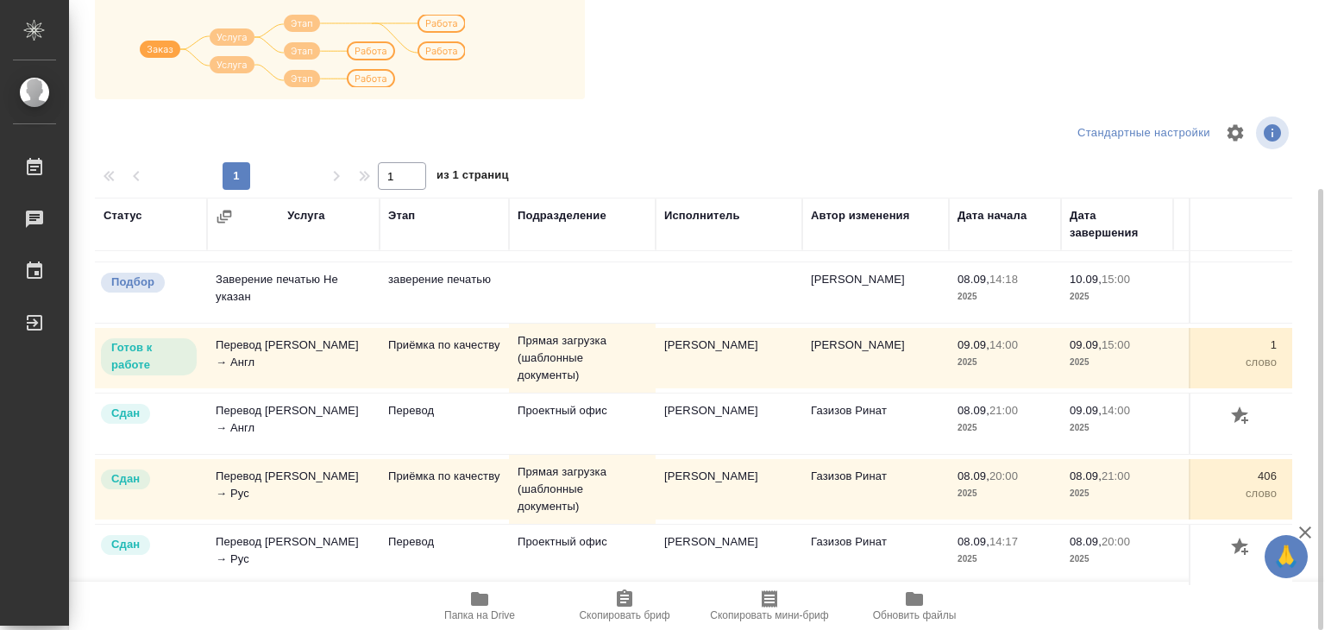
scroll to position [10, 0]
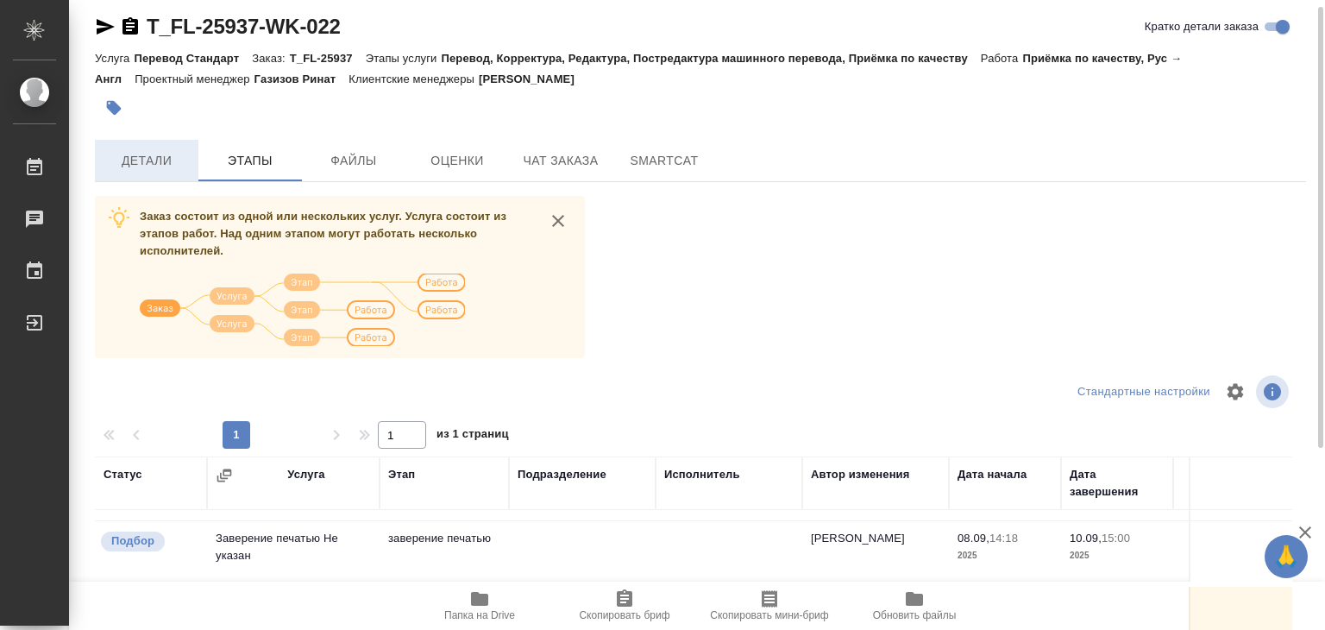
click at [138, 159] on span "Детали" at bounding box center [146, 161] width 83 height 22
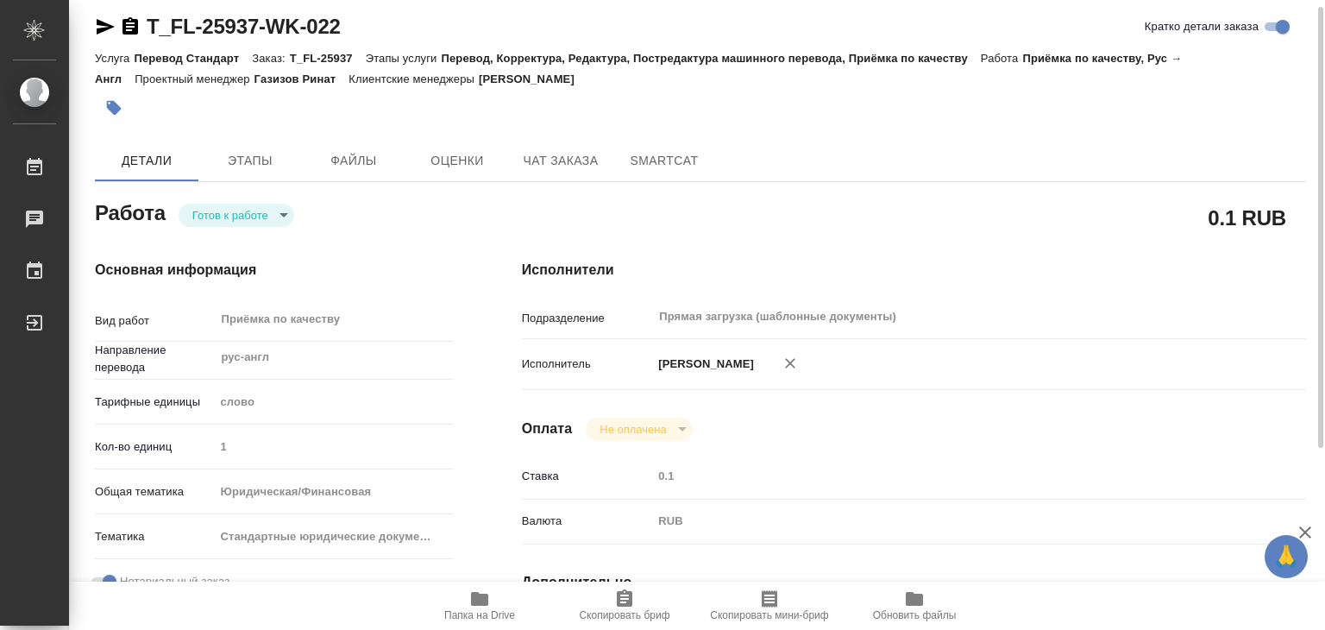
type textarea "x"
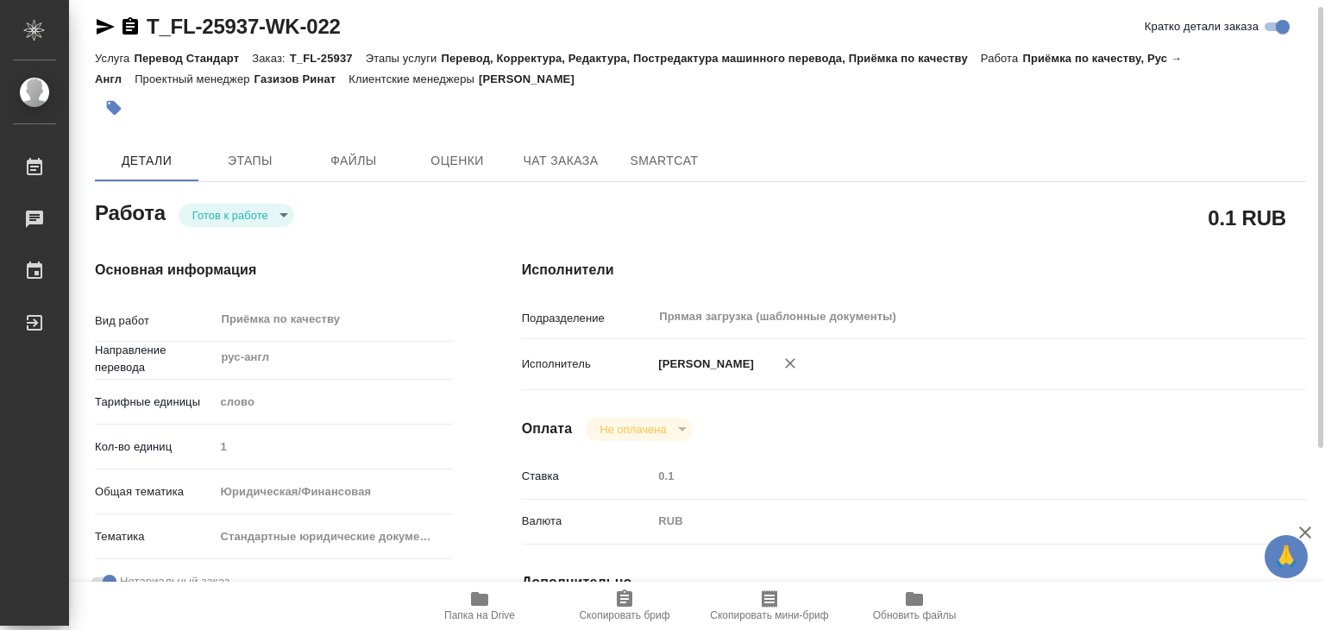
type textarea "x"
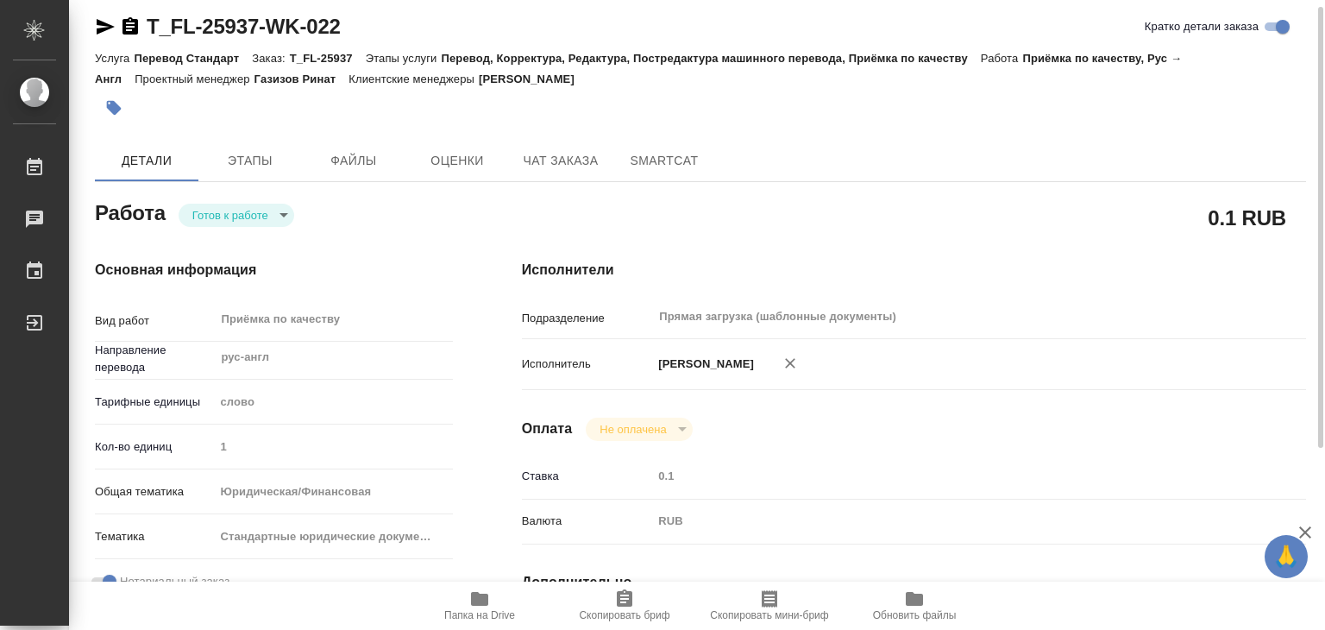
type textarea "x"
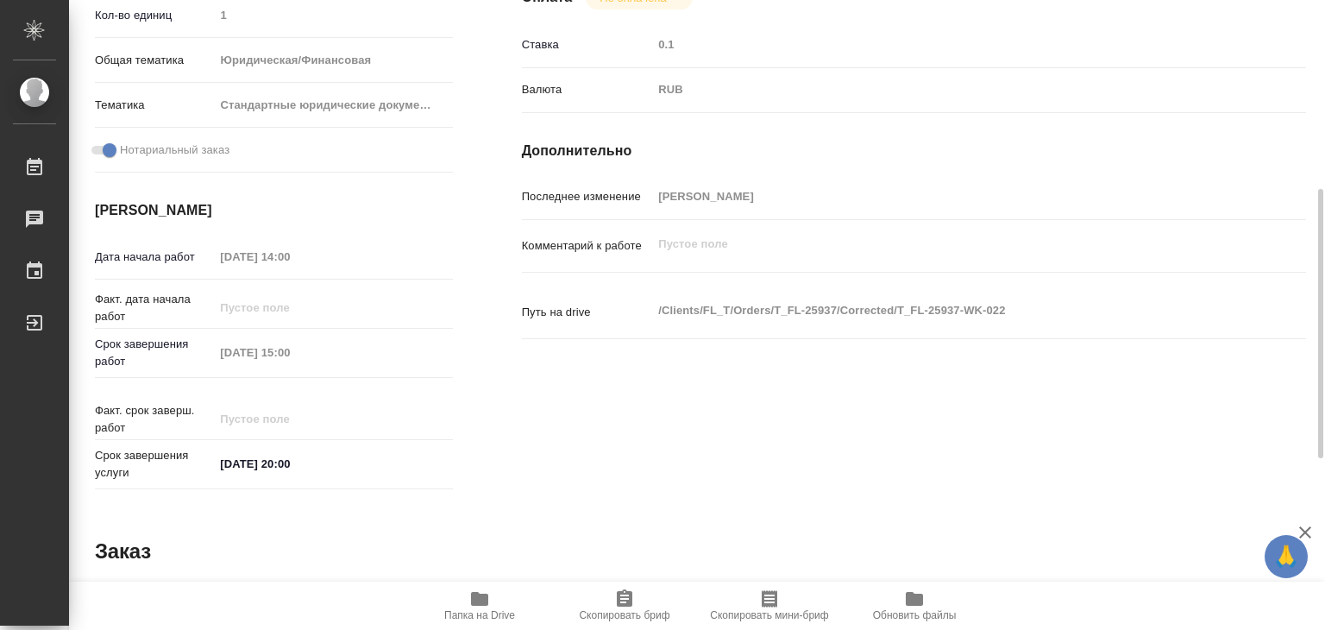
scroll to position [842, 0]
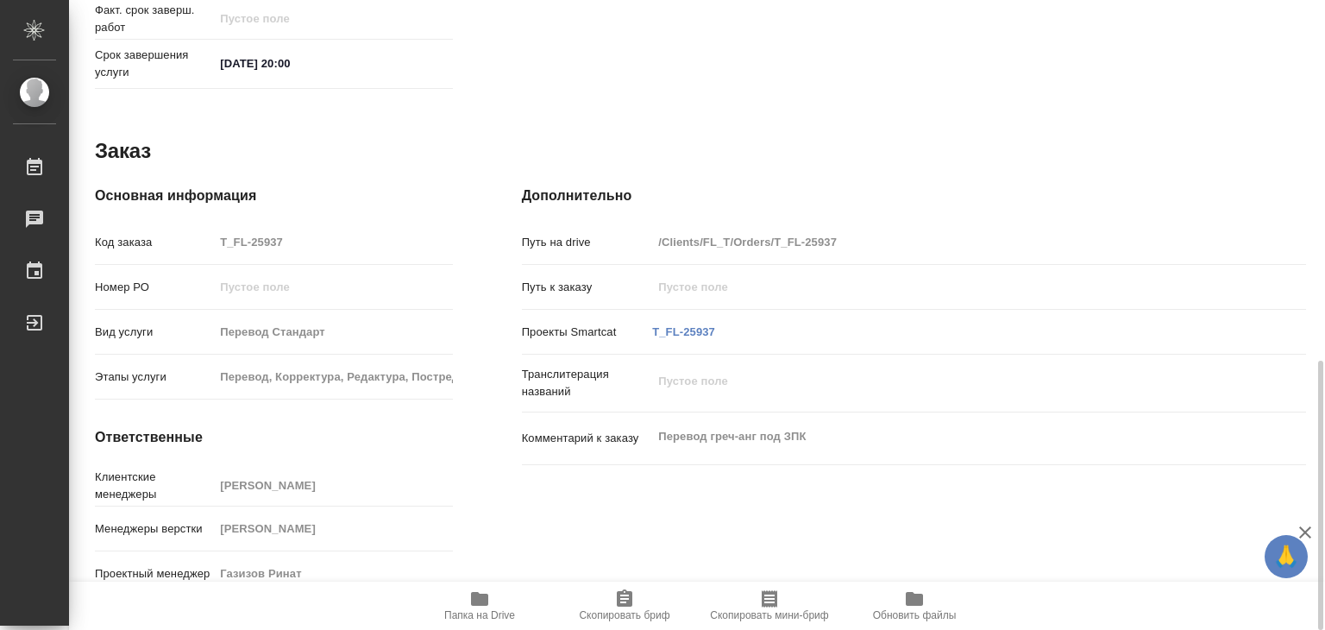
type textarea "x"
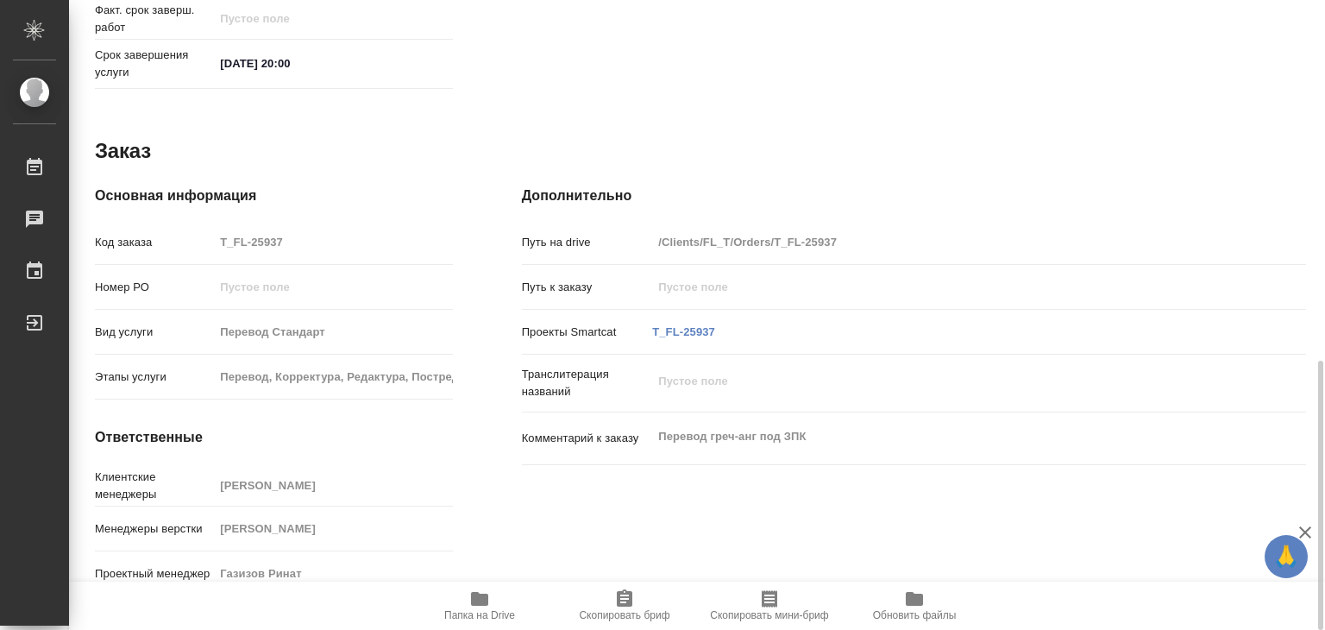
click at [833, 434] on div "Перевод греч-анг под ЗПК x" at bounding box center [946, 438] width 588 height 38
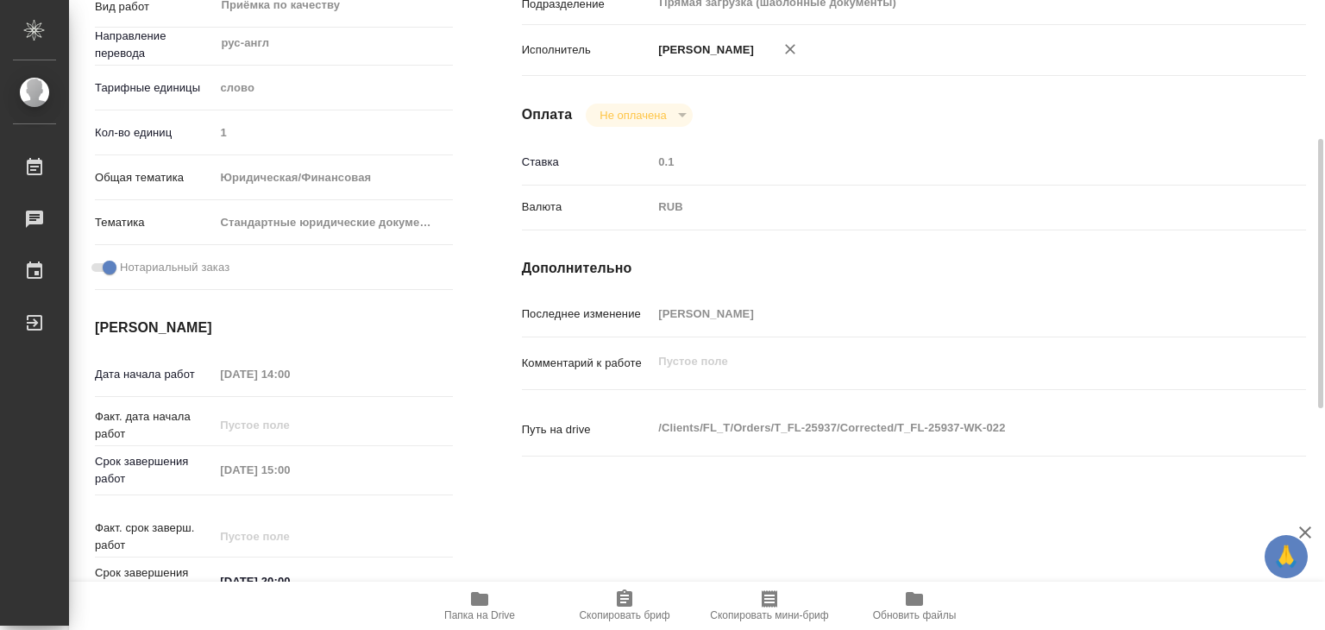
scroll to position [0, 0]
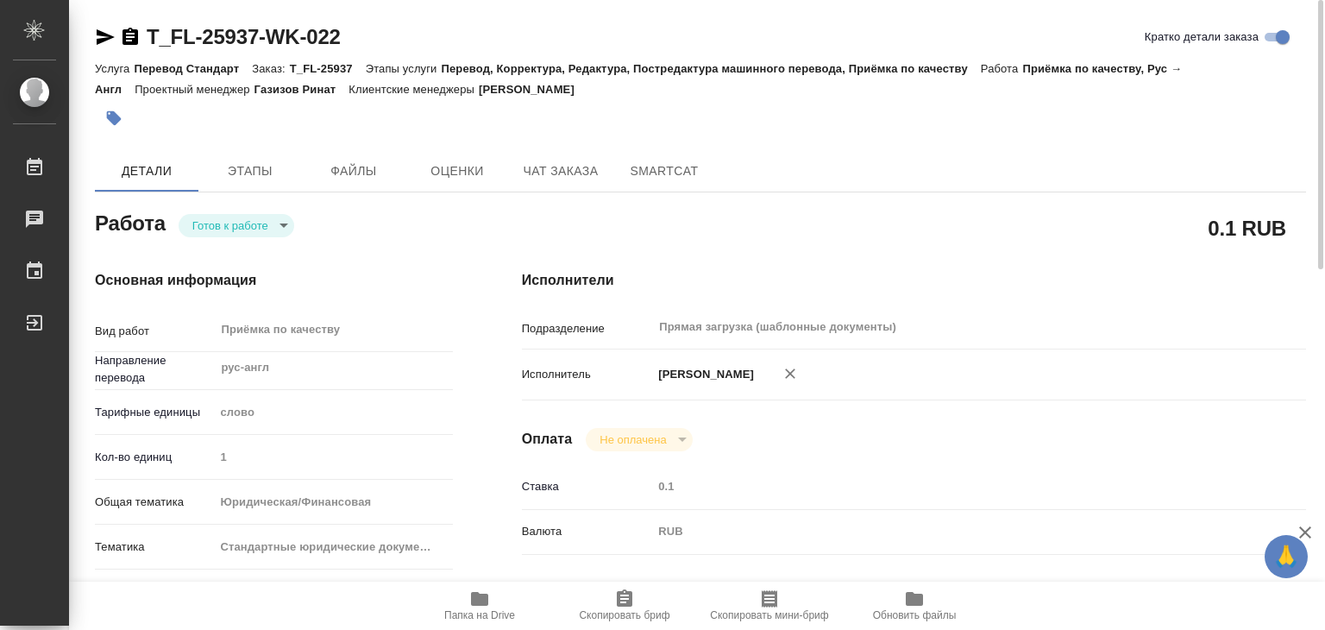
click at [115, 120] on icon "button" at bounding box center [114, 118] width 15 height 15
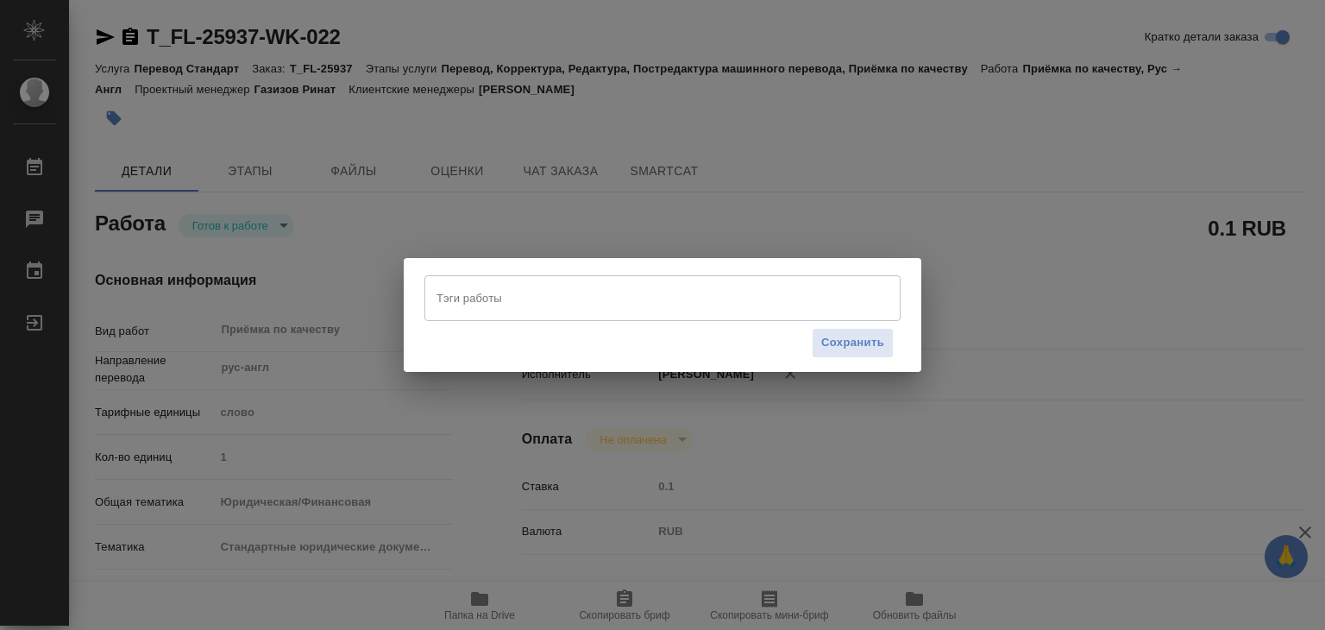
click at [550, 294] on input "Тэги работы" at bounding box center [646, 297] width 428 height 29
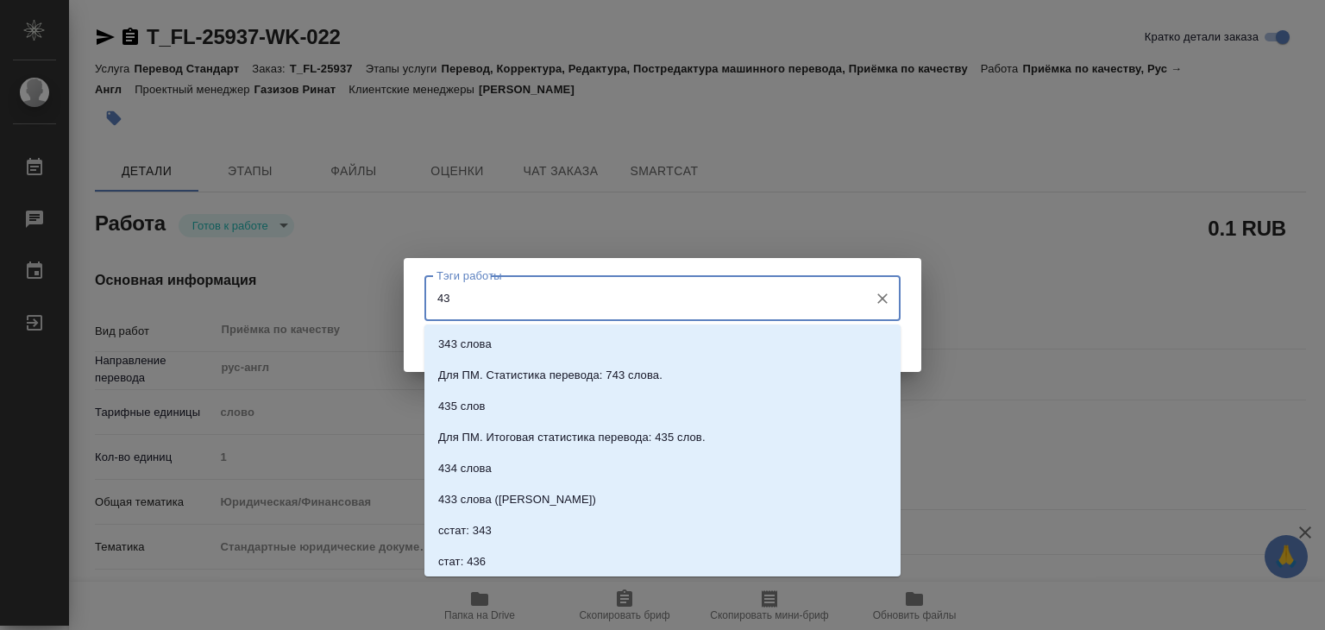
type input "434"
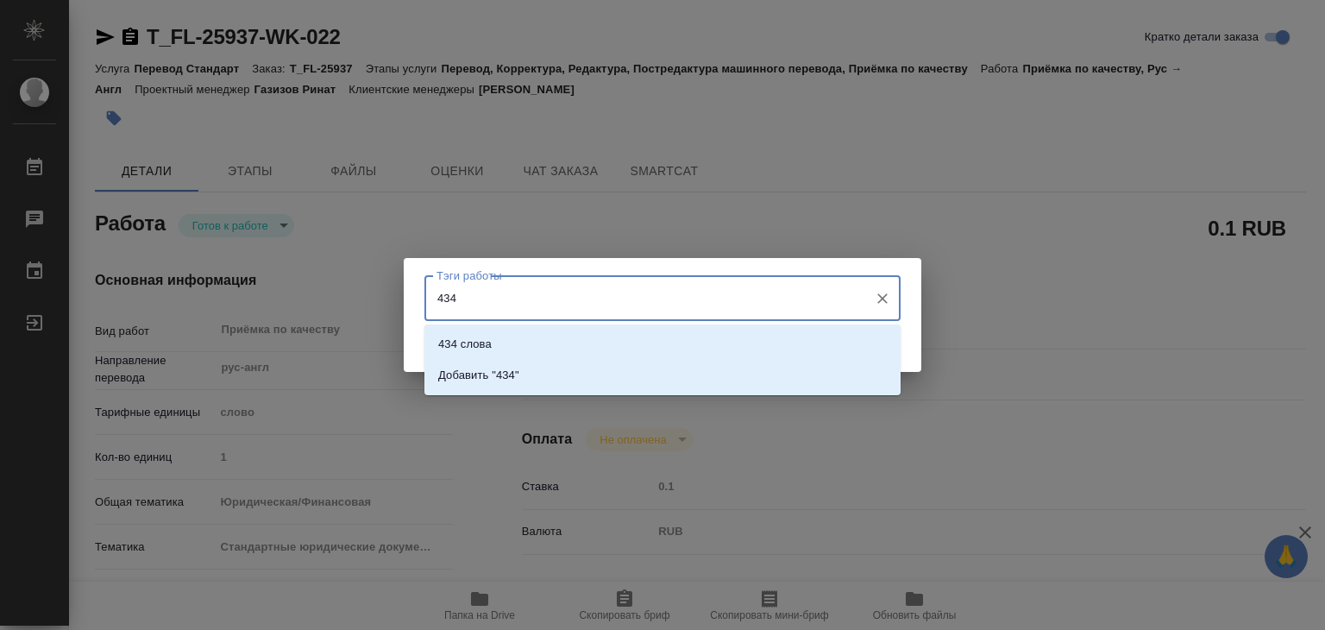
click at [564, 363] on li "Добавить "434"" at bounding box center [662, 375] width 476 height 31
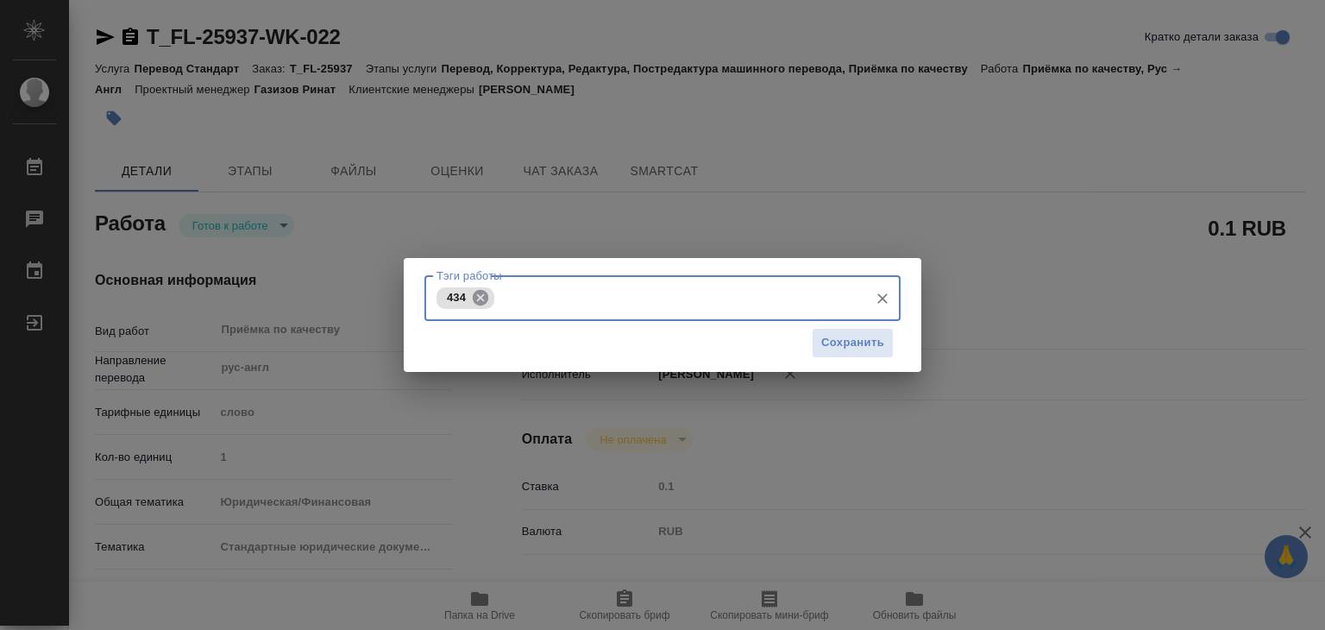
click at [481, 291] on icon at bounding box center [481, 297] width 16 height 16
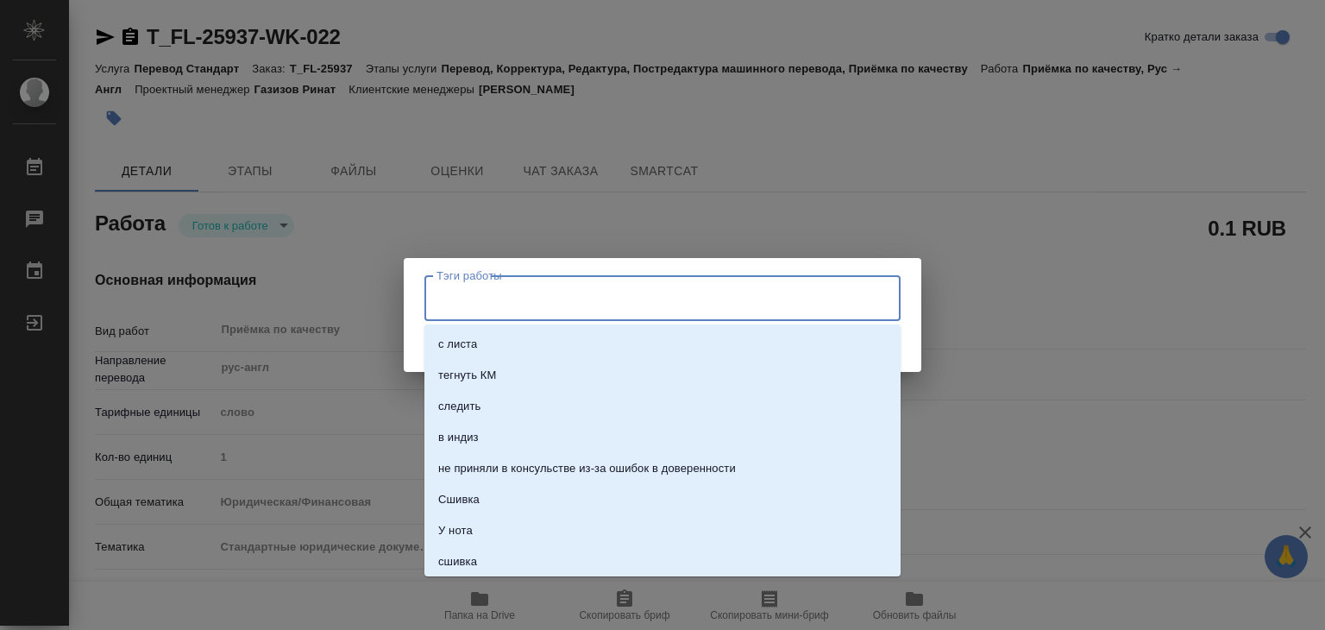
click at [485, 295] on input "Тэги работы" at bounding box center [646, 297] width 428 height 29
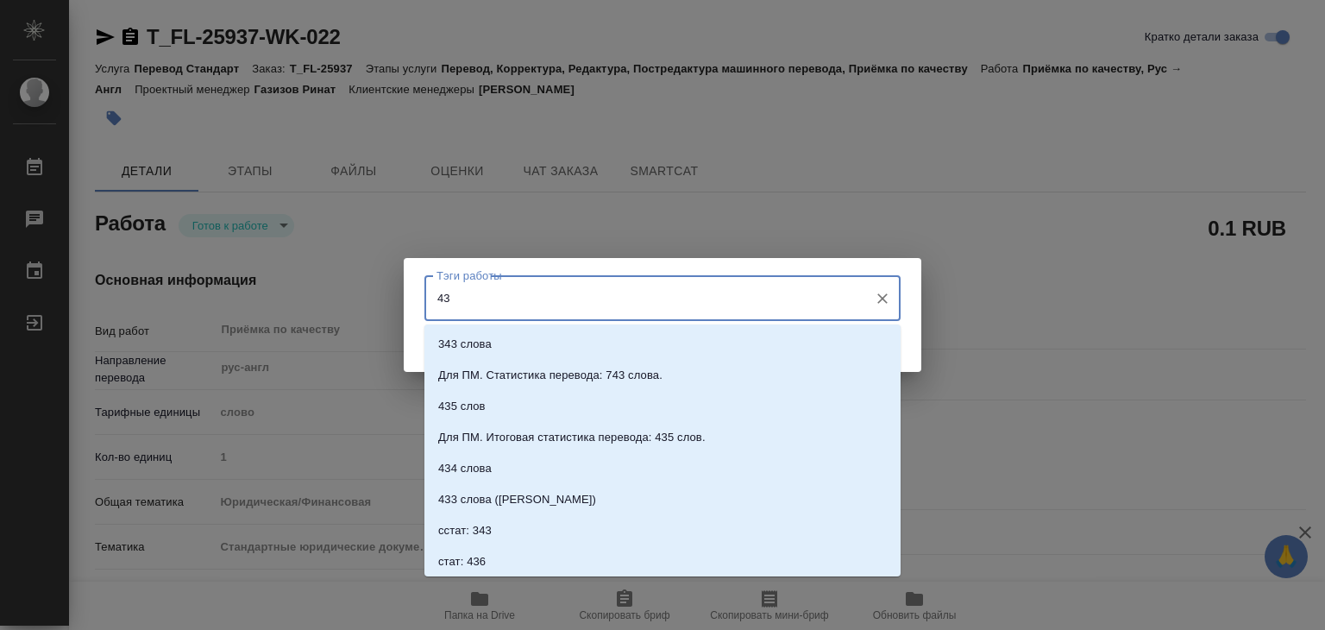
type input "434"
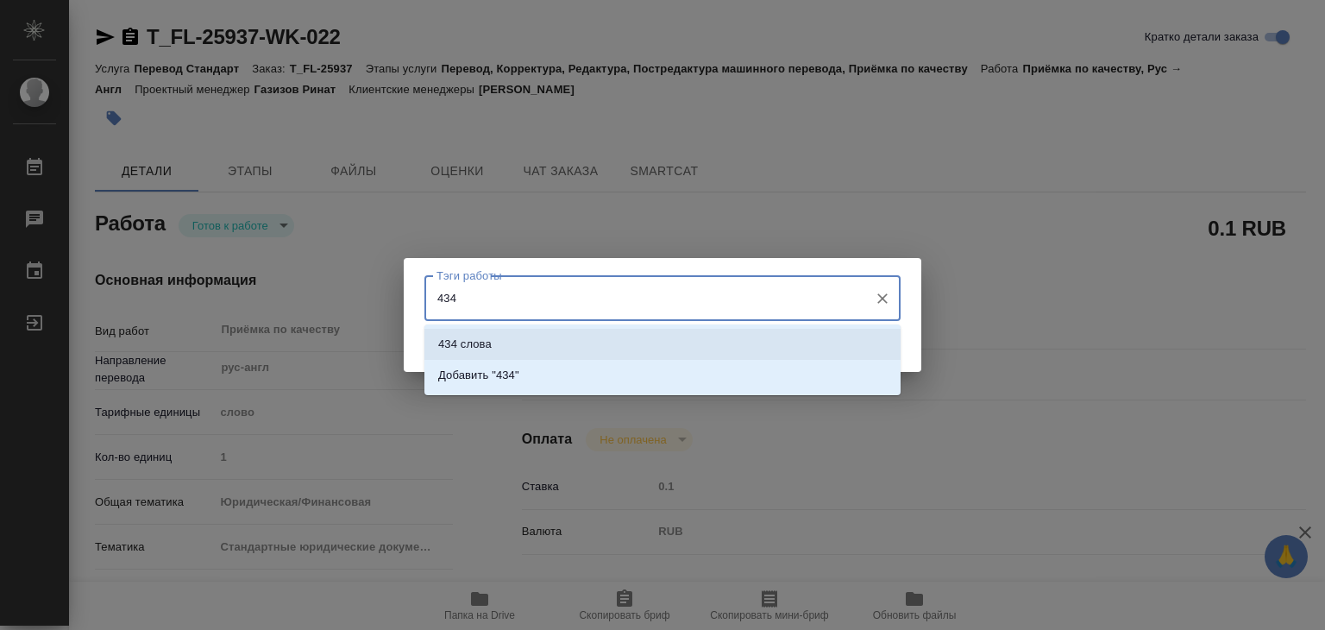
click at [638, 332] on li "434 слова" at bounding box center [662, 344] width 476 height 31
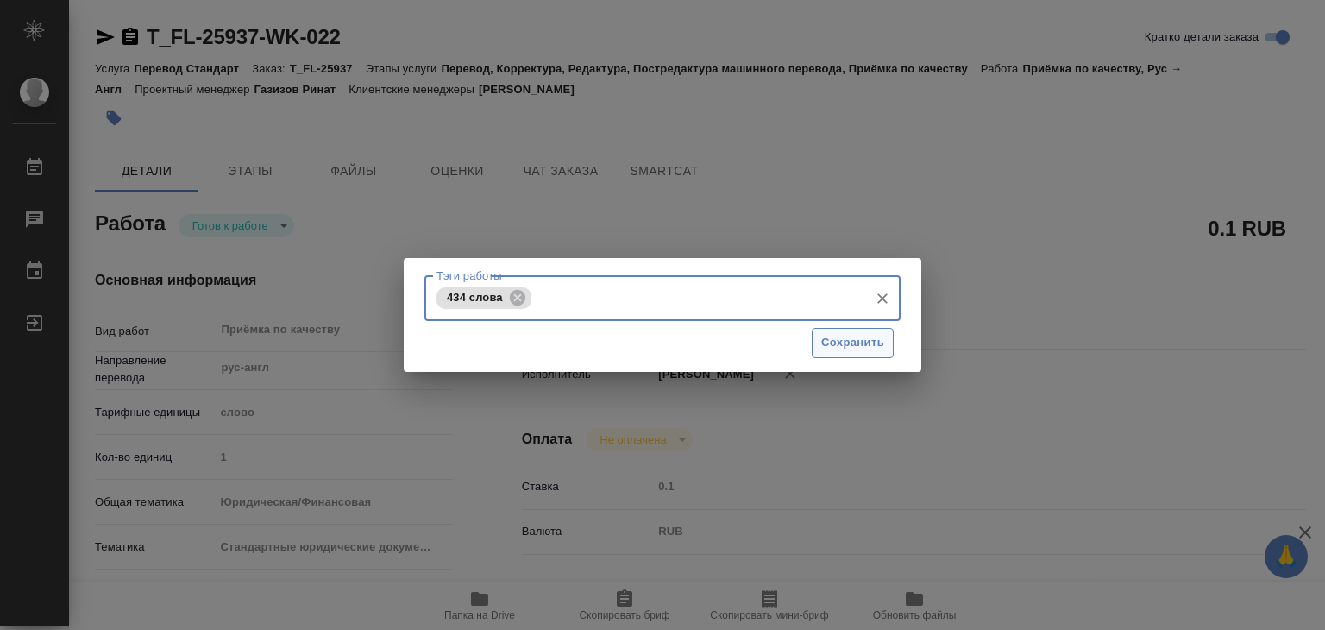
click at [840, 334] on span "Сохранить" at bounding box center [852, 343] width 63 height 20
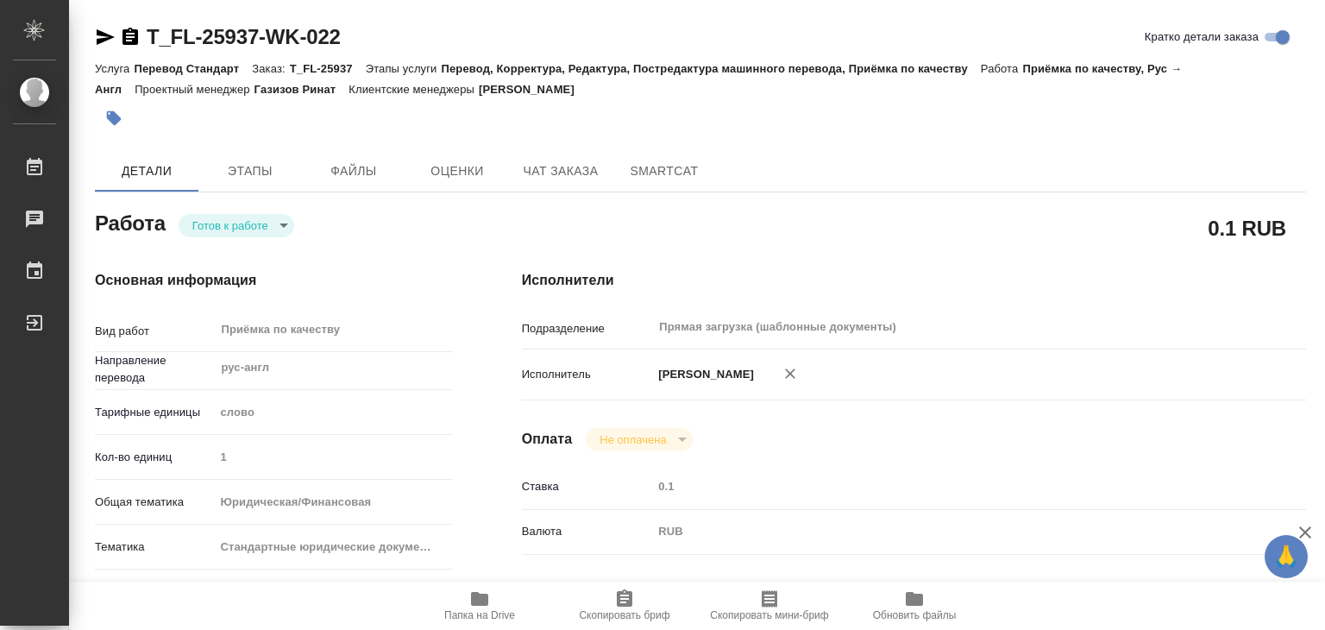
type input "readyForWork"
type textarea "Приёмка по качеству"
type textarea "x"
type input "рус-англ"
type input "5a8b1489cc6b4906c91bfd90"
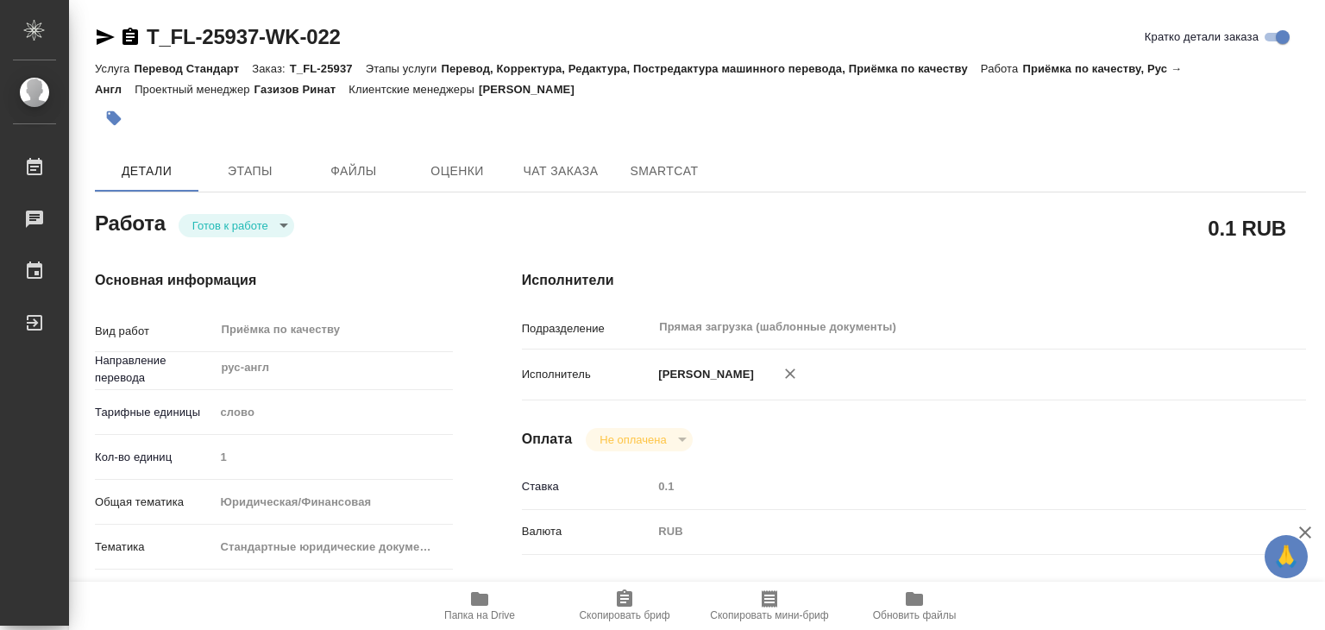
type input "1"
type input "yr-fn"
type input "5f647205b73bc97568ca66bf"
checkbox input "true"
type input "09.09.2025 14:00"
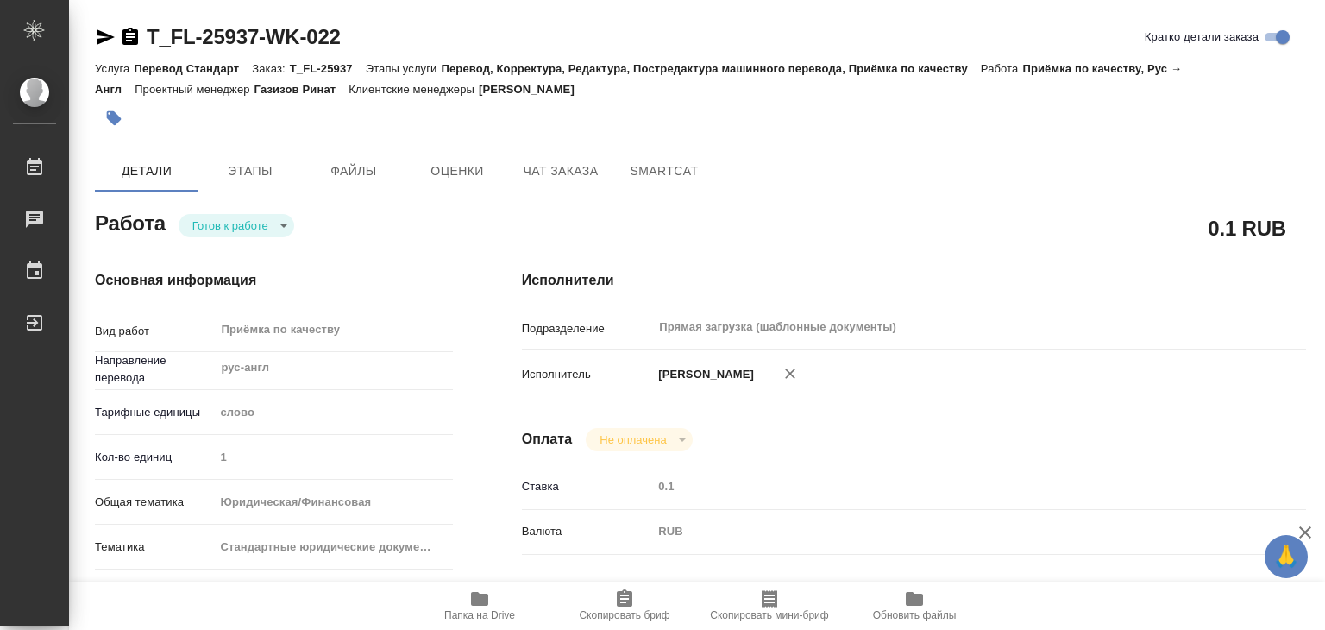
type input "09.09.2025 15:00"
type input "09.09.2025 20:00"
type input "Прямая загрузка (шаблонные документы)"
type input "notPayed"
type input "0.1"
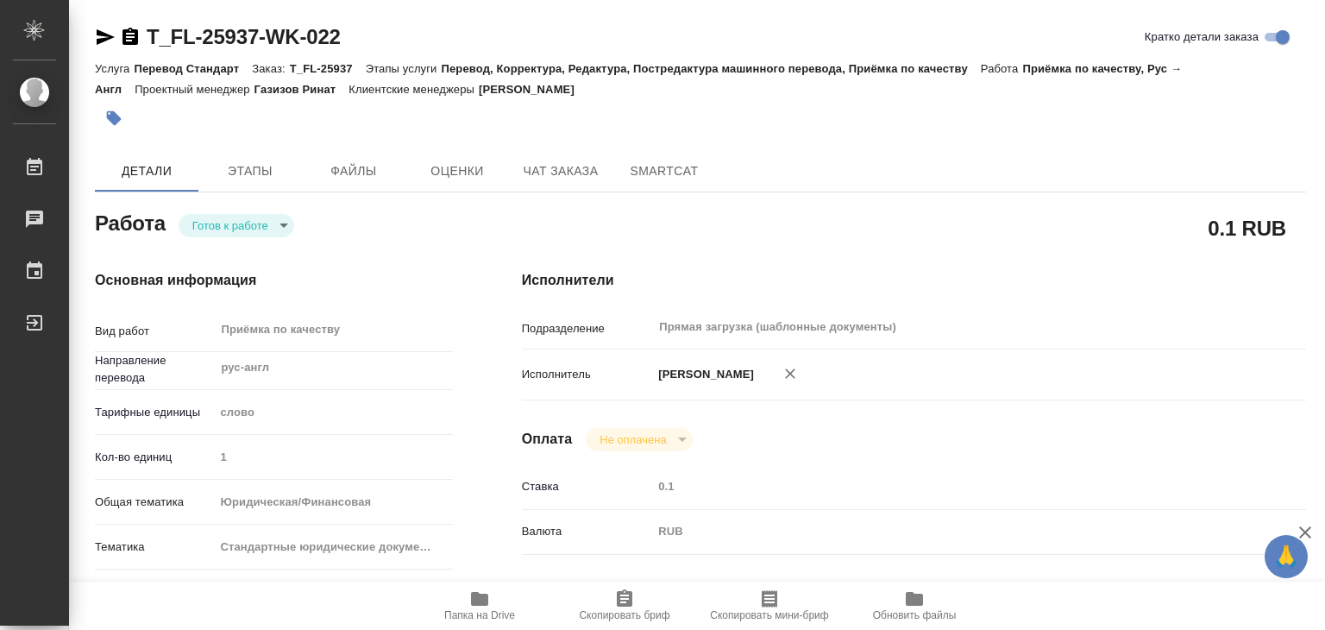
type input "RUB"
type input "[PERSON_NAME]"
type textarea "x"
type textarea "/Clients/FL_T/Orders/T_FL-25937/Corrected/T_FL-25937-WK-022"
type textarea "x"
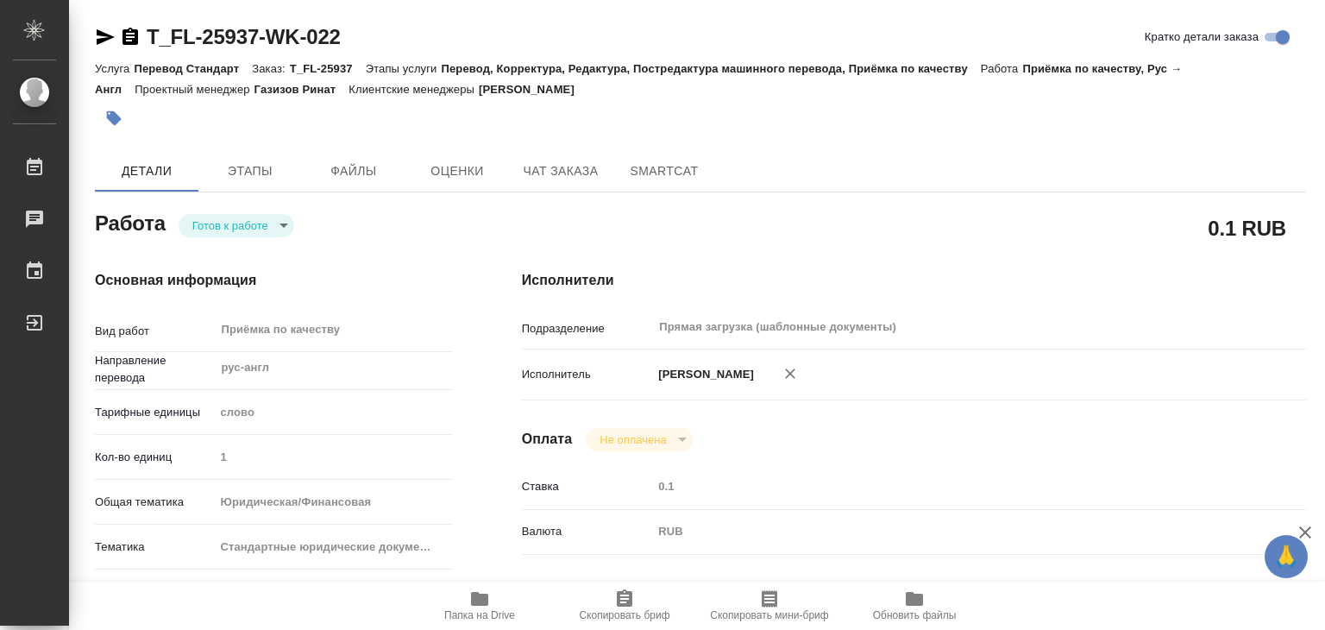
type input "T_FL-25937"
type input "Перевод Стандарт"
type input "Перевод, Корректура, Редактура, Постредактура машинного перевода, Приёмка по ка…"
type input "[PERSON_NAME]"
type input "Заборова Александра"
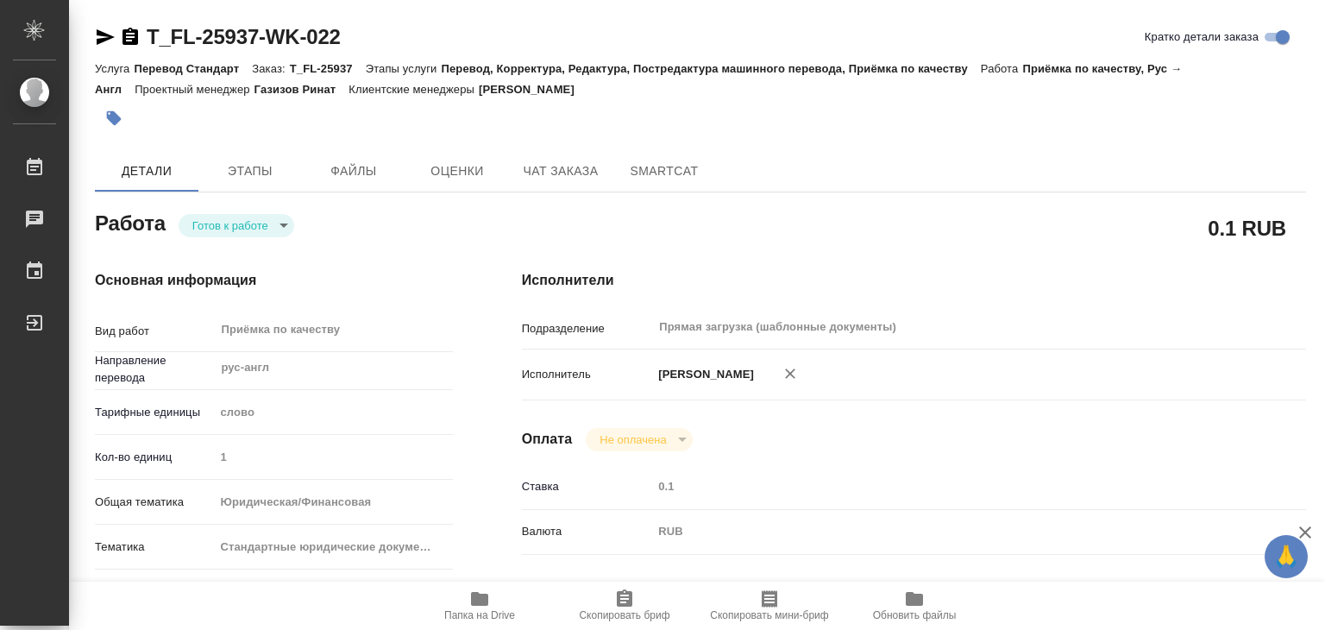
type input "/Clients/FL_T/Orders/T_FL-25937"
type textarea "x"
type textarea "Перевод греч-анг под ЗПК"
type textarea "x"
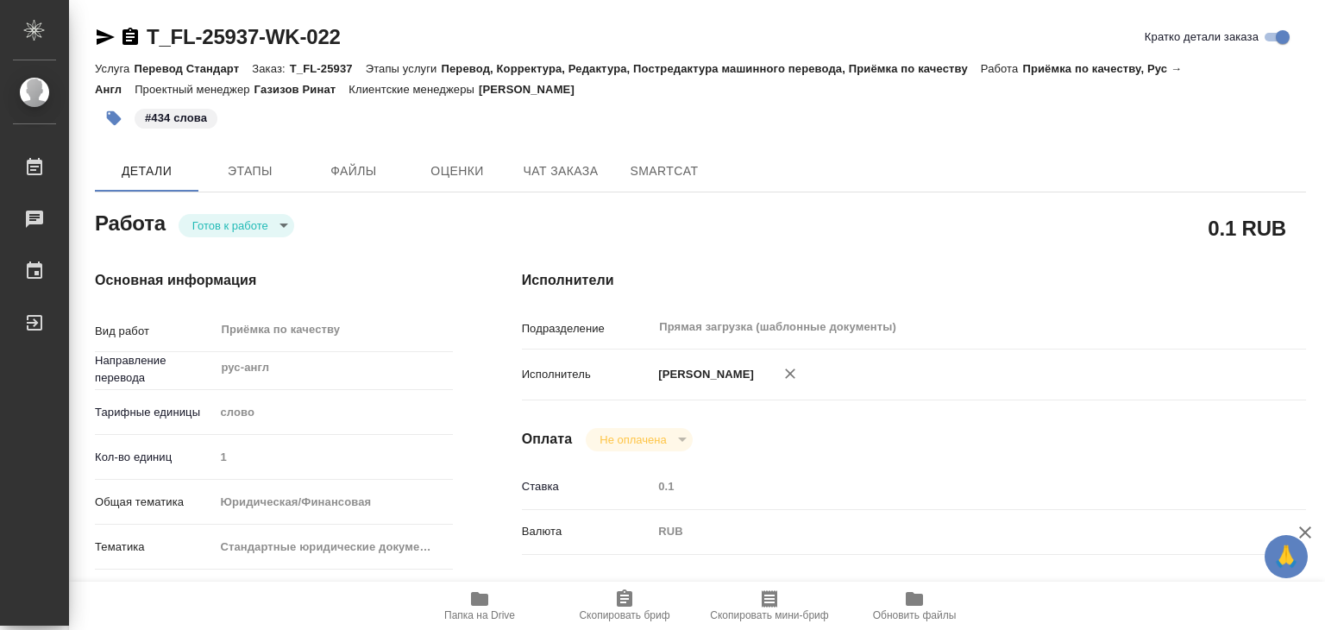
type textarea "x"
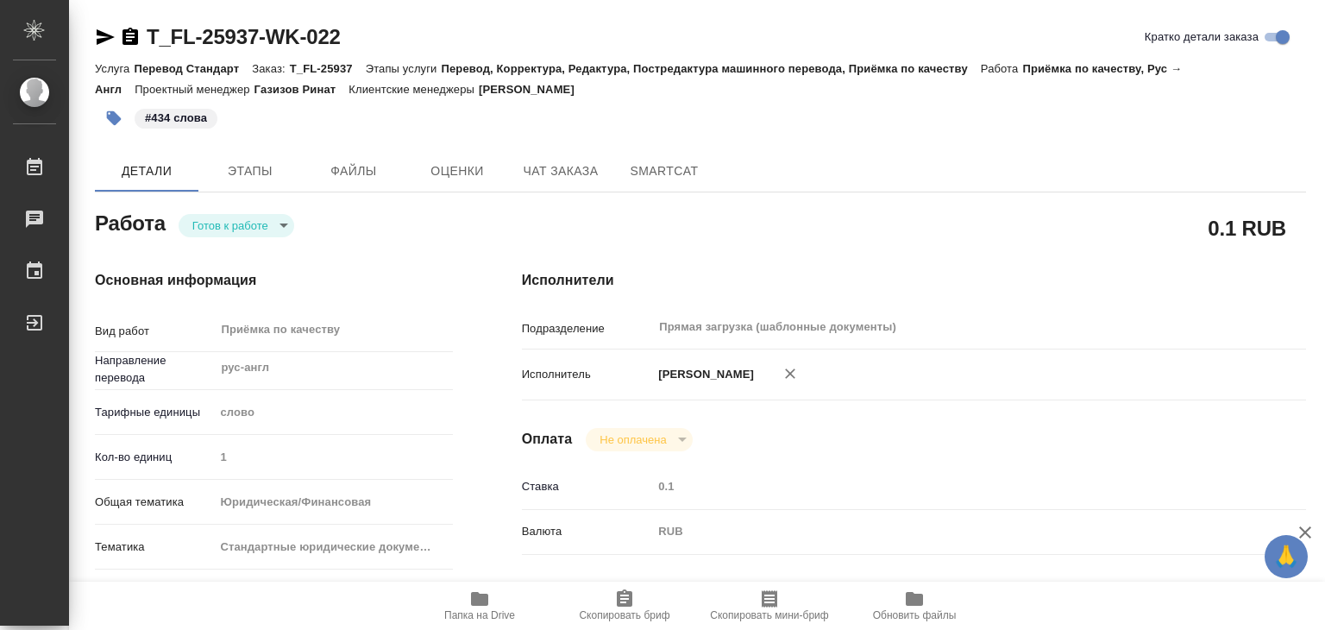
type textarea "x"
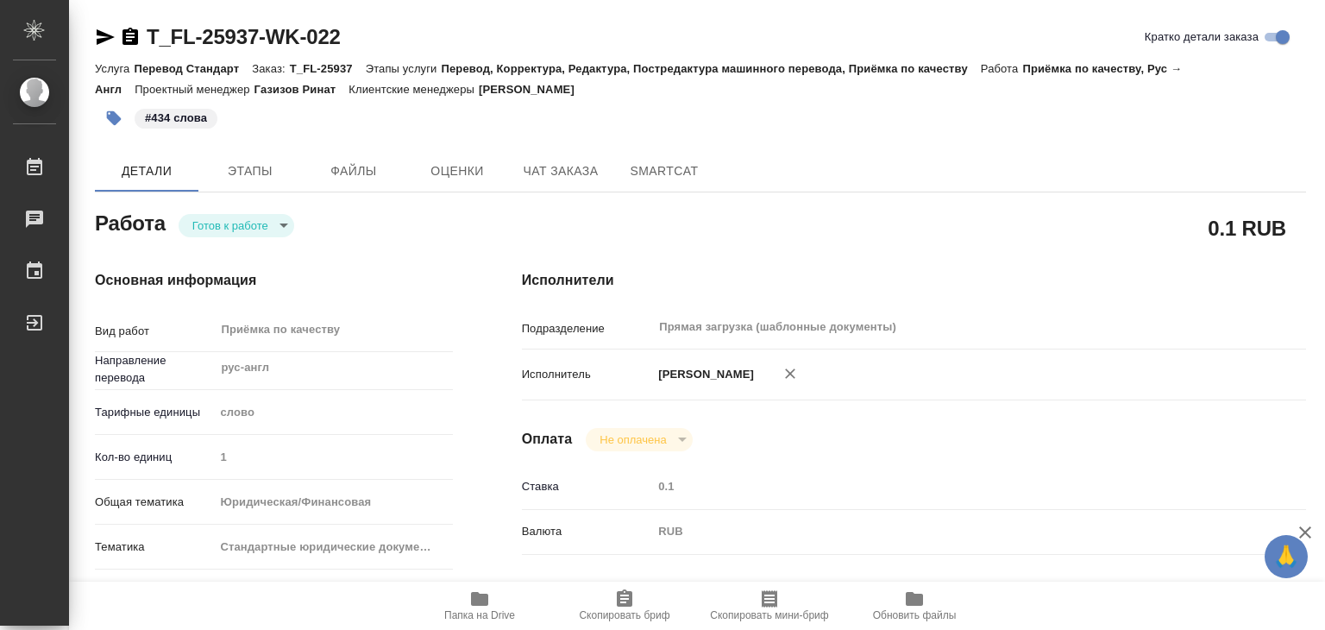
type textarea "x"
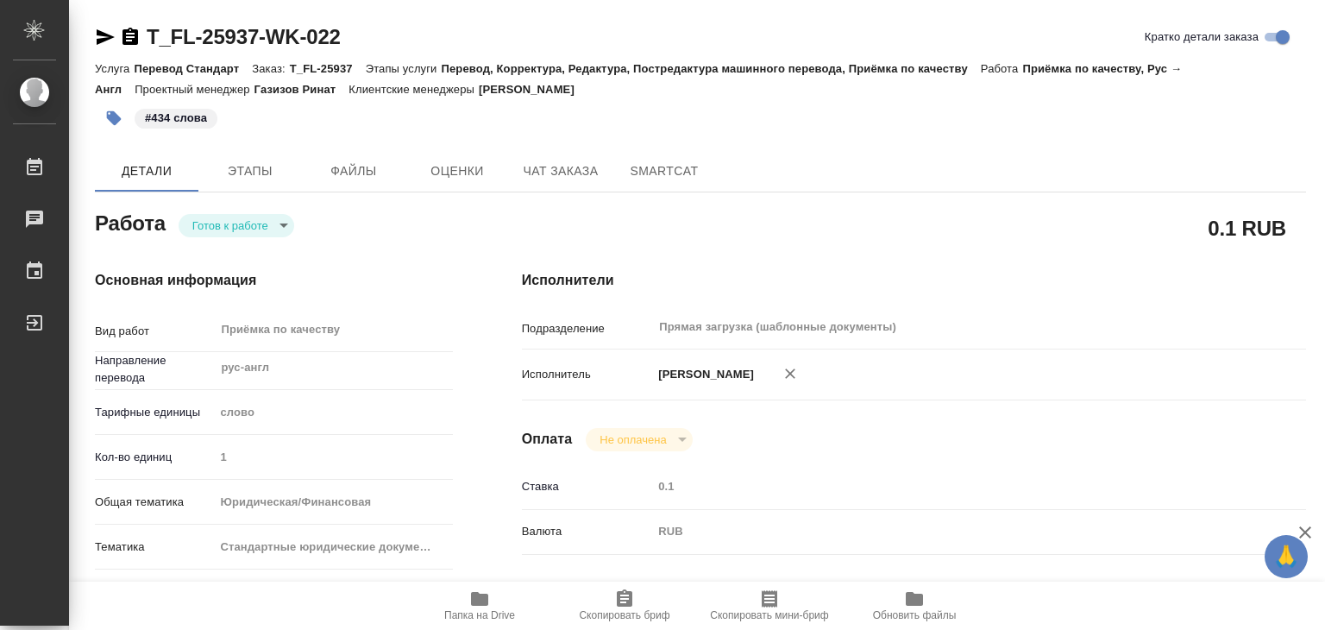
type textarea "x"
click at [243, 229] on body "🙏 .cls-1 fill:#fff; AWATERA Alilekova Valeriya Работы 0 Чаты График Выйти T_FL-…" at bounding box center [662, 315] width 1325 height 630
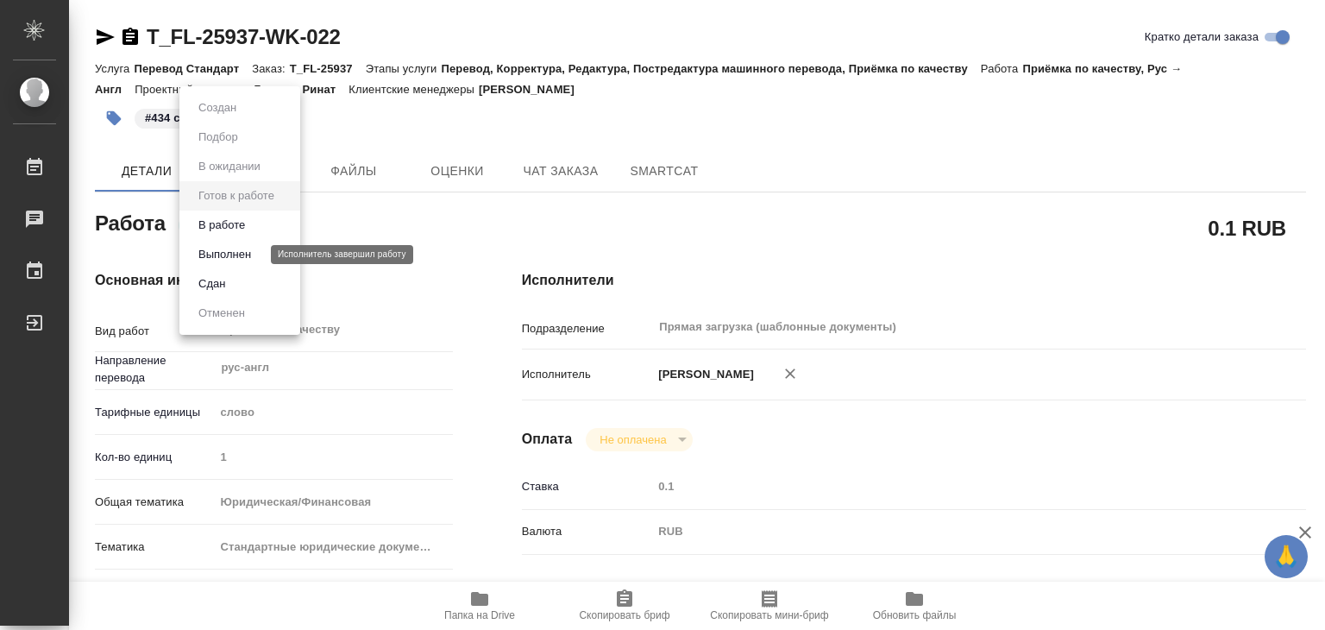
click at [248, 258] on button "Выполнен" at bounding box center [224, 254] width 63 height 19
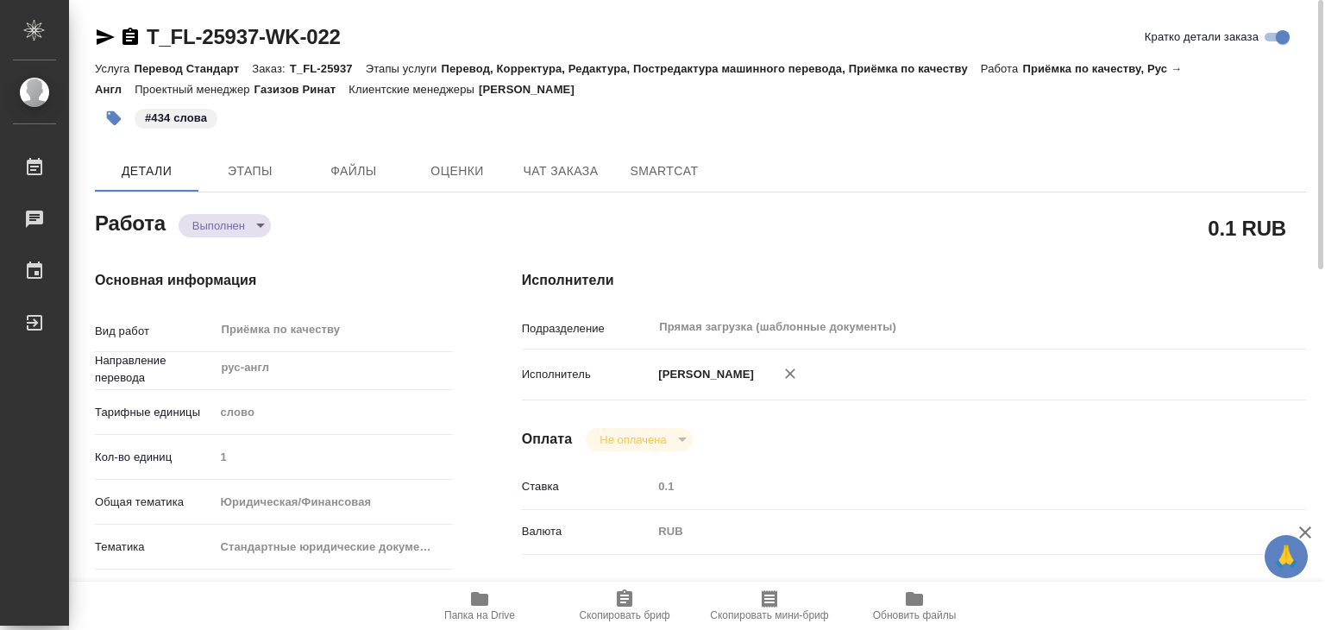
type textarea "x"
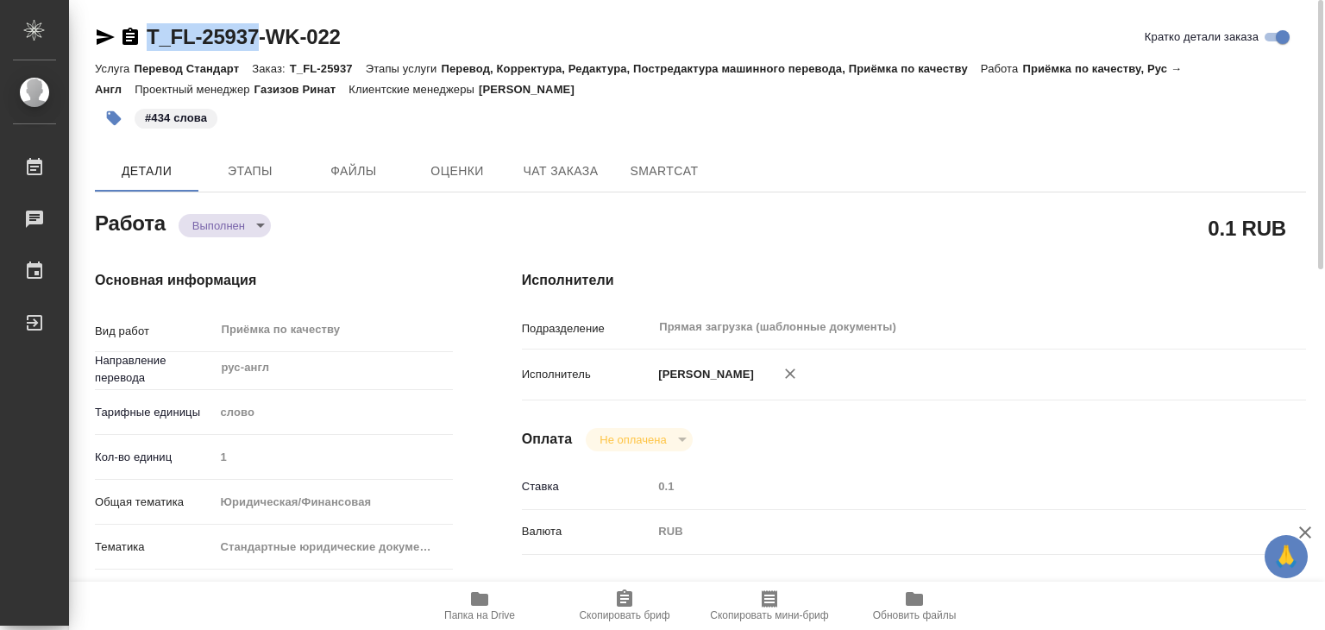
drag, startPoint x: 154, startPoint y: 23, endPoint x: 260, endPoint y: 28, distance: 105.4
copy link "T_FL-25937"
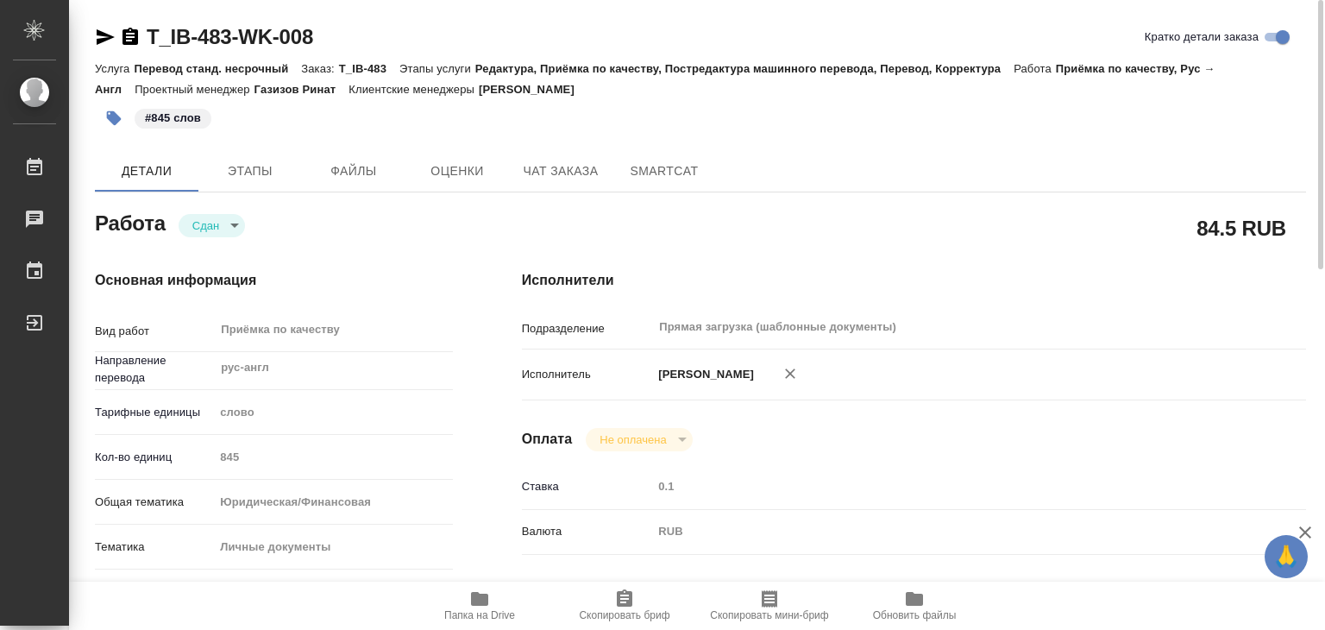
click at [122, 123] on button "button" at bounding box center [114, 118] width 38 height 38
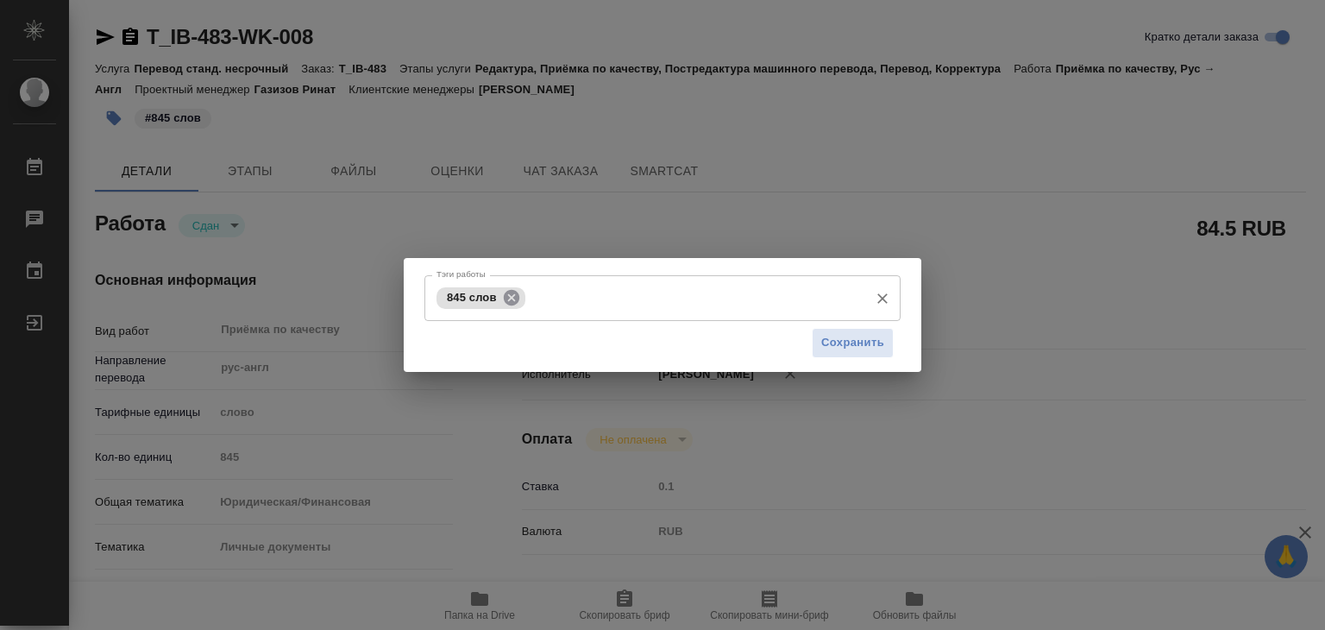
click at [514, 298] on icon at bounding box center [511, 297] width 16 height 16
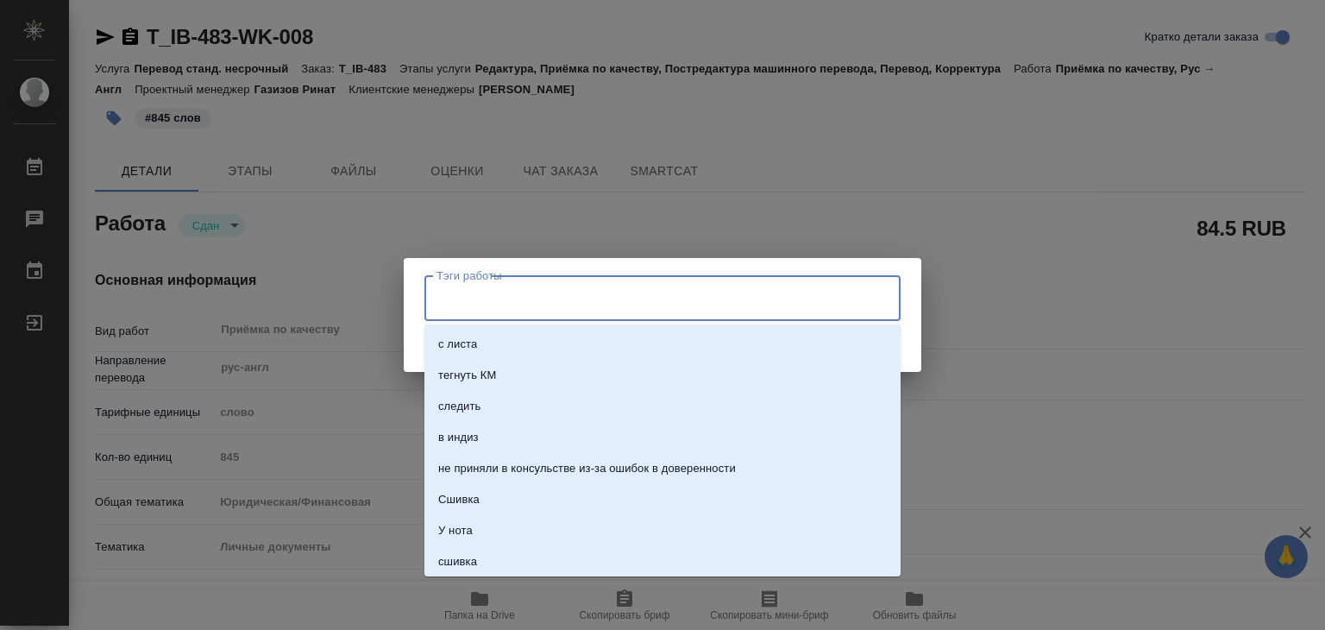
click at [514, 298] on input "Тэги работы" at bounding box center [646, 297] width 428 height 29
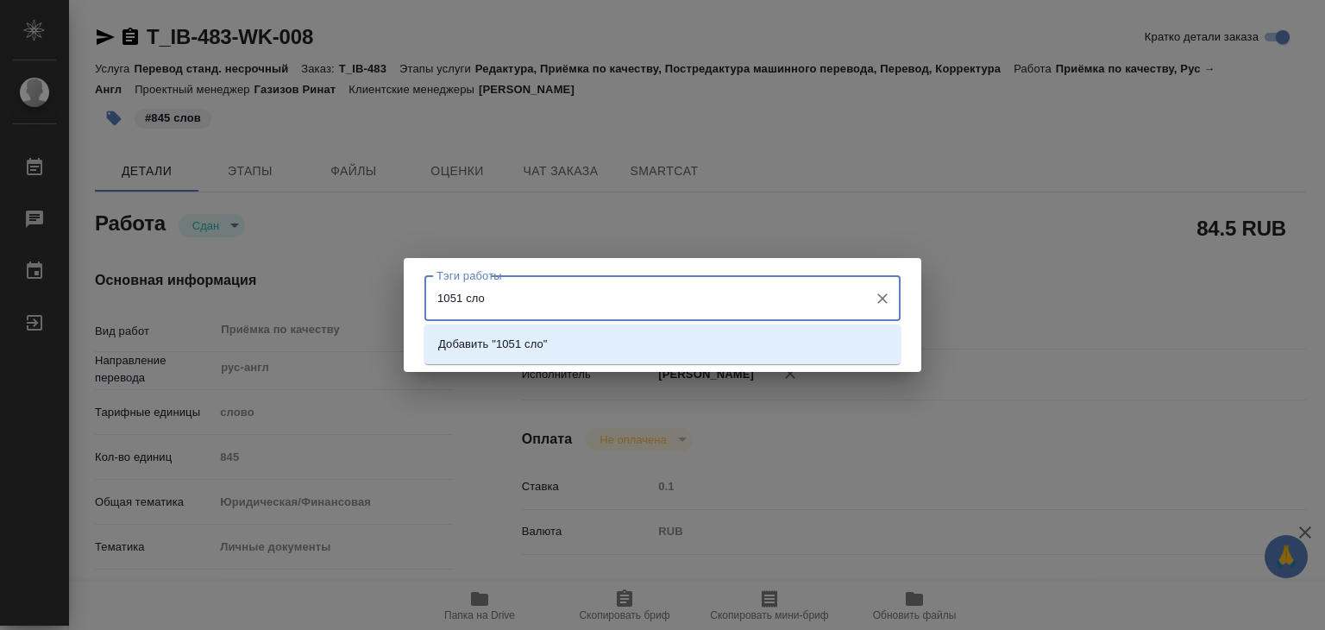
type input "1051 слов"
click at [538, 345] on p "Добавить "1051 слов"" at bounding box center [496, 344] width 116 height 17
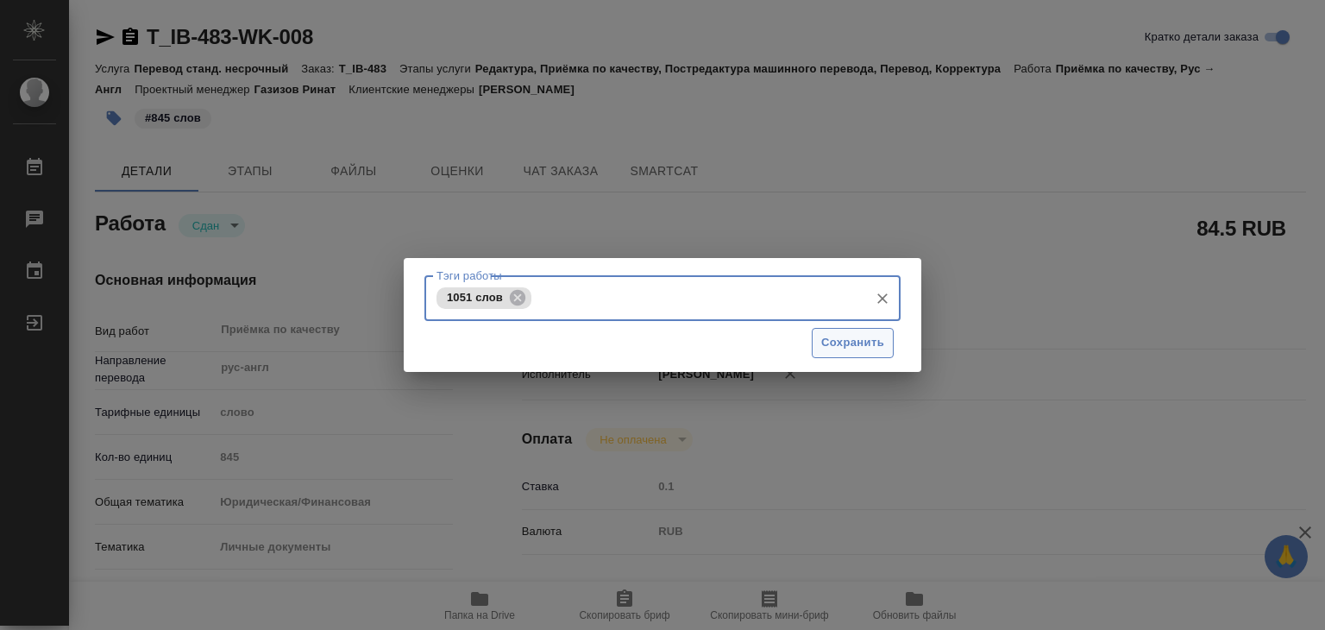
click at [851, 349] on span "Сохранить" at bounding box center [852, 343] width 63 height 20
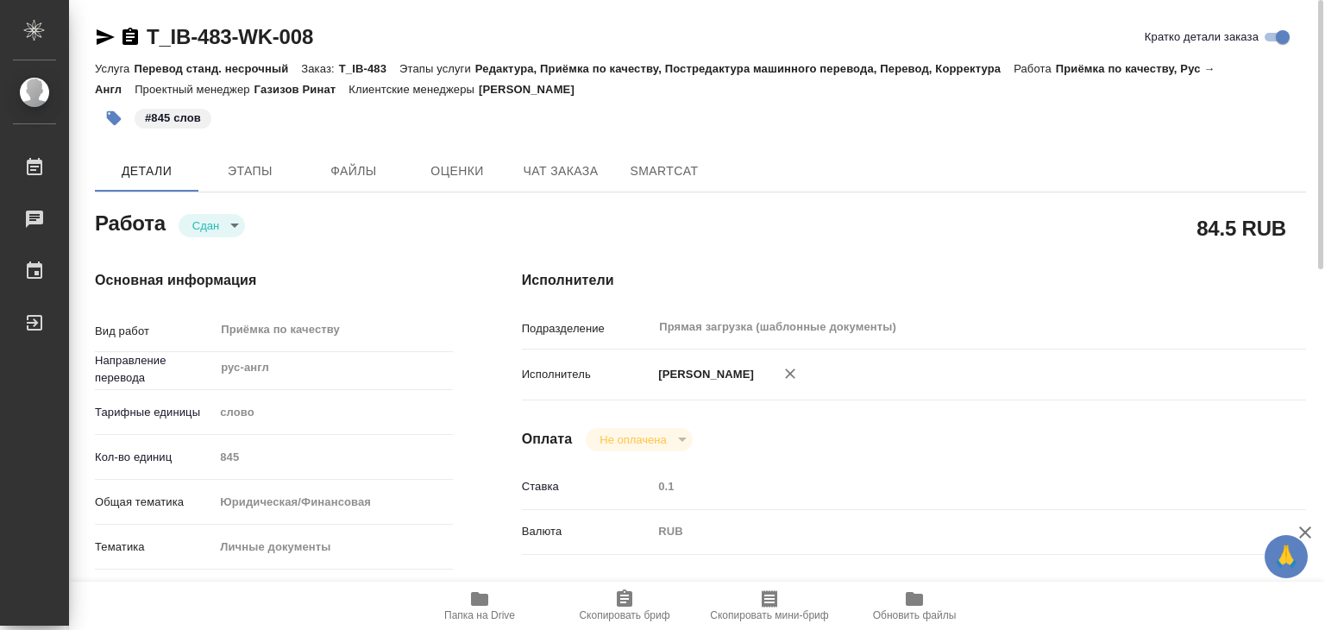
type input "closed"
type input "рус-англ"
type input "5a8b1489cc6b4906c91bfd90"
type input "845"
type input "yr-fn"
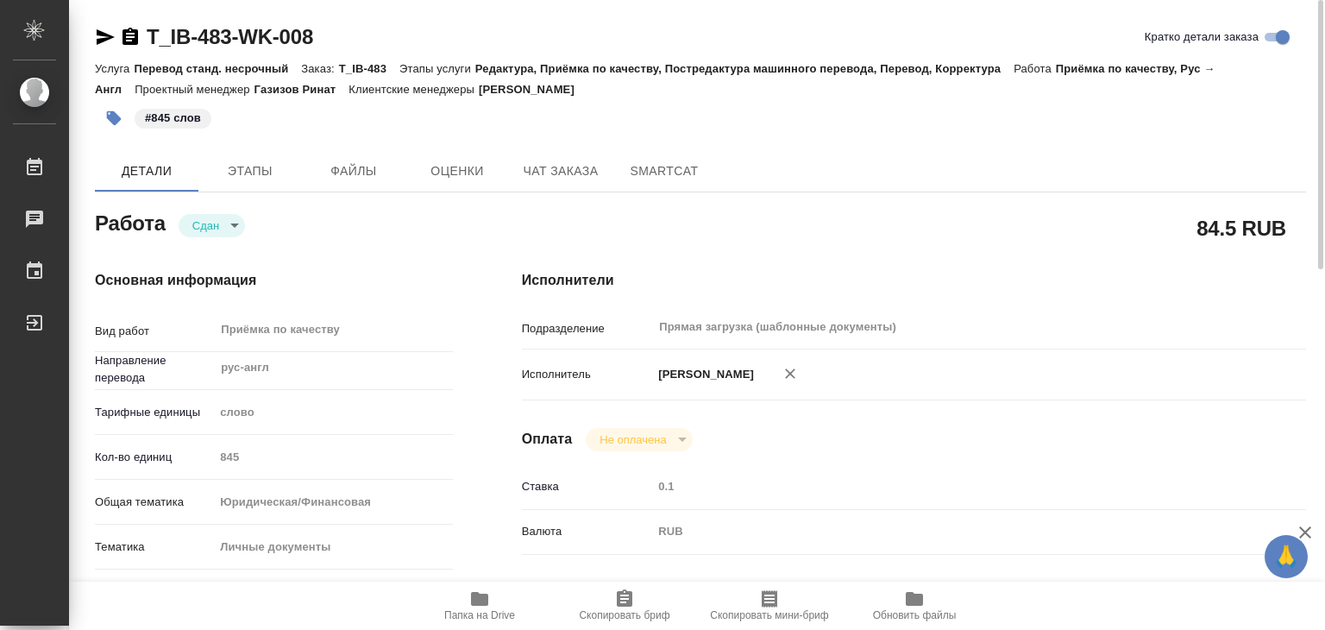
type input "5a8b8b956a9677013d343cfe"
checkbox input "true"
type input "[DATE] 17:00"
type input "[DATE] 16:09"
type input "[DATE] 18:00"
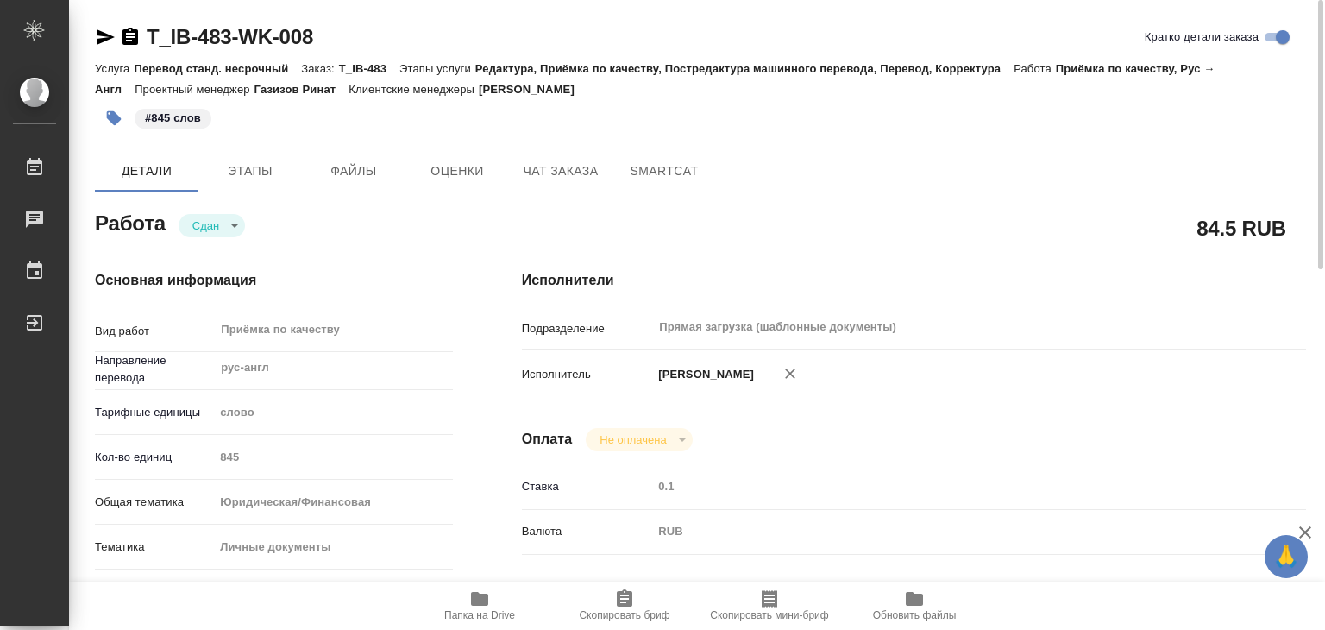
type input "[DATE] 16:40"
type input "[DATE] 18:00"
type input "Прямая загрузка (шаблонные документы)"
type input "notPayed"
type input "0.1"
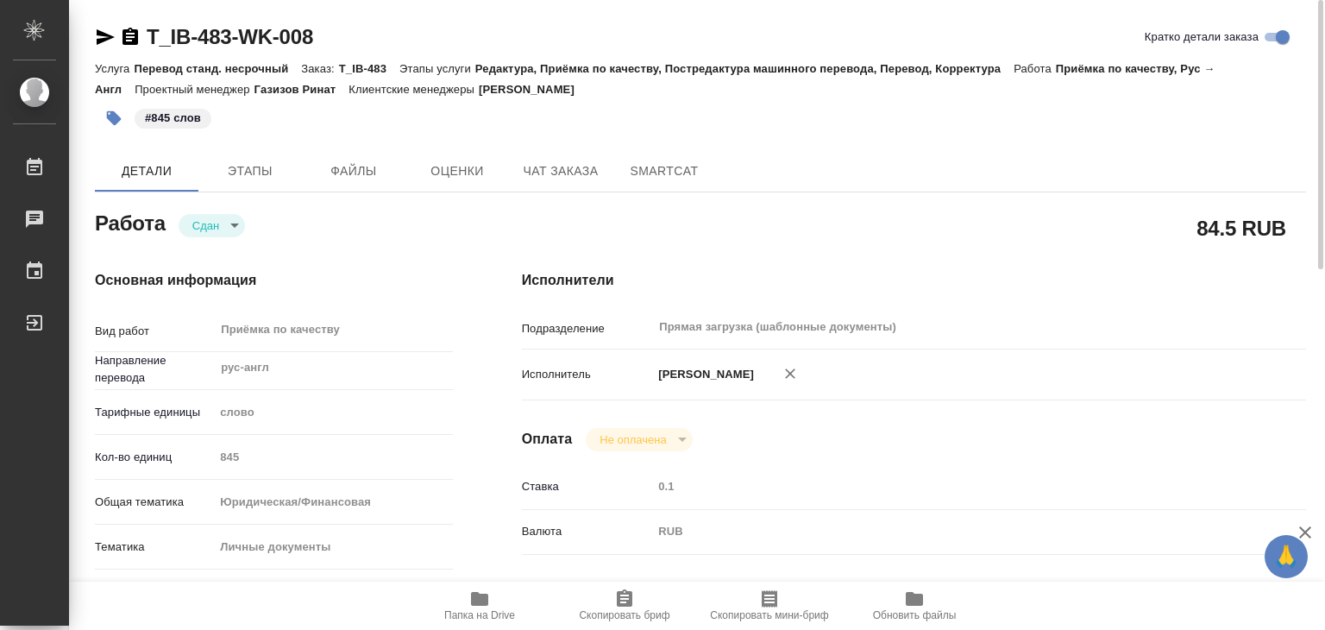
type input "RUB"
type input "Газизов Ринат"
type input "T_IB-483"
type input "Перевод станд. несрочный"
type input "Редактура, Приёмка по качеству, Постредактура машинного перевода, Перевод, Корр…"
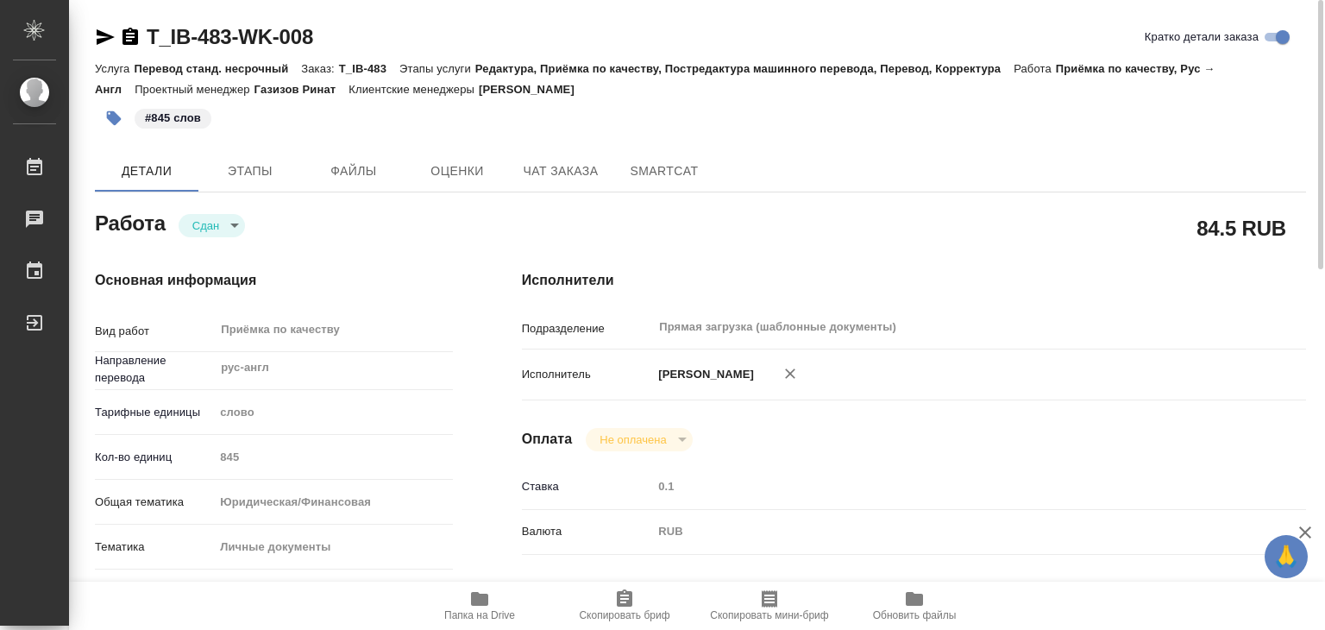
type input "[PERSON_NAME]"
type input "/Clients/АО "ИНФОТЕК-БАЛТИКА М"/Orders/T_IB-483"
drag, startPoint x: 137, startPoint y: 17, endPoint x: 237, endPoint y: 36, distance: 101.9
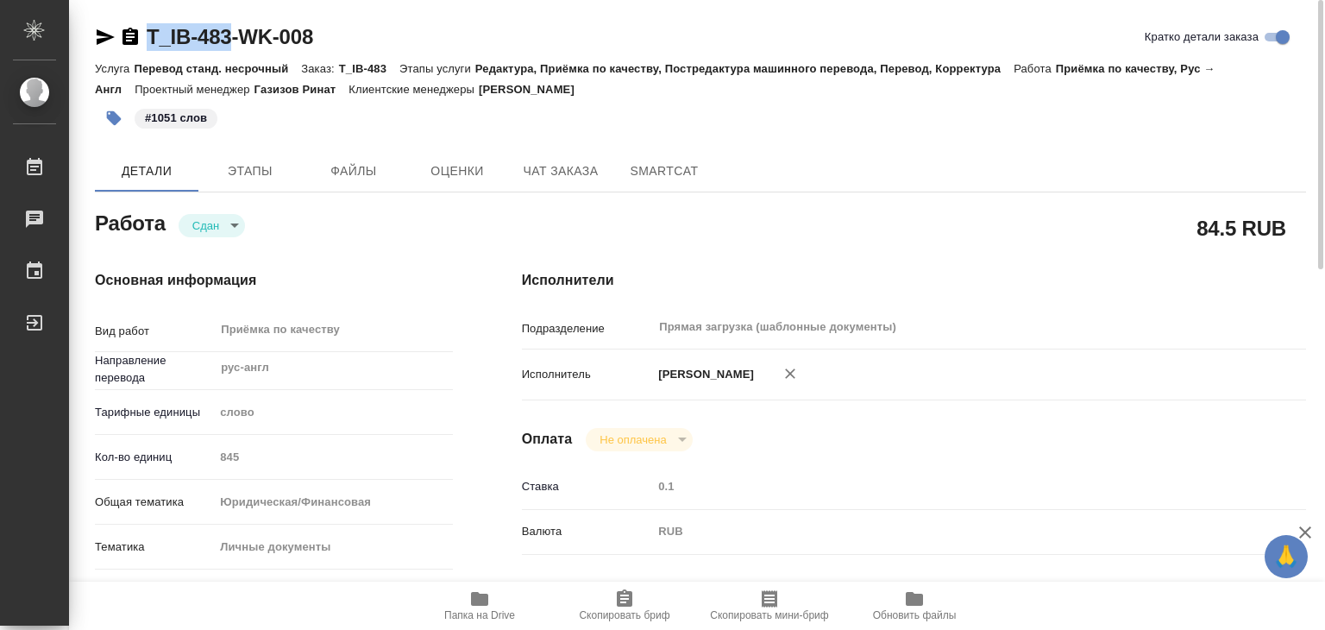
copy link "T_IB-483"
type textarea "x"
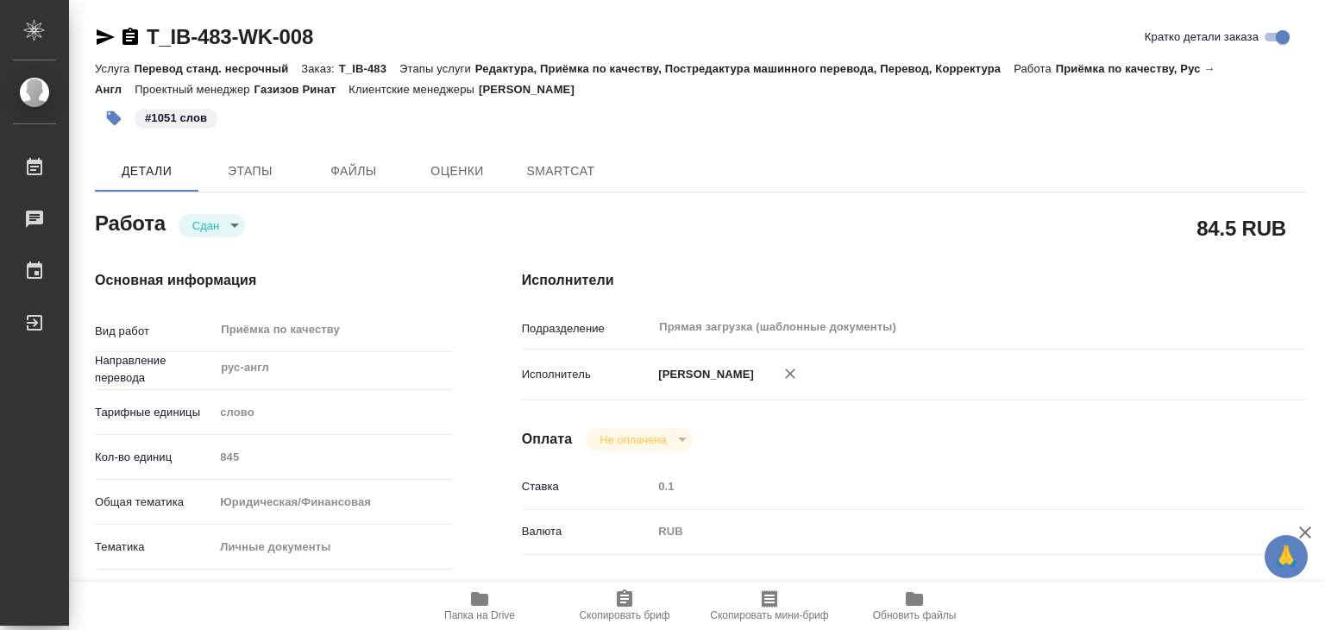
type textarea "x"
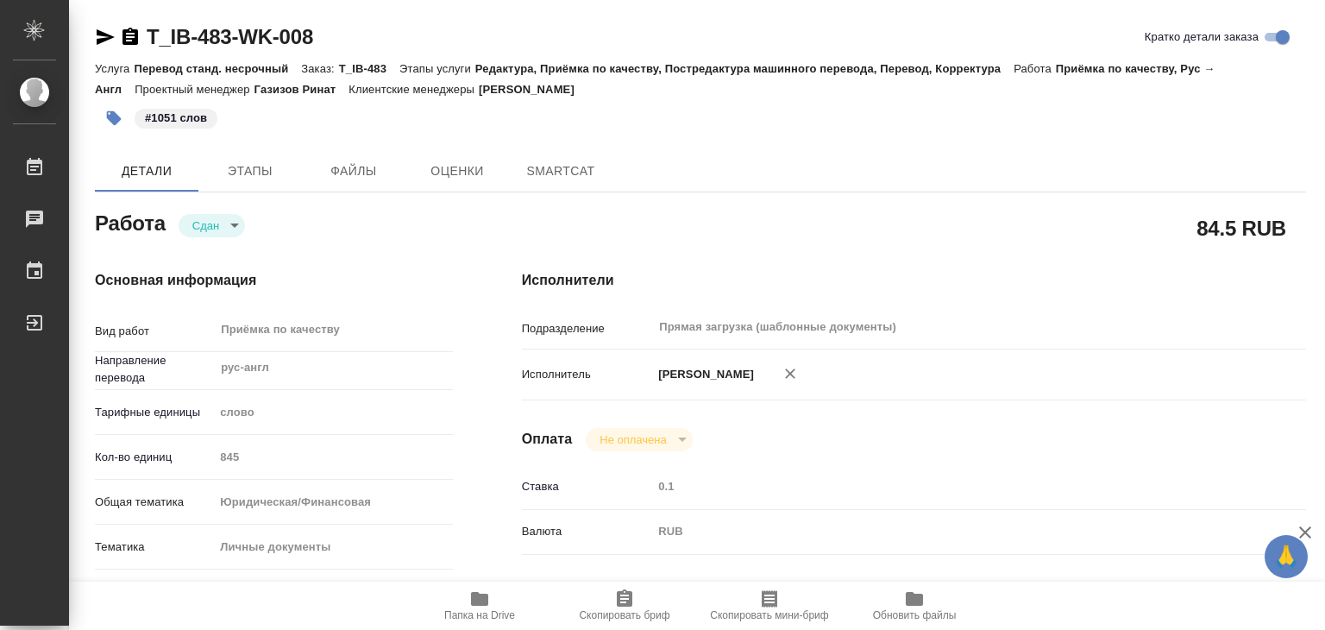
type textarea "x"
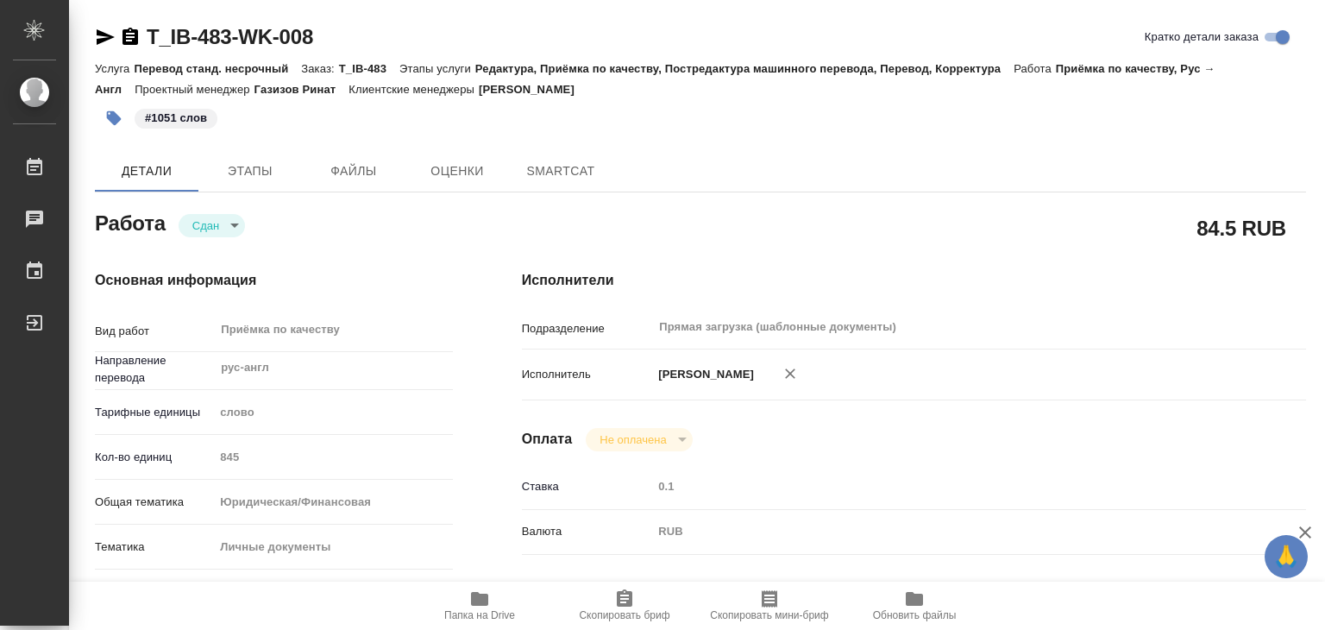
type textarea "x"
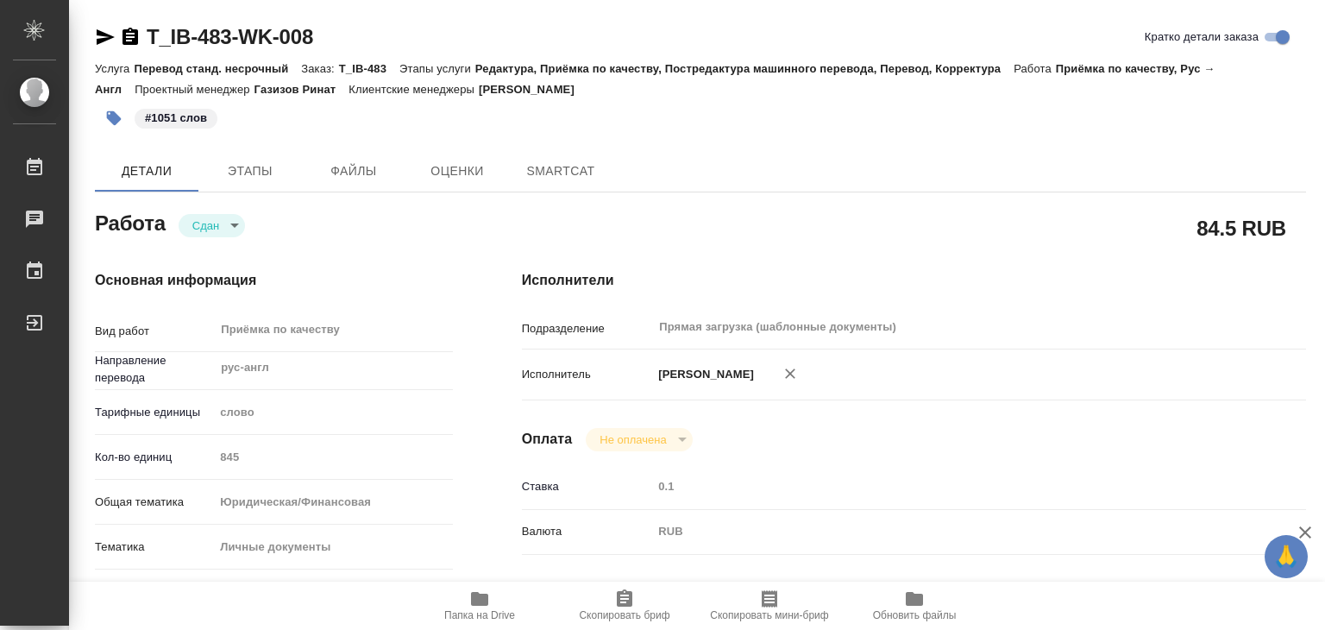
type textarea "x"
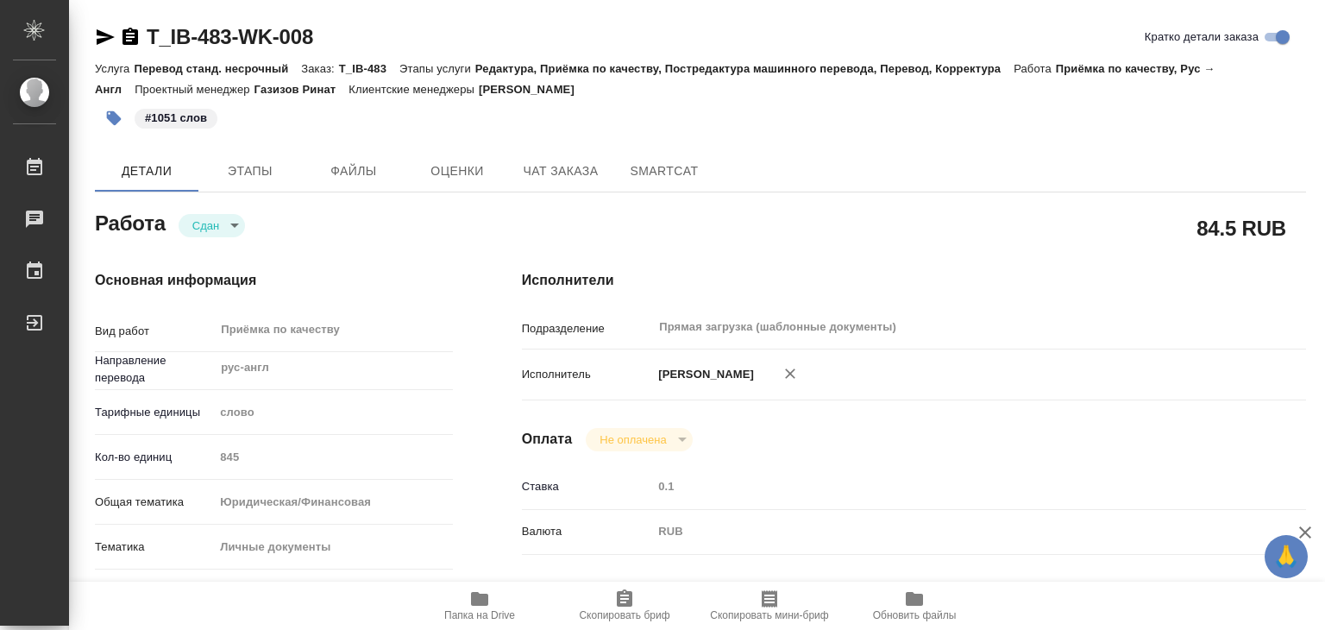
type textarea "x"
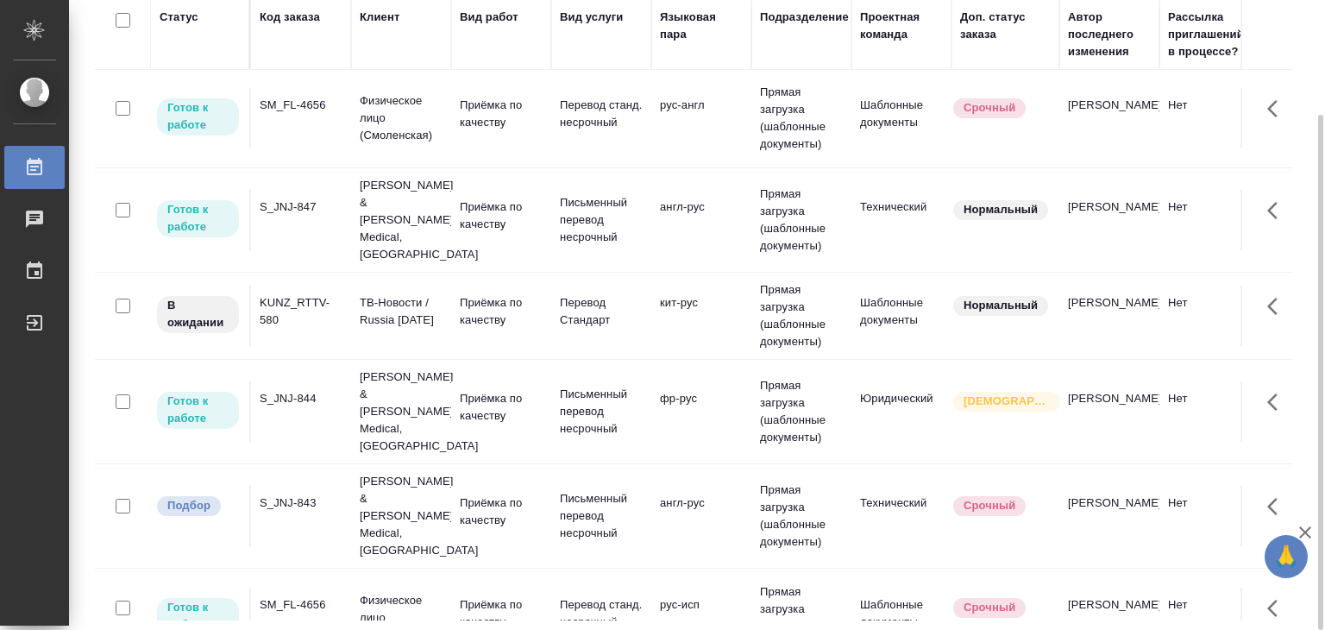
scroll to position [86, 0]
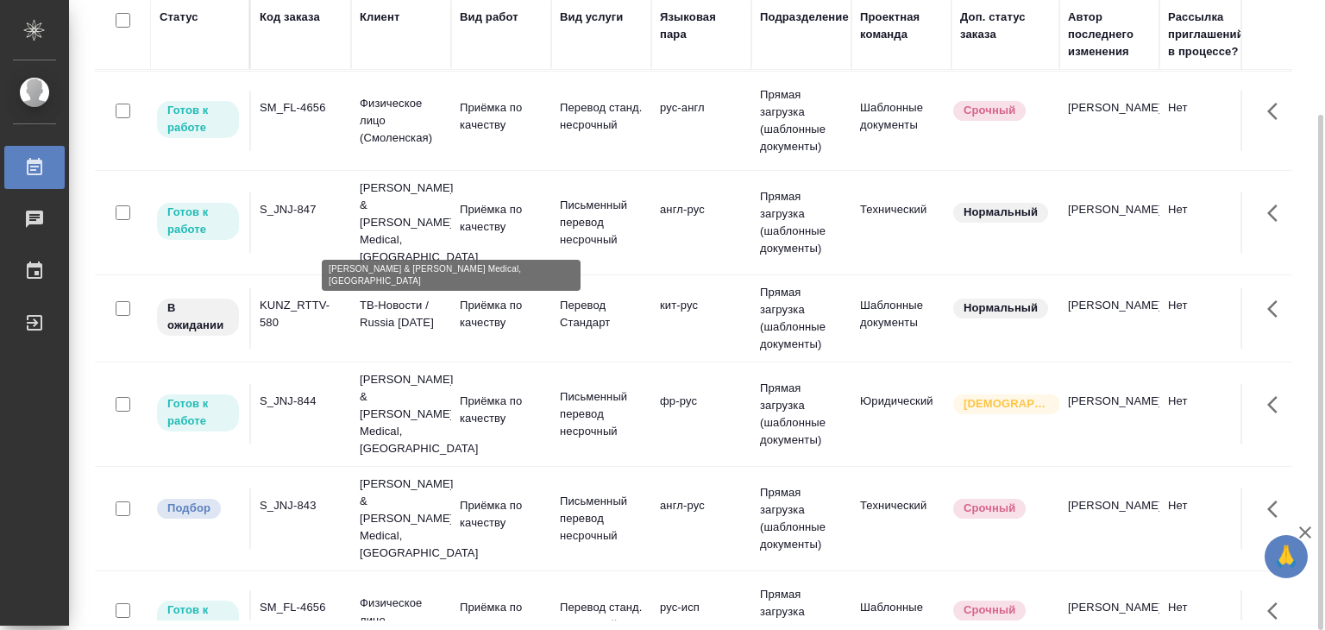
click at [418, 210] on p "[PERSON_NAME] & [PERSON_NAME] Medical, [GEOGRAPHIC_DATA]" at bounding box center [401, 222] width 83 height 86
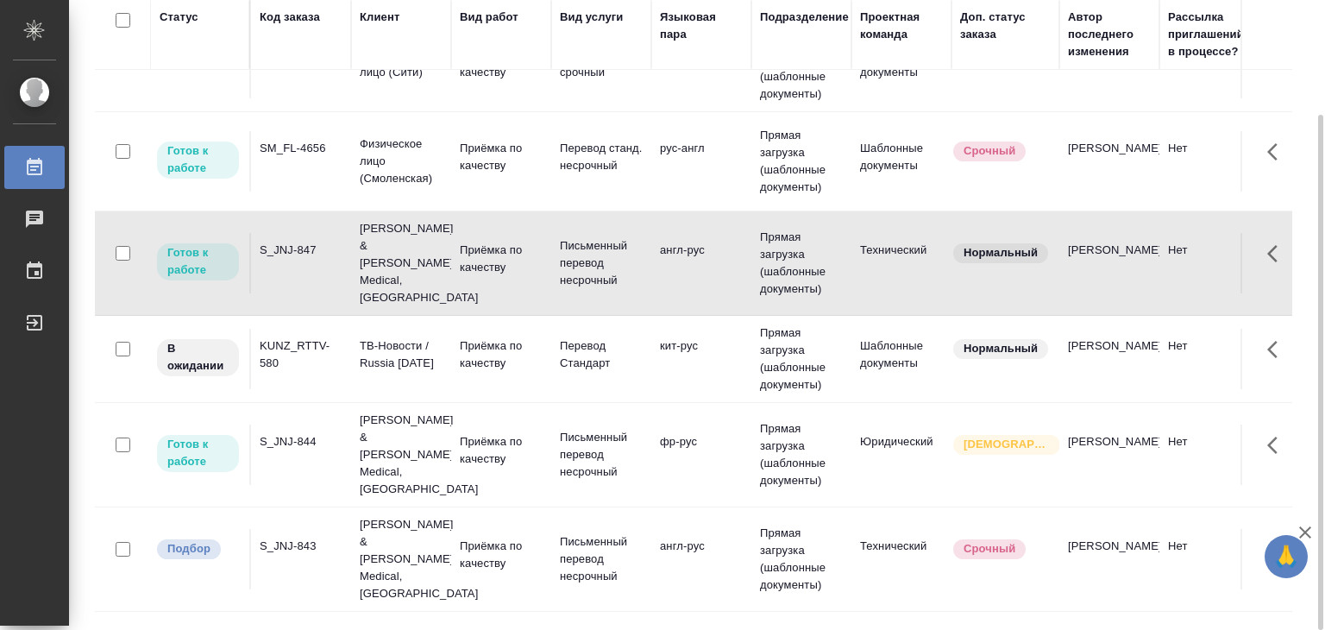
scroll to position [0, 0]
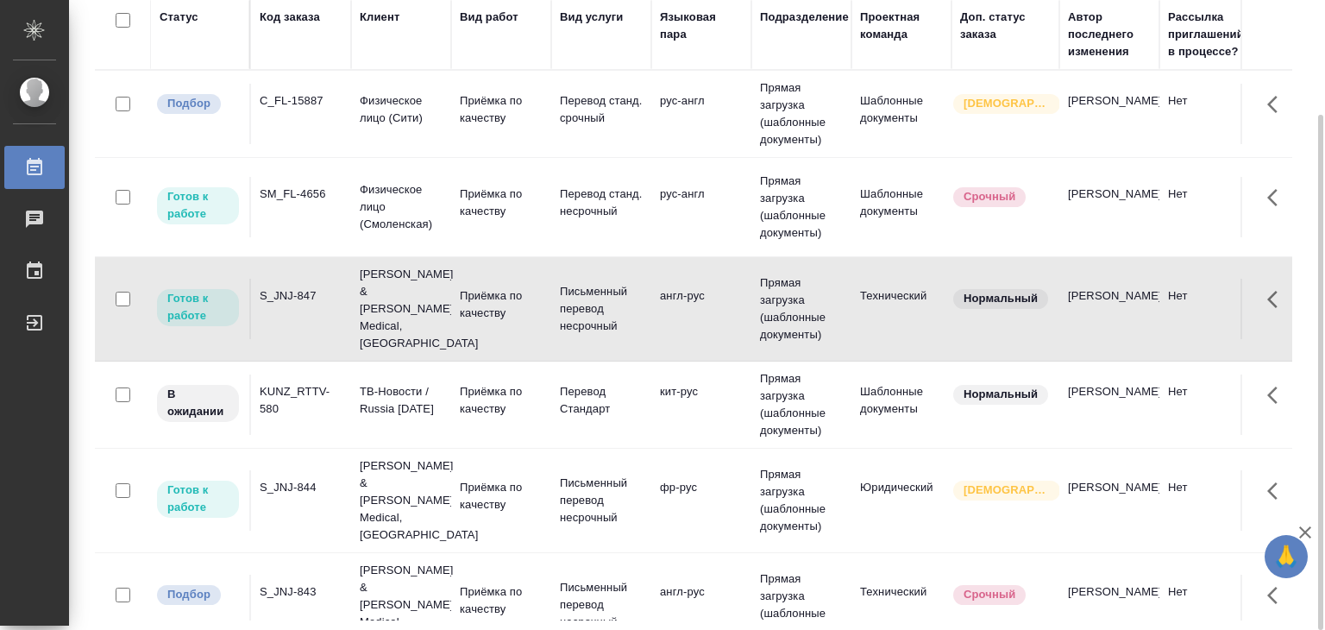
click at [424, 107] on p "Физическое лицо (Сити)" at bounding box center [401, 109] width 83 height 35
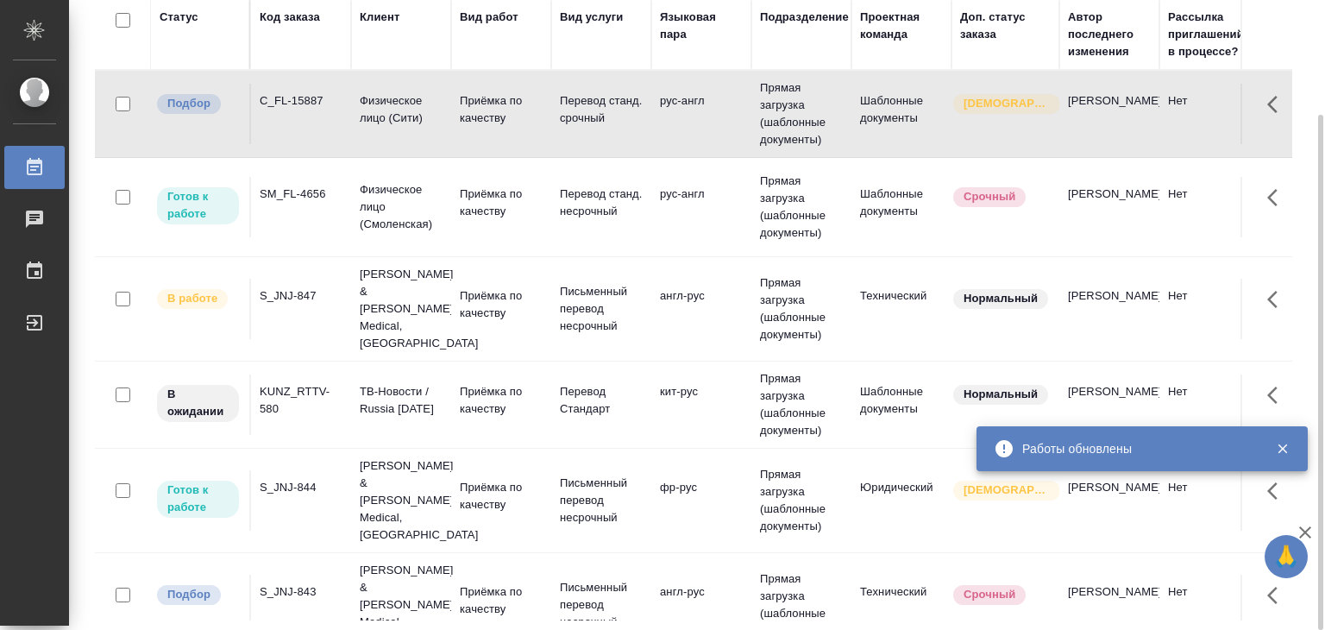
click at [356, 553] on td "Johnson & Johnson Medical, Russia" at bounding box center [401, 605] width 100 height 104
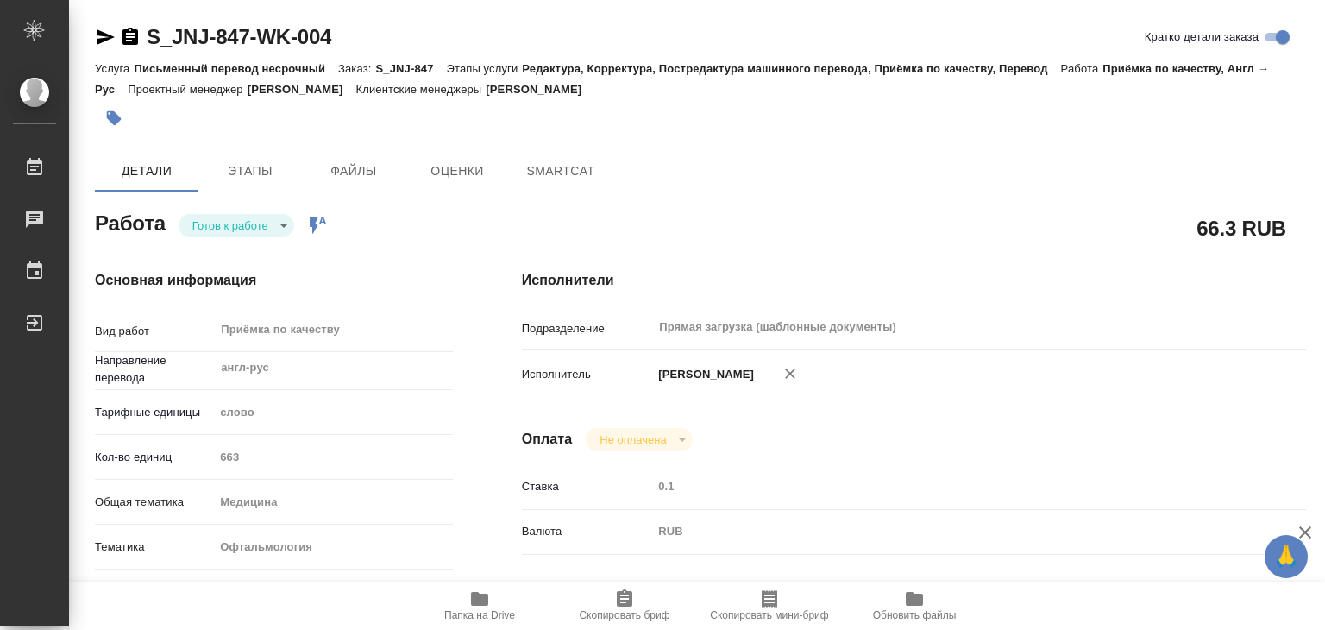
type textarea "x"
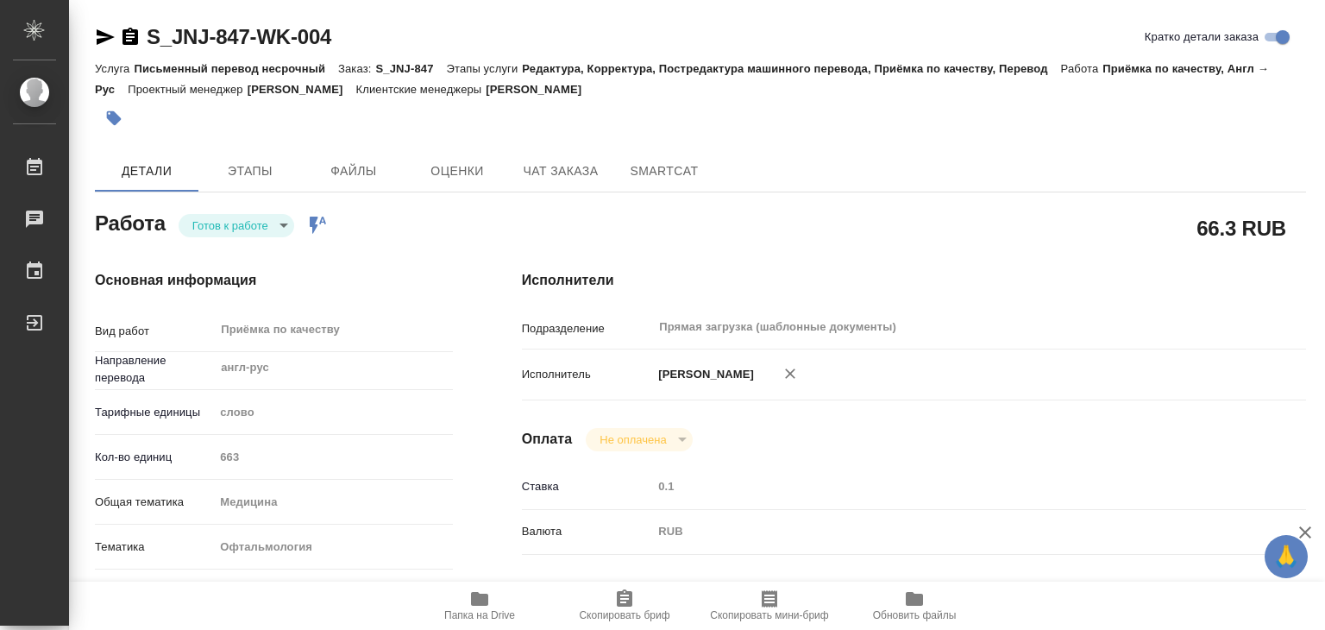
type textarea "x"
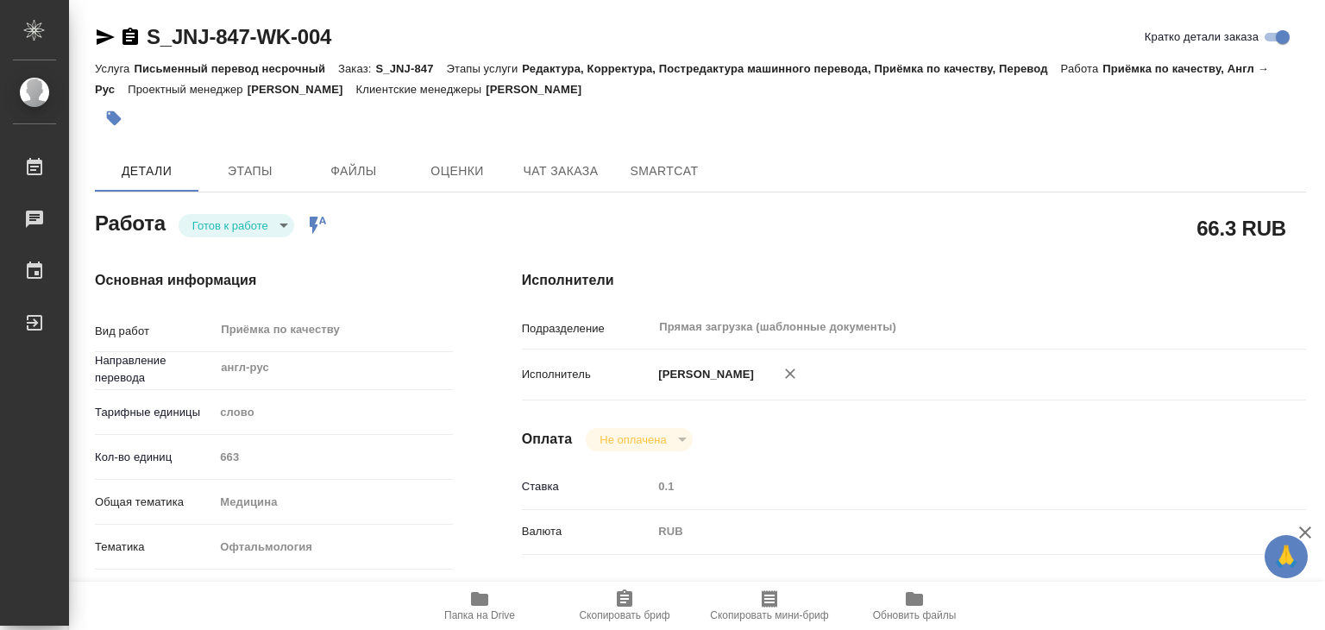
type textarea "x"
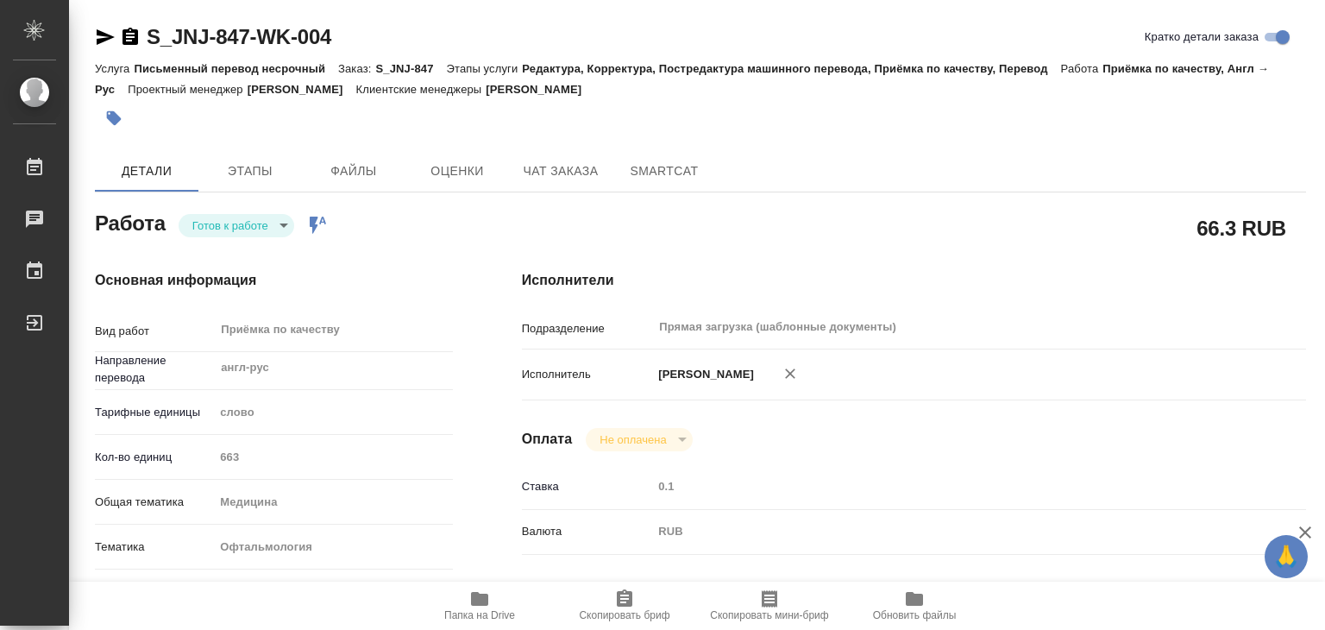
click at [481, 610] on span "Папка на Drive" at bounding box center [479, 615] width 71 height 12
click at [226, 236] on body "🙏 .cls-1 fill:#fff; AWATERA Alilekova Valeriya Работы 0 Чаты График Выйти S_JNJ…" at bounding box center [662, 315] width 1325 height 630
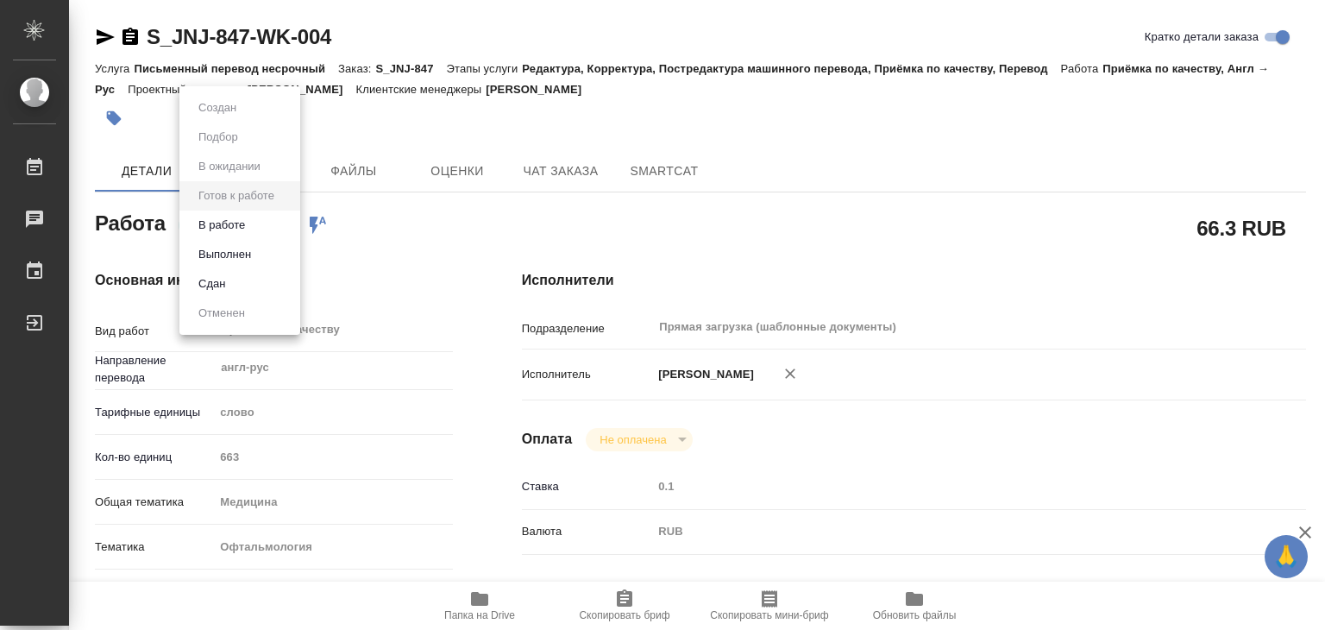
click at [242, 230] on button "В работе" at bounding box center [221, 225] width 57 height 19
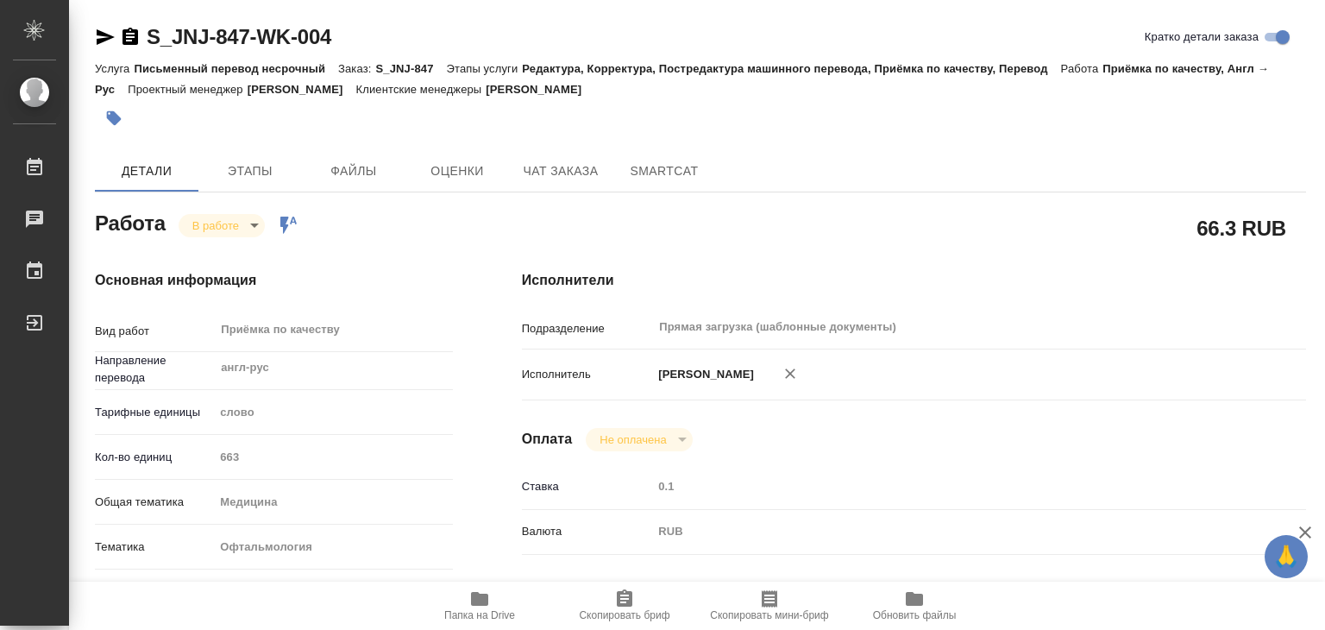
type textarea "x"
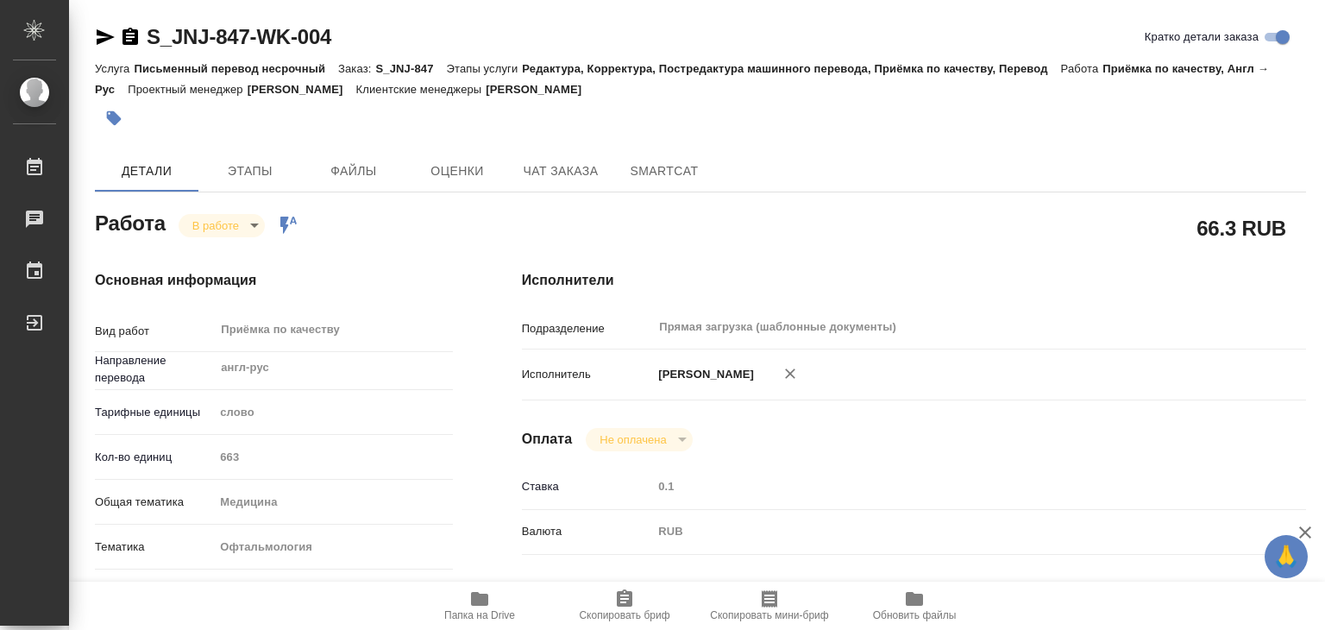
type textarea "x"
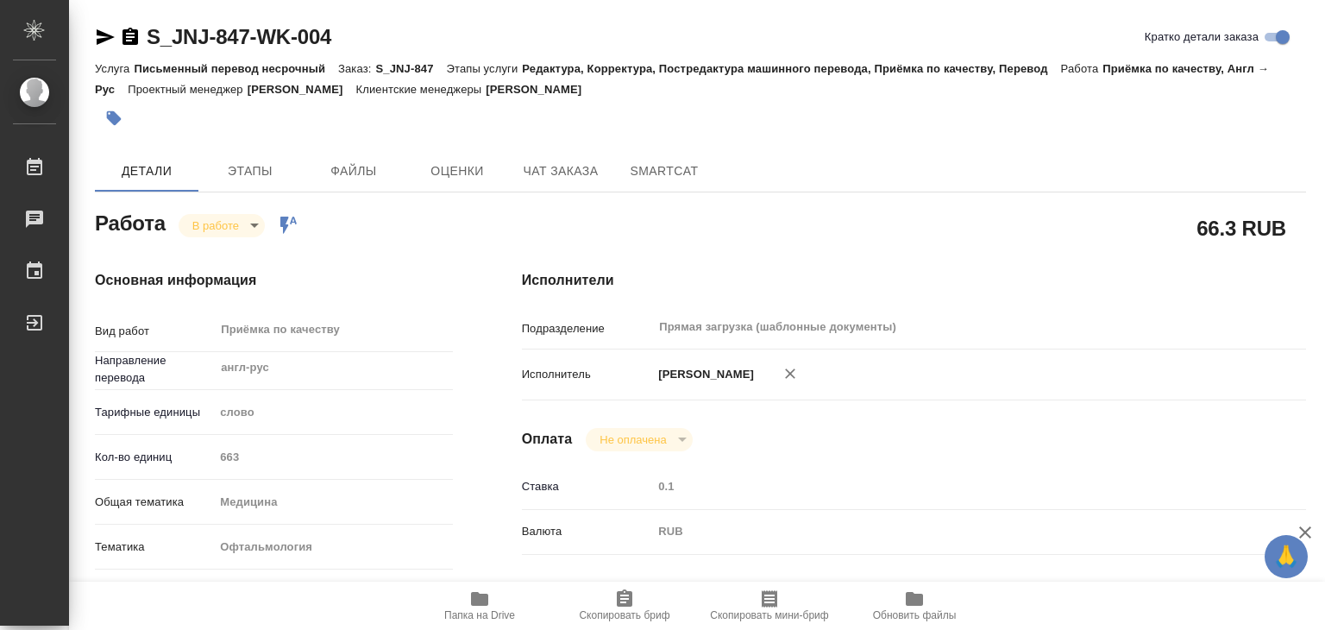
type textarea "x"
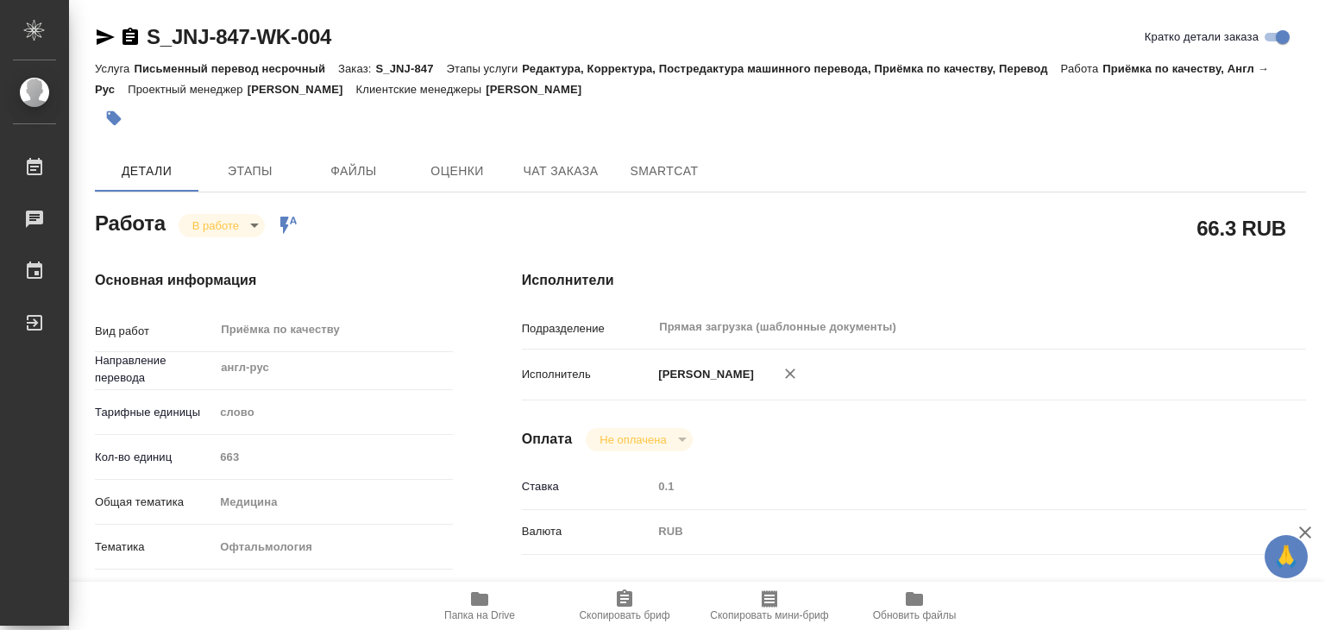
type textarea "x"
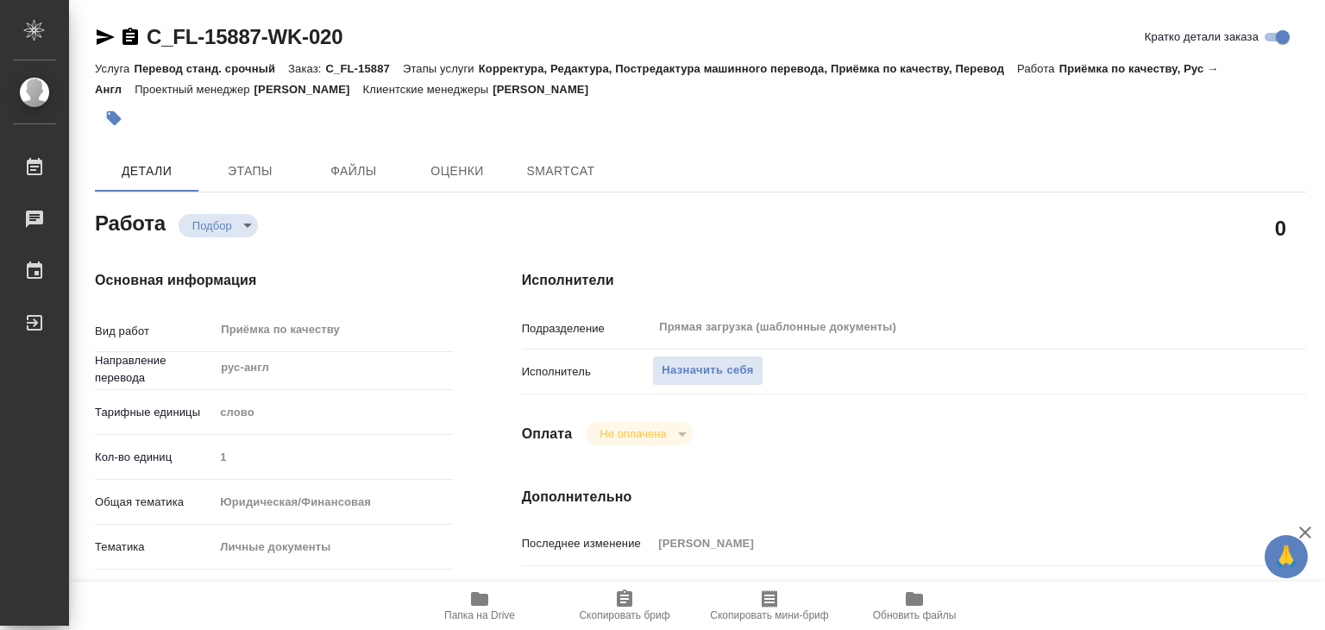
type textarea "x"
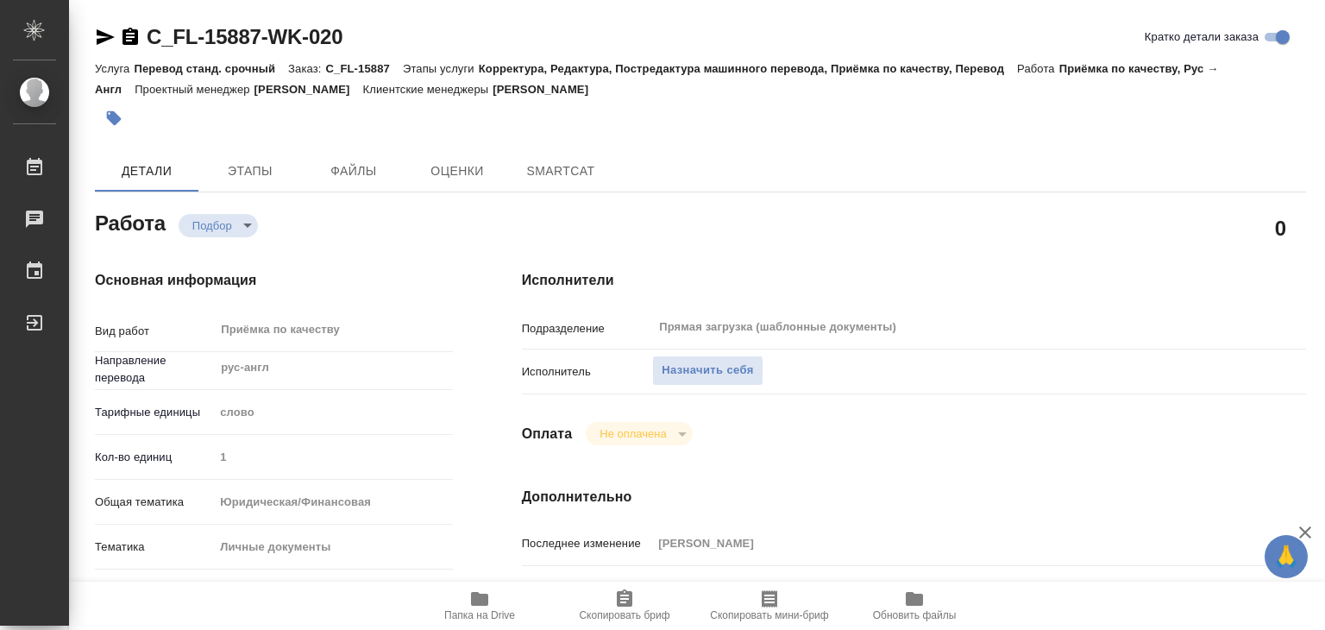
type textarea "x"
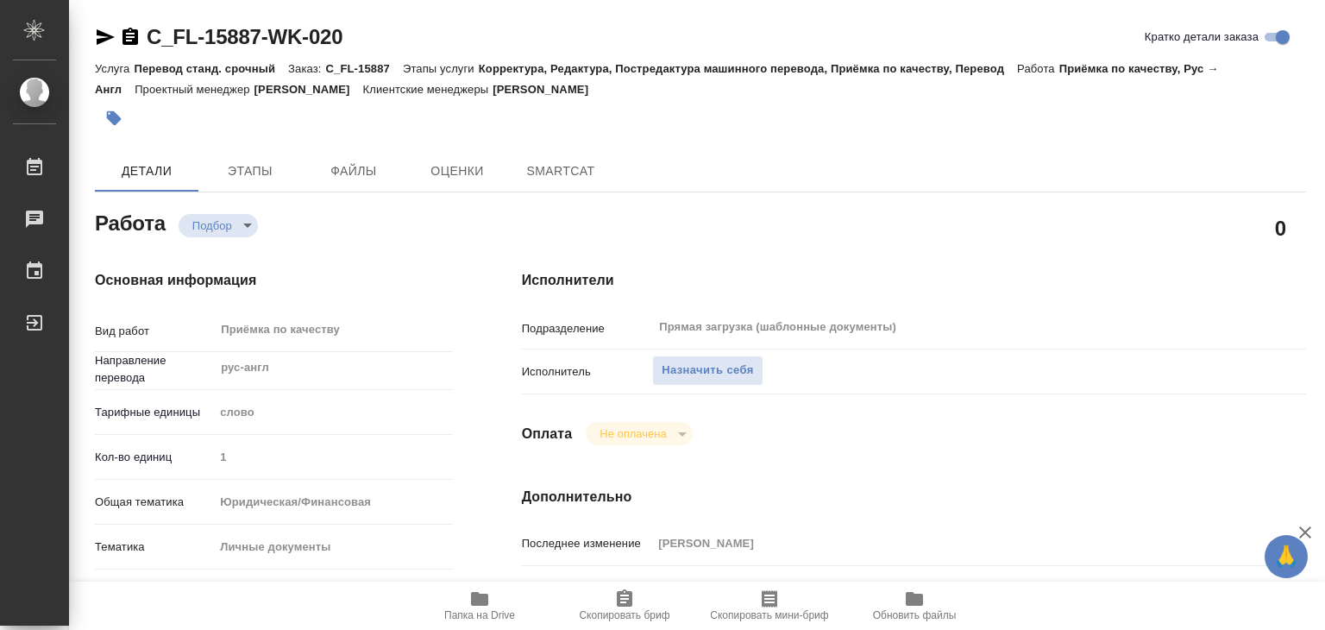
type textarea "x"
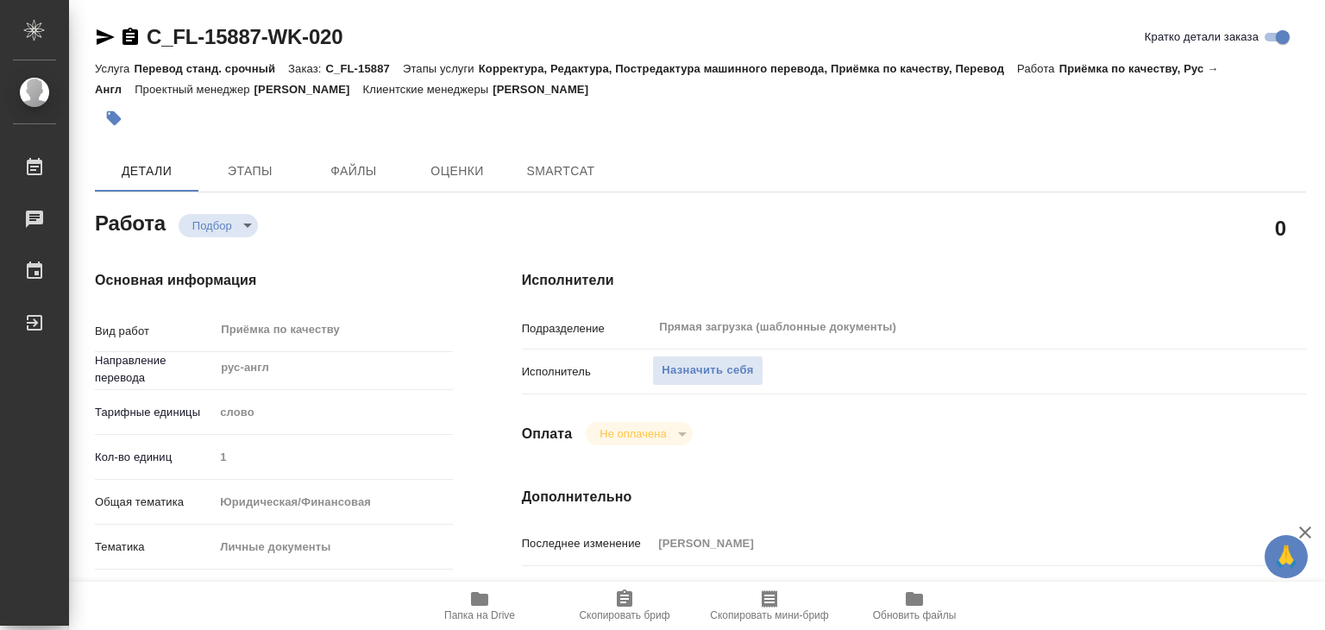
type textarea "x"
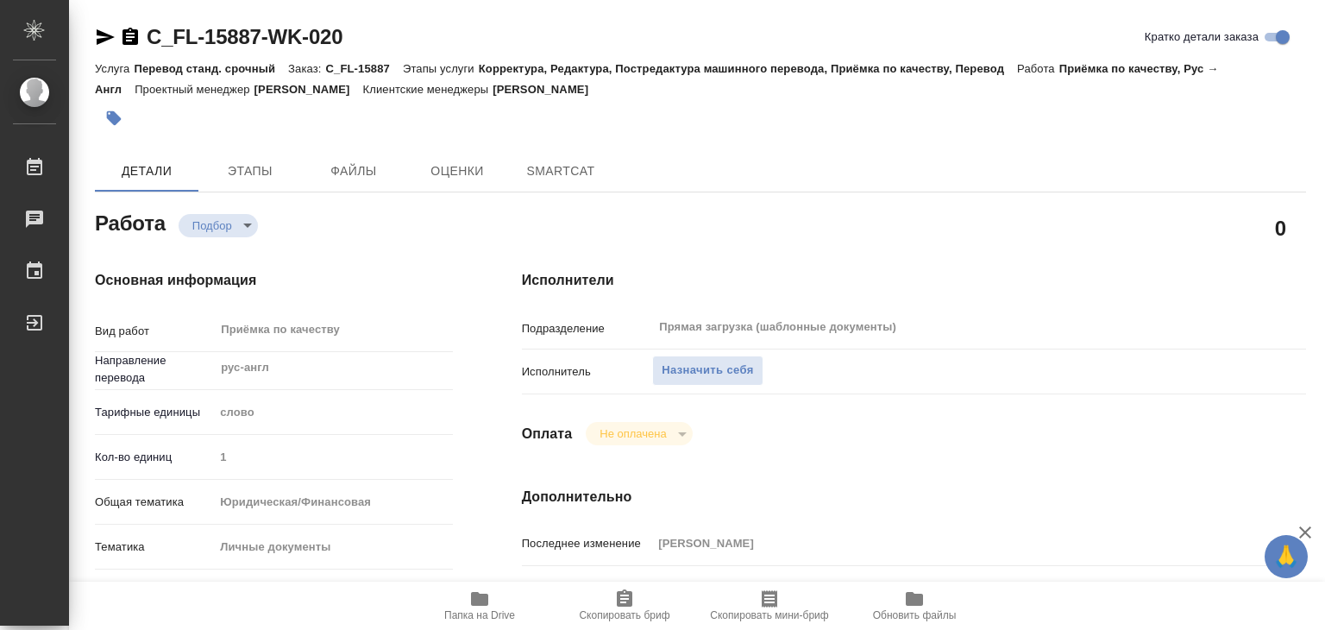
type textarea "x"
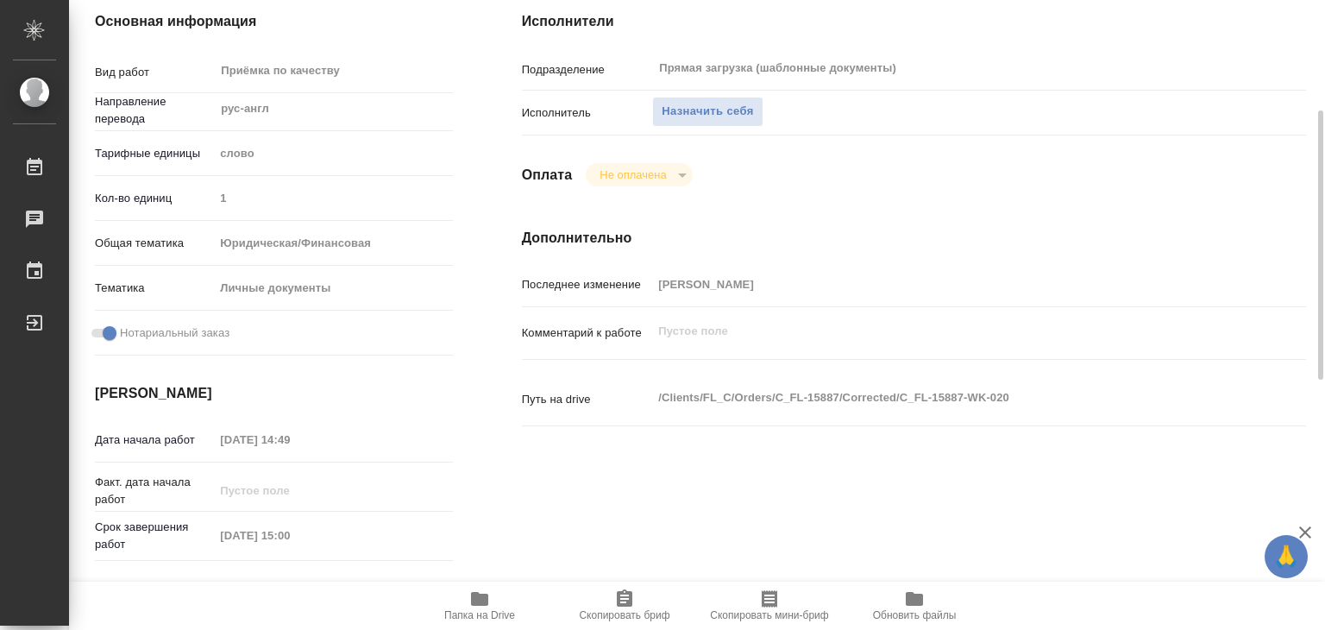
scroll to position [345, 0]
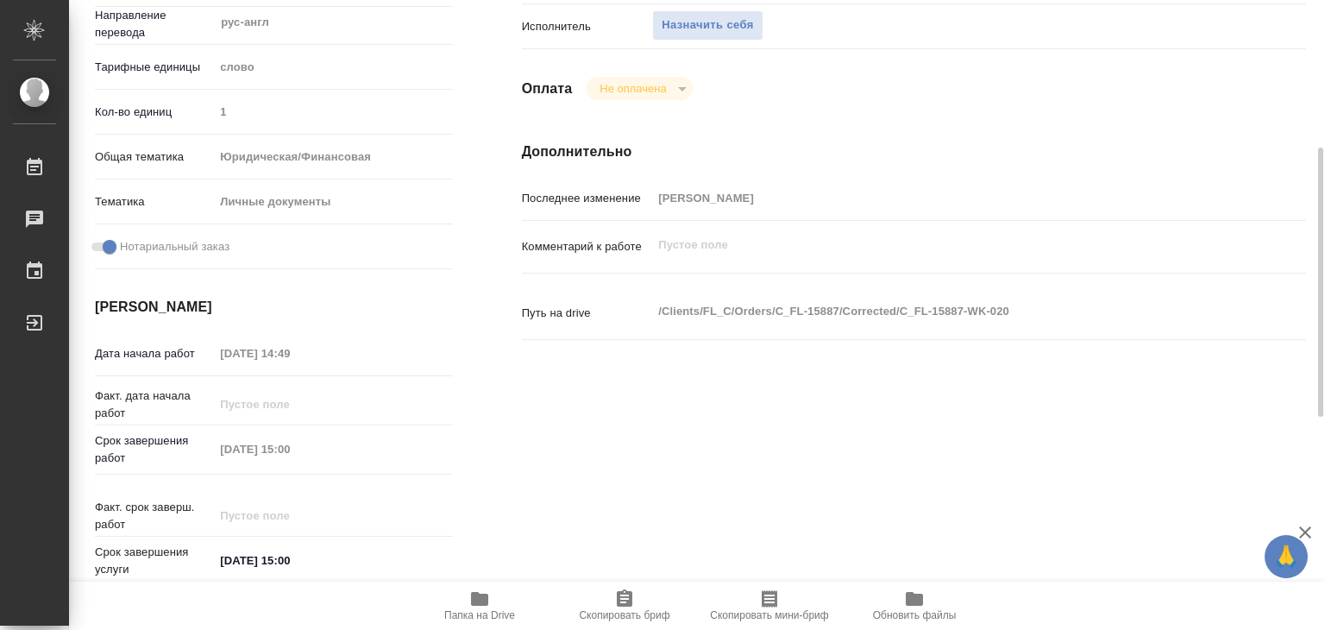
type textarea "x"
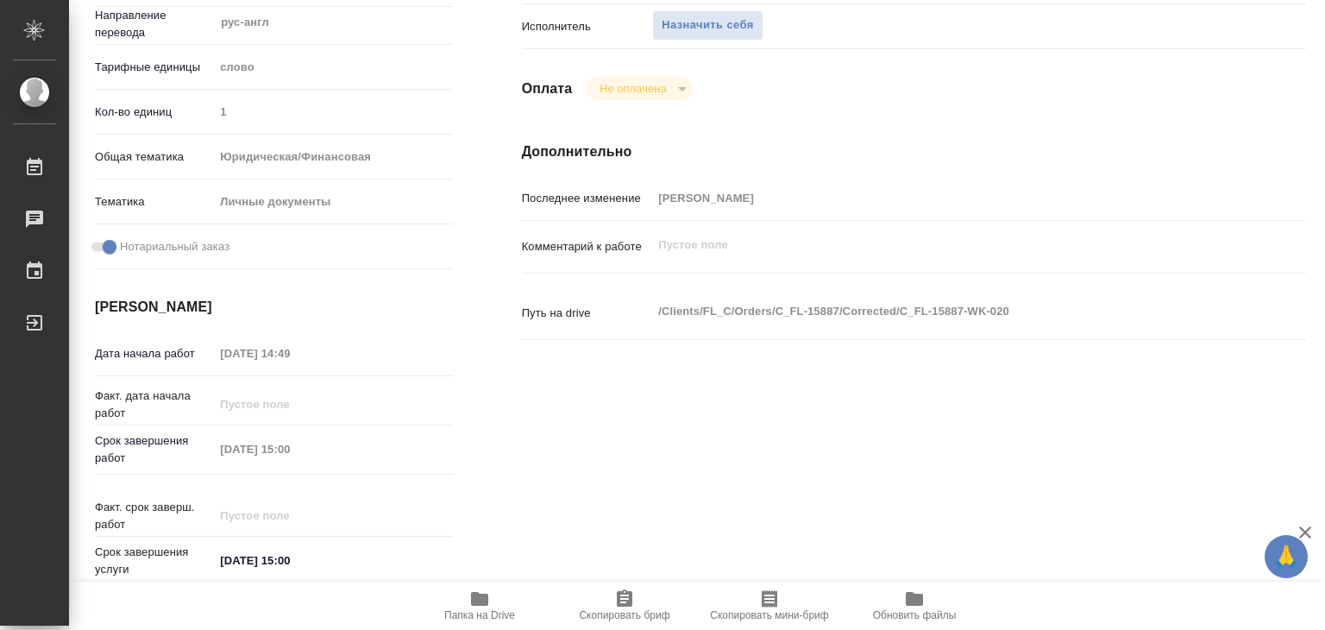
scroll to position [0, 0]
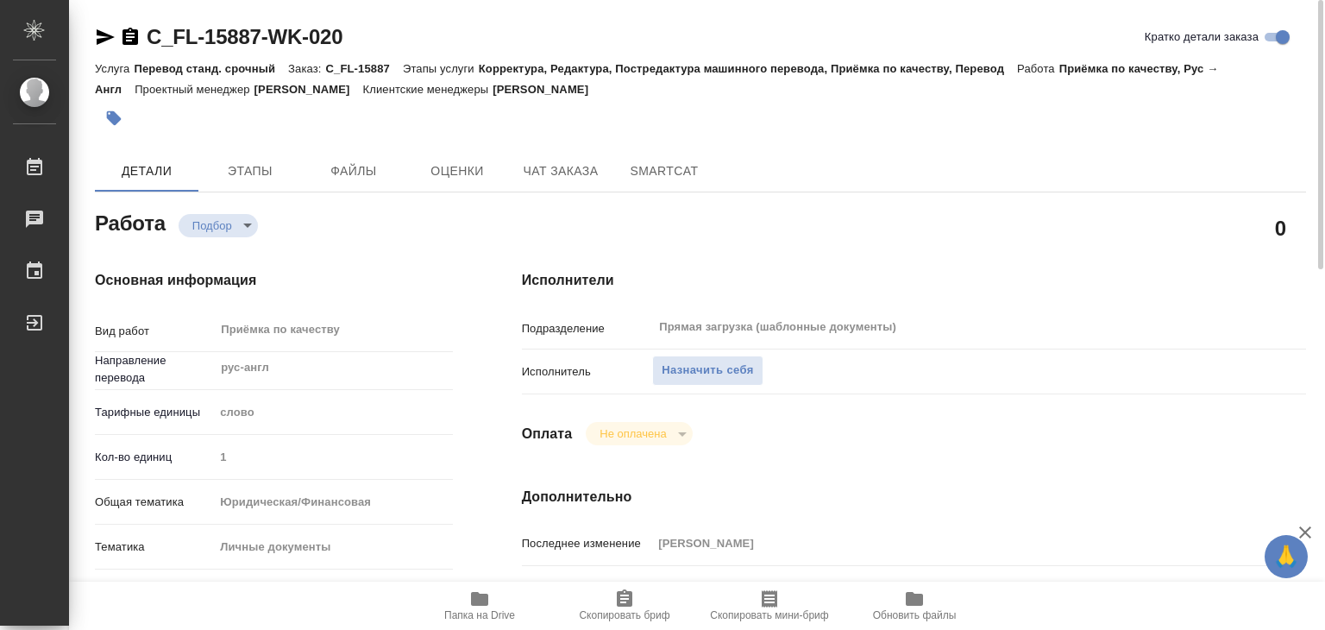
type textarea "x"
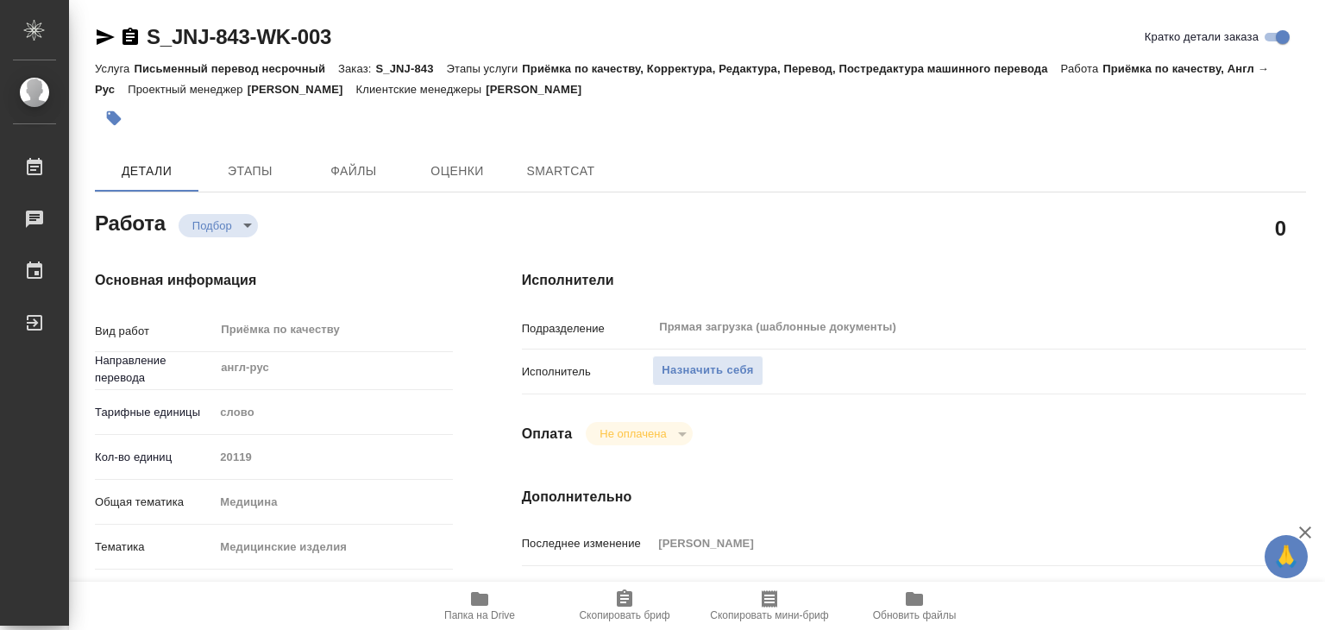
type textarea "x"
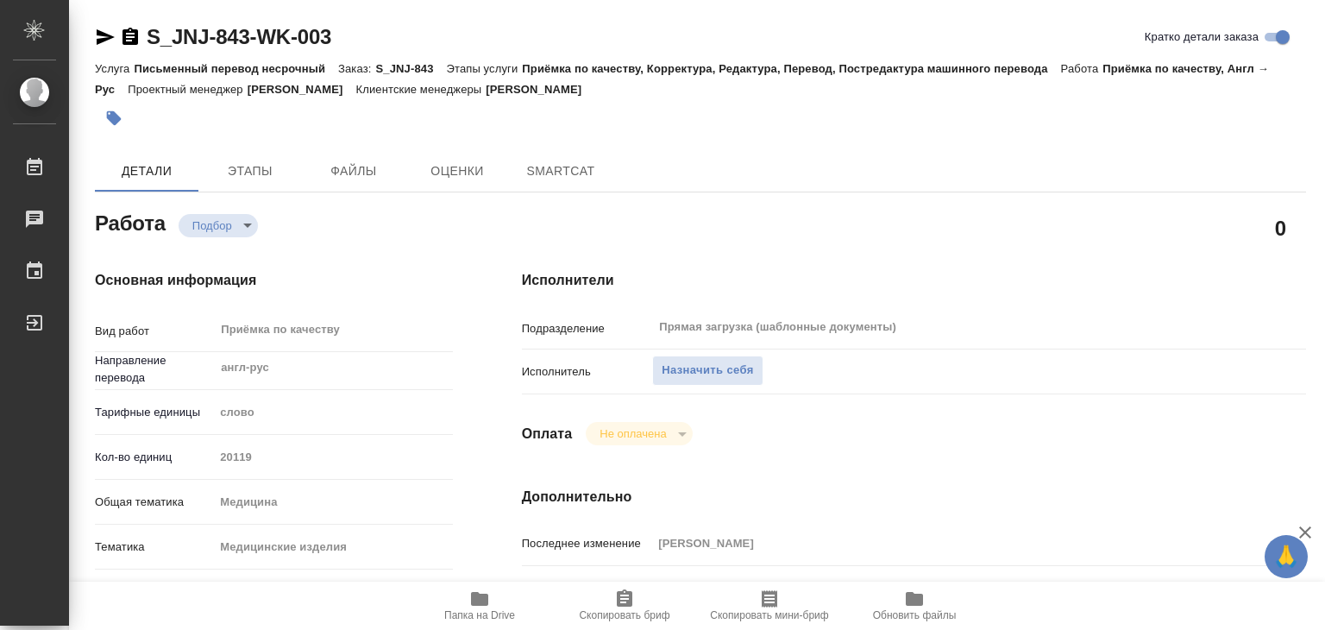
type textarea "x"
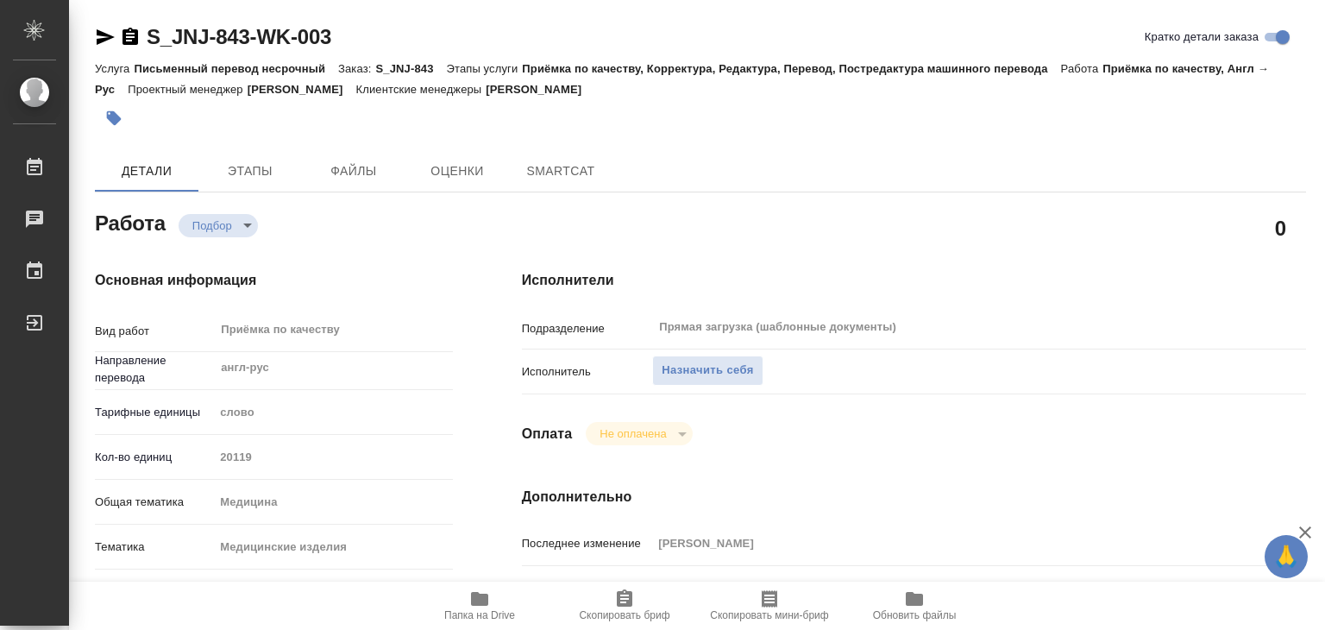
type textarea "x"
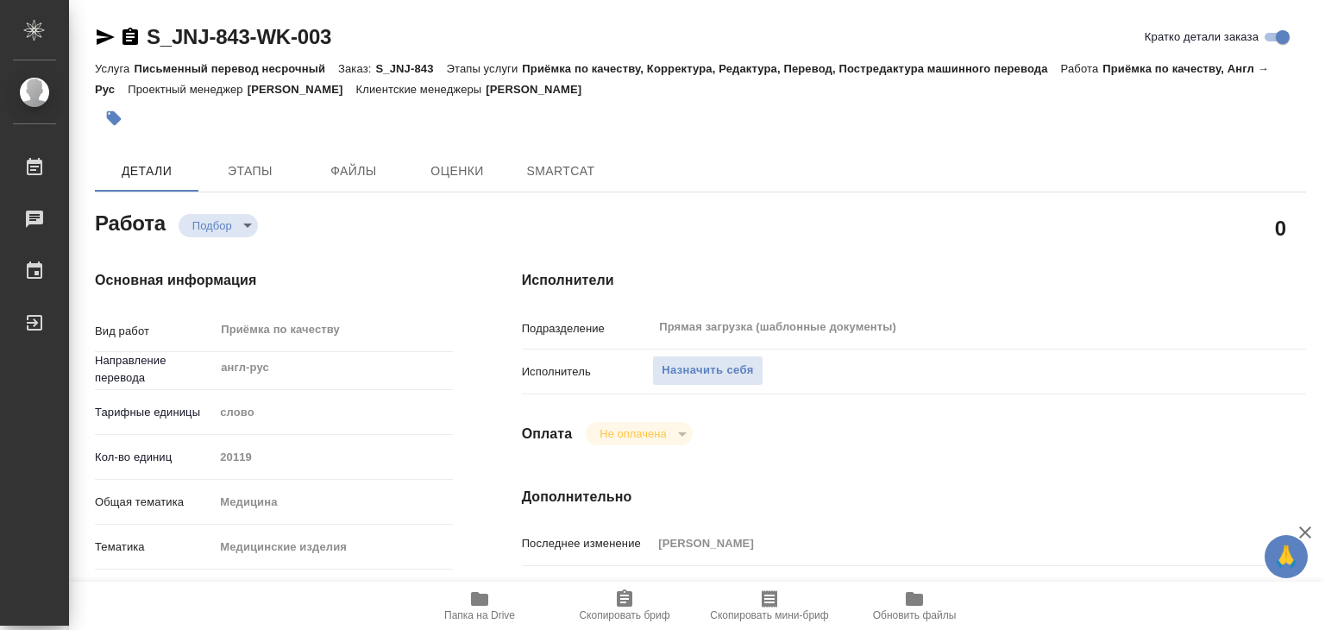
type textarea "x"
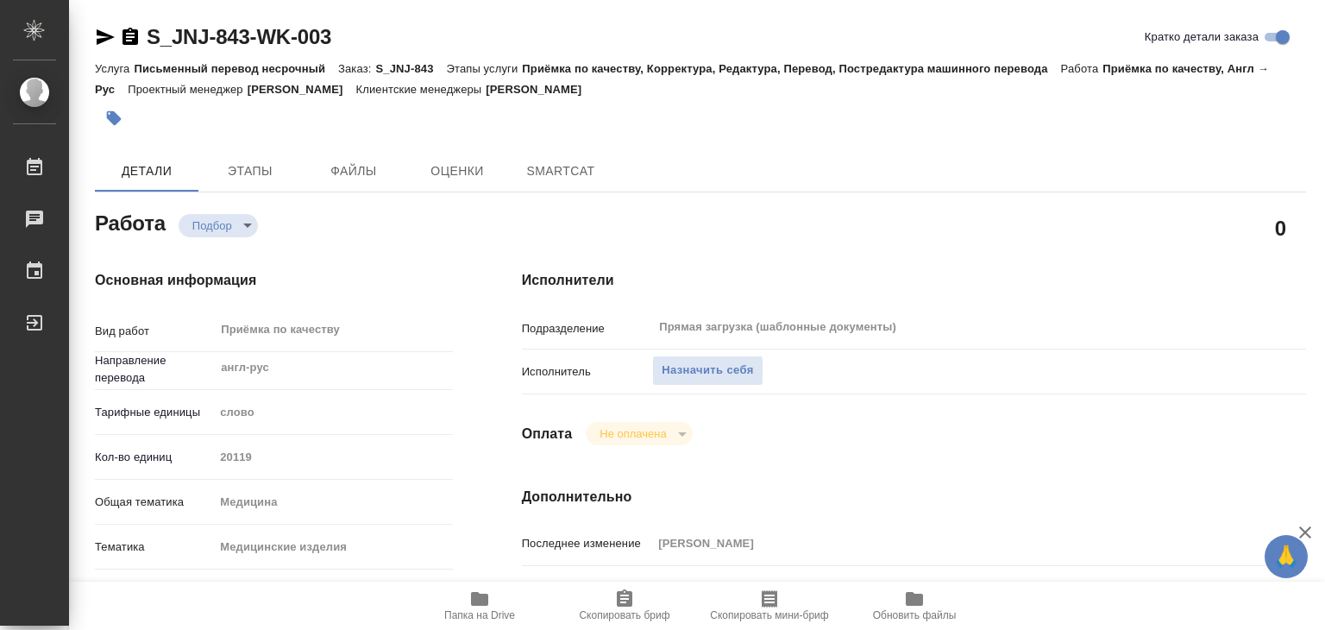
scroll to position [345, 0]
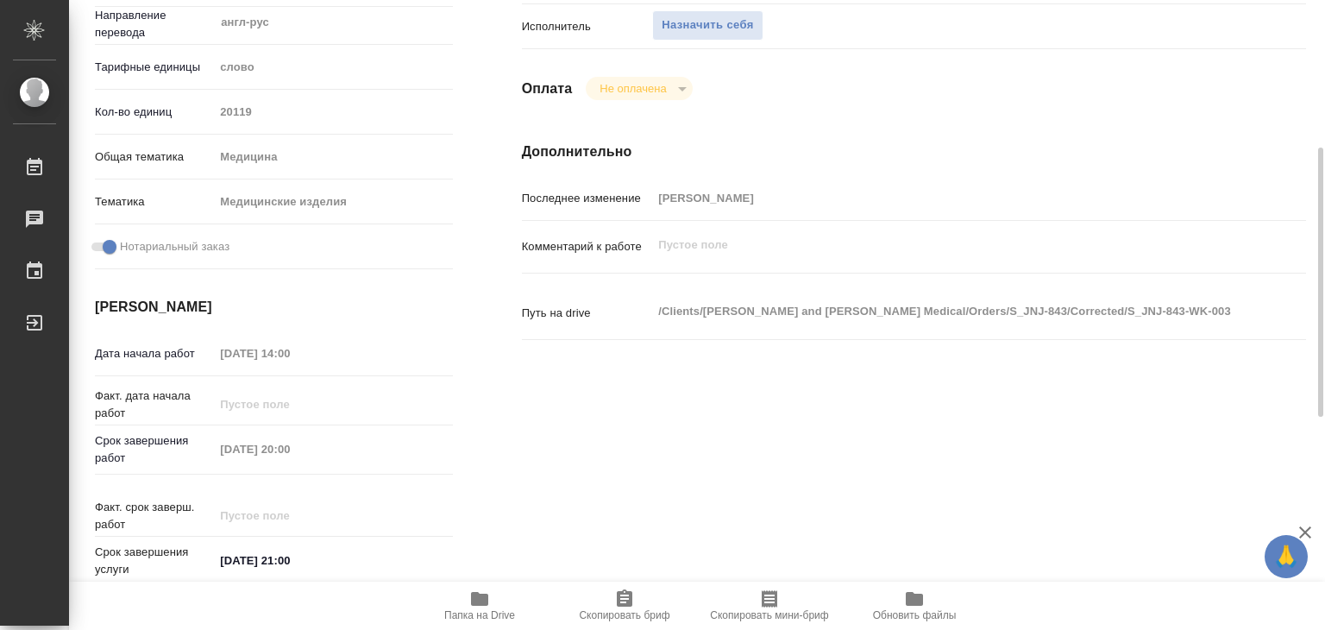
type textarea "x"
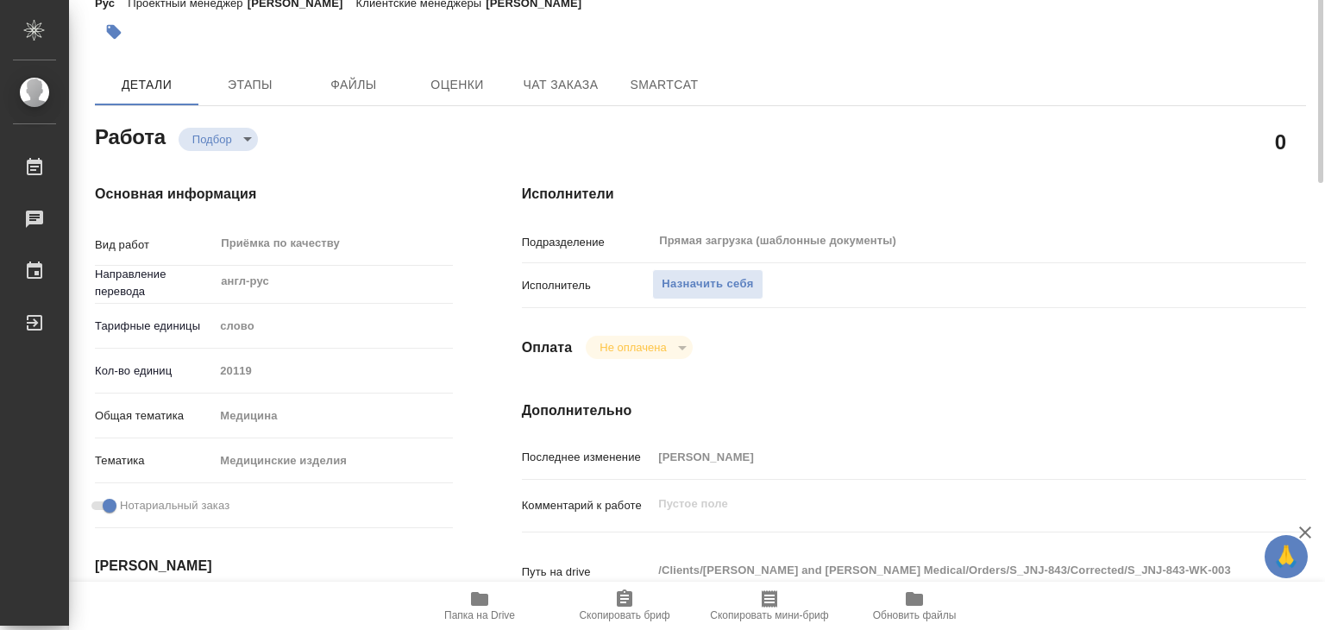
scroll to position [0, 0]
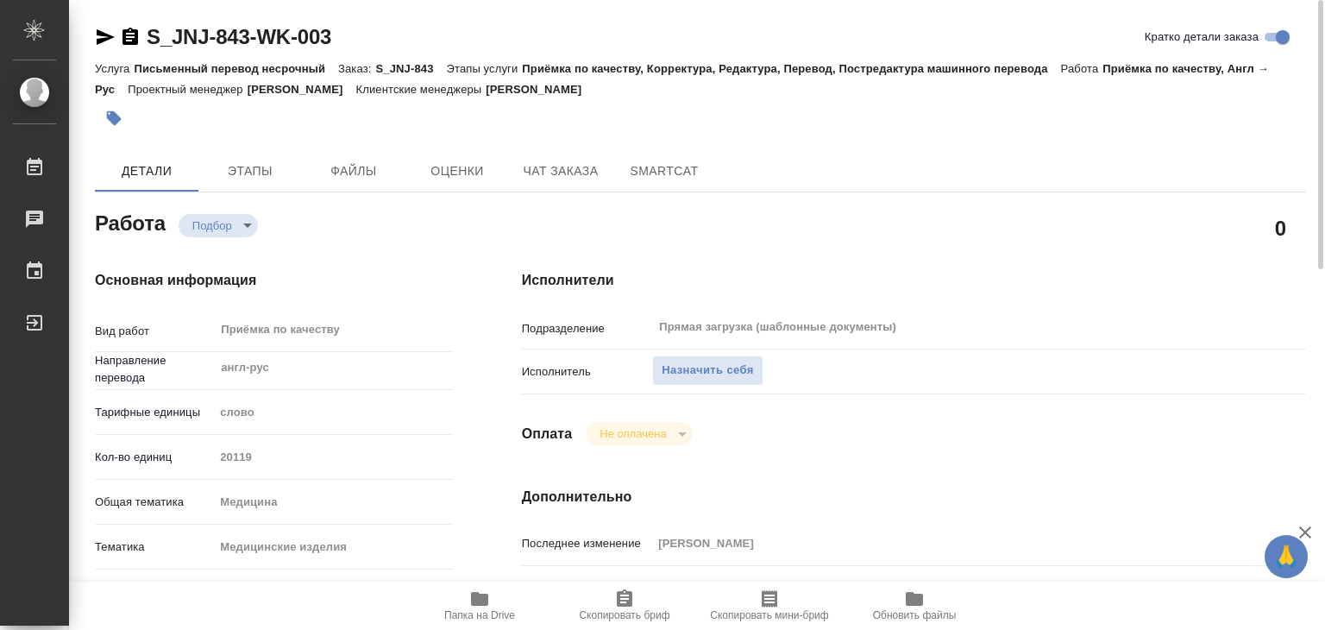
type textarea "x"
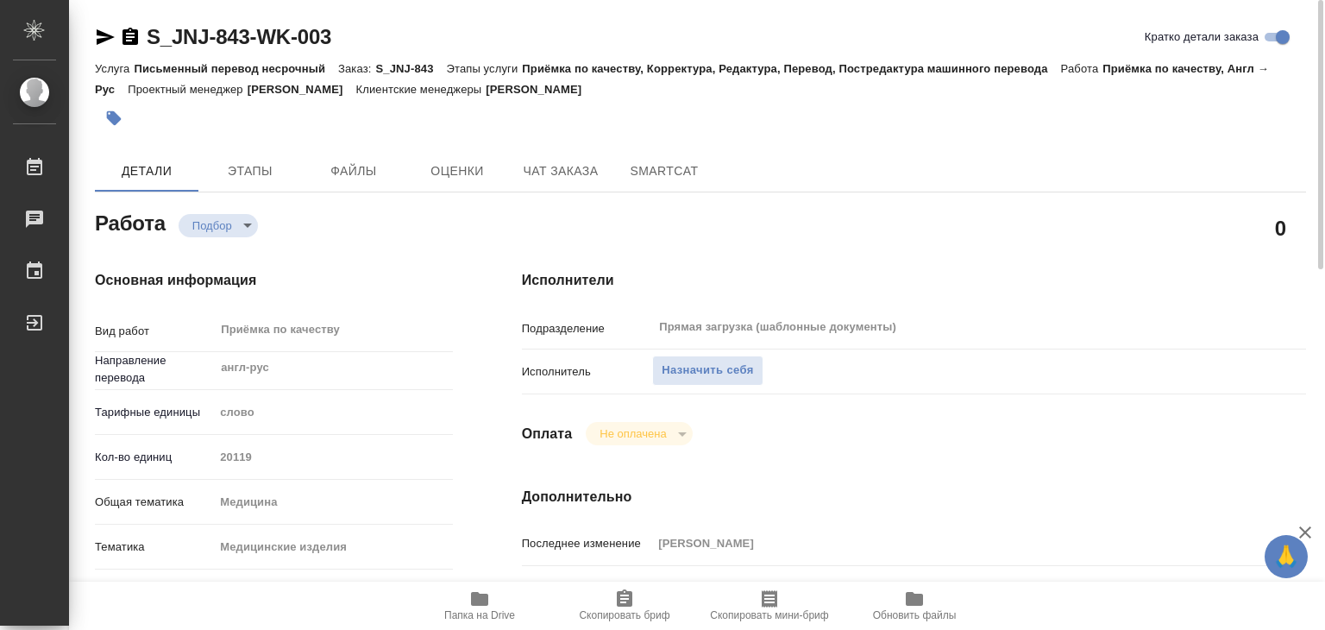
type textarea "x"
